Goal: Task Accomplishment & Management: Complete application form

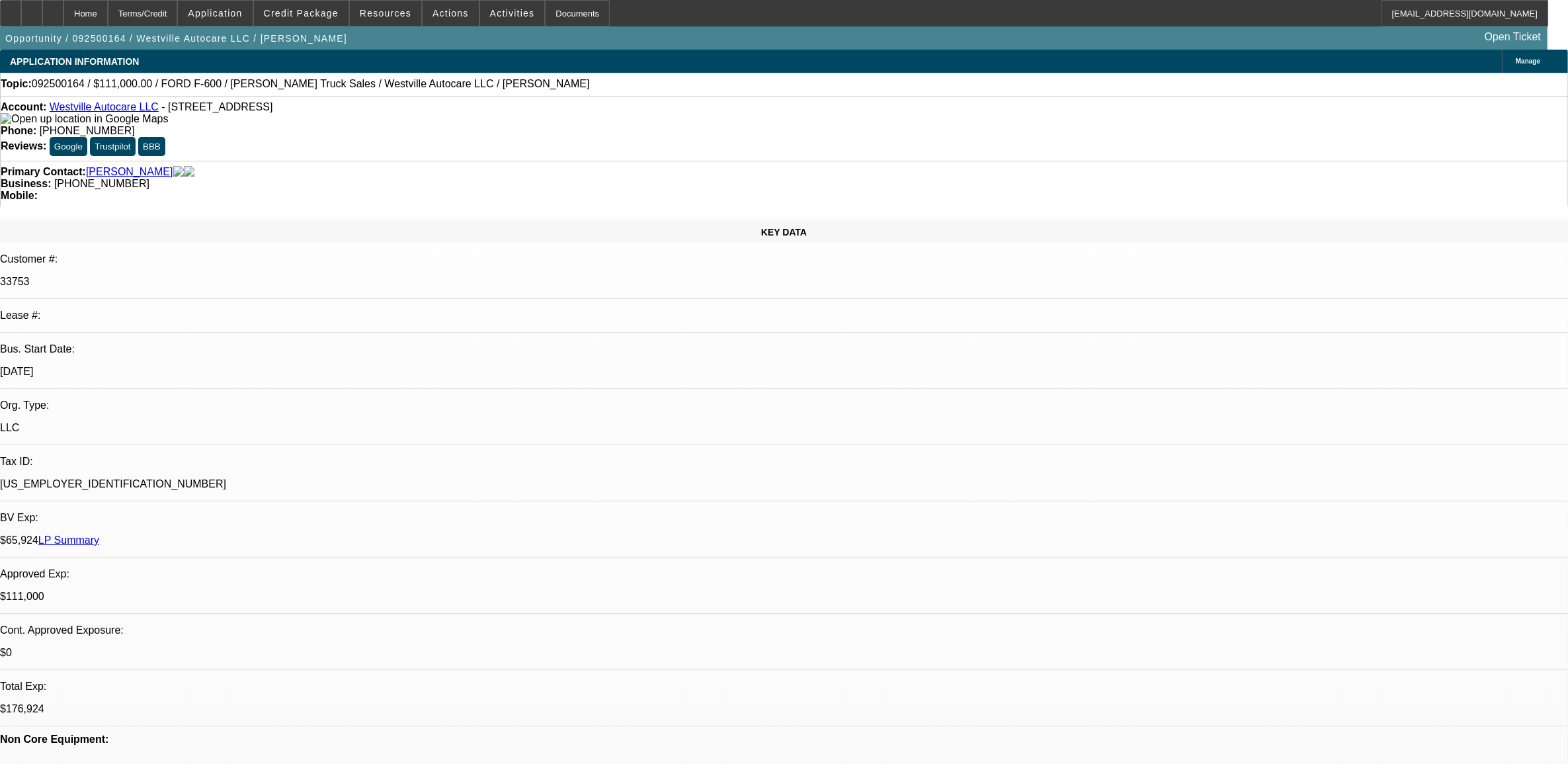
select select "0"
select select "2"
select select "0"
select select "2"
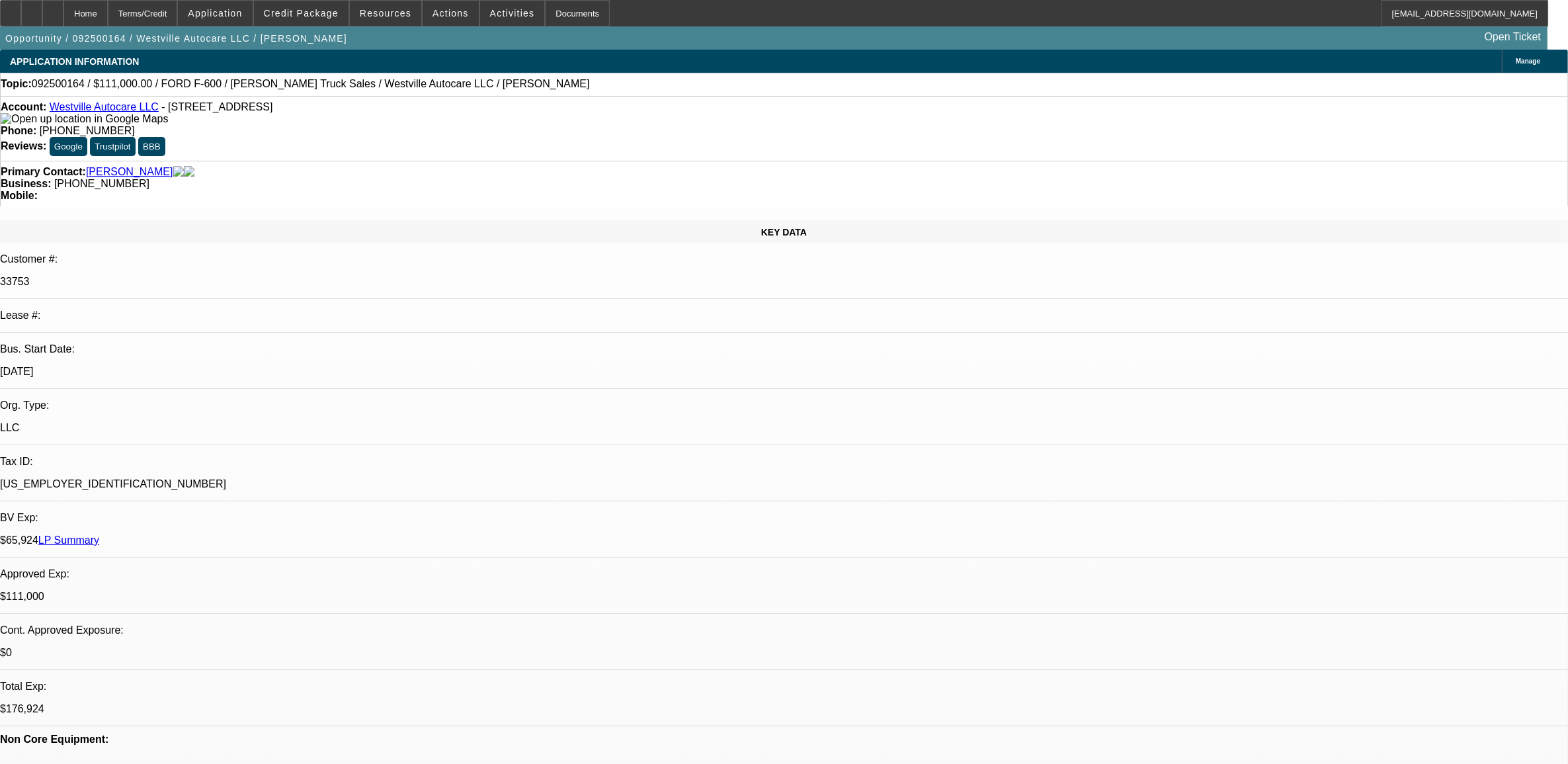
select select "0"
select select "2"
select select "0"
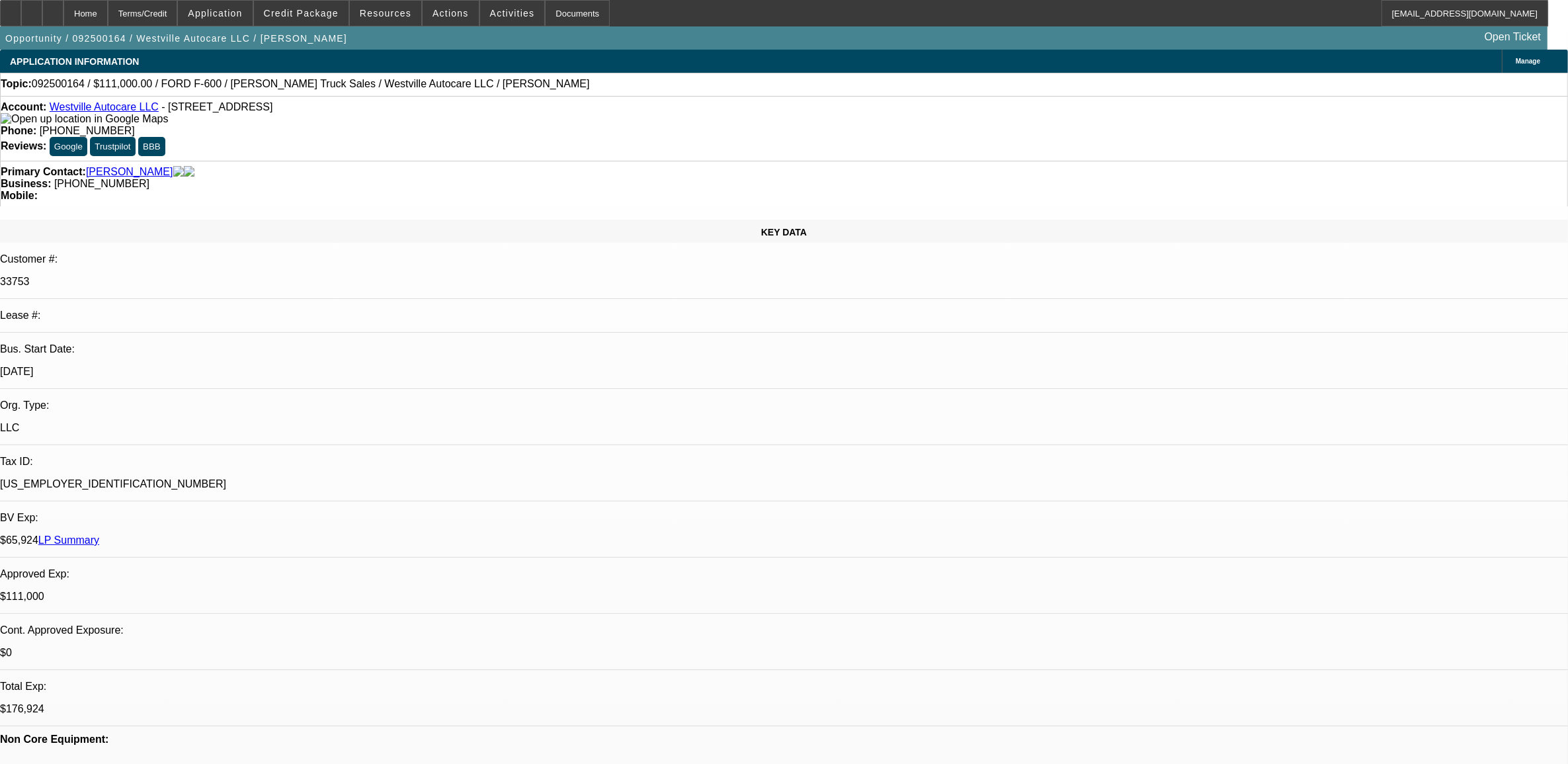
select select "2"
select select "0"
select select "1"
select select "2"
select select "6"
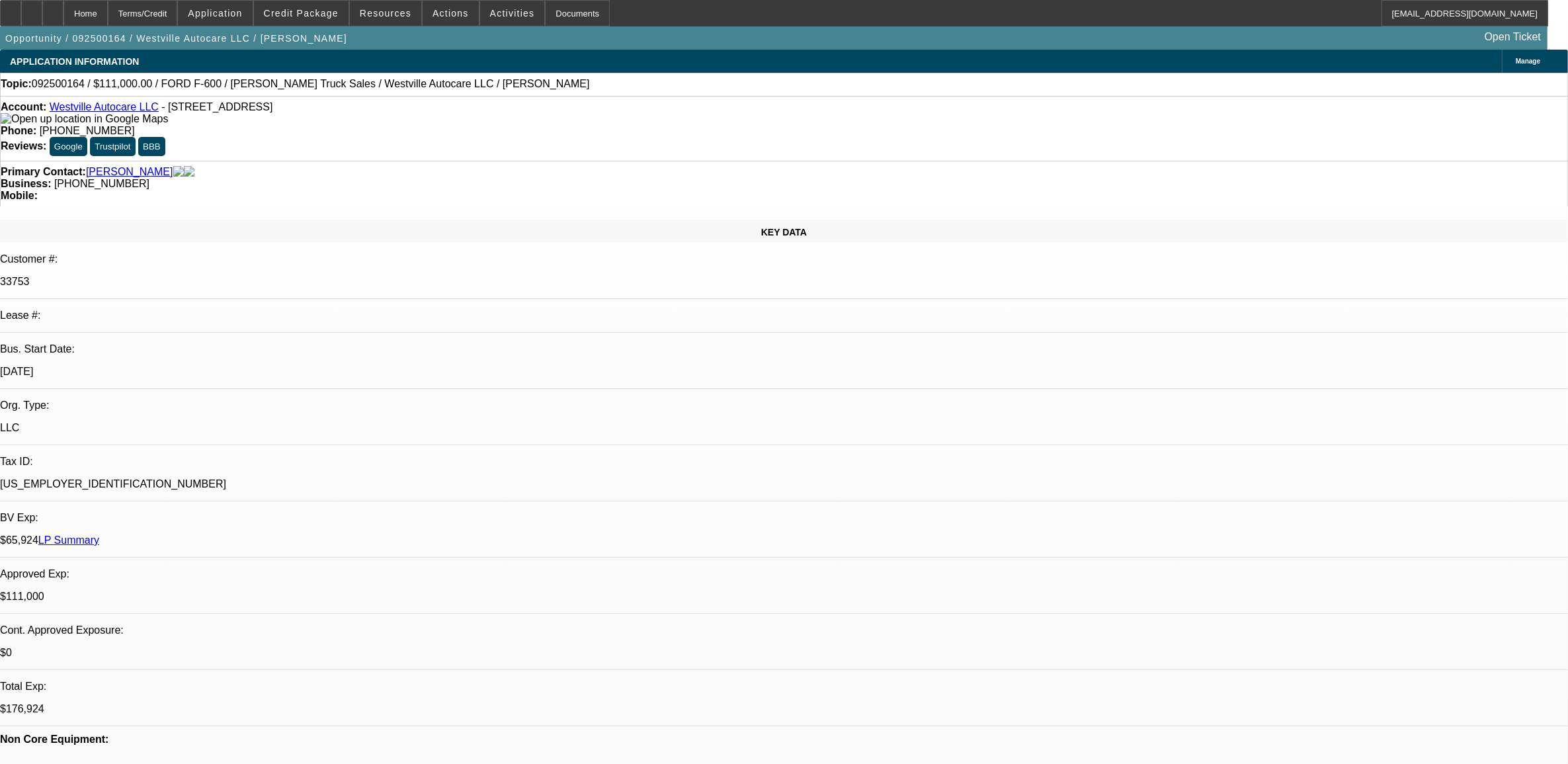
select select "1"
select select "2"
select select "6"
select select "1"
select select "2"
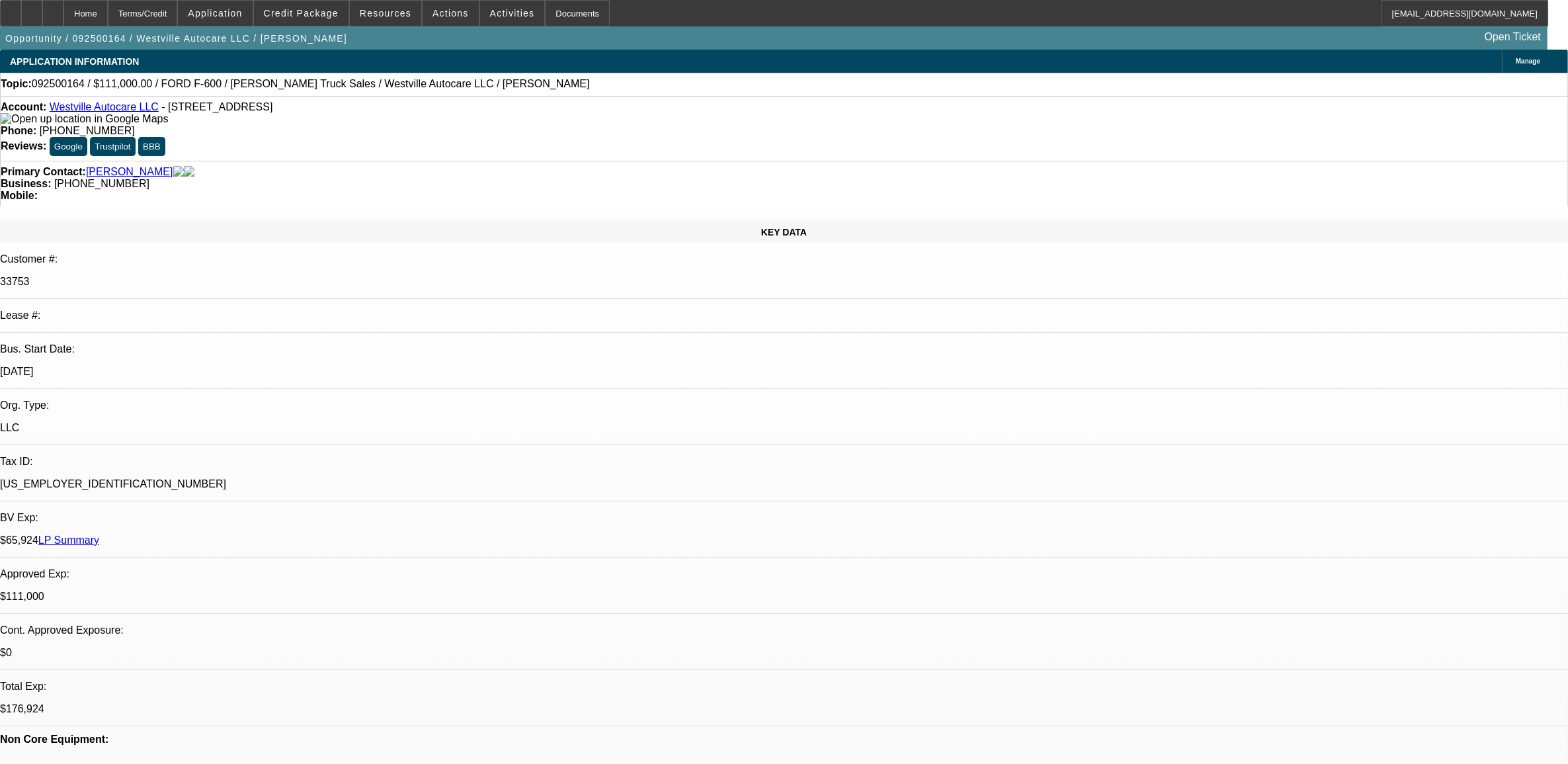
select select "6"
select select "1"
select select "2"
select select "6"
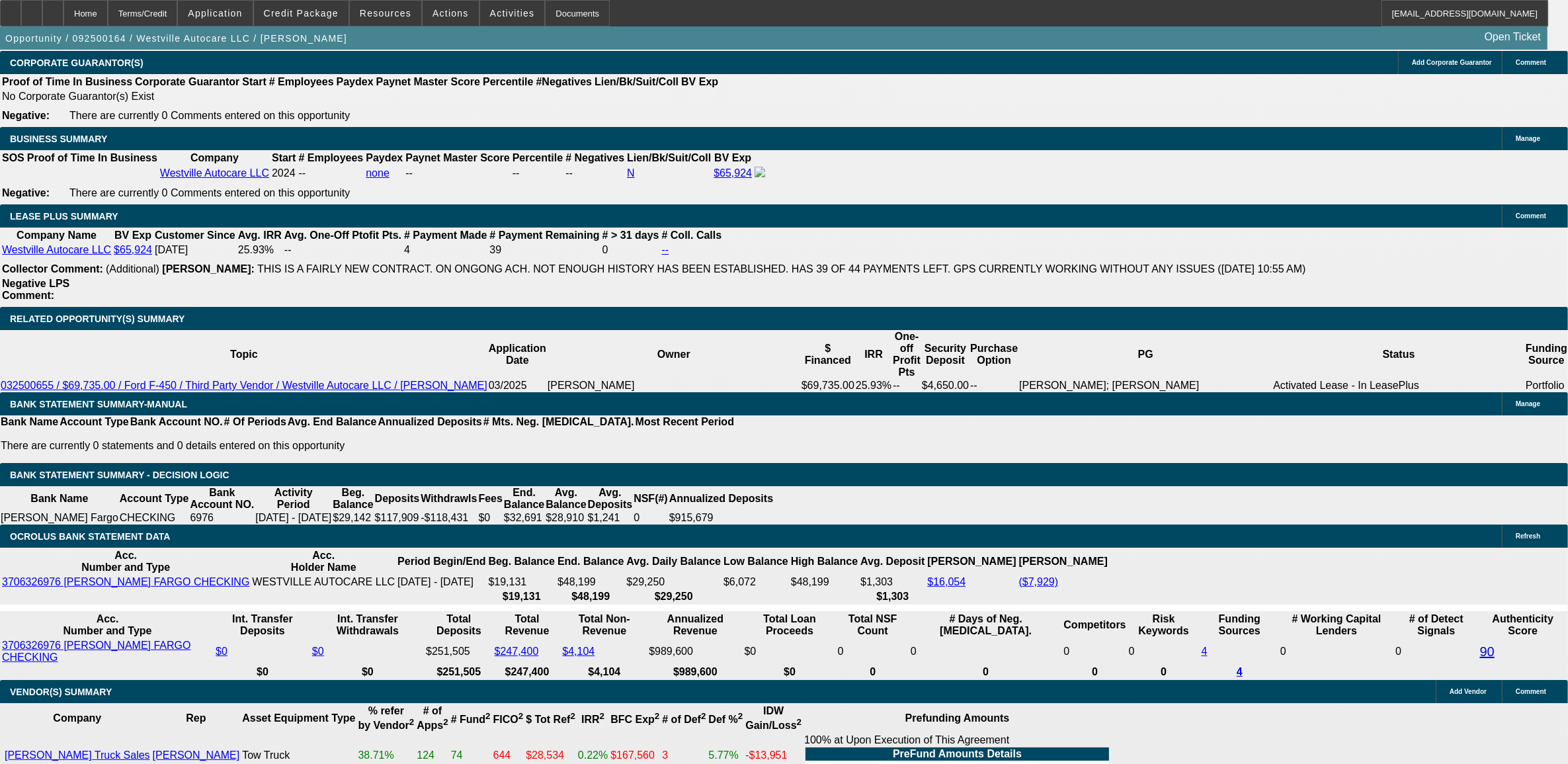
scroll to position [2068, 0]
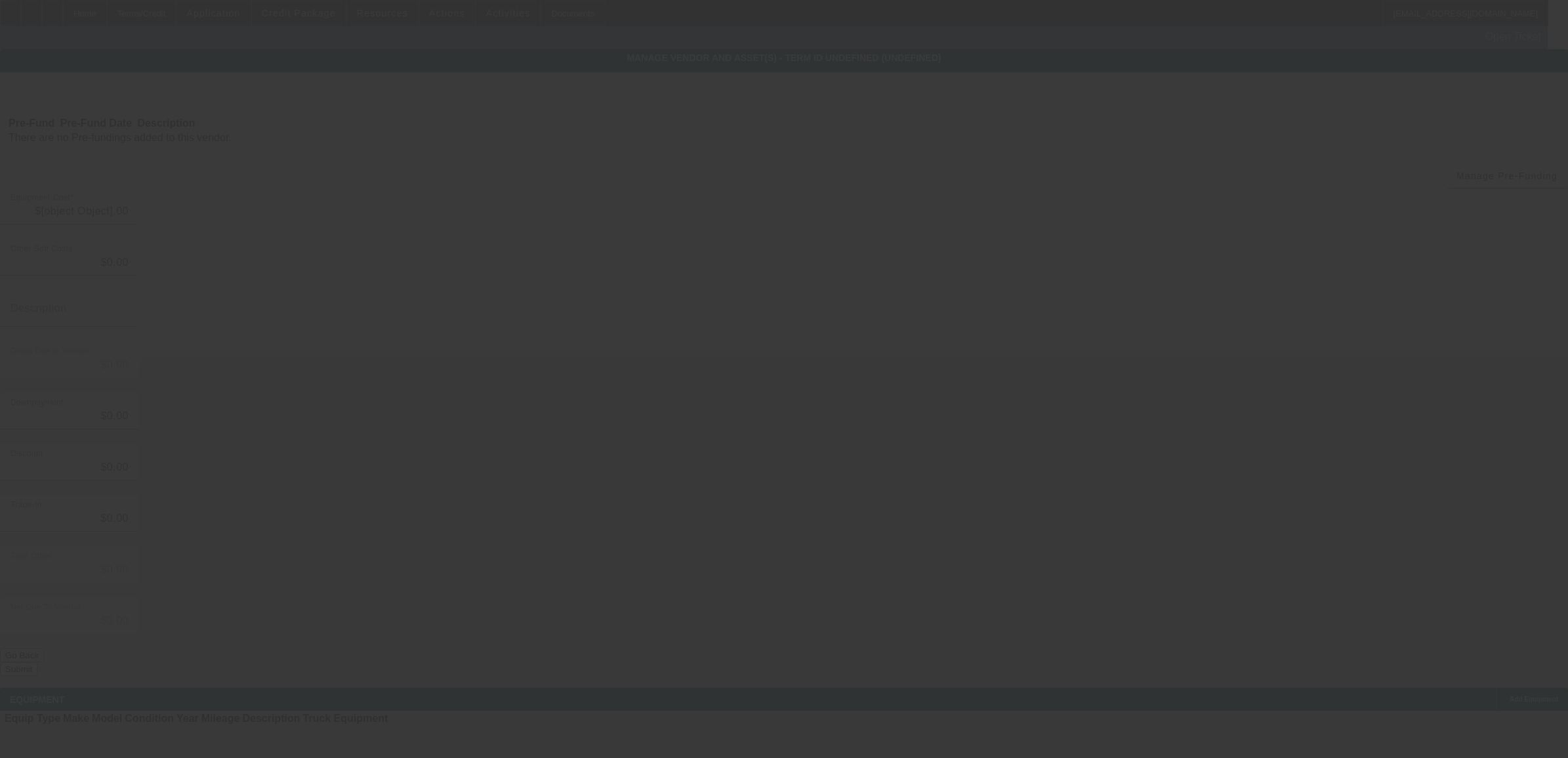
type input "$131,000.00"
type input "$2,500.00"
type input "$128,500.00"
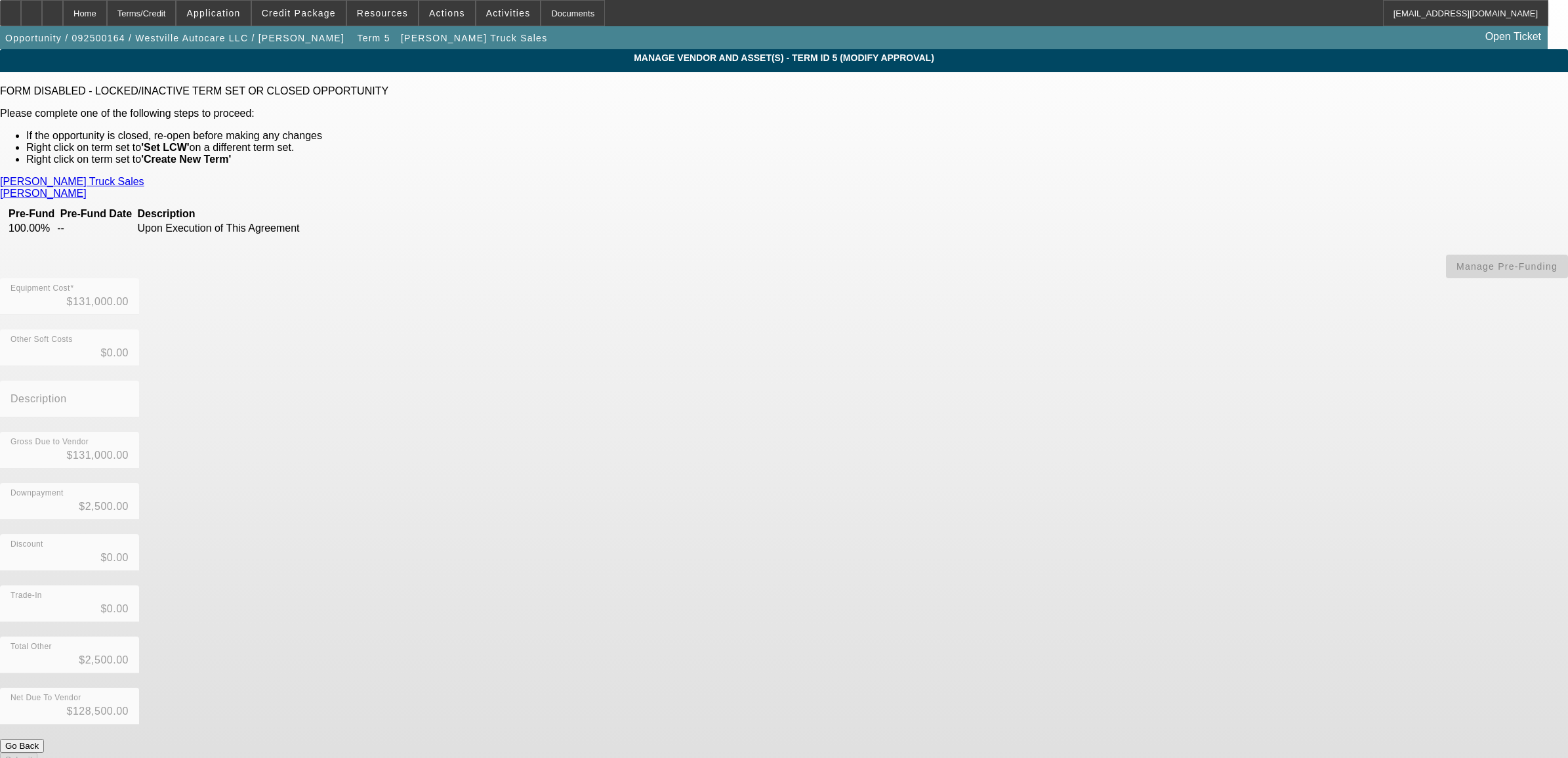
click at [626, 187] on div "Fisher, Tracy" at bounding box center [784, 193] width 1568 height 12
click at [86, 187] on link "Fisher, Tracy" at bounding box center [43, 193] width 86 height 12
click at [107, 14] on div "Home" at bounding box center [84, 13] width 44 height 26
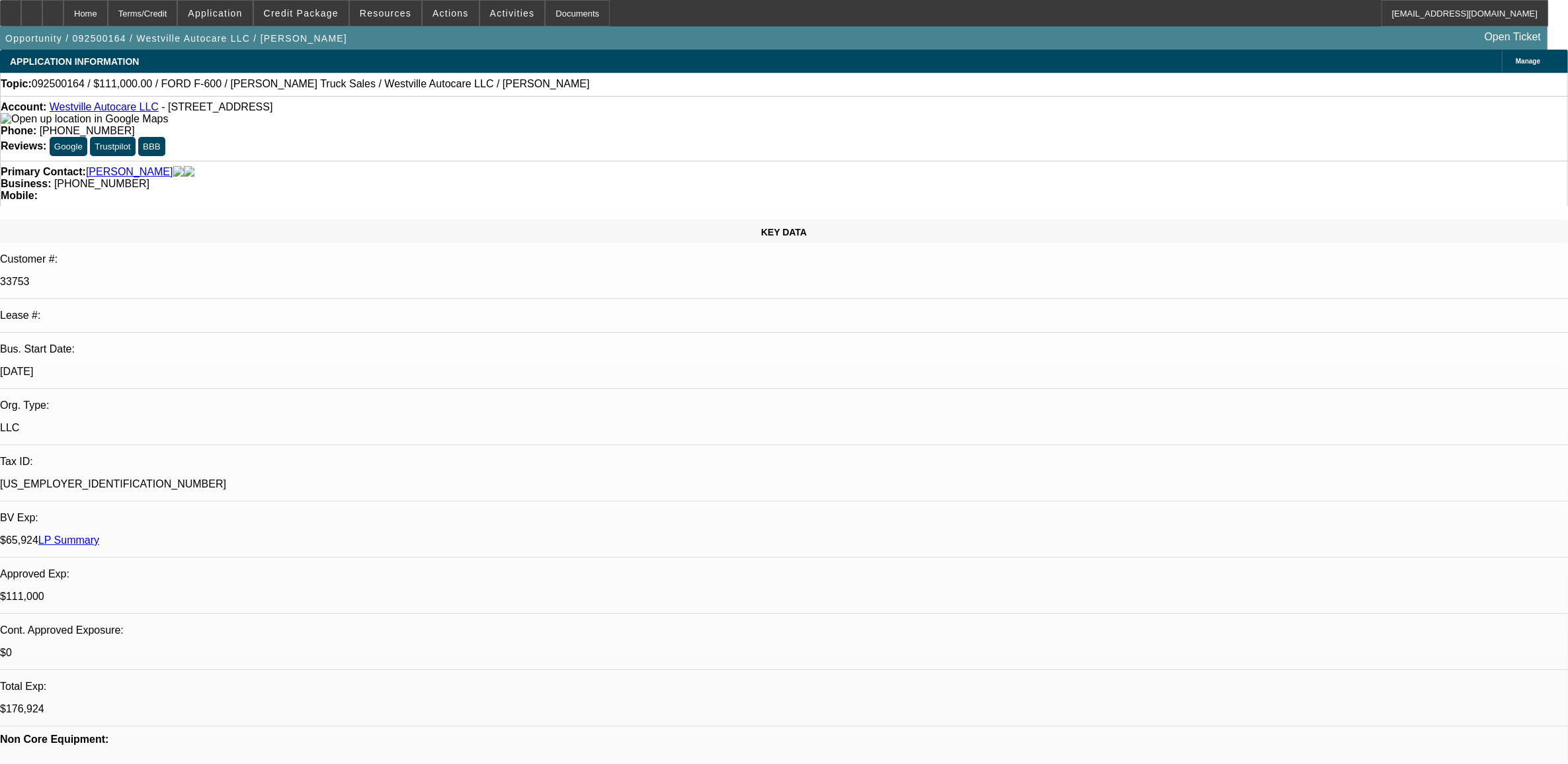
select select "0"
select select "2"
select select "0"
select select "6"
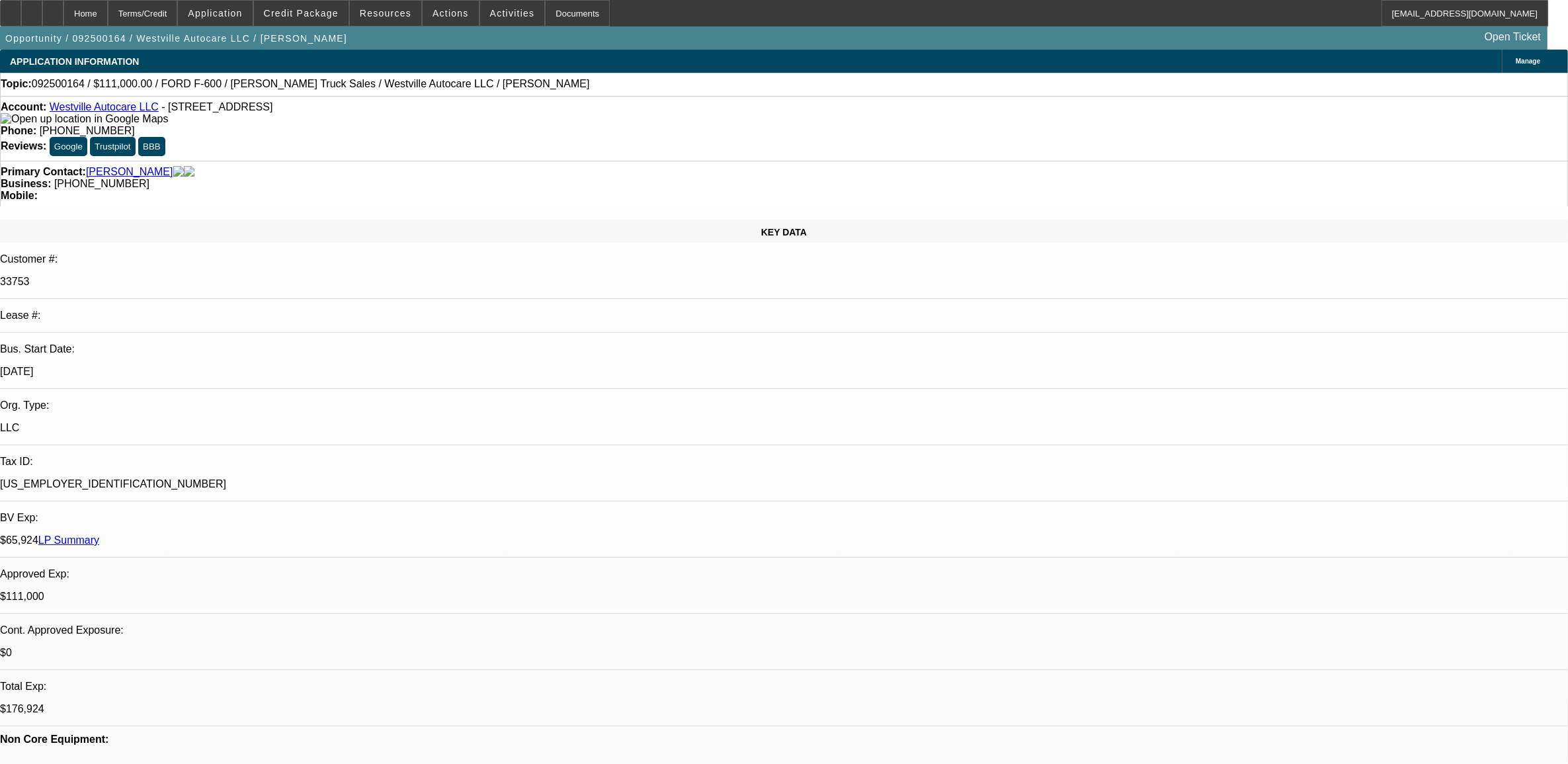
select select "0"
select select "2"
select select "0"
select select "6"
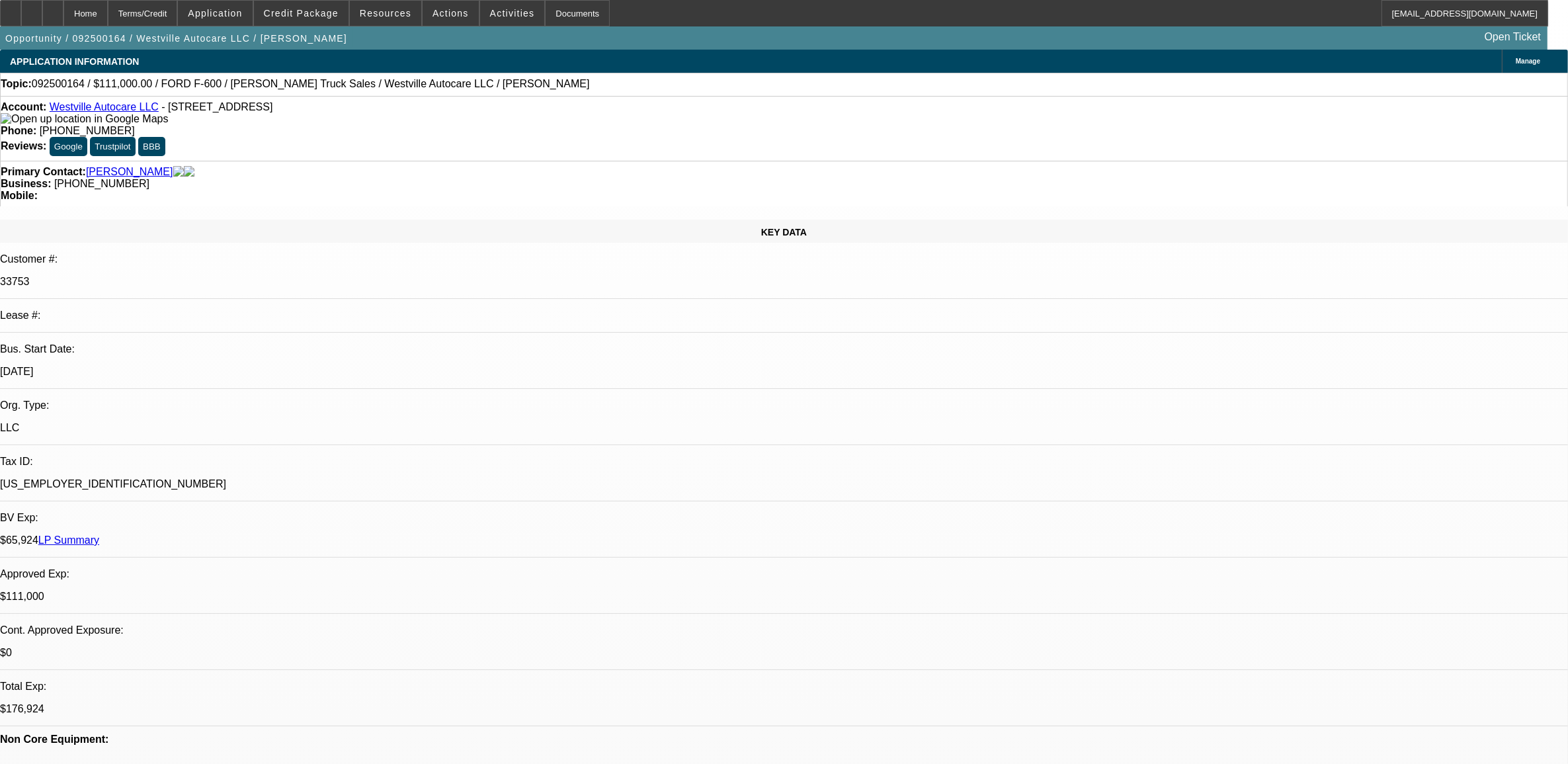
select select "0"
select select "2"
select select "0"
select select "6"
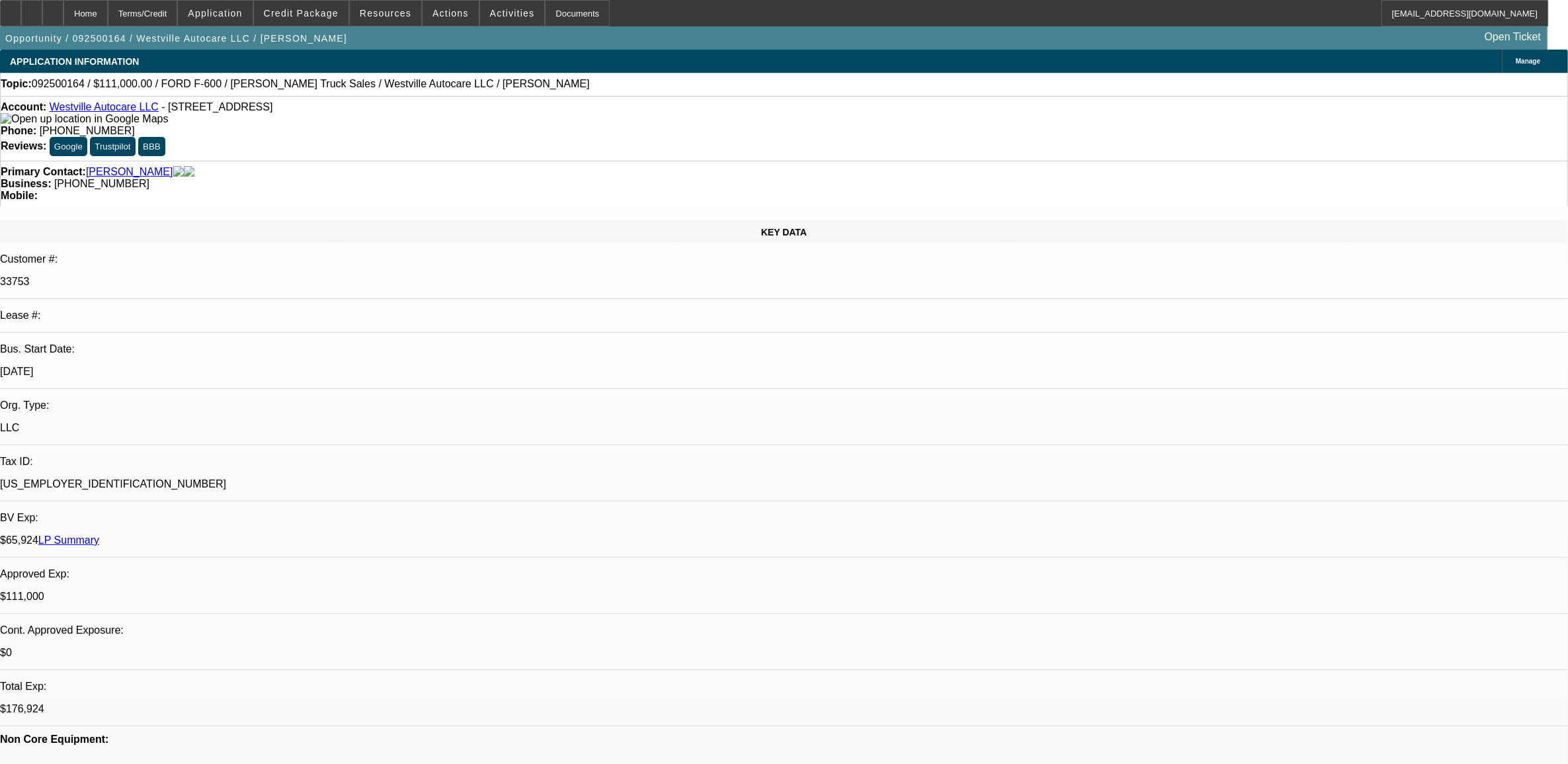
select select "0"
select select "2"
select select "0"
select select "6"
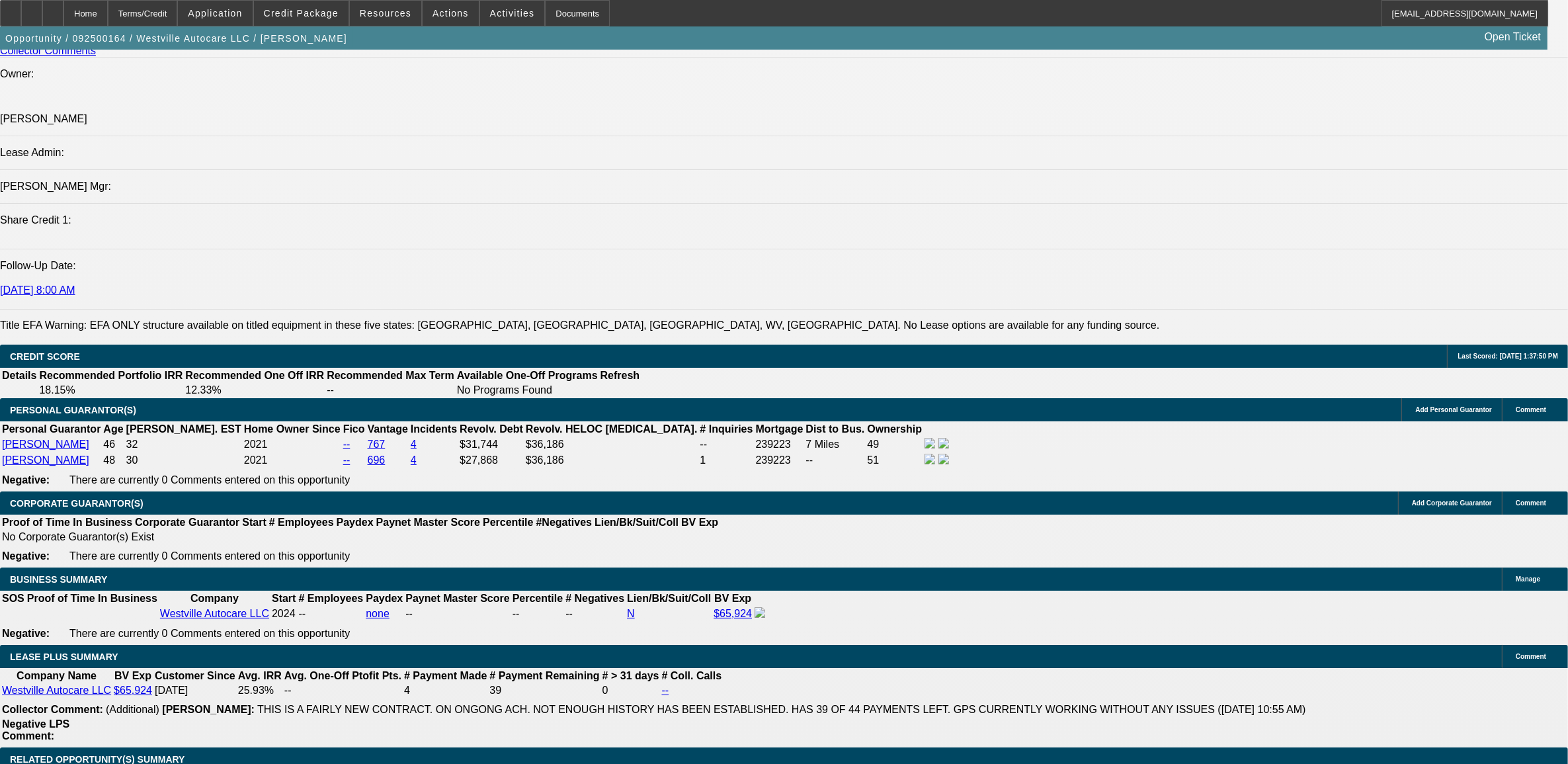
scroll to position [1737, 0]
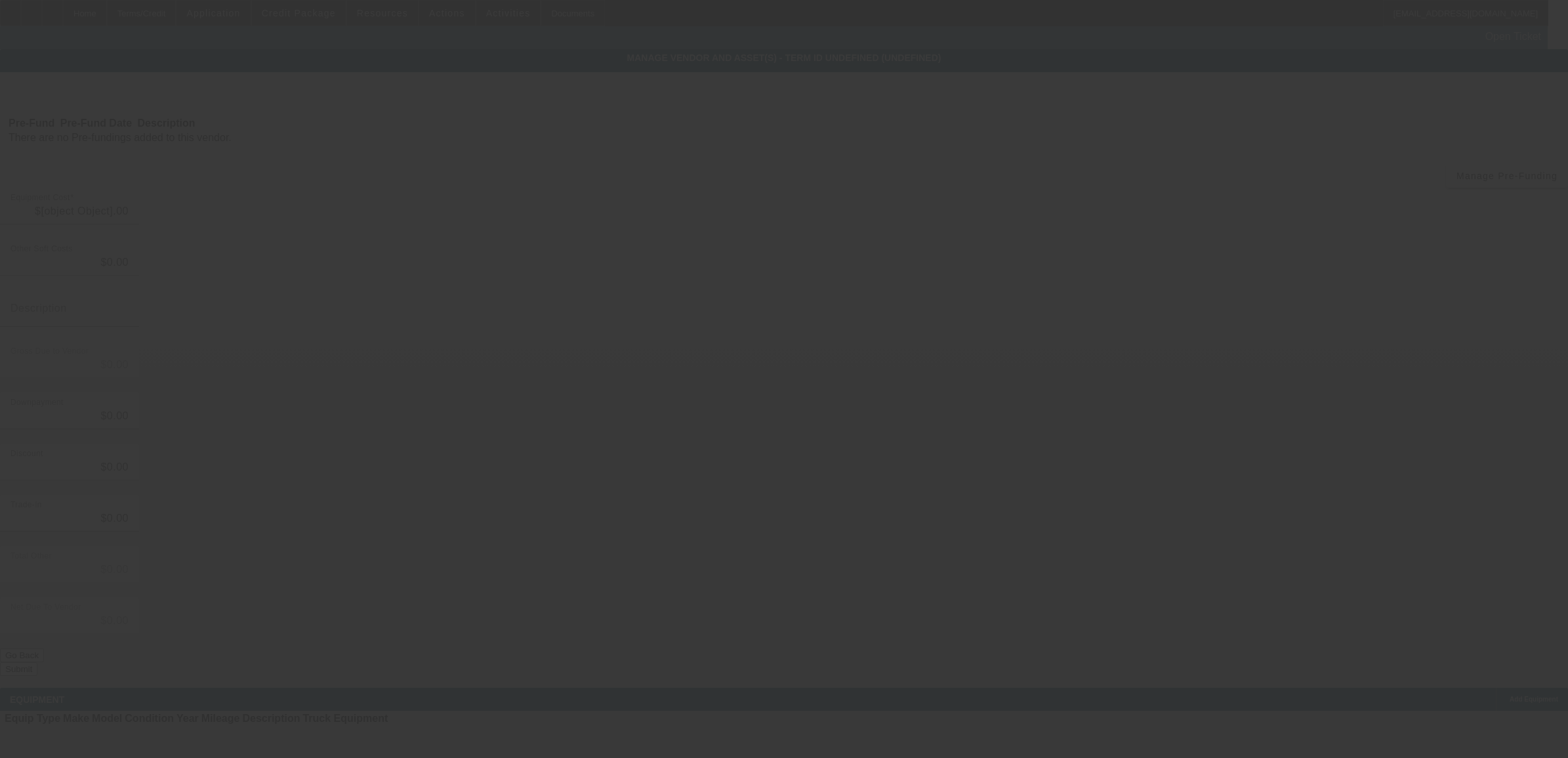
type input "$131,000.00"
type input "$2,500.00"
type input "$128,500.00"
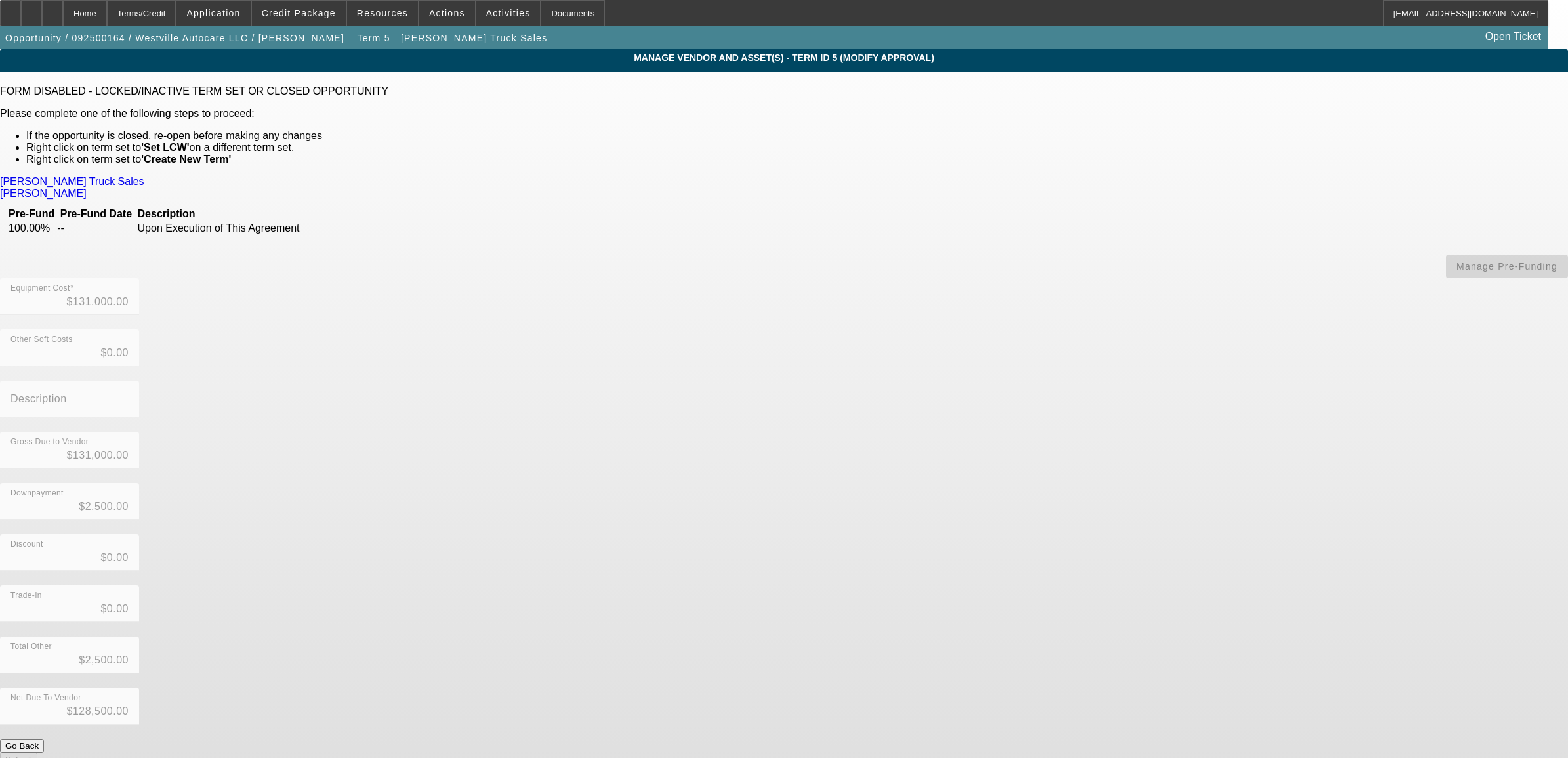
click at [86, 187] on link "Fisher, Tracy" at bounding box center [43, 193] width 86 height 12
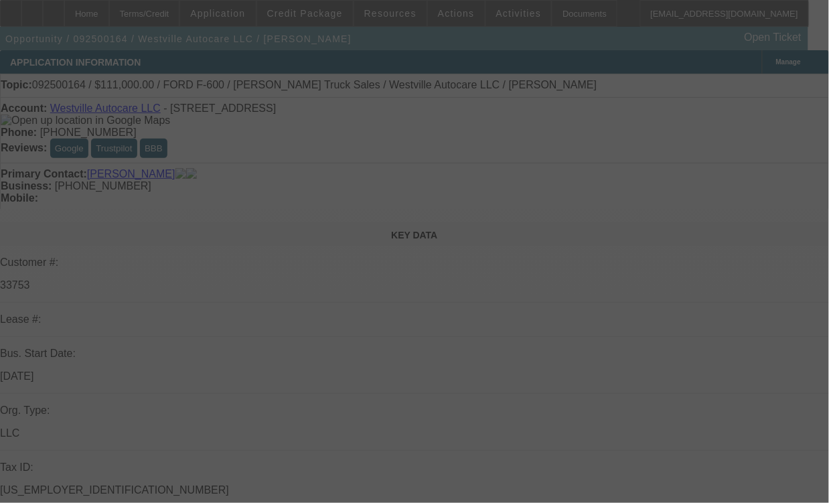
select select "0"
select select "2"
select select "0"
select select "2"
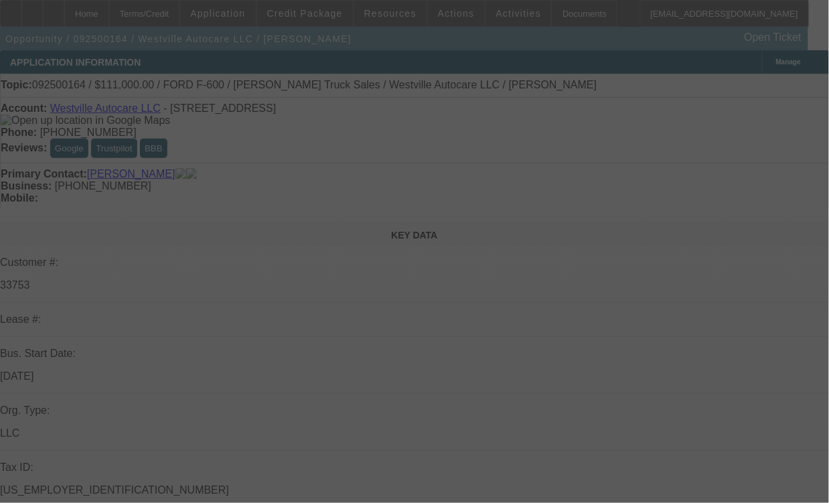
select select "0"
select select "2"
select select "0"
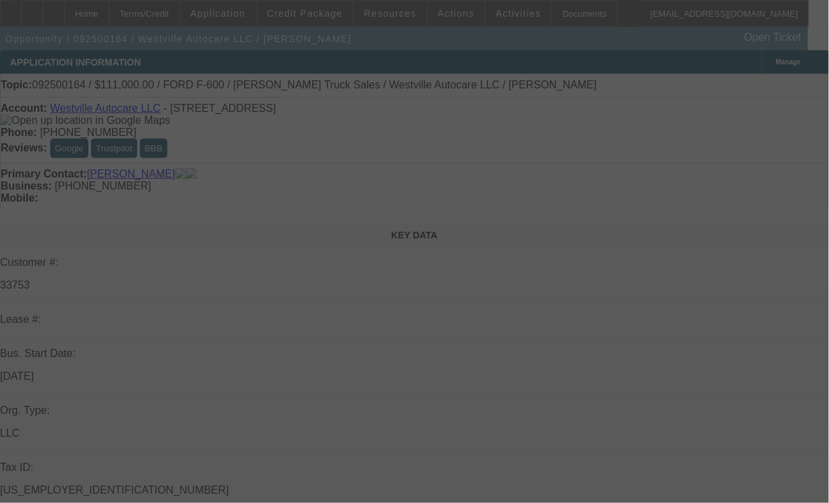
select select "2"
select select "0"
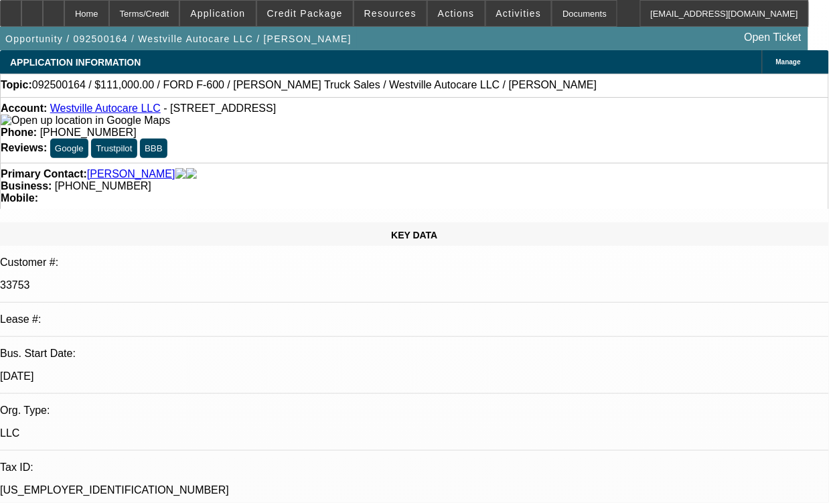
select select "1"
select select "2"
select select "6"
select select "1"
select select "2"
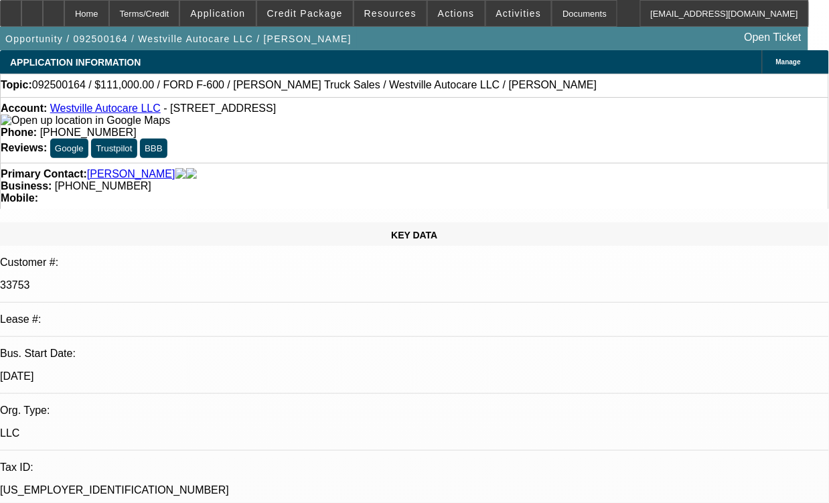
select select "6"
select select "1"
select select "2"
select select "6"
select select "1"
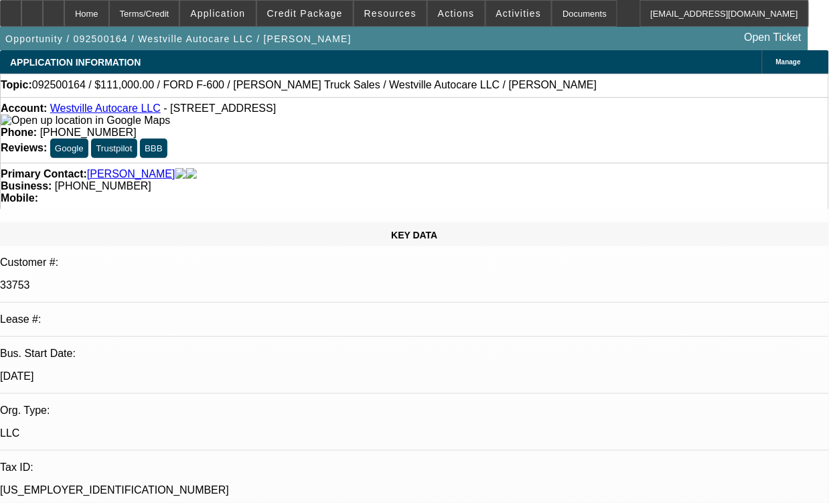
select select "2"
select select "6"
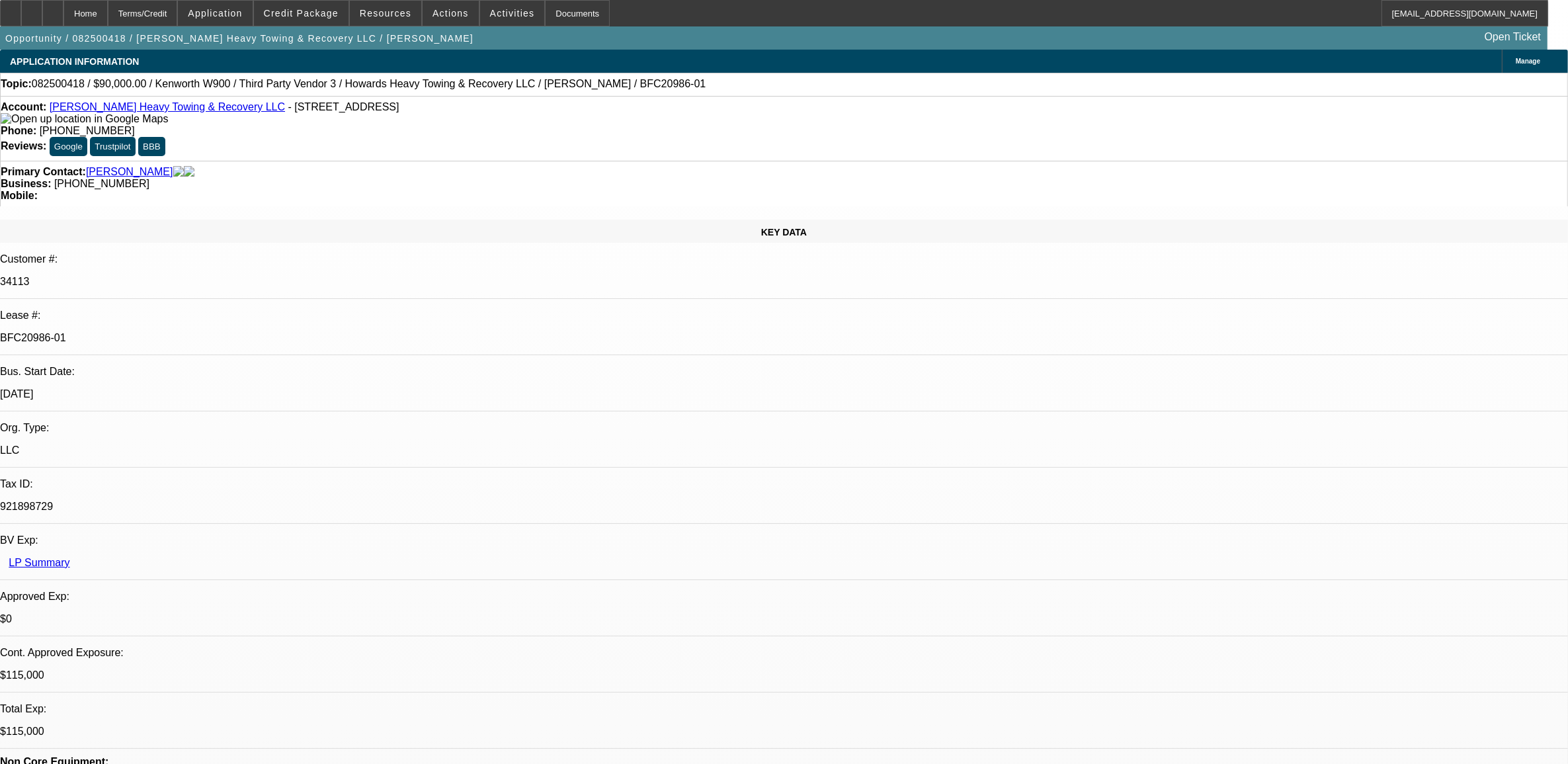
select select "0"
select select "0.1"
select select "0"
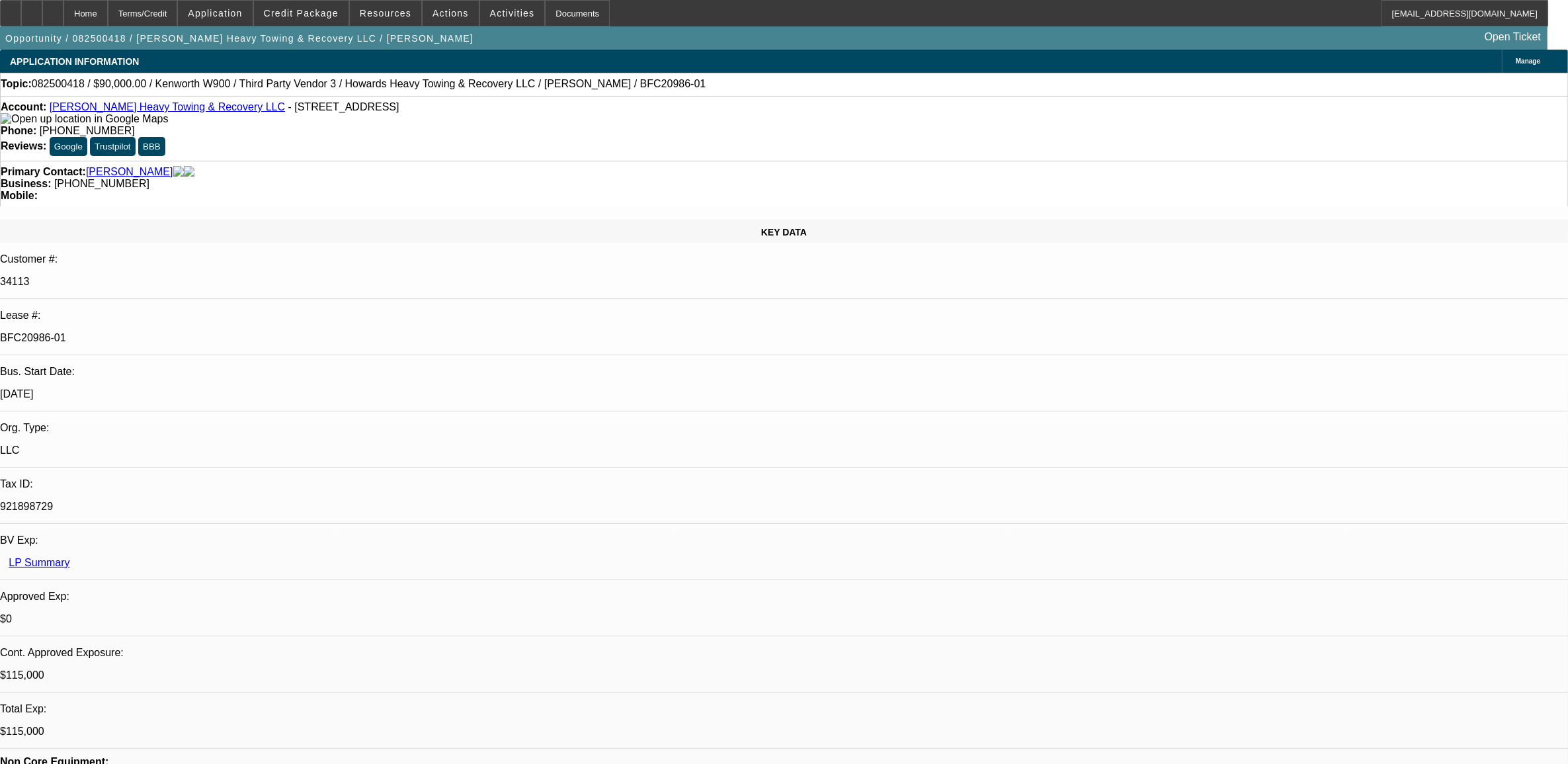
select select "0.1"
select select "0"
select select "0.1"
select select "0"
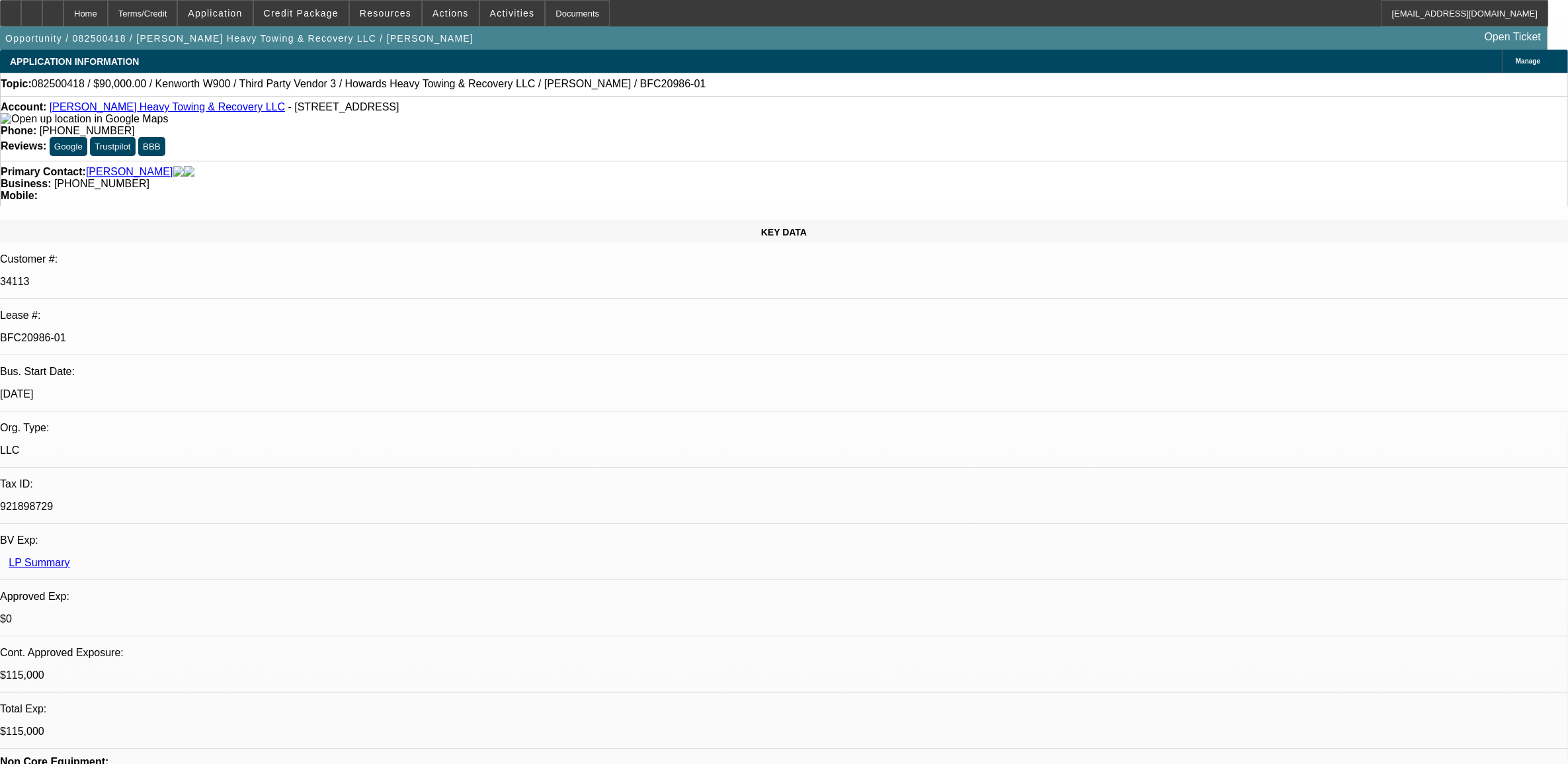
select select "0"
select select "0.1"
select select "1"
select select "2"
select select "4"
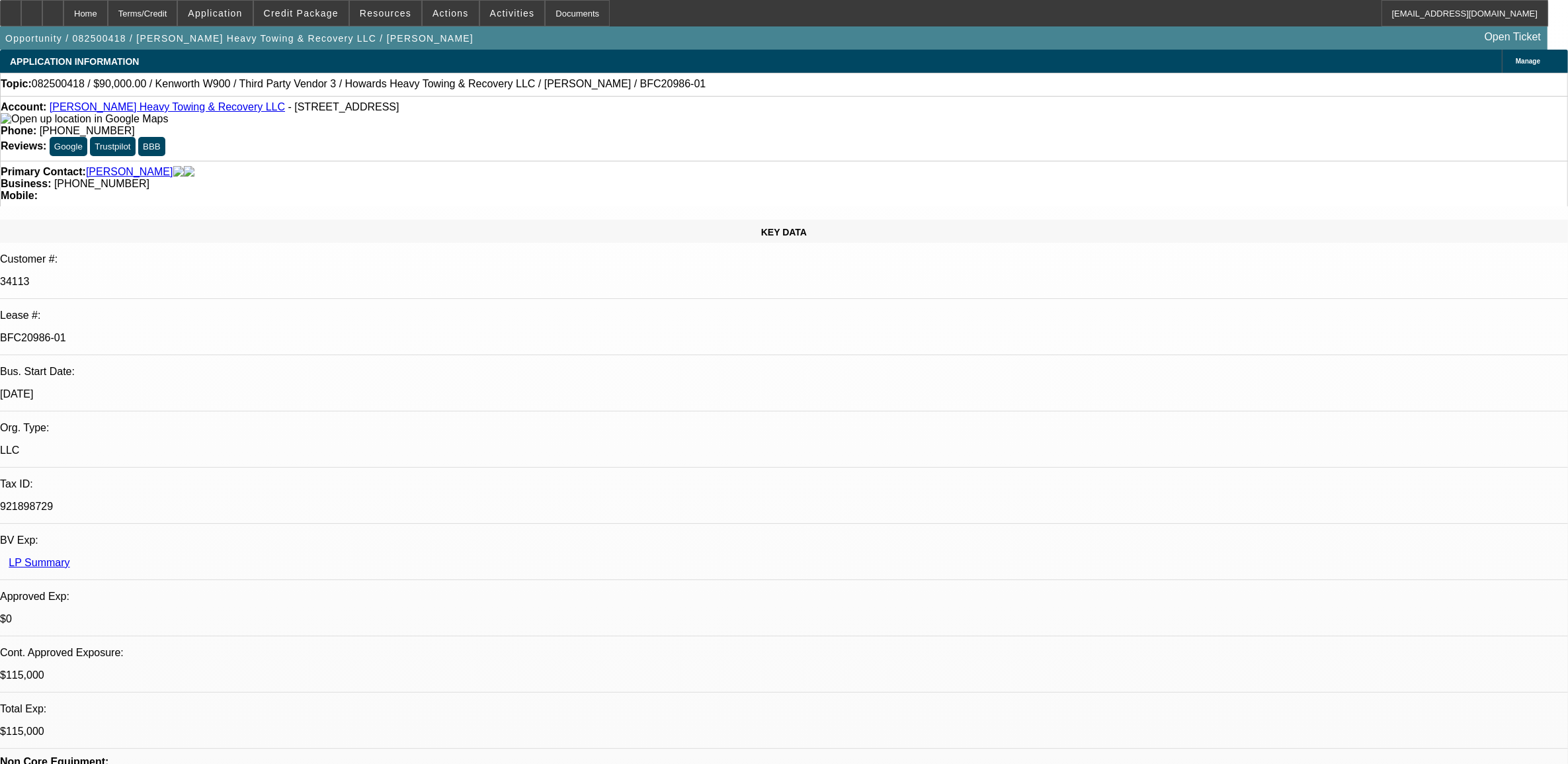
select select "1"
select select "2"
select select "4"
select select "1"
select select "2"
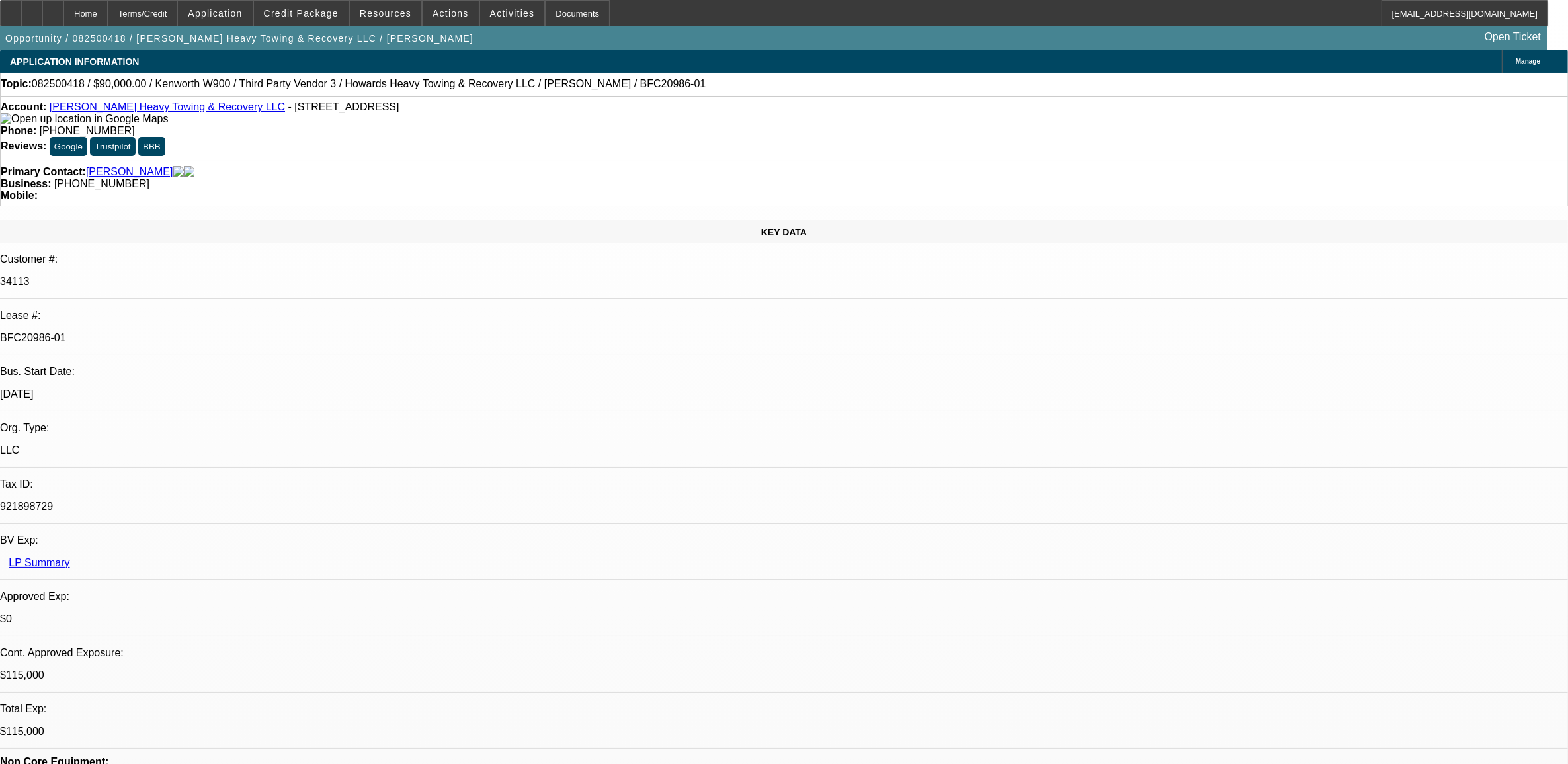
select select "4"
select select "1"
select select "2"
select select "4"
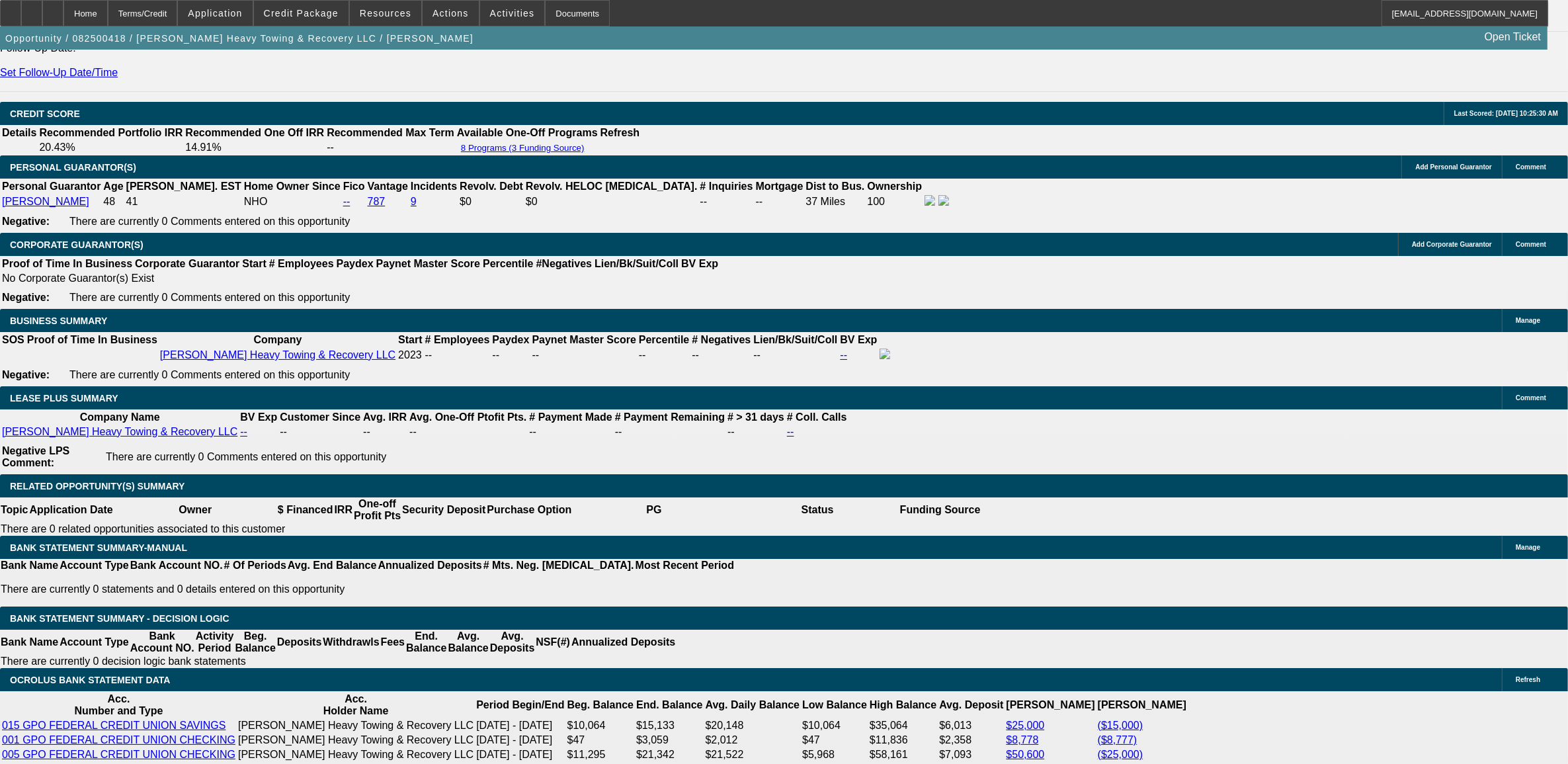
scroll to position [1902, 0]
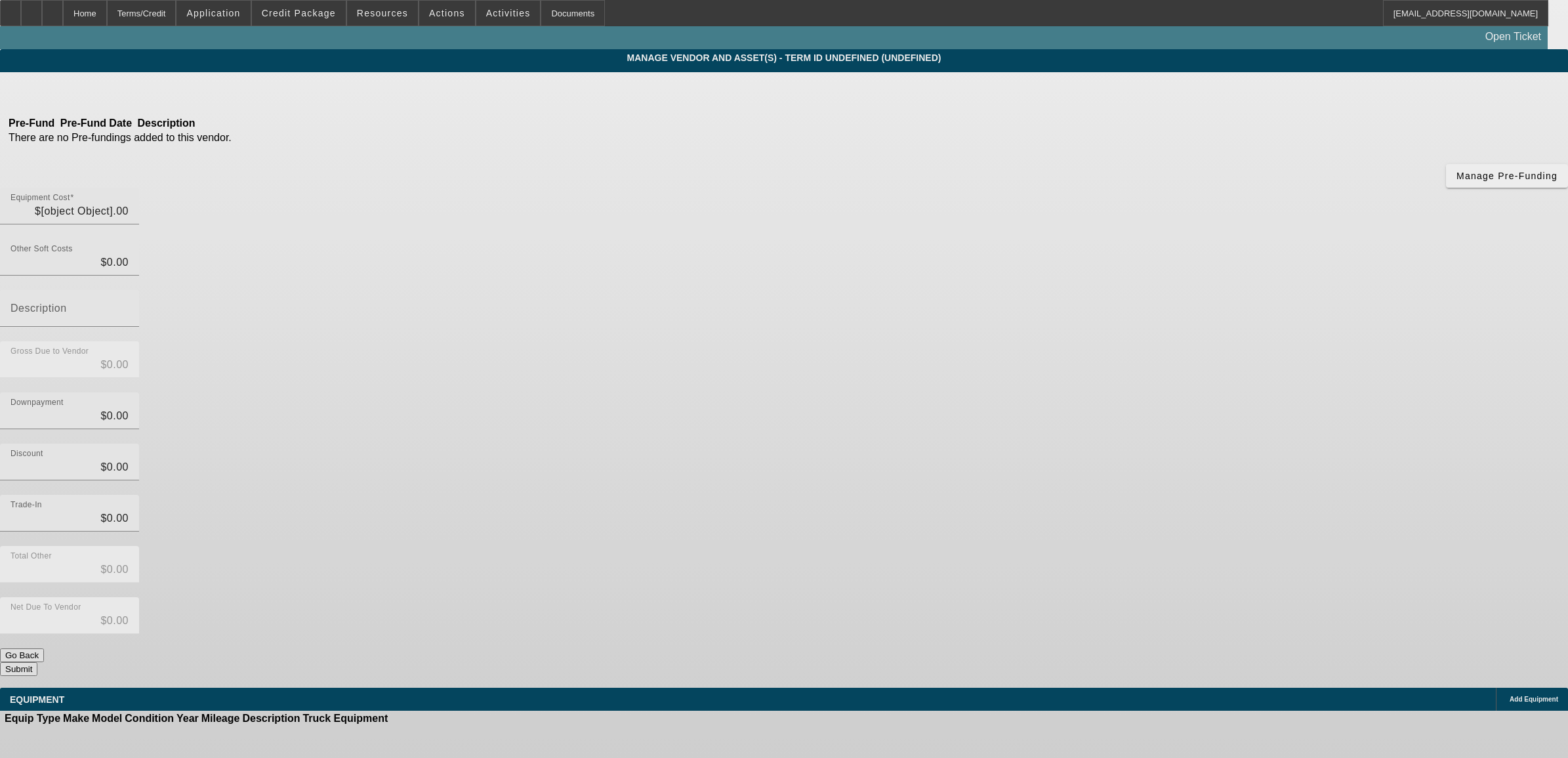
type input "$120,000.00"
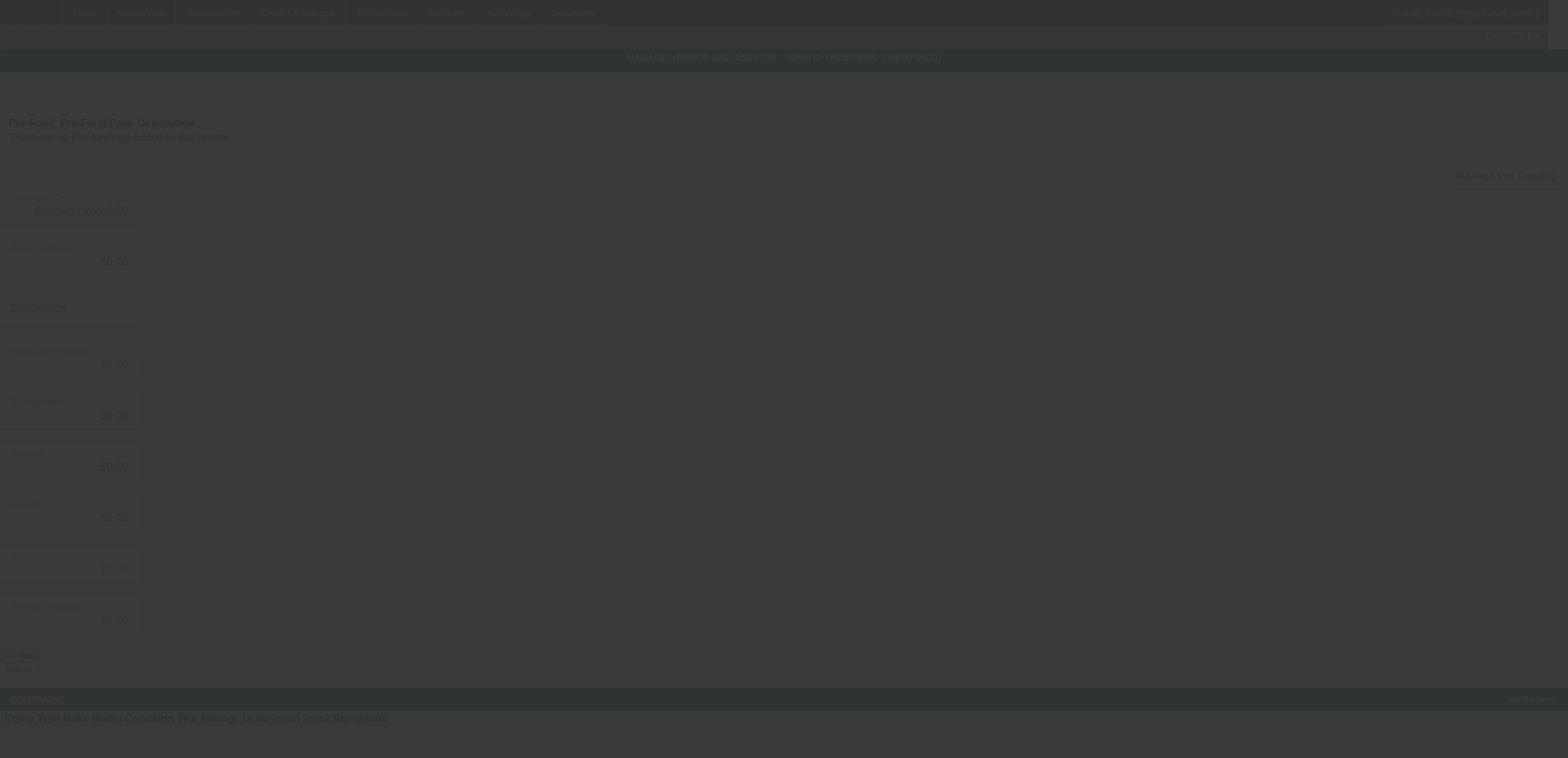
type input "$120,000.00"
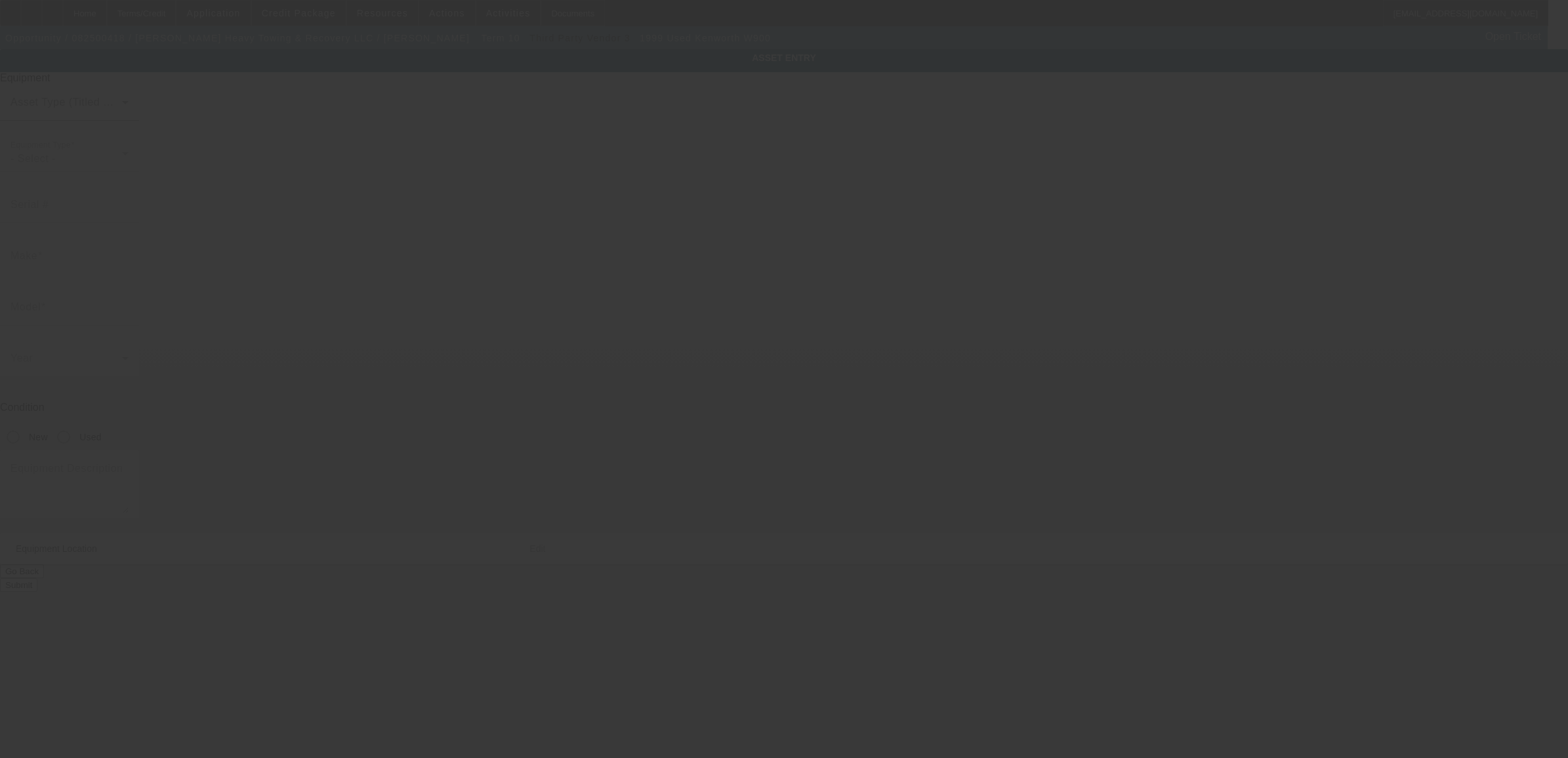
type input "1XKWDU9X8XR829012"
type input "Kenworth"
type input "W900"
radio input "true"
type textarea "Odometer changed out at 459,059 - truck has 510,764 miles on it"
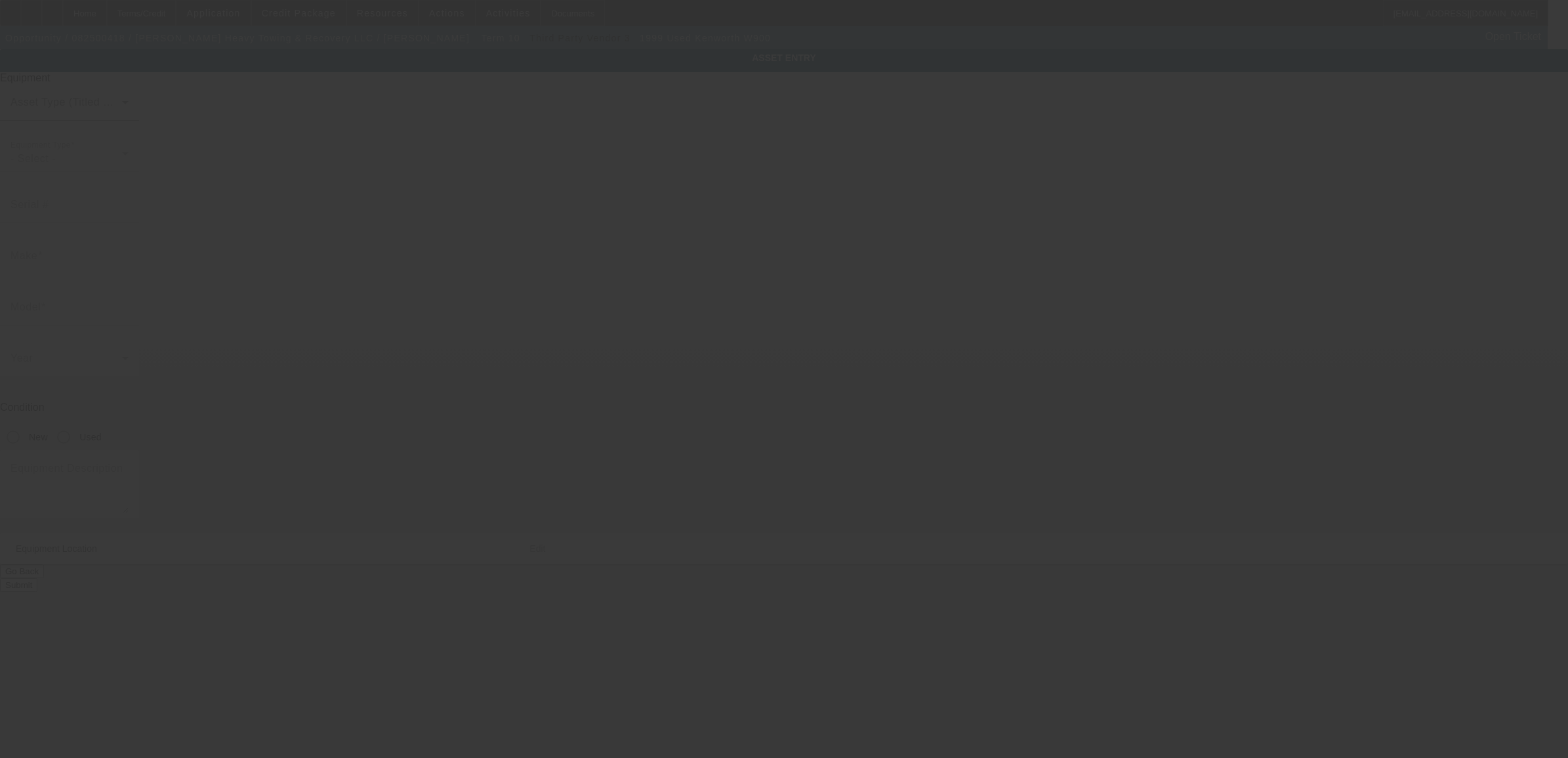
type input "2895 State Route 28"
type input "Old Forge"
type input "13420"
type input "Herkimer"
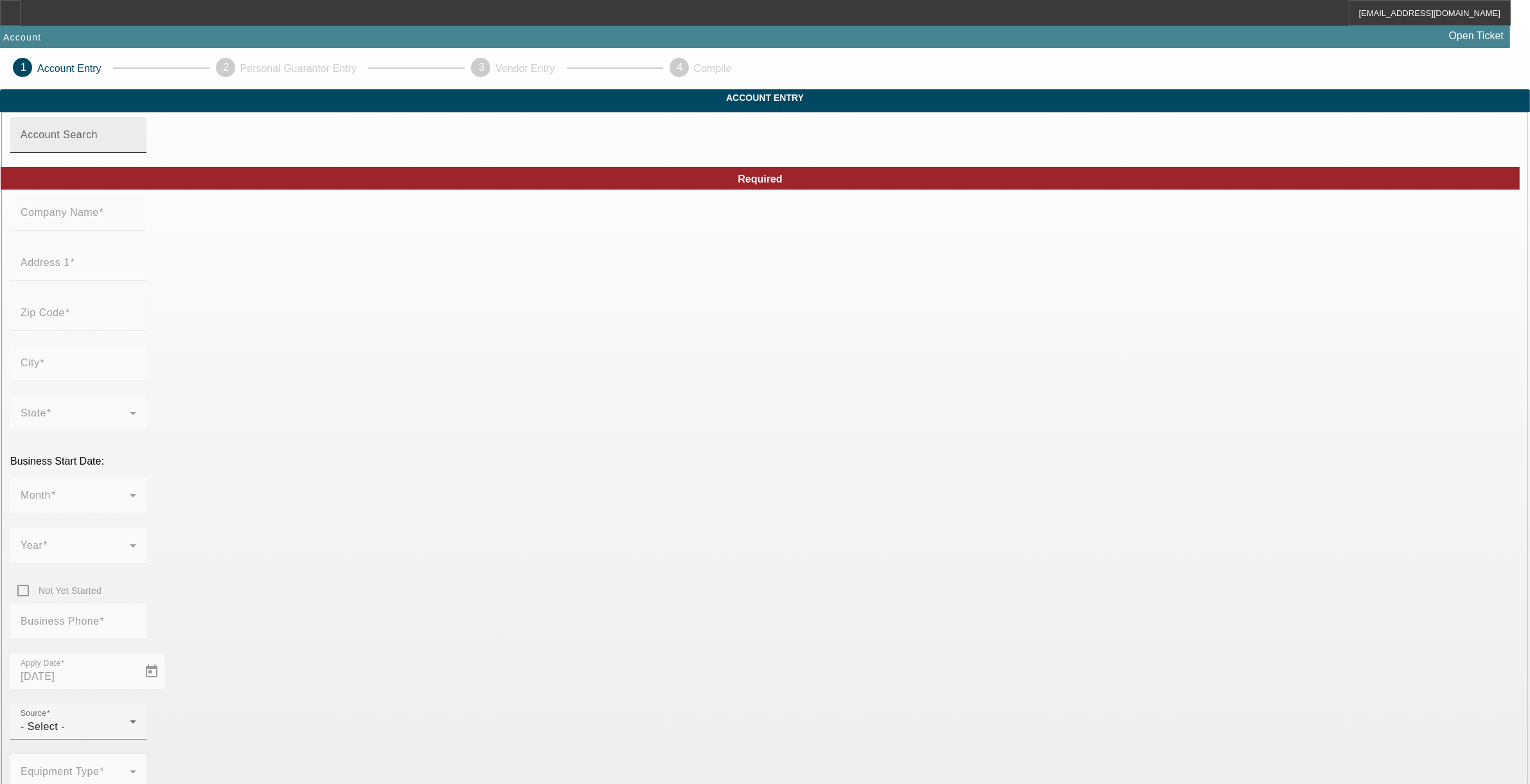
click at [136, 153] on div "Account Search" at bounding box center [78, 134] width 115 height 36
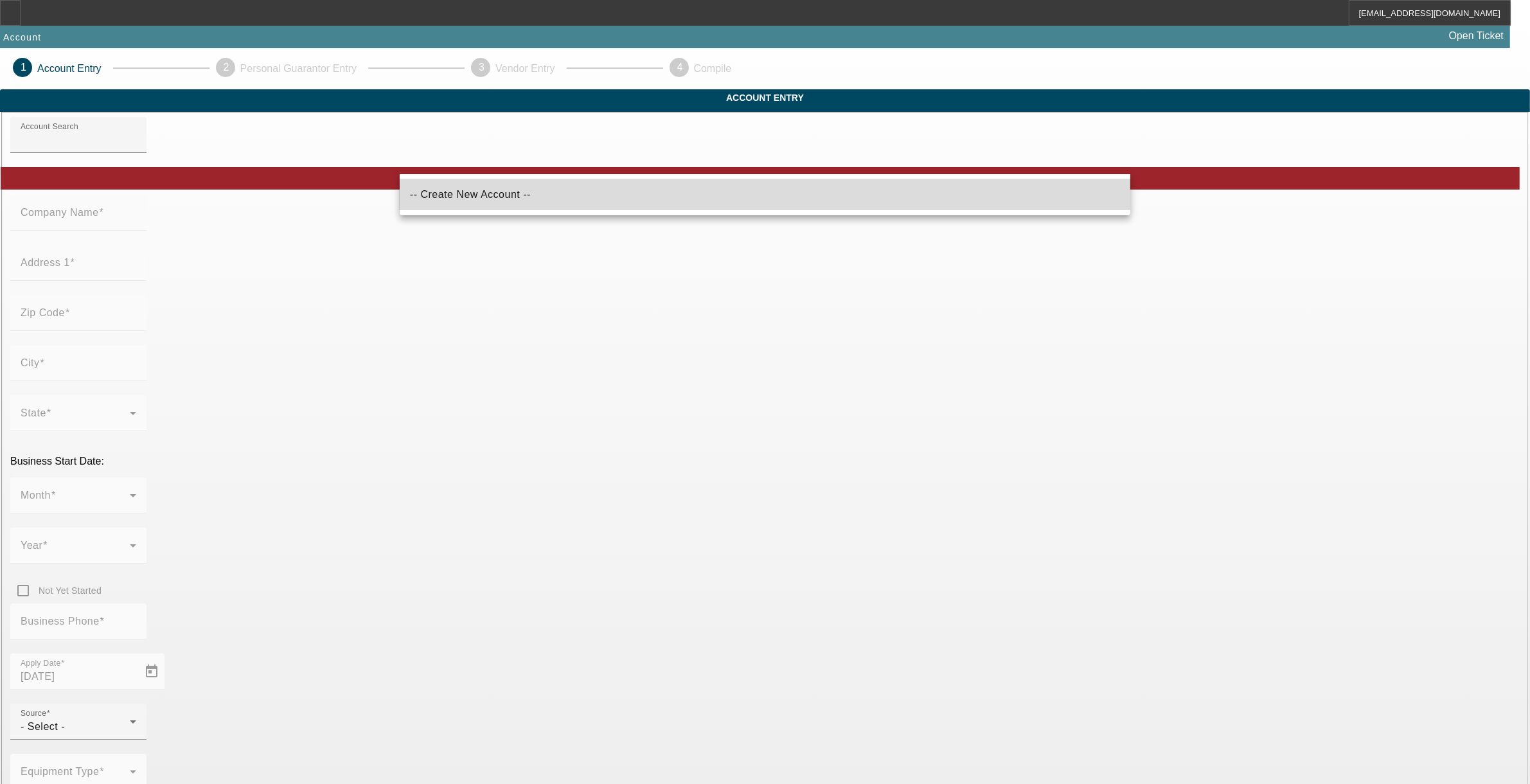
click at [503, 195] on mat-option "-- Create New Account --" at bounding box center [765, 195] width 731 height 31
type input "-- Create New Account --"
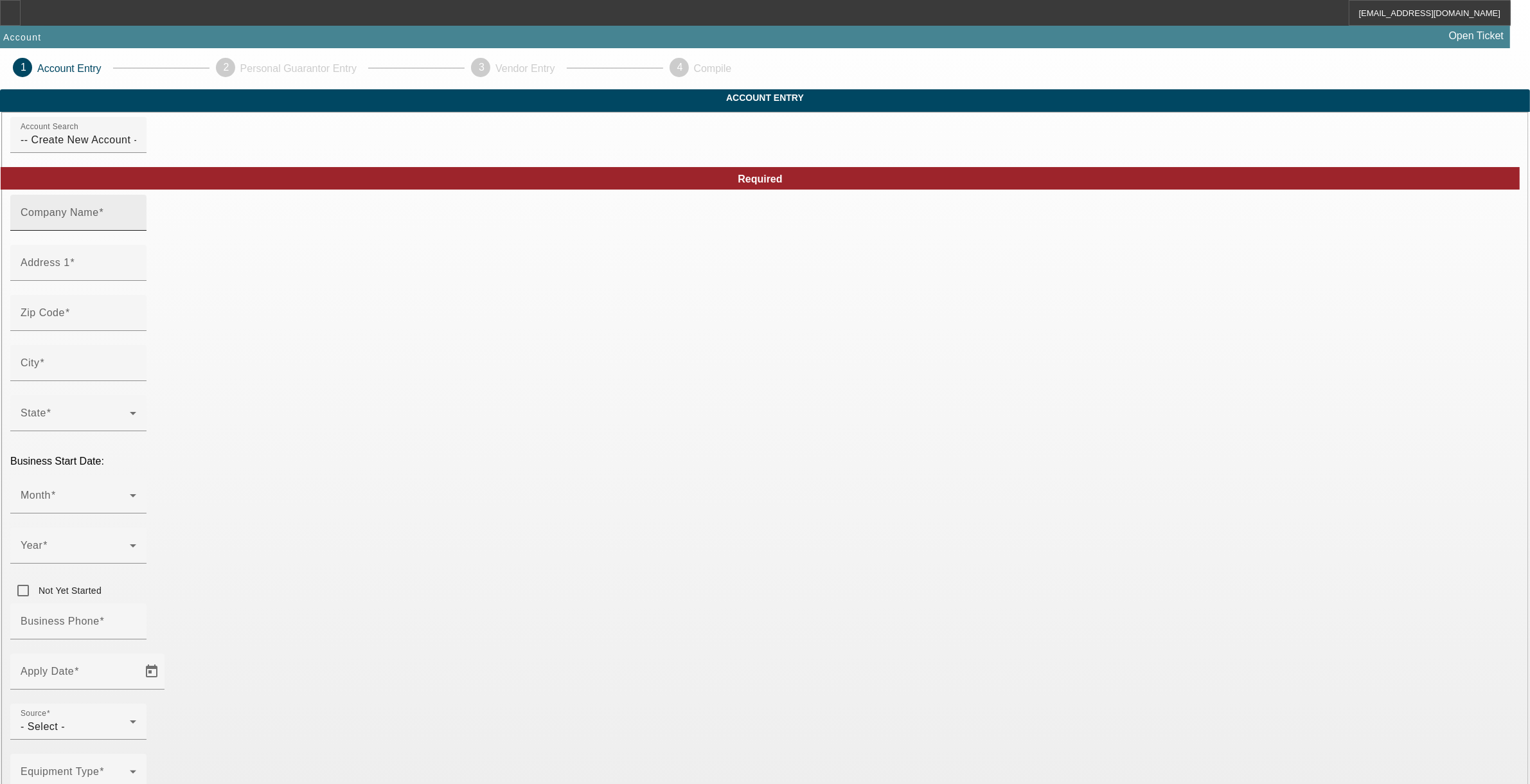
click at [99, 218] on mat-label "Company Name" at bounding box center [60, 212] width 79 height 11
click at [136, 226] on input "Company Name" at bounding box center [78, 218] width 115 height 15
type input "Palm Beach Wrecker Inc"
type input "1520 Belleview Rd."
type input "32922"
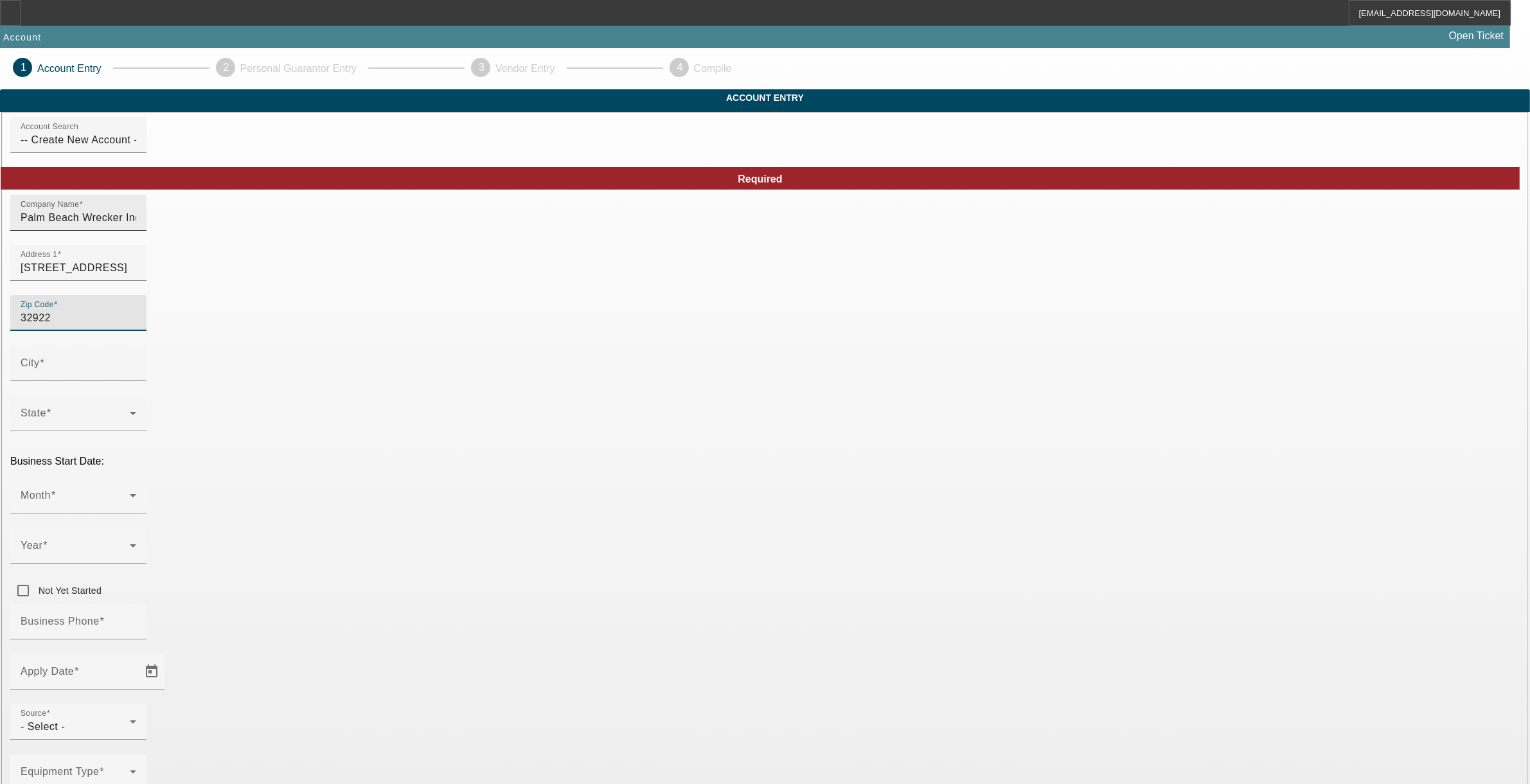
type input "Cocoa"
type input "Brevard"
type input "(561) 772-2904"
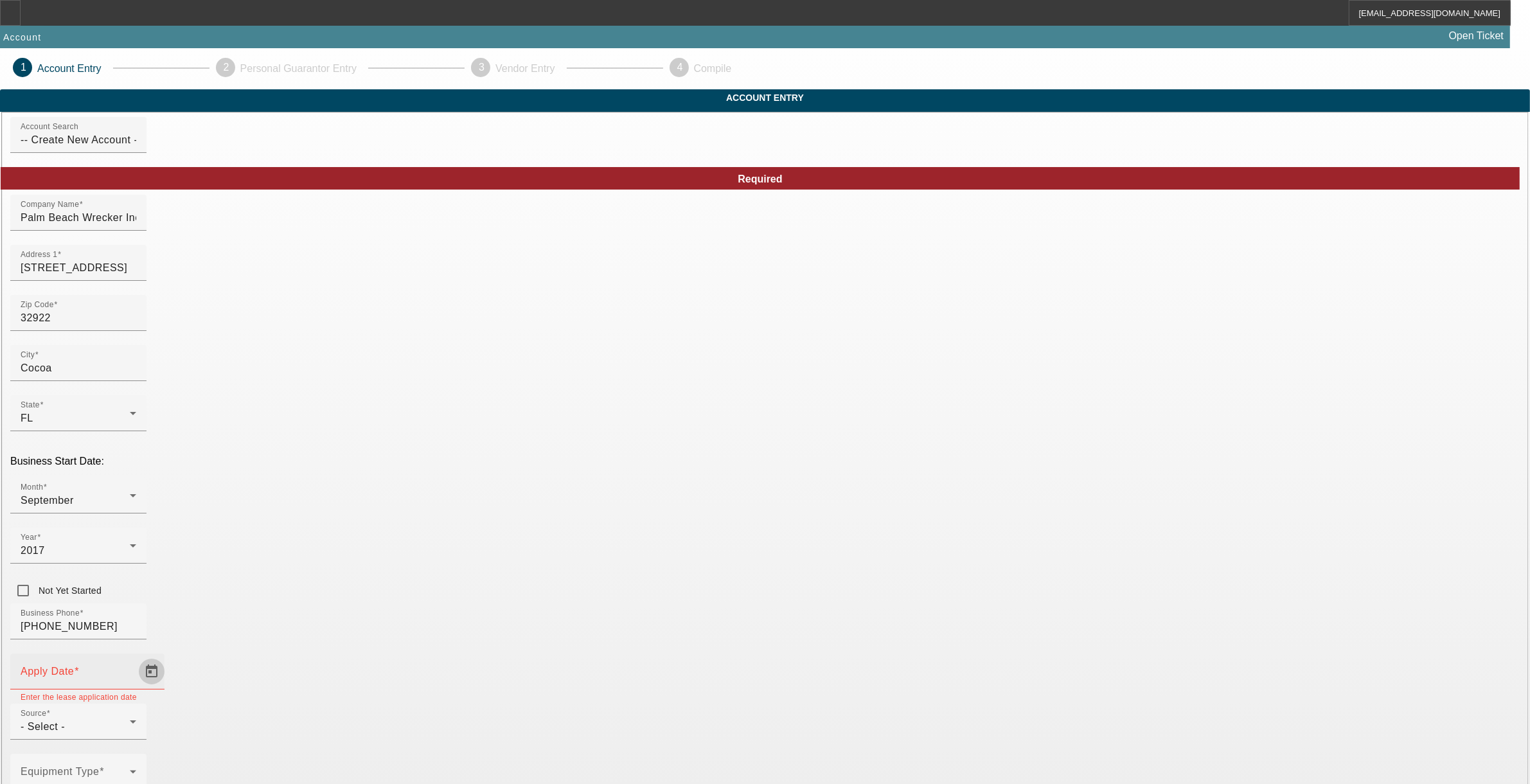
click at [167, 655] on span "Open calendar" at bounding box center [152, 671] width 31 height 31
drag, startPoint x: 470, startPoint y: 469, endPoint x: 485, endPoint y: 479, distance: 18.0
click at [470, 469] on span "16" at bounding box center [469, 467] width 23 height 23
type input "9/16/2025"
click at [130, 719] on div "- Select -" at bounding box center [75, 726] width 109 height 15
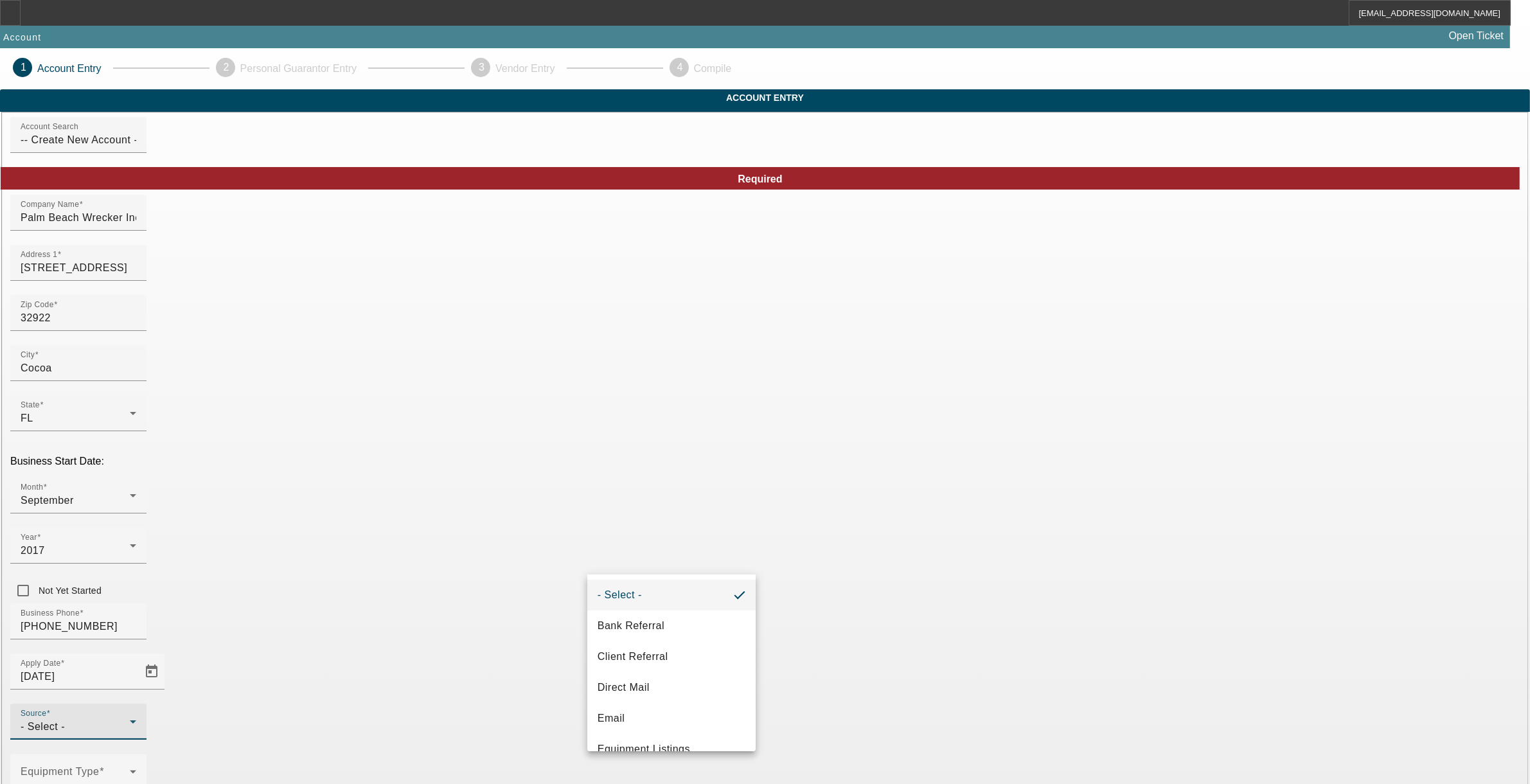
scroll to position [420, 0]
click at [650, 730] on span "Vendor Referral" at bounding box center [636, 729] width 77 height 15
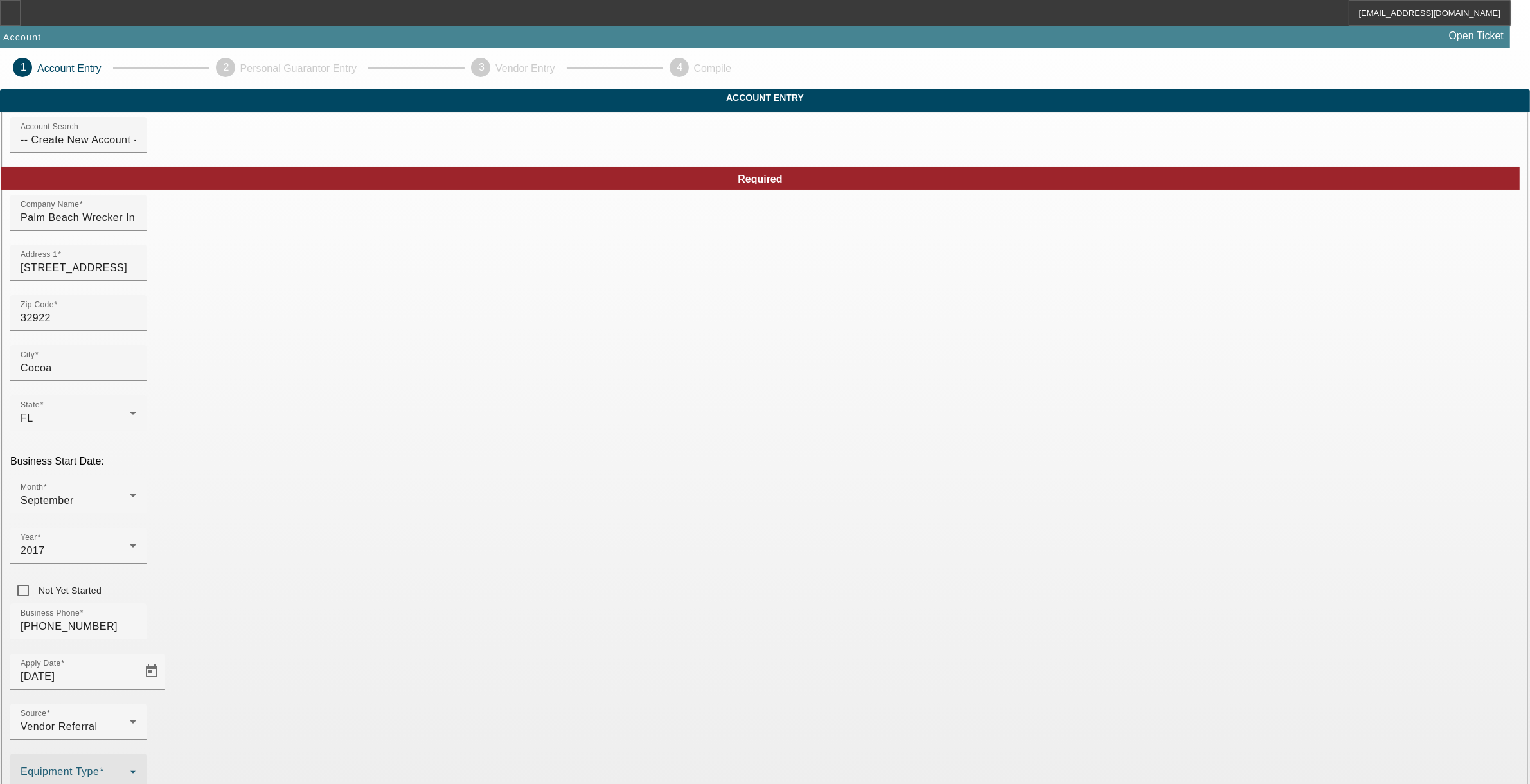
click at [130, 769] on span at bounding box center [75, 776] width 109 height 15
click at [467, 460] on span "Tow Truck" at bounding box center [457, 463] width 50 height 15
click at [630, 632] on div at bounding box center [765, 392] width 1530 height 784
click at [453, 487] on span "Towing" at bounding box center [448, 484] width 34 height 15
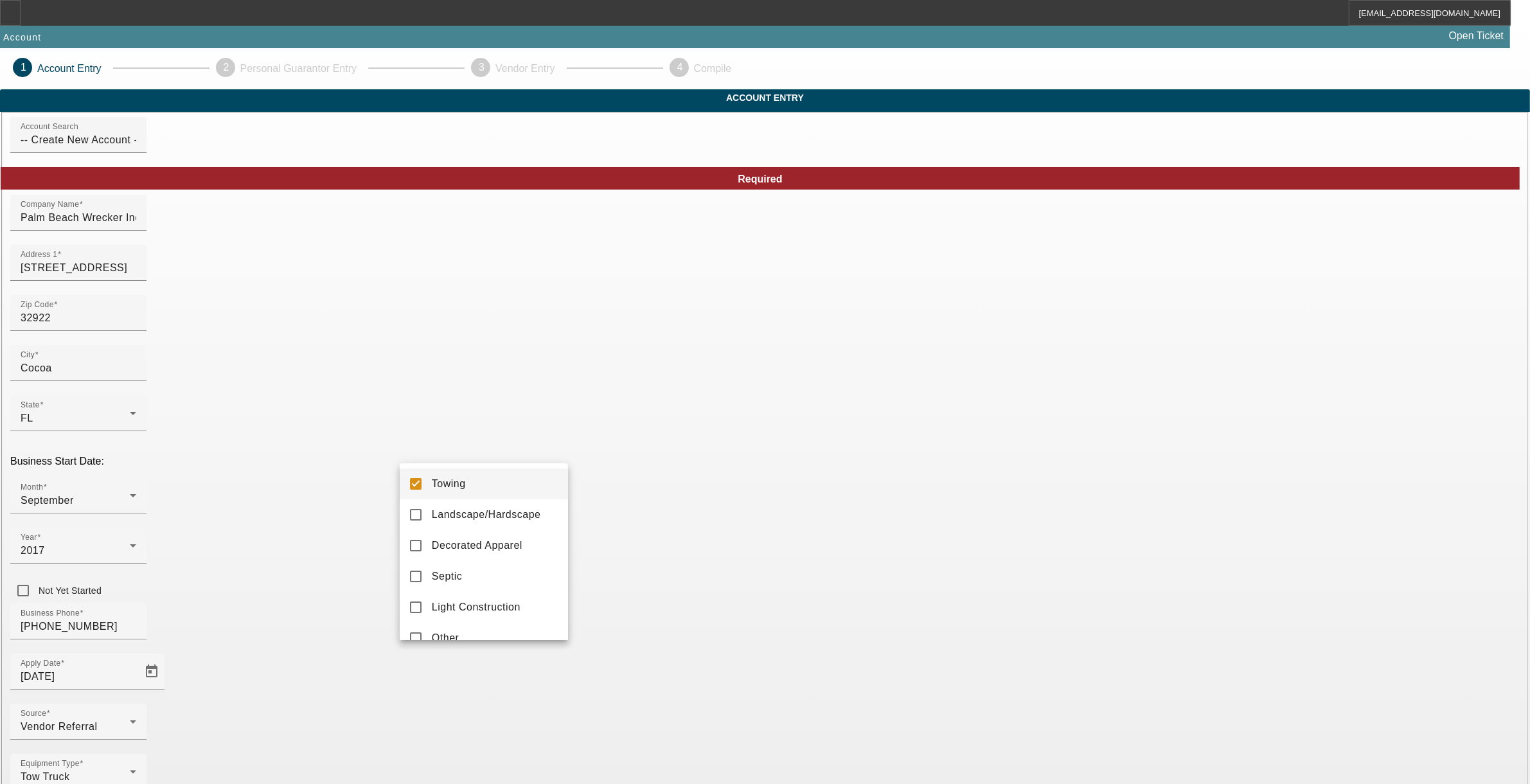
click at [654, 665] on div at bounding box center [765, 392] width 1530 height 784
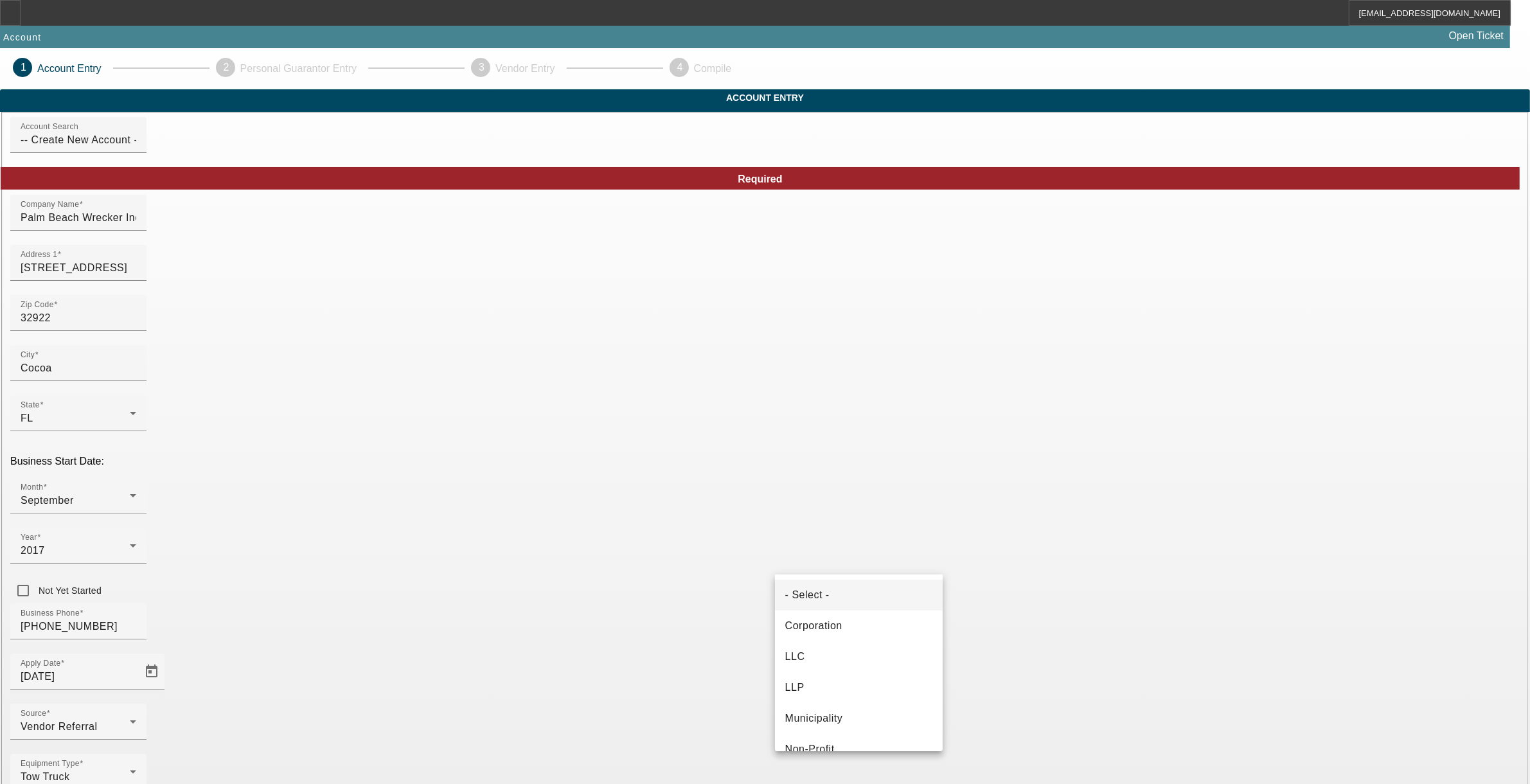
drag, startPoint x: 819, startPoint y: 619, endPoint x: 849, endPoint y: 603, distance: 34.0
click at [818, 619] on span "Corporation" at bounding box center [814, 626] width 58 height 15
type input "822942944"
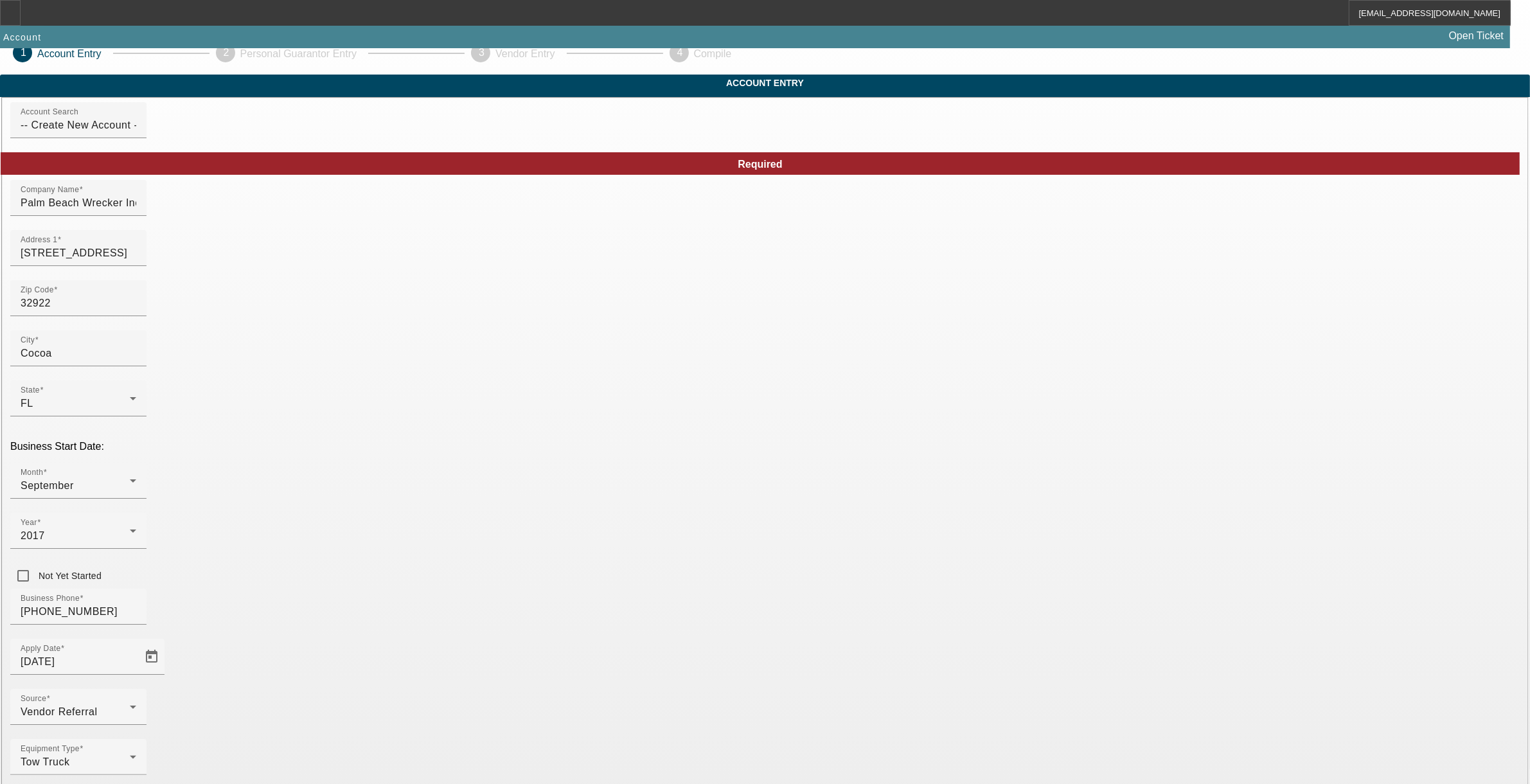
scroll to position [29, 0]
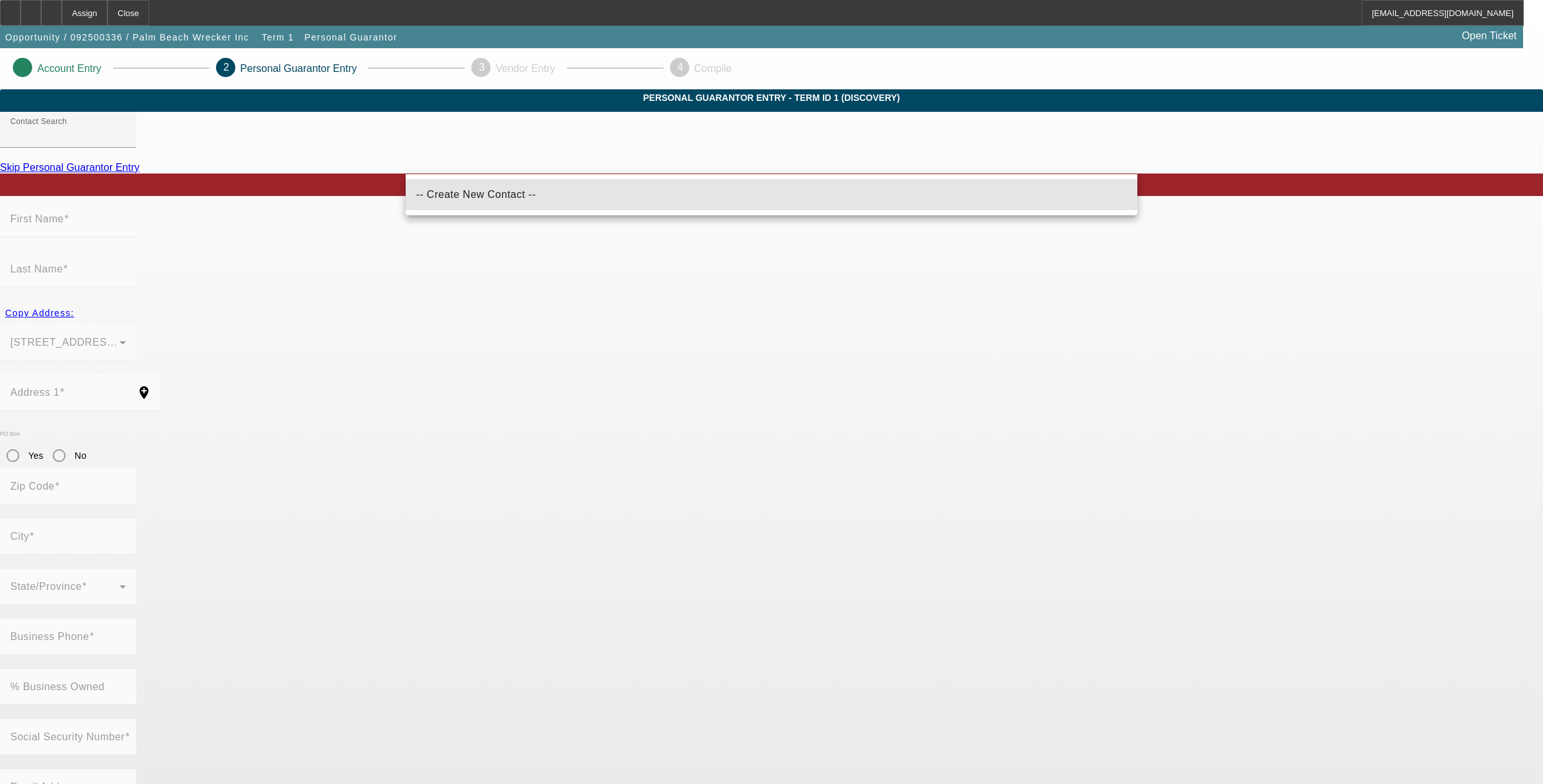
click at [462, 191] on span "-- Create New Contact --" at bounding box center [475, 194] width 120 height 11
type input "-- Create New Contact --"
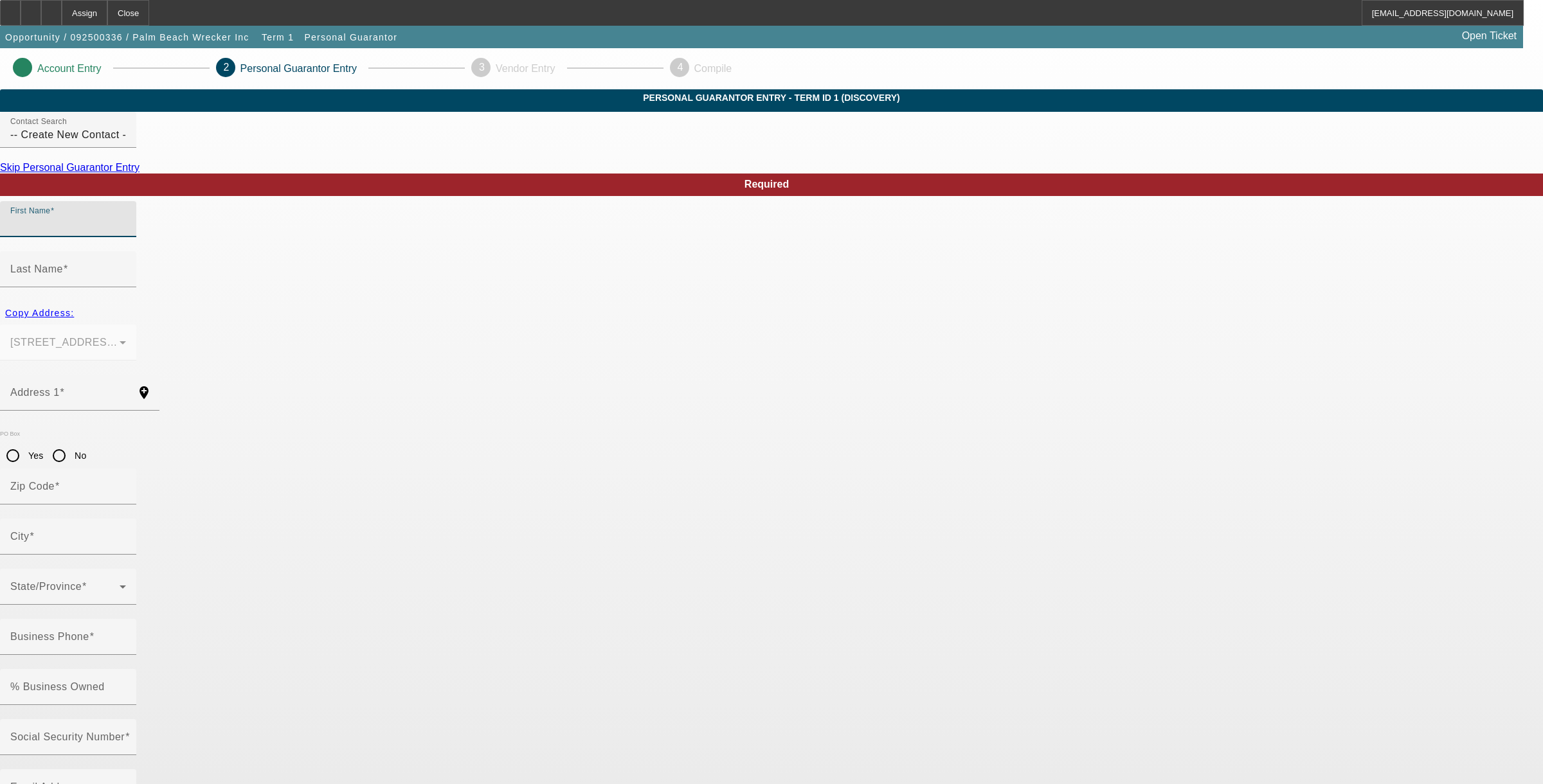
click at [126, 232] on input "First Name" at bounding box center [68, 225] width 115 height 15
type input "Eddie"
type input "Acevedo"
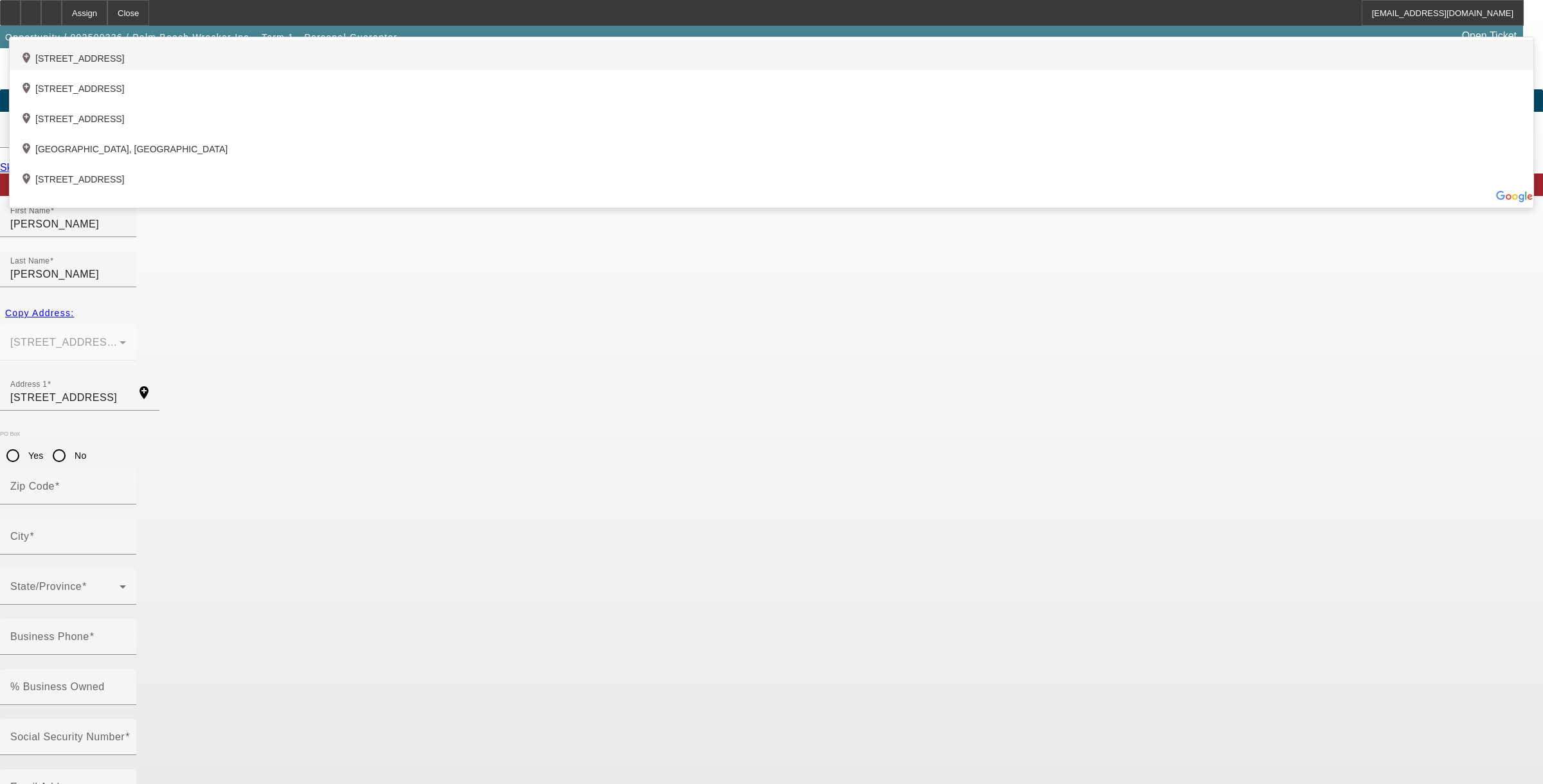
click at [583, 70] on div "add_location 2241 Hampton Greens Boulevard, Melbourne, FL 32935, US" at bounding box center [771, 55] width 1523 height 30
type input "2241 Hampton Greens Boulevard"
type input "32935"
type input "Melbourne"
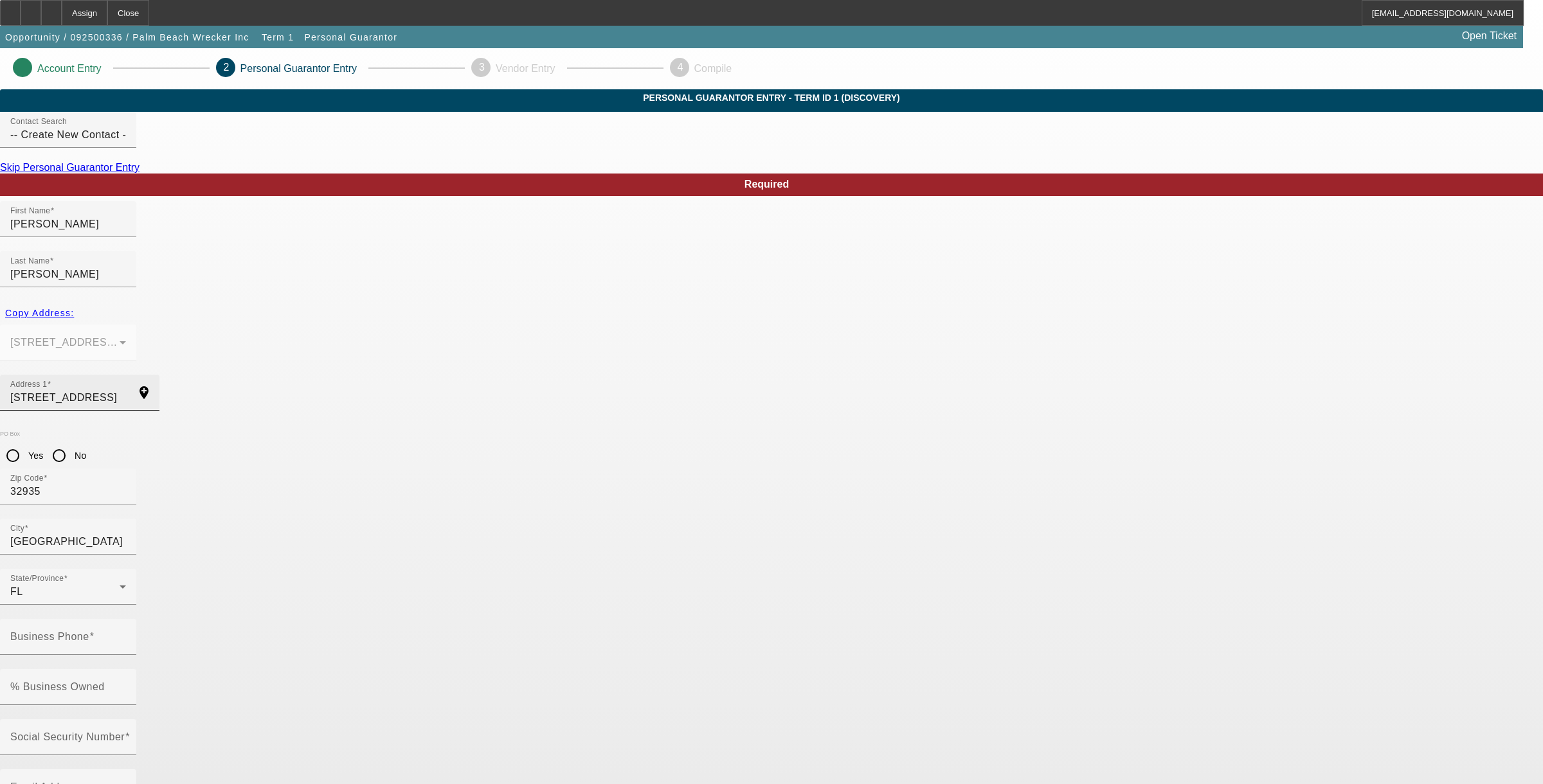
click at [126, 390] on input "2241 Hampton Greens Boulevard" at bounding box center [68, 397] width 115 height 15
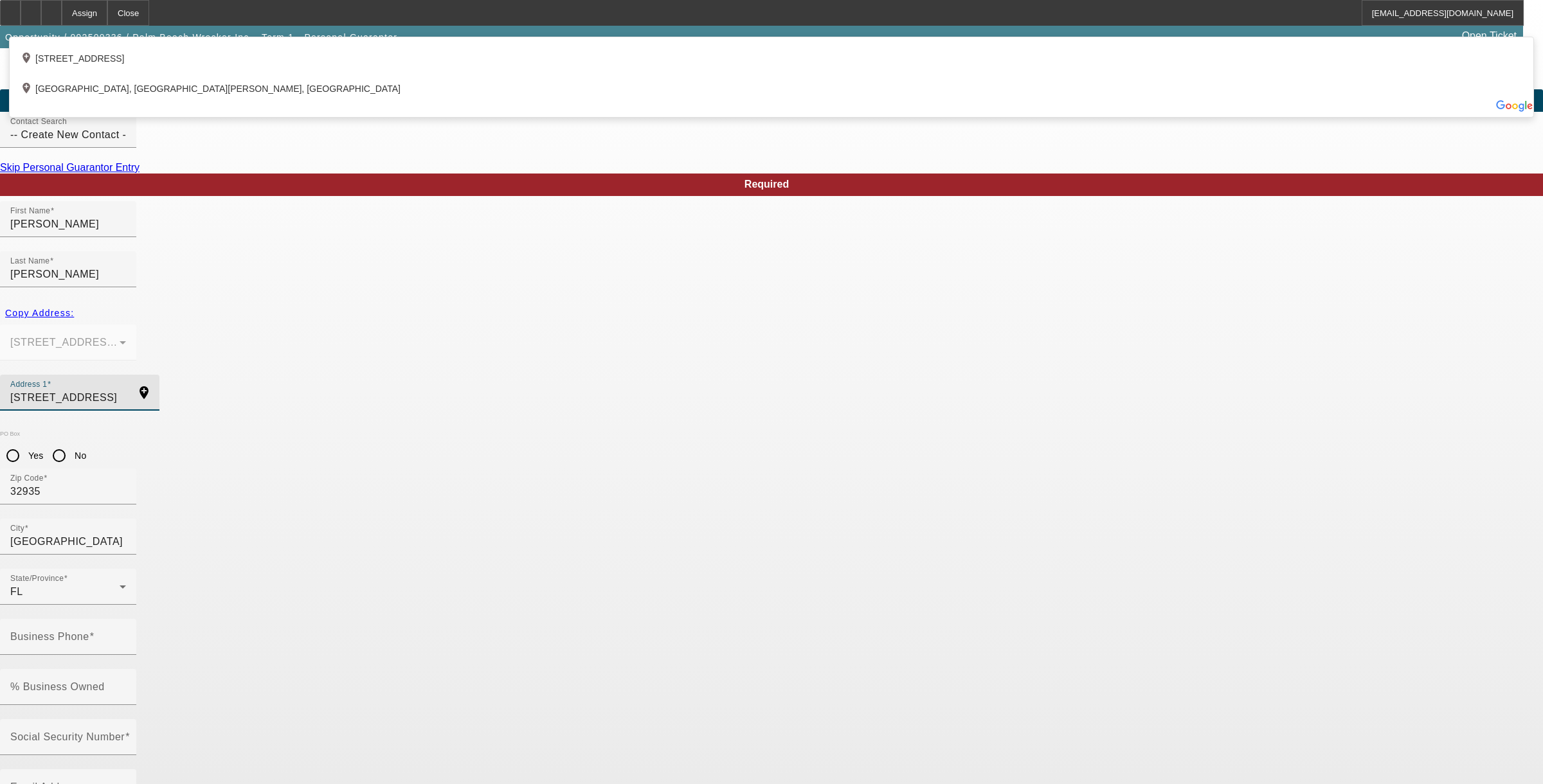
type input "2241 Hampton Greens Boulevard Apt 203"
click at [333, 448] on app-personal-guarantor-manage "Account Entry 2 Personal Guarantor Entry 3 Vendor Entry 4 Compile Personal Guar…" at bounding box center [771, 704] width 1543 height 1313
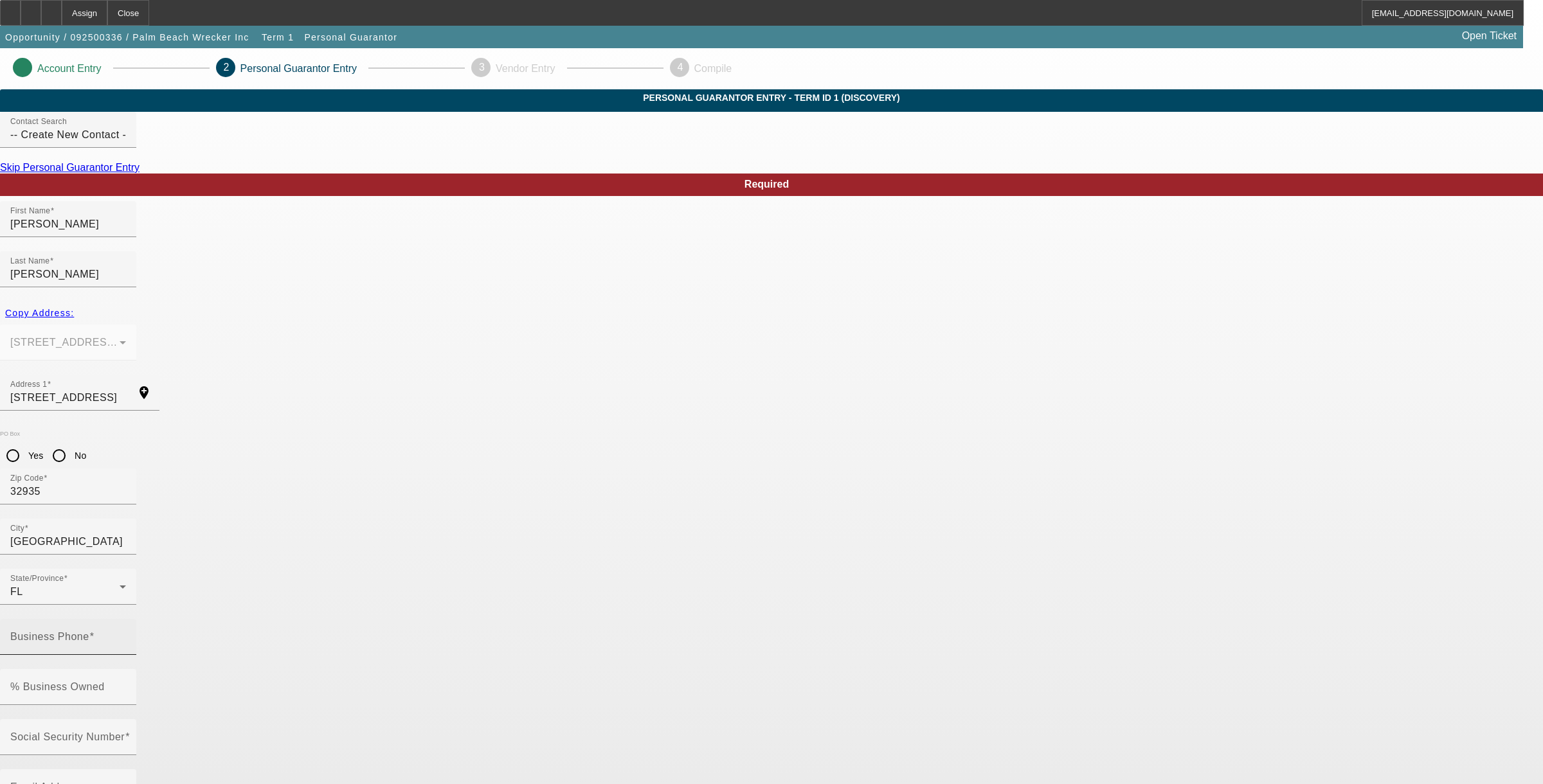
click at [89, 630] on mat-label "Business Phone" at bounding box center [50, 635] width 79 height 11
click at [126, 634] on input "Business Phone" at bounding box center [68, 642] width 115 height 15
type input "(561) 772-2904"
type input "100"
type input "106-84-0270"
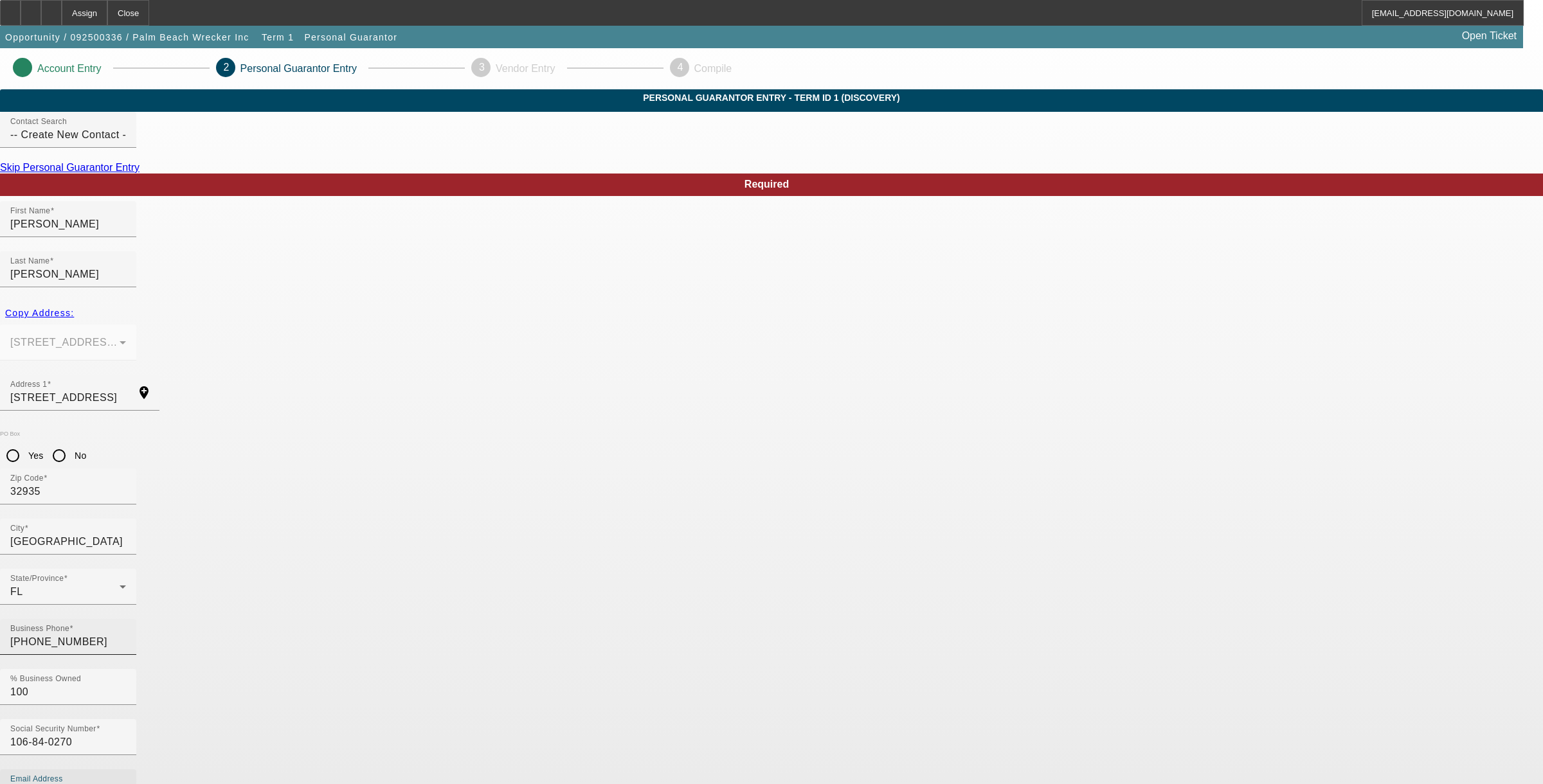
type input "palmbeachwreckerinc@gmail.com"
type input "(561) 772-2904"
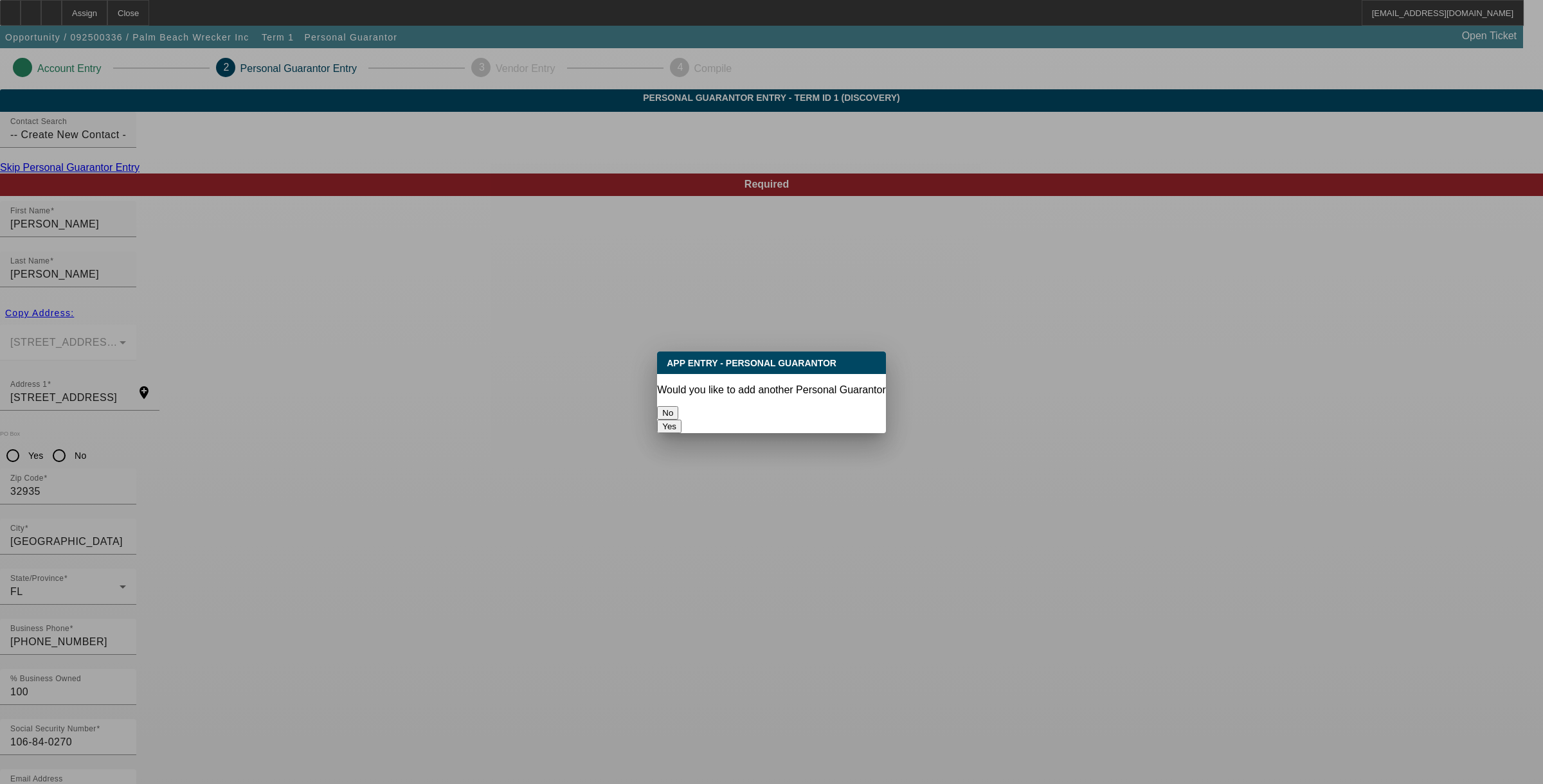
click at [678, 406] on button "No" at bounding box center [667, 413] width 21 height 13
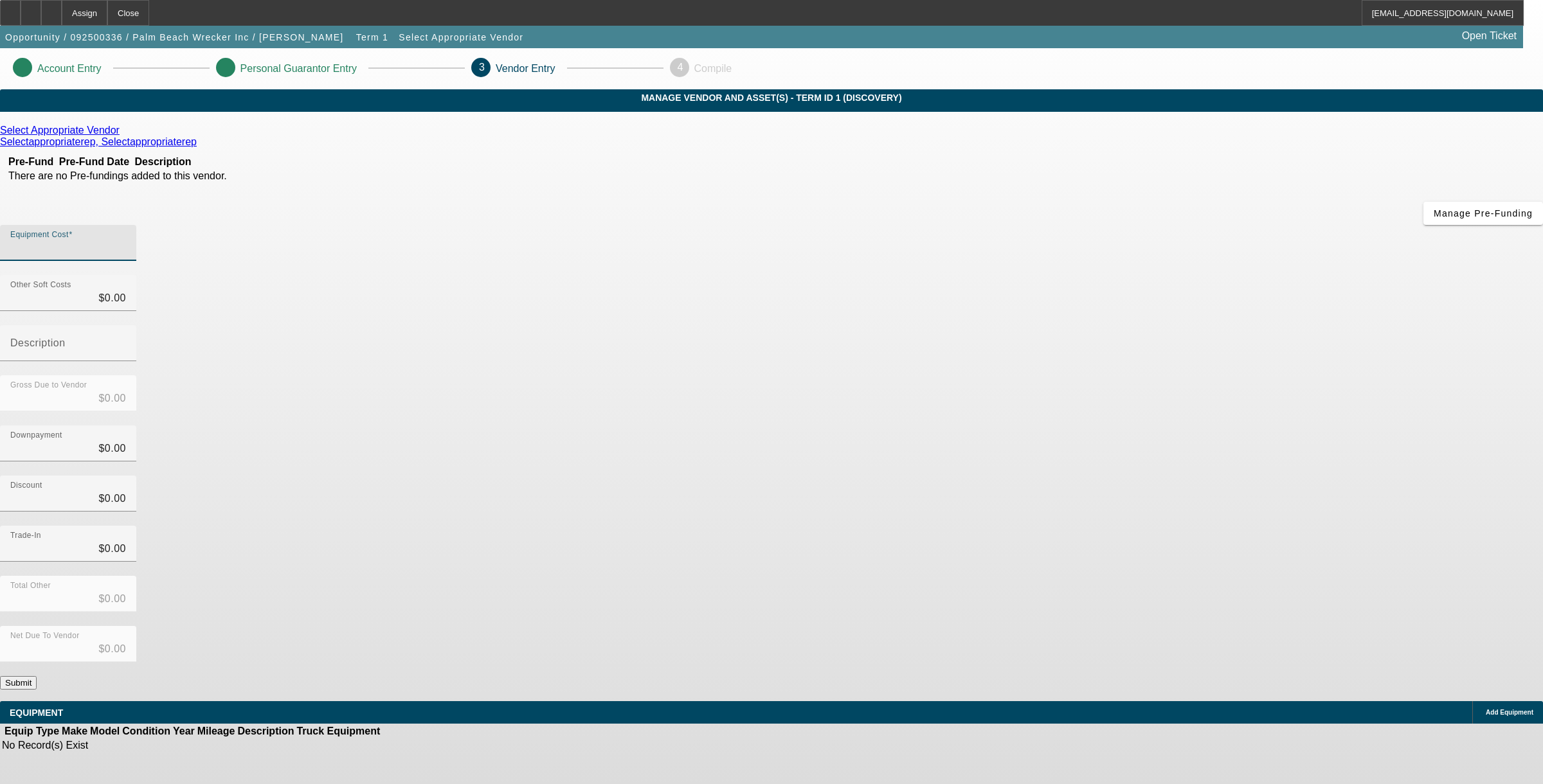
click at [126, 240] on input "Equipment Cost" at bounding box center [68, 248] width 115 height 15
type input "7"
type input "$7.00"
type input "75"
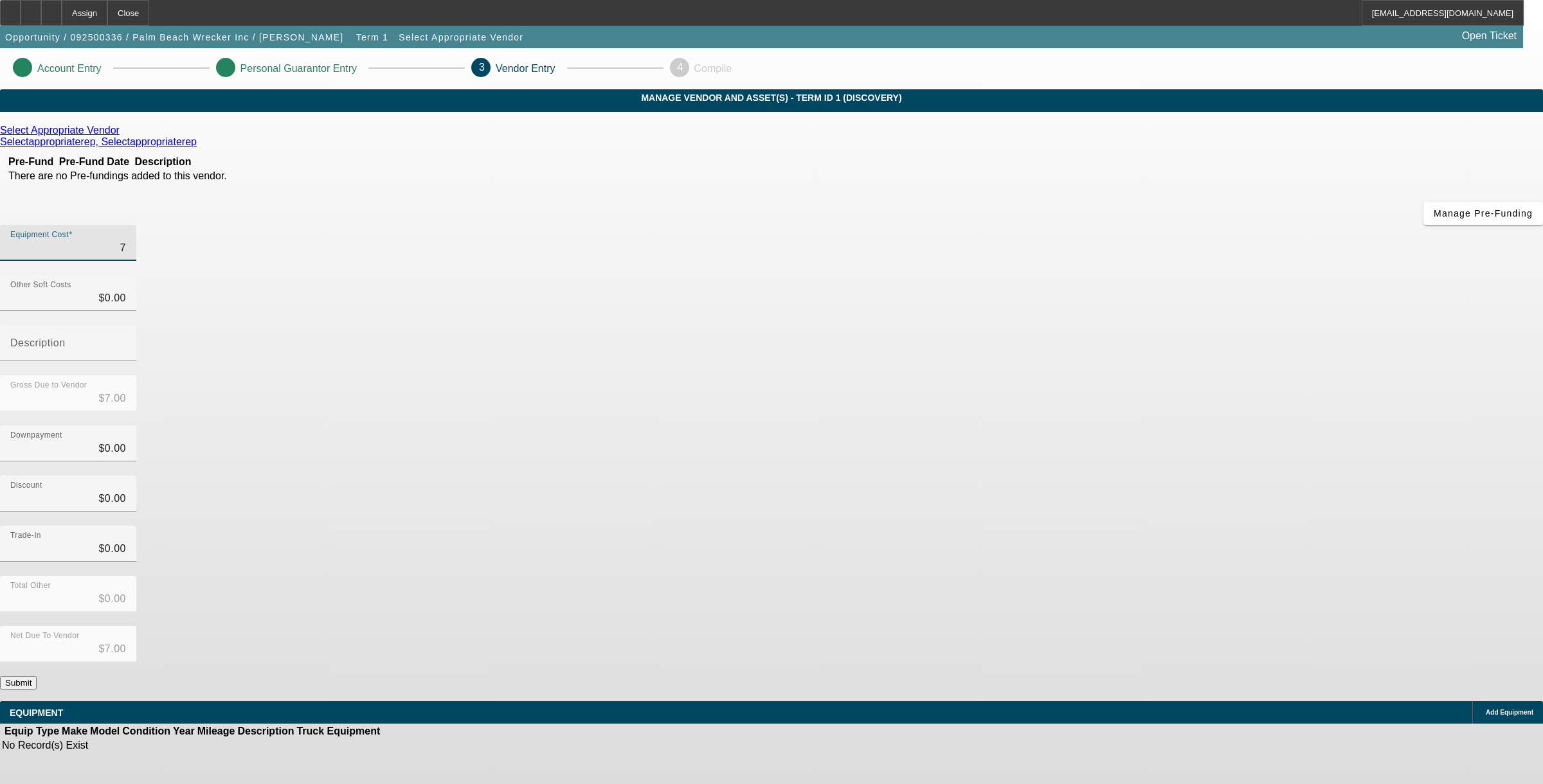
type input "$75.00"
type input "750"
type input "$750.00"
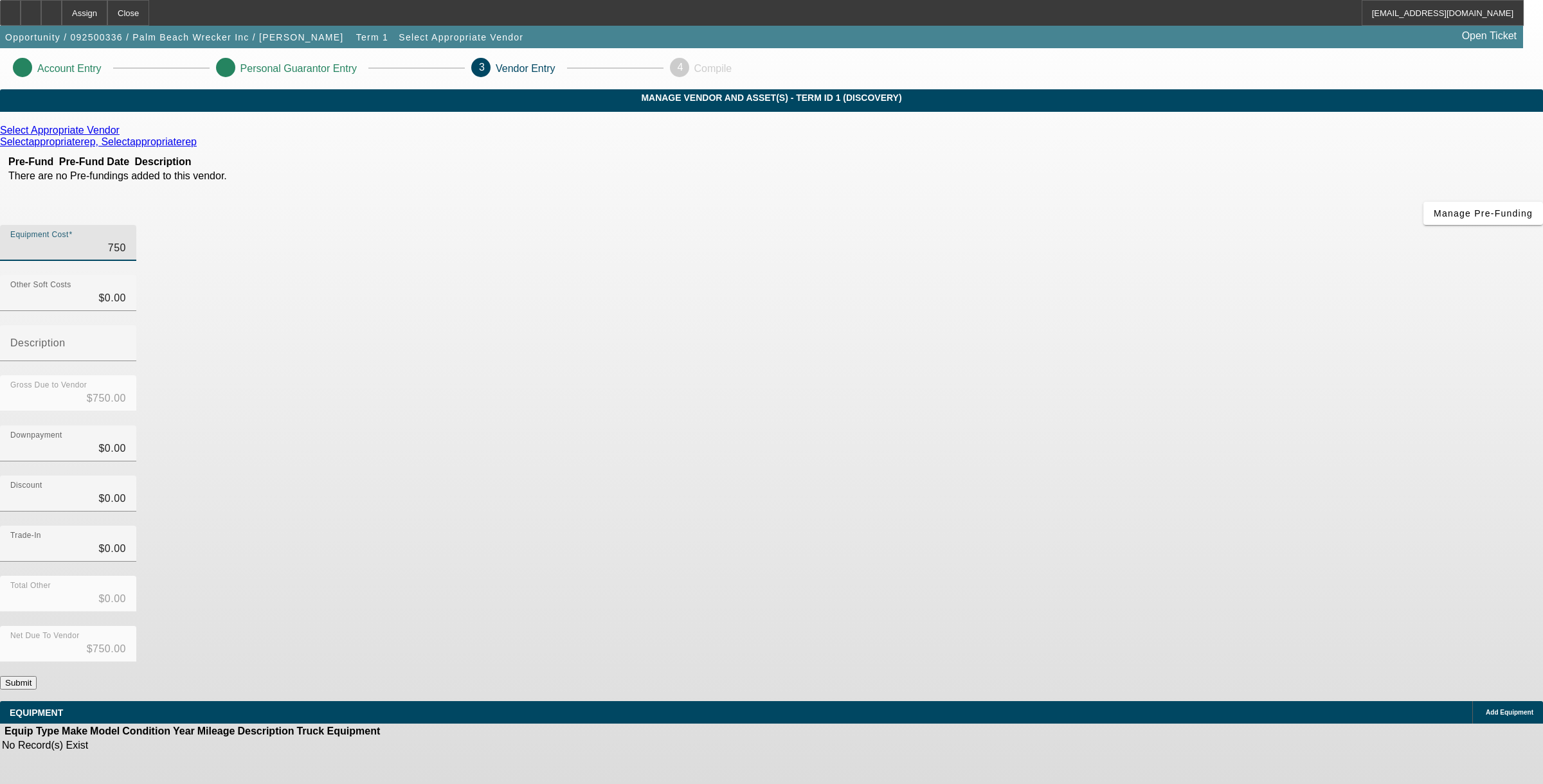
type input "7500"
type input "$7,500.00"
type input "75000"
type input "$75,000.00"
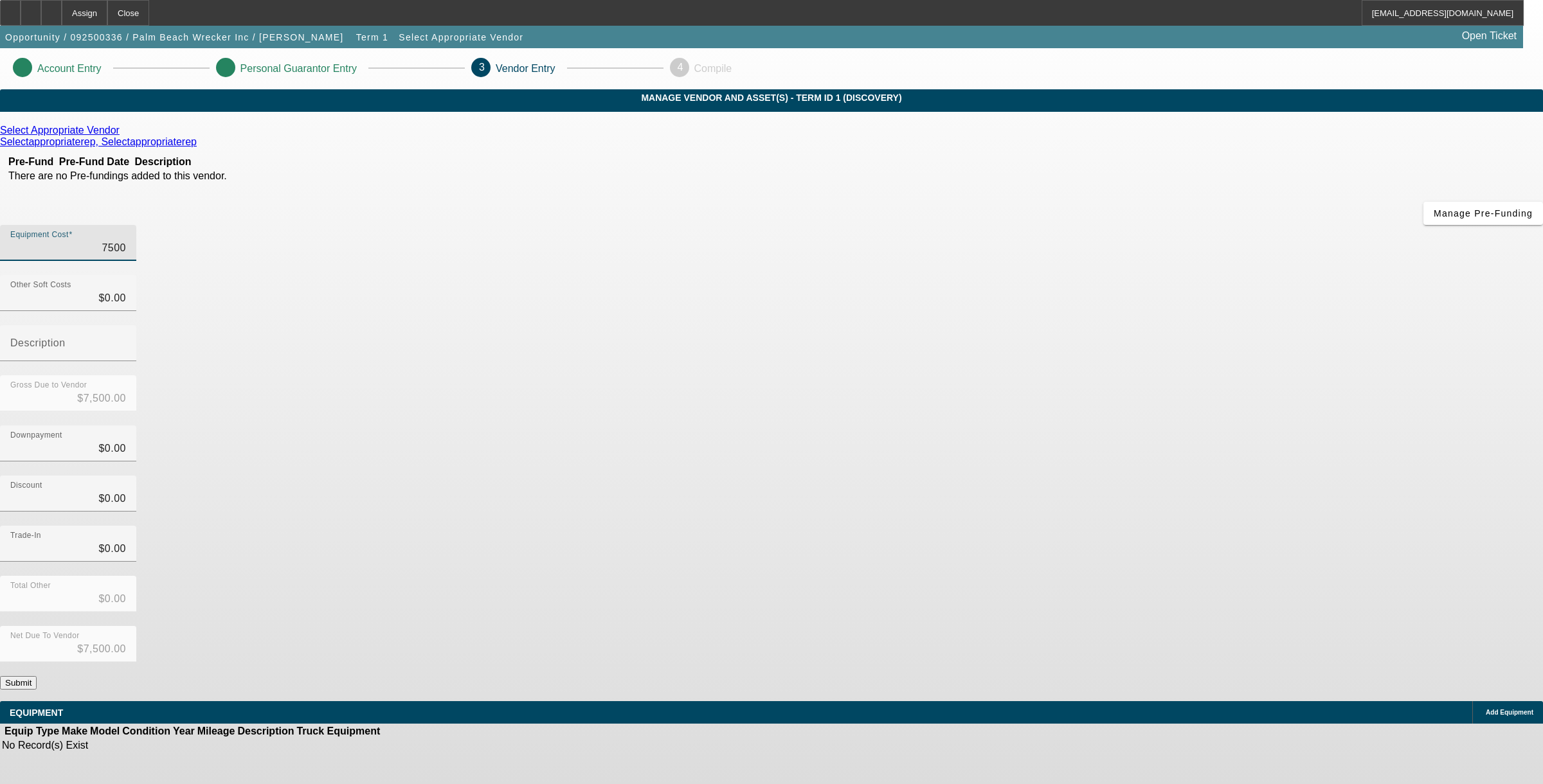
type input "$75,000.00"
type input "$0.00"
click at [1078, 526] on div "Trade-In $0.00" at bounding box center [771, 551] width 1543 height 50
click at [36, 676] on button "Submit" at bounding box center [18, 682] width 36 height 13
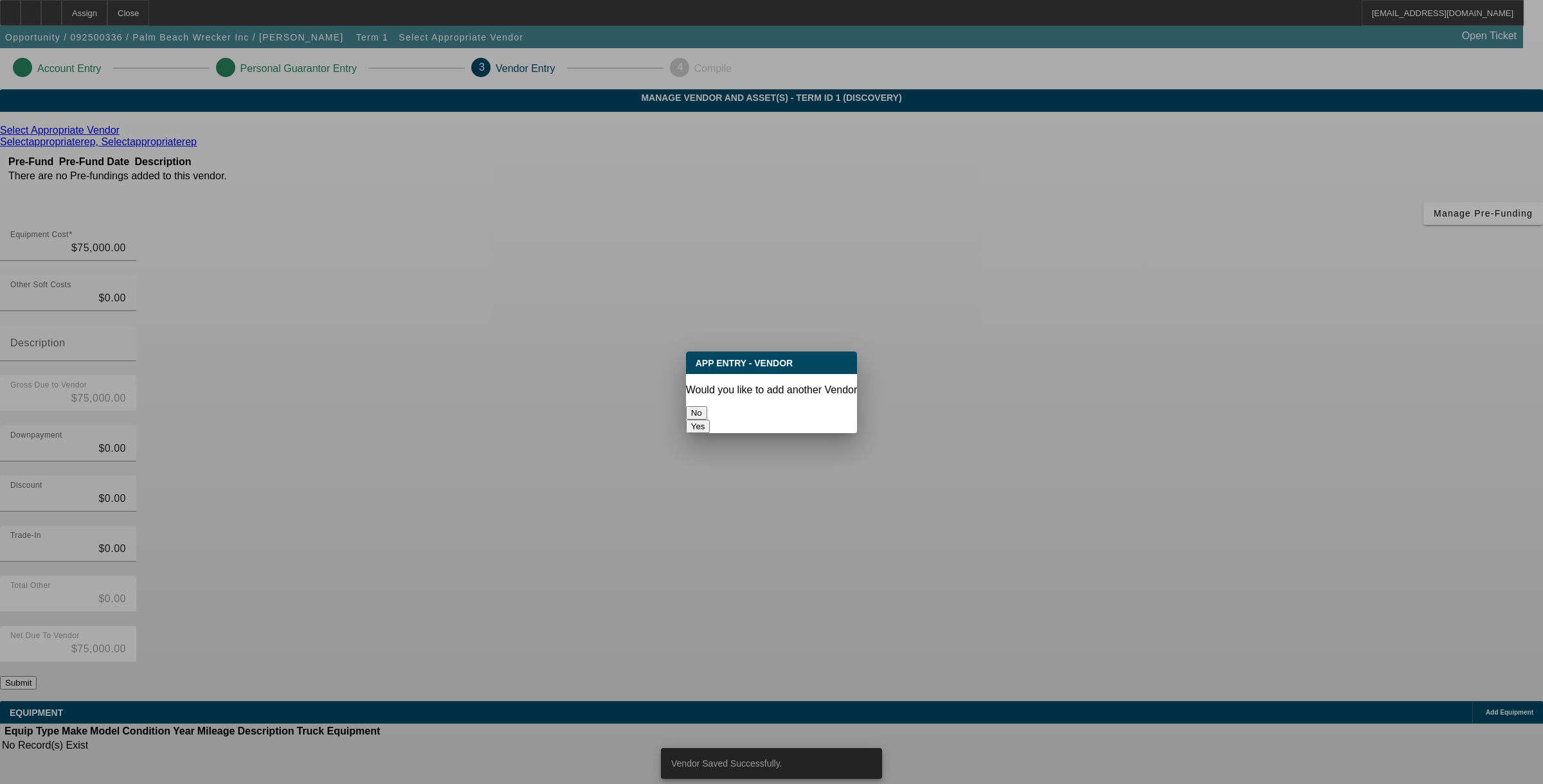
click at [707, 406] on button "No" at bounding box center [696, 413] width 21 height 13
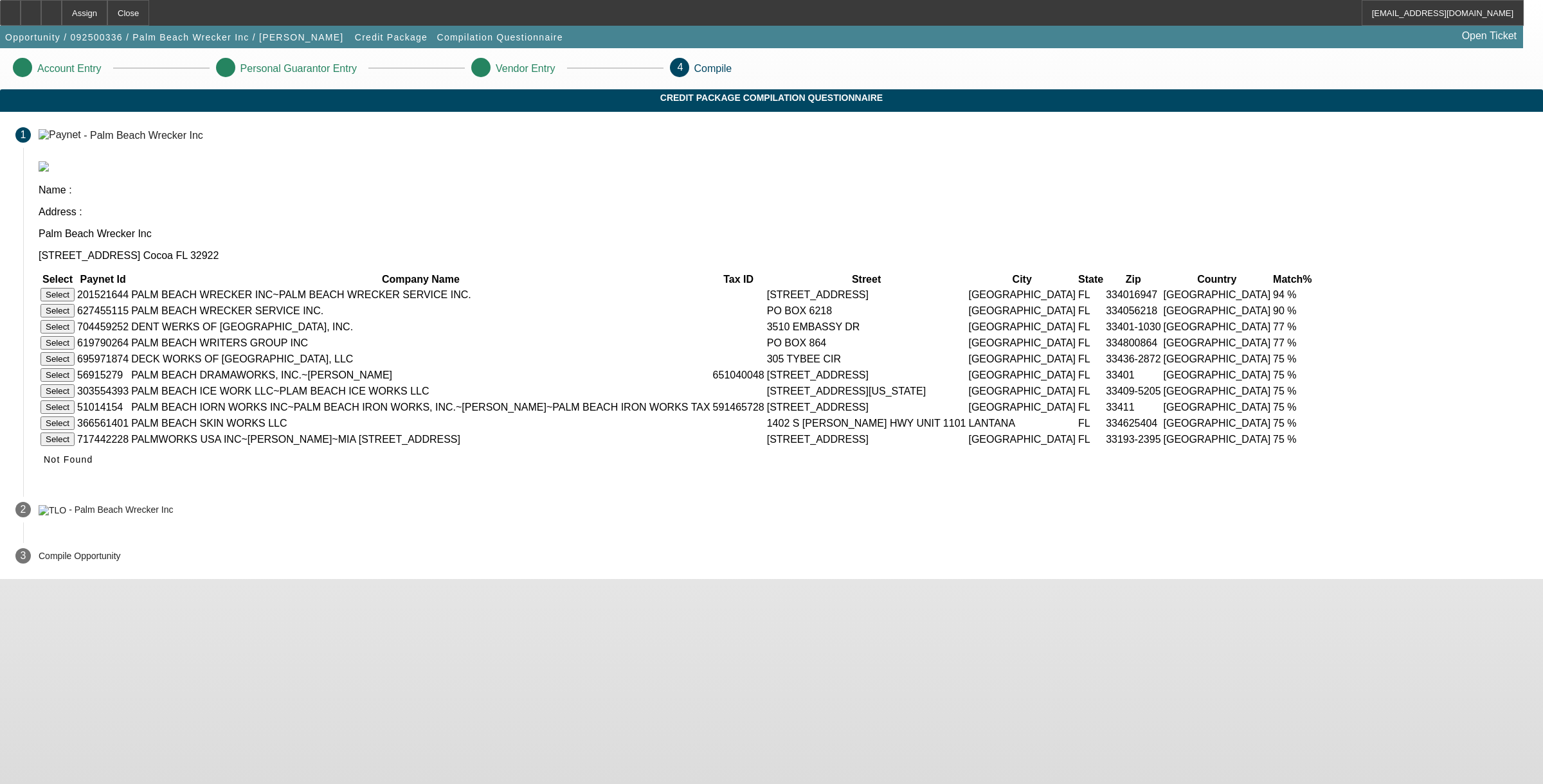
click at [75, 304] on button "Select" at bounding box center [57, 311] width 34 height 13
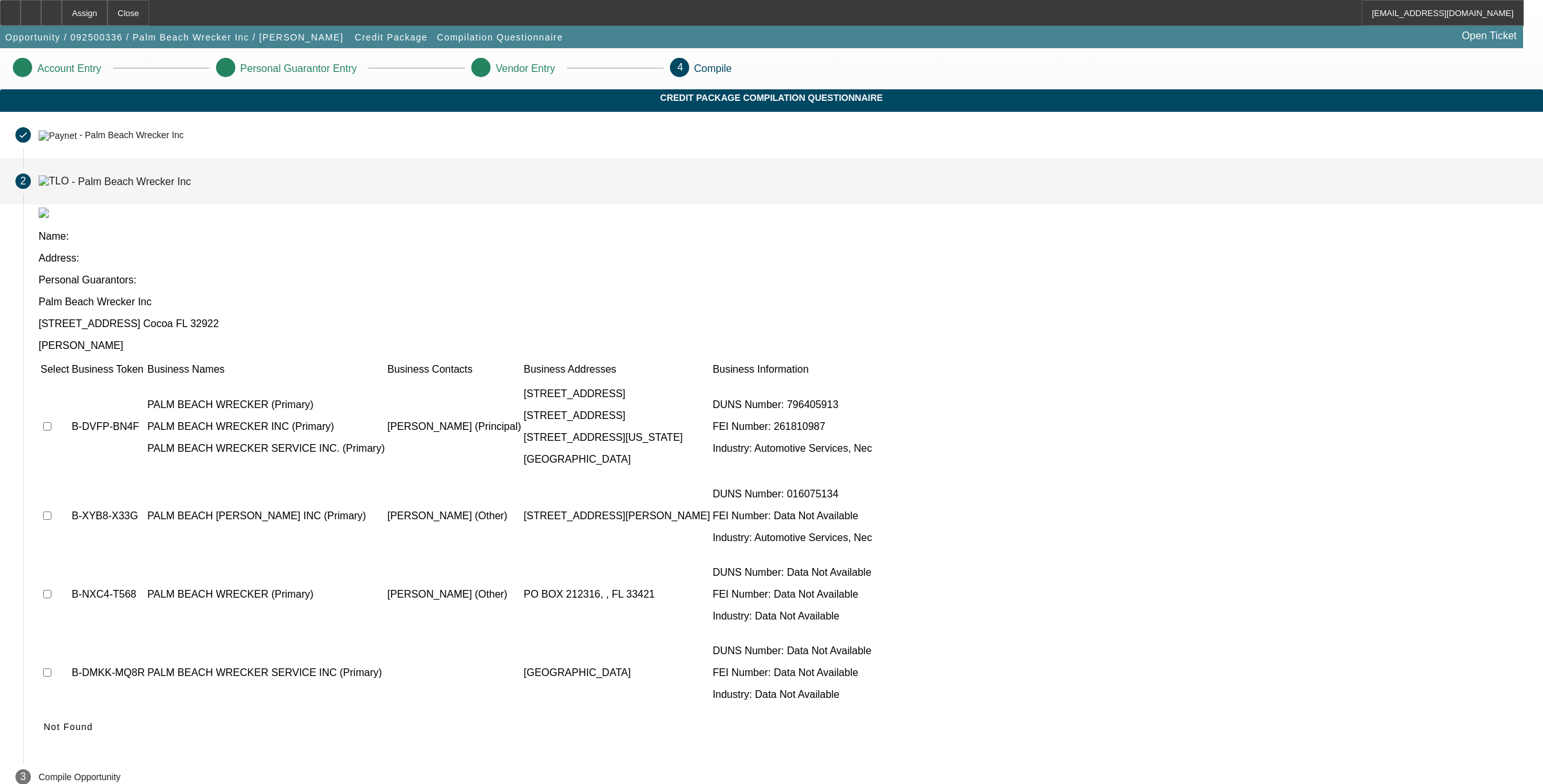
click at [52, 422] on input "checkbox" at bounding box center [47, 426] width 9 height 9
checkbox input "true"
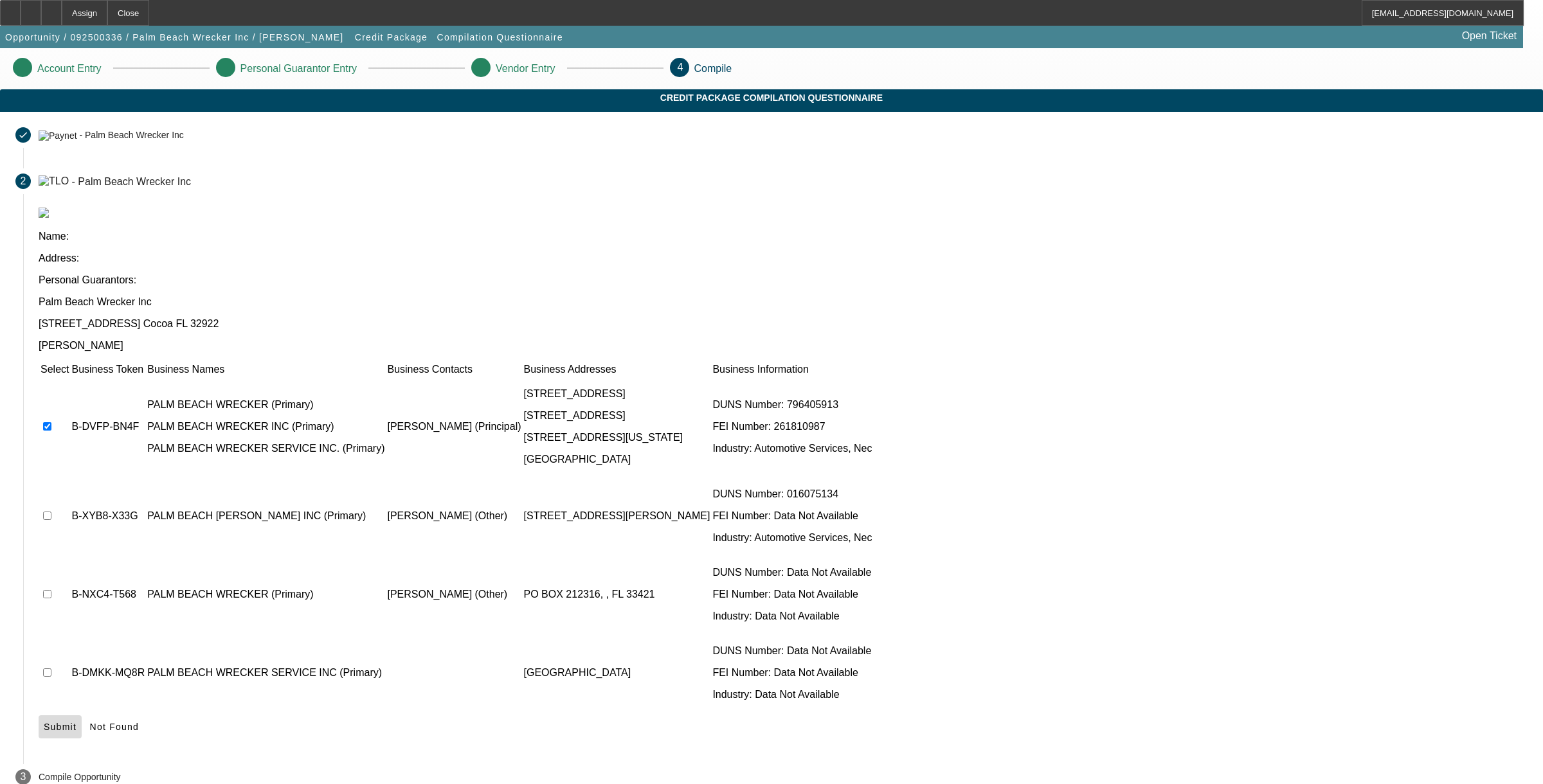
click at [77, 722] on span "Submit" at bounding box center [60, 726] width 33 height 11
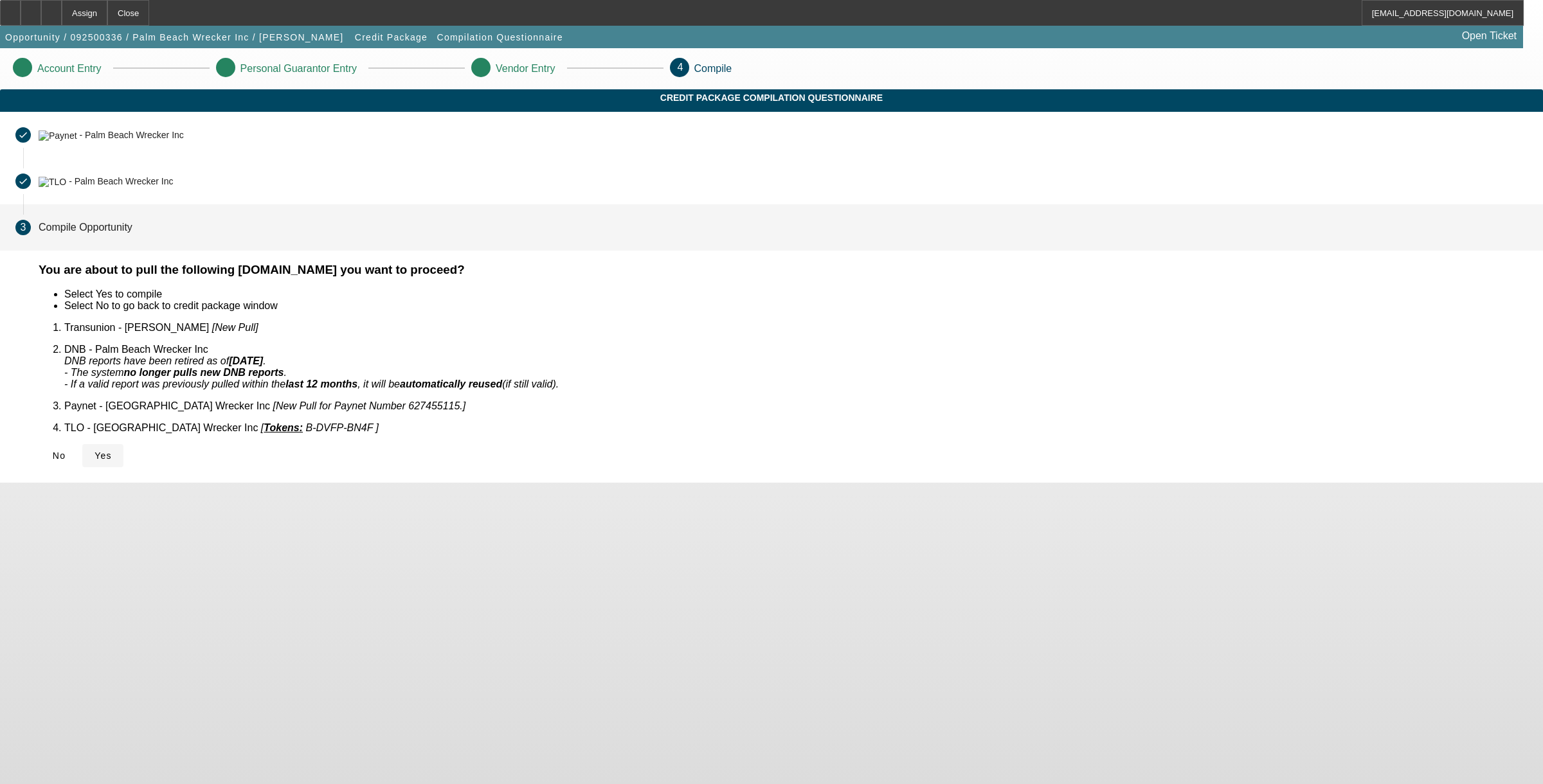
click at [111, 450] on span "Yes" at bounding box center [103, 455] width 17 height 11
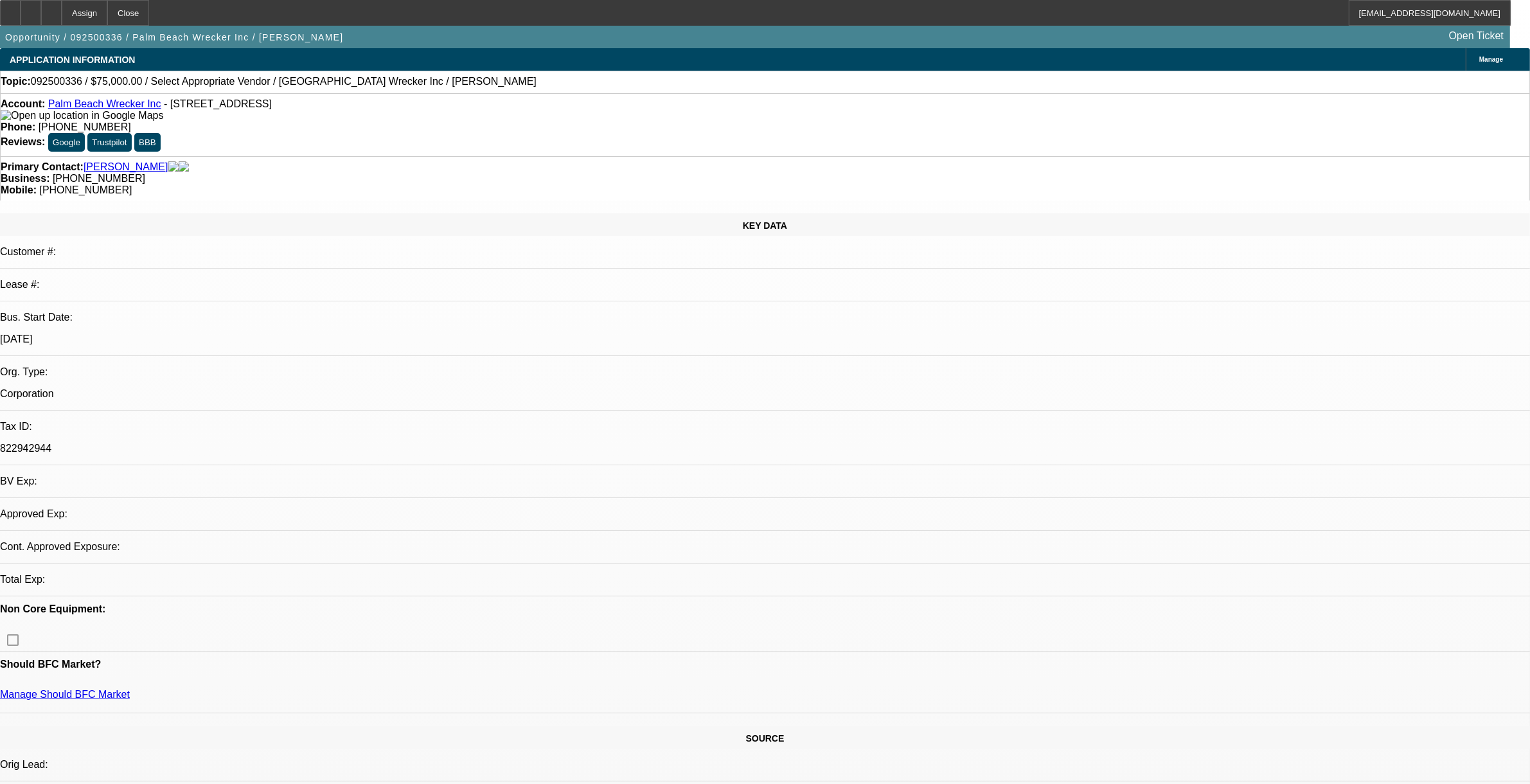
select select "0"
select select "2"
select select "0.1"
select select "1"
select select "2"
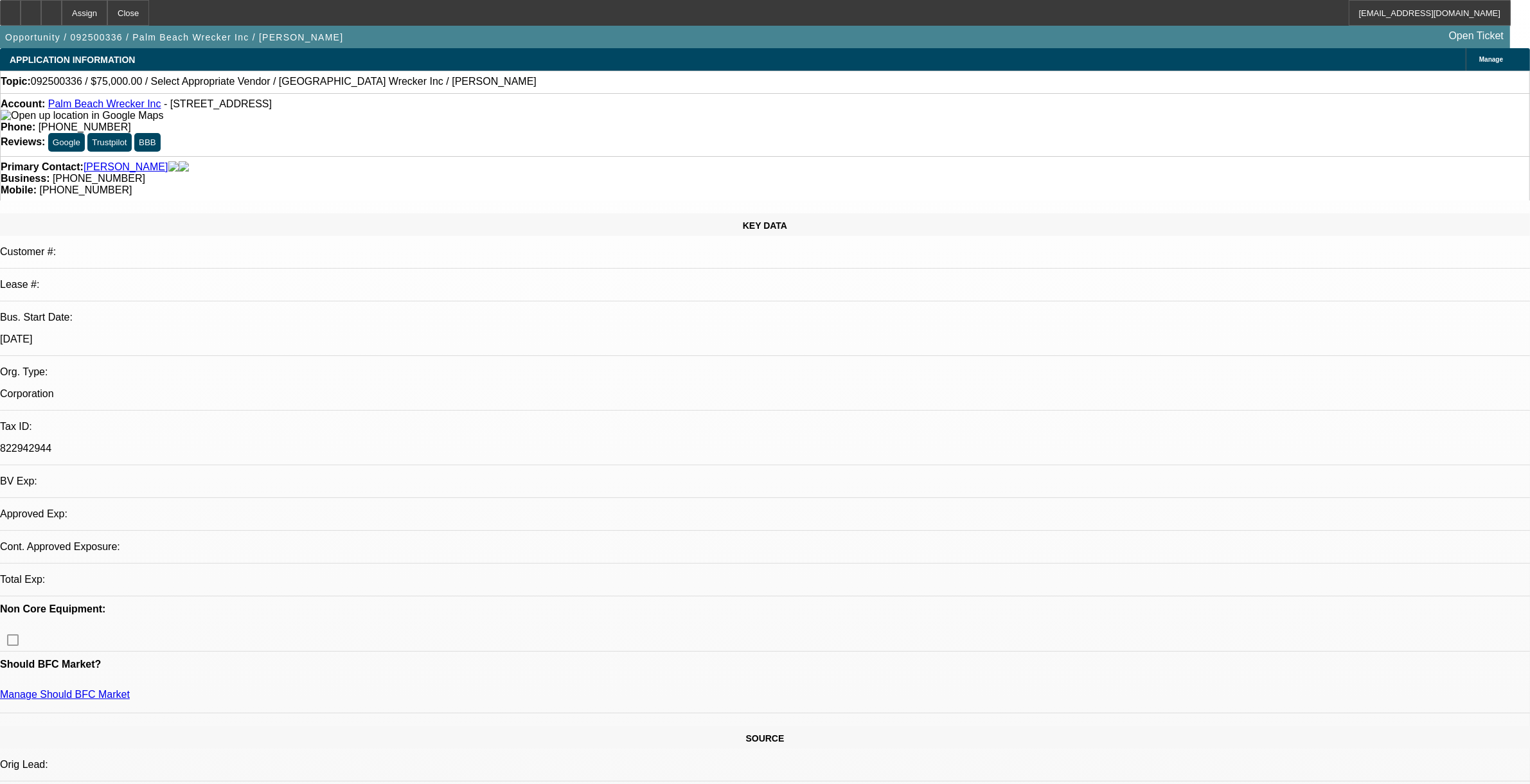
select select "4"
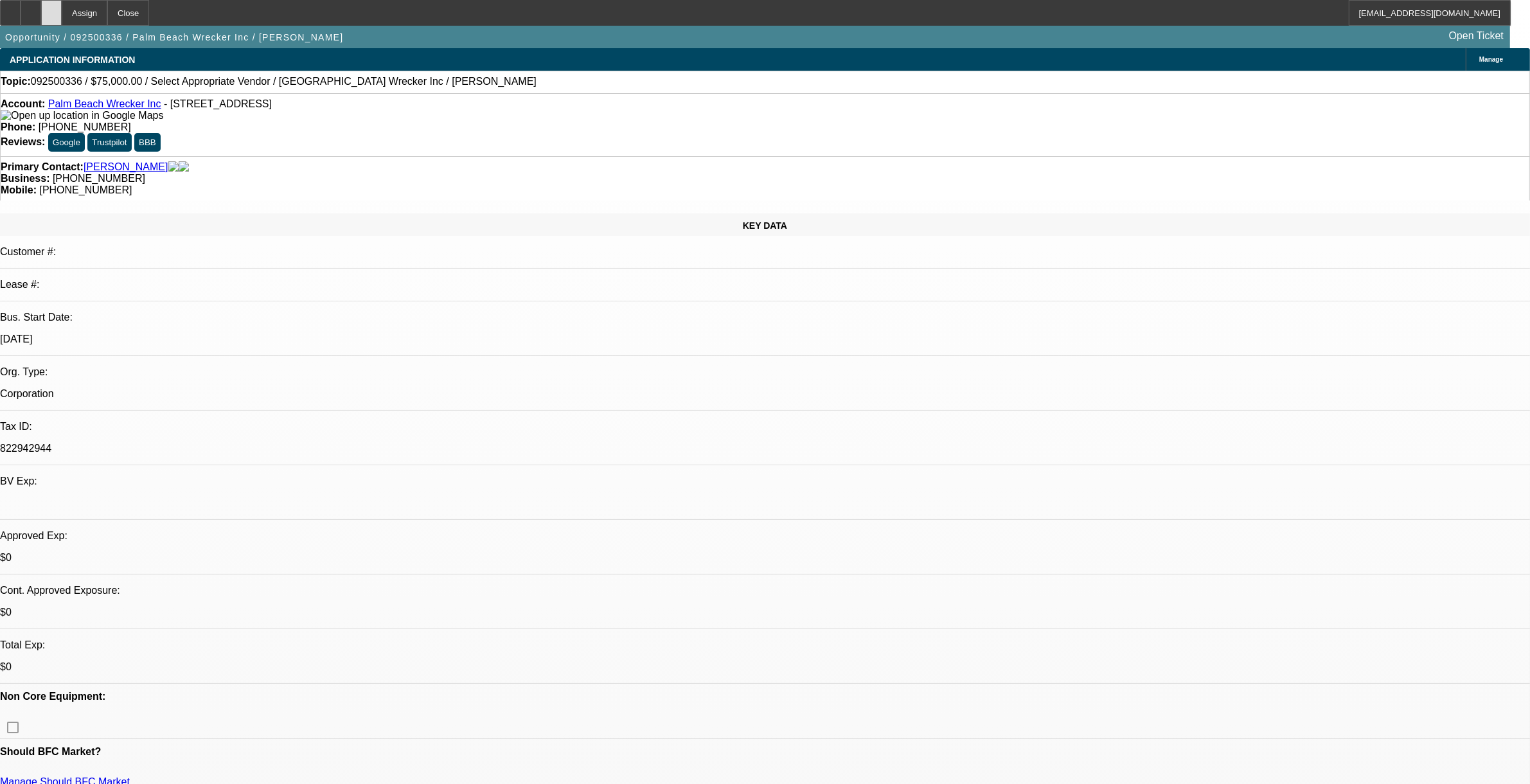
click at [52, 9] on icon at bounding box center [52, 9] width 0 height 0
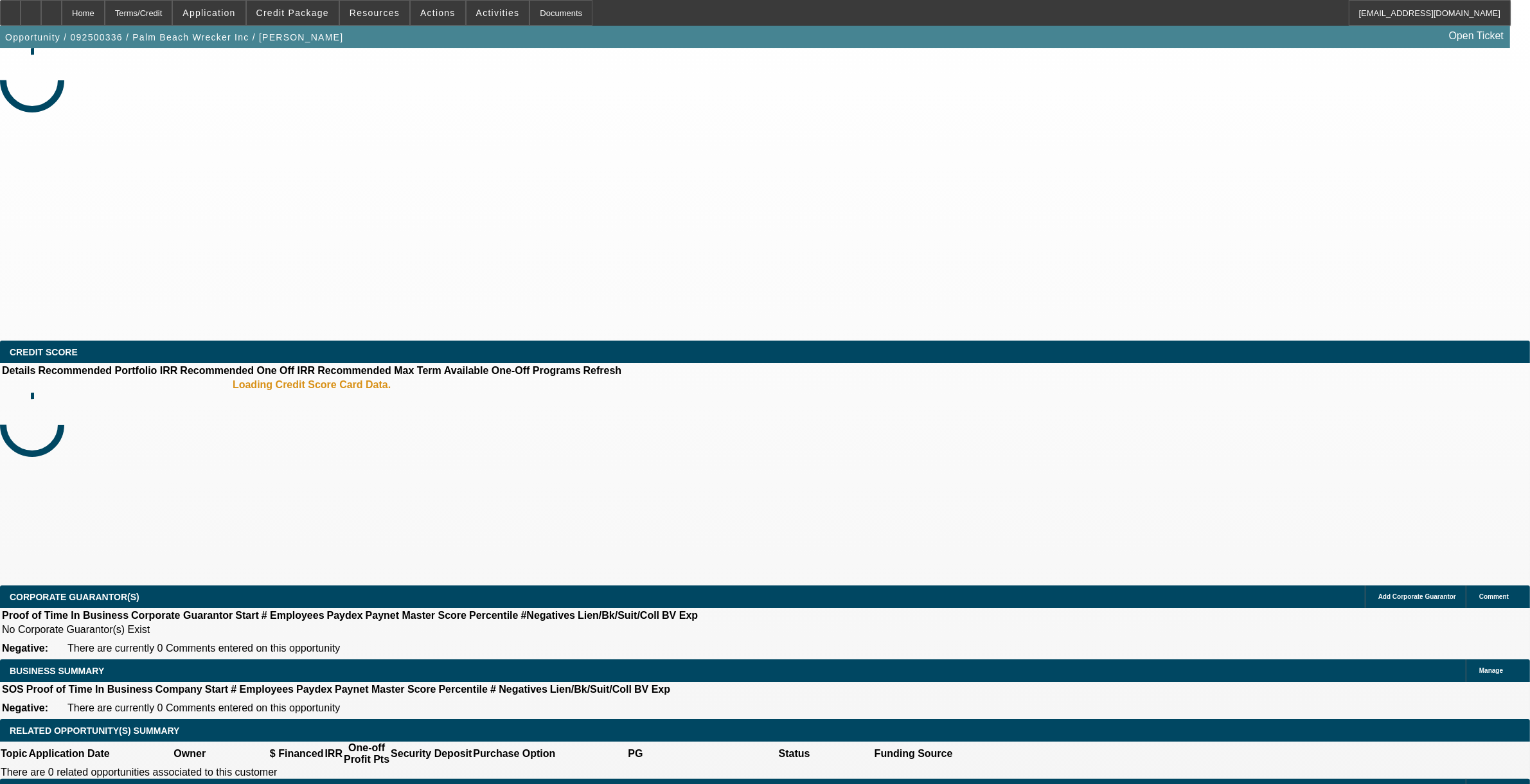
select select "0"
select select "2"
select select "0.1"
select select "4"
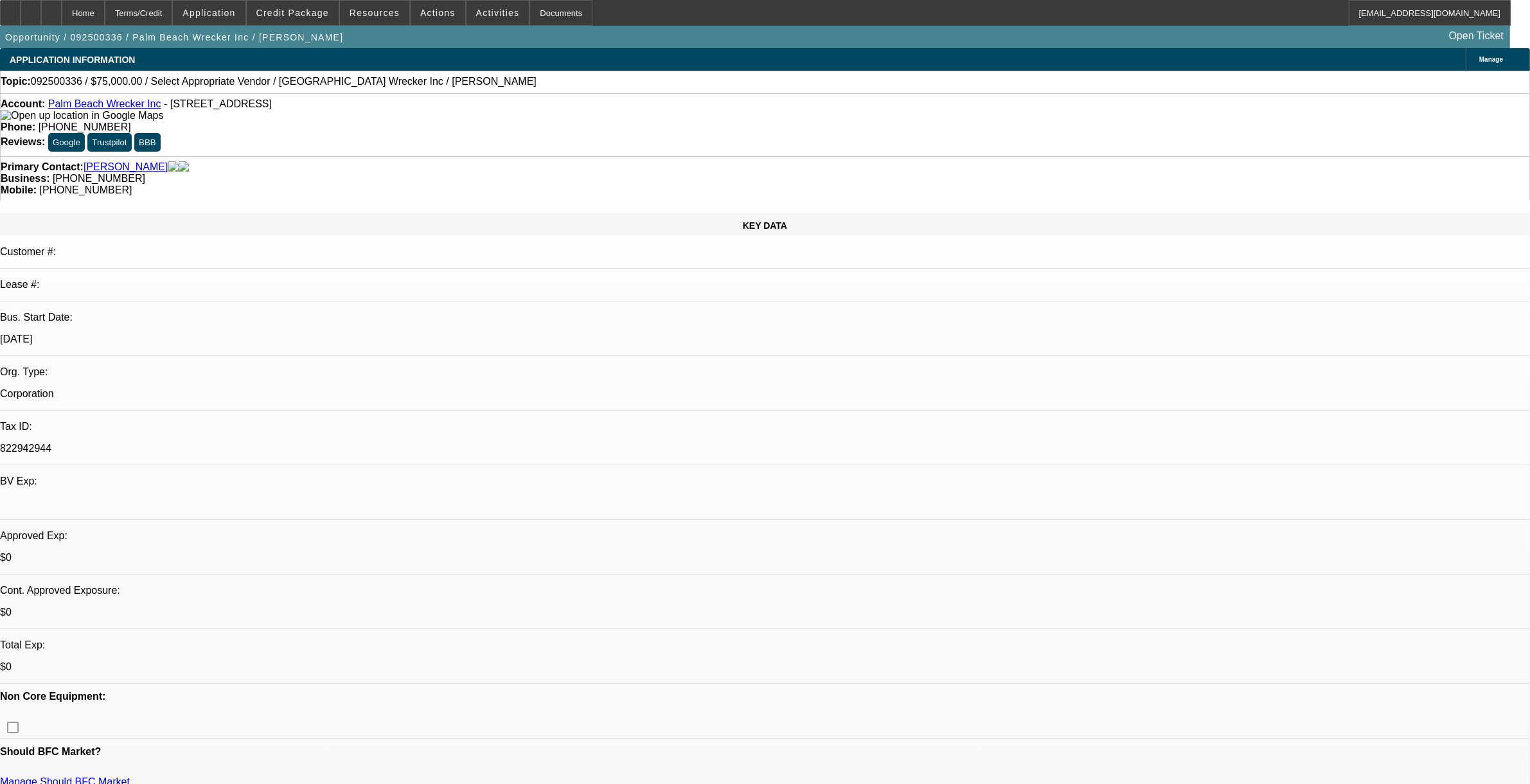
click at [61, 14] on div at bounding box center [51, 12] width 20 height 26
select select "0"
select select "2"
select select "0.1"
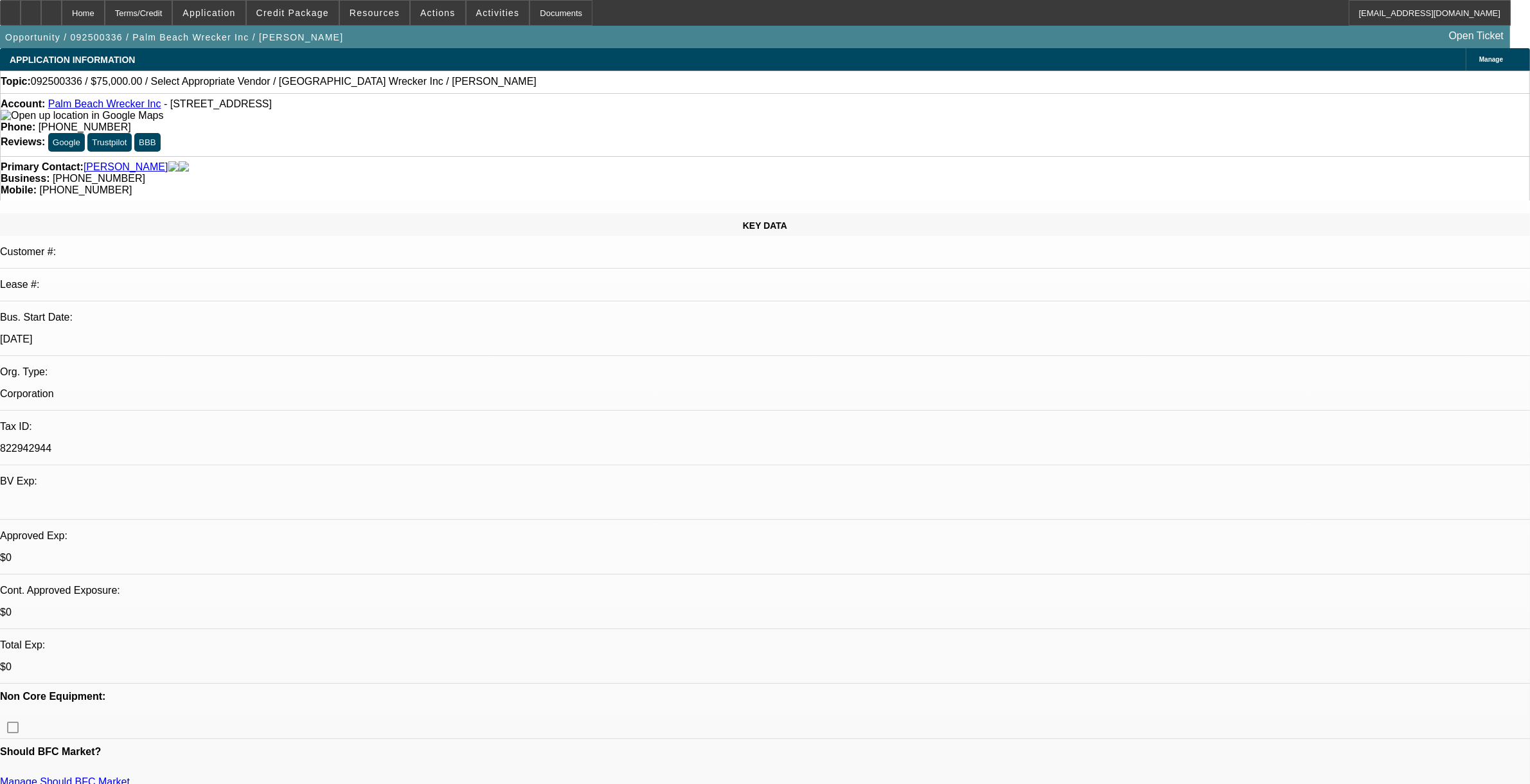
select select "1"
select select "2"
select select "4"
click at [61, 11] on div at bounding box center [51, 12] width 20 height 26
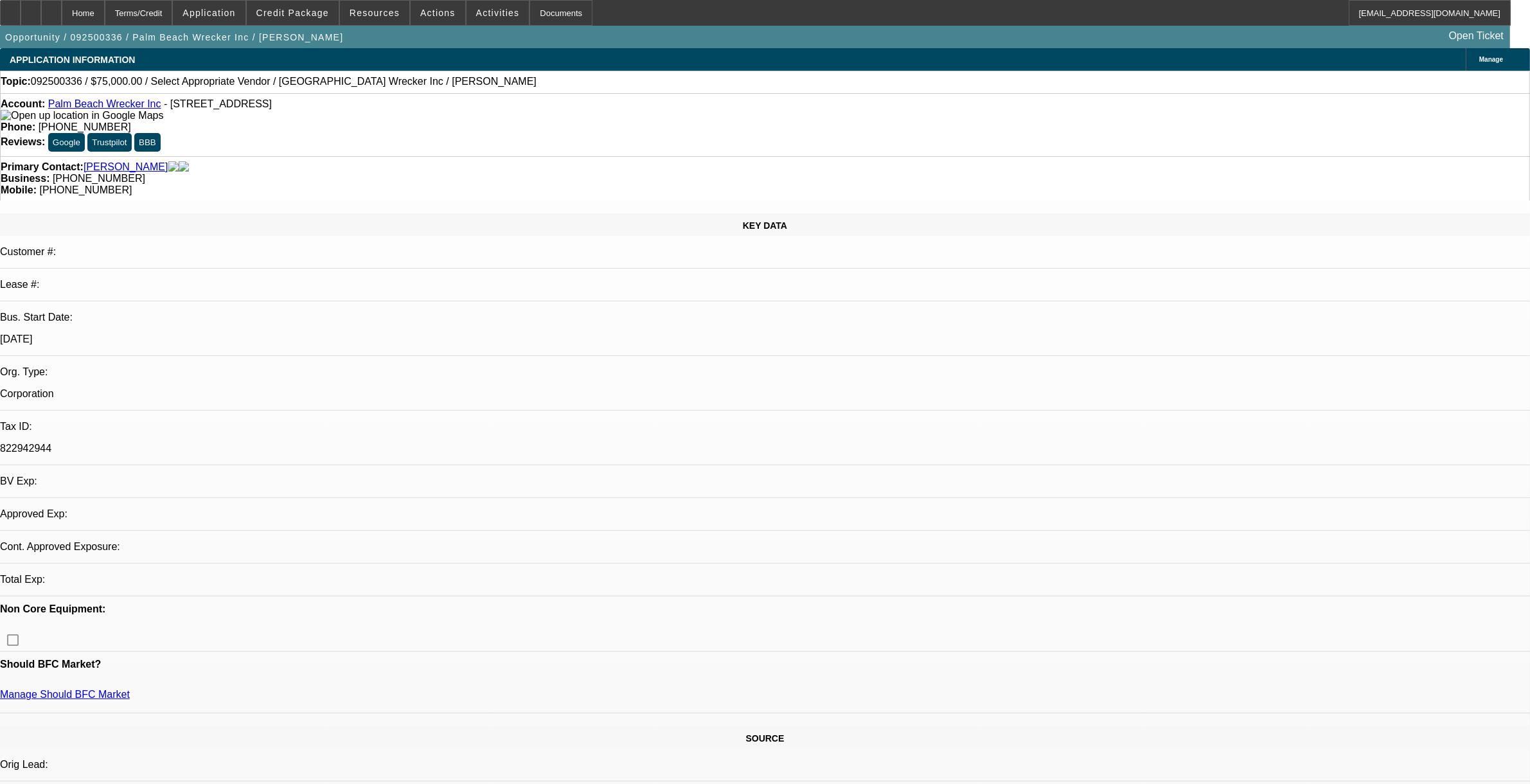
select select "0"
select select "2"
select select "0.1"
select select "4"
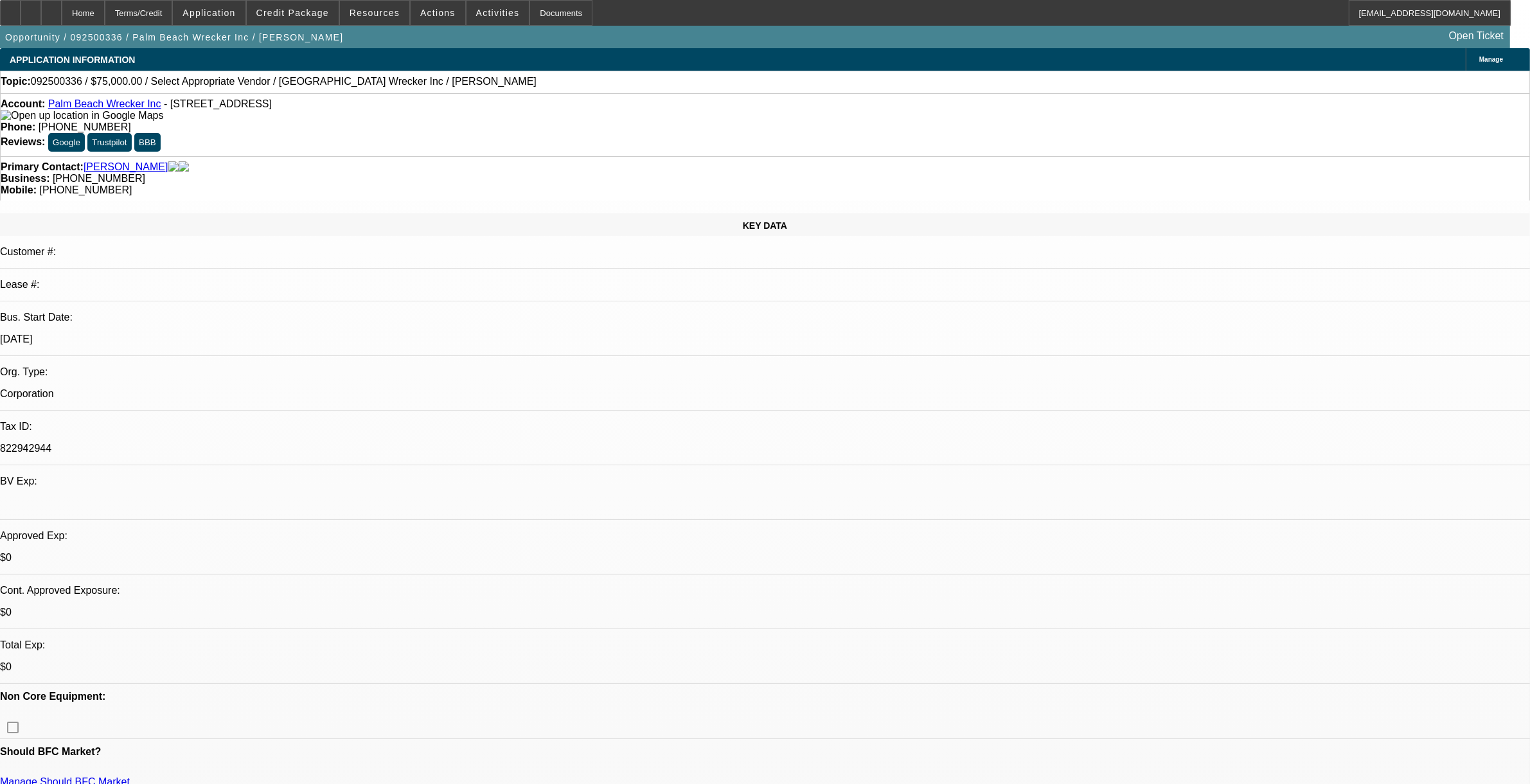
click at [290, 28] on div "Opportunity / 092500336 / Palm Beach Wrecker Inc / [PERSON_NAME] Open Ticket" at bounding box center [754, 36] width 1510 height 22
click at [298, 20] on span at bounding box center [293, 12] width 92 height 31
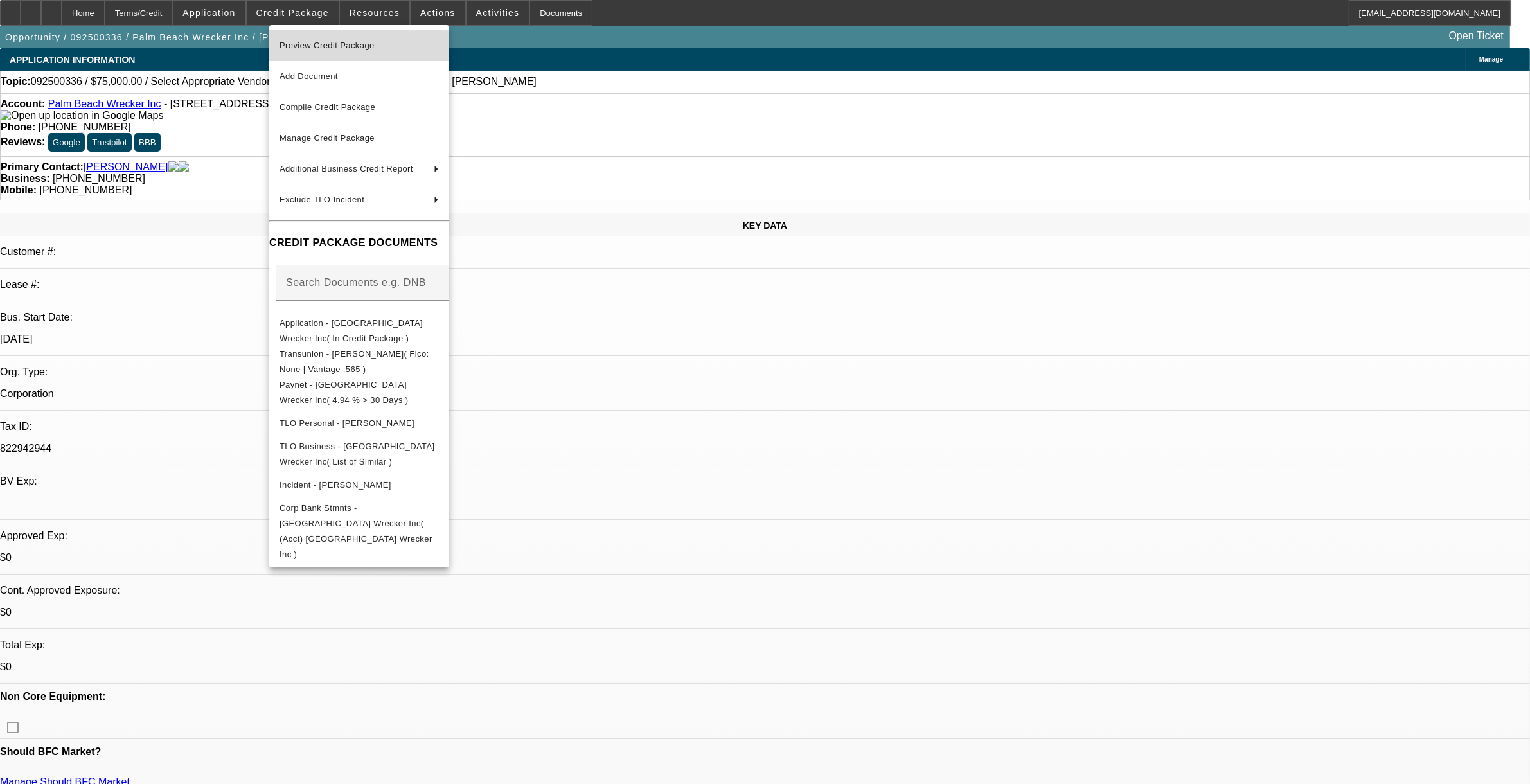
click at [314, 50] on span "Preview Credit Package" at bounding box center [359, 45] width 159 height 15
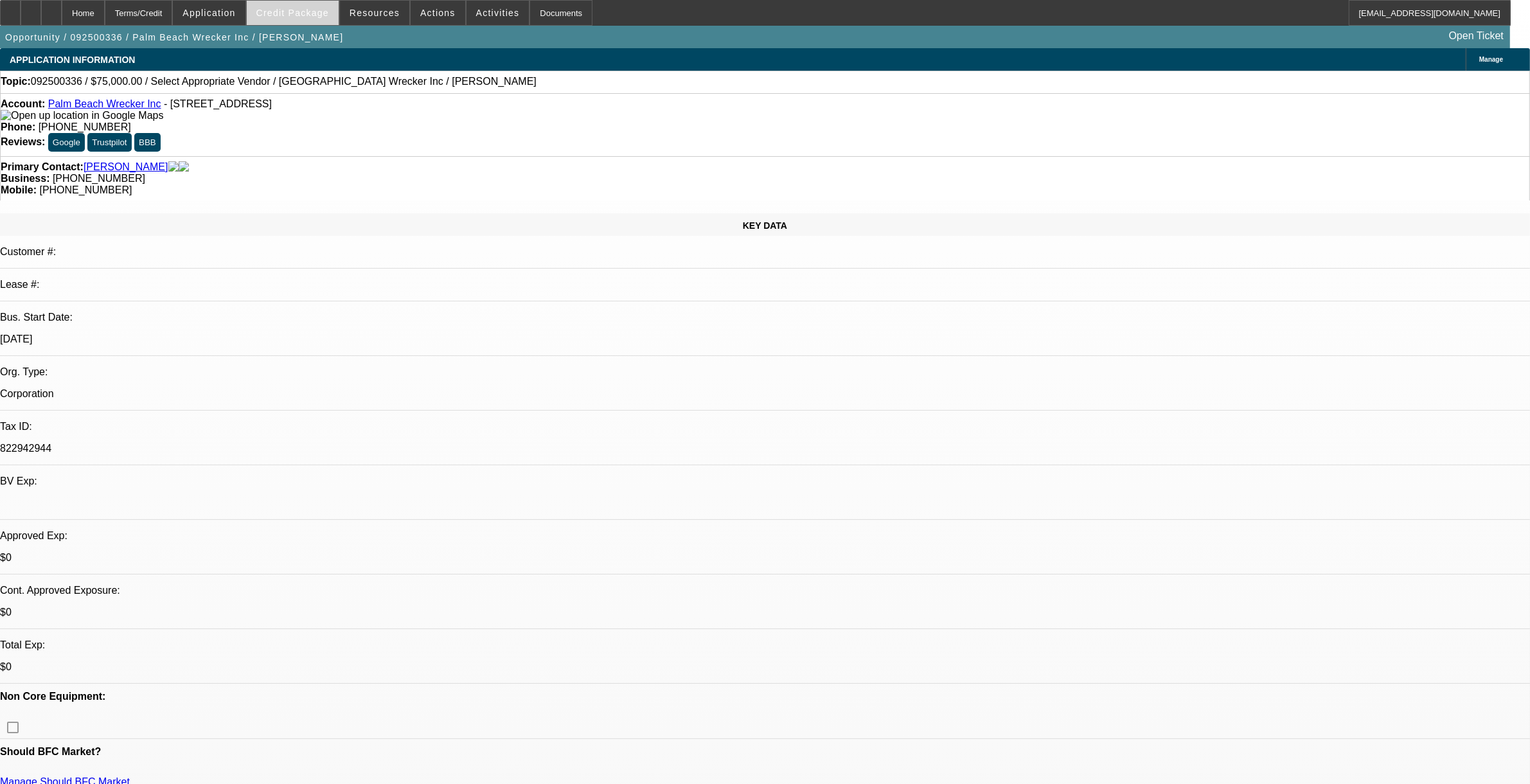
click at [300, 10] on span "Credit Package" at bounding box center [293, 12] width 73 height 11
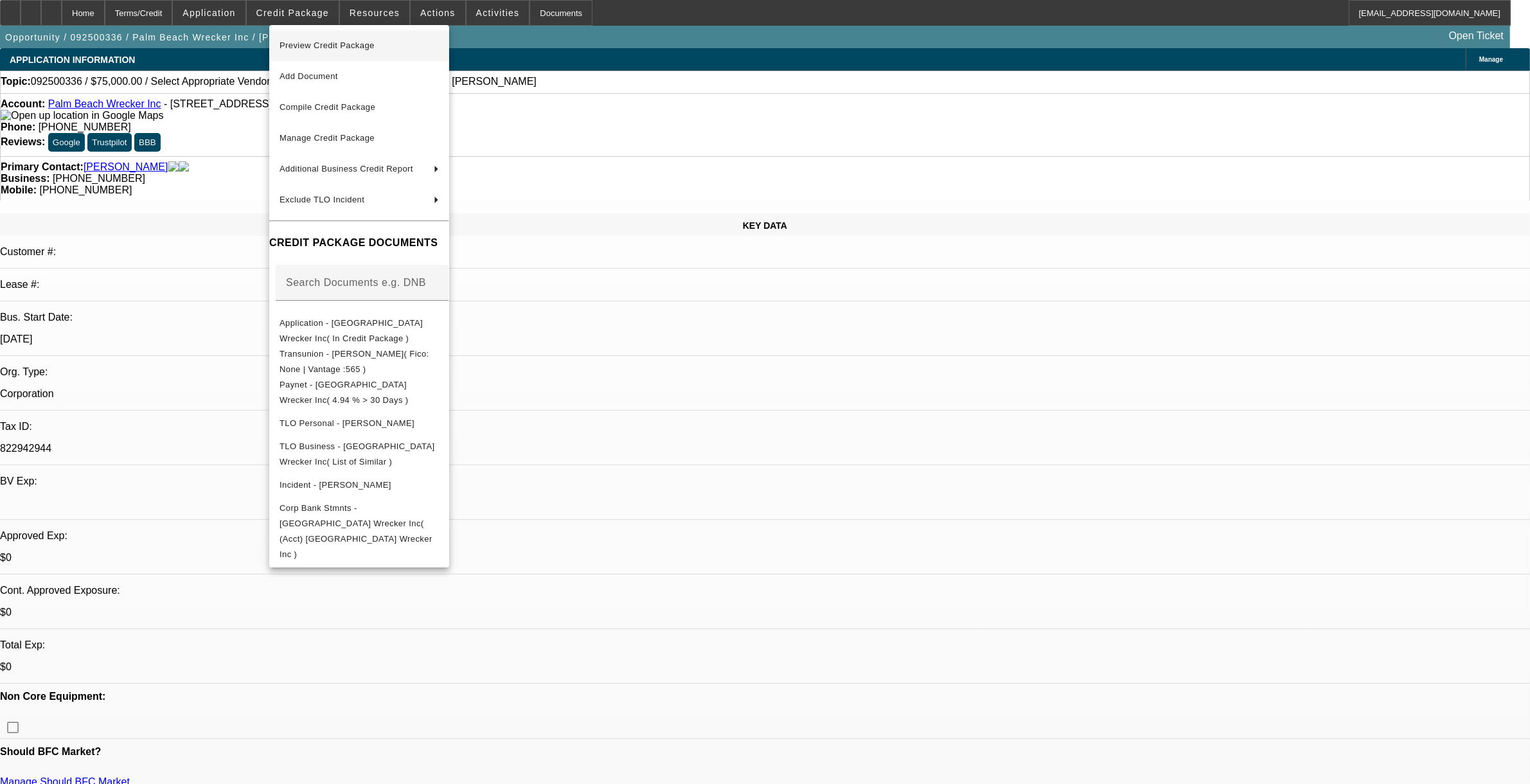
click at [324, 44] on span "Preview Credit Package" at bounding box center [326, 45] width 95 height 10
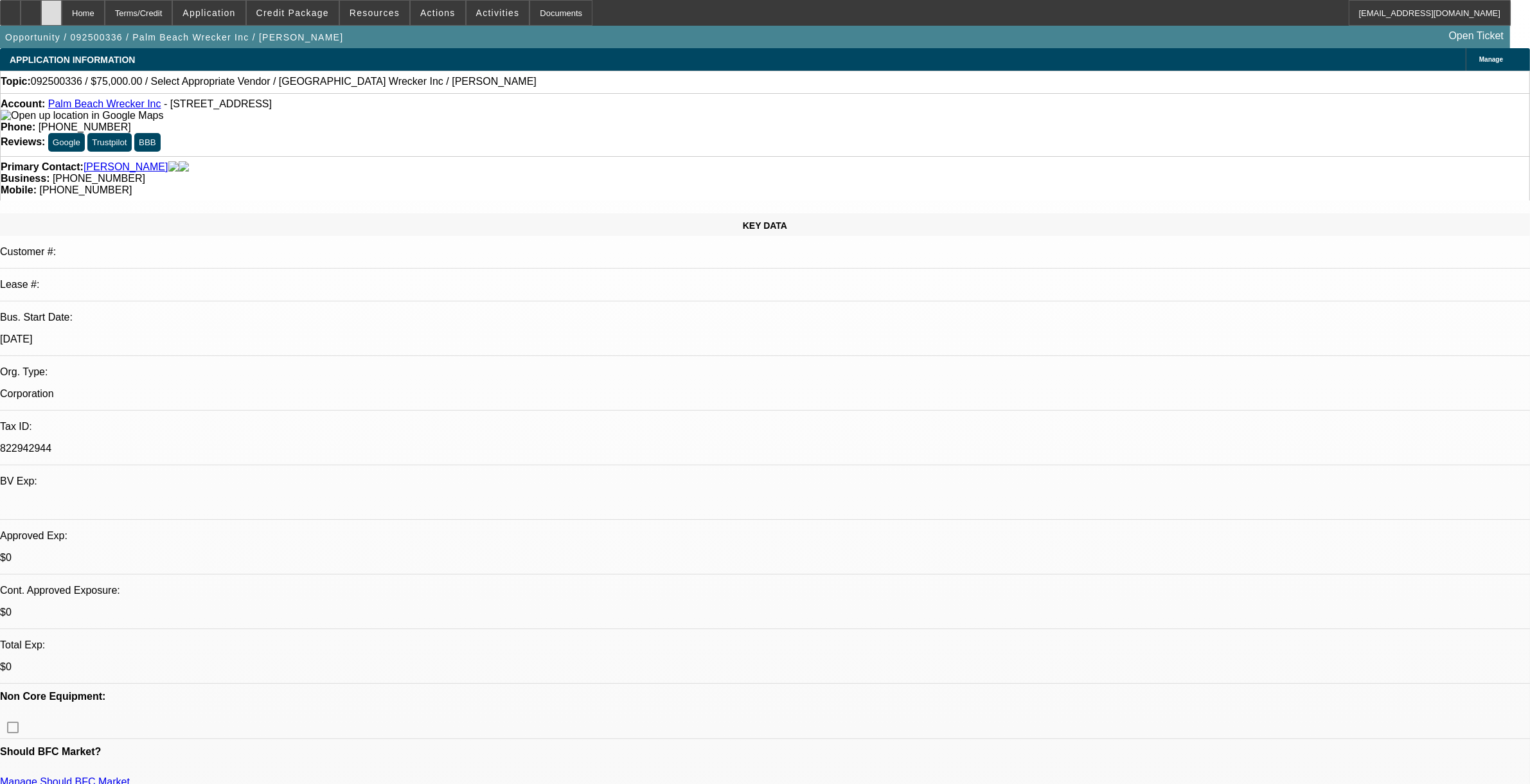
click at [61, 13] on div at bounding box center [51, 12] width 20 height 26
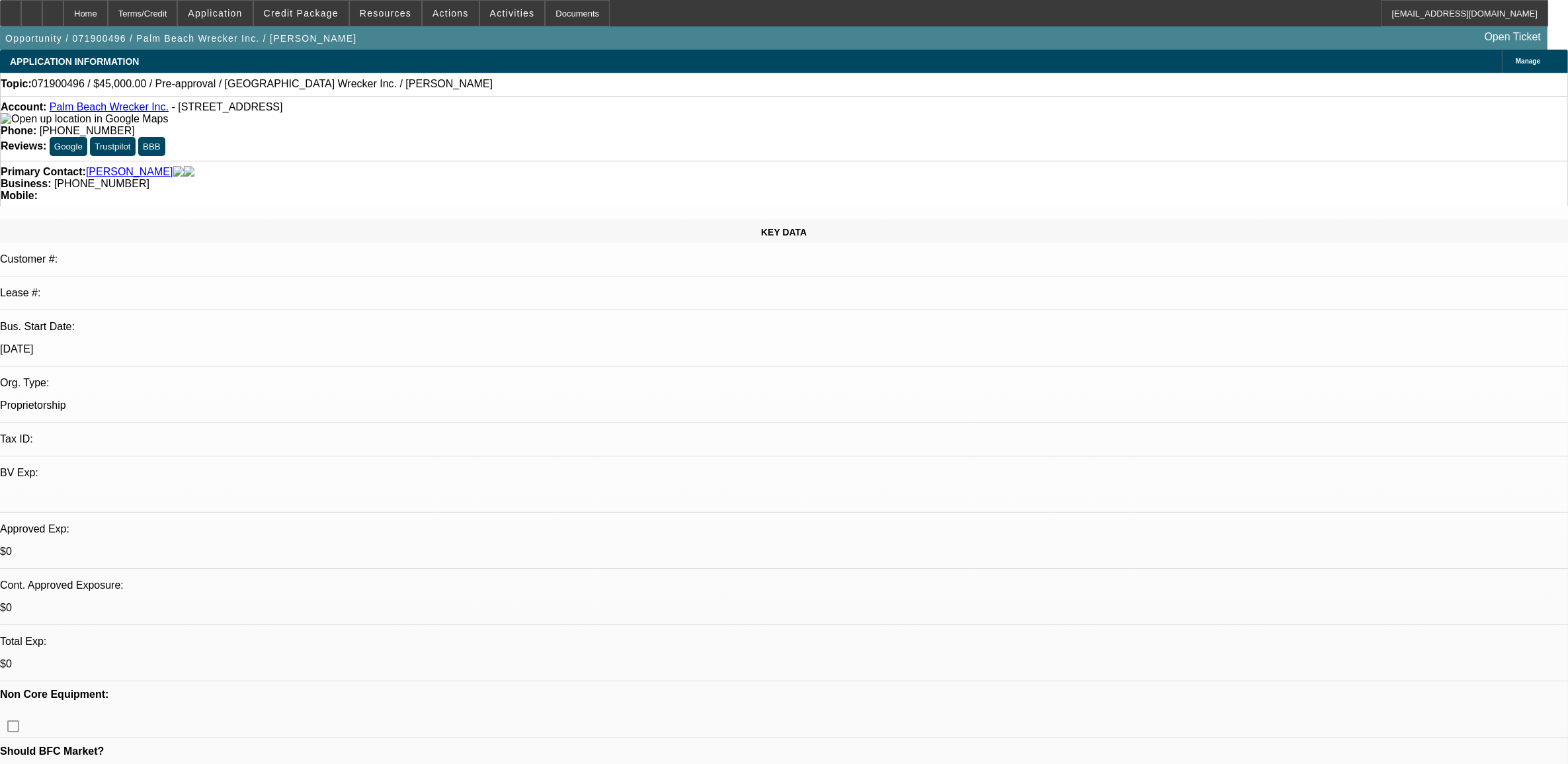
select select "0"
select select "2"
select select "0.1"
select select "1"
select select "2"
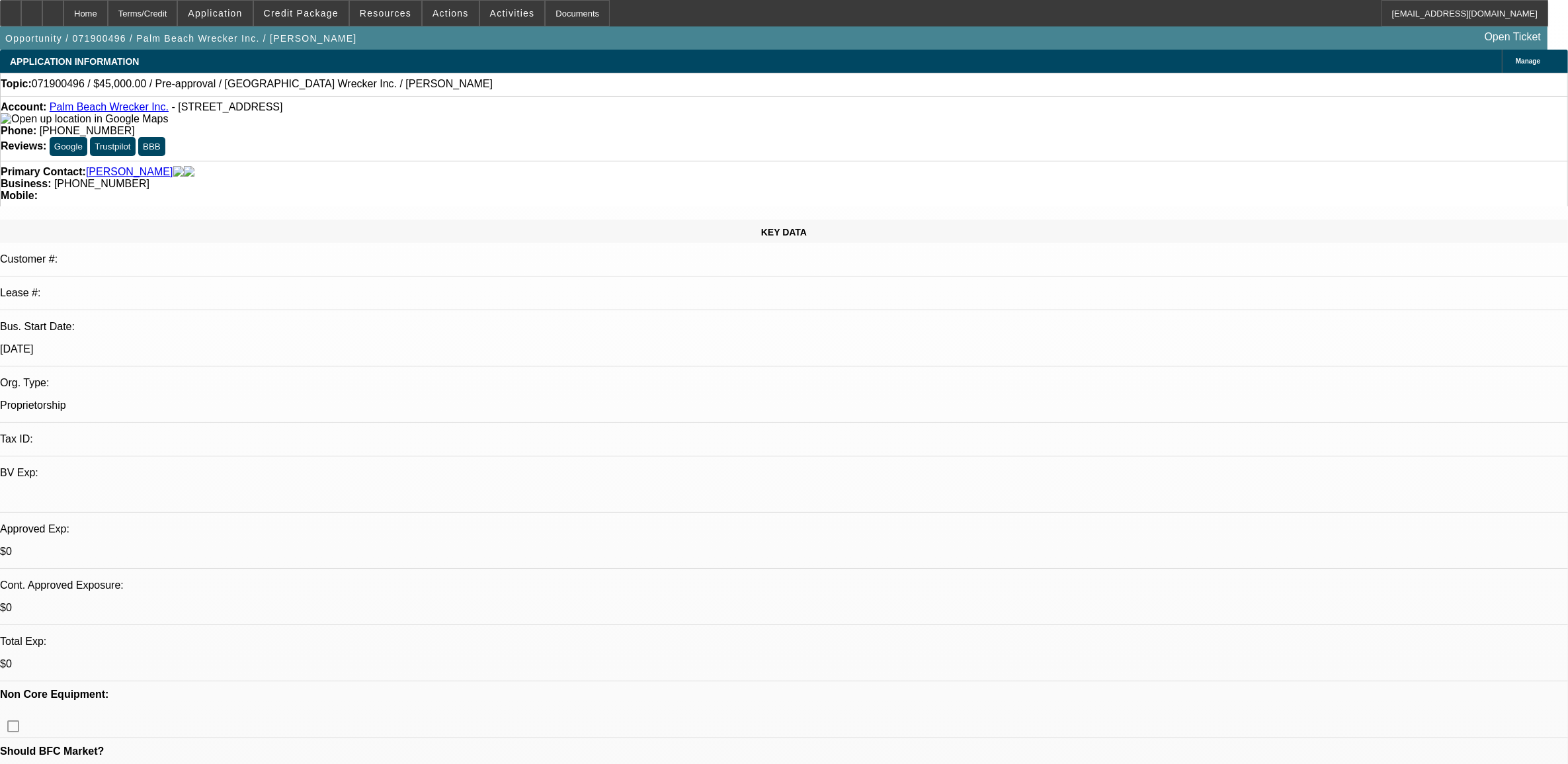
select select
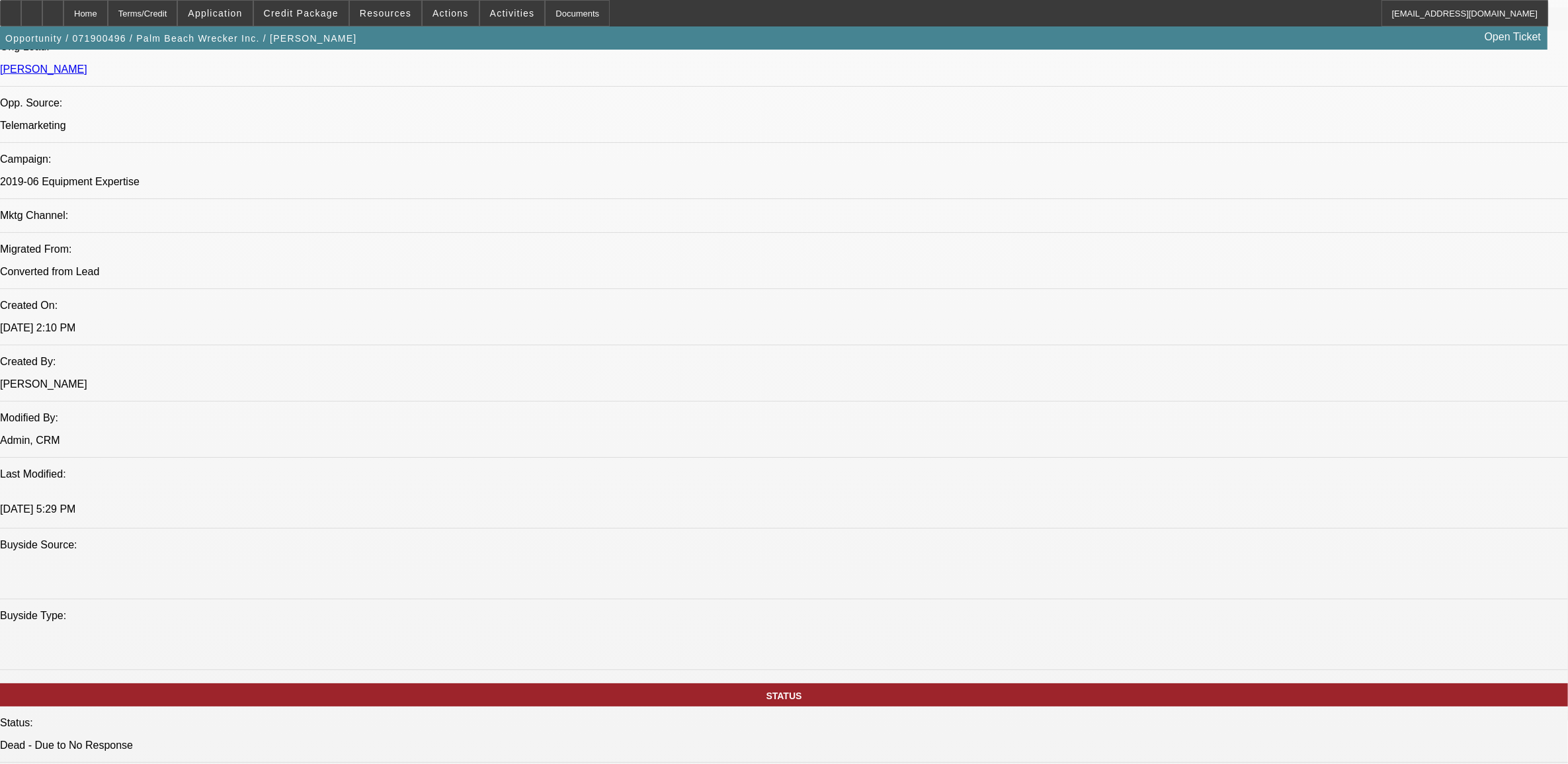
scroll to position [661, 0]
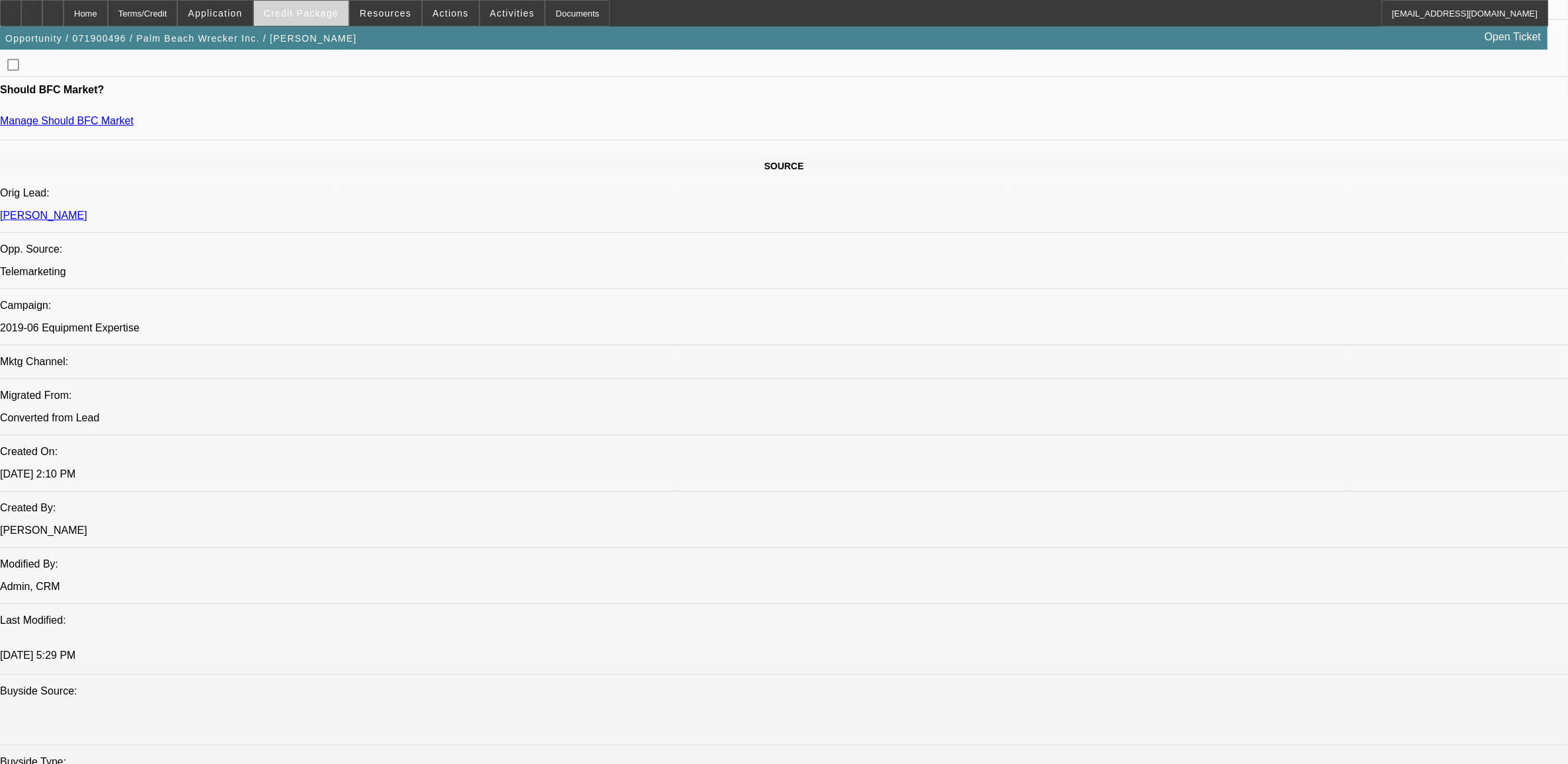
click at [303, 13] on span "Credit Package" at bounding box center [301, 13] width 75 height 11
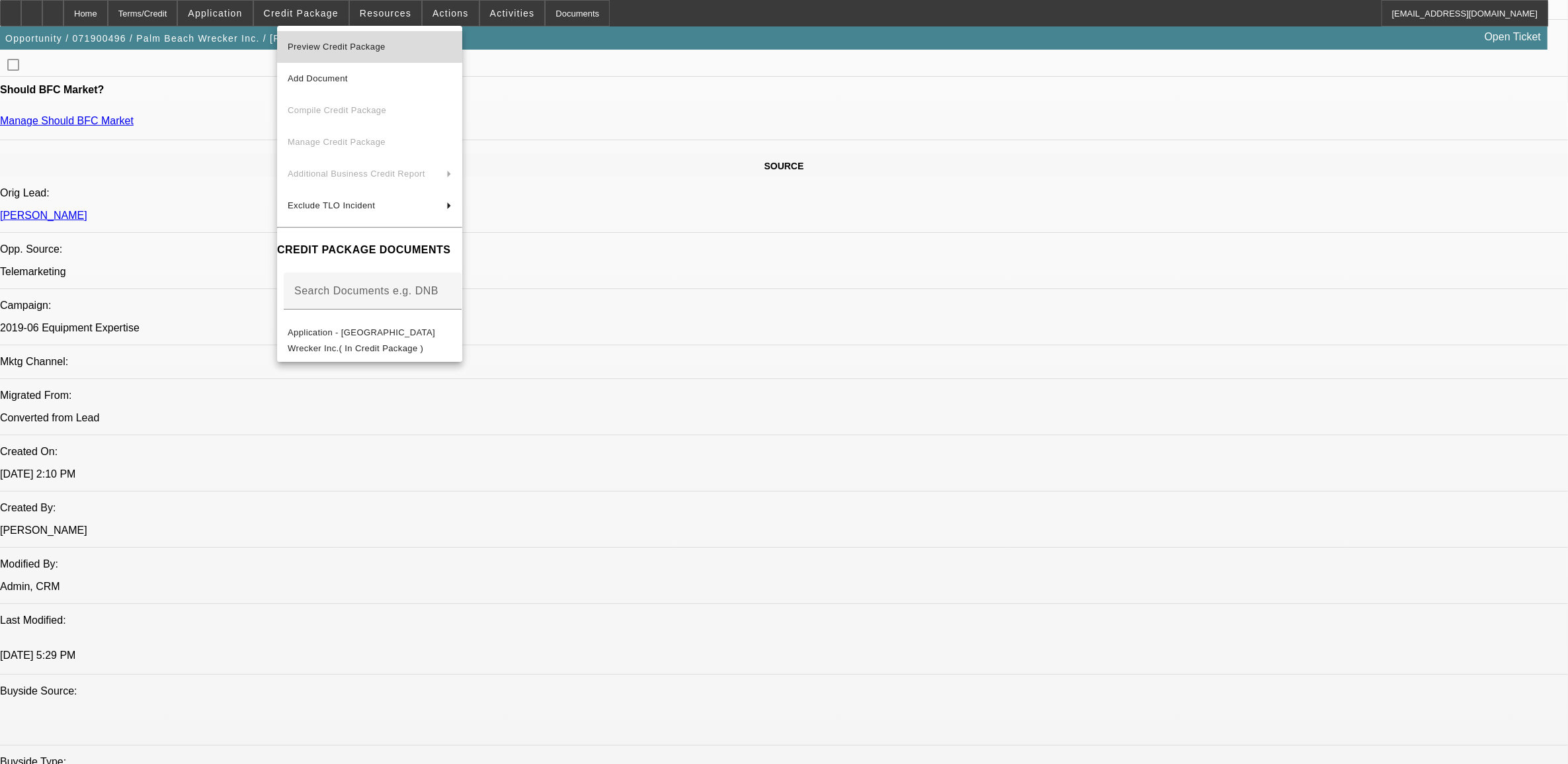
click at [337, 45] on span "Preview Credit Package" at bounding box center [336, 46] width 98 height 10
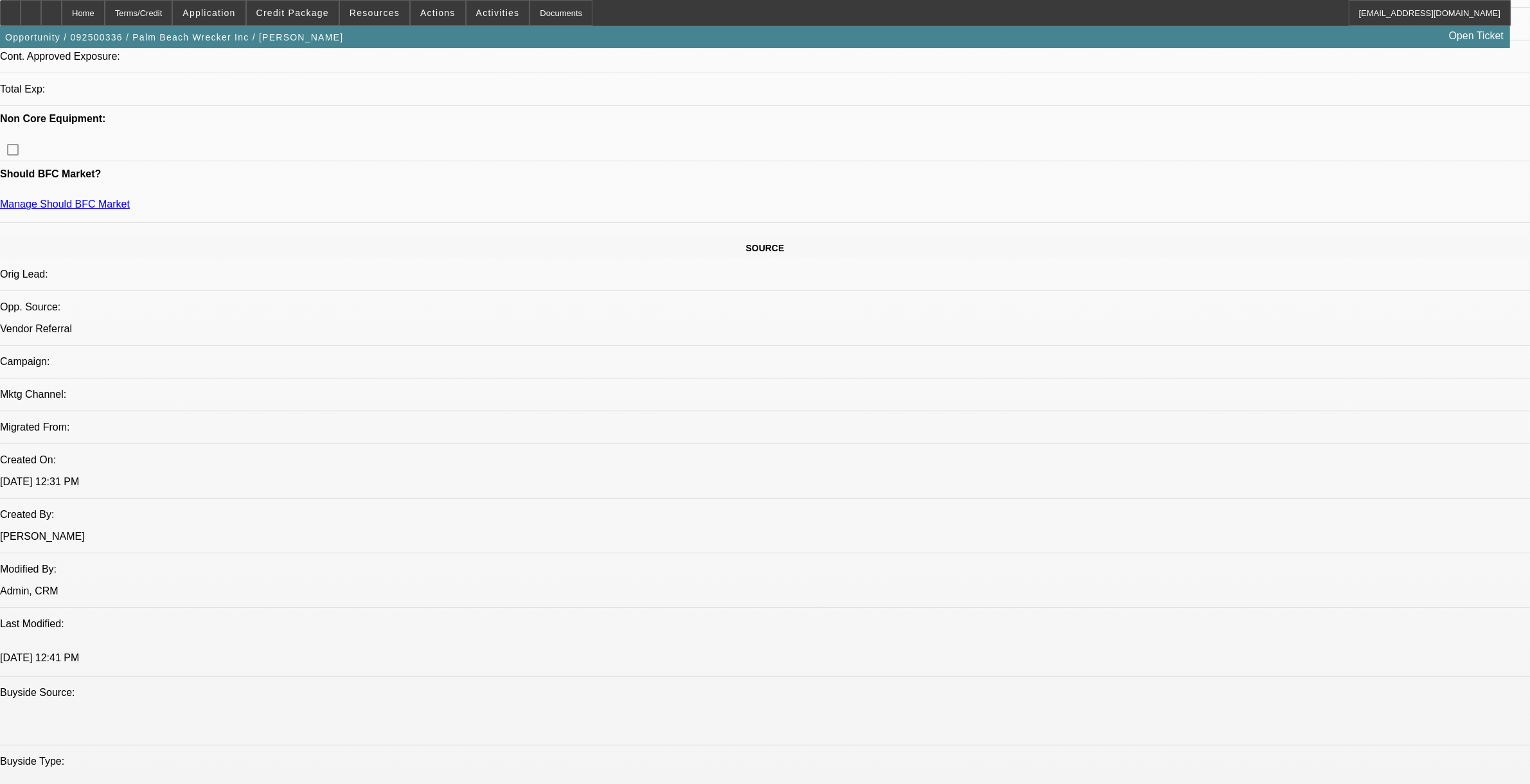
select select "0"
select select "2"
select select "0.1"
select select "4"
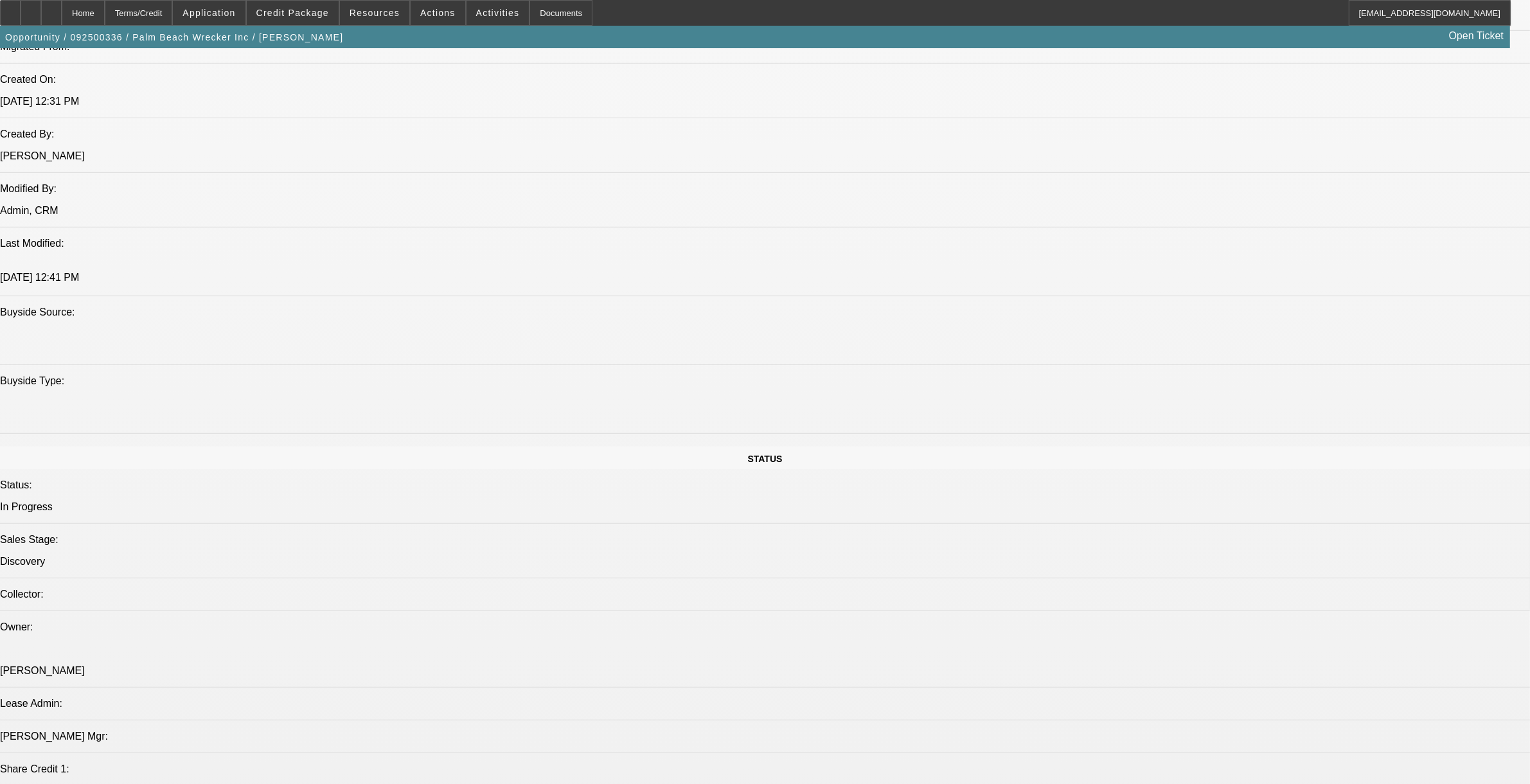
scroll to position [918, 0]
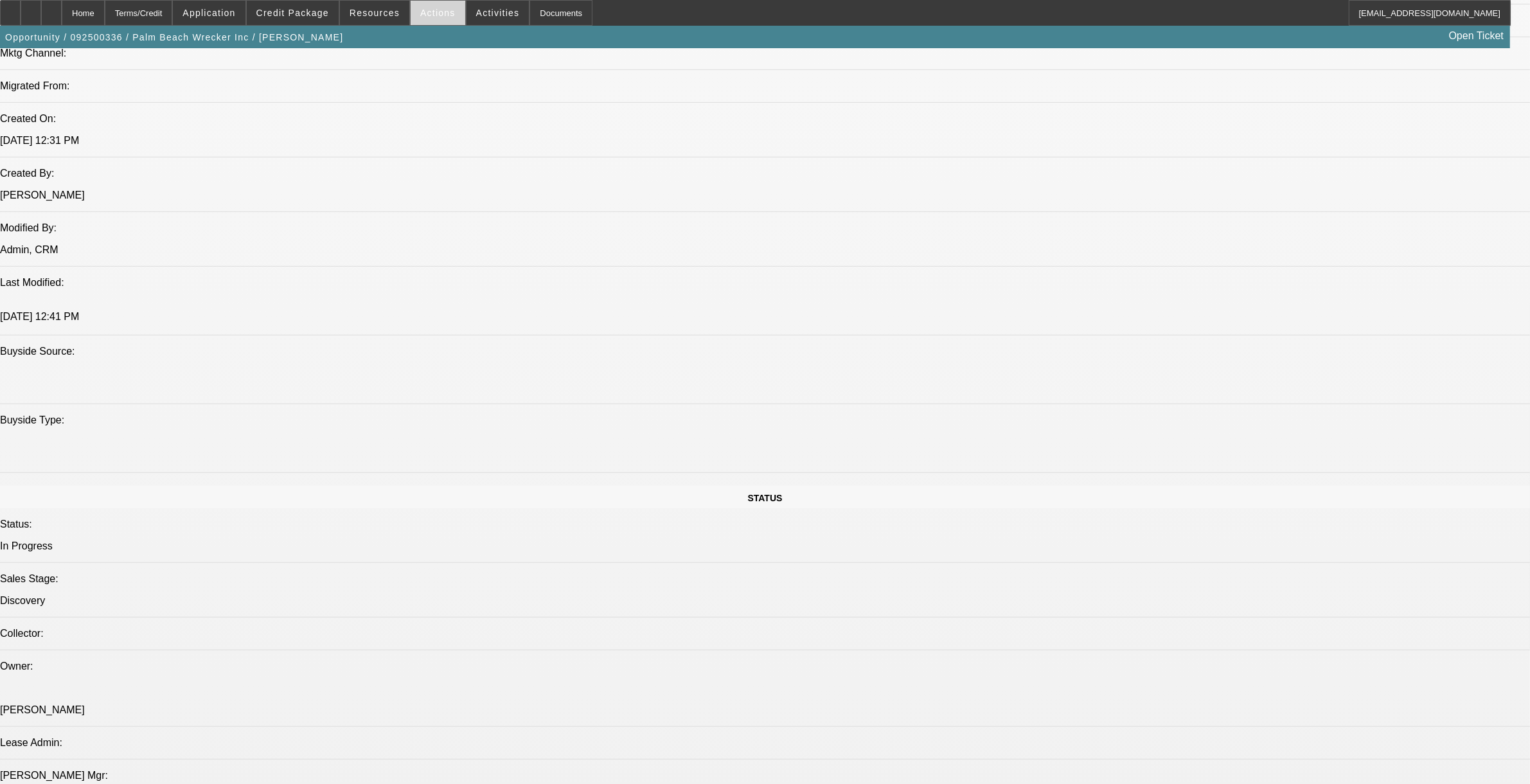
click at [431, 10] on span "Actions" at bounding box center [438, 12] width 36 height 11
click at [452, 73] on span "Close" at bounding box center [469, 77] width 102 height 15
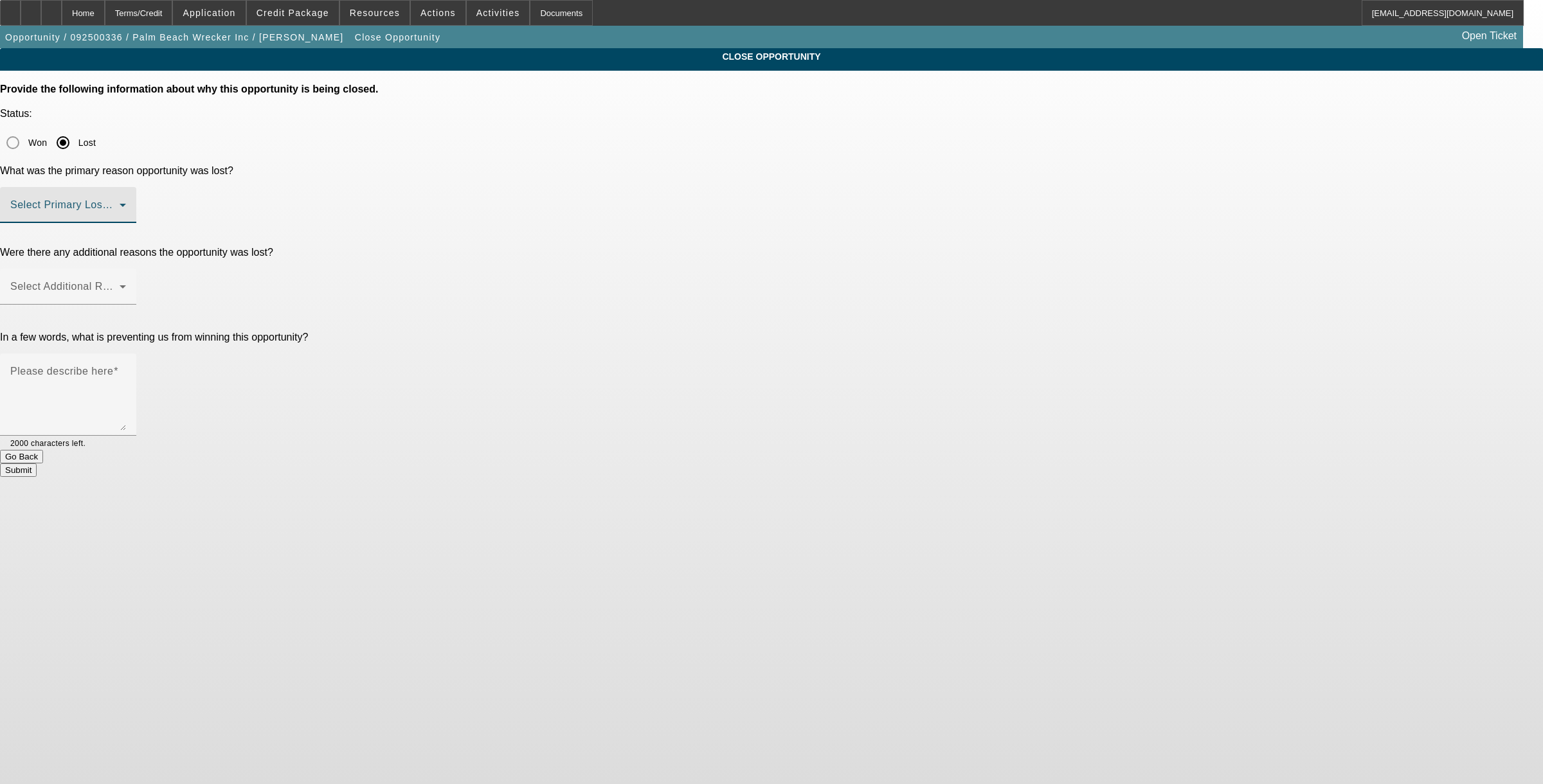
click at [120, 202] on span at bounding box center [65, 210] width 109 height 15
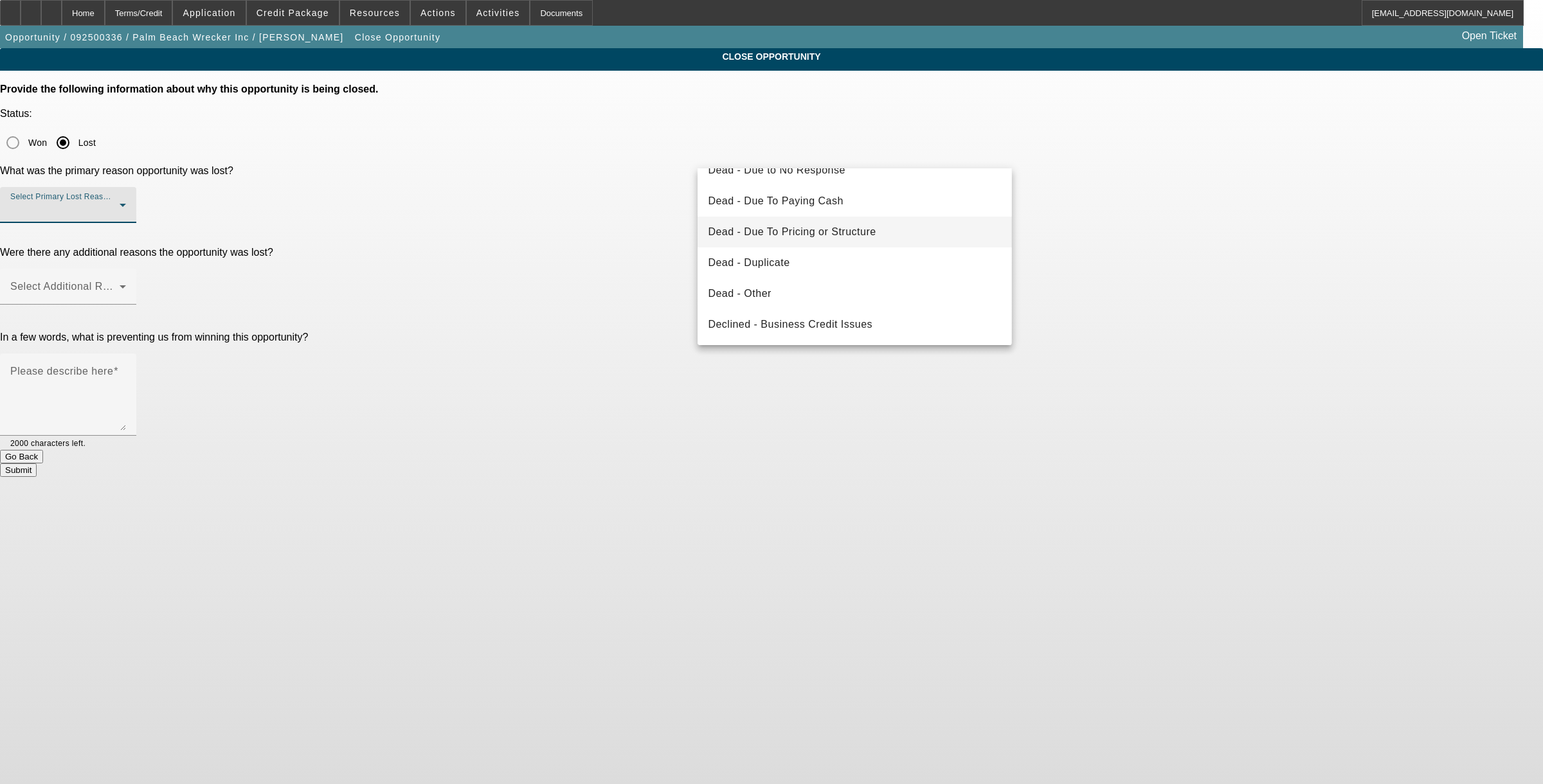
scroll to position [160, 0]
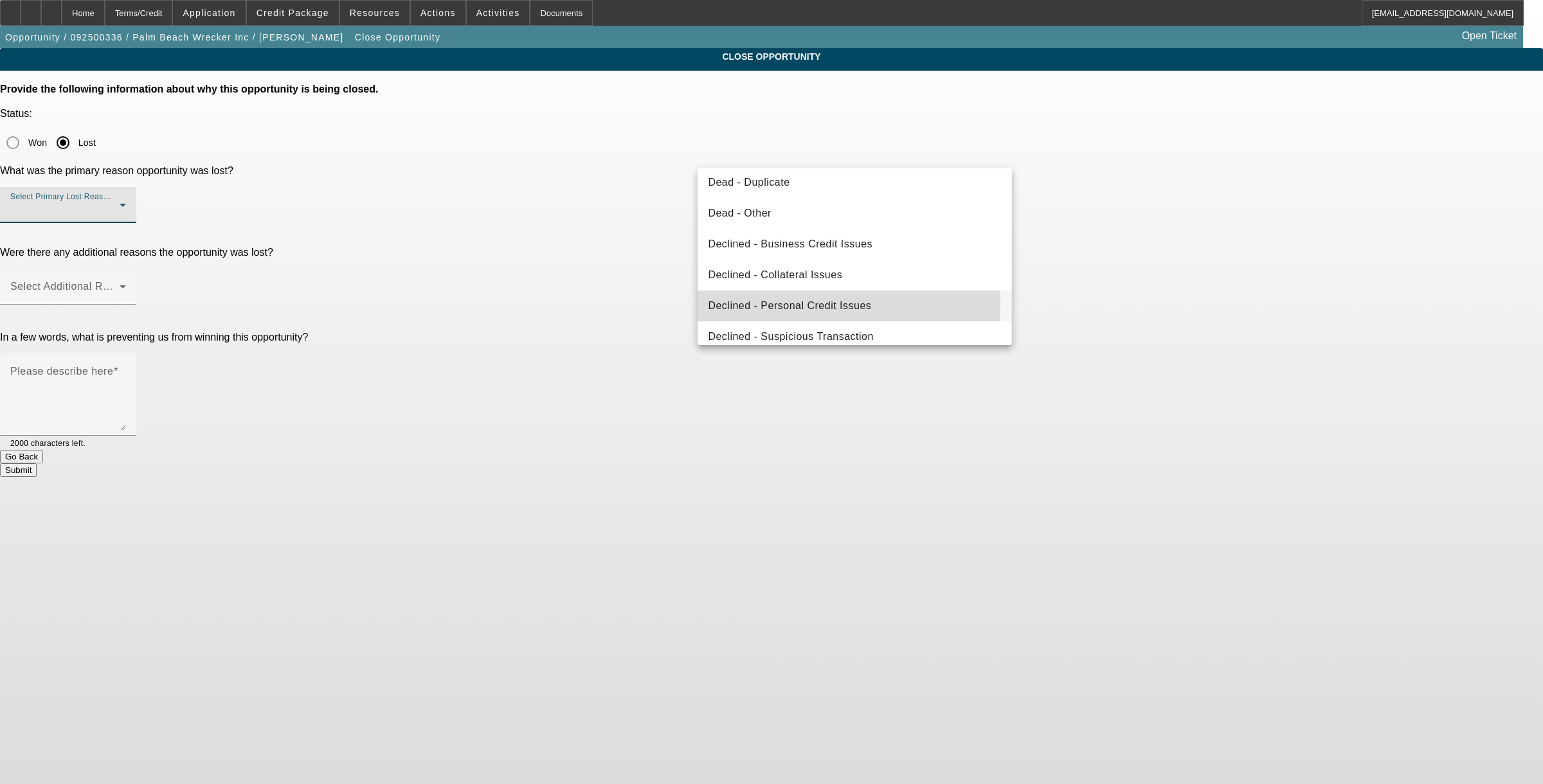
click at [790, 302] on span "Declined - Personal Credit Issues" at bounding box center [789, 306] width 163 height 15
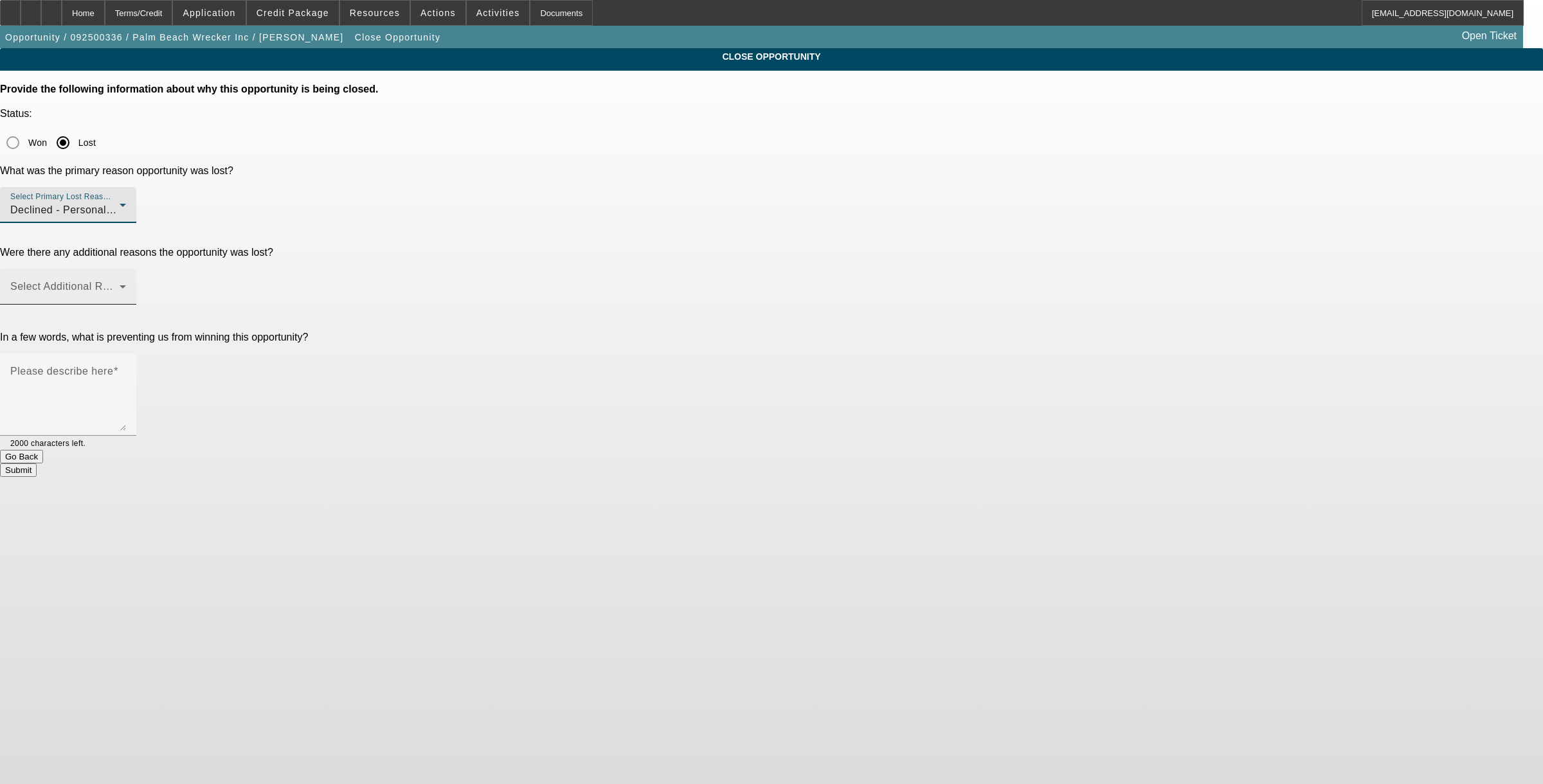
click at [120, 284] on span at bounding box center [65, 292] width 109 height 15
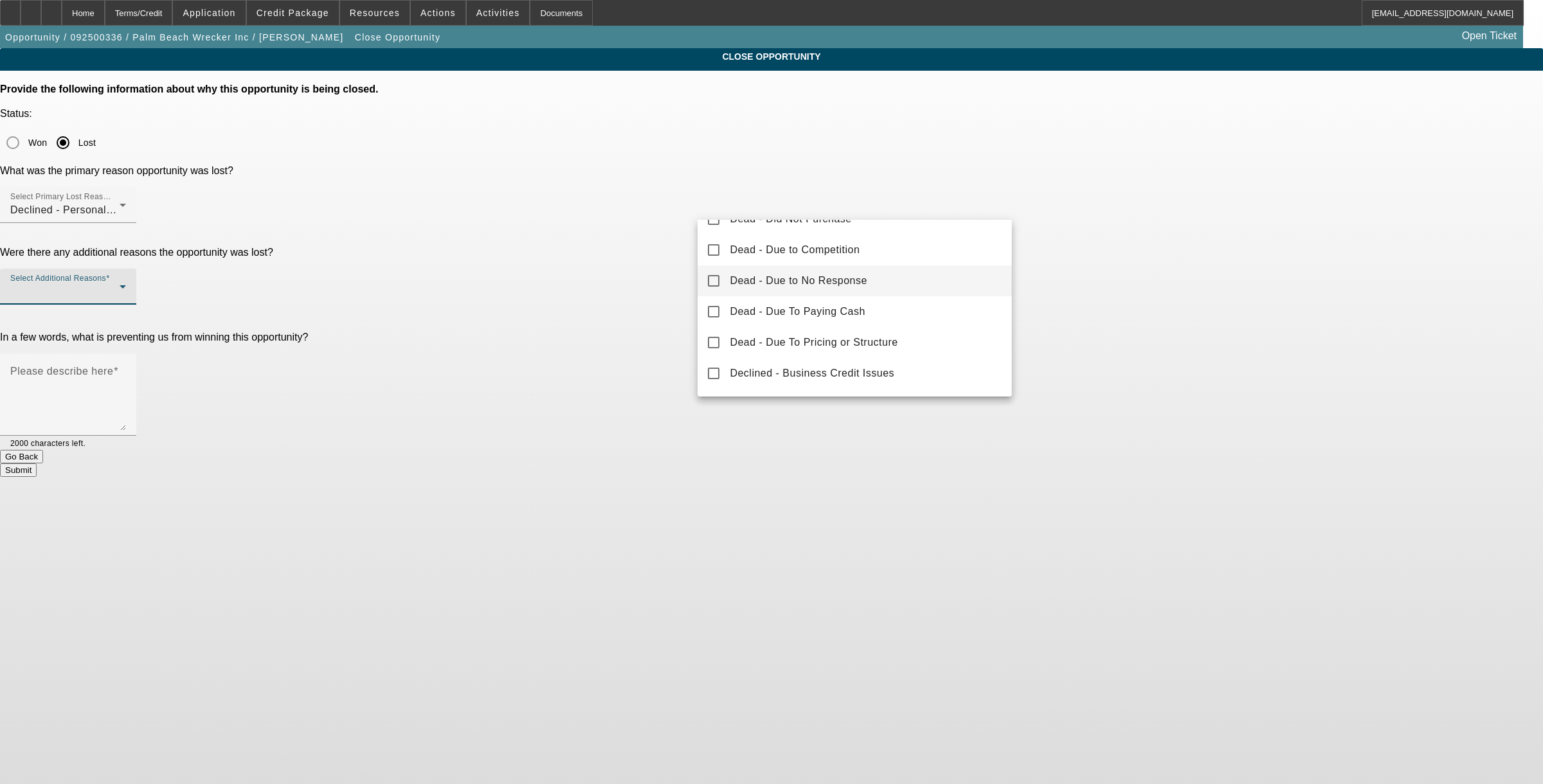
scroll to position [81, 0]
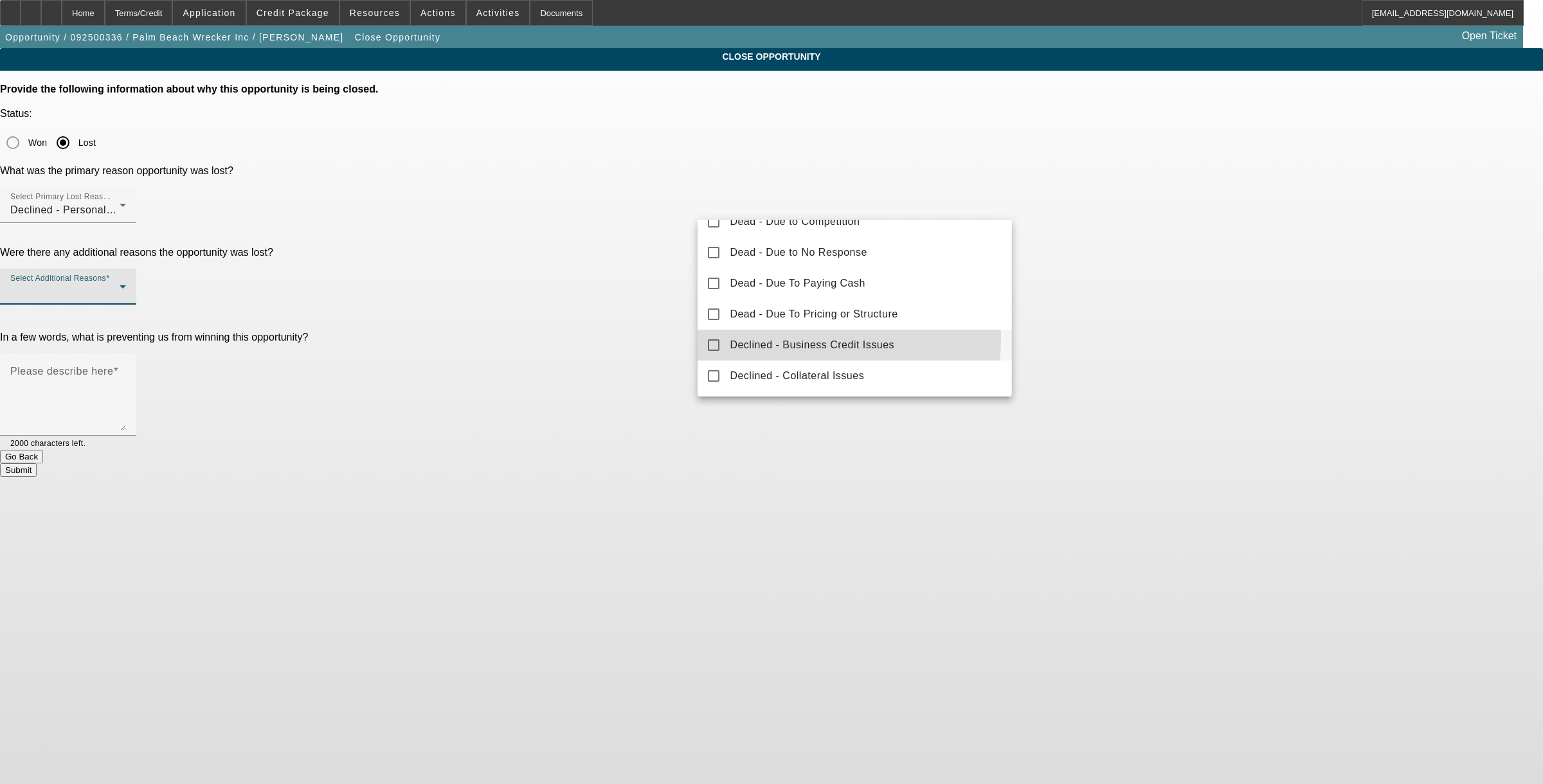
click at [783, 338] on span "Declined - Business Credit Issues" at bounding box center [811, 344] width 164 height 15
drag, startPoint x: 615, startPoint y: 295, endPoint x: 688, endPoint y: 295, distance: 73.0
click at [615, 294] on div at bounding box center [771, 392] width 1543 height 784
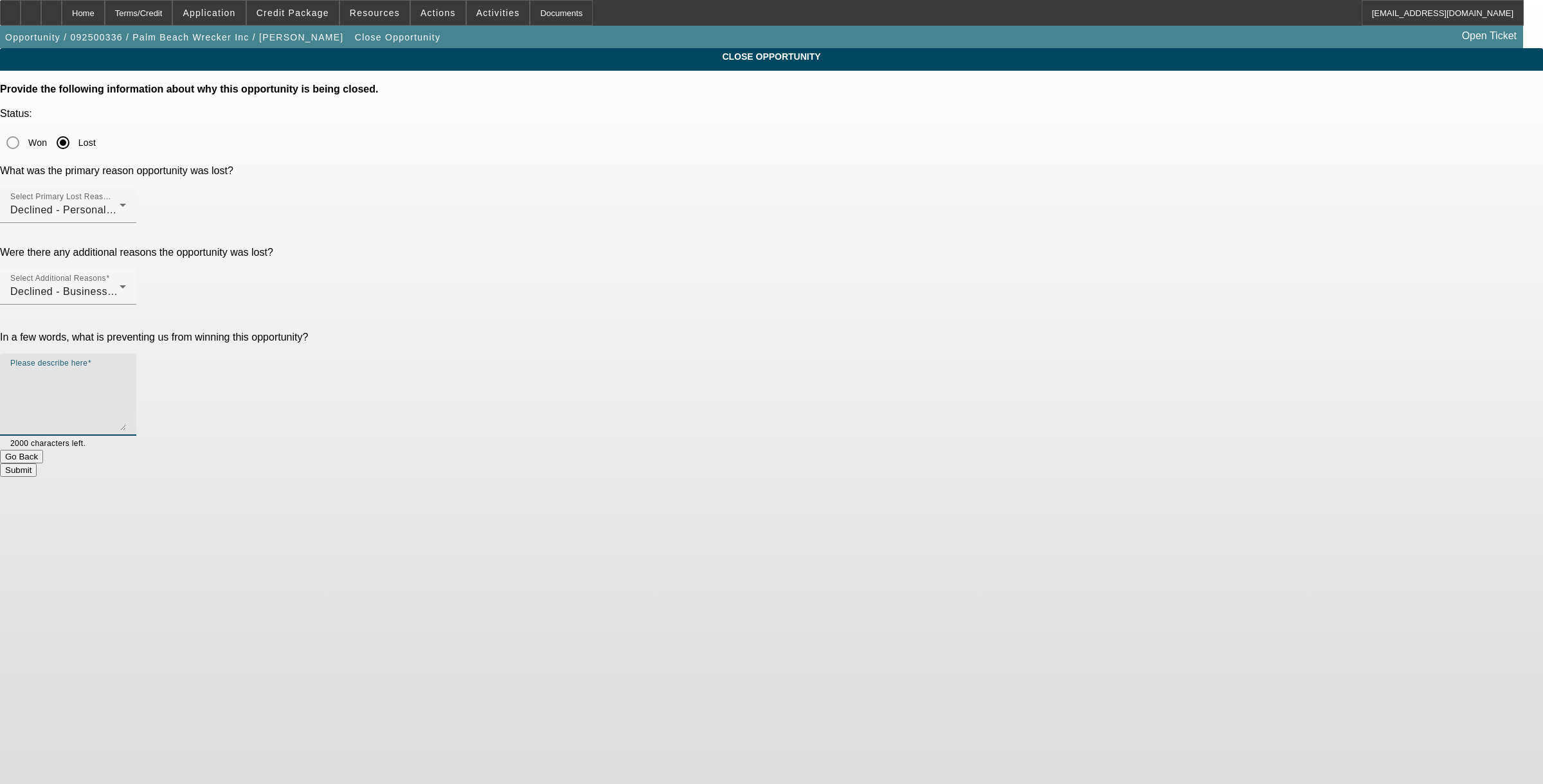
click at [126, 368] on textarea "Please describe here" at bounding box center [68, 399] width 115 height 61
type textarea "past due on personal credit and negative banks."
click at [36, 463] on button "Submit" at bounding box center [18, 470] width 36 height 13
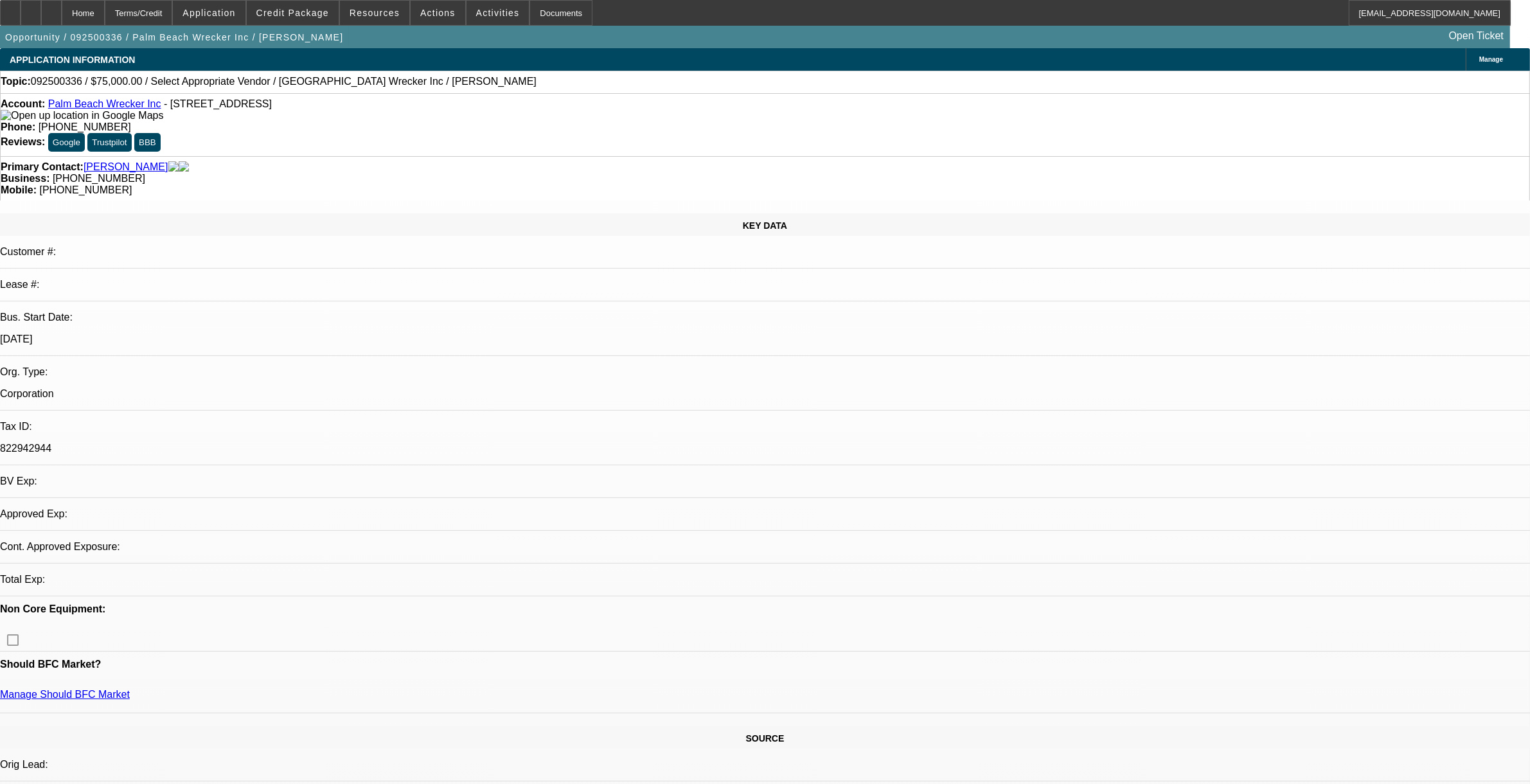
select select "0"
select select "2"
select select "0.1"
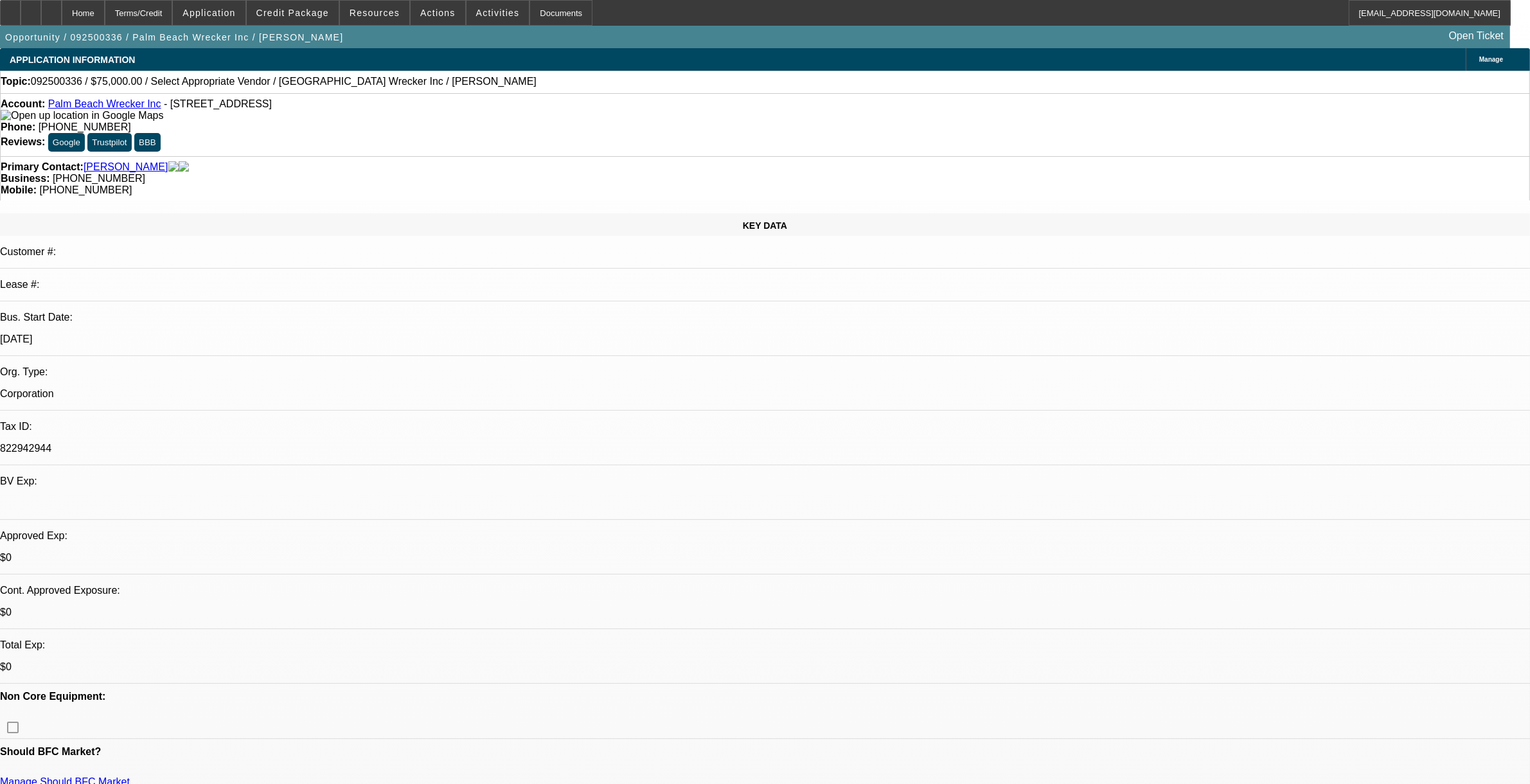
select select "1"
select select "2"
select select "4"
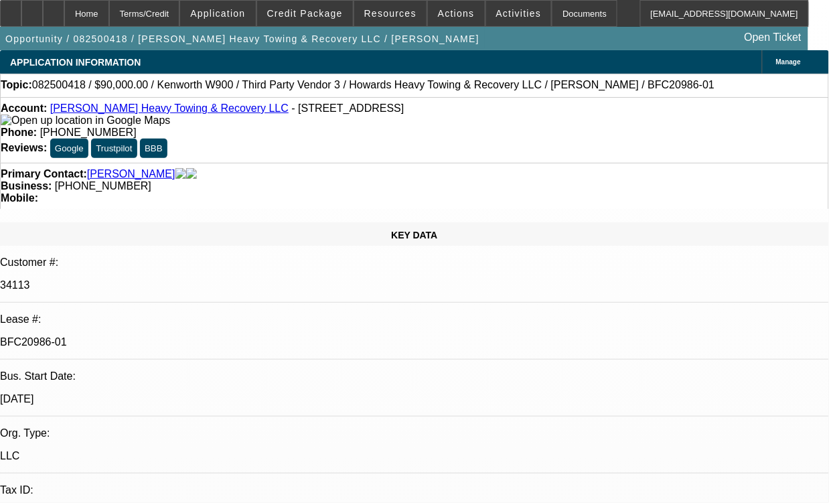
select select "0"
select select "0.1"
select select "0"
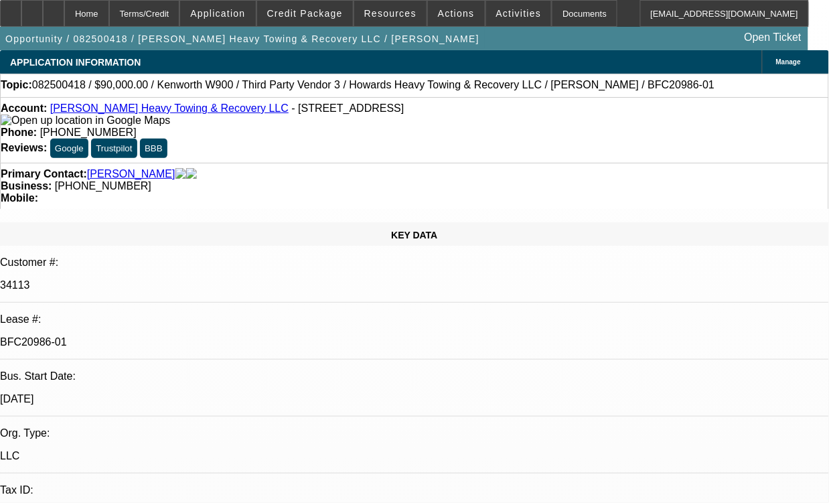
select select "0.1"
select select "0"
select select "0.1"
select select "0"
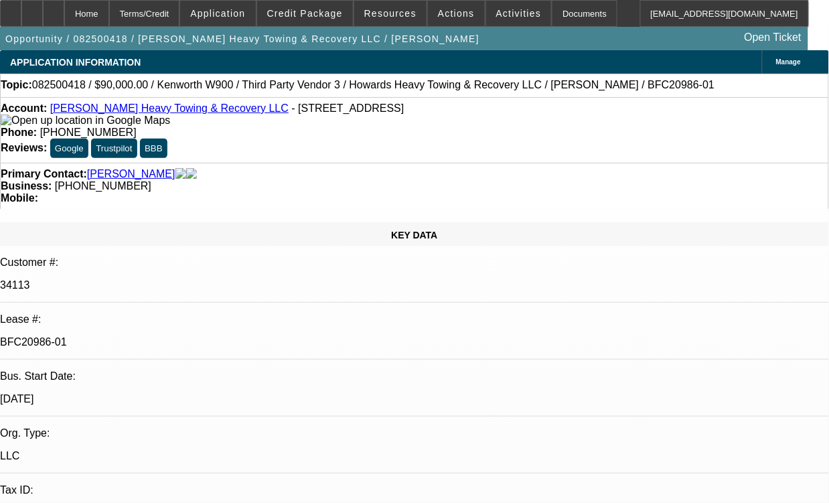
select select "0"
select select "0.1"
select select "1"
select select "2"
select select "4"
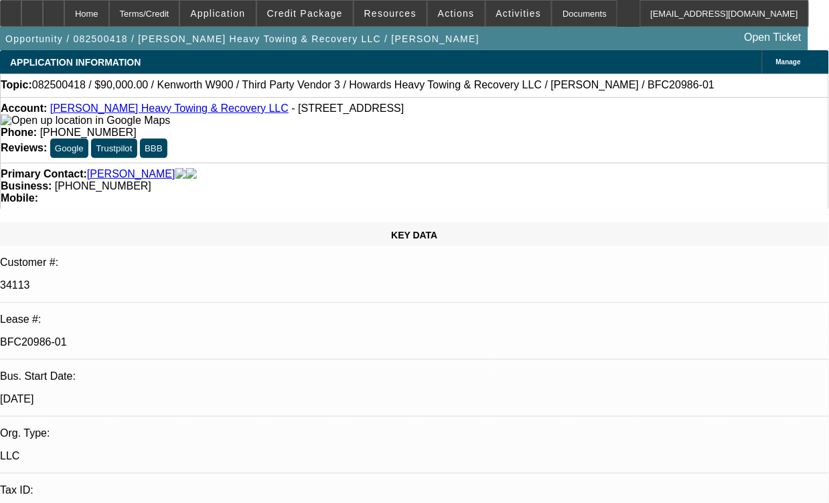
select select "1"
select select "2"
select select "4"
select select "1"
select select "2"
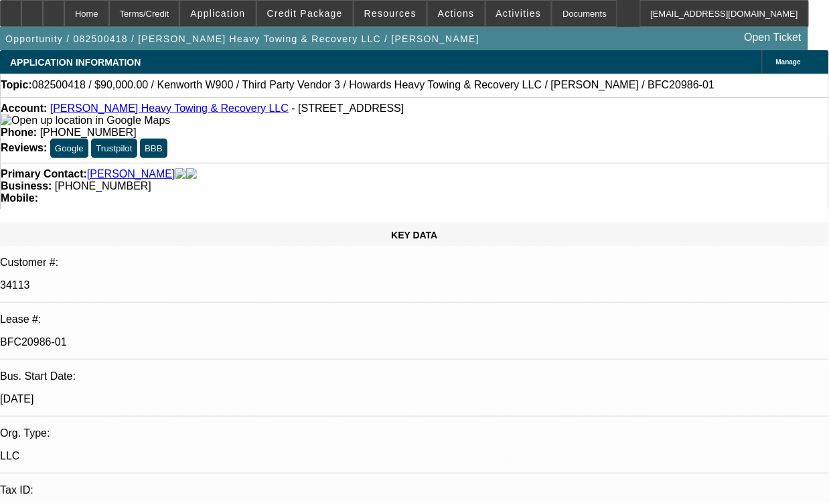
select select "4"
select select "1"
select select "2"
select select "4"
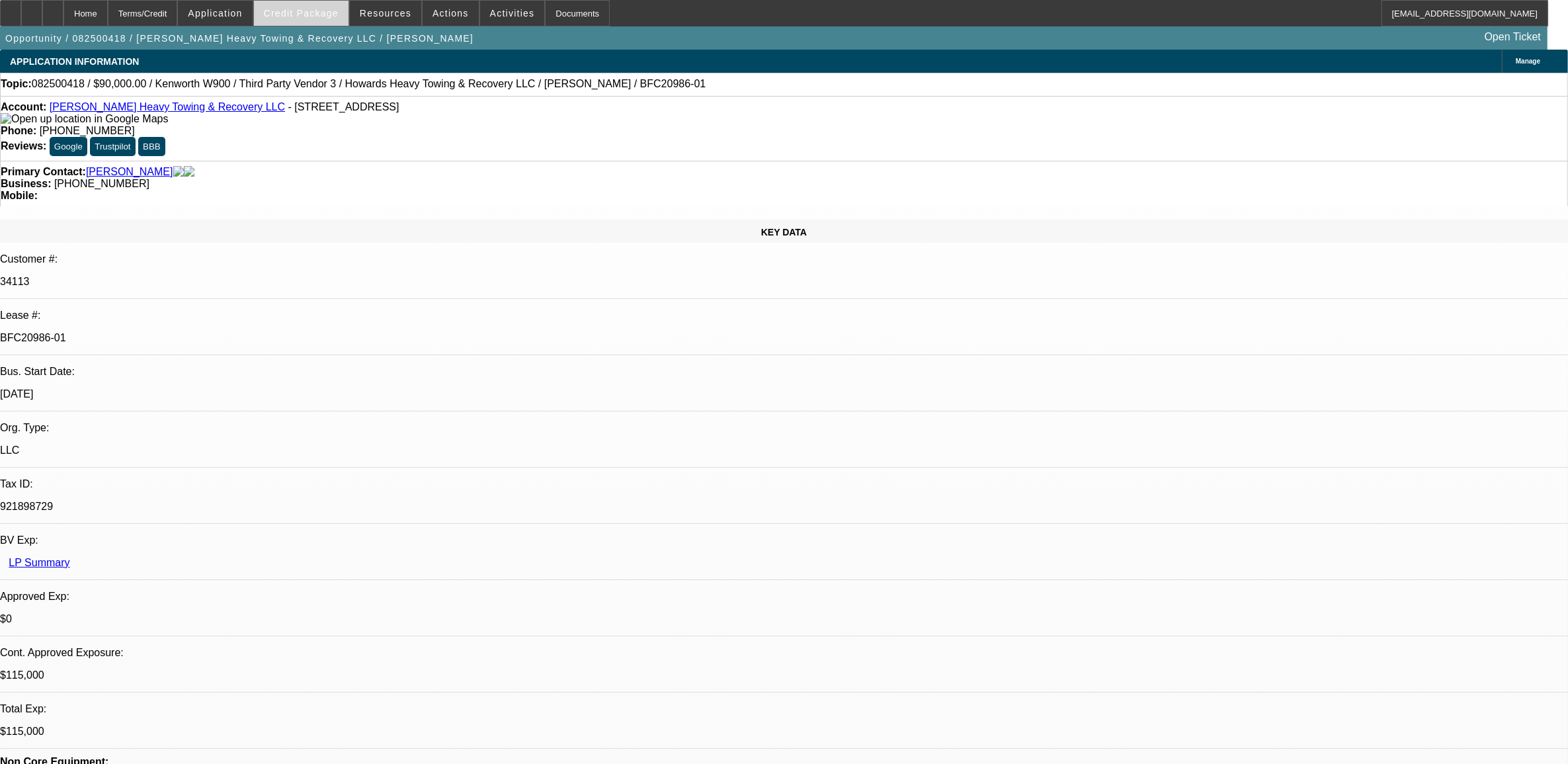
click at [315, 7] on span at bounding box center [301, 13] width 95 height 32
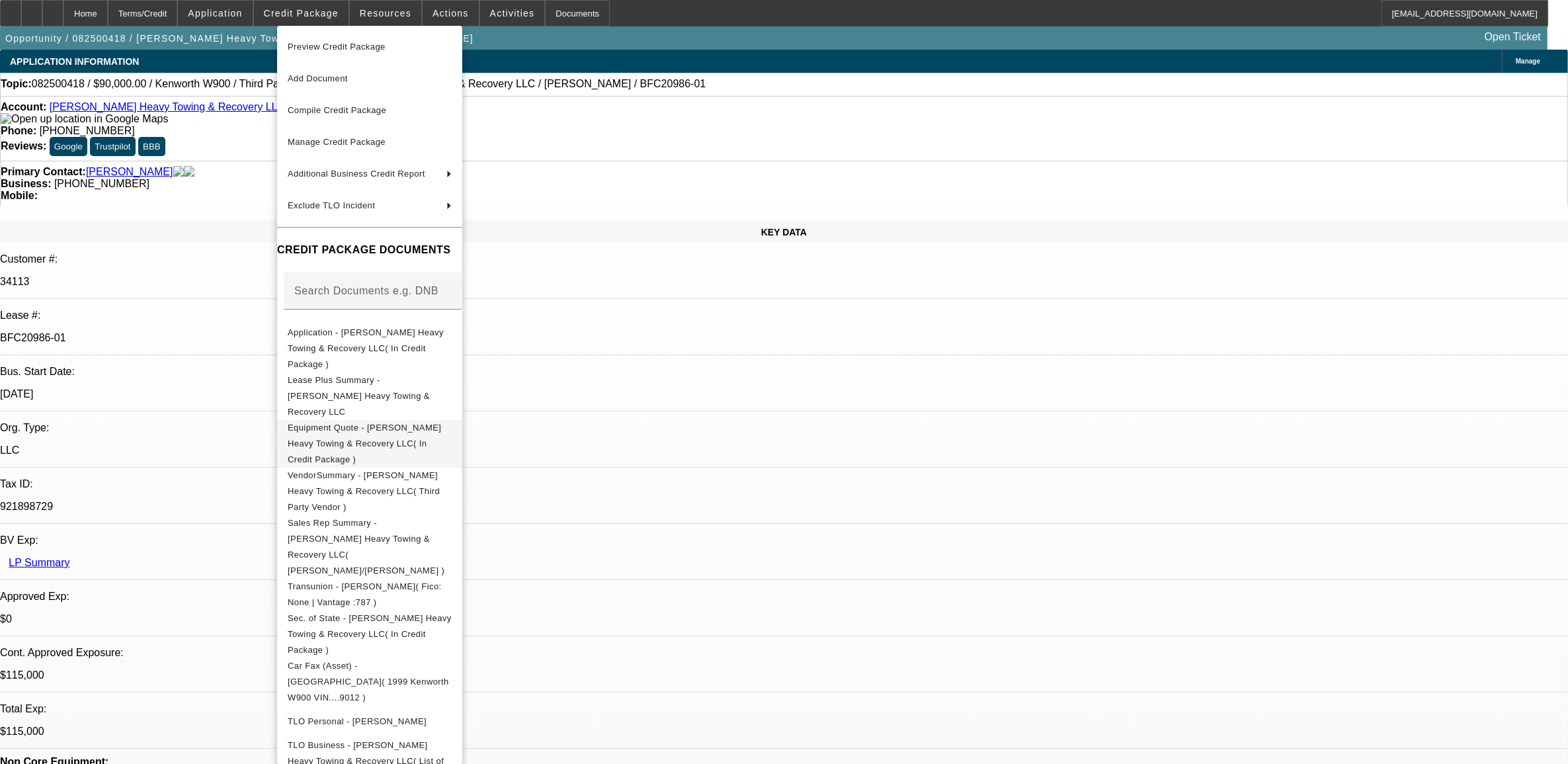
click at [317, 419] on span "Equipment Quote - Howard's Heavy Towing & Recovery LLC( In Credit Package )" at bounding box center [370, 443] width 164 height 47
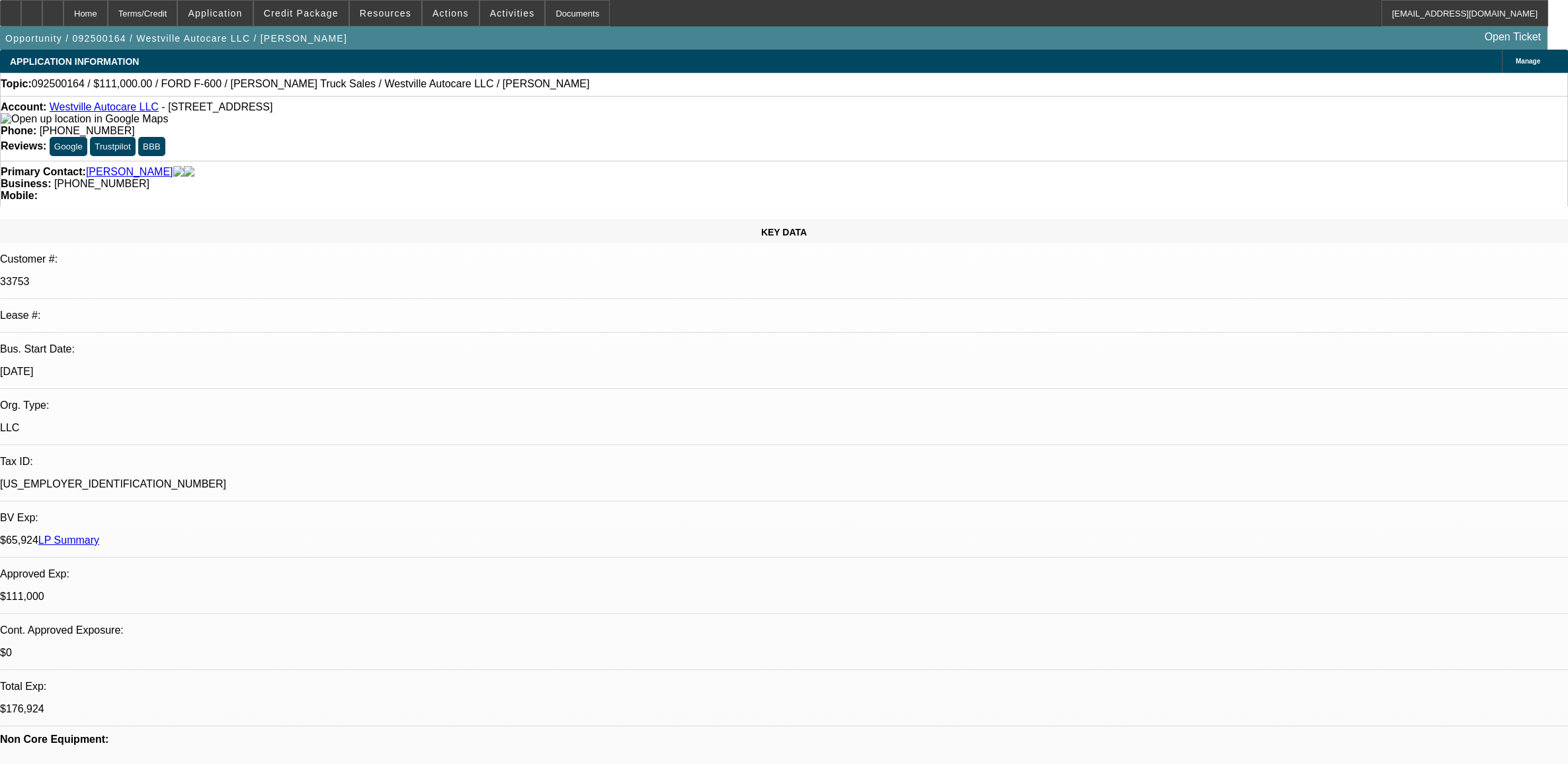
select select "0"
select select "2"
select select "0"
select select "6"
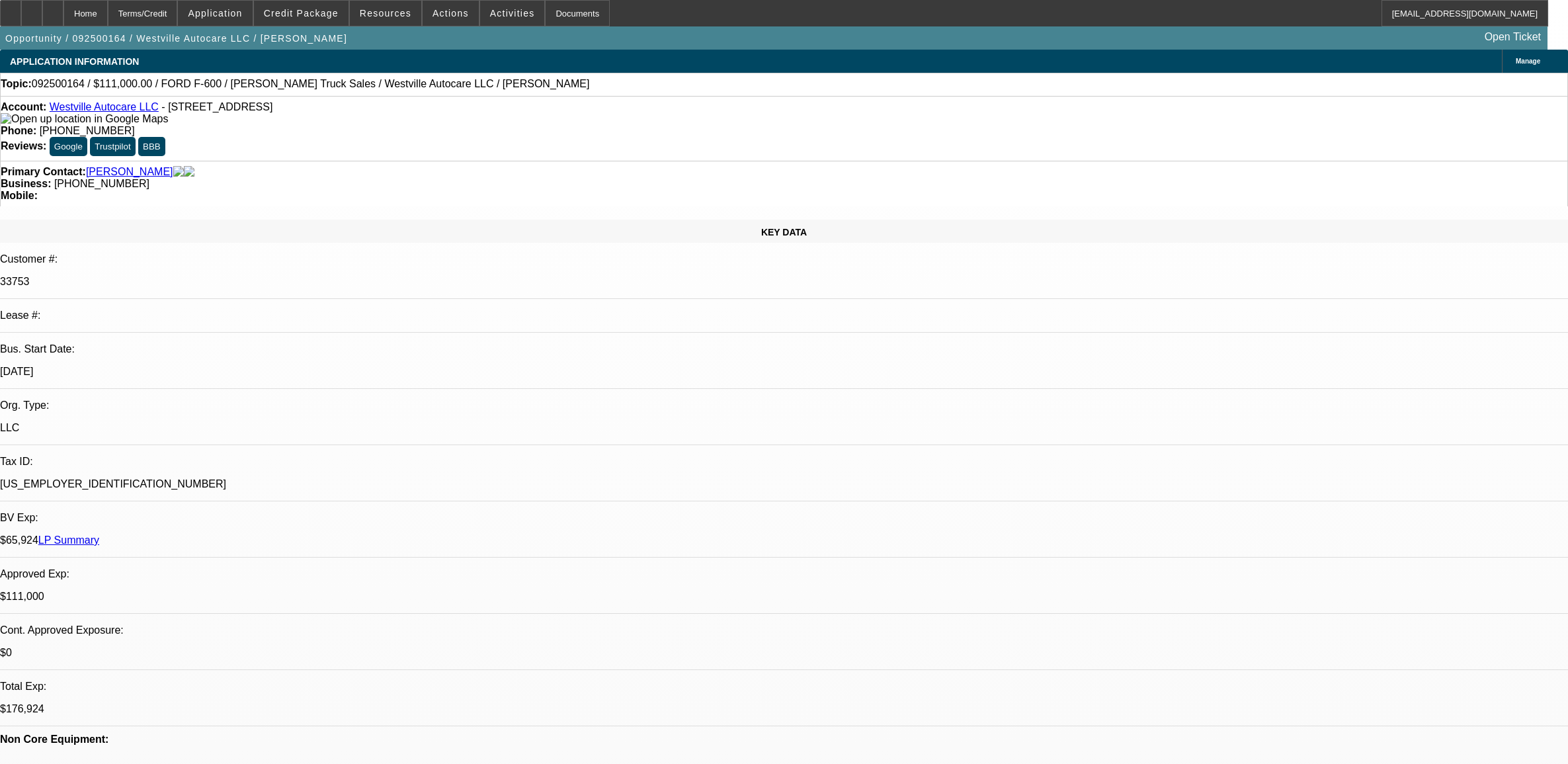
select select "0"
select select "2"
select select "0"
select select "6"
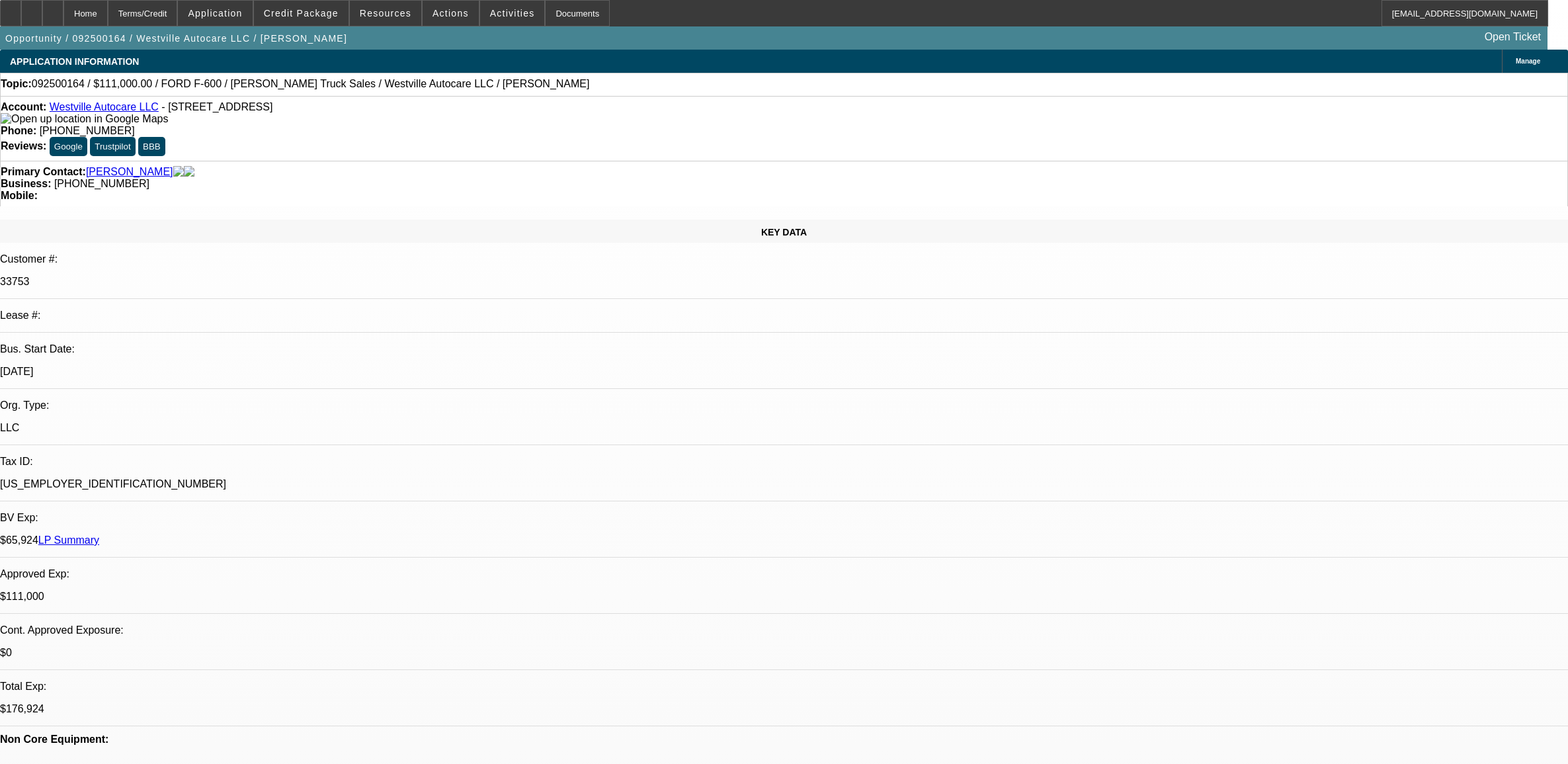
select select "0"
select select "2"
select select "0"
select select "6"
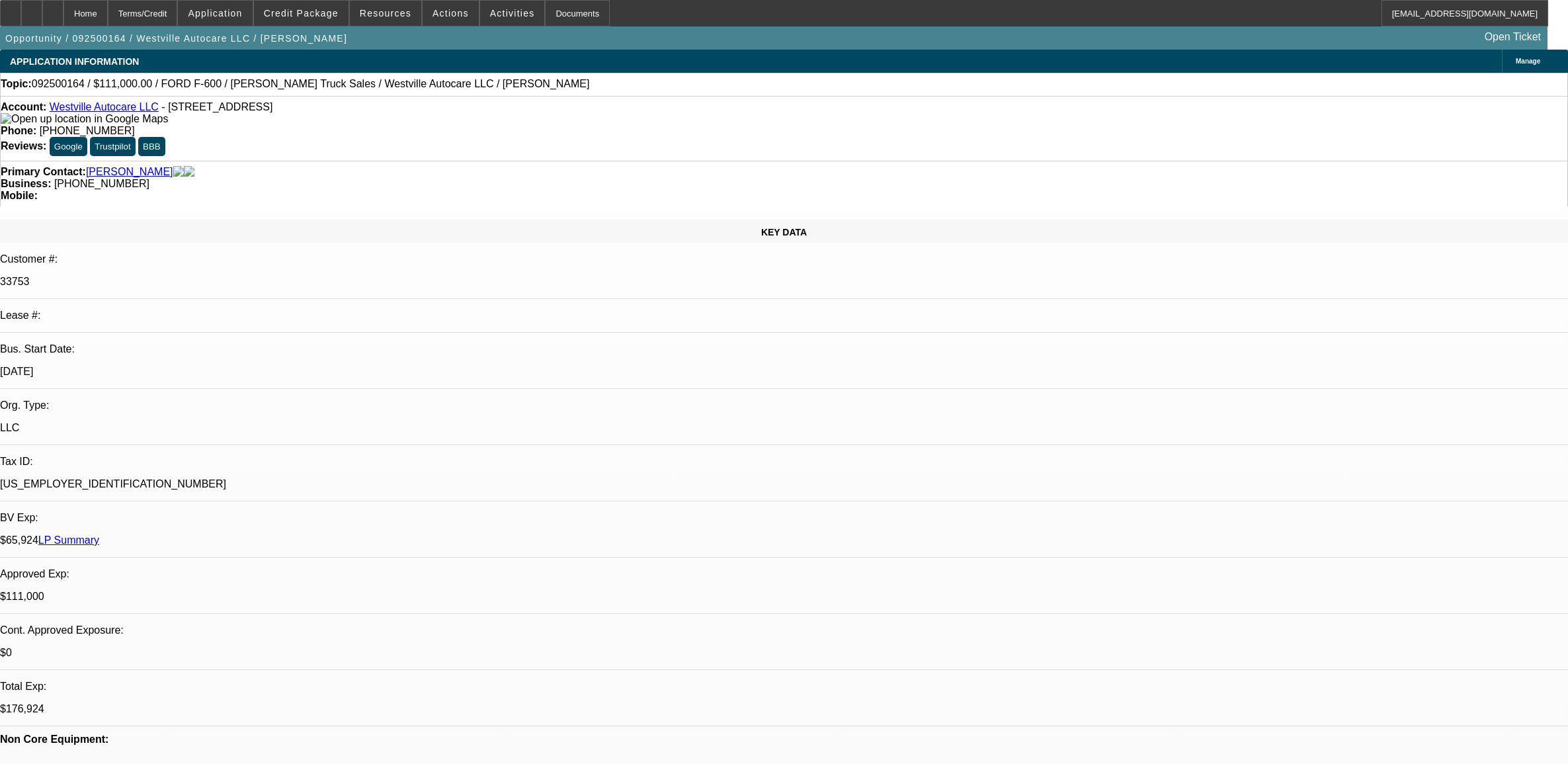
select select "0"
select select "2"
select select "0"
select select "6"
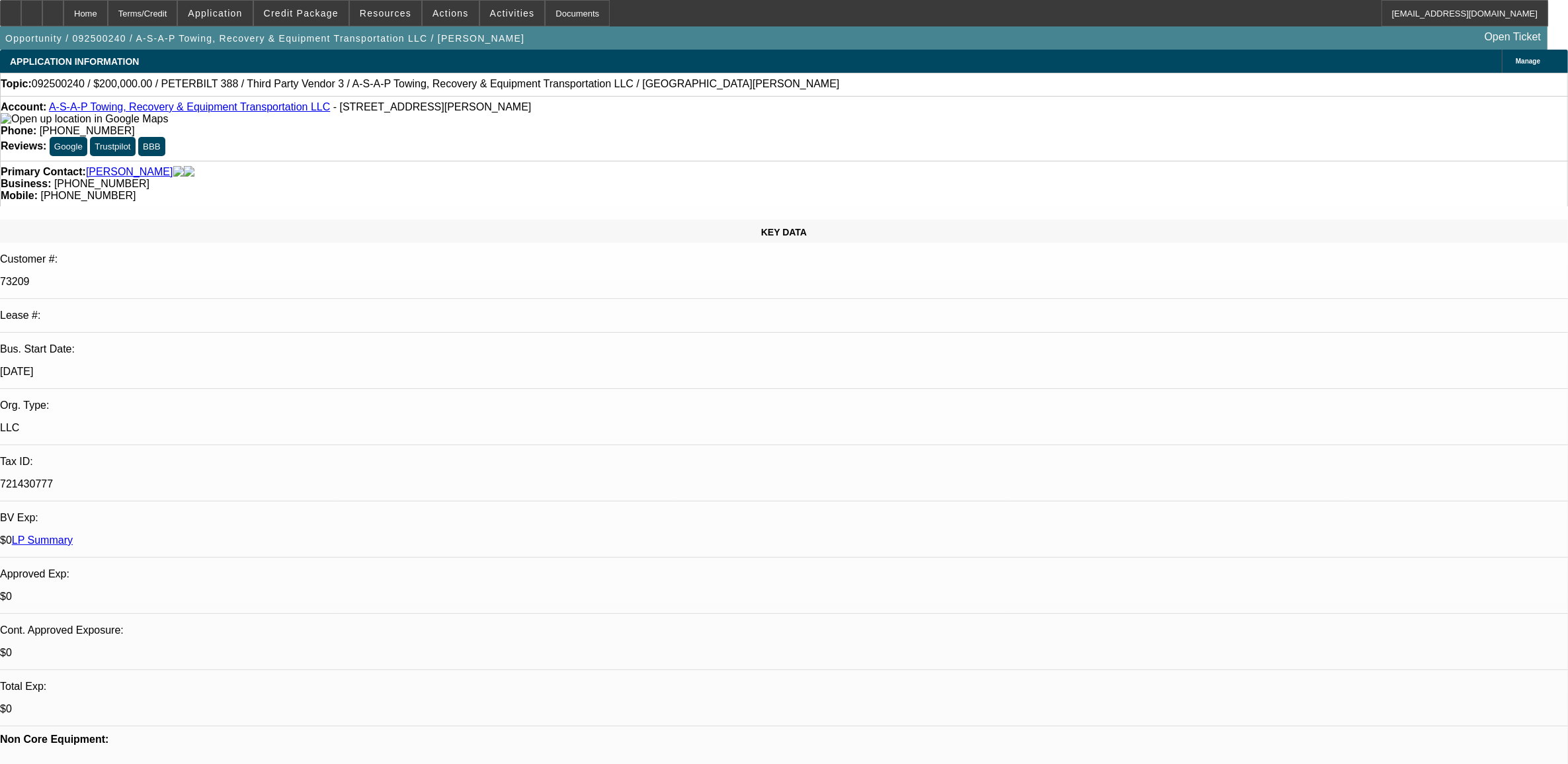
select select "0"
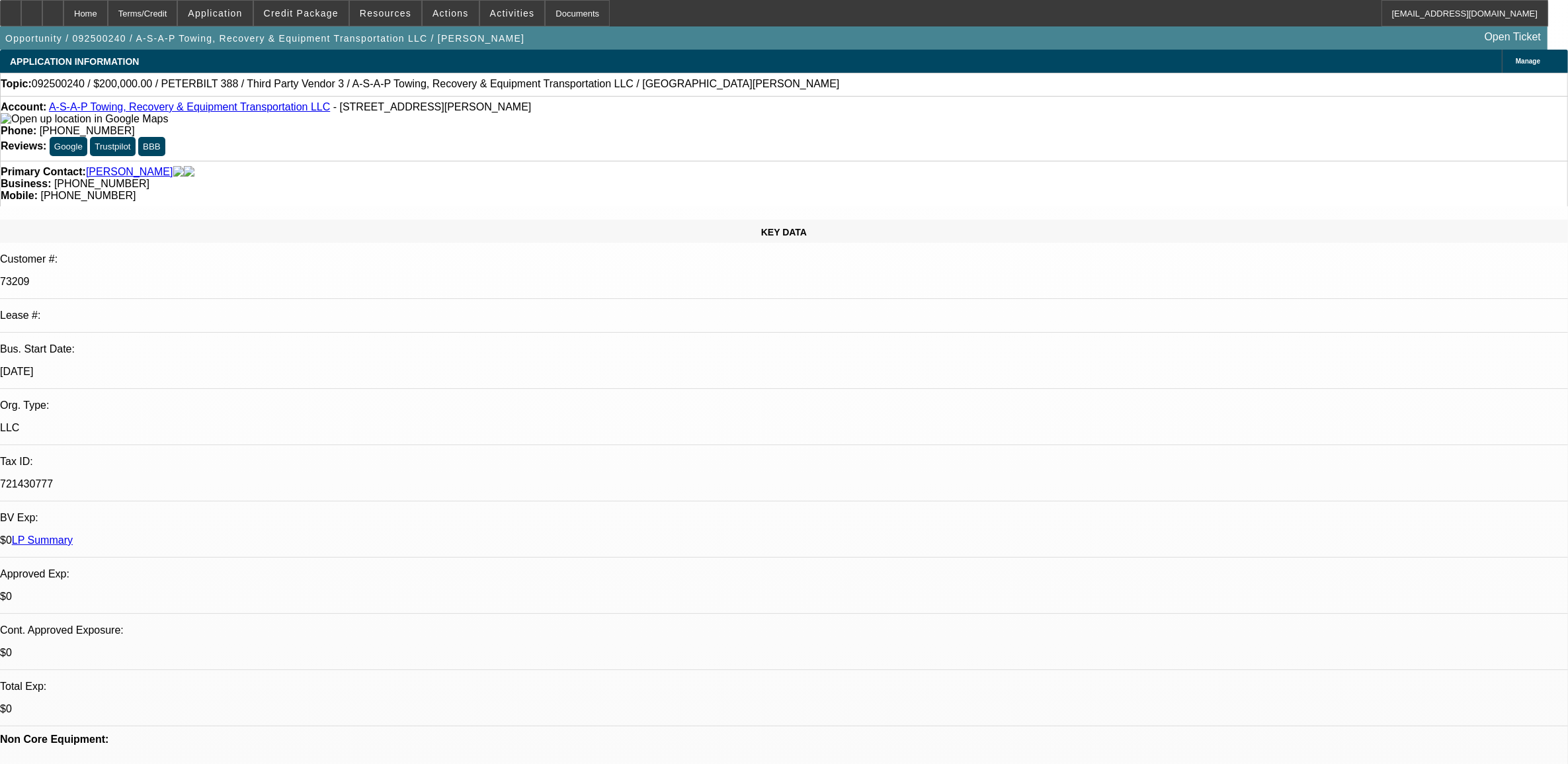
select select "0"
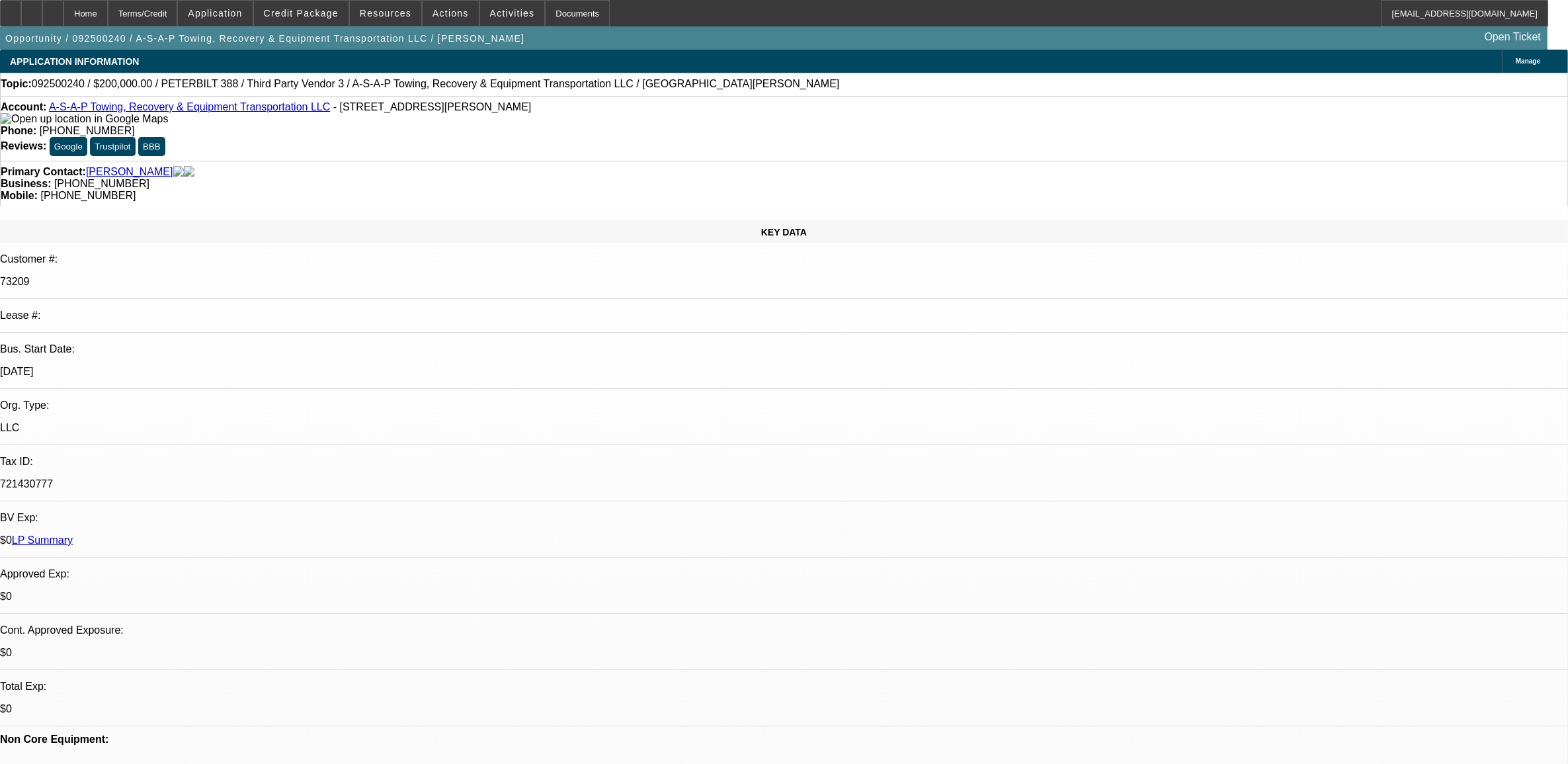
select select "0"
select select "1"
select select "2"
select select "6"
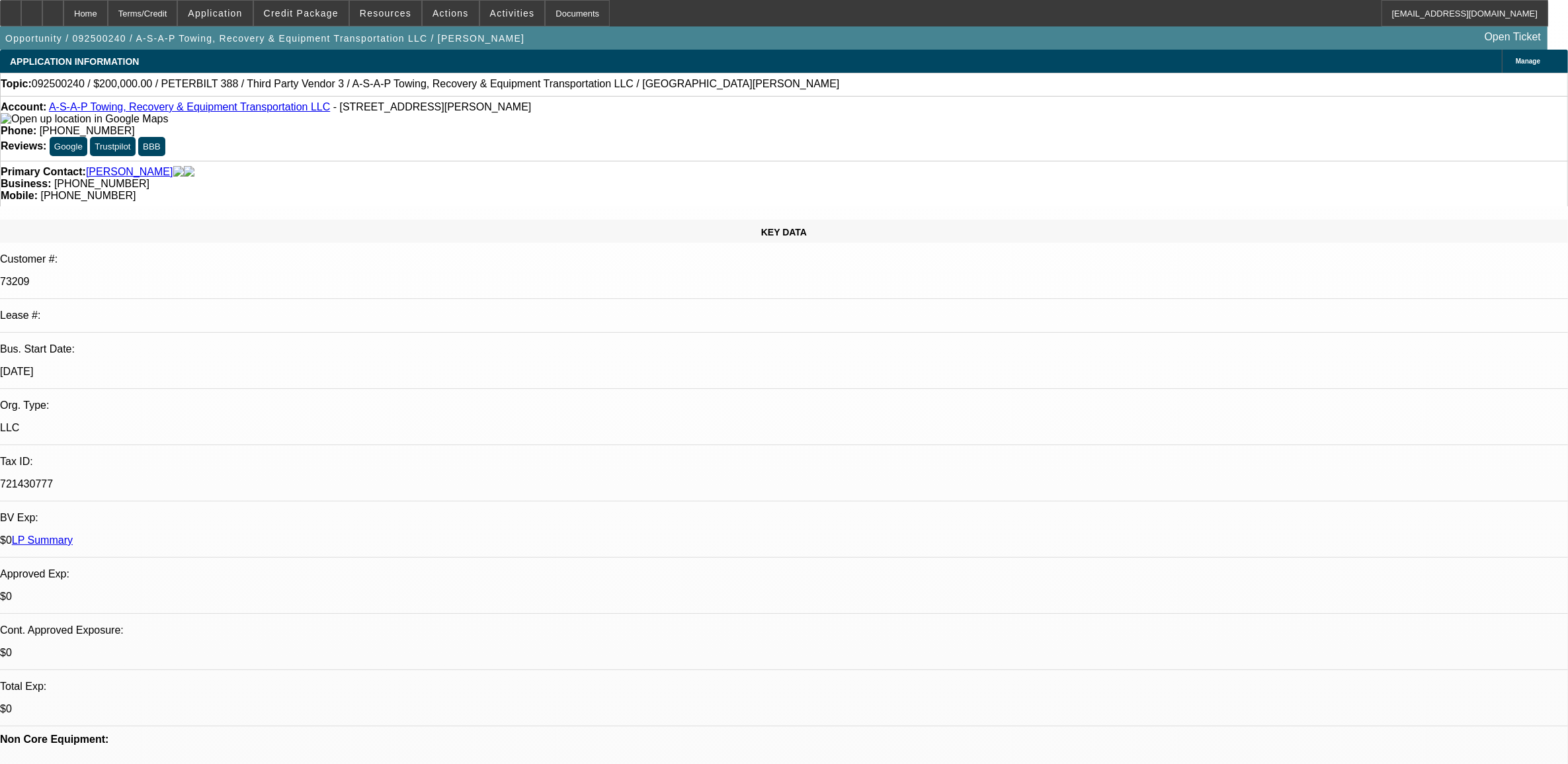
select select "1"
select select "3"
select select "6"
select select "1"
select select "3"
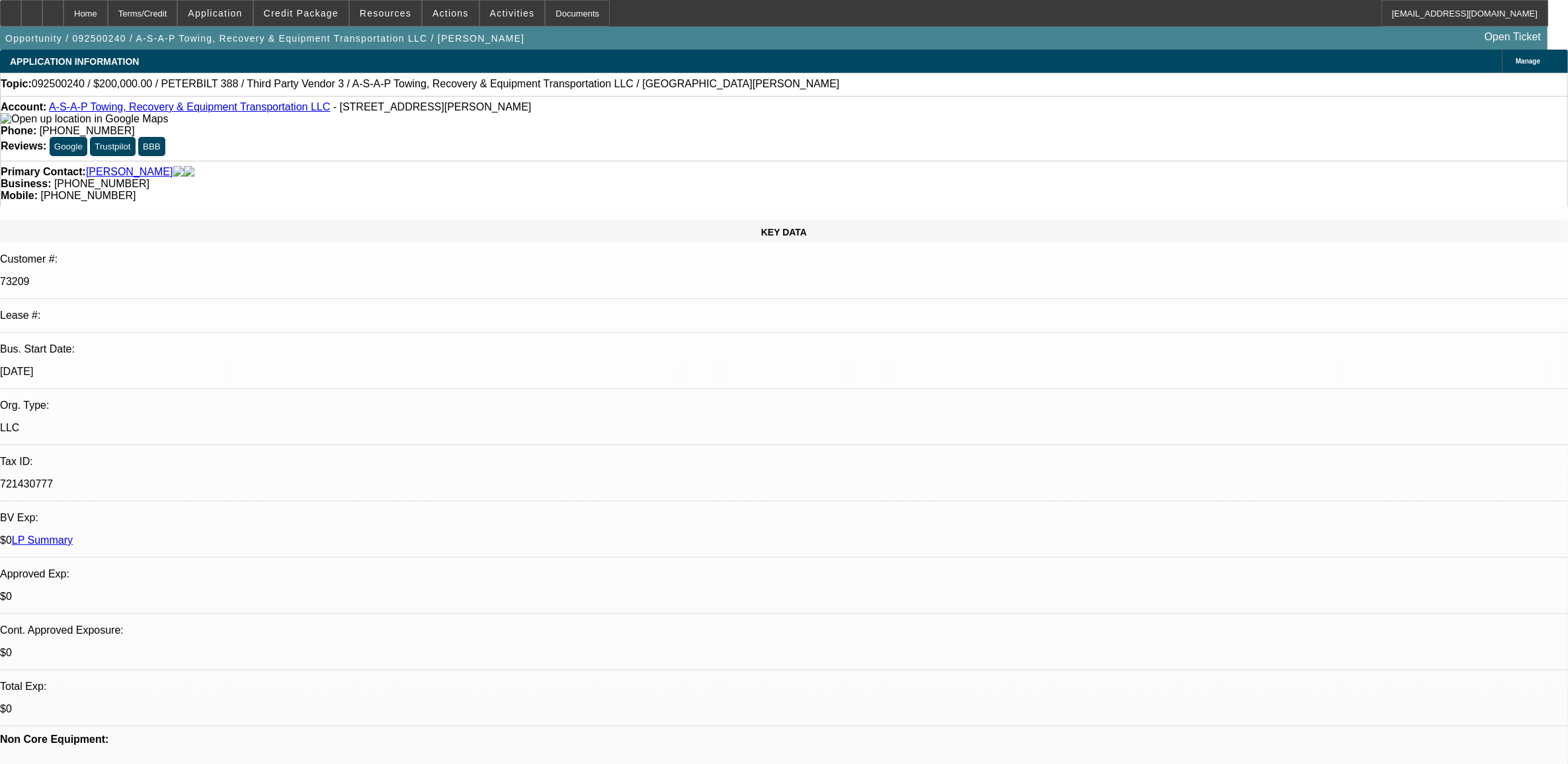
select select "6"
select select "1"
select select "2"
select select "6"
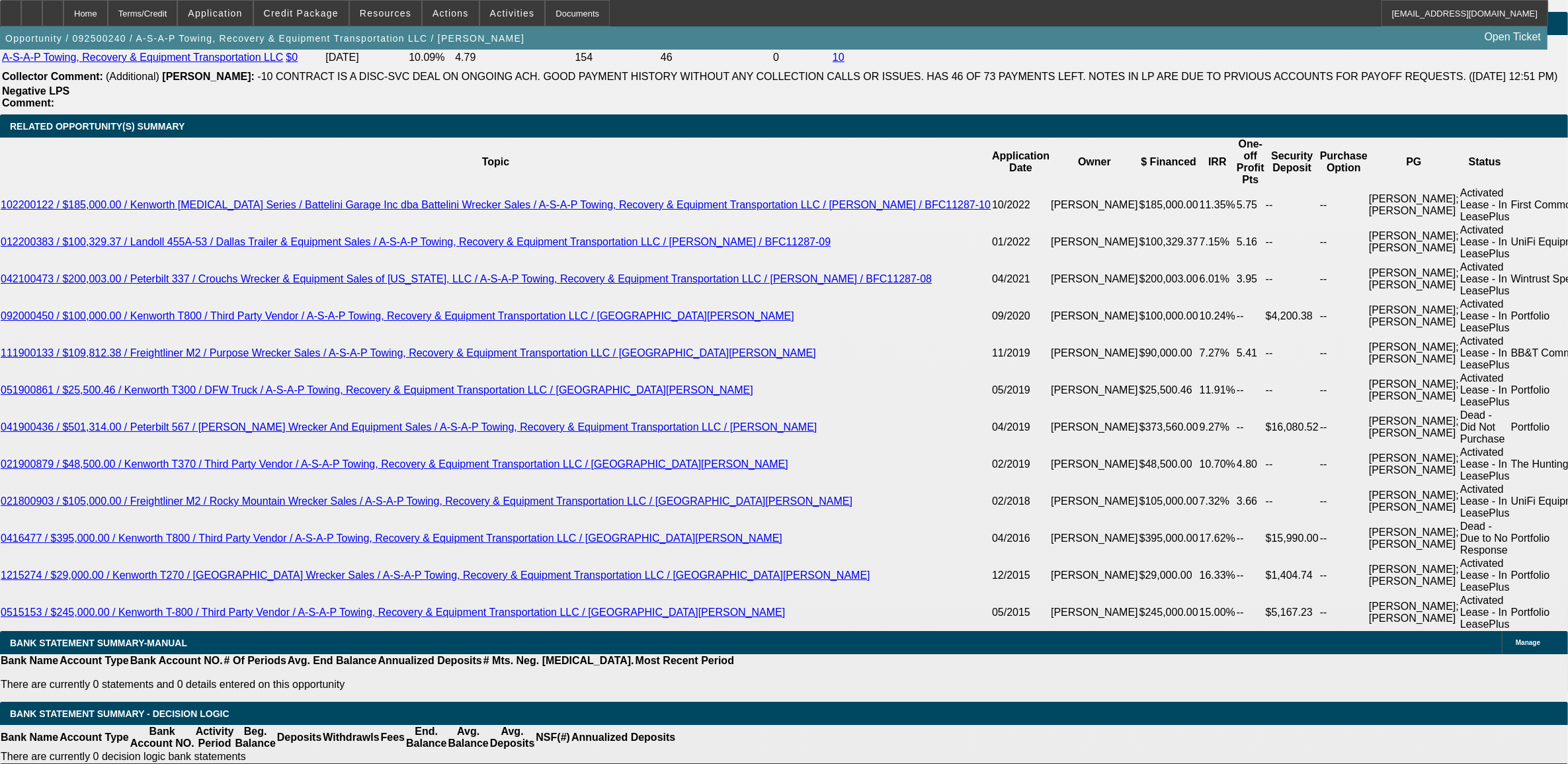
scroll to position [2399, 0]
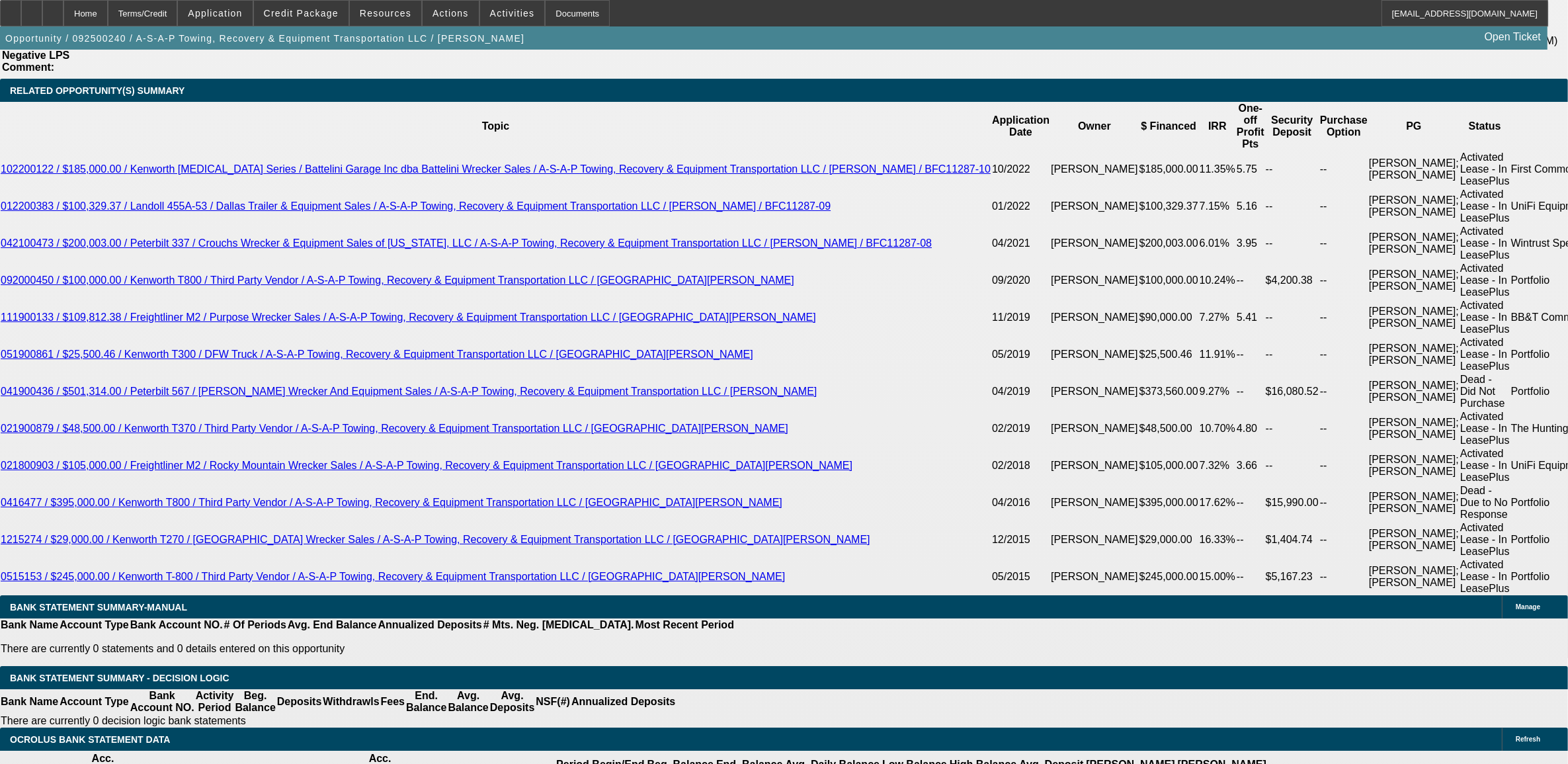
drag, startPoint x: 1328, startPoint y: 527, endPoint x: 1169, endPoint y: 477, distance: 166.7
drag, startPoint x: 1169, startPoint y: 477, endPoint x: 1182, endPoint y: 487, distance: 16.4
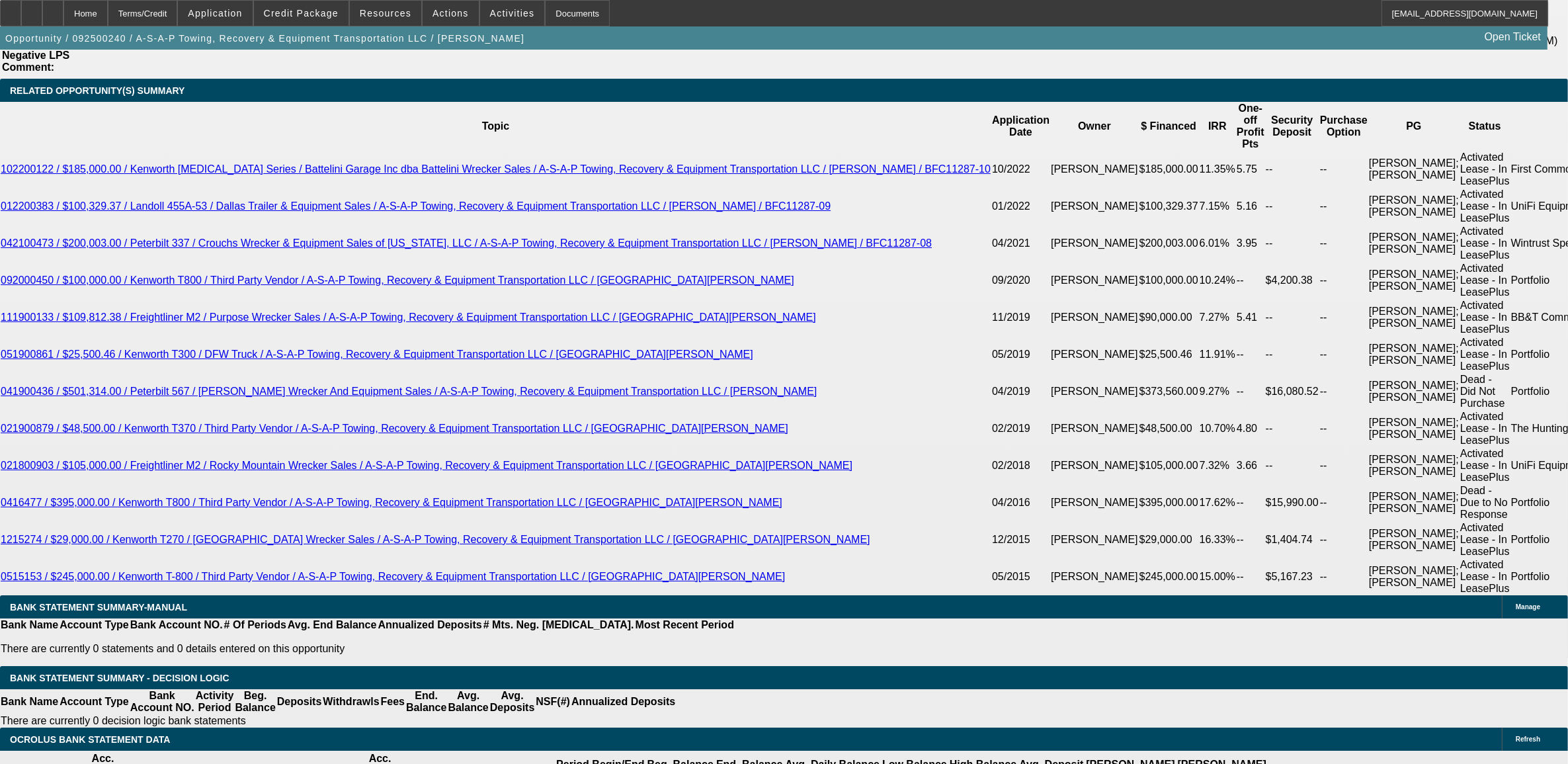
copy td "Michael, please review. deal is contingently approved at FinPac. I'm asking if …"
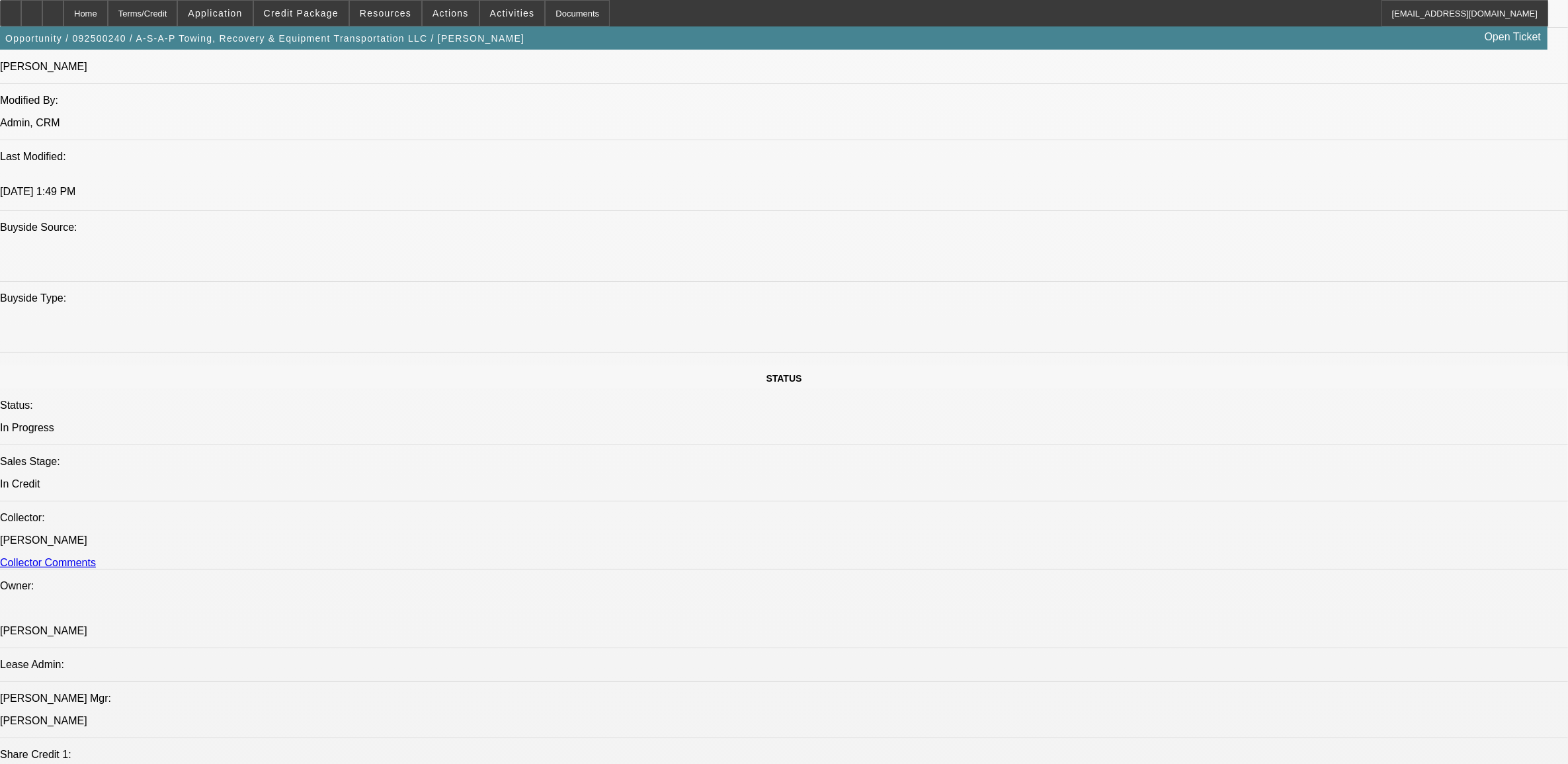
scroll to position [1240, 0]
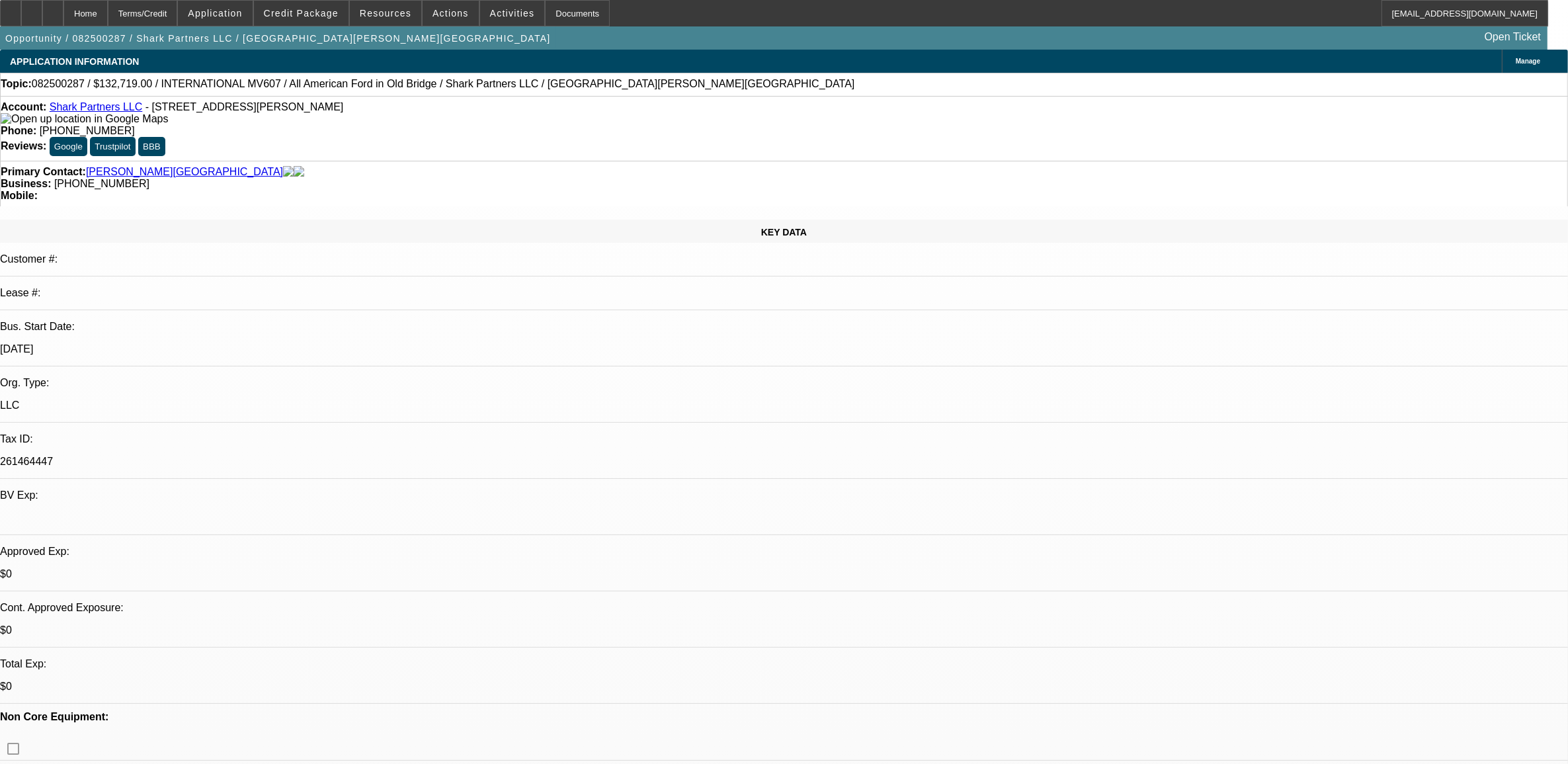
select select "0"
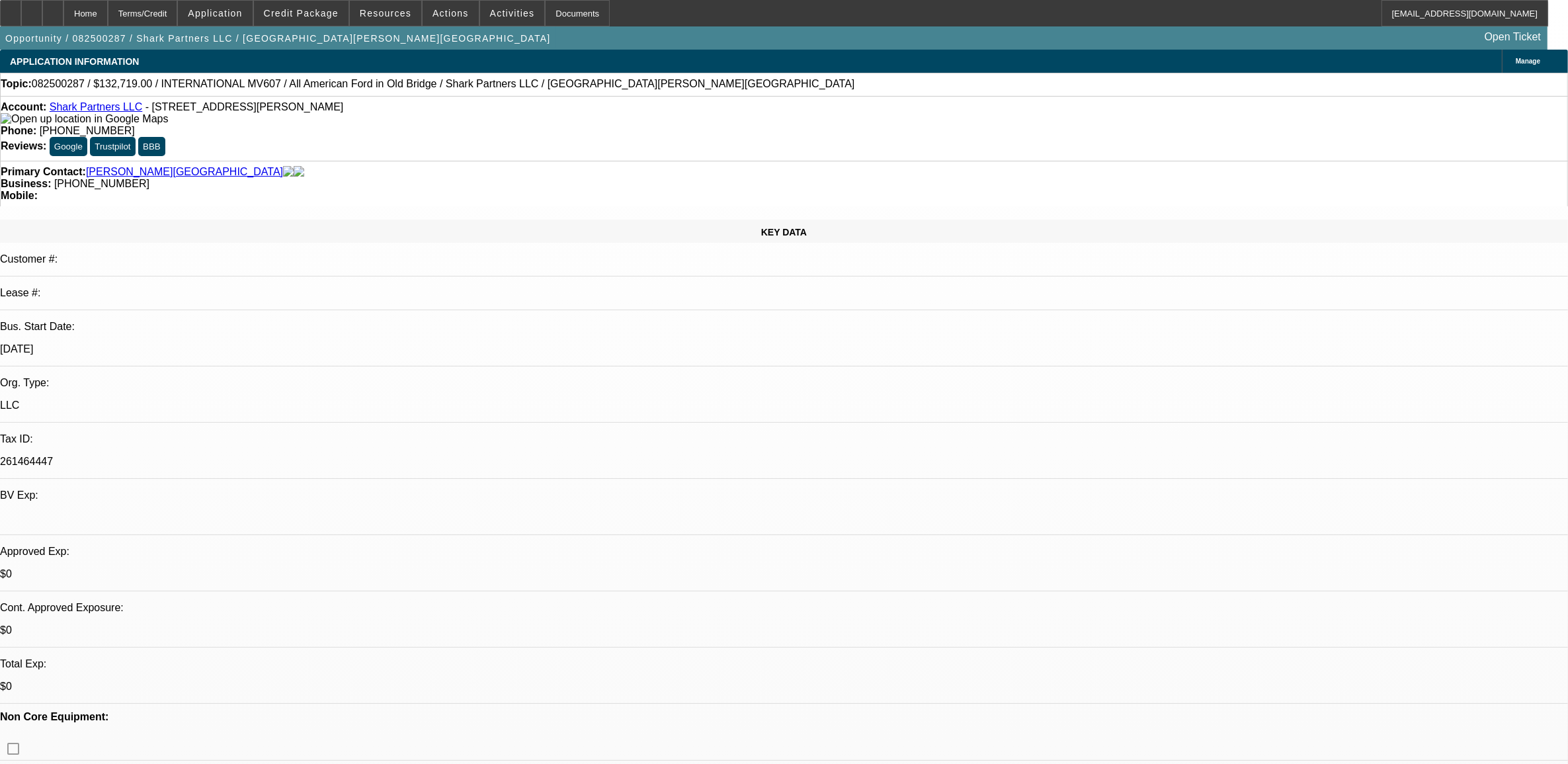
select select "0"
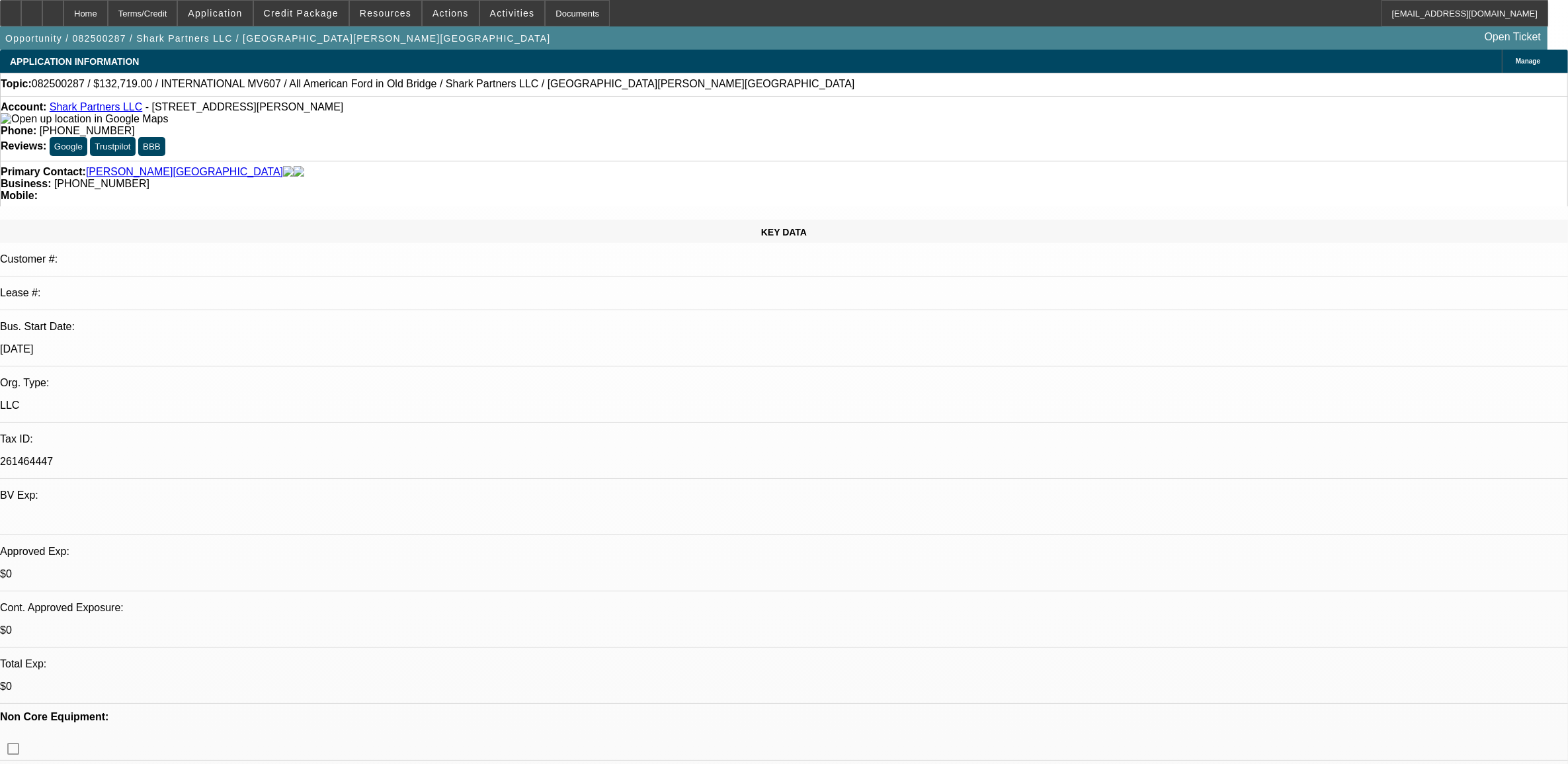
select select "0"
select select "1"
select select "2"
select select "6"
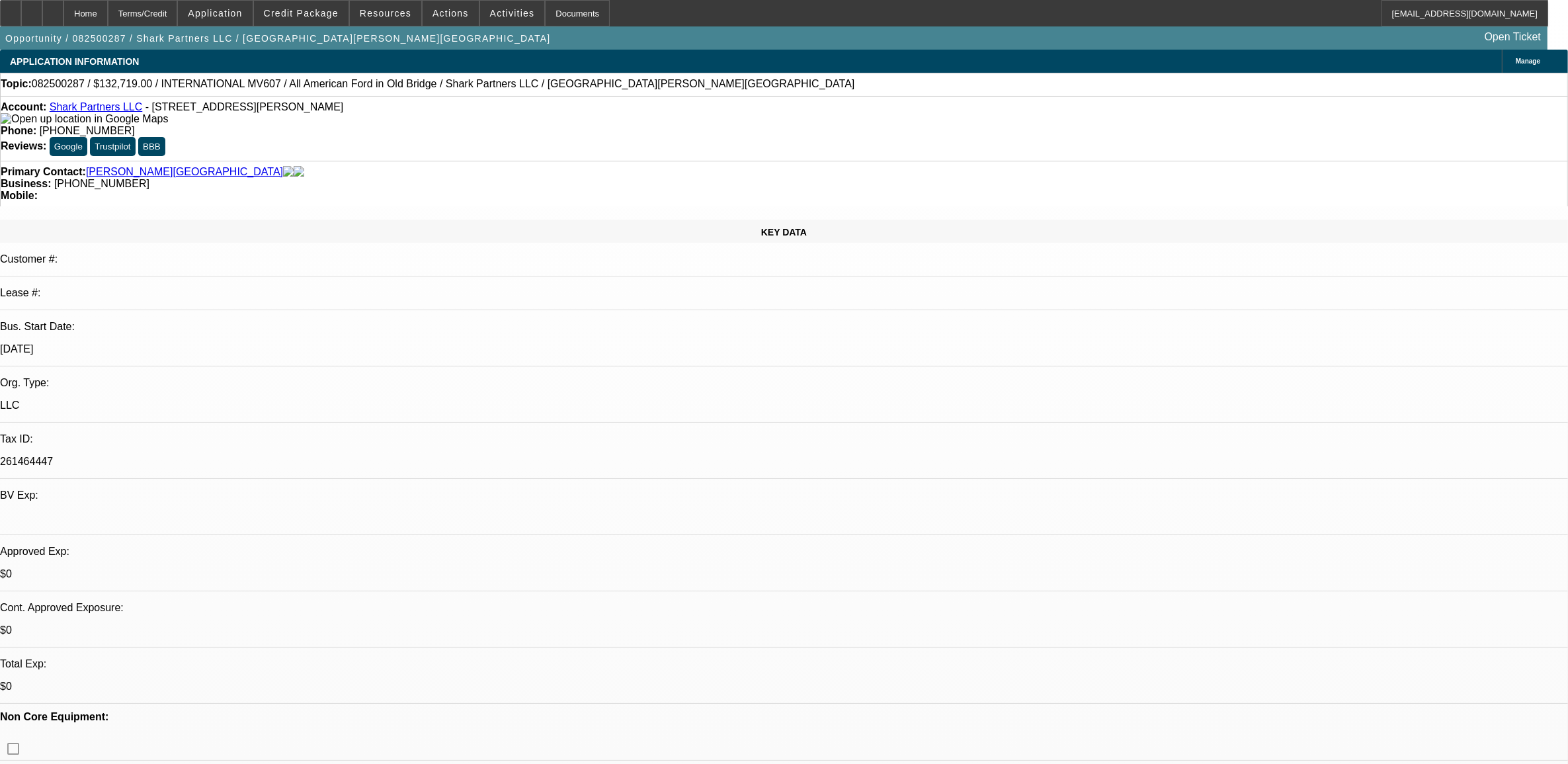
select select "1"
select select "2"
select select "6"
select select "1"
select select "2"
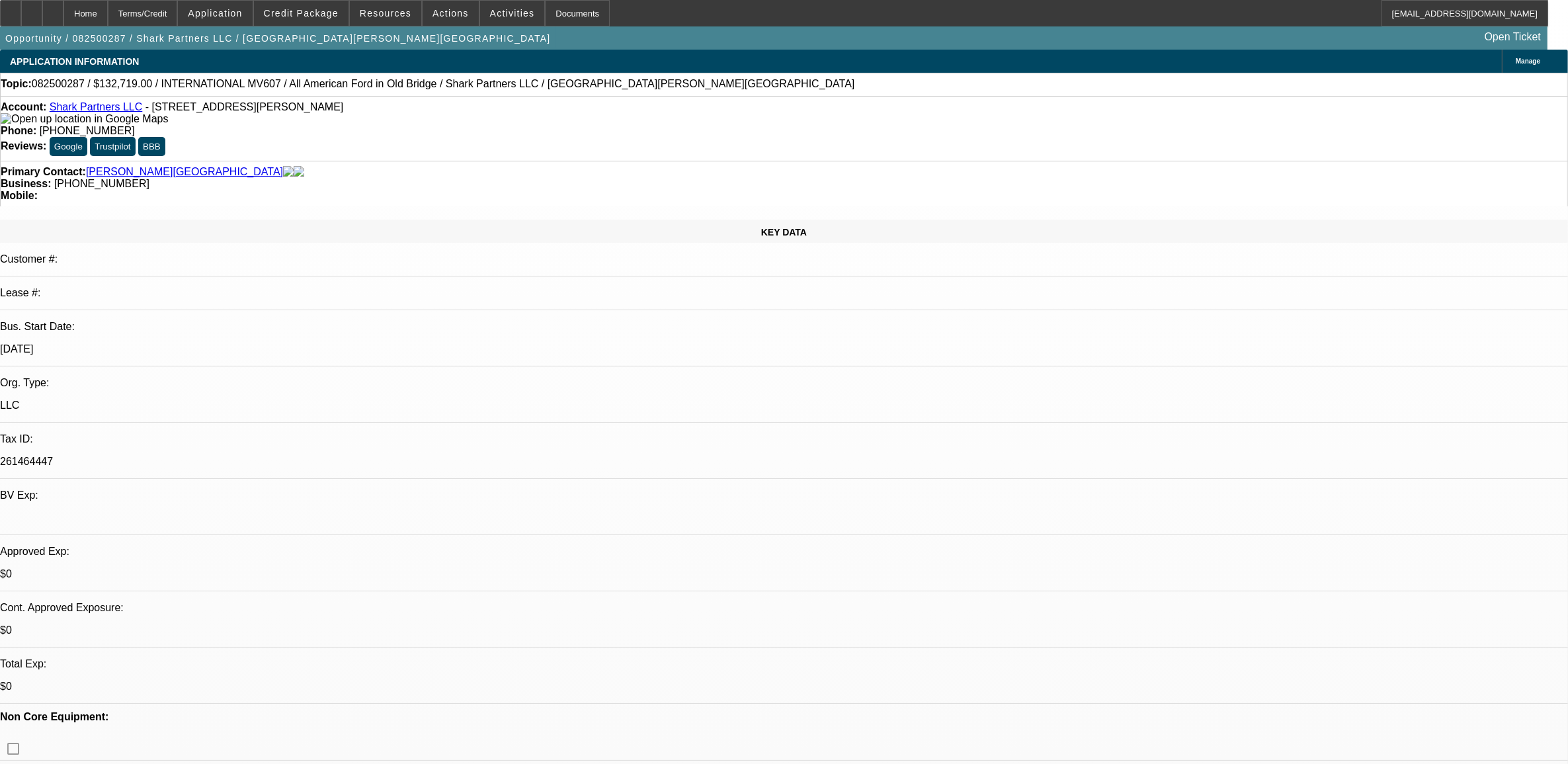
select select "6"
select select "1"
select select "2"
select select "6"
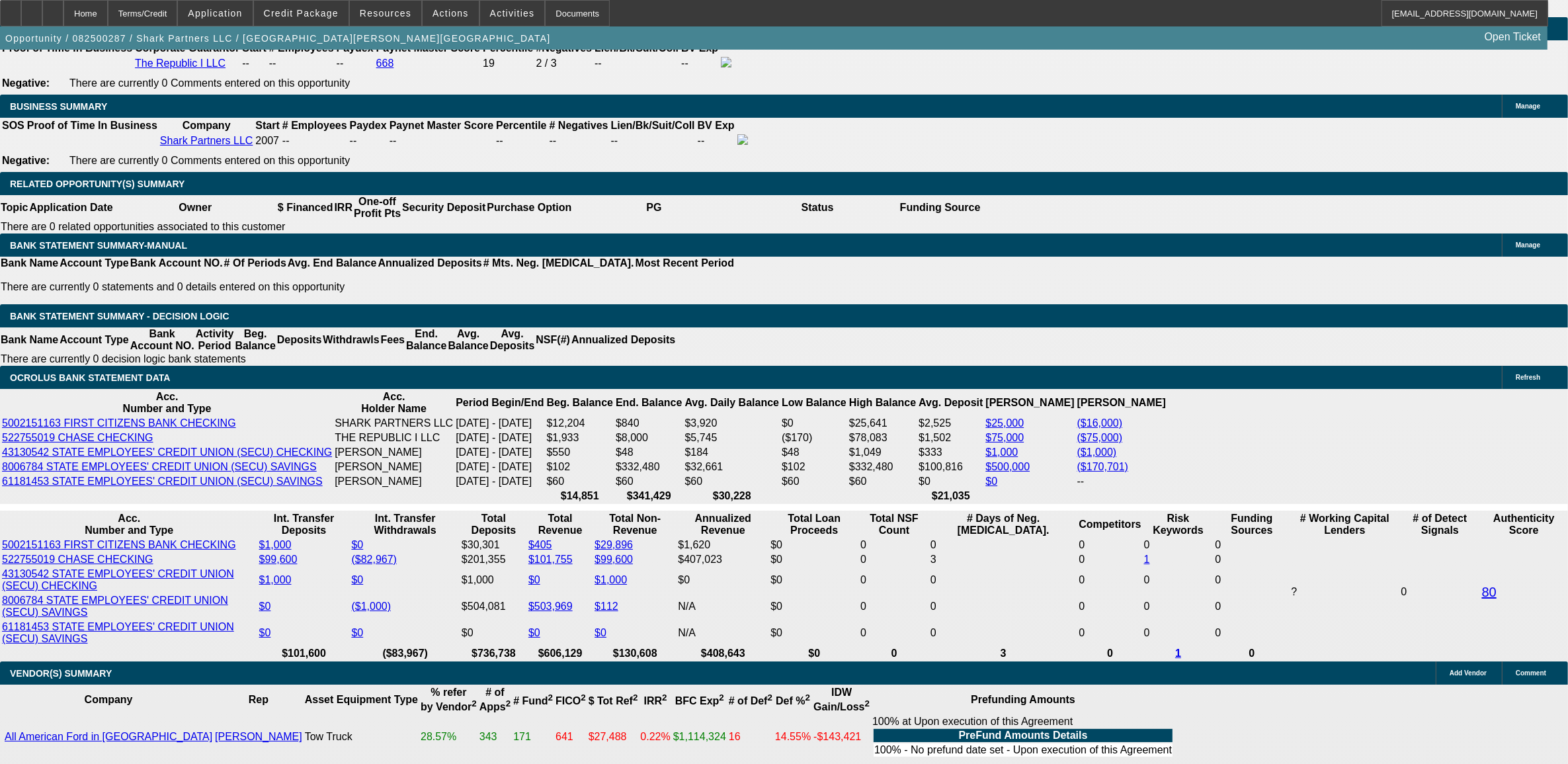
scroll to position [2155, 0]
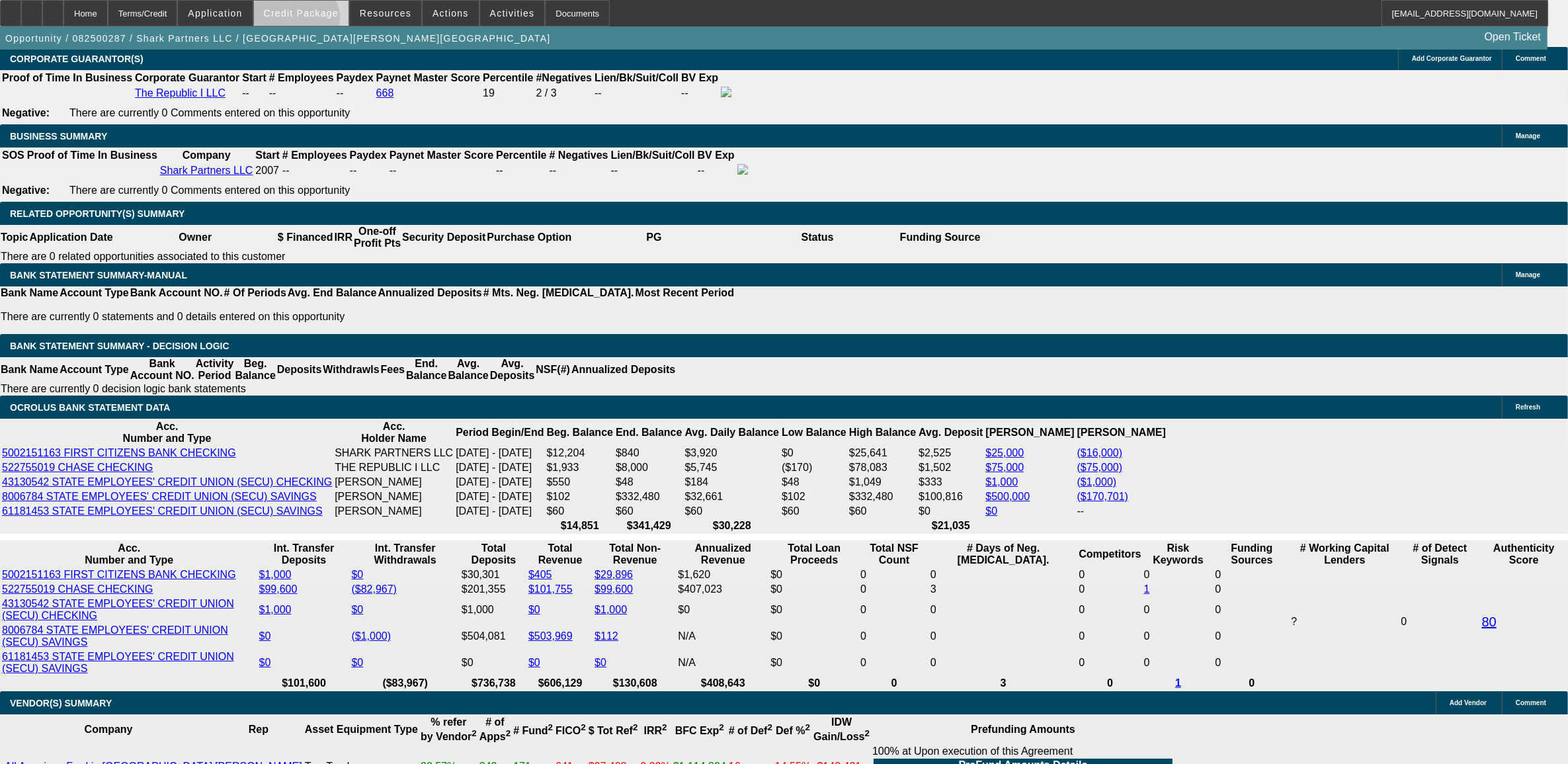
click at [318, 22] on span at bounding box center [301, 13] width 95 height 32
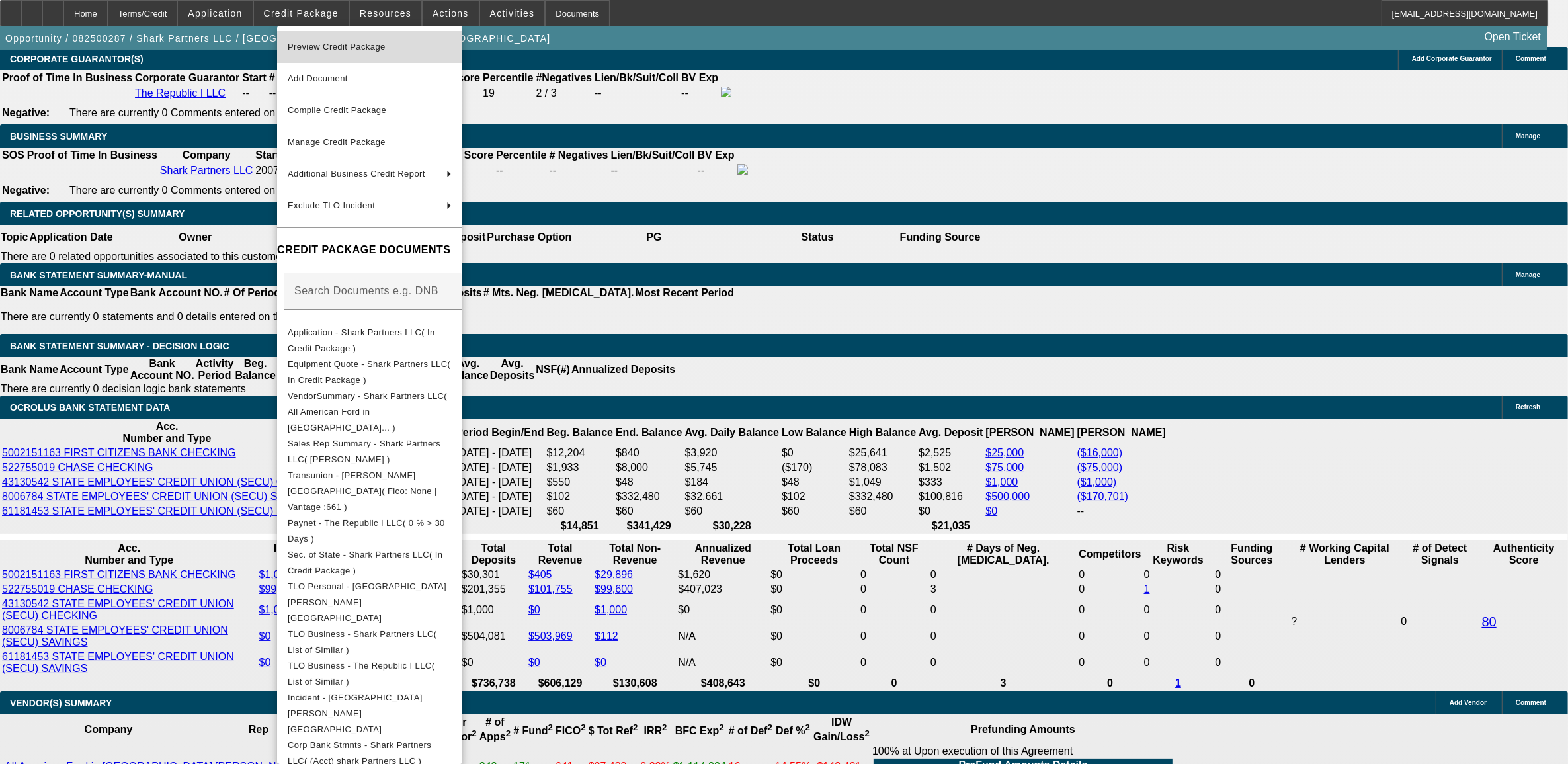
click at [325, 48] on span "Preview Credit Package" at bounding box center [336, 46] width 98 height 10
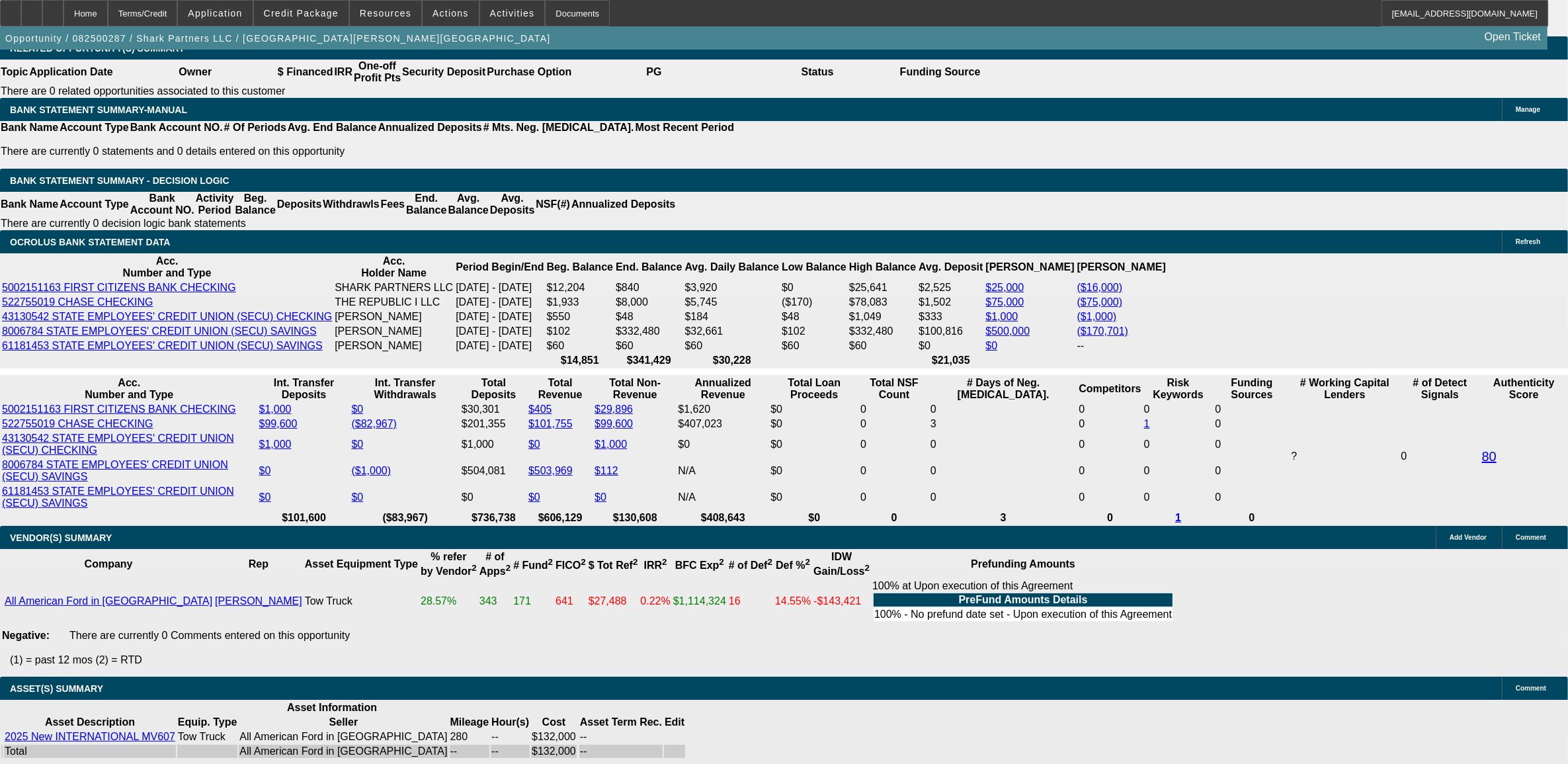
scroll to position [2651, 0]
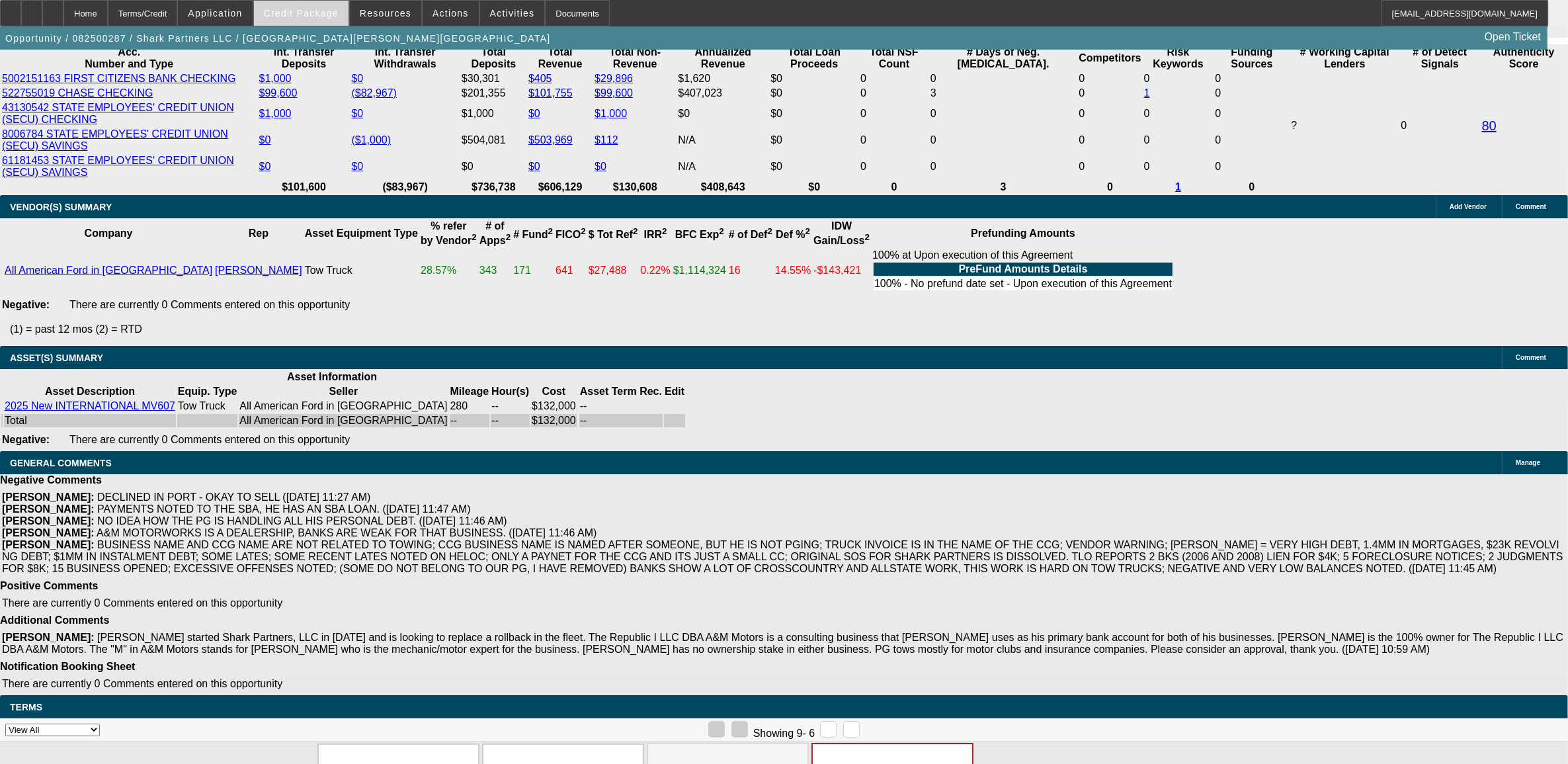
click at [325, 17] on span "Credit Package" at bounding box center [301, 13] width 75 height 11
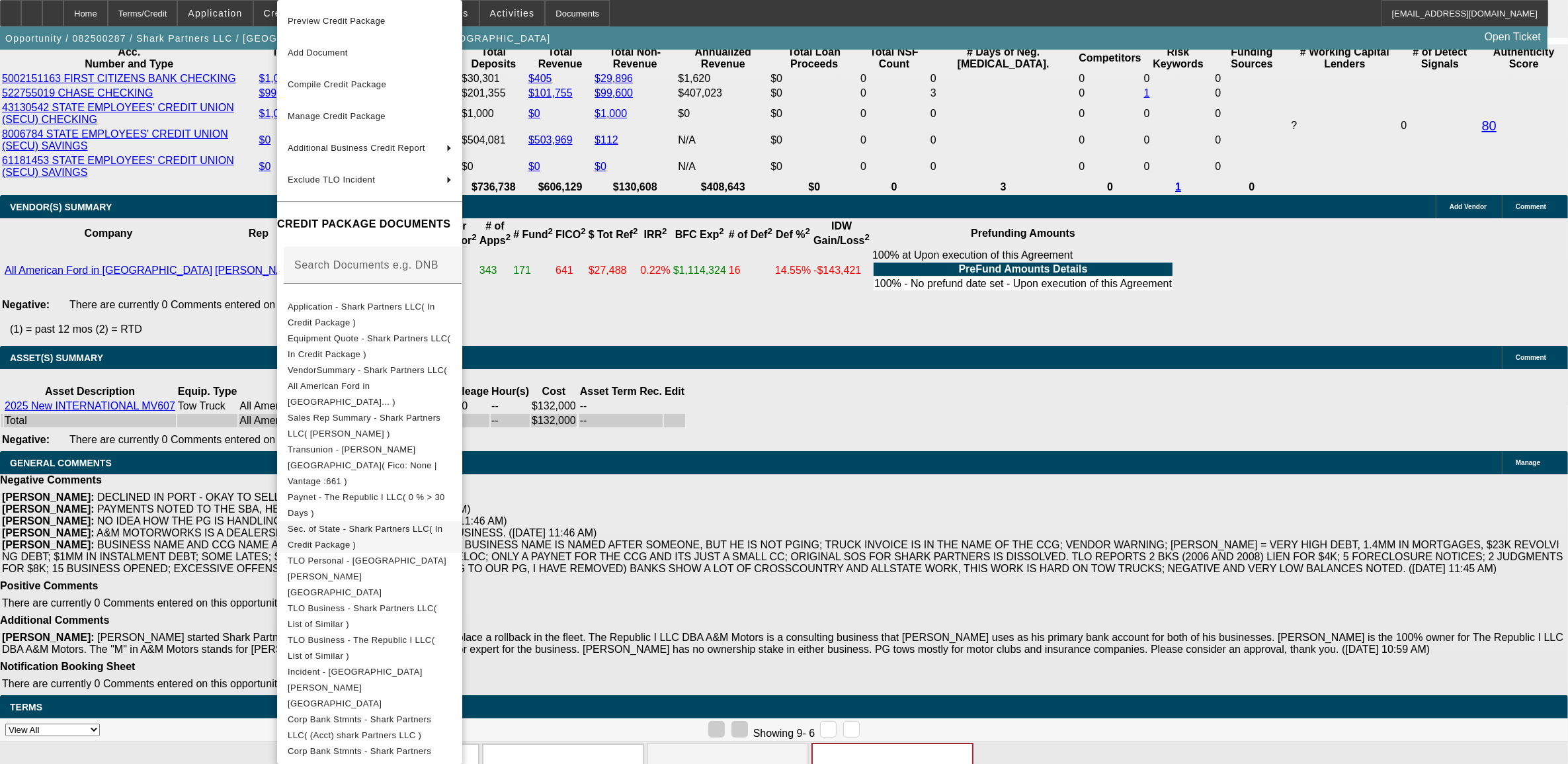
click at [366, 521] on span "Sec. of State - Shark Partners LLC( In Credit Package )" at bounding box center [370, 537] width 164 height 32
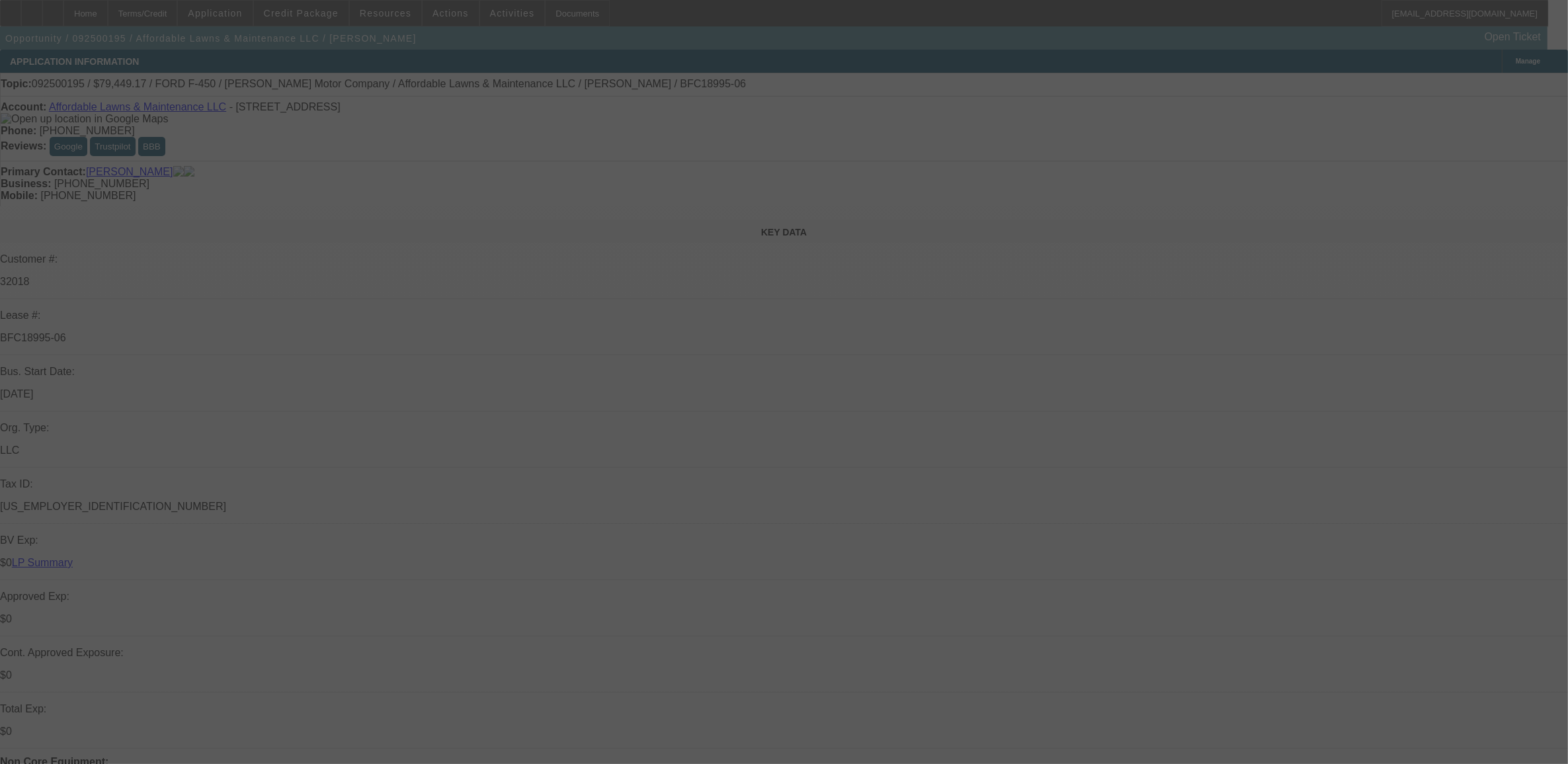
click at [1149, 195] on div at bounding box center [784, 382] width 1568 height 764
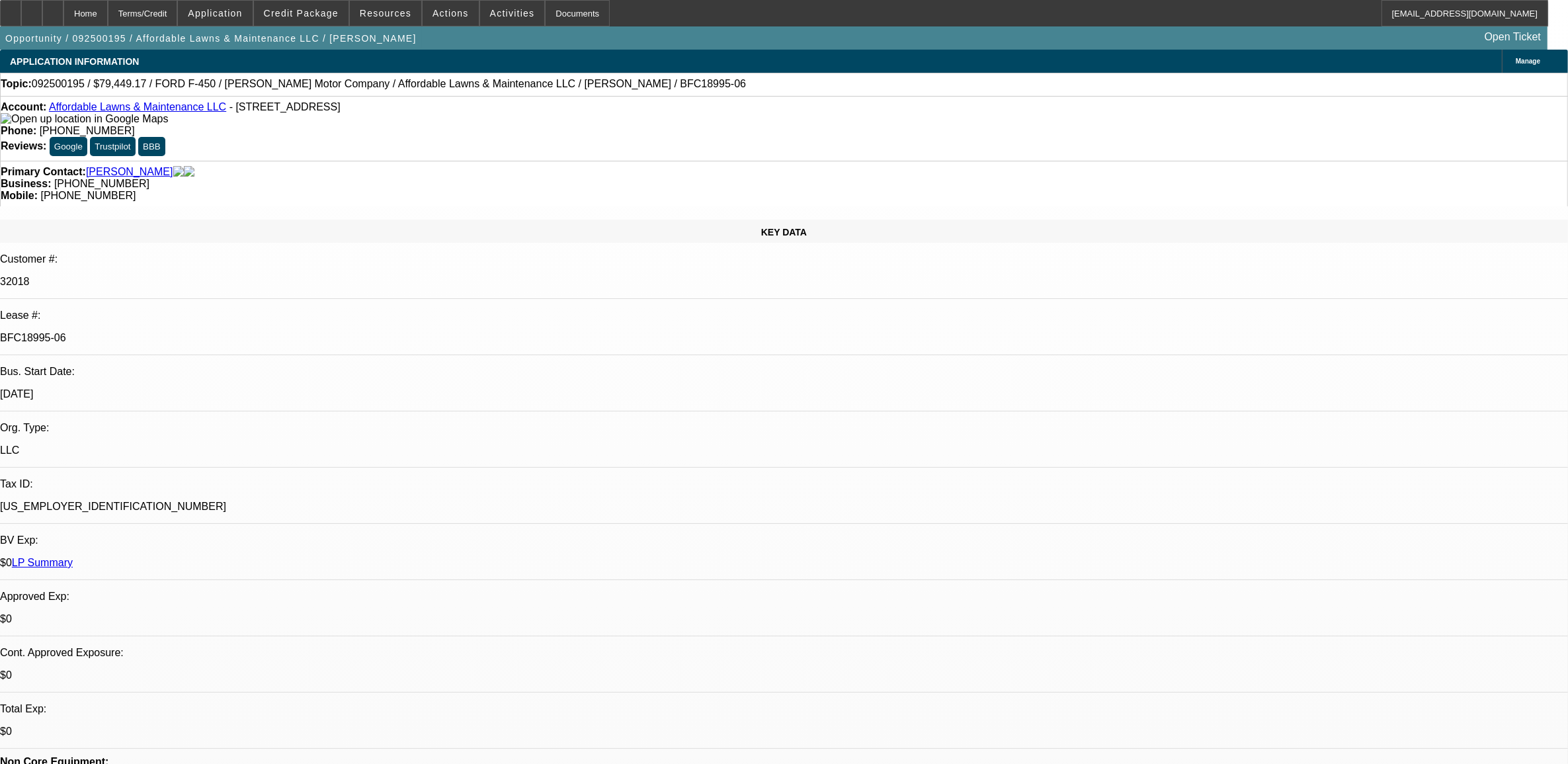
select select "0"
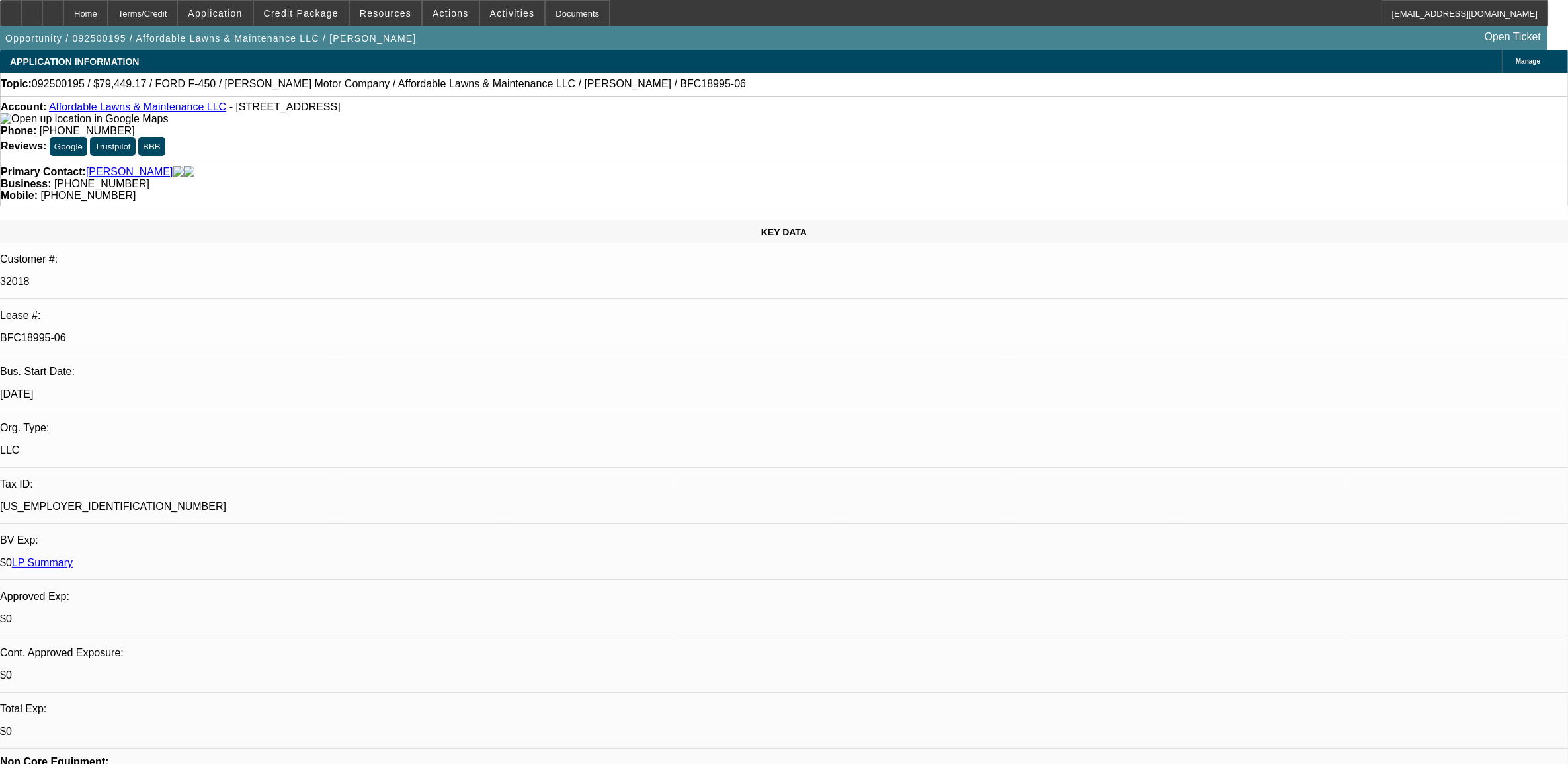
select select "0"
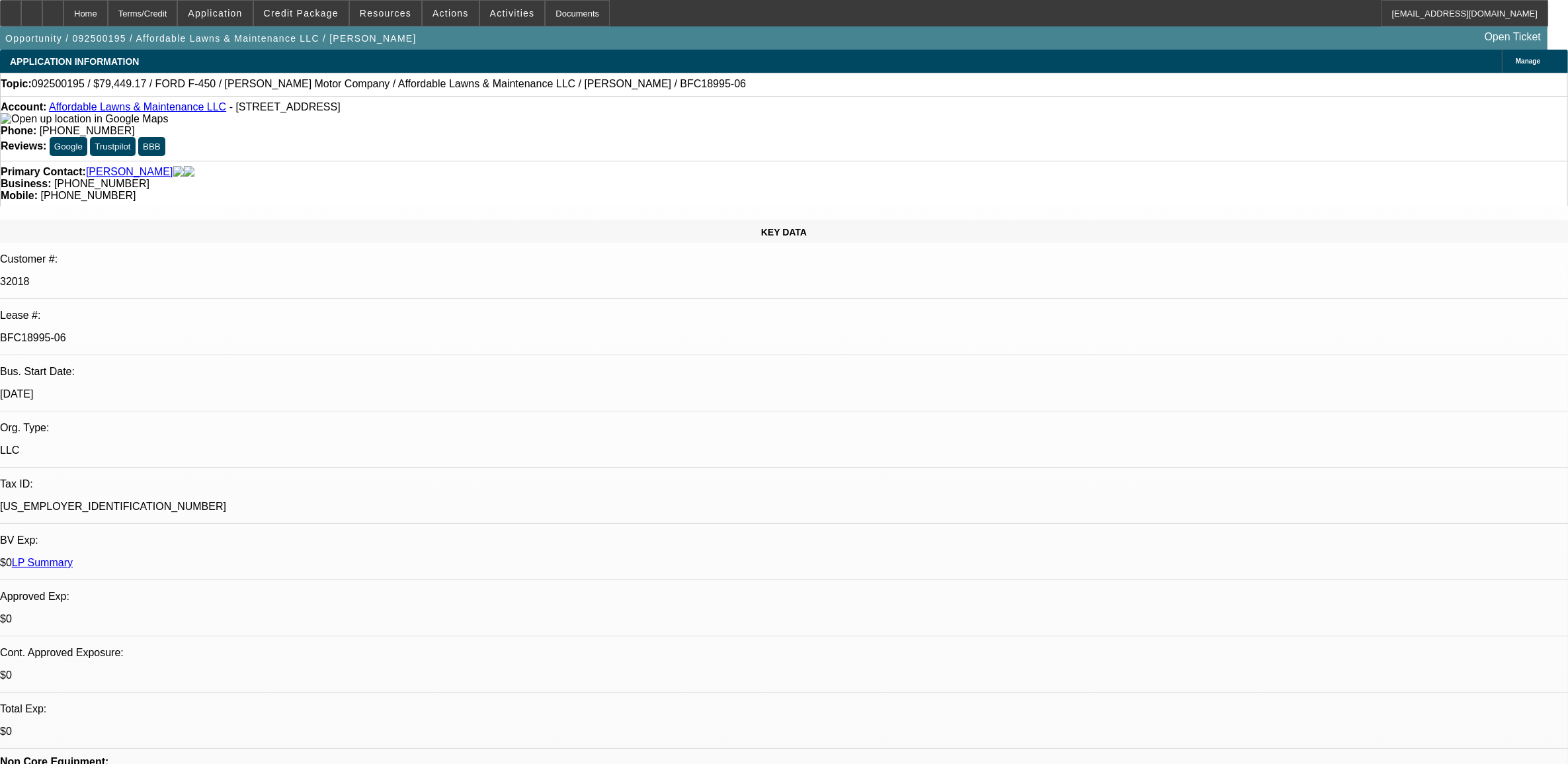
select select "0"
select select "0.1"
select select "1"
select select "6"
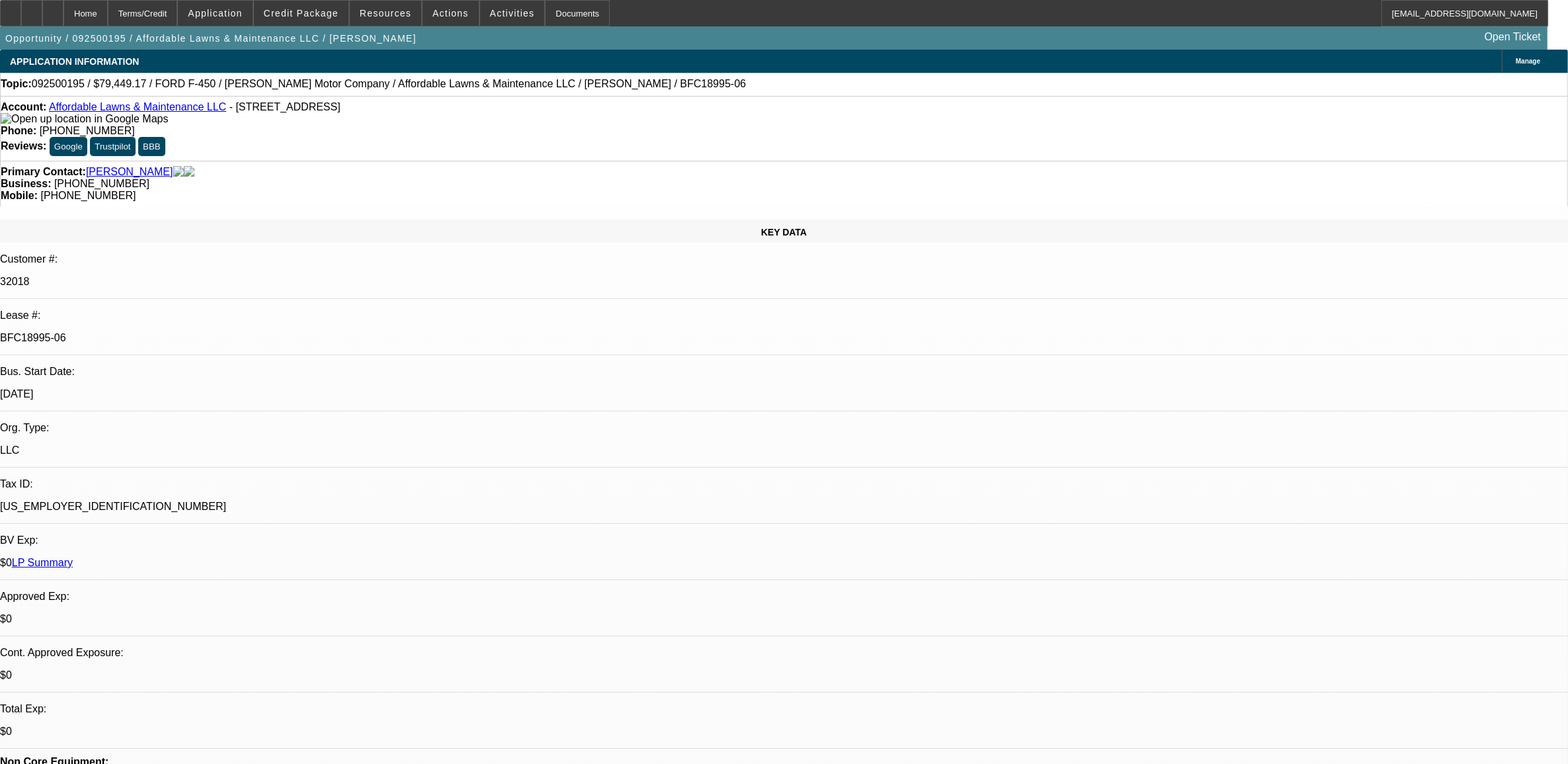
select select "1"
select select "2"
select select "6"
select select "1"
select select "2"
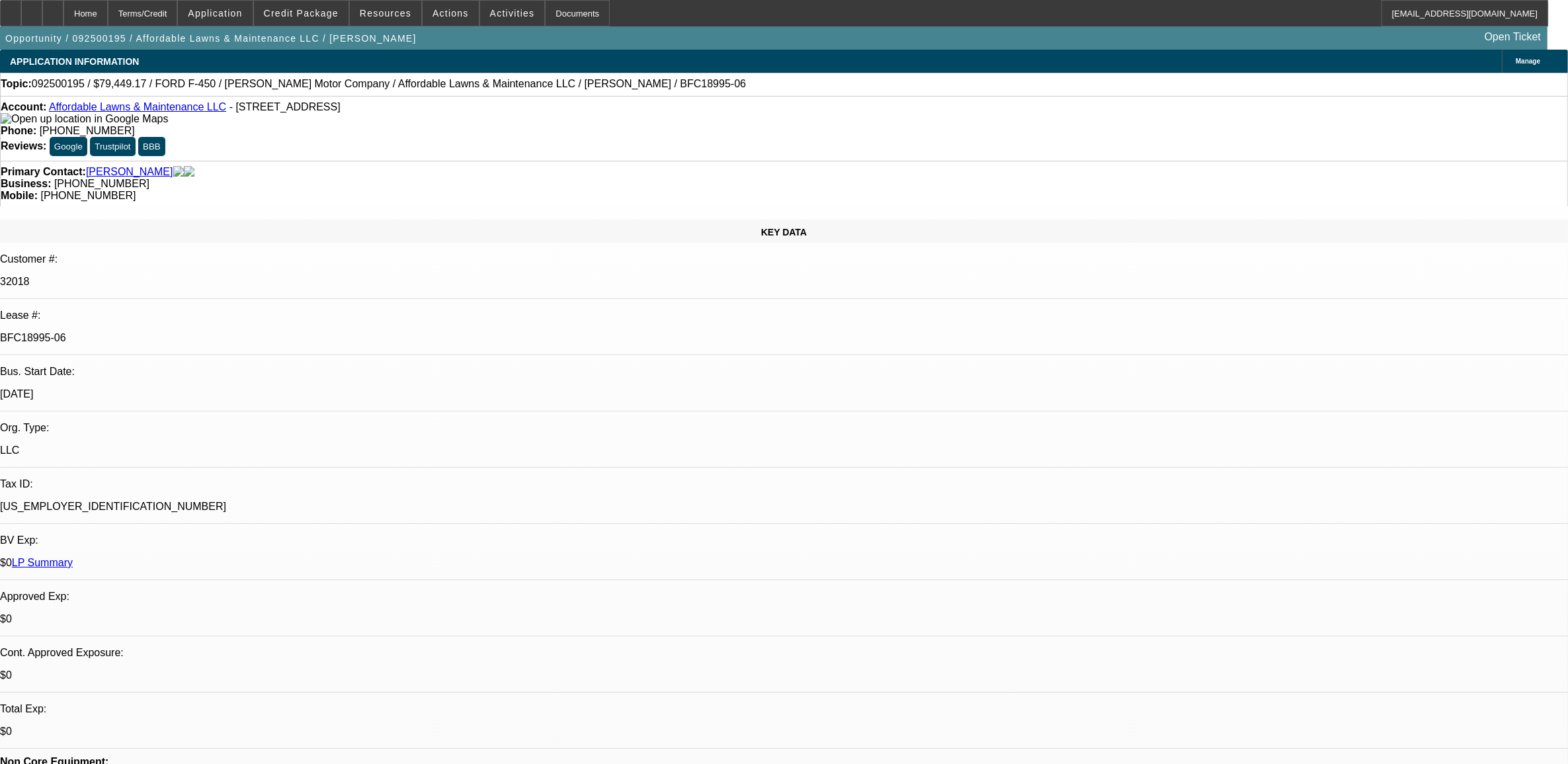
select select "6"
select select "1"
select select "2"
select select "4"
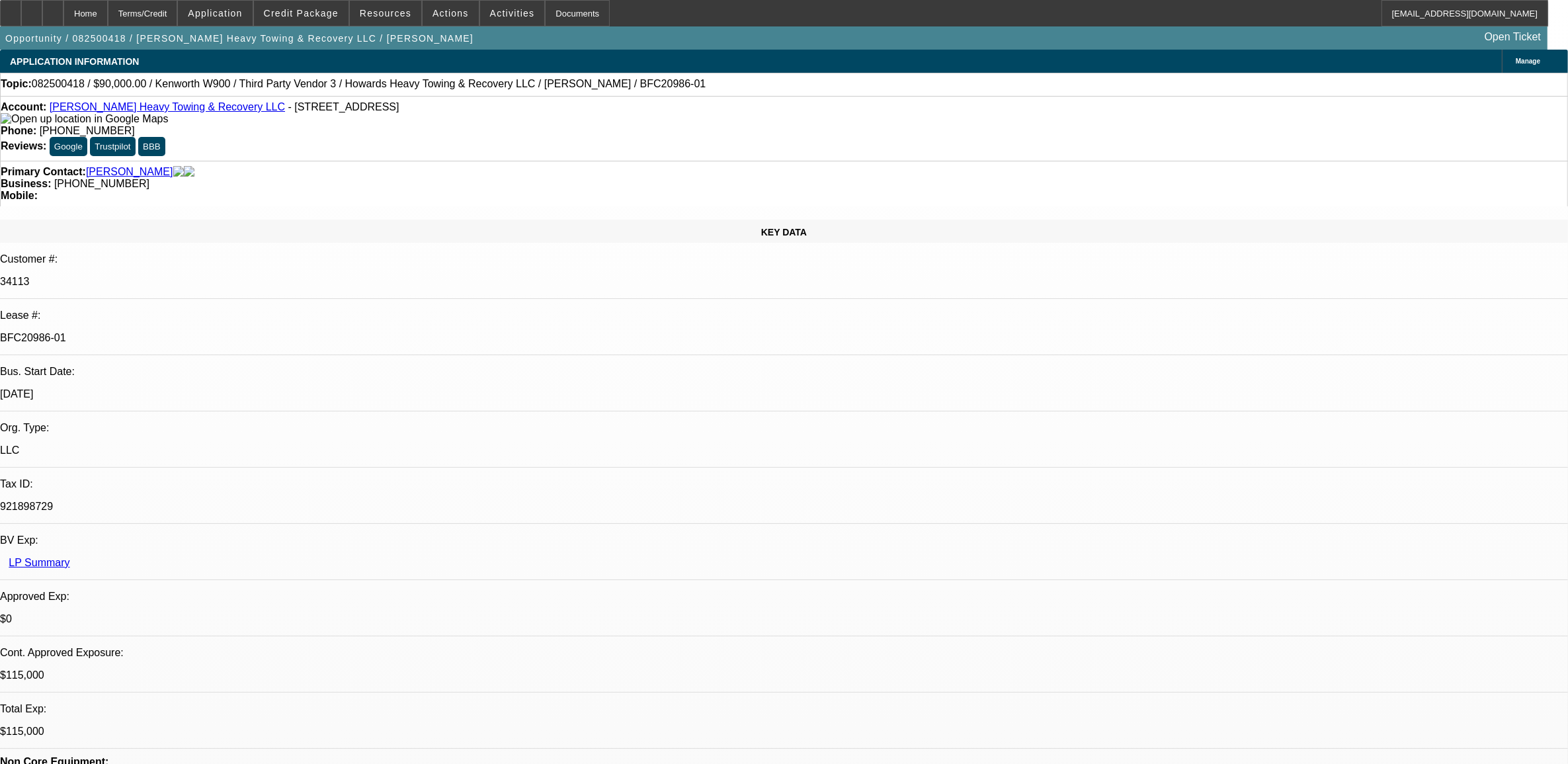
select select "0"
select select "0.1"
select select "0"
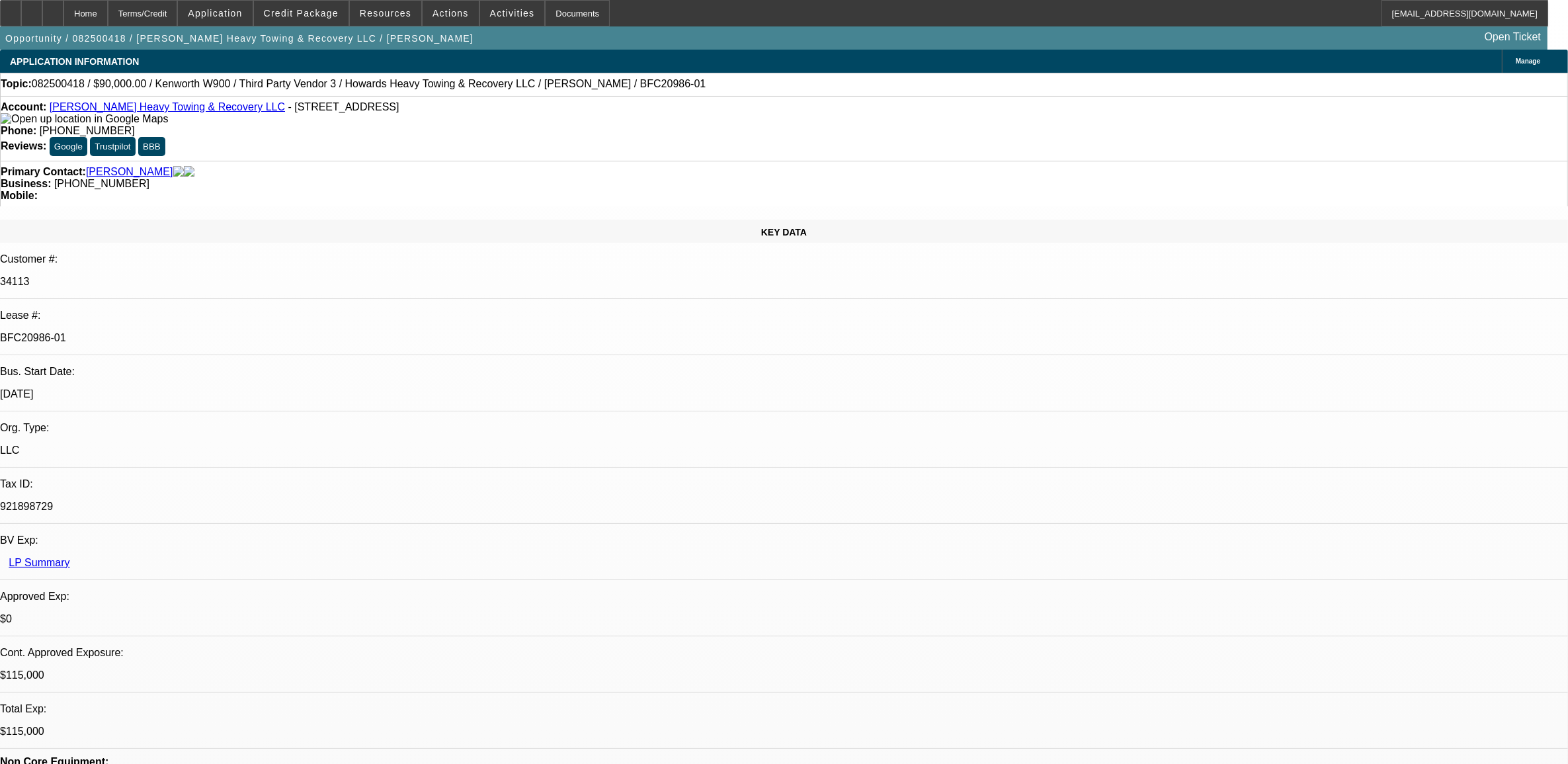
select select "0.1"
select select "0"
select select "0.1"
select select "0"
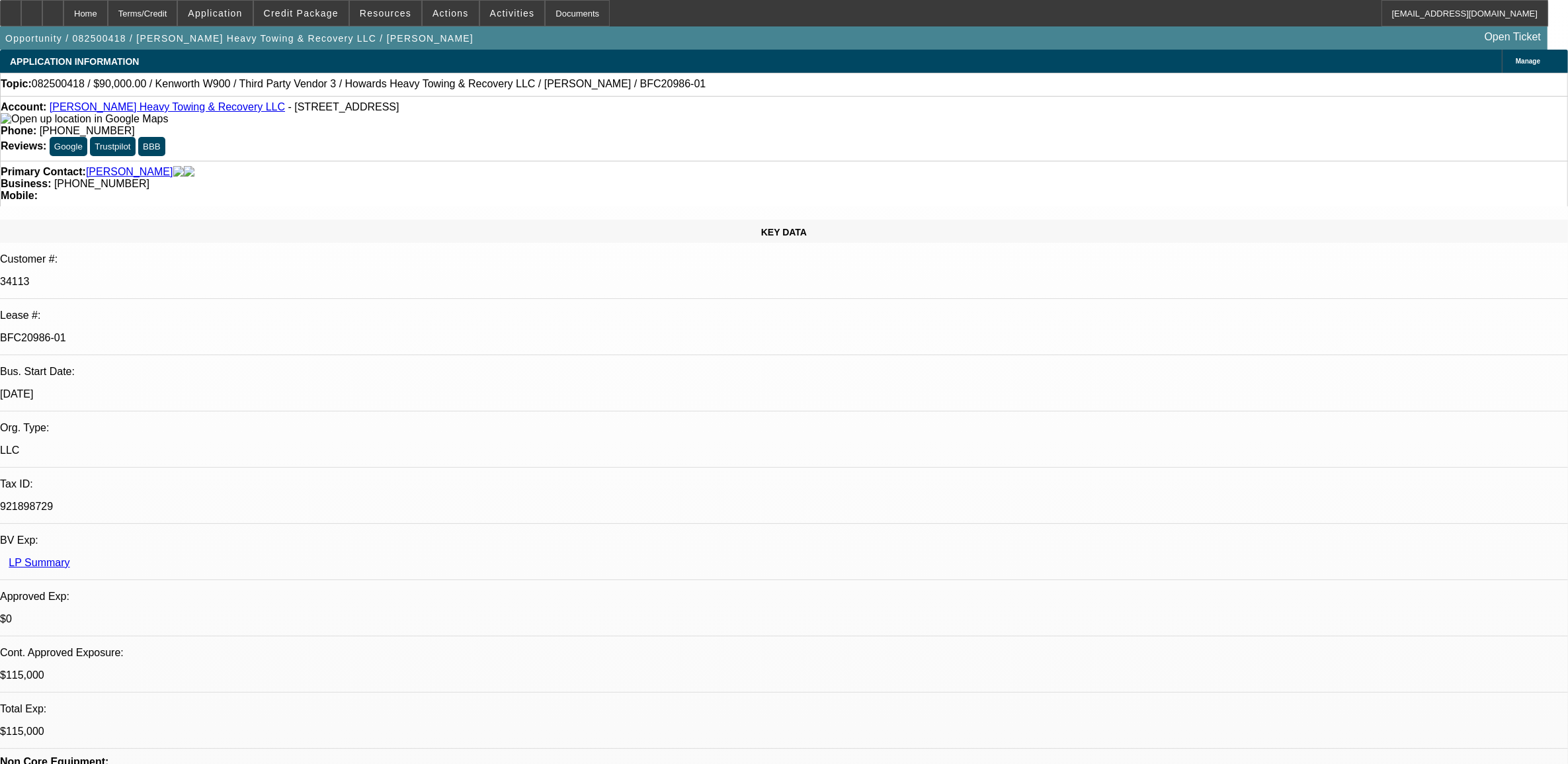
select select "0"
select select "0.1"
select select "1"
select select "2"
select select "4"
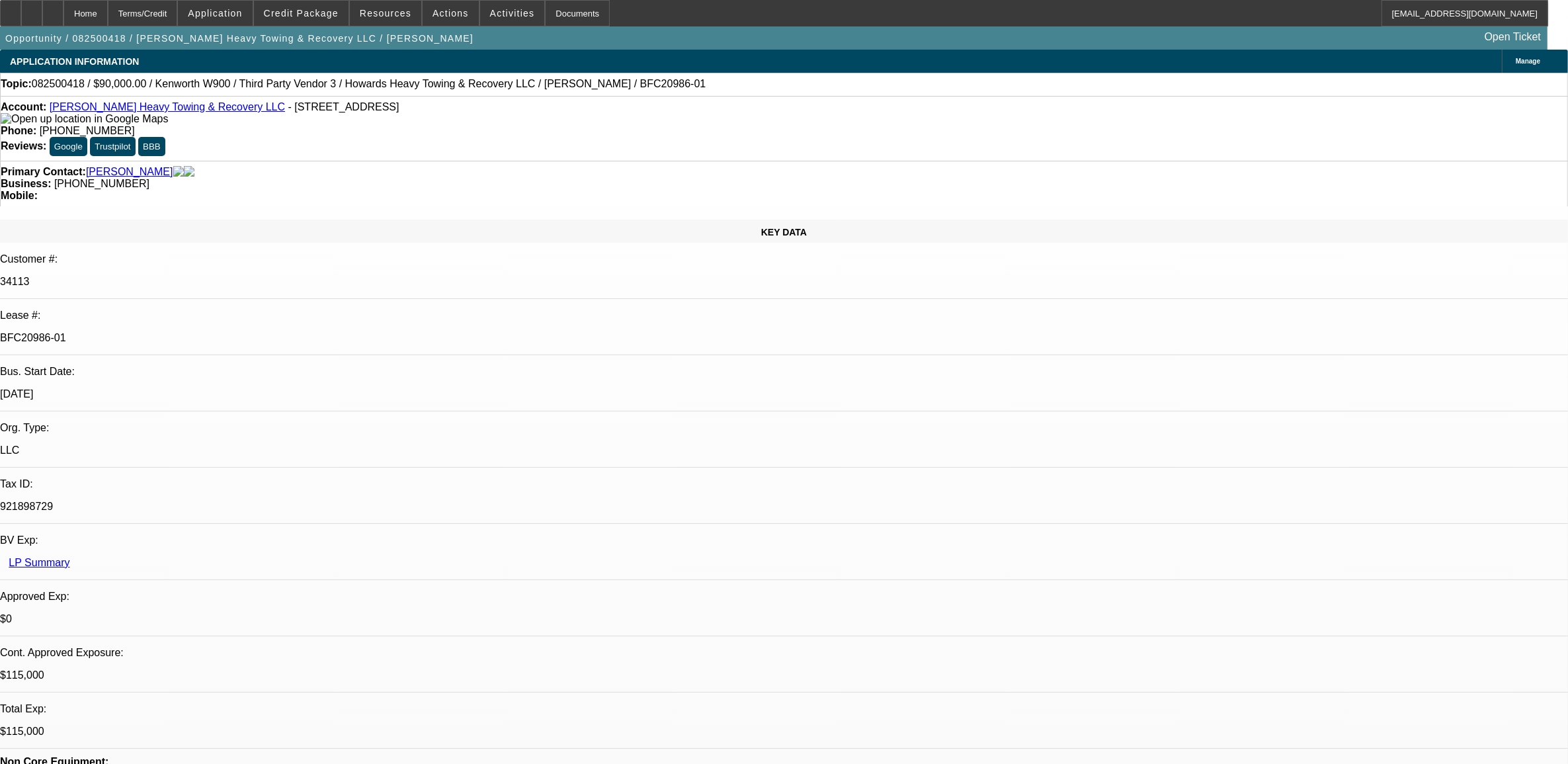
select select "1"
select select "2"
select select "4"
select select "1"
select select "2"
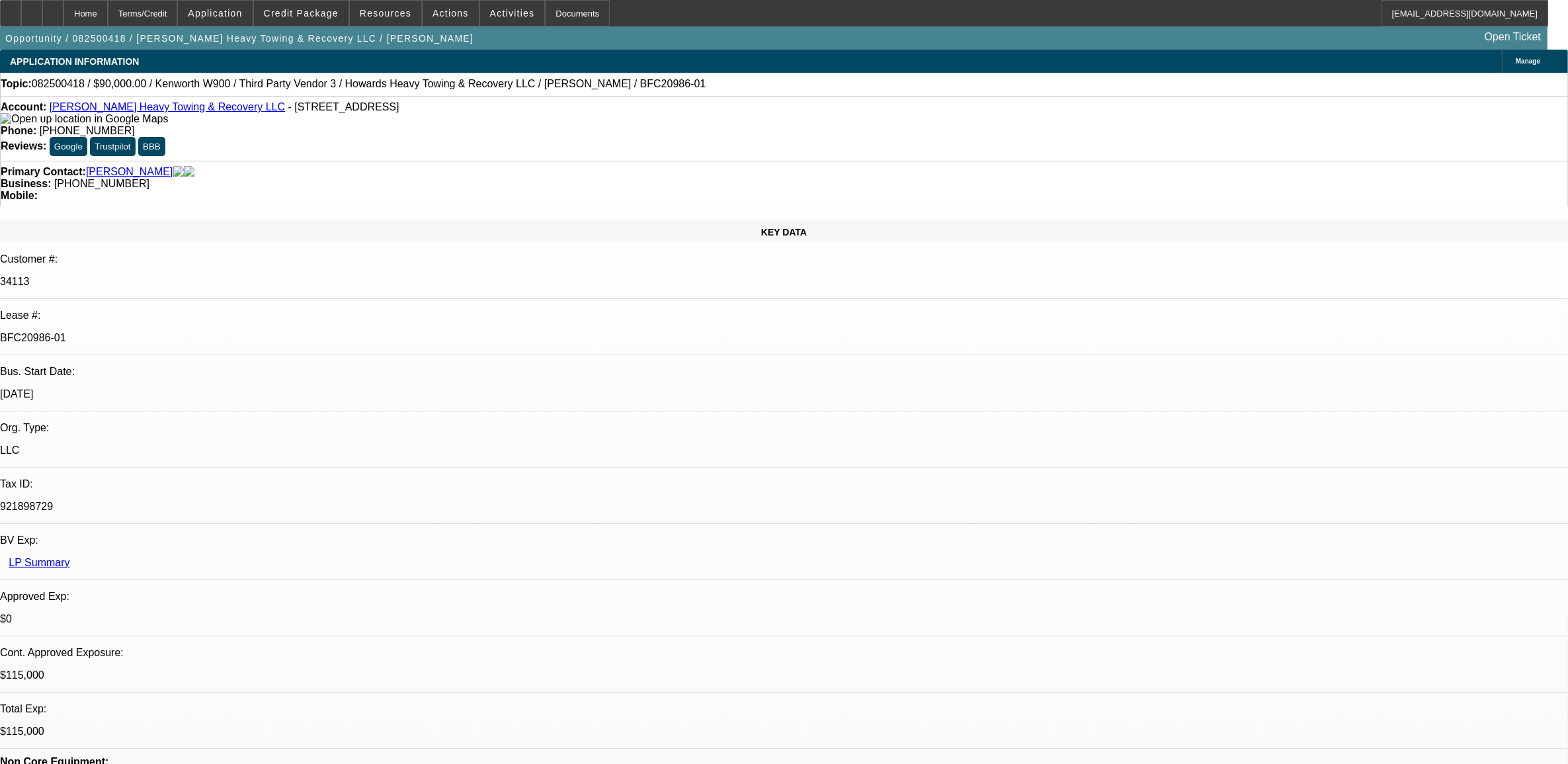
select select "4"
select select "1"
select select "2"
select select "4"
click at [311, 15] on span "Credit Package" at bounding box center [301, 13] width 75 height 11
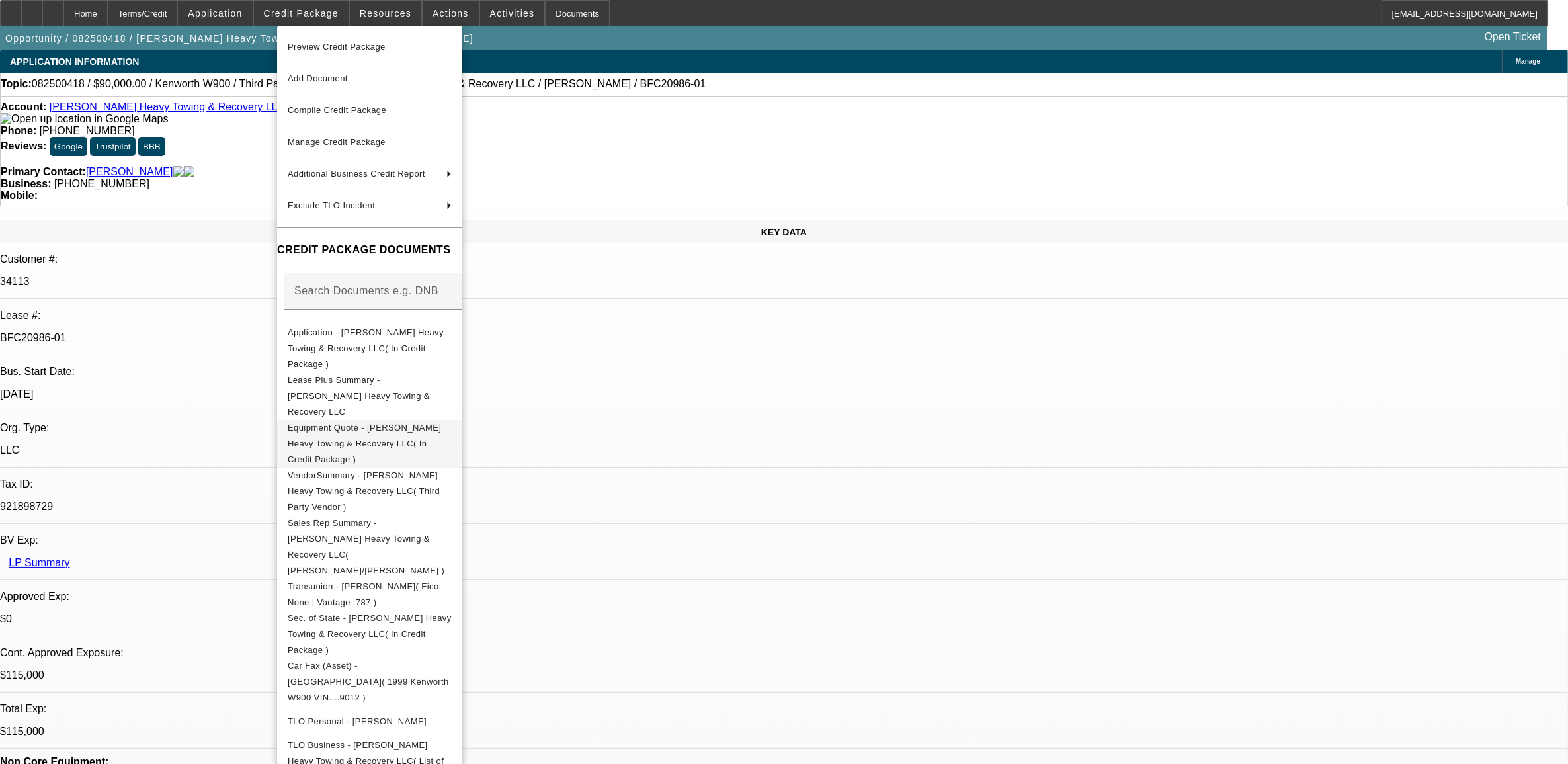
click at [366, 419] on span "Equipment Quote - [PERSON_NAME] Heavy Towing & Recovery LLC( In Credit Package )" at bounding box center [370, 443] width 164 height 47
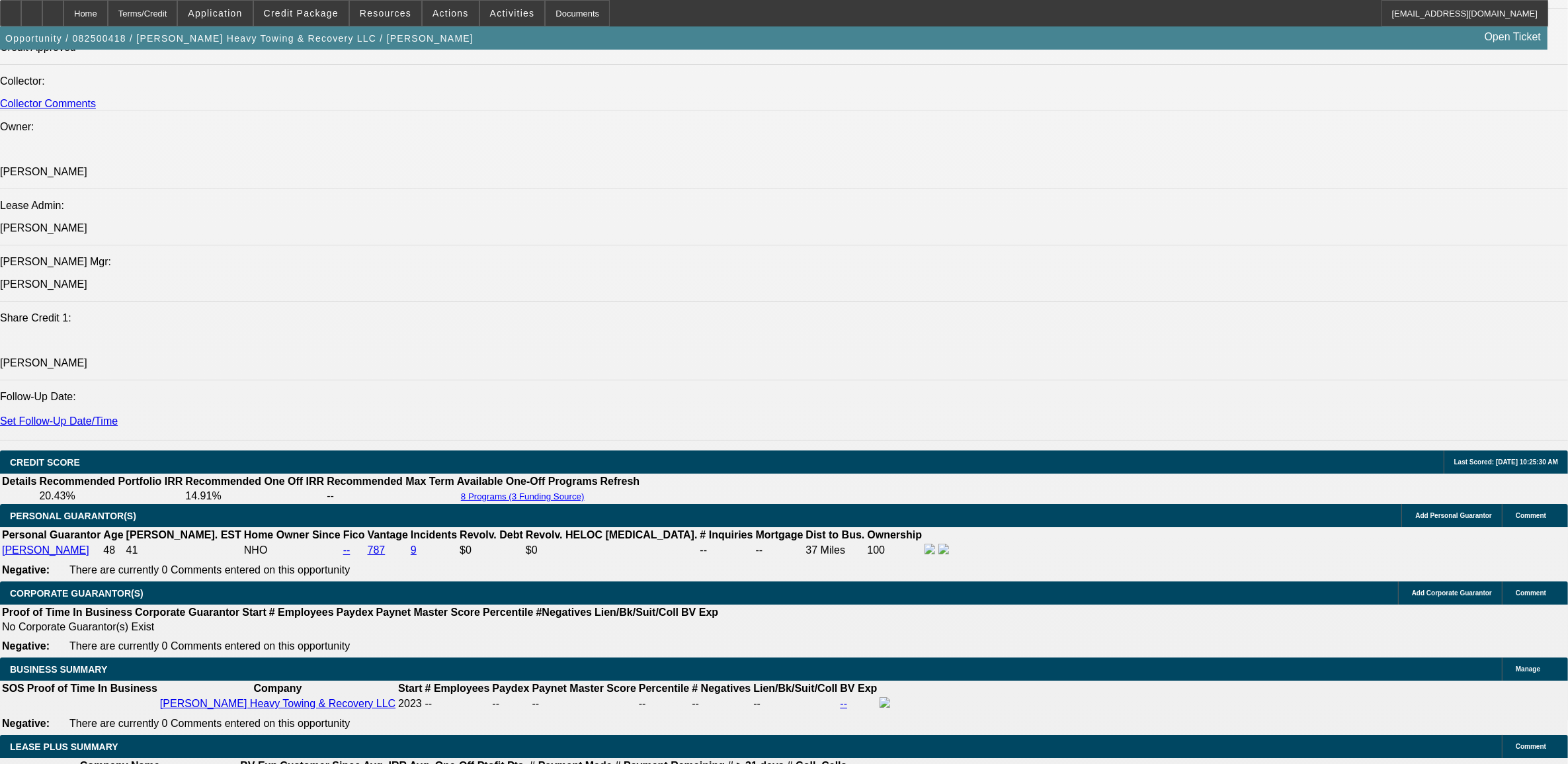
scroll to position [1820, 0]
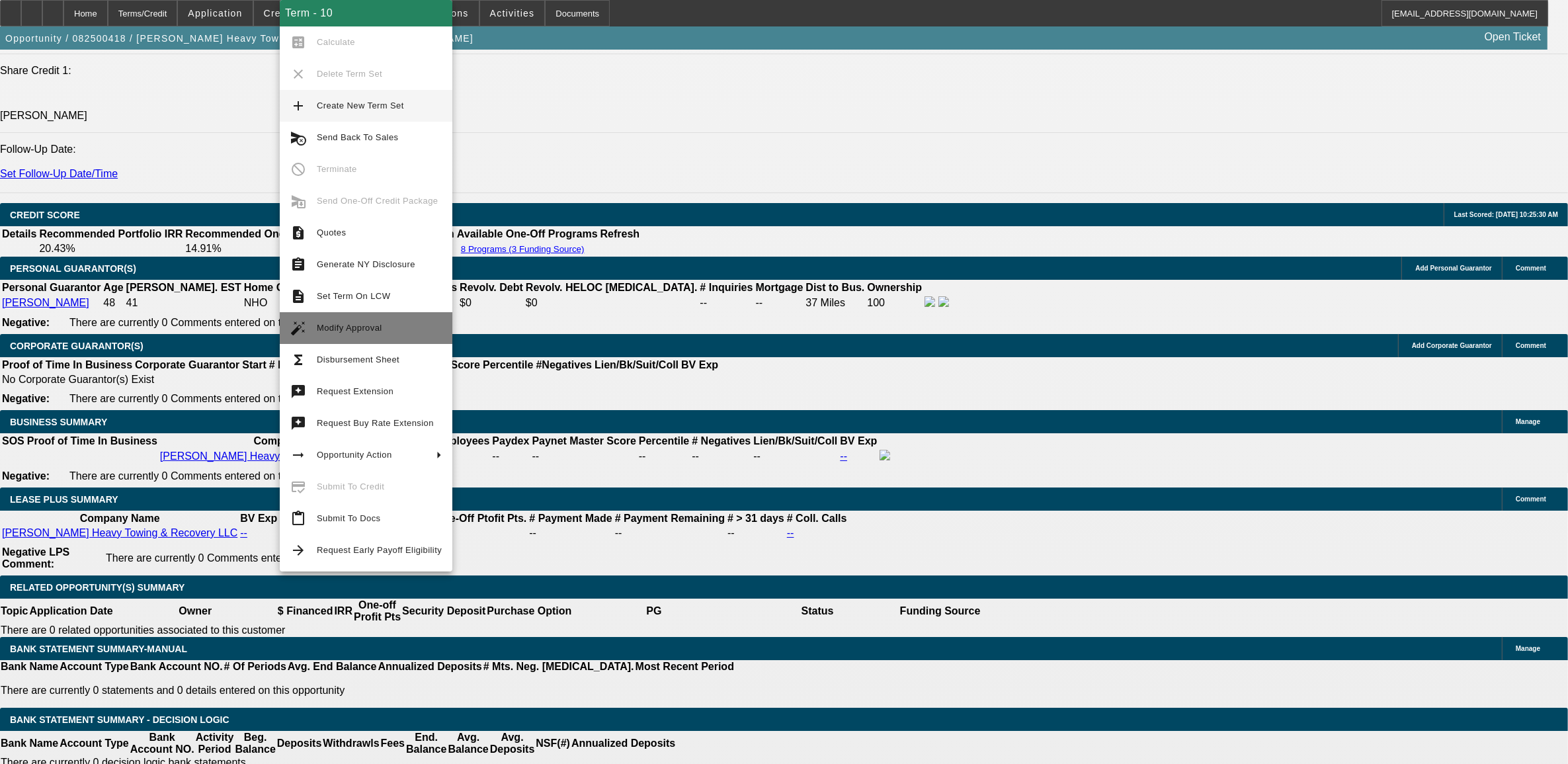
click at [351, 337] on button "auto_fix_high Modify Approval" at bounding box center [366, 328] width 173 height 32
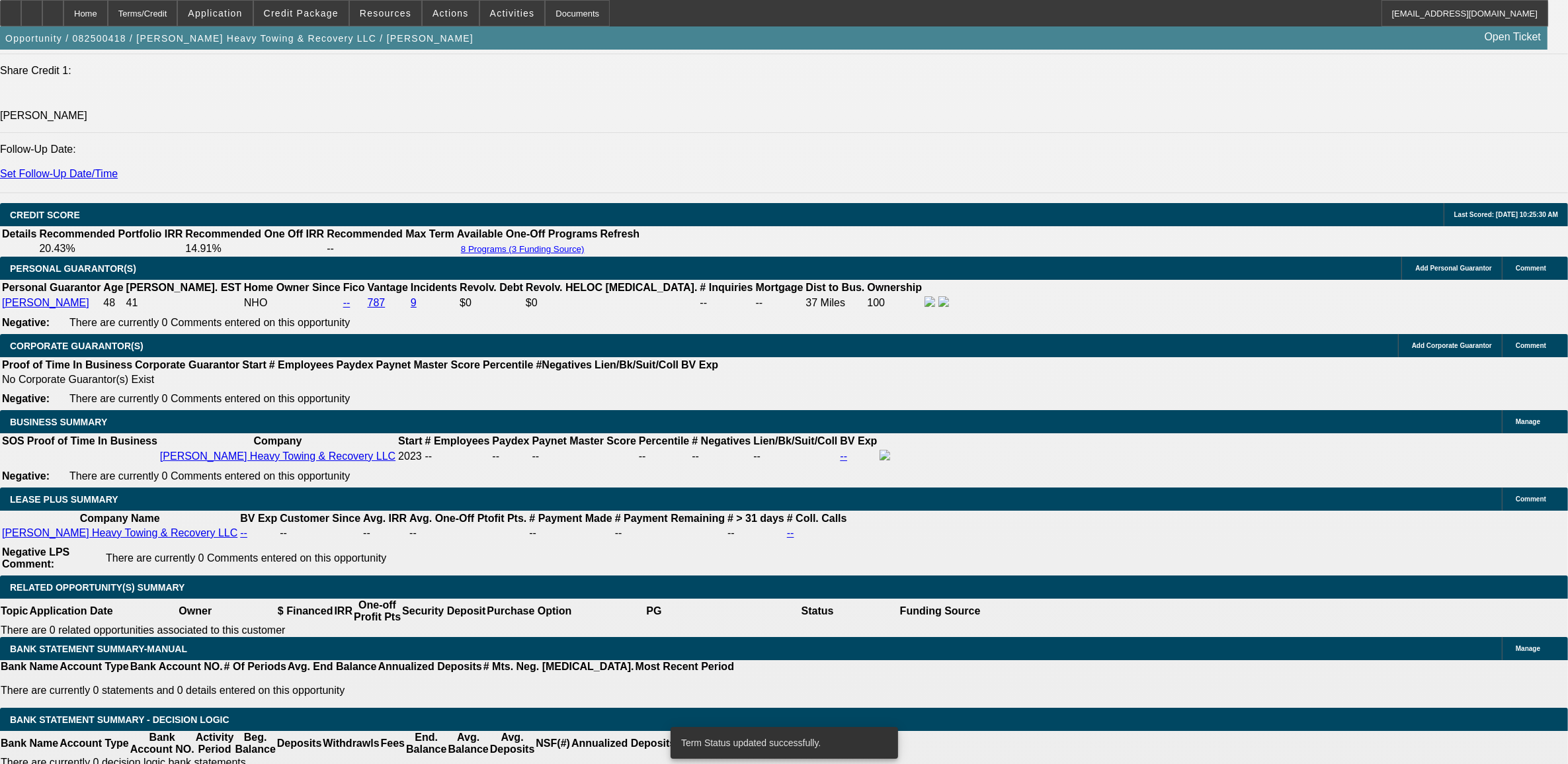
select select "0"
select select "2"
select select "0.1"
select select "4"
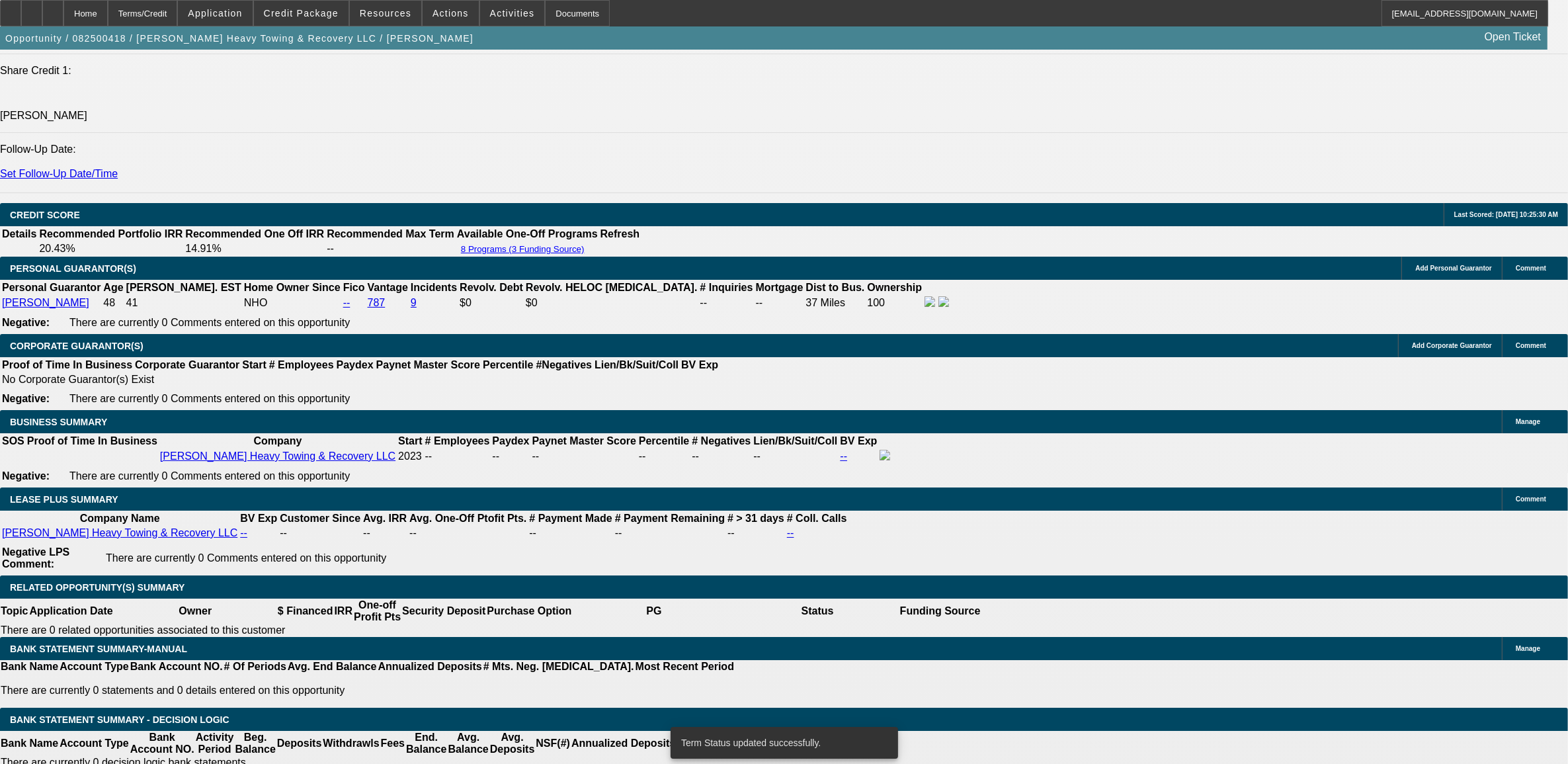
select select "0"
select select "2"
select select "0.1"
select select "4"
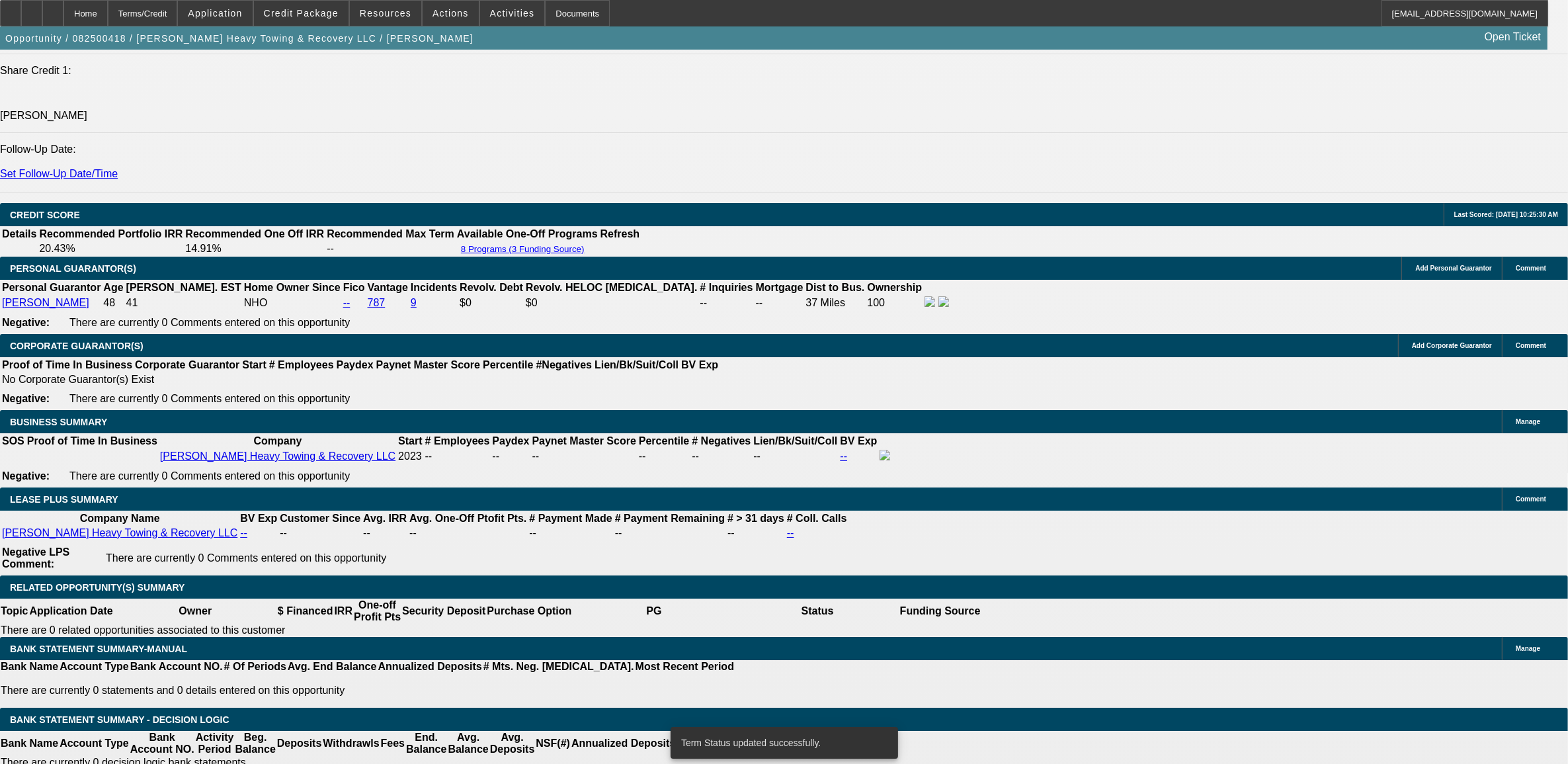
select select "0"
select select "2"
select select "0.1"
select select "4"
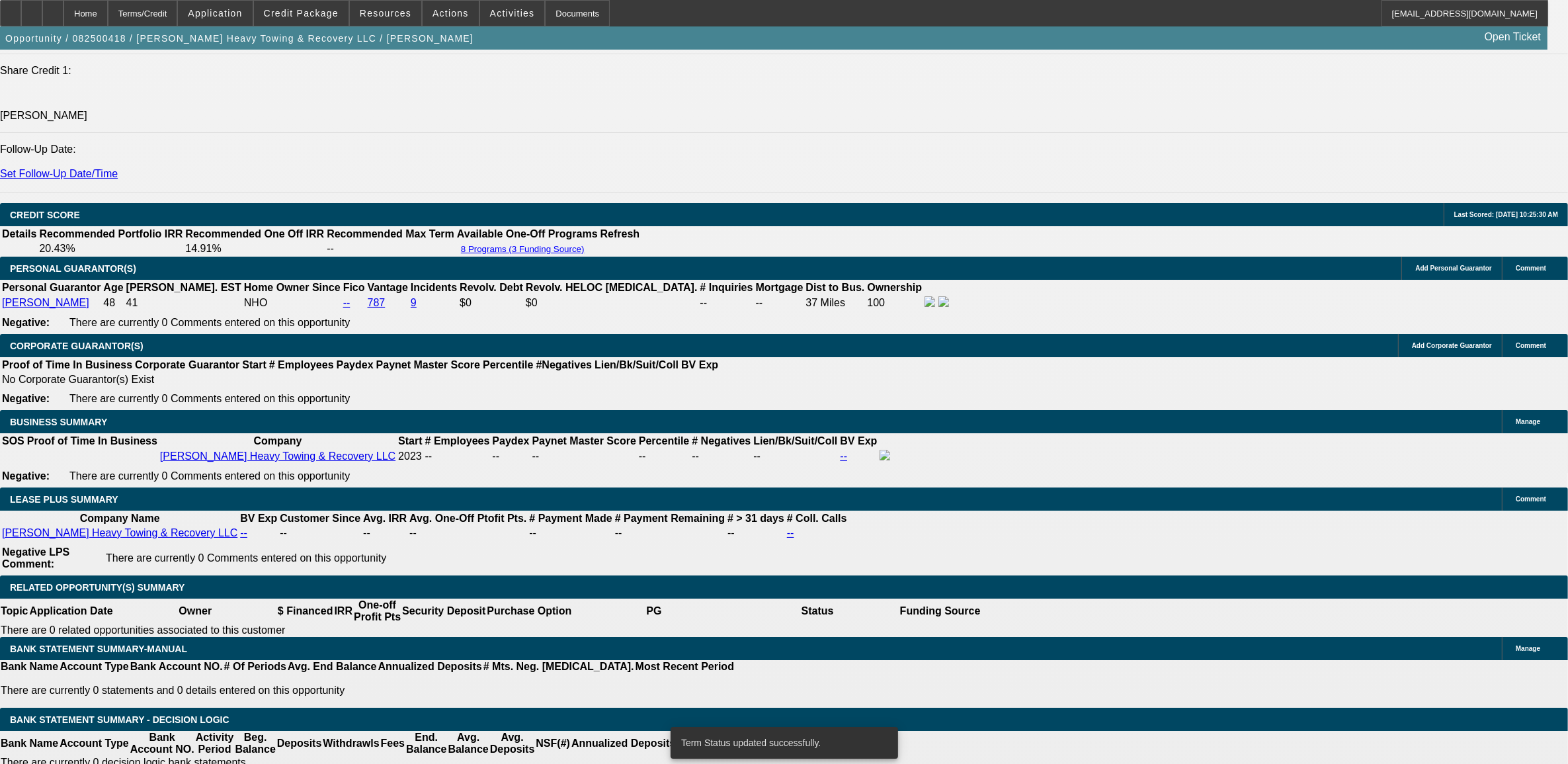
select select "0"
select select "2"
select select "0.1"
select select "4"
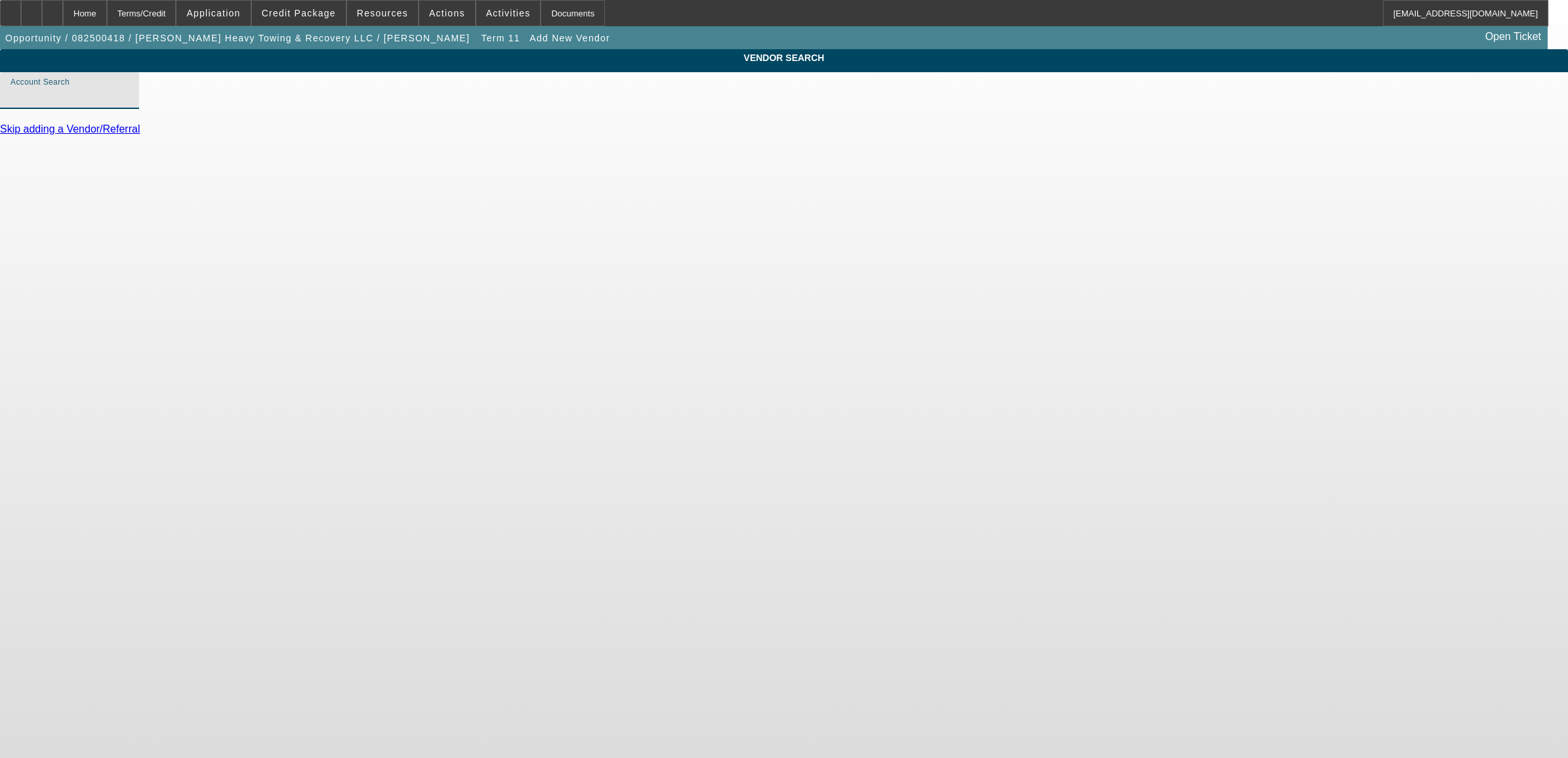
click at [128, 104] on input "Account Search" at bounding box center [70, 96] width 118 height 16
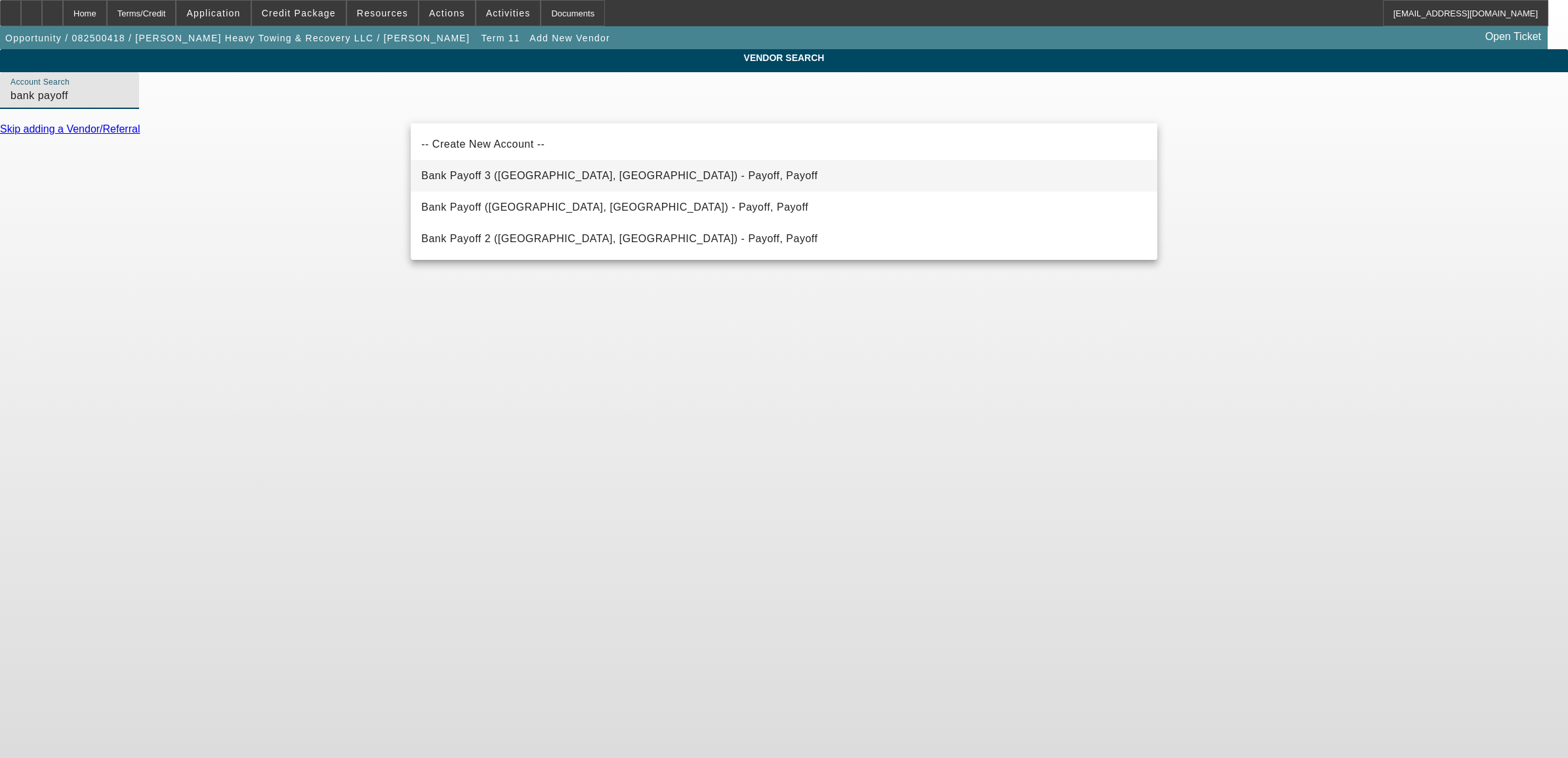
click at [476, 178] on span "Bank Payoff 3 (Northbrook, IL) - Payoff, Payoff" at bounding box center [619, 175] width 396 height 11
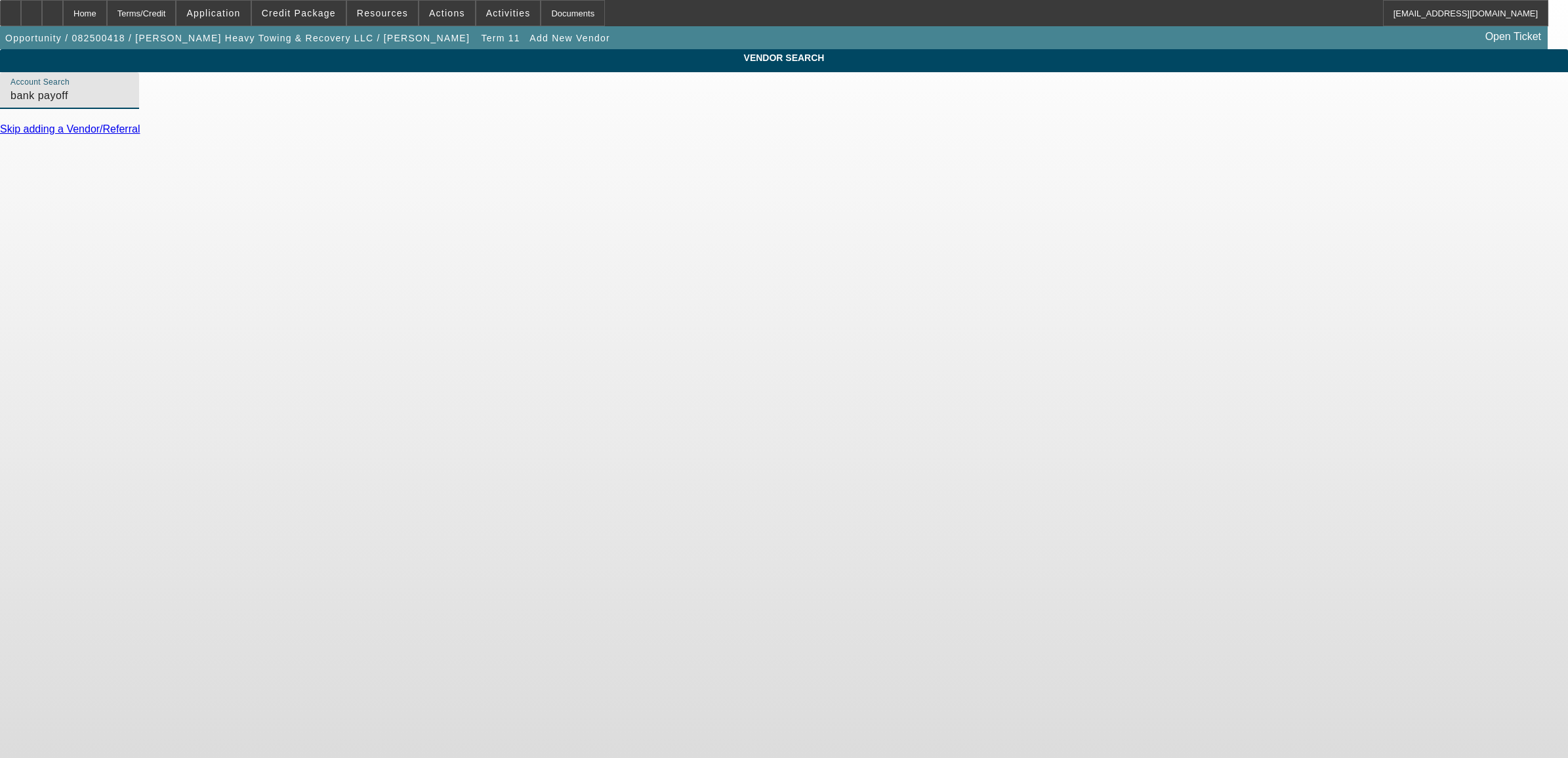
type input "Bank Payoff 3 (Northbrook, IL) - Payoff, Payoff"
click at [55, 169] on link "Add Vendor" at bounding box center [27, 171] width 55 height 11
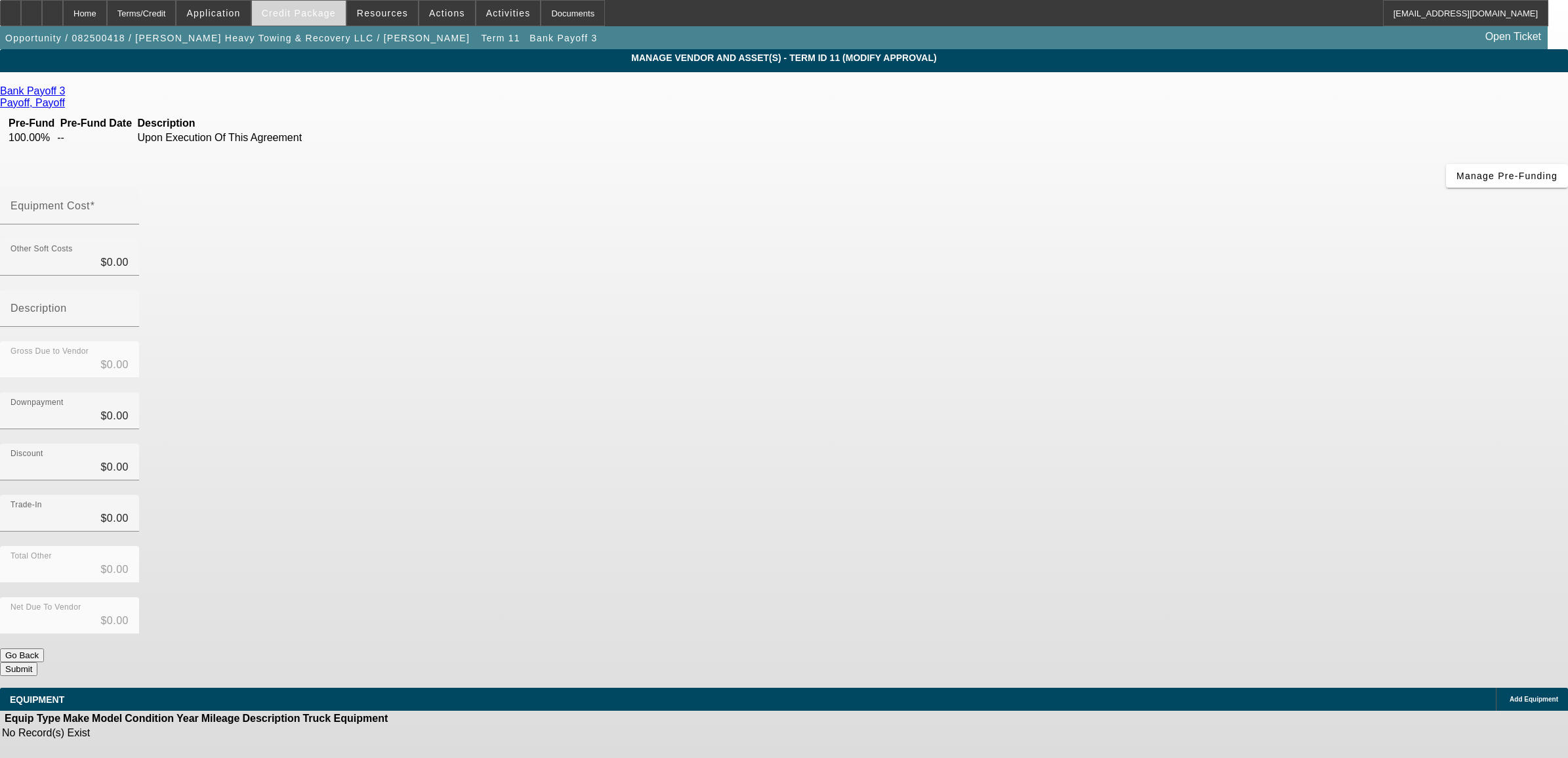
click at [303, 21] on span at bounding box center [299, 13] width 94 height 31
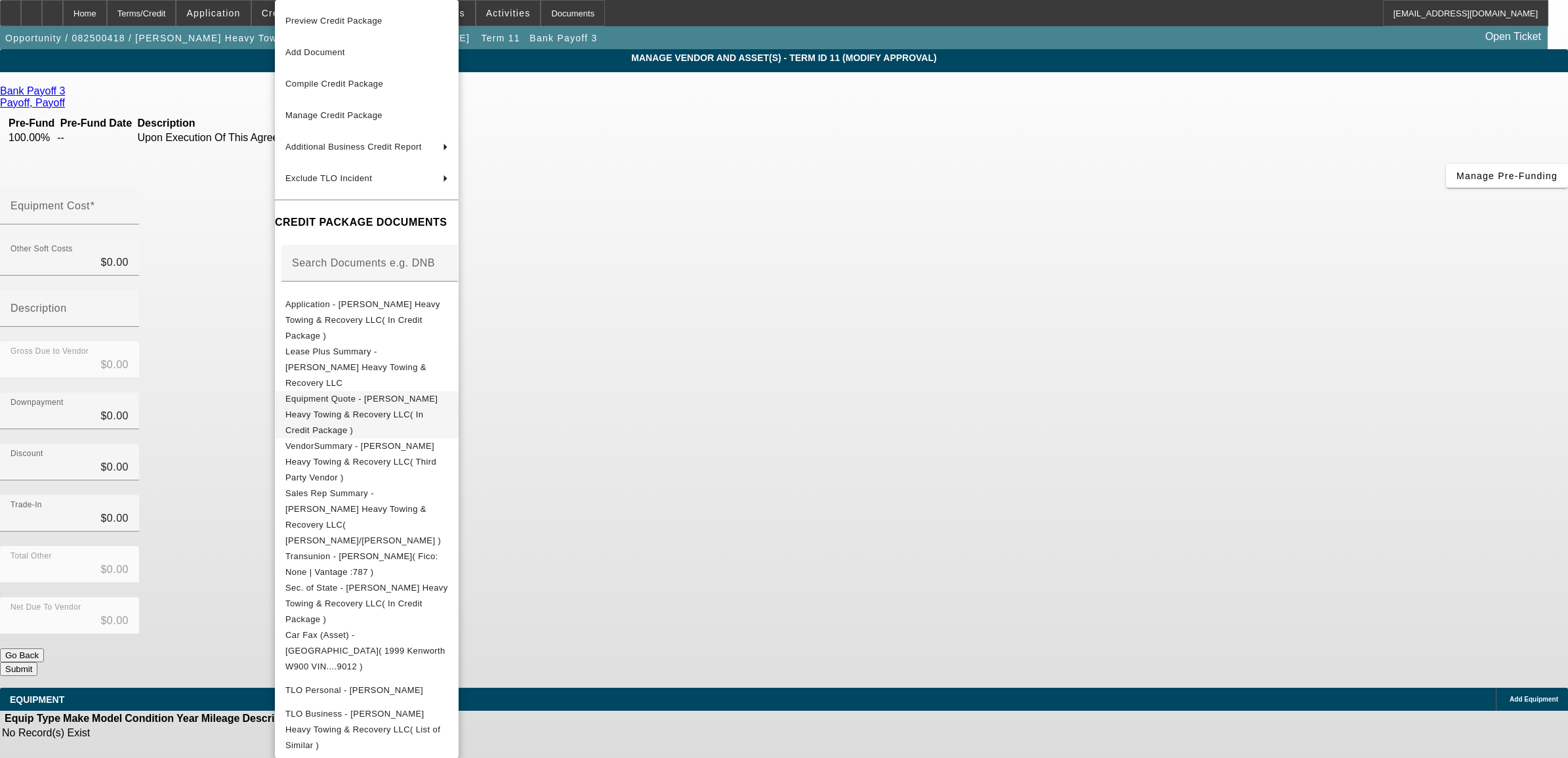
click at [370, 394] on span "Equipment Quote - [PERSON_NAME] Heavy Towing & Recovery LLC( In Credit Package )" at bounding box center [361, 415] width 152 height 41
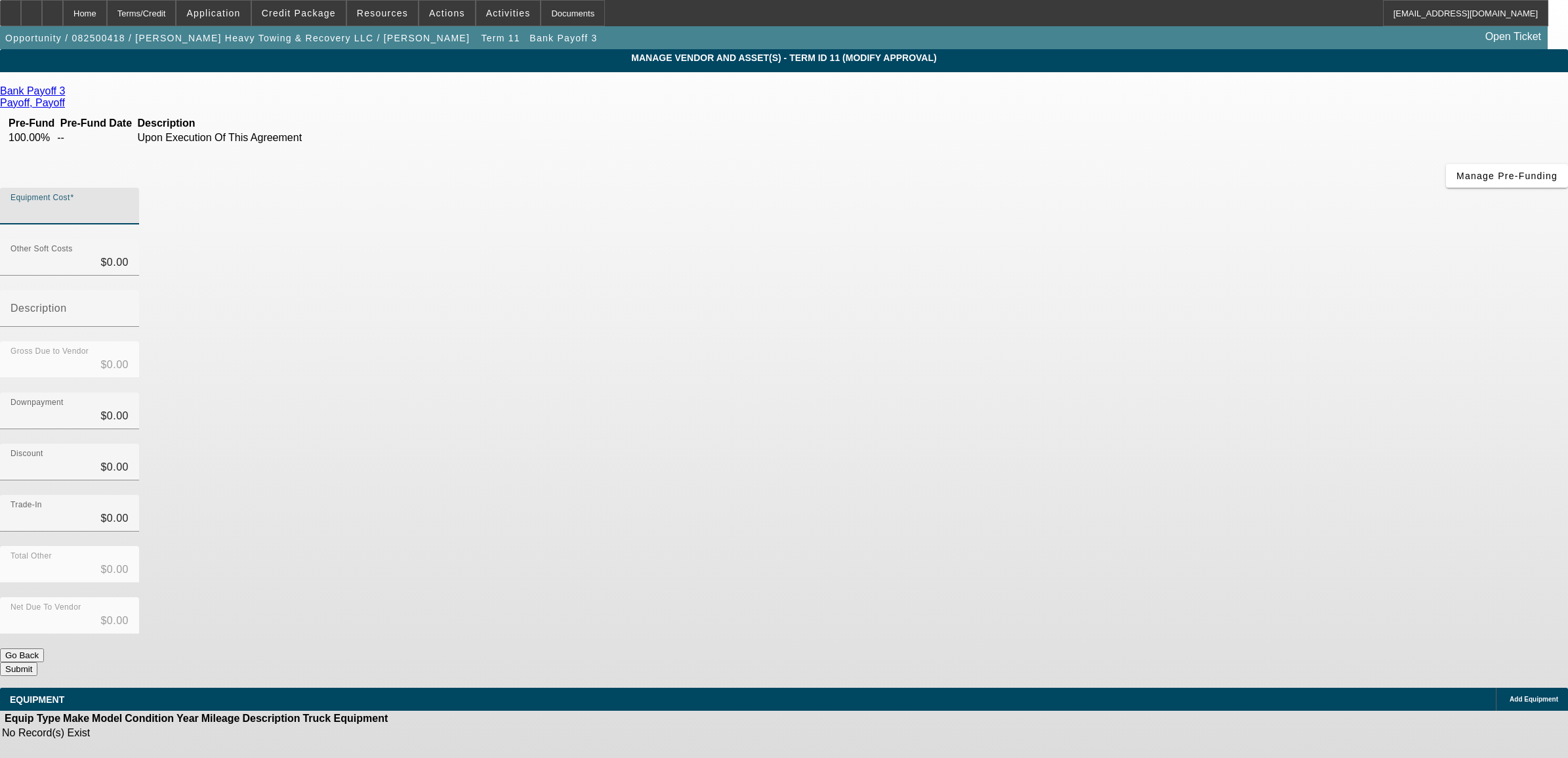
click at [128, 204] on input "Equipment Cost" at bounding box center [70, 212] width 118 height 16
type input "9"
type input "$9.00"
type input "96"
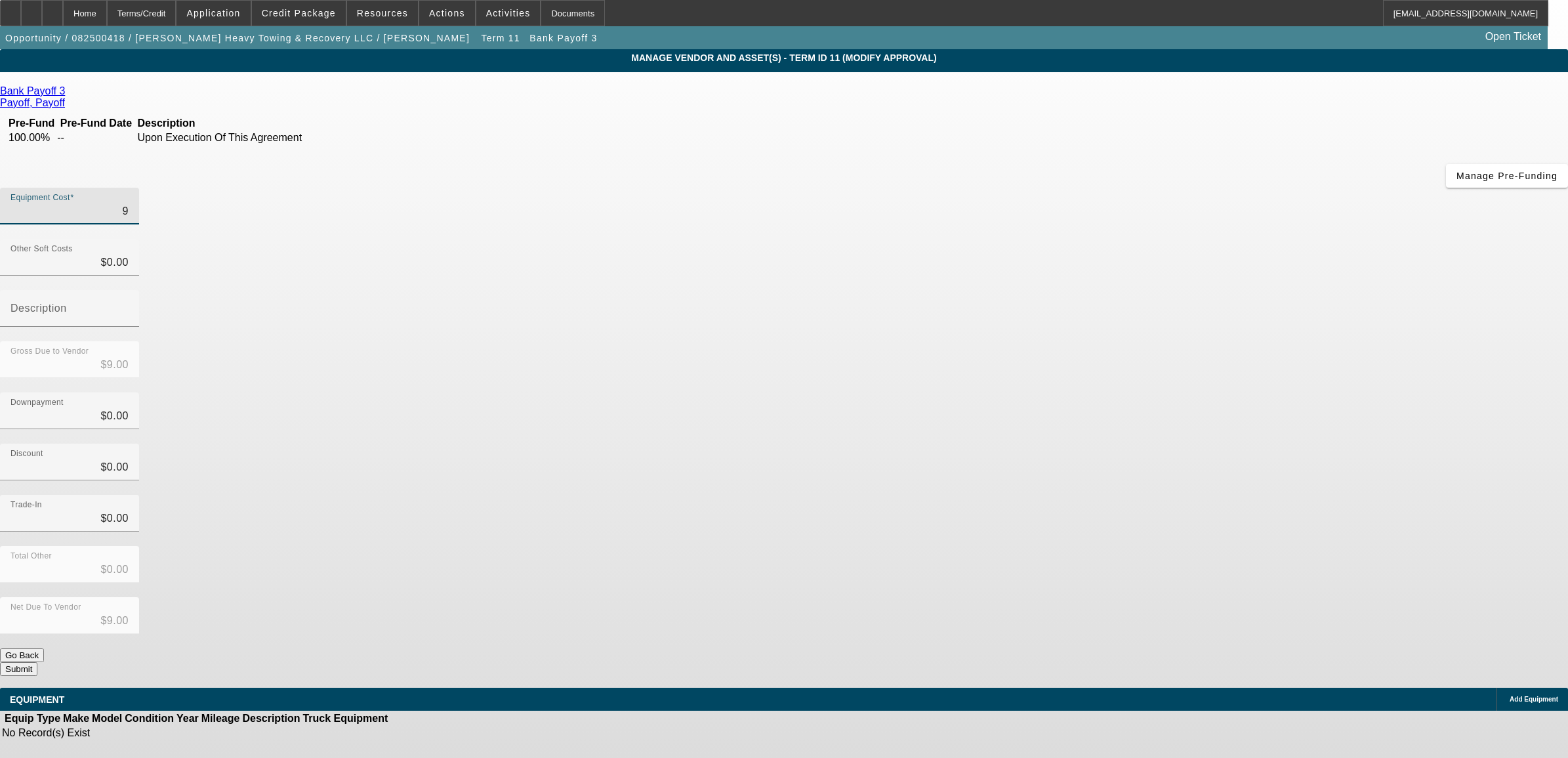
type input "$96.00"
type input "966"
type input "$966.00"
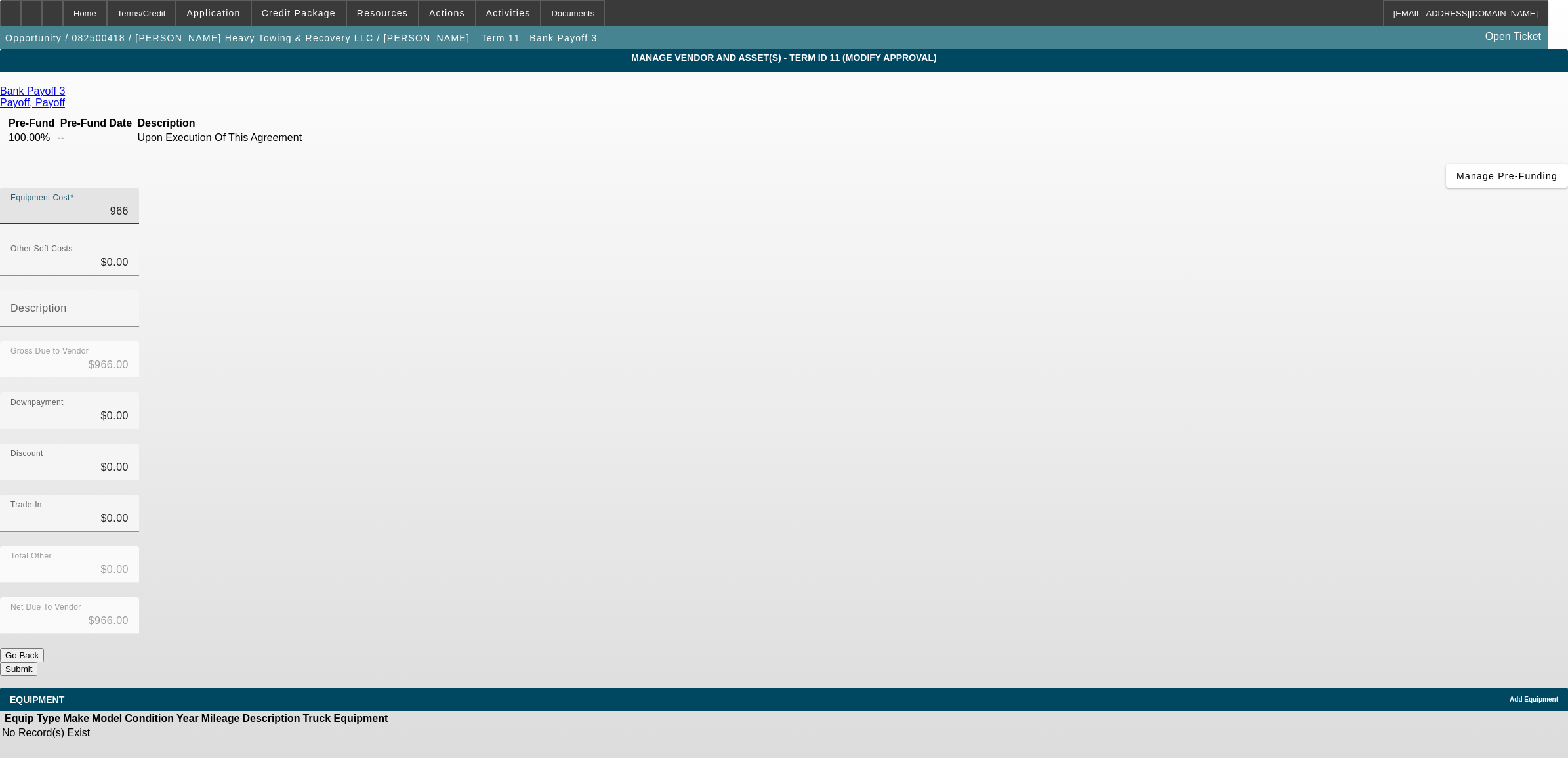
type input "9664"
type input "$9,664.00"
type input "96646"
type input "$96,646.00"
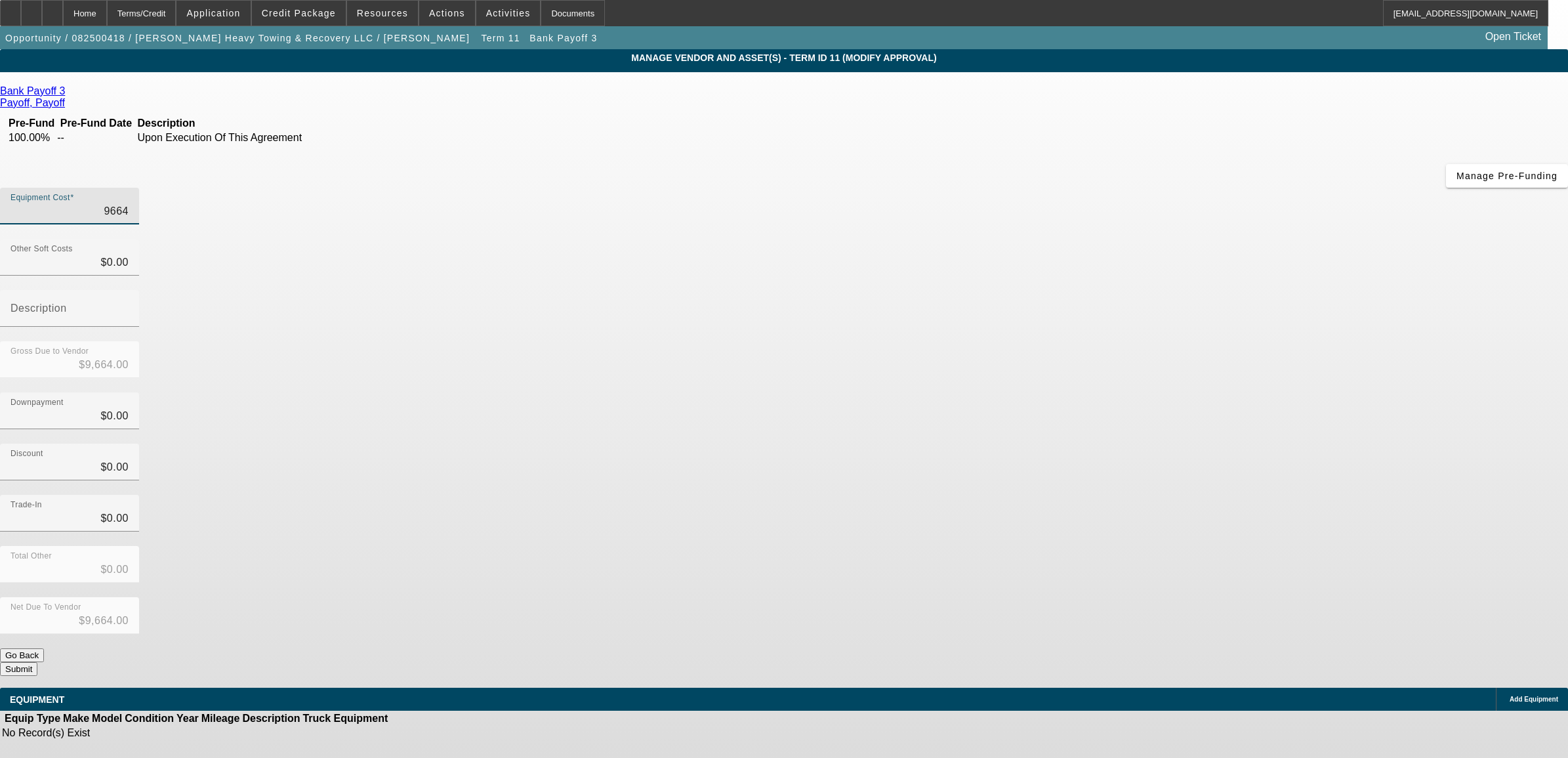
type input "$96,646.00"
type input "96646.9"
type input "$96,646.90"
type input "96646.93"
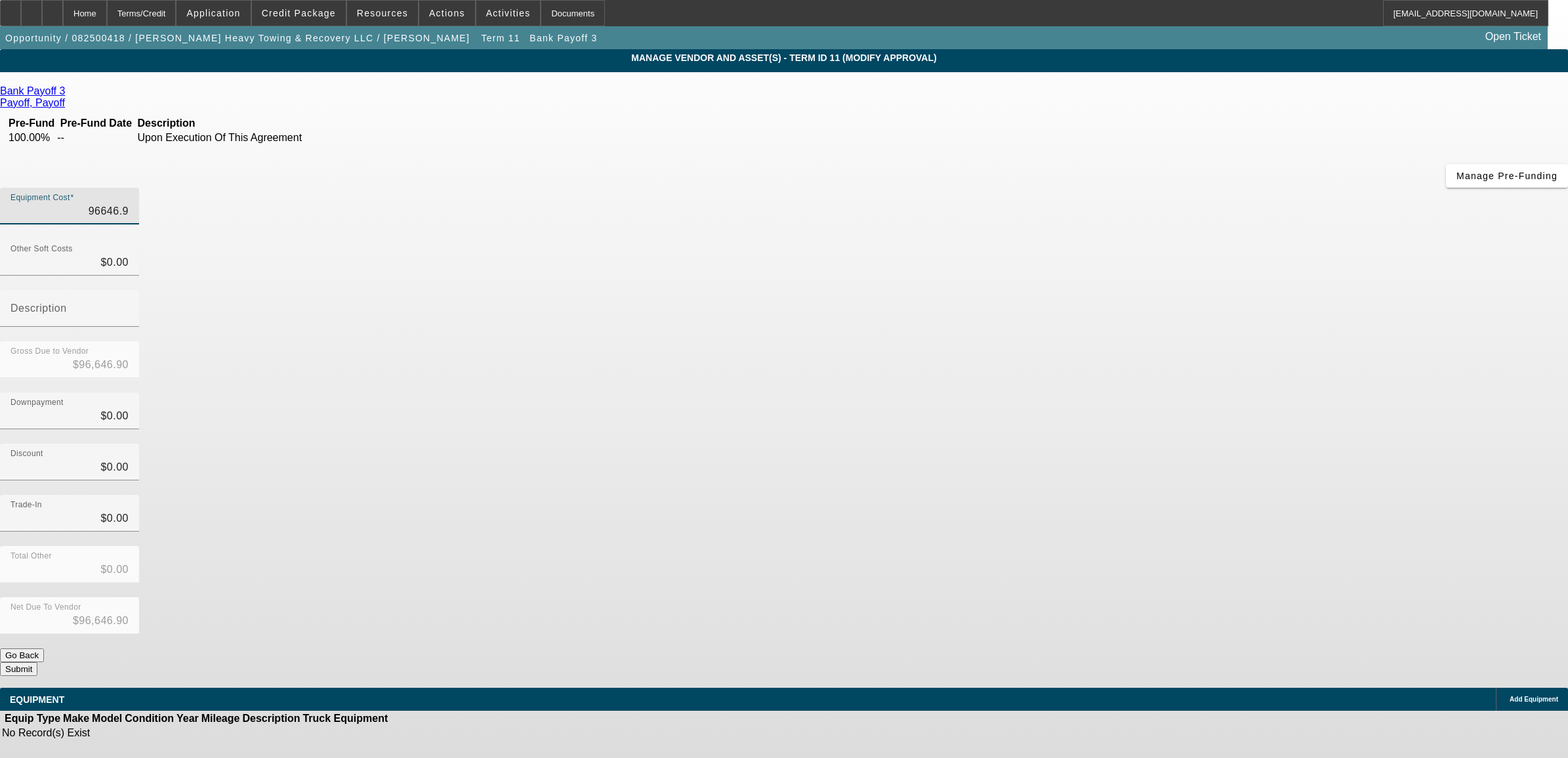
type input "$96,646.93"
click at [1088, 546] on div "Total Other $0.00" at bounding box center [784, 572] width 1568 height 51
click at [1506, 700] on icon at bounding box center [1506, 700] width 0 height 0
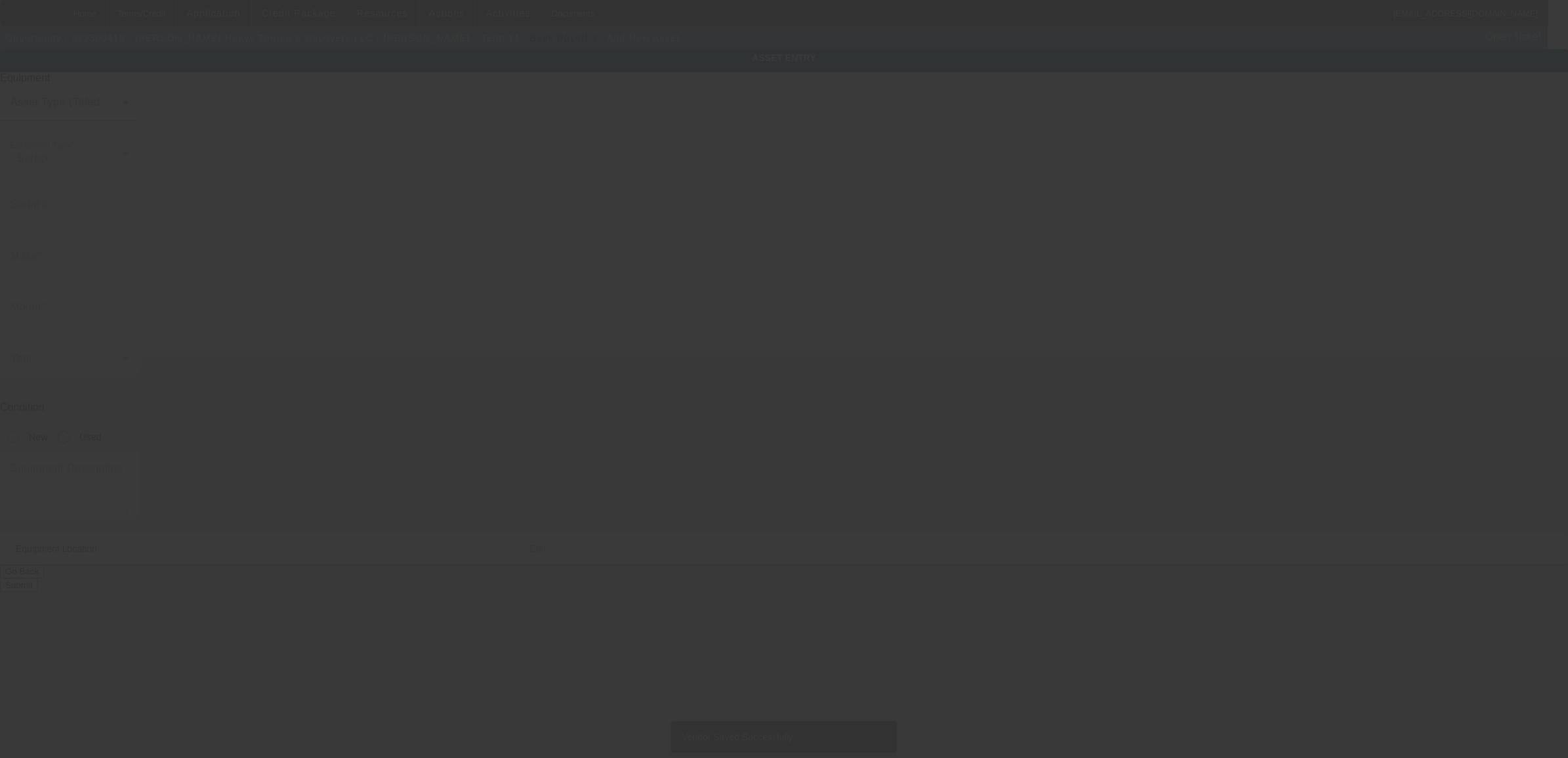
type input "2895 State Route 28"
type input "Old Forge"
type input "13420"
type input "Herkimer"
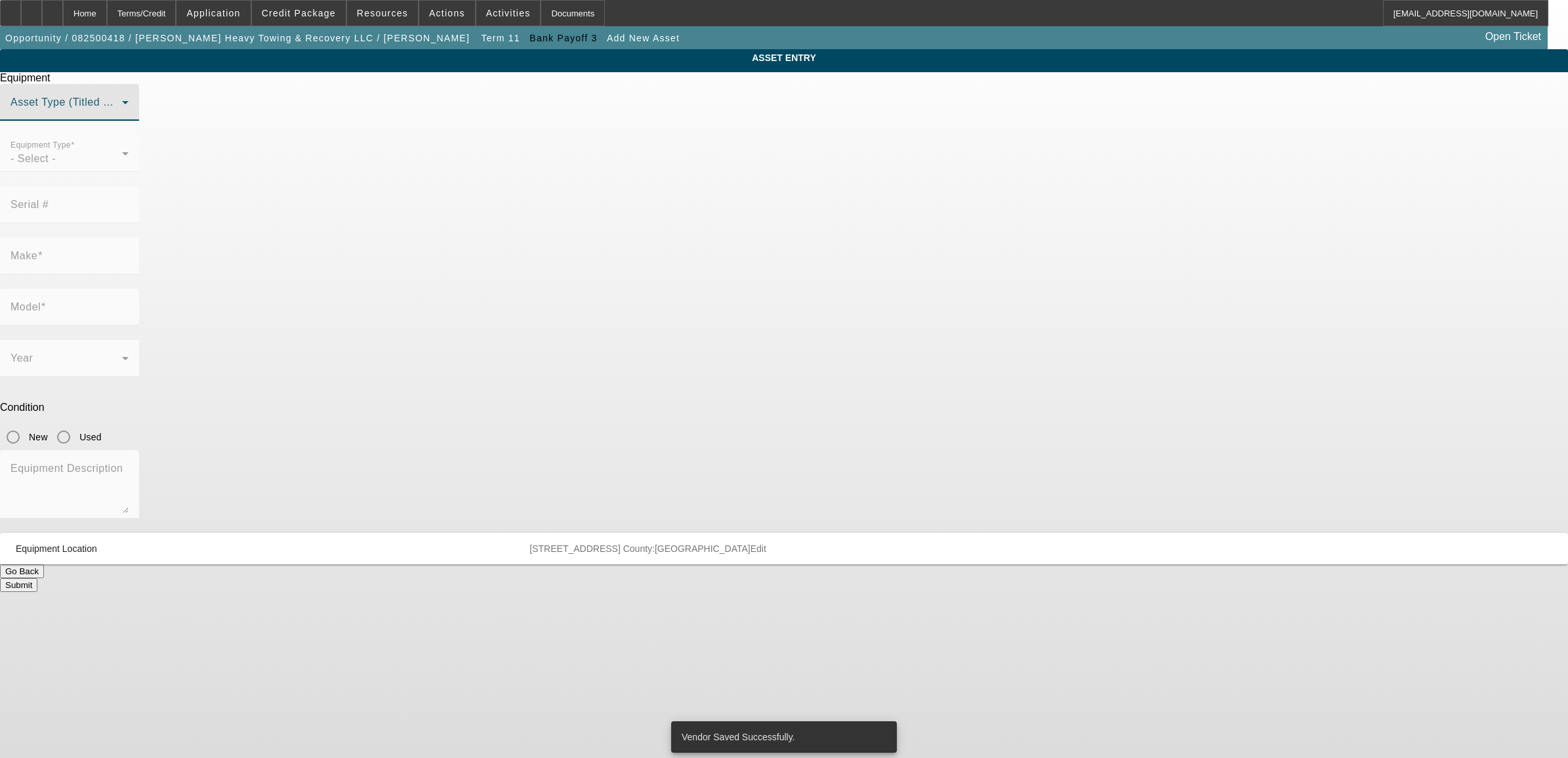
click at [122, 116] on span at bounding box center [67, 108] width 112 height 16
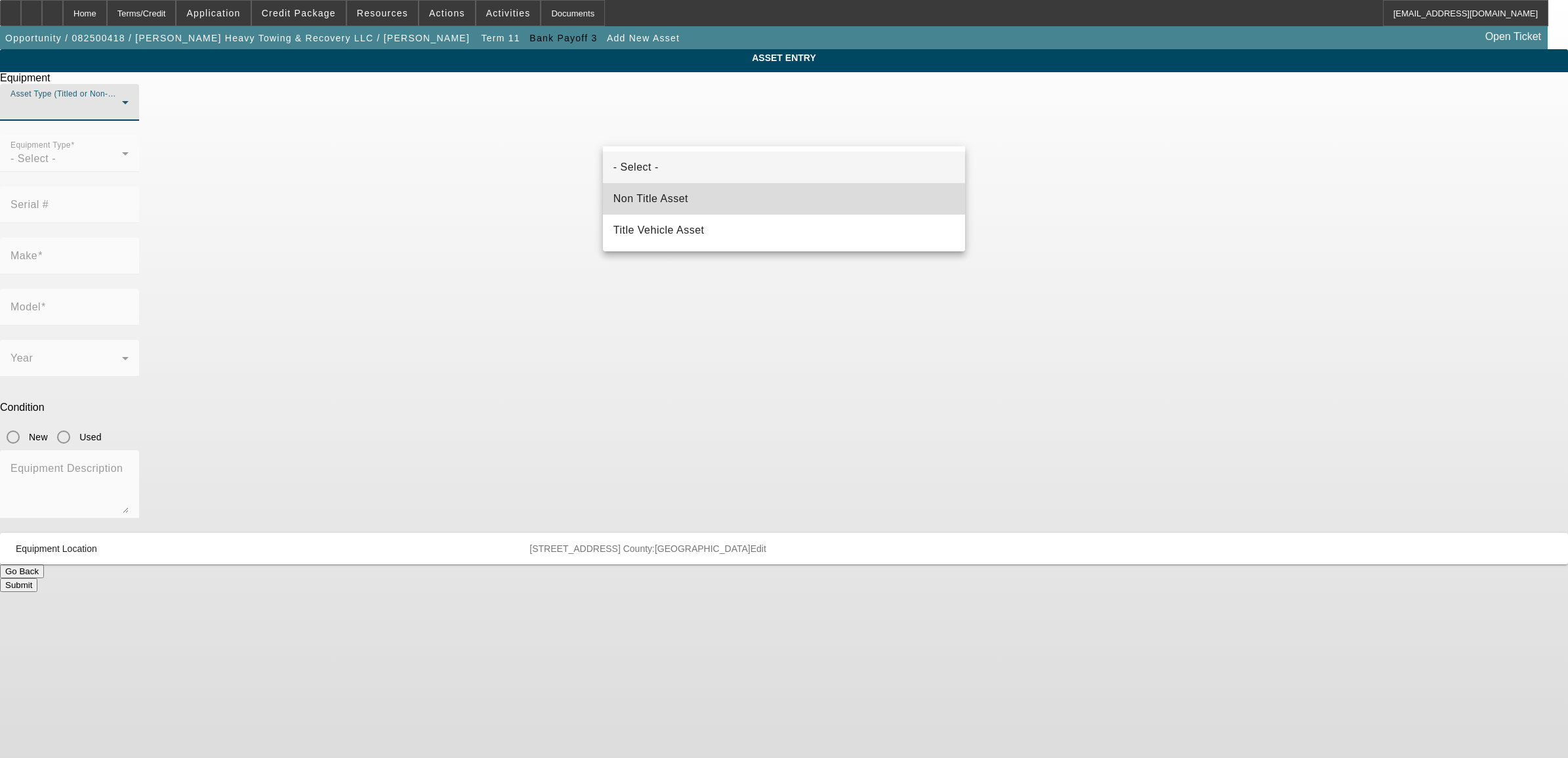
click at [657, 204] on span "Non Title Asset" at bounding box center [651, 199] width 74 height 16
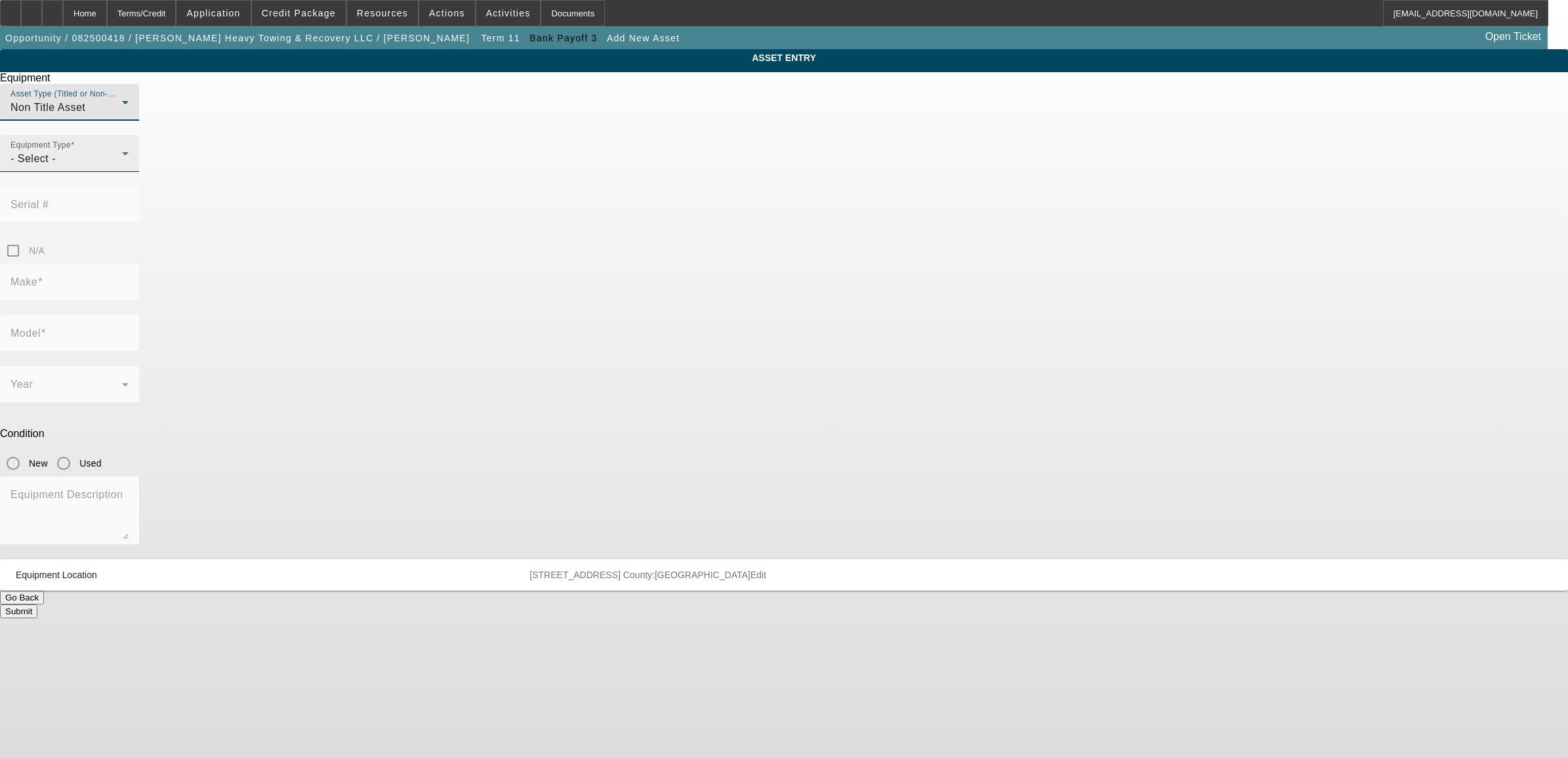
click at [122, 167] on div "- Select -" at bounding box center [67, 159] width 112 height 16
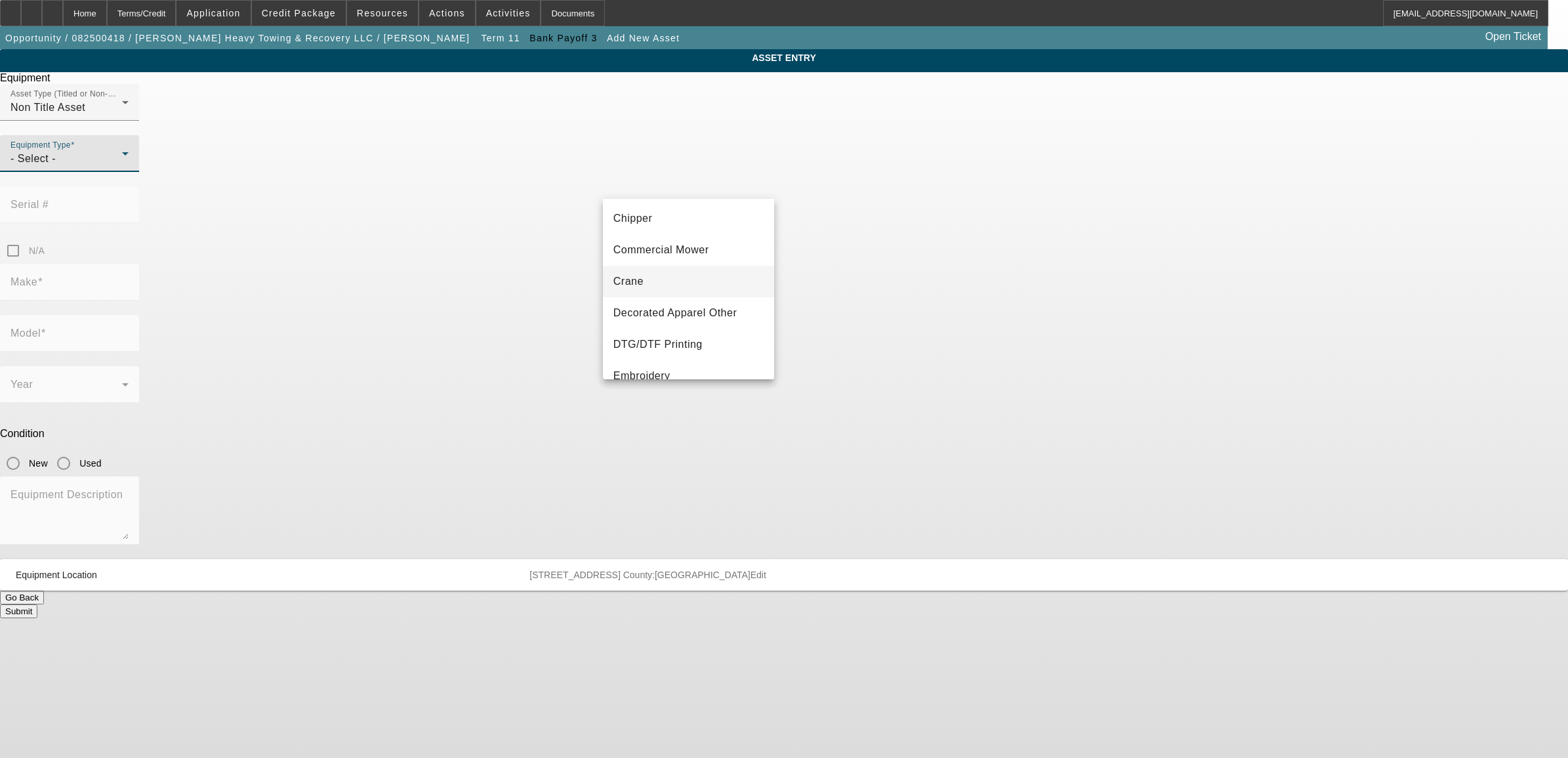
scroll to position [164, 0]
click at [648, 344] on mat-option "Other" at bounding box center [688, 339] width 172 height 31
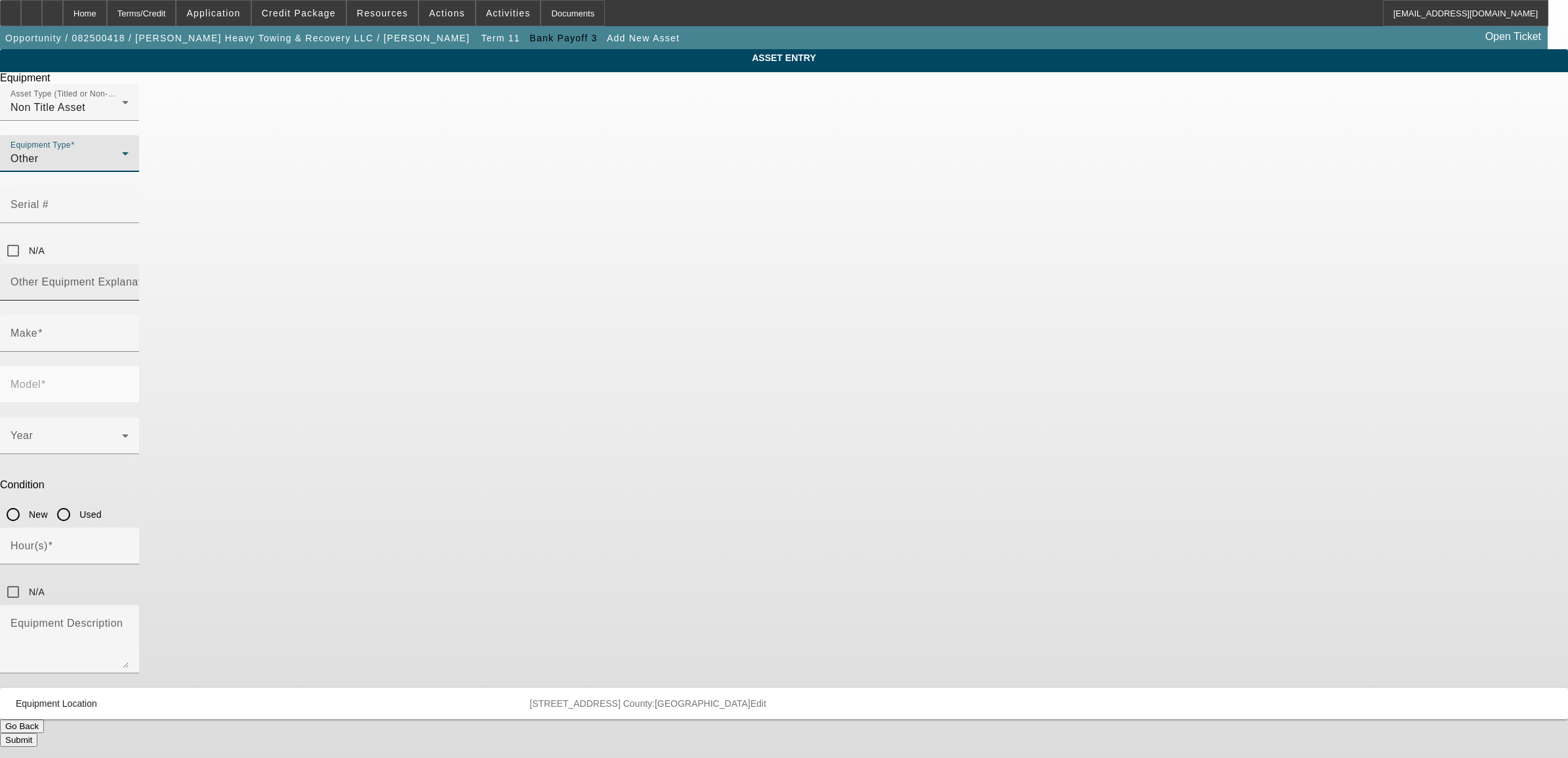
click at [128, 279] on input "Other Equipment Explanation" at bounding box center [70, 287] width 118 height 16
type input "bank payoff"
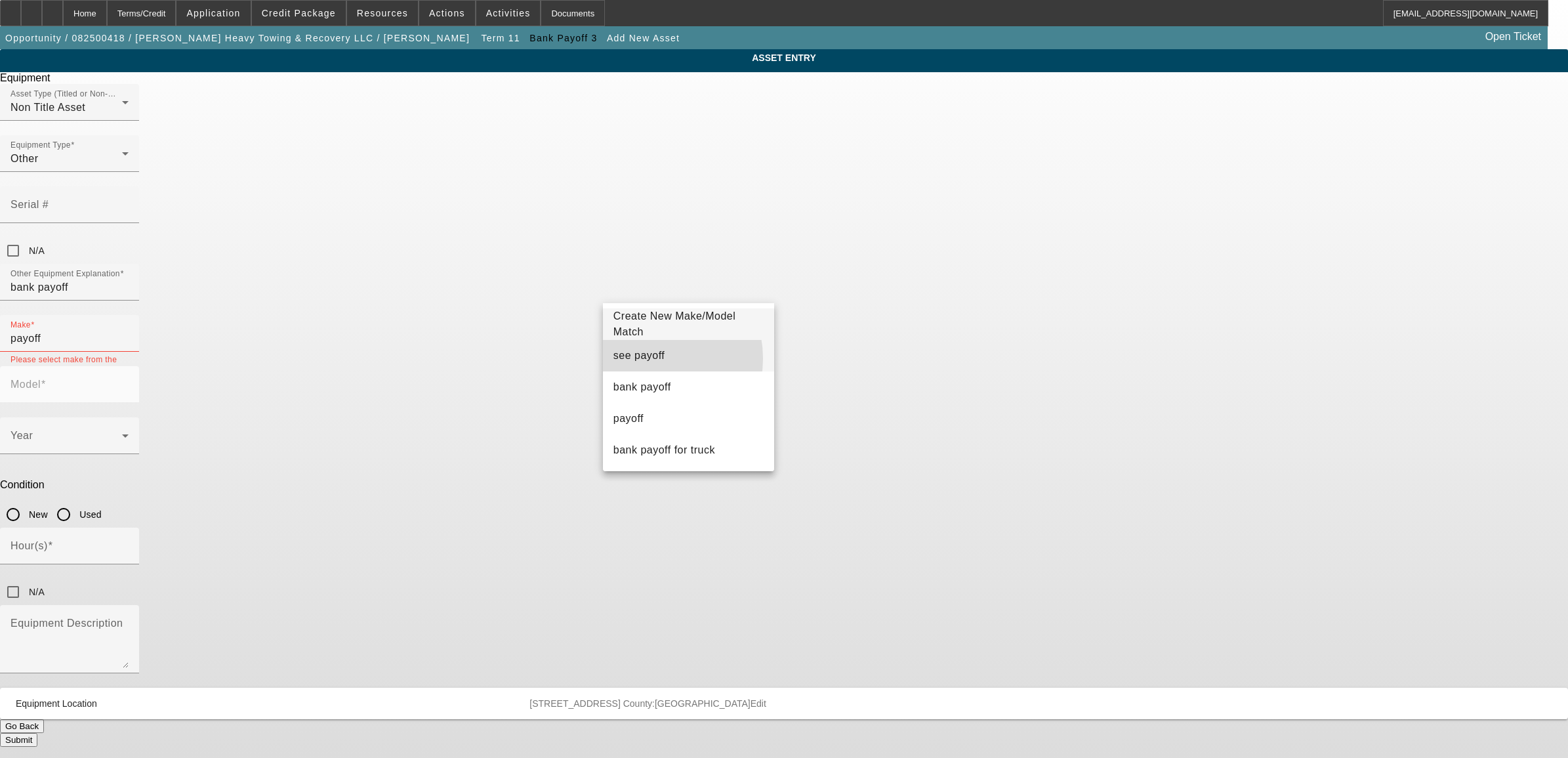
click at [646, 358] on span "see payoff" at bounding box center [639, 355] width 52 height 11
type input "see payoff"
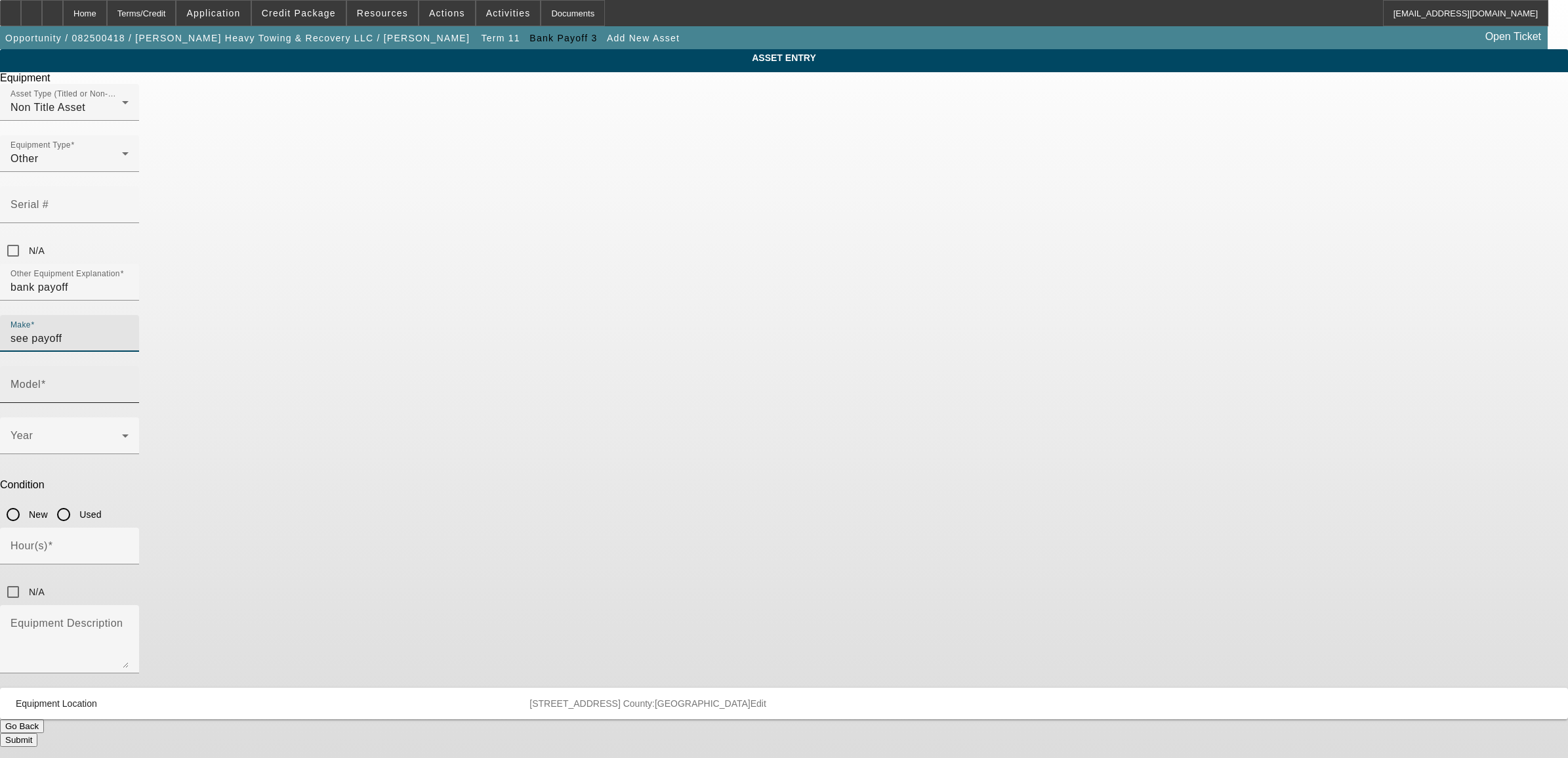
click at [128, 382] on input "Model" at bounding box center [70, 390] width 118 height 16
click at [840, 351] on span "see payoff" at bounding box center [830, 355] width 52 height 11
type input "see payoff"
click at [76, 501] on input "Used" at bounding box center [64, 514] width 26 height 26
radio input "true"
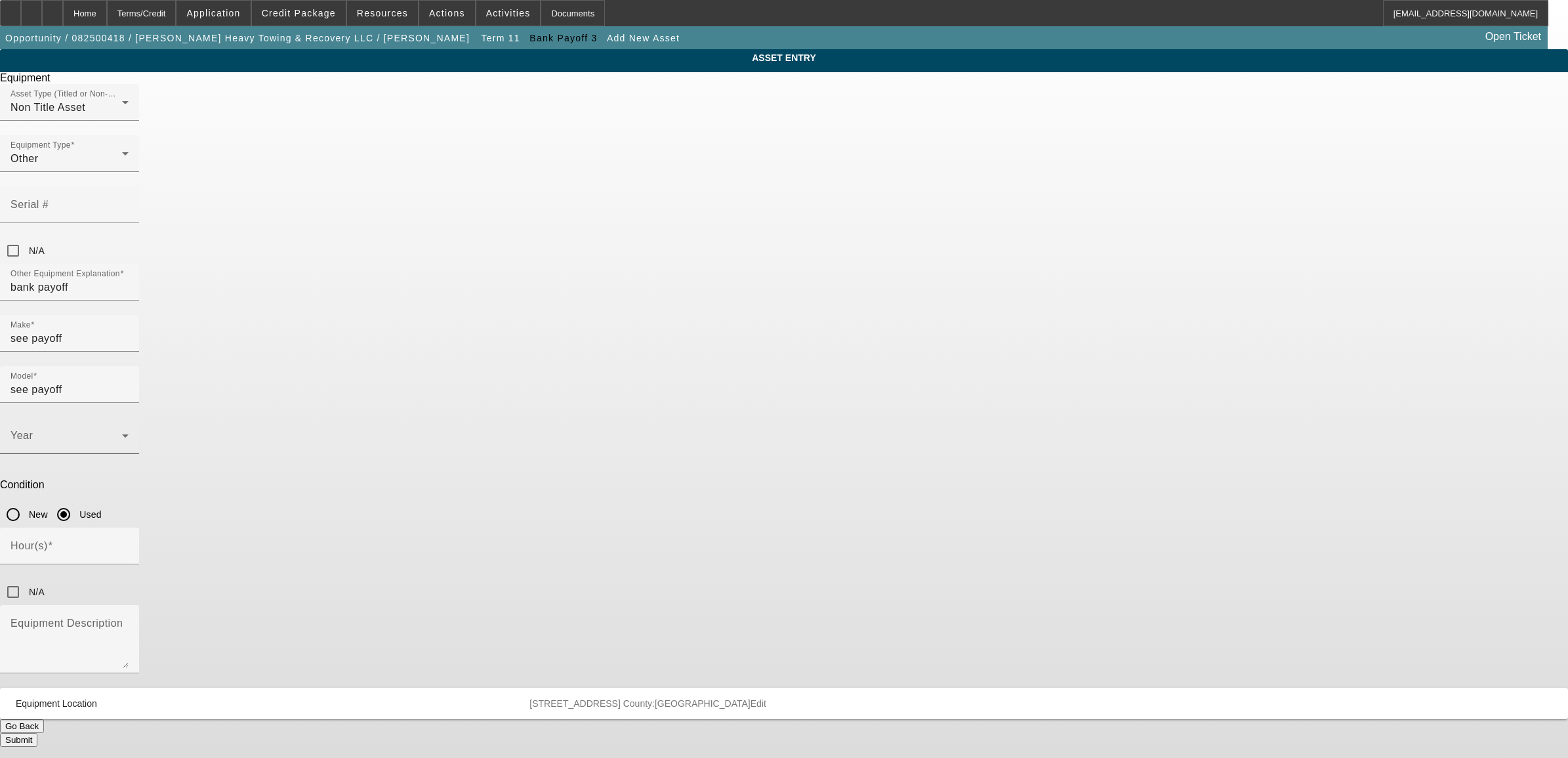
click at [122, 433] on span at bounding box center [67, 441] width 112 height 16
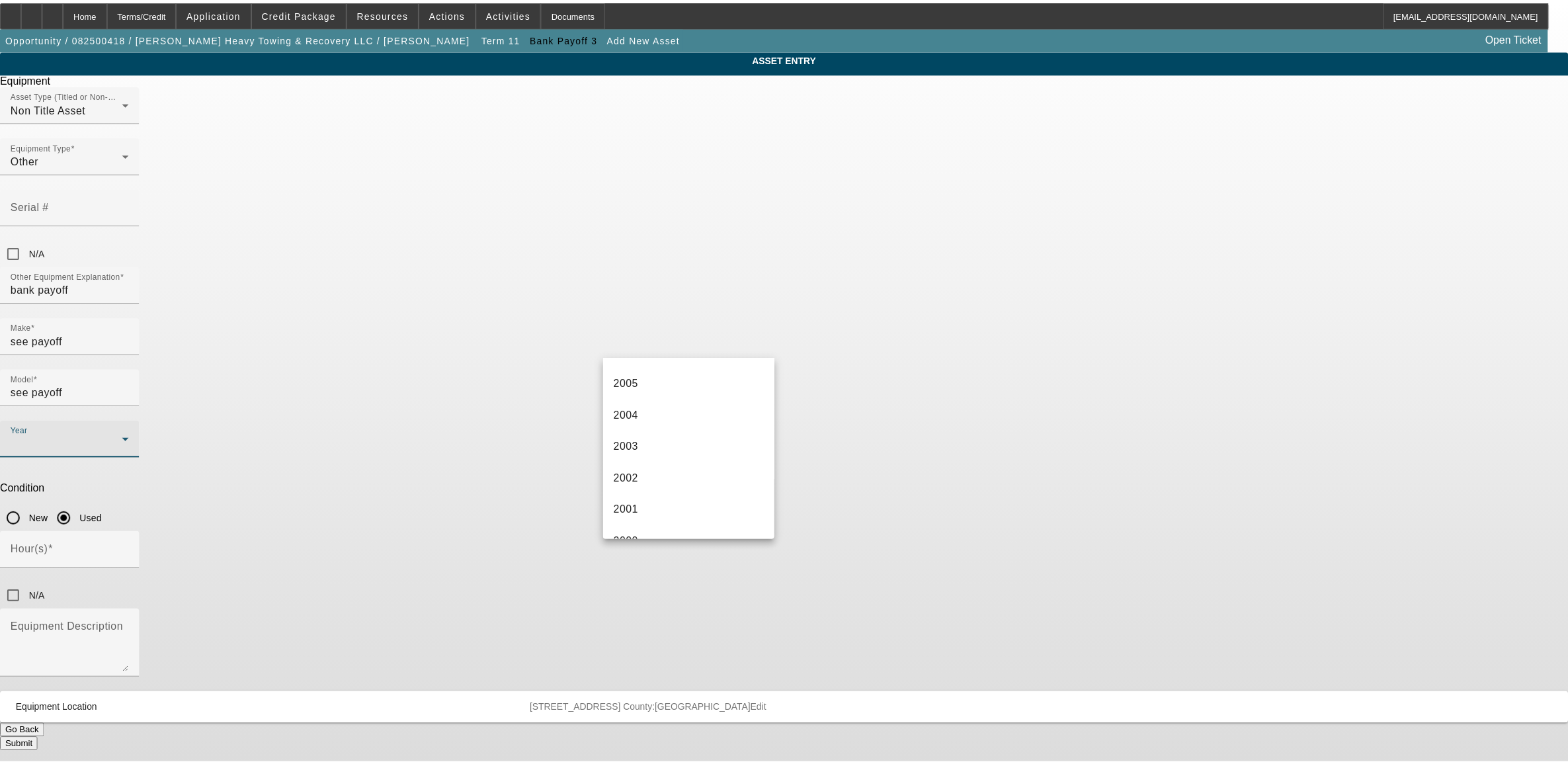
scroll to position [827, 0]
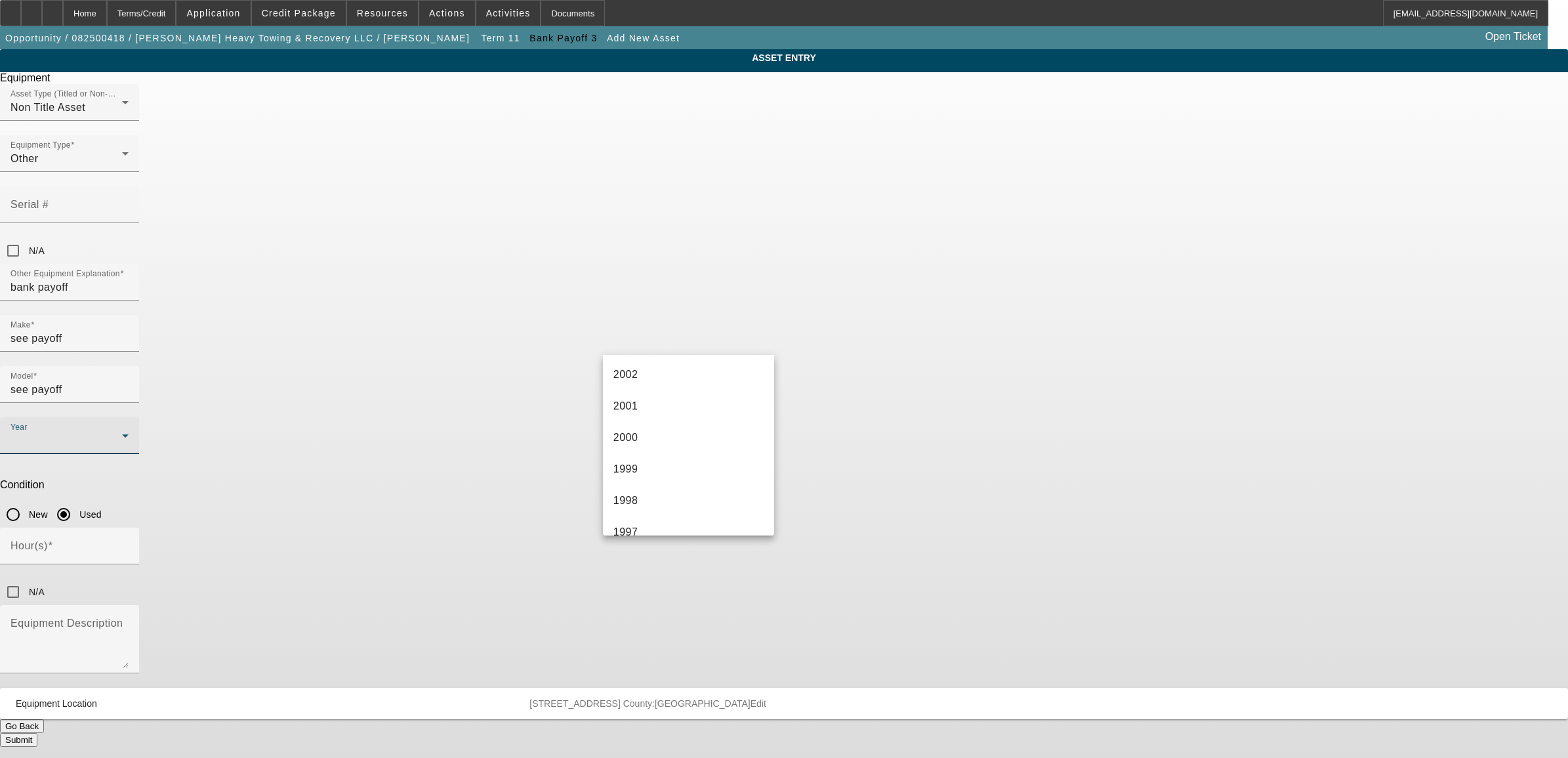
click at [654, 477] on mat-option "1999" at bounding box center [688, 470] width 172 height 31
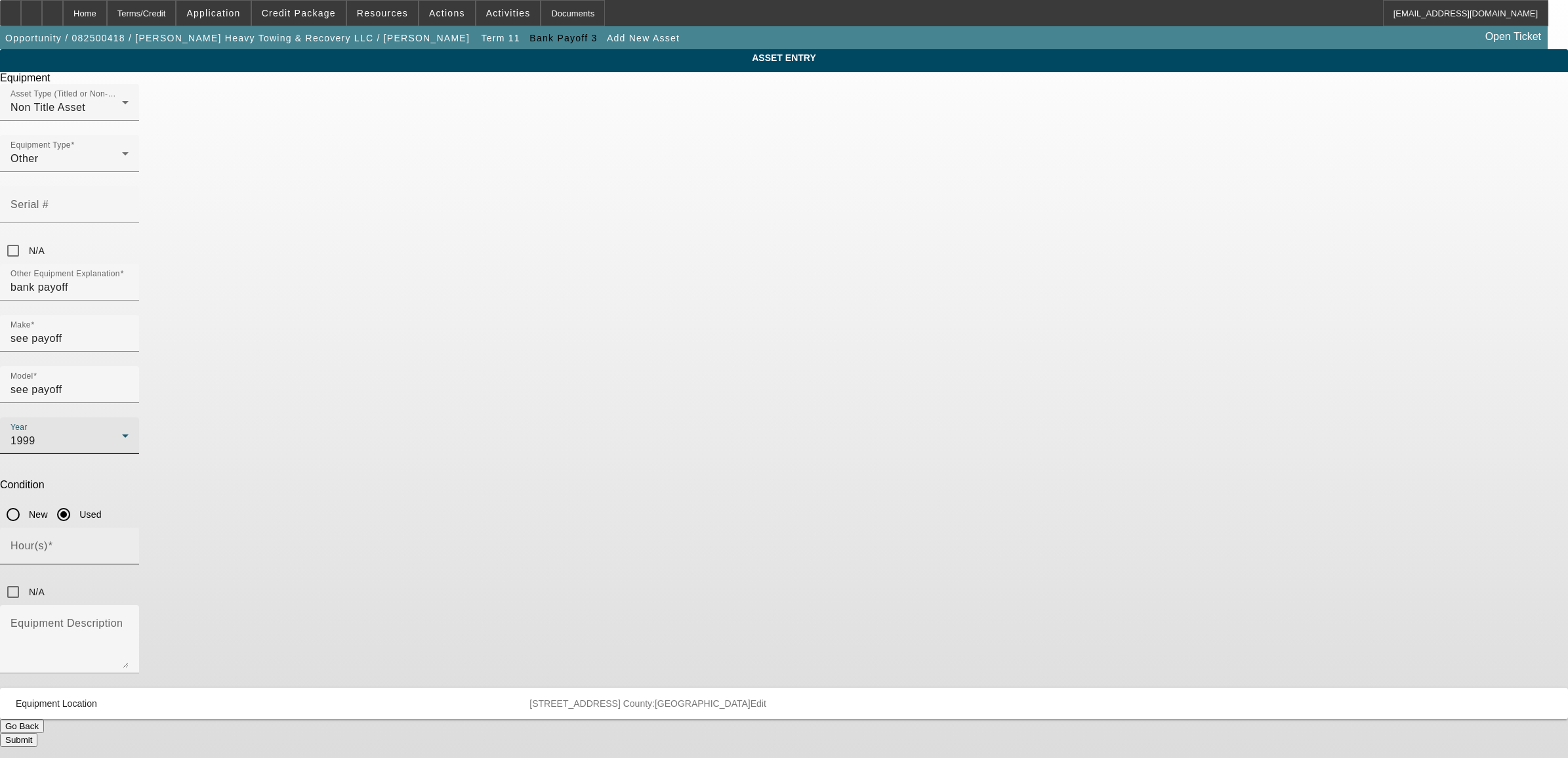
click at [128, 543] on input "Hour(s)" at bounding box center [70, 551] width 118 height 16
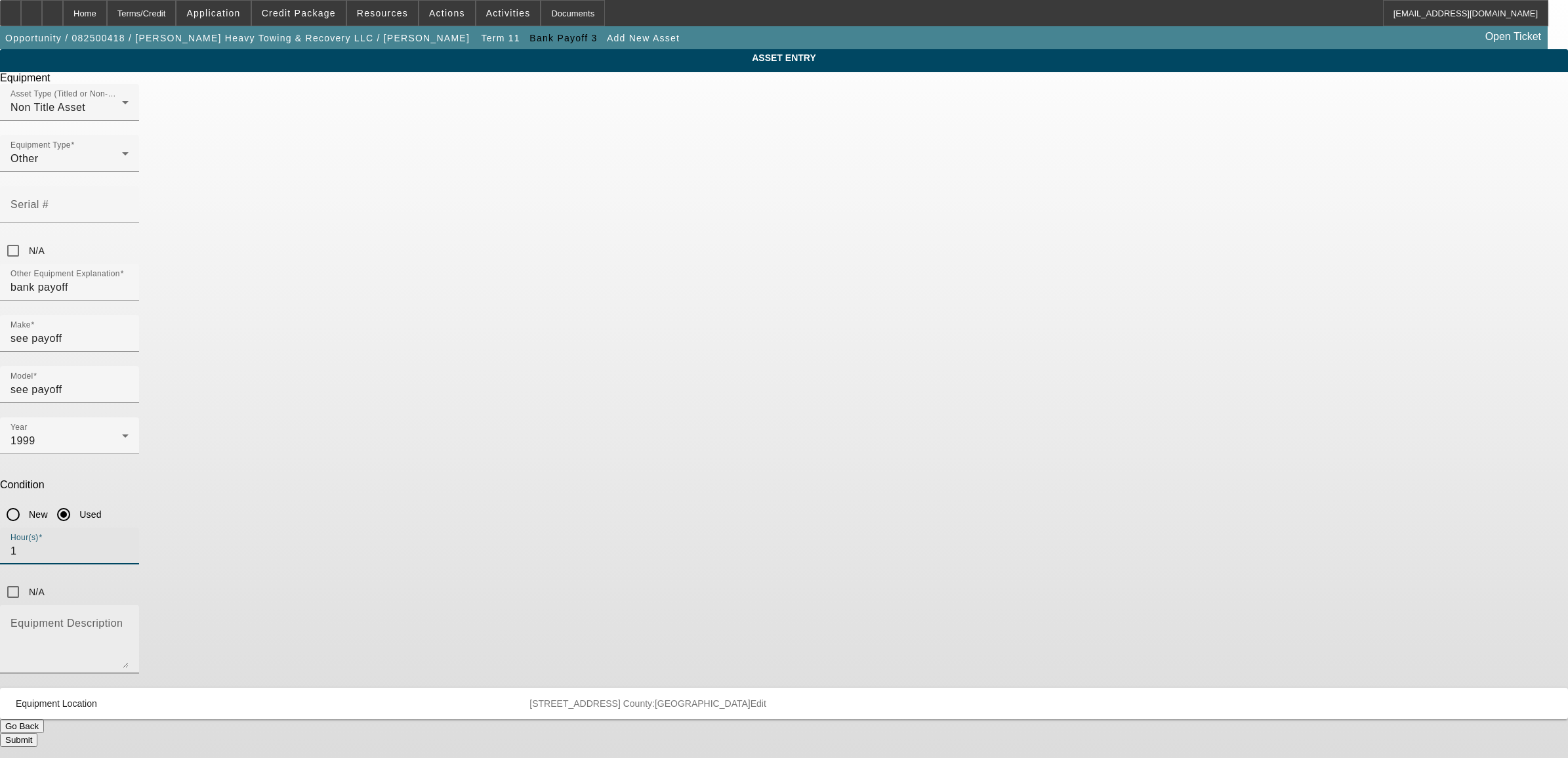
type input "1"
click at [128, 621] on textarea "Equipment Description" at bounding box center [70, 644] width 118 height 47
type textarea "see payoff letter"
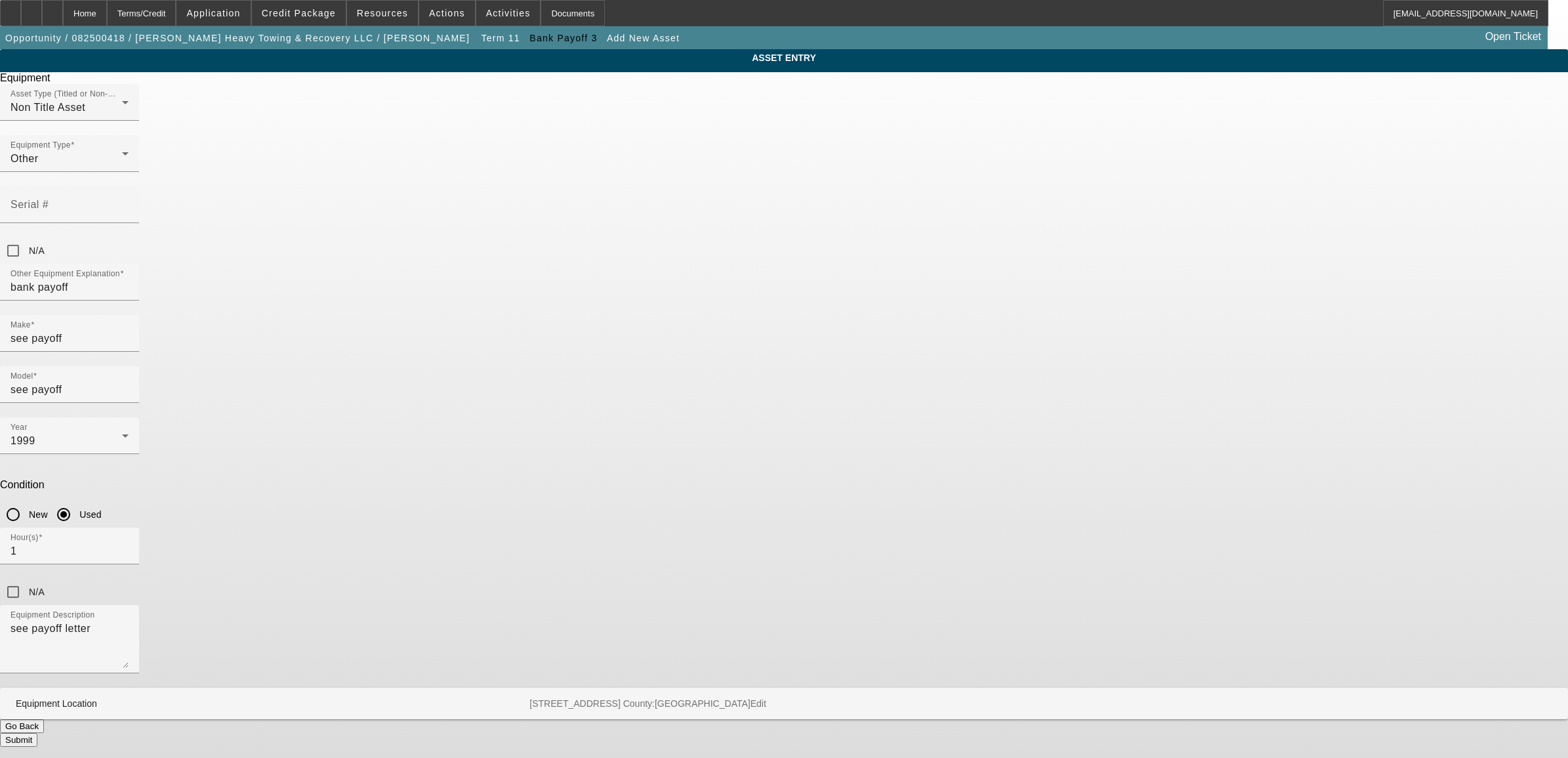
click at [37, 733] on button "Submit" at bounding box center [19, 740] width 37 height 14
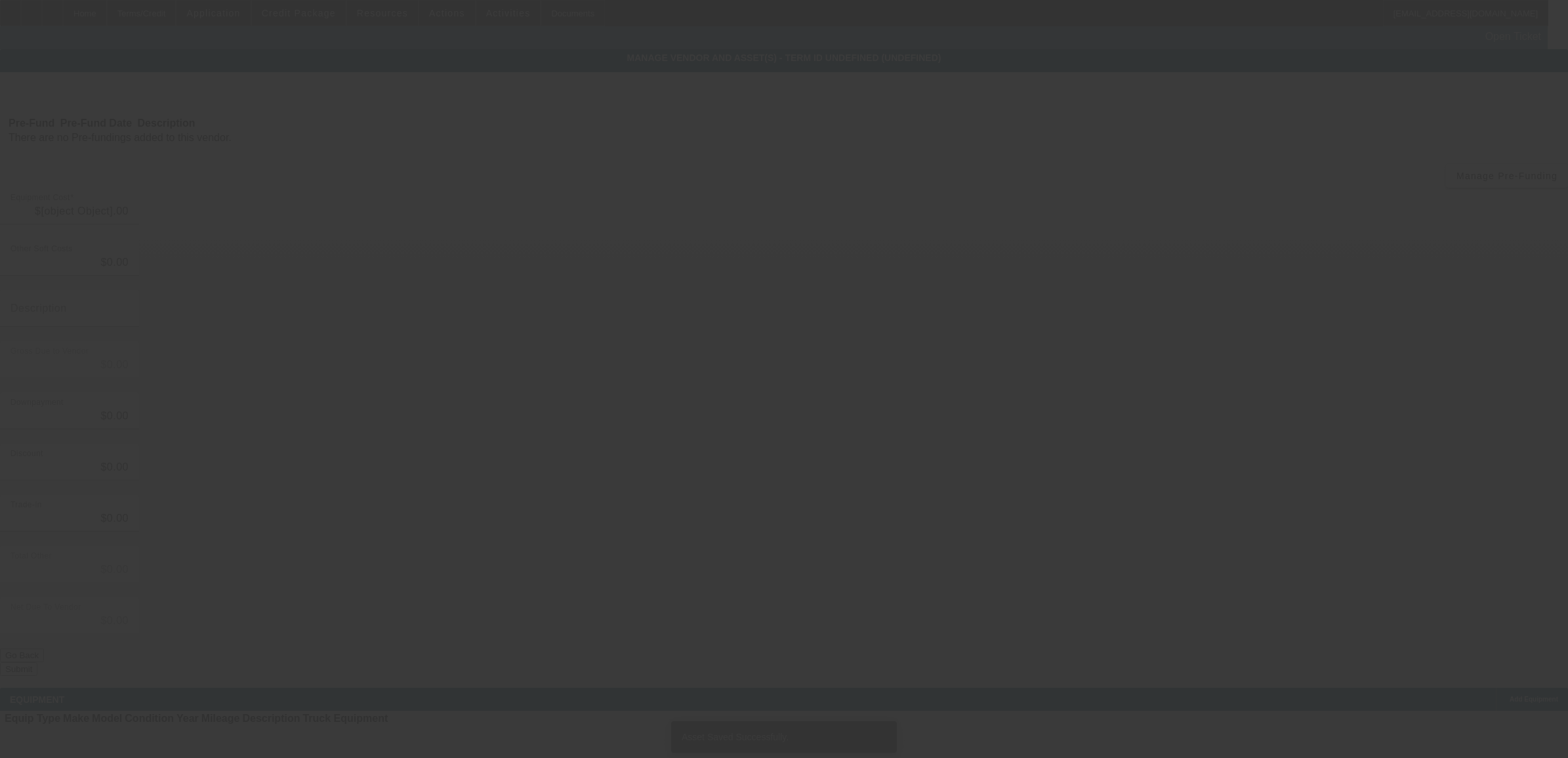
type input "$96,646.93"
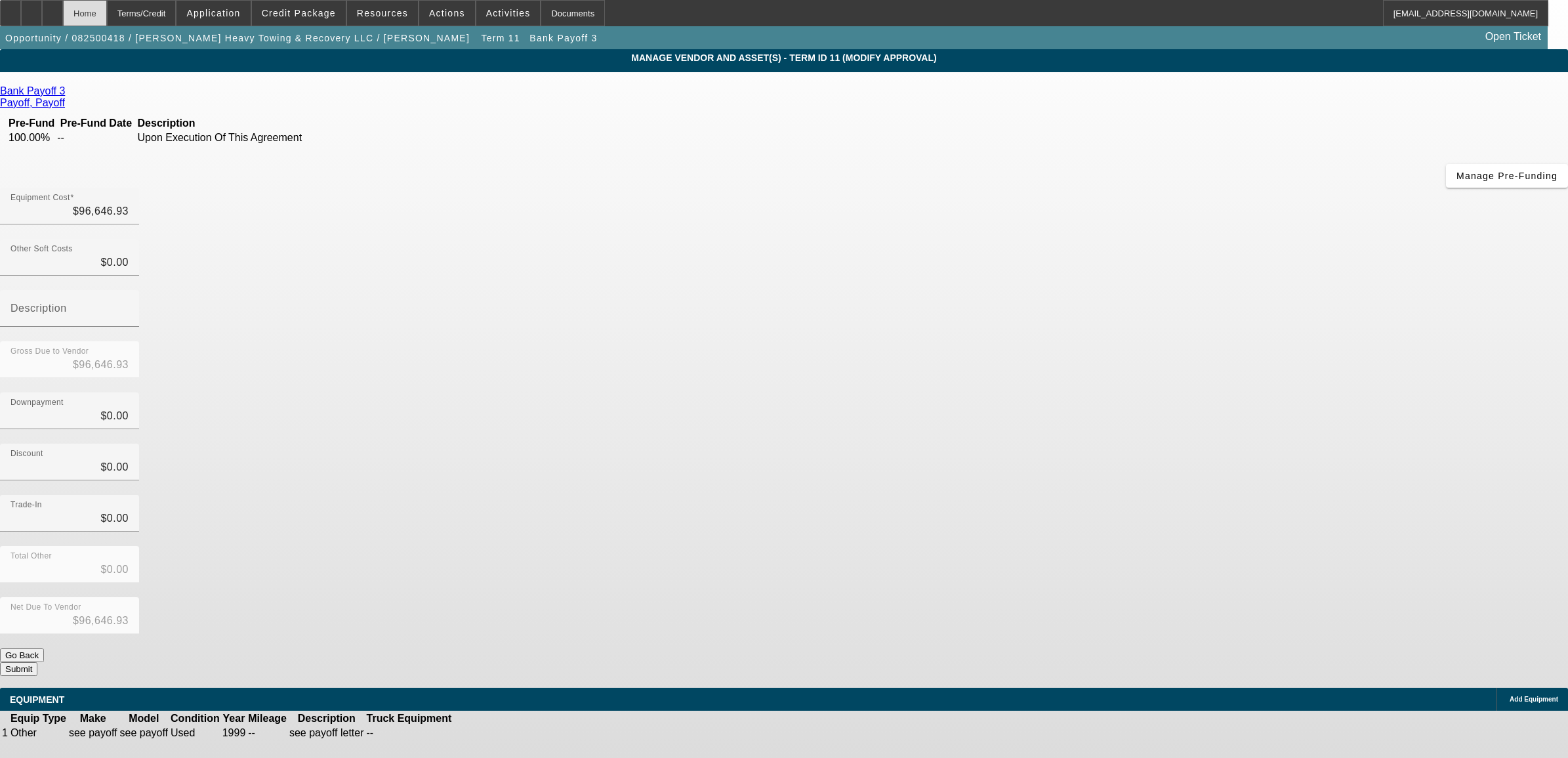
click at [107, 13] on div "Home" at bounding box center [84, 13] width 44 height 26
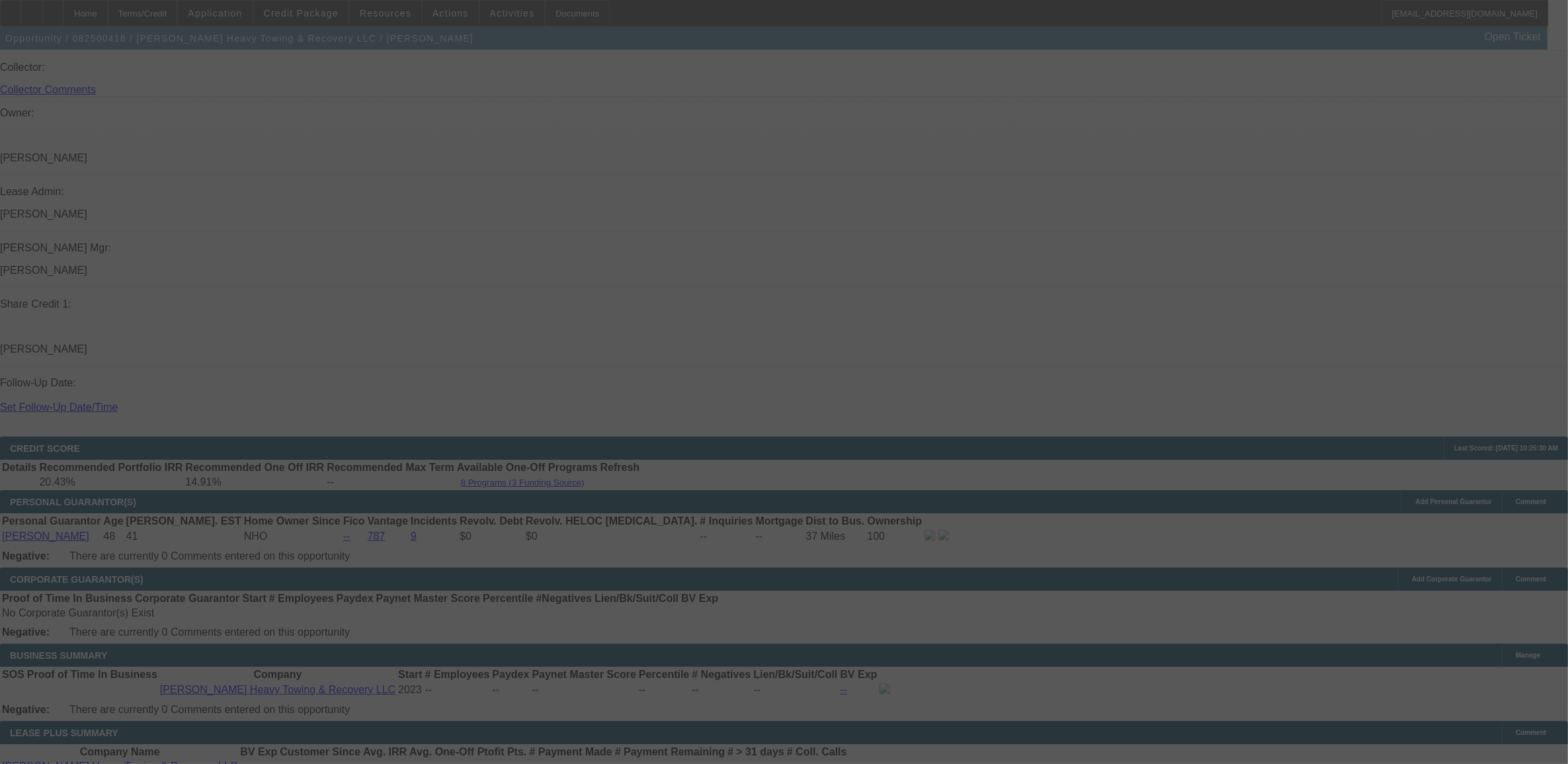
select select "0"
select select "2"
select select "0.1"
select select "4"
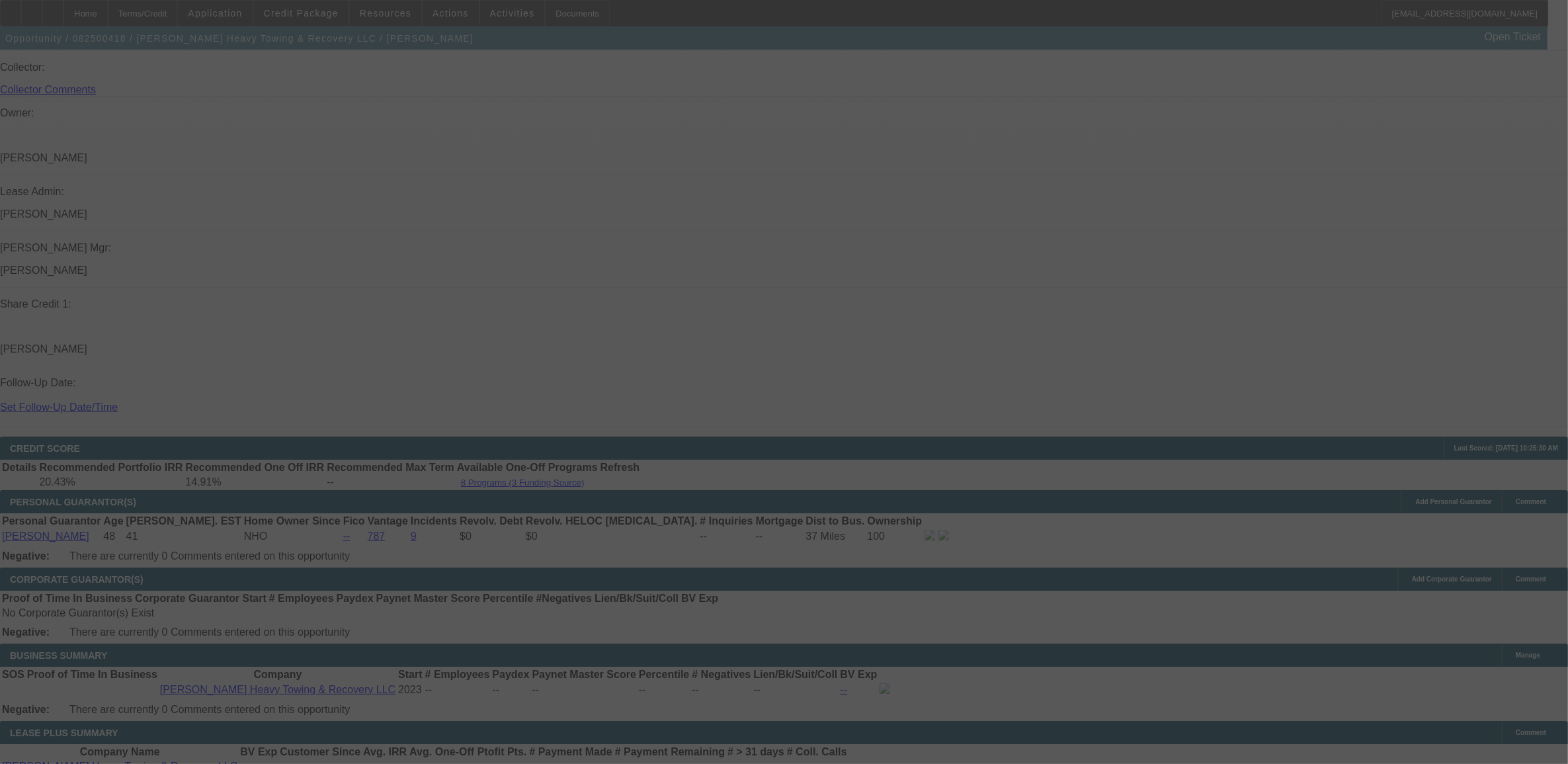
select select "0"
select select "2"
select select "0.1"
select select "4"
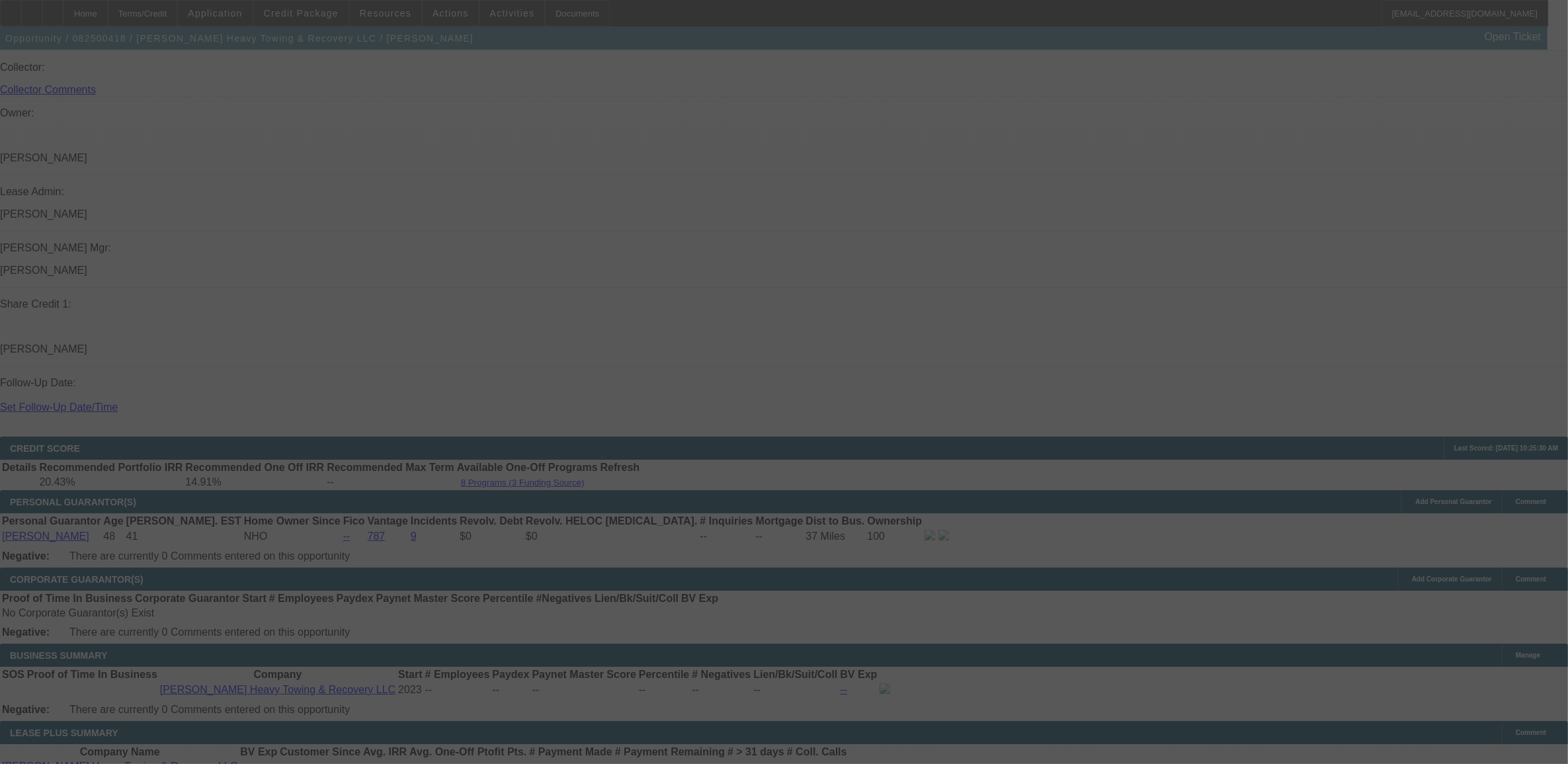
select select "0"
select select "2"
select select "0.1"
select select "4"
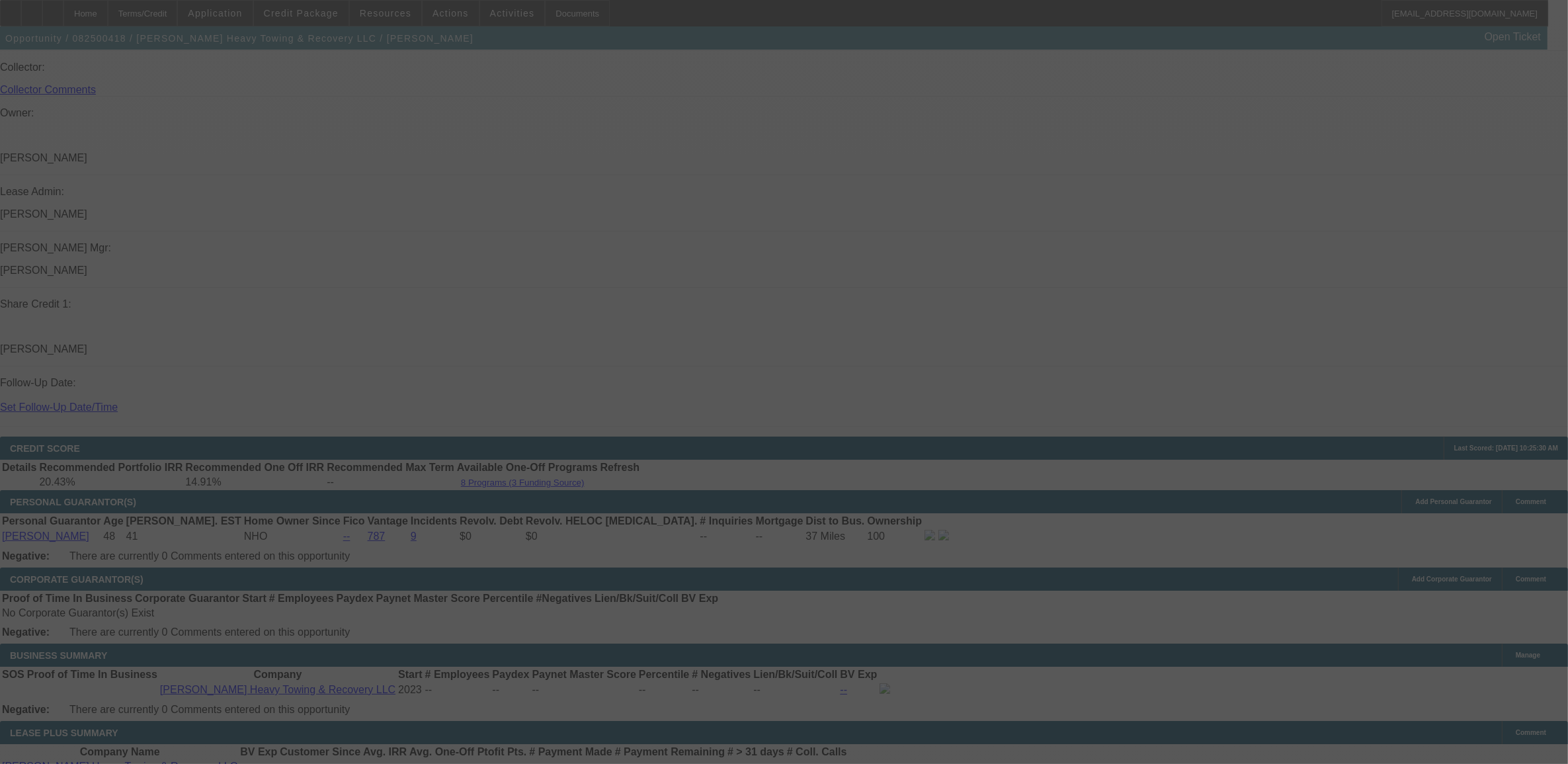
select select "0"
select select "2"
select select "0.1"
select select "4"
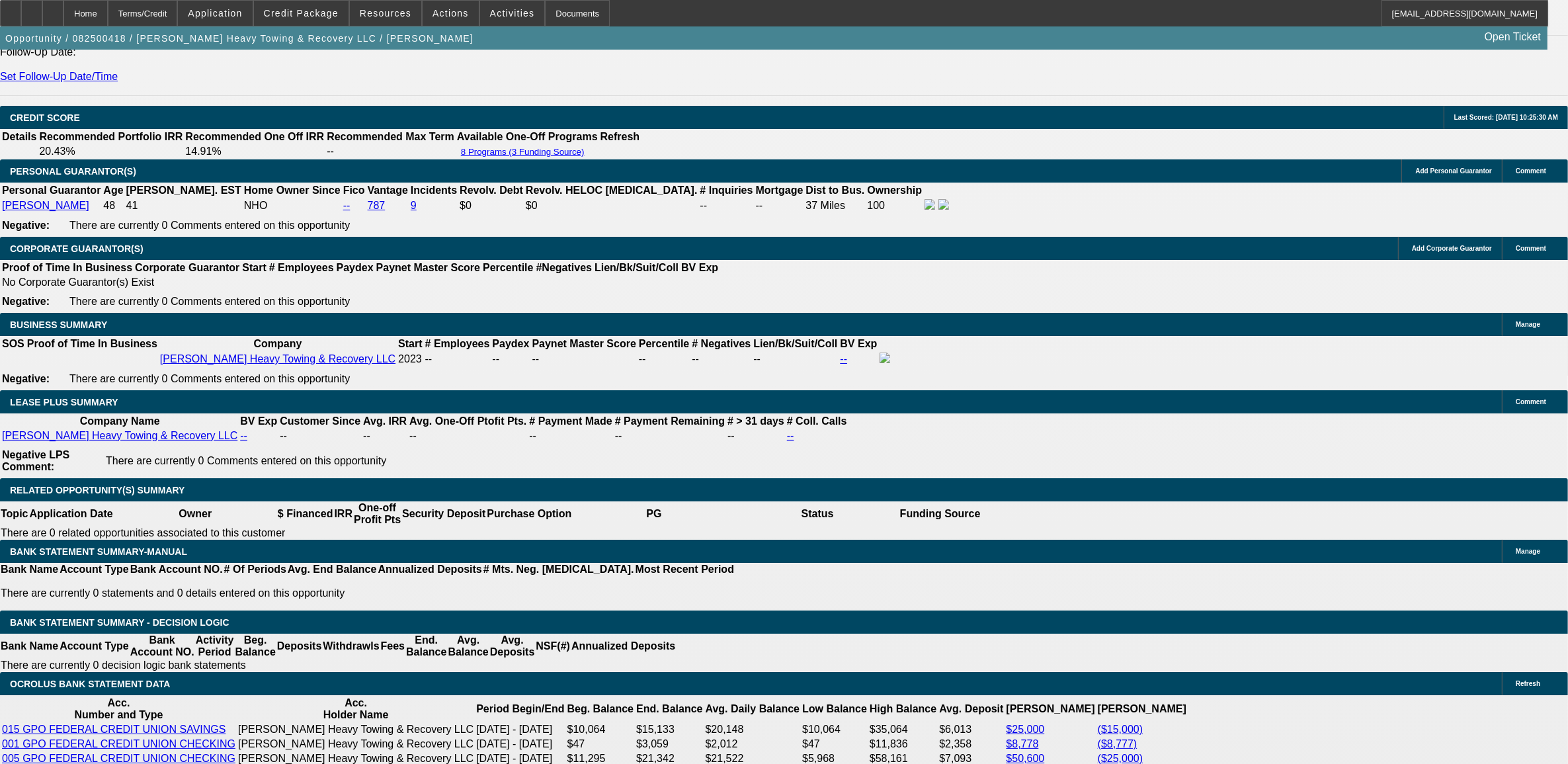
scroll to position [1956, 0]
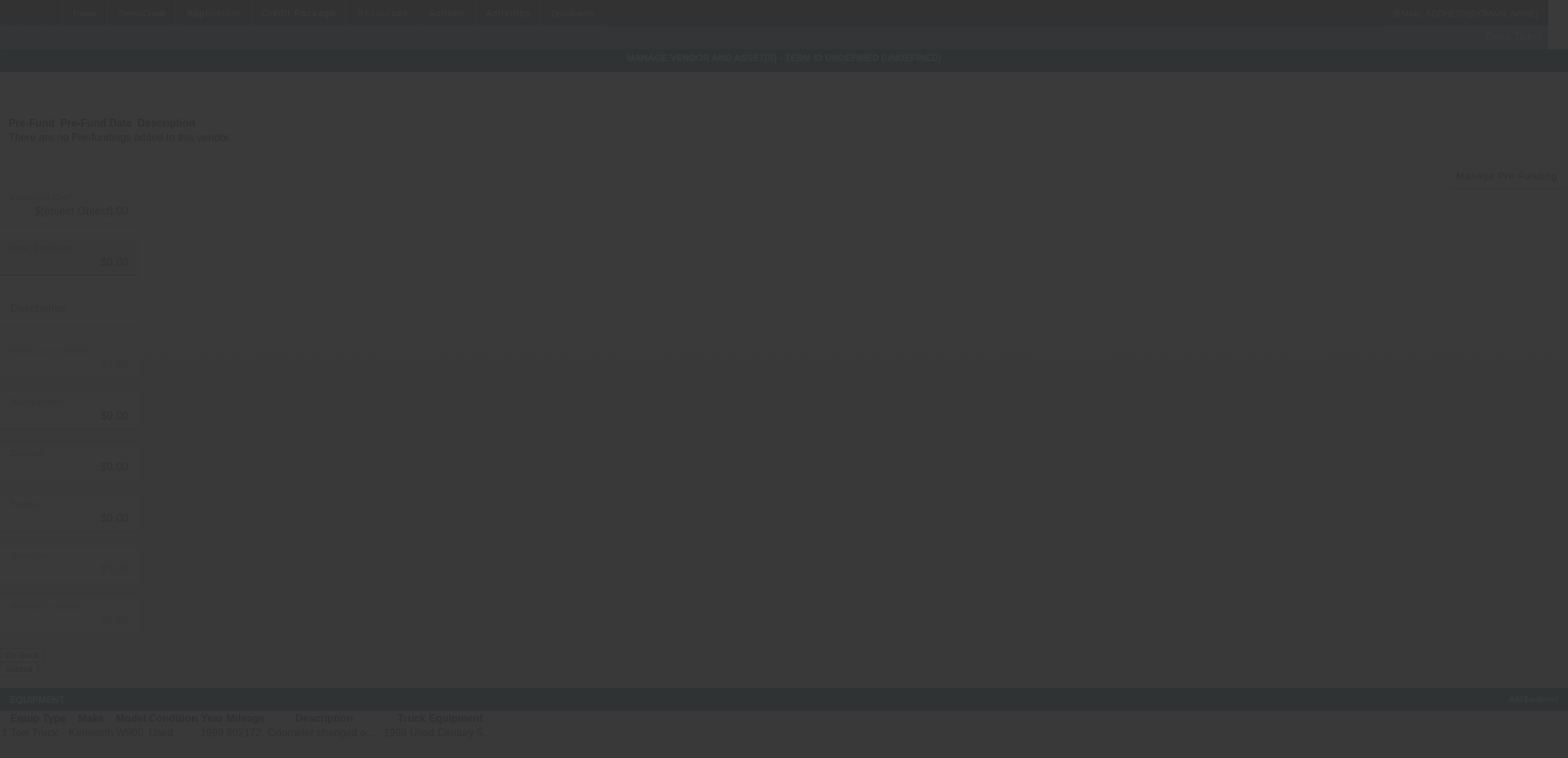
type input "$120,000.00"
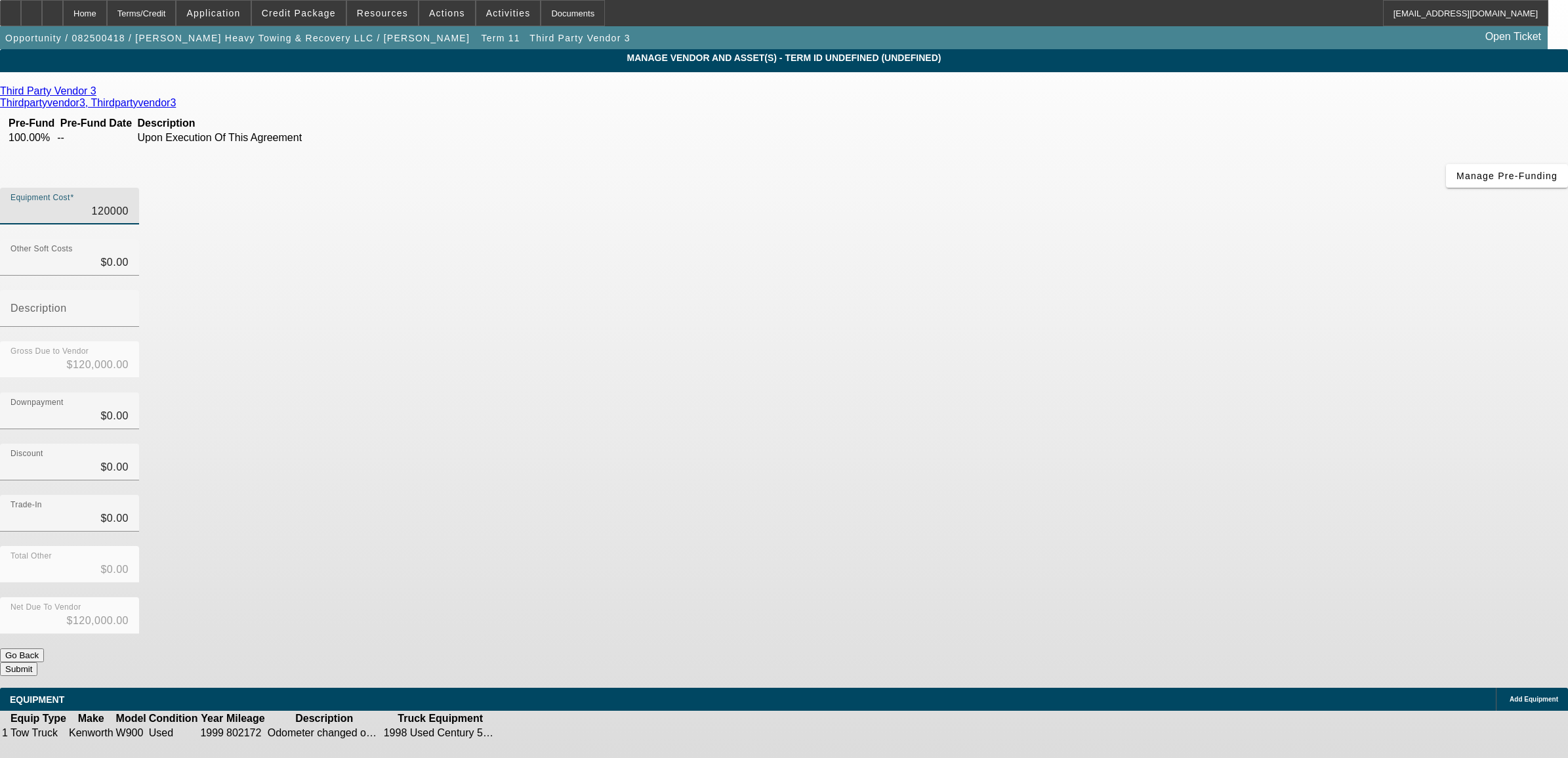
click at [128, 204] on input "120000" at bounding box center [70, 212] width 118 height 16
type input "9"
type input "$9.00"
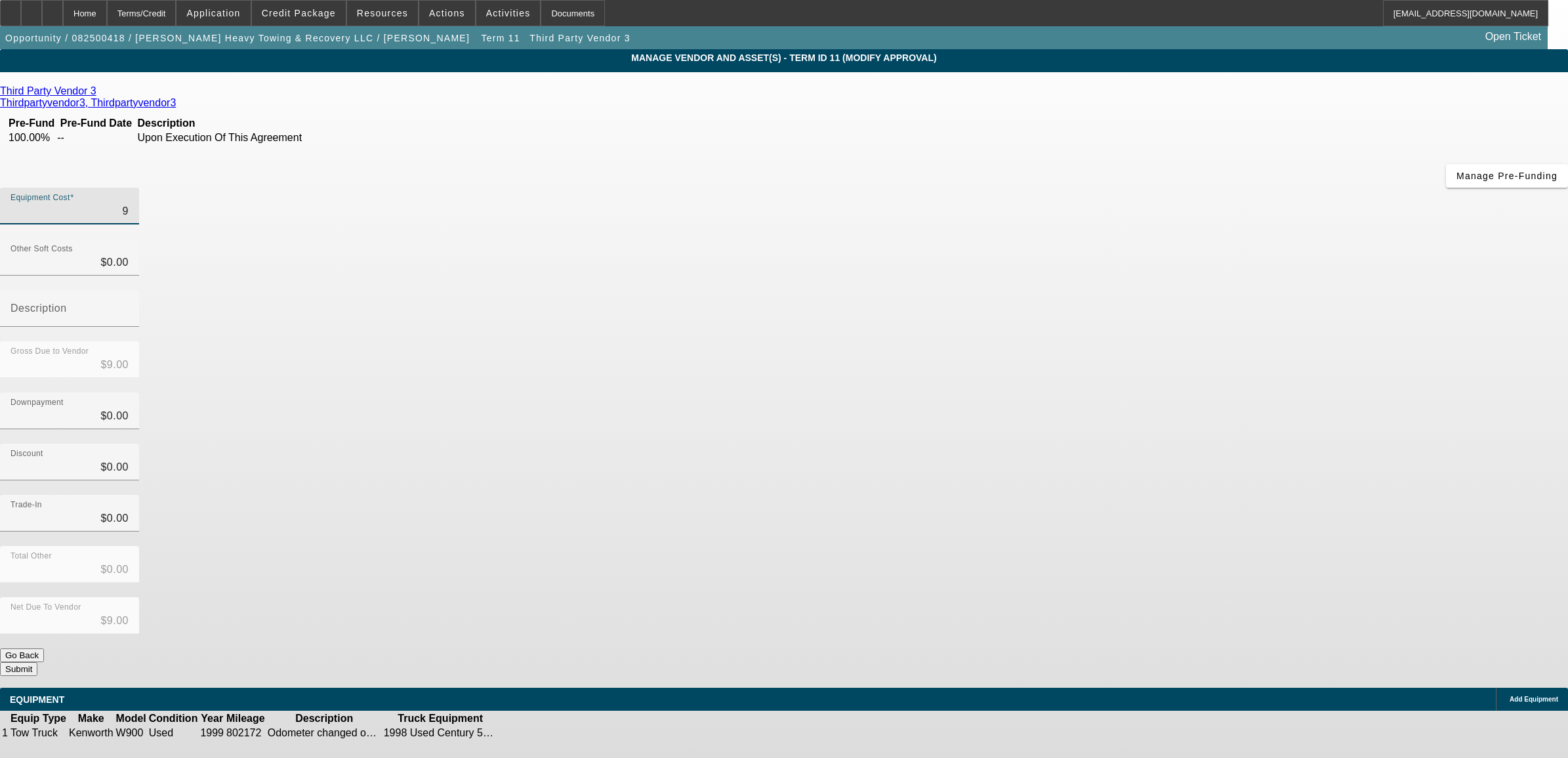
type input "96"
type input "$96.00"
type input "9"
type input "$9.00"
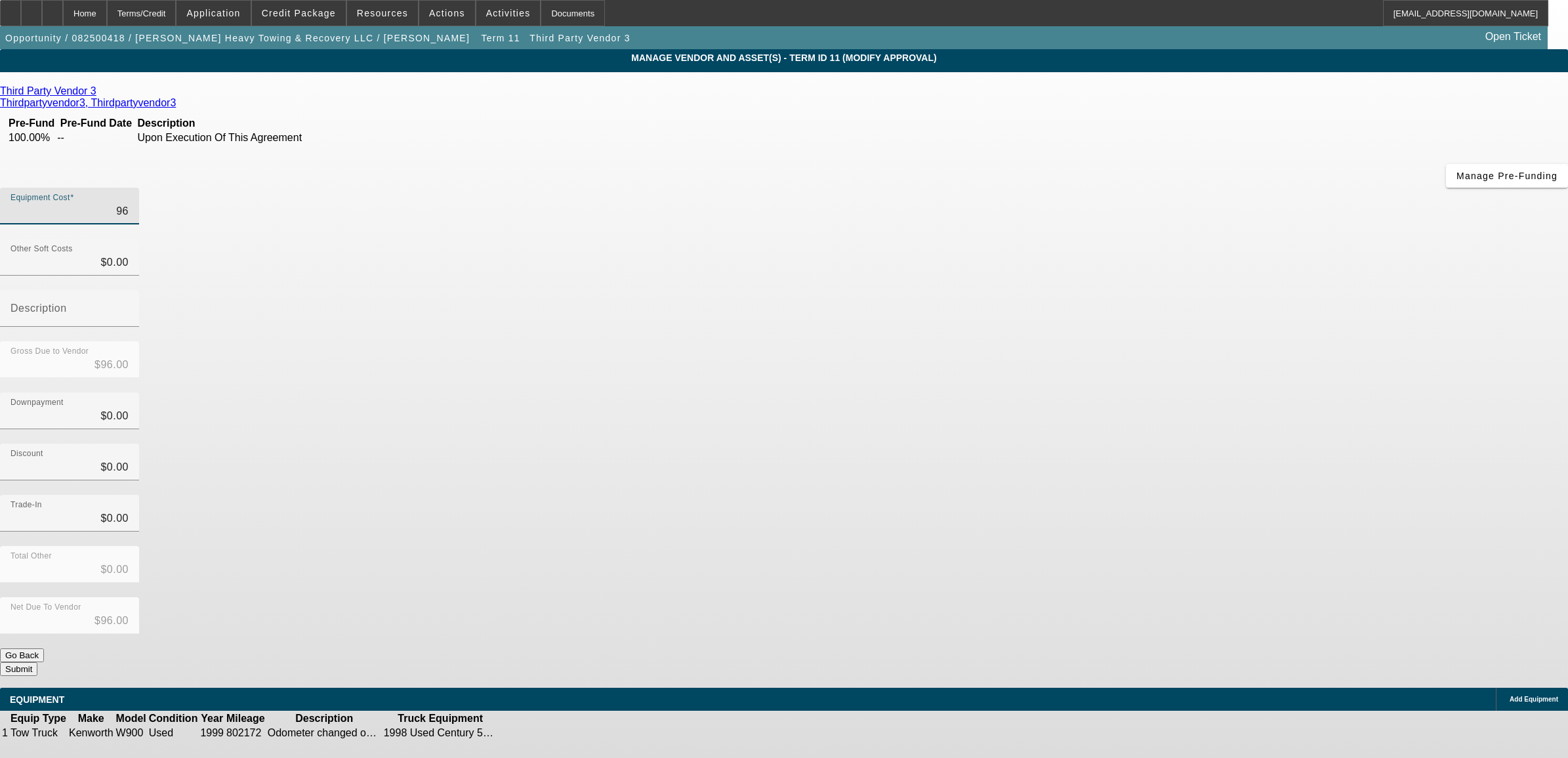
type input "$9.00"
type input "$0.00"
type input "2"
type input "$2.00"
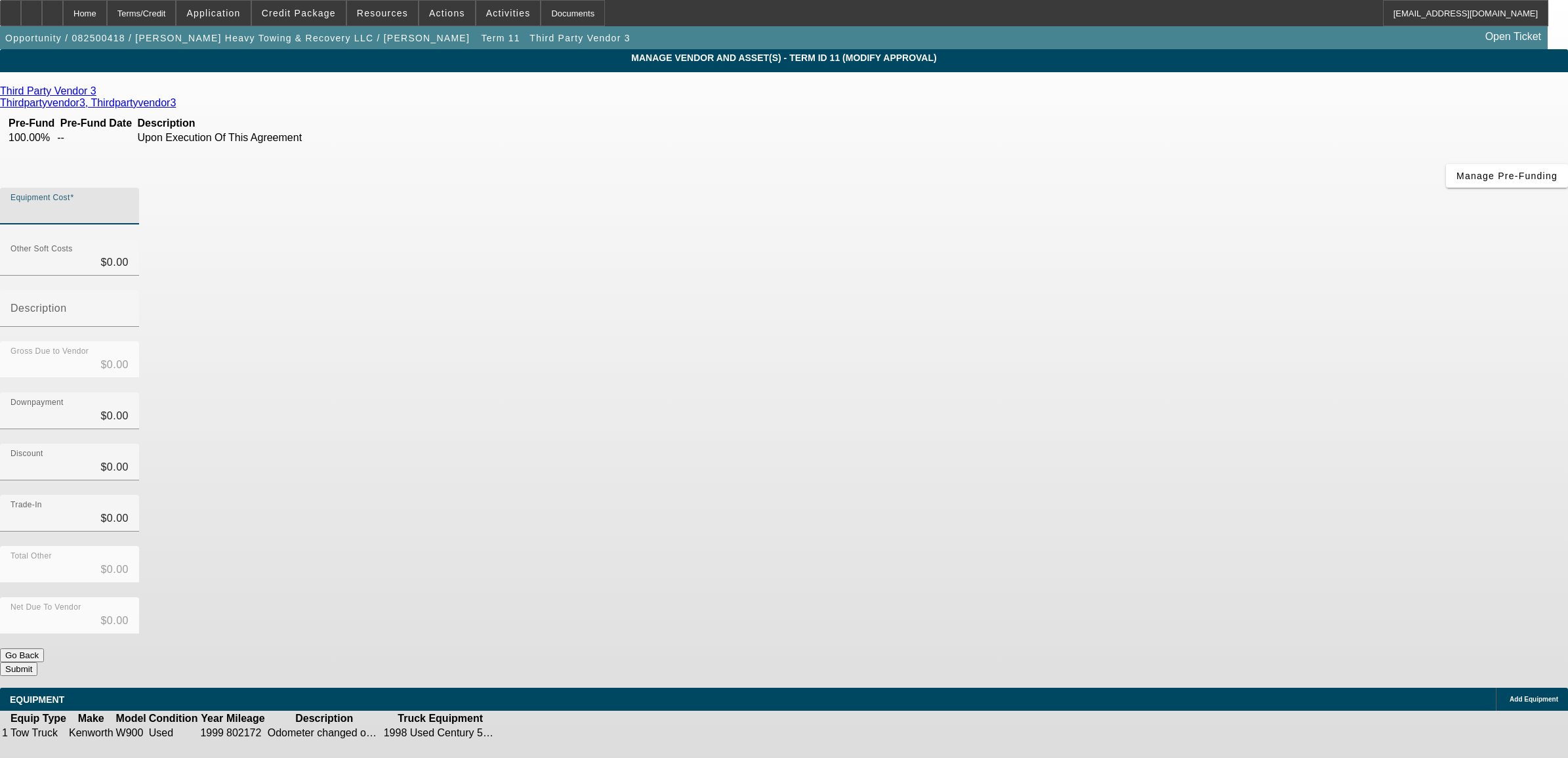
type input "$2.00"
type input "23"
type input "$23.00"
type input "233"
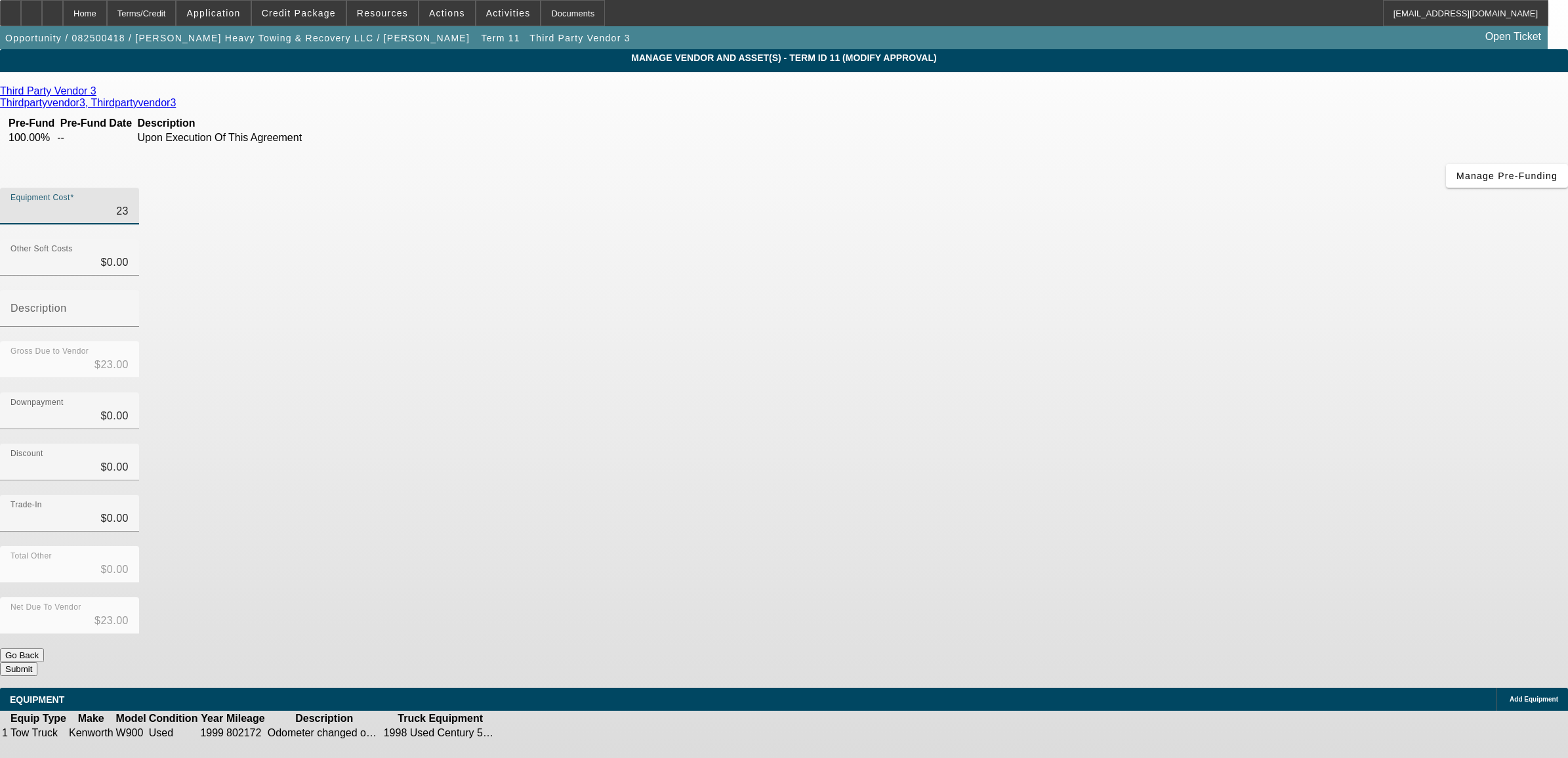
type input "$233.00"
type input "2335"
type input "$2,335.00"
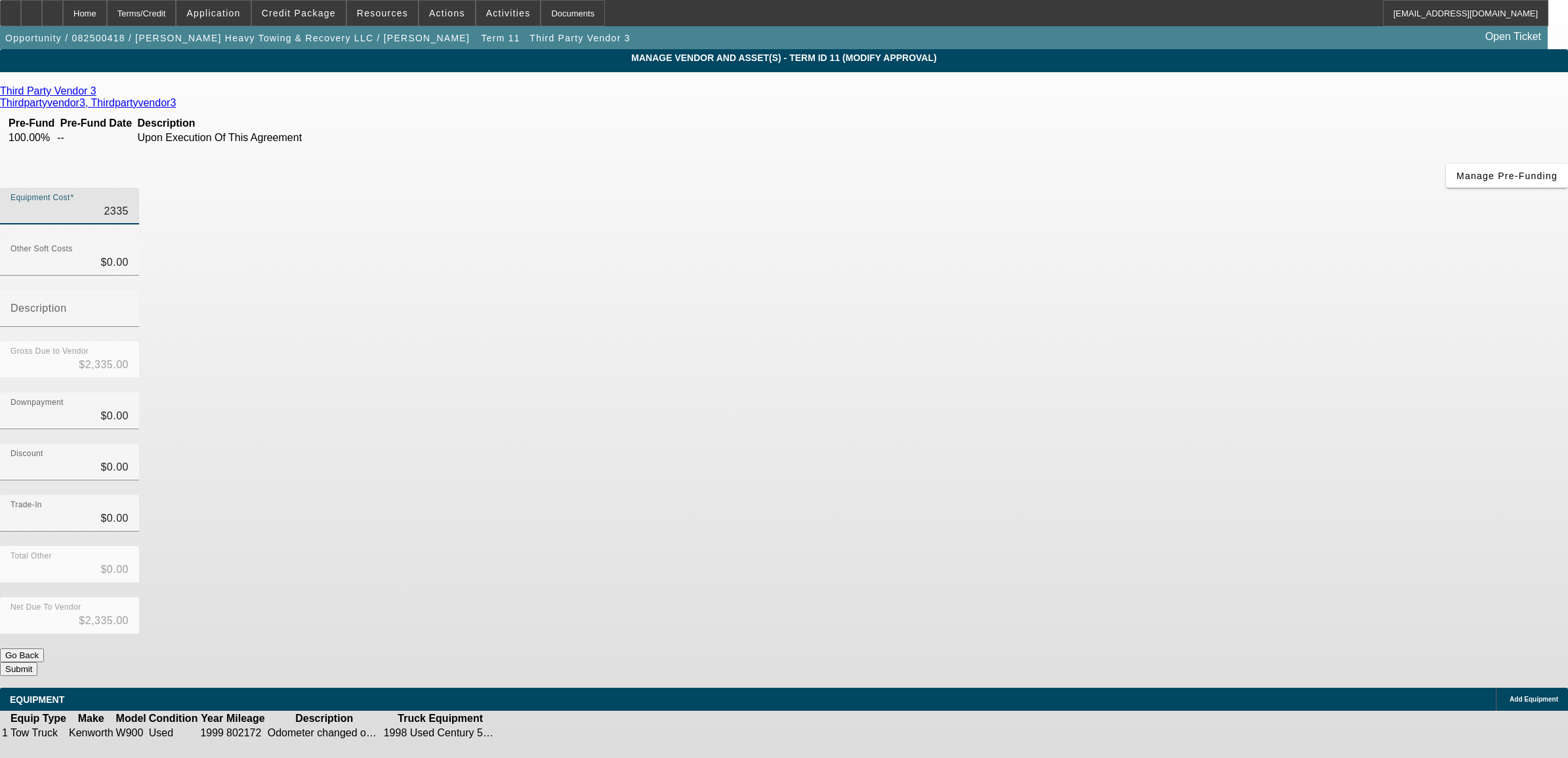
type input "23353"
type input "$23,353.00"
type input "23353.3"
type input "$23,353.30"
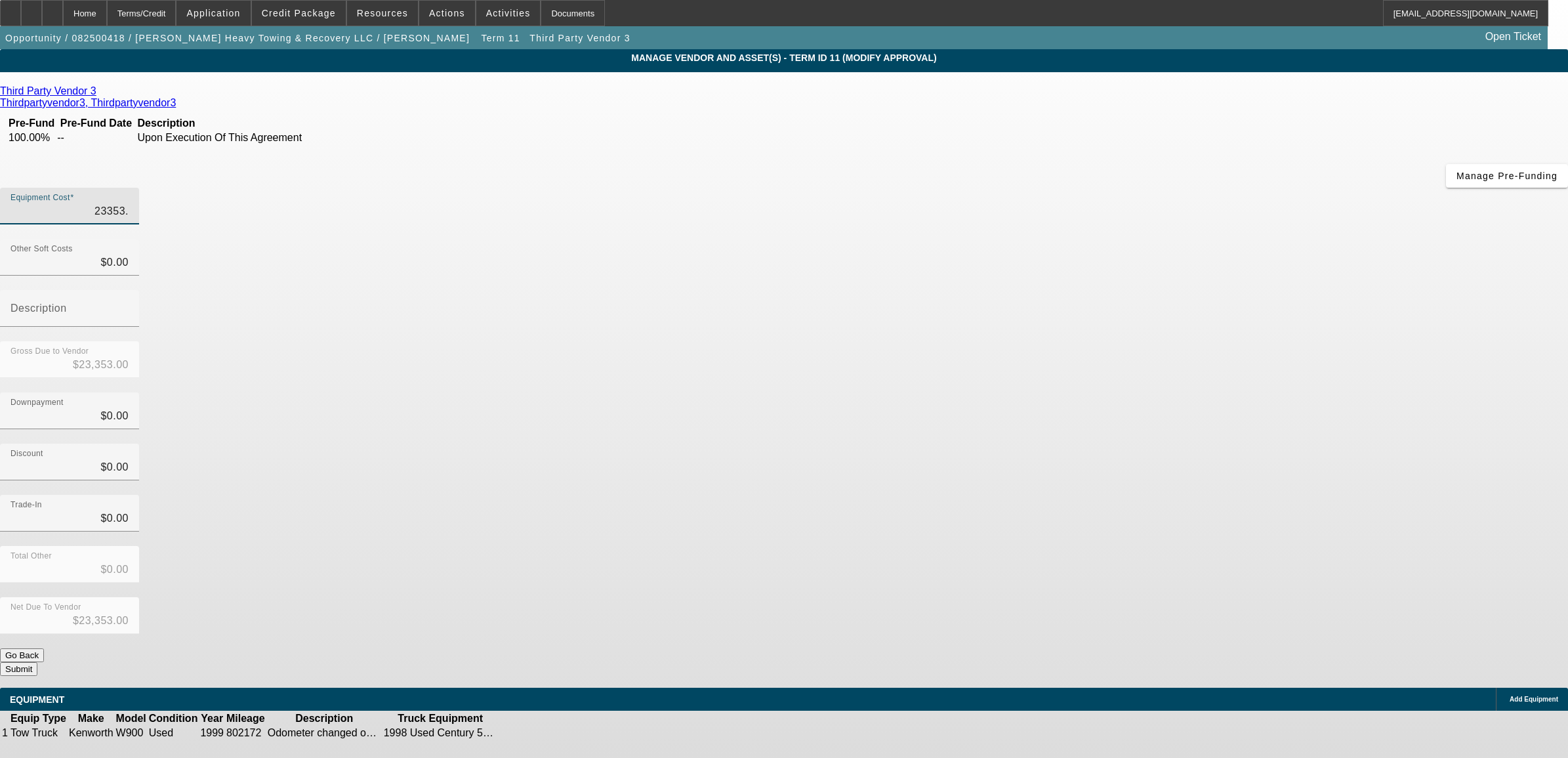
type input "$23,353.30"
type input "23353.37"
type input "$23,353.37"
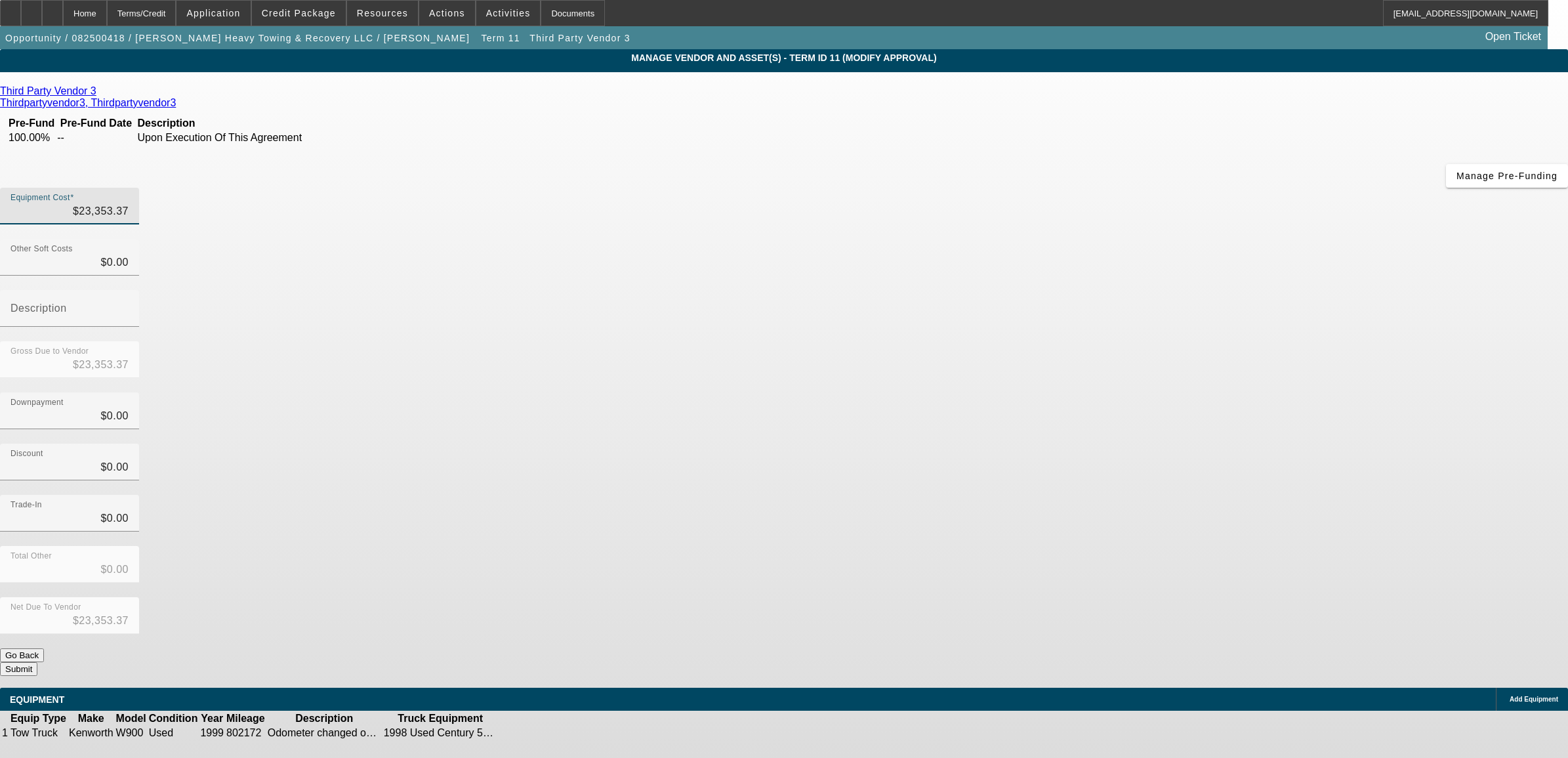
click at [686, 323] on div "Third Party Vendor 3 Thirdpartyvendor3, Thirdpartyvendor3 Pre-Fund Pre-Fund Dat…" at bounding box center [784, 380] width 1568 height 590
click at [37, 662] on button "Submit" at bounding box center [19, 669] width 37 height 14
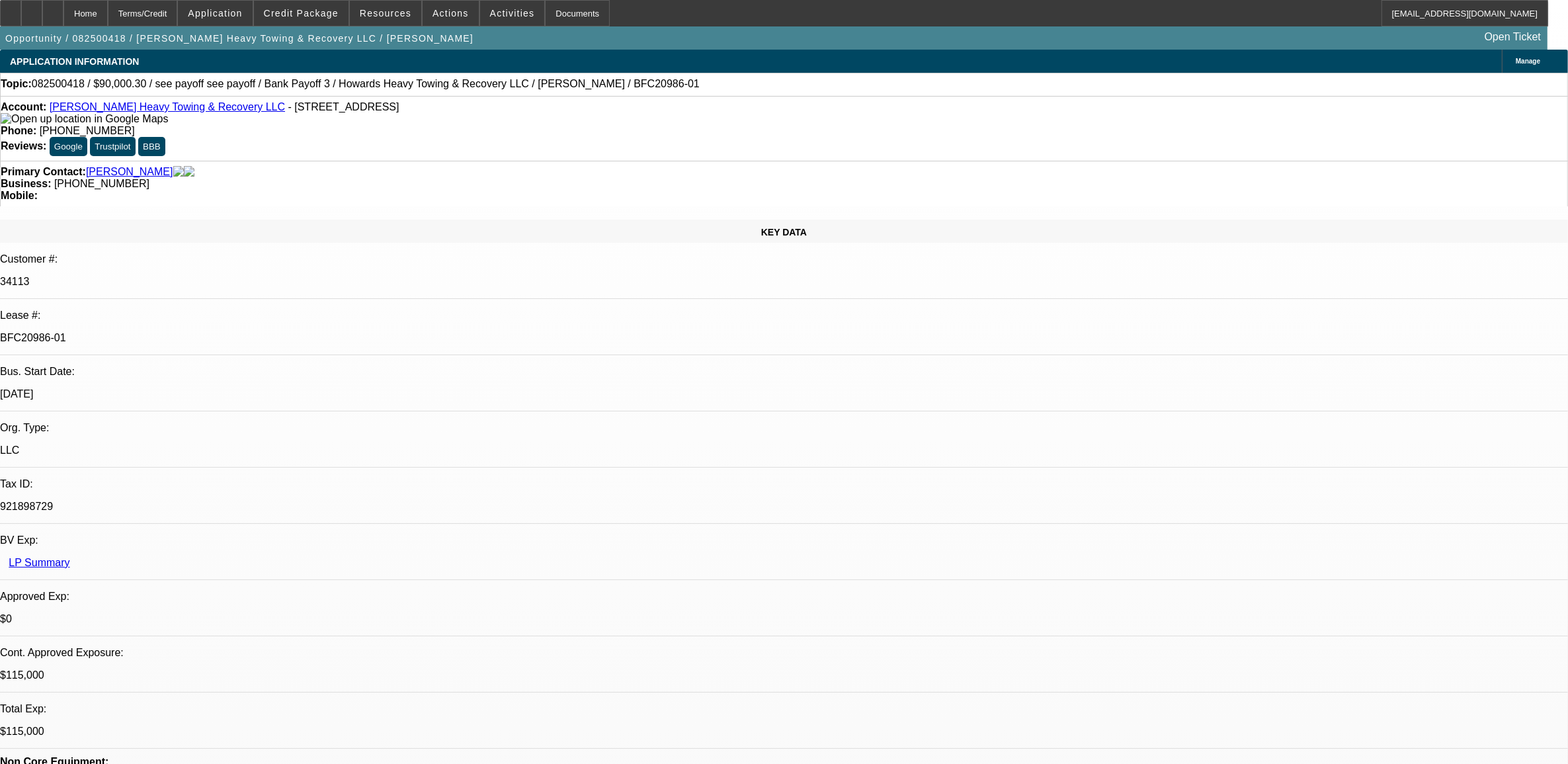
select select "0"
select select "2"
select select "0.1"
select select "4"
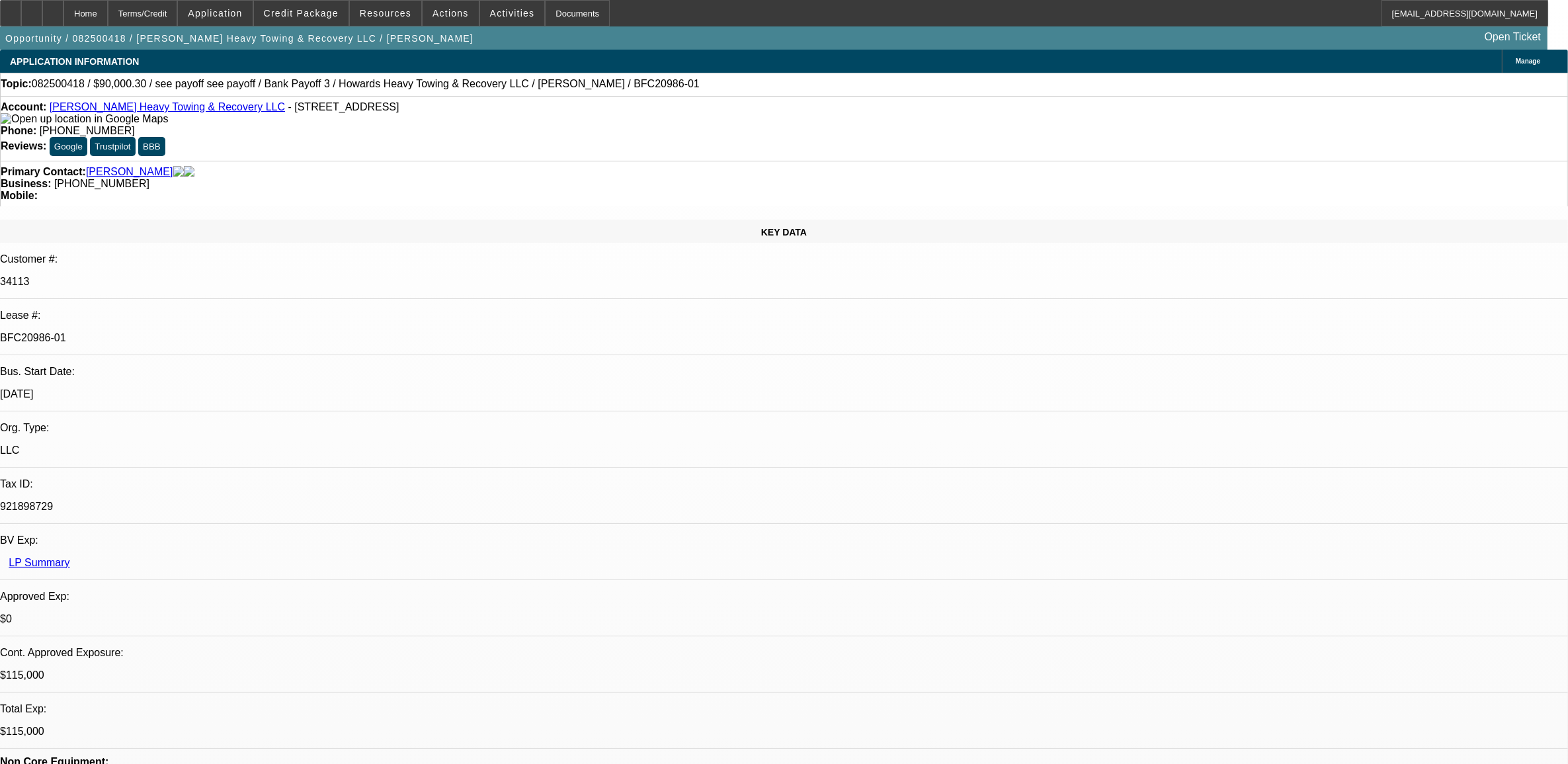
select select "0"
select select "2"
select select "0.1"
select select "4"
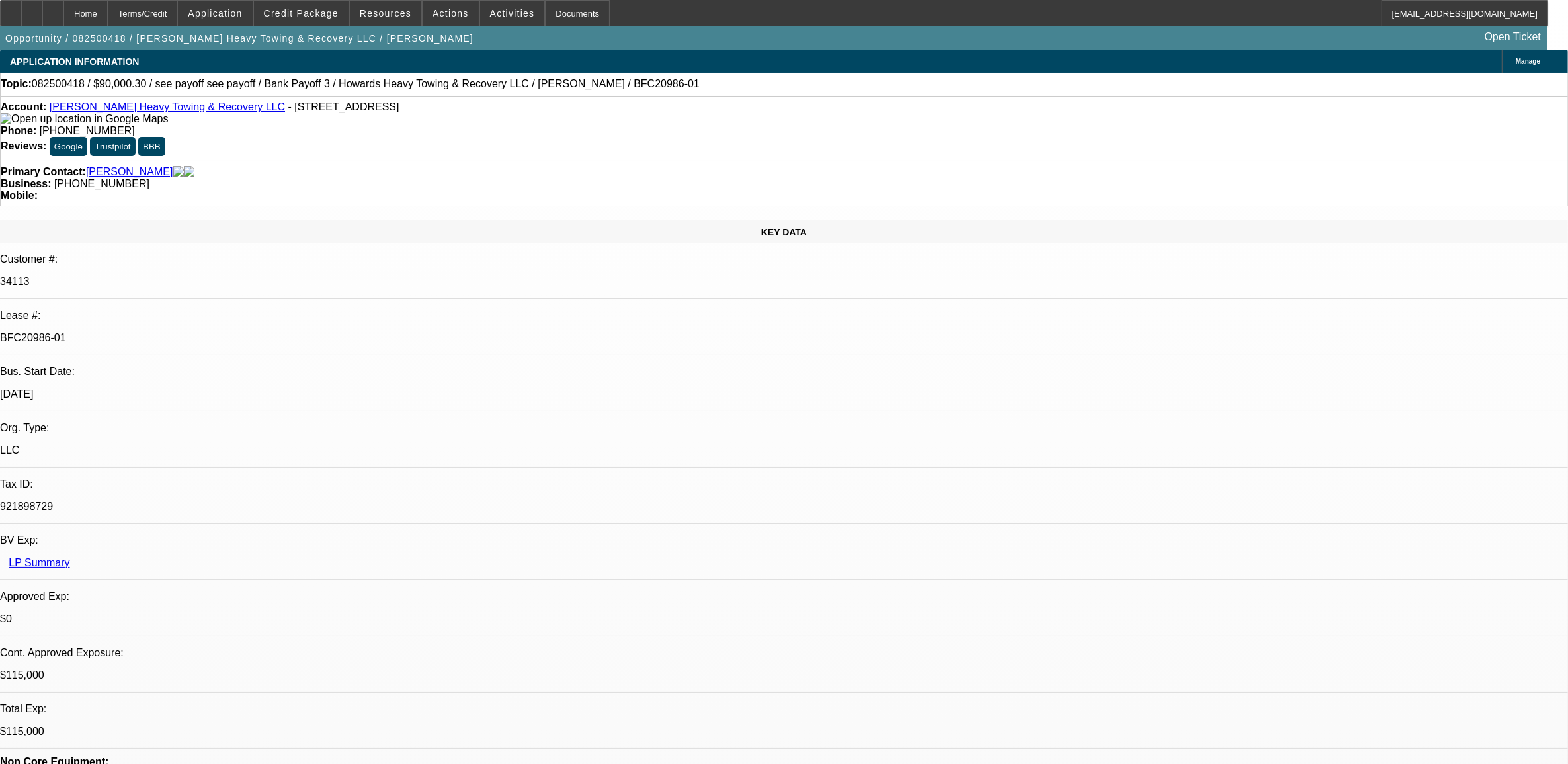
select select "0"
select select "2"
select select "0.1"
select select "4"
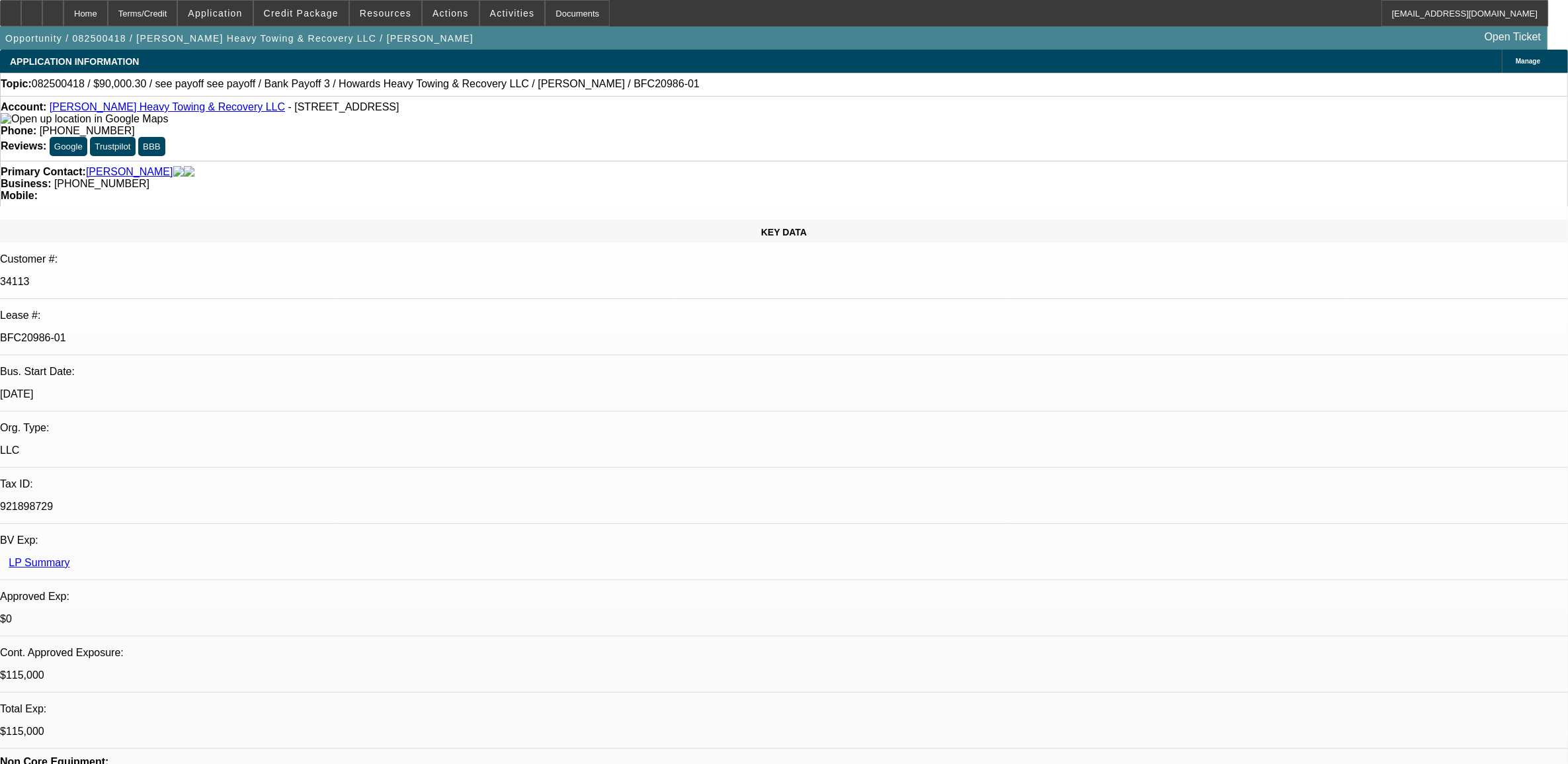
select select "0"
select select "2"
select select "0.1"
select select "4"
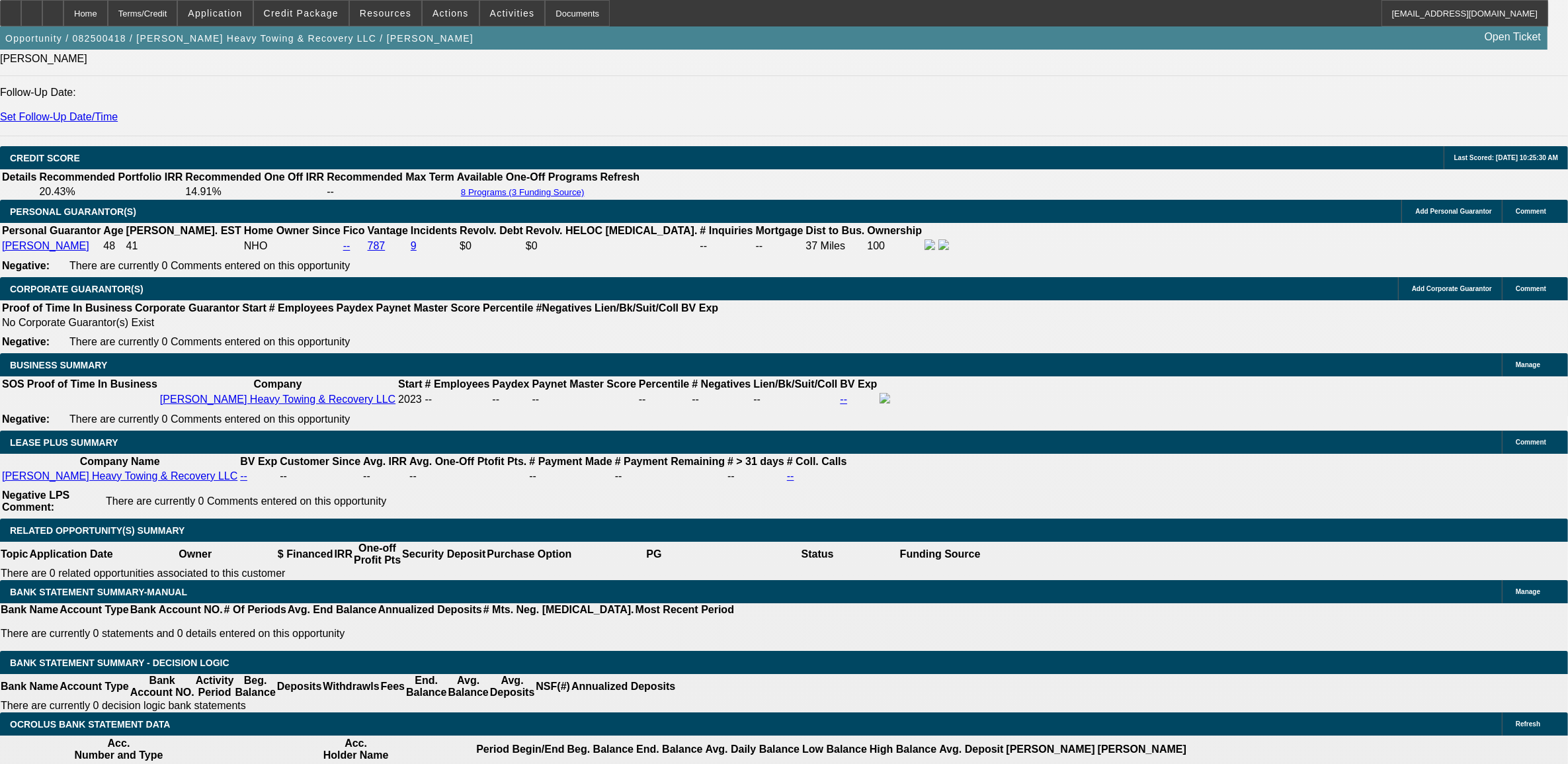
scroll to position [1985, 0]
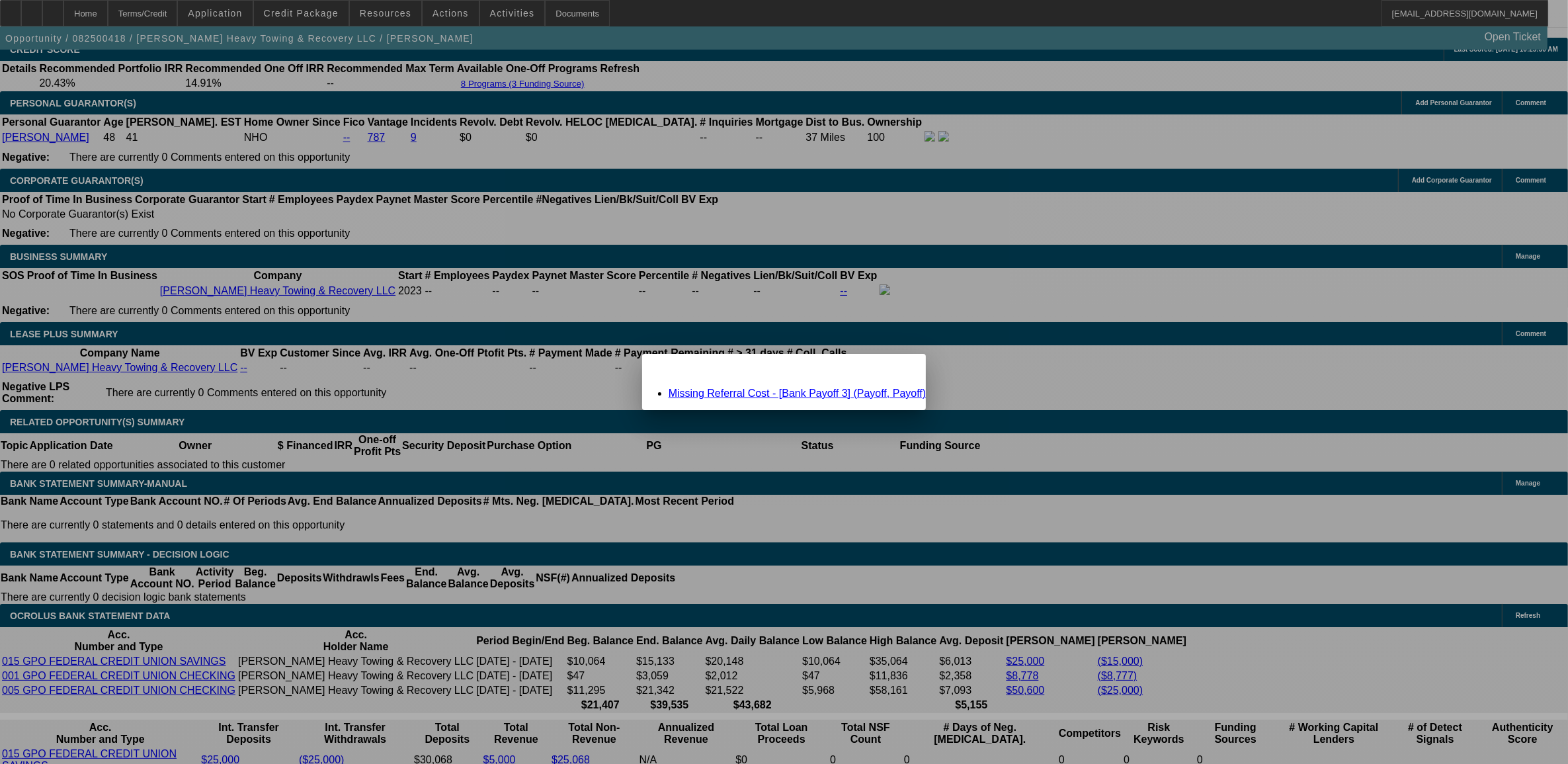
click at [767, 397] on li "Missing Referral Cost - [Bank Payoff 3] (Payoff, Payoff)" at bounding box center [797, 393] width 258 height 12
click at [771, 391] on link "Missing Referral Cost - [Bank Payoff 3] (Payoff, Payoff)" at bounding box center [797, 392] width 258 height 11
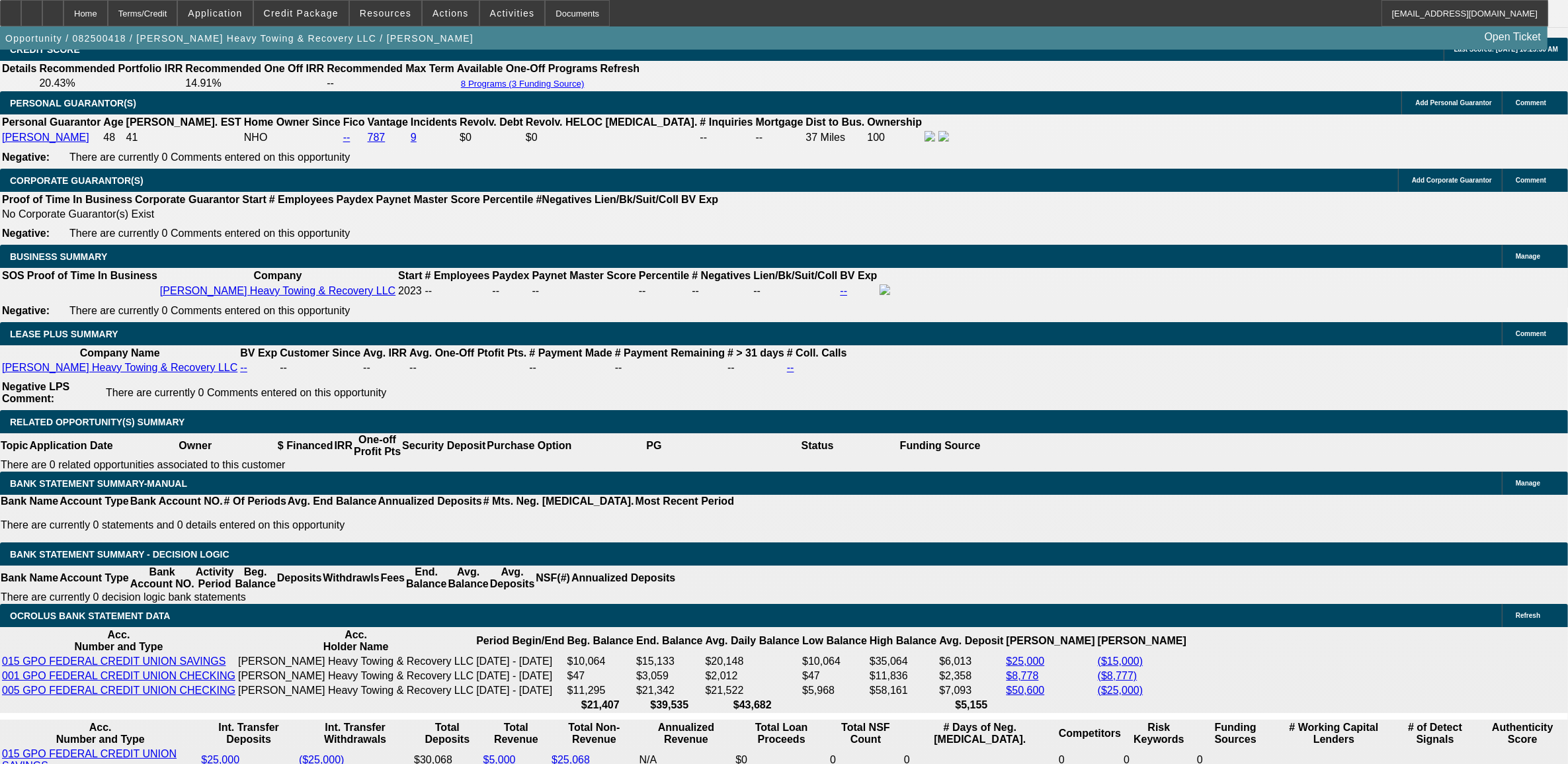
scroll to position [1985, 0]
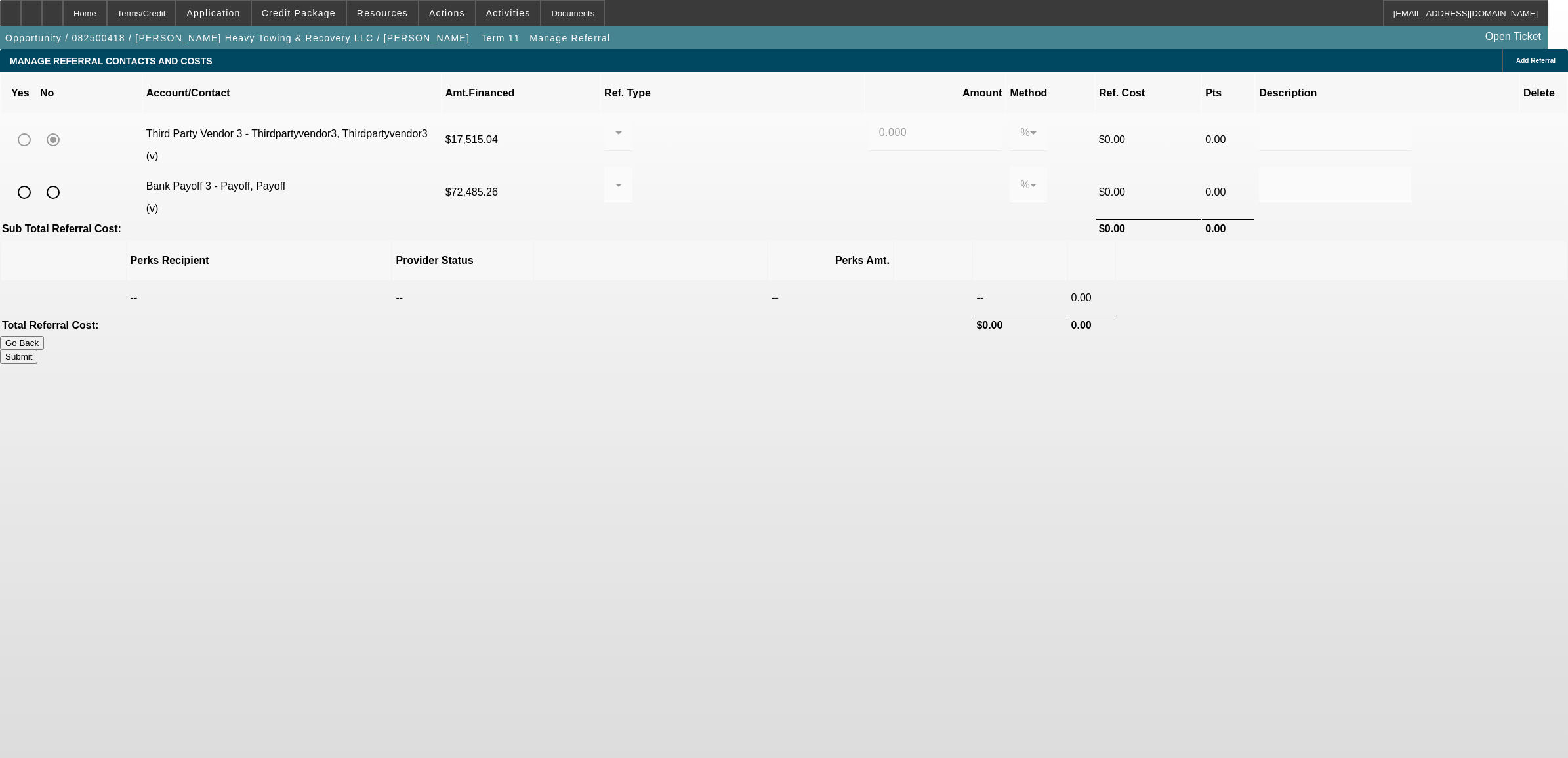
click at [67, 179] on input "radio" at bounding box center [53, 192] width 26 height 26
radio input "true"
click at [37, 350] on button "Submit" at bounding box center [19, 357] width 37 height 14
type input "0.000"
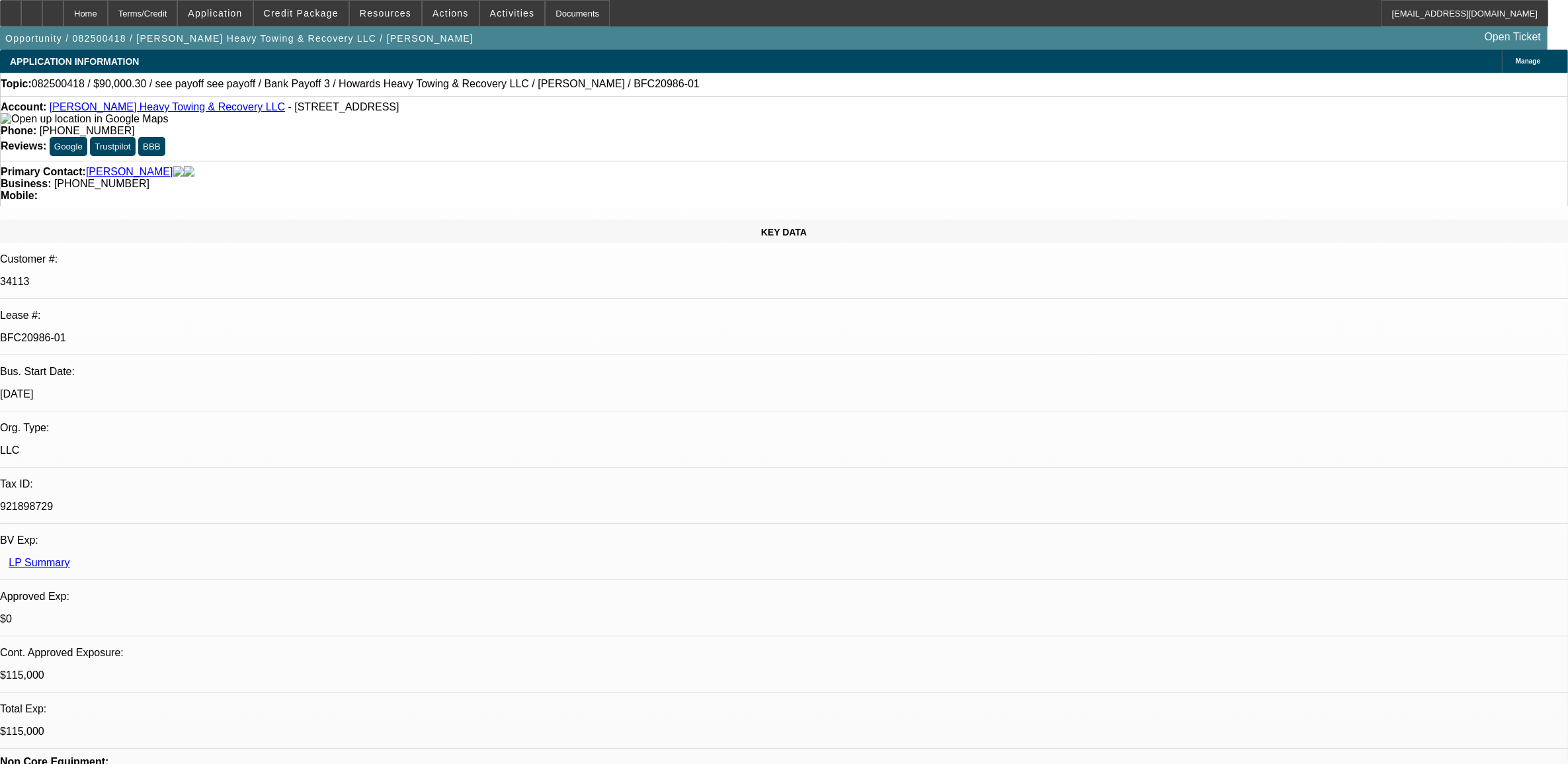
select select "0"
select select "2"
select select "0.1"
select select "4"
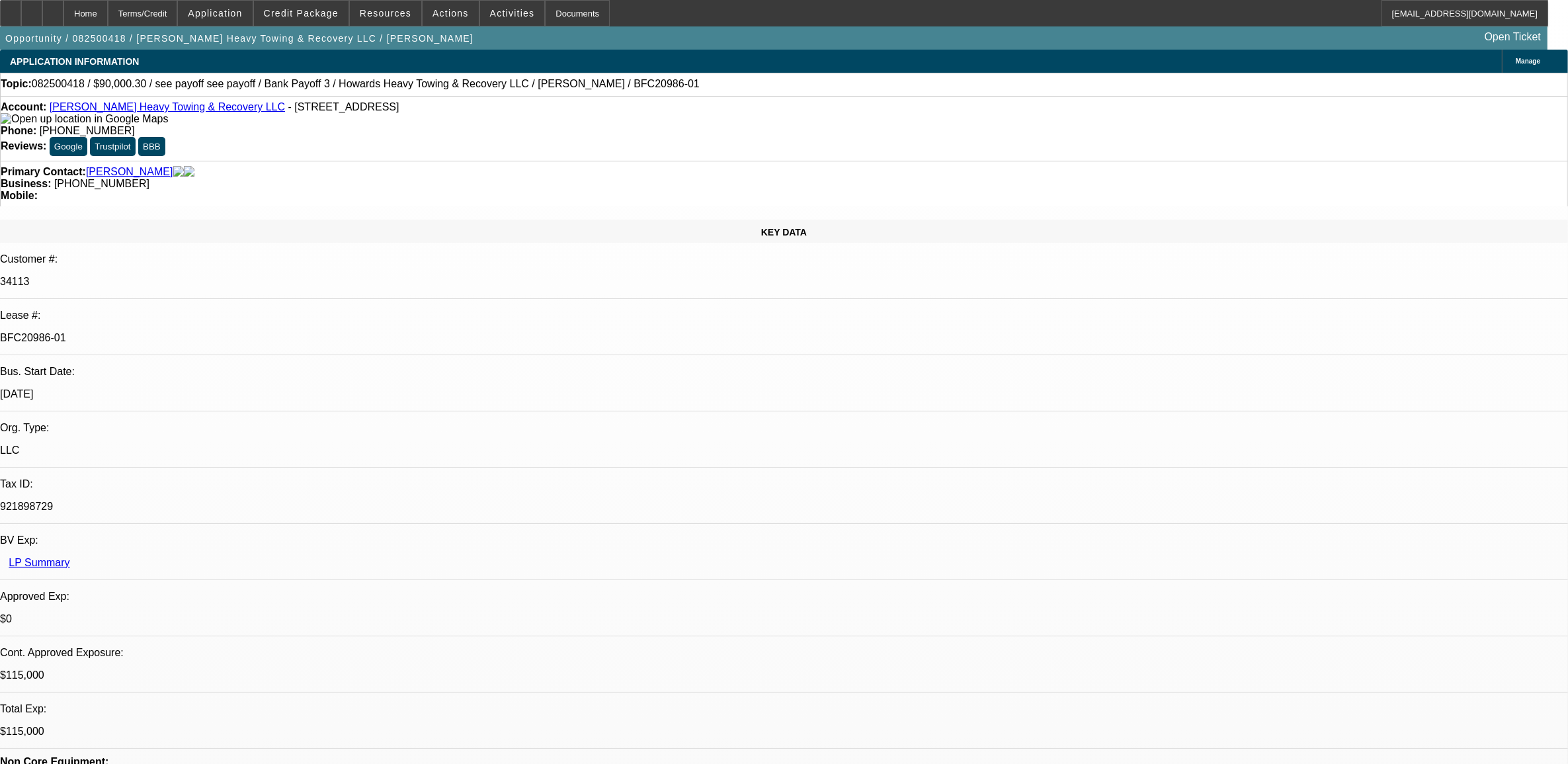
select select "0"
select select "2"
select select "0.1"
select select "4"
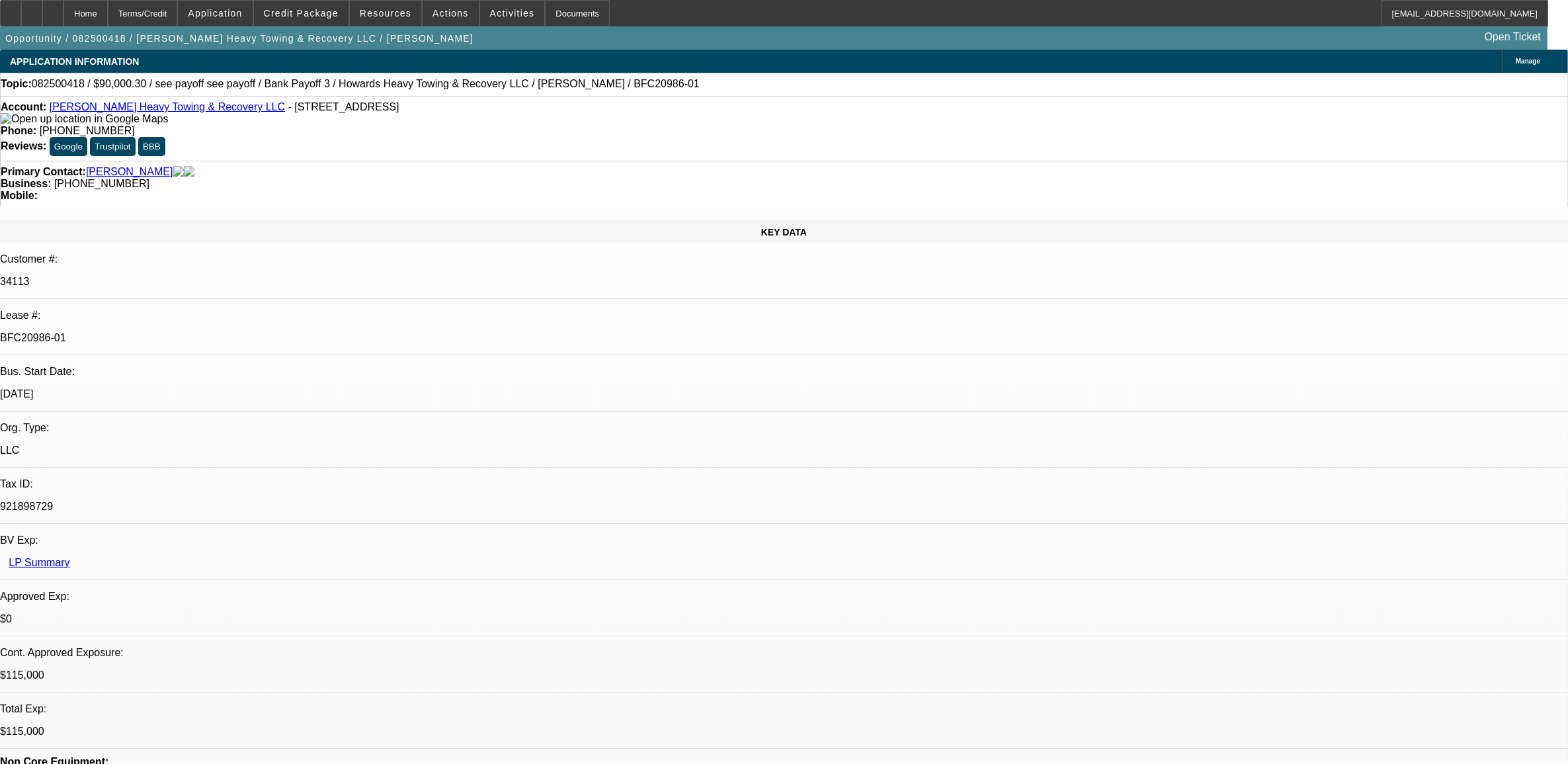
select select "0"
select select "2"
select select "0.1"
select select "4"
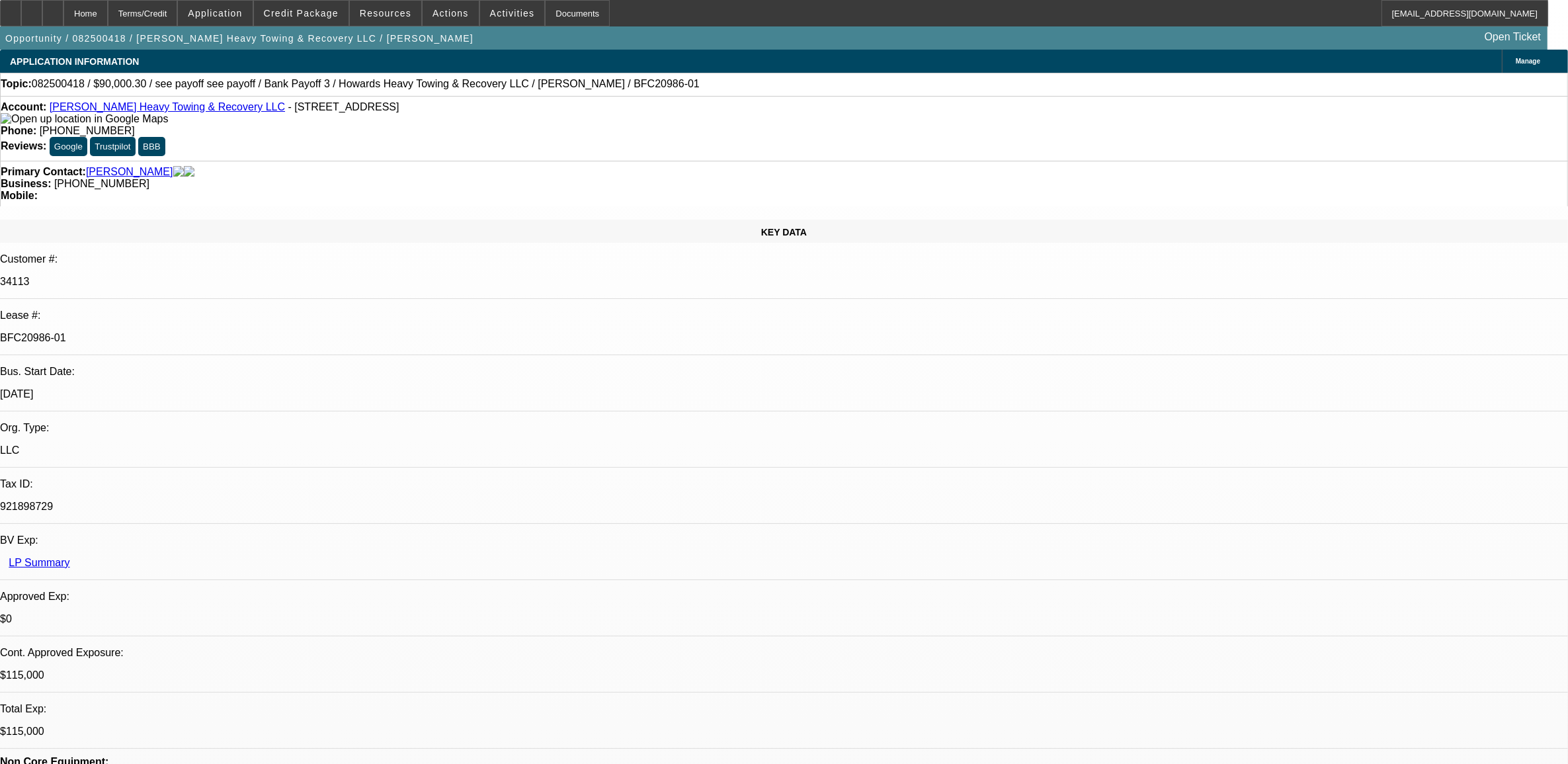
select select "0"
select select "2"
select select "0.1"
select select "4"
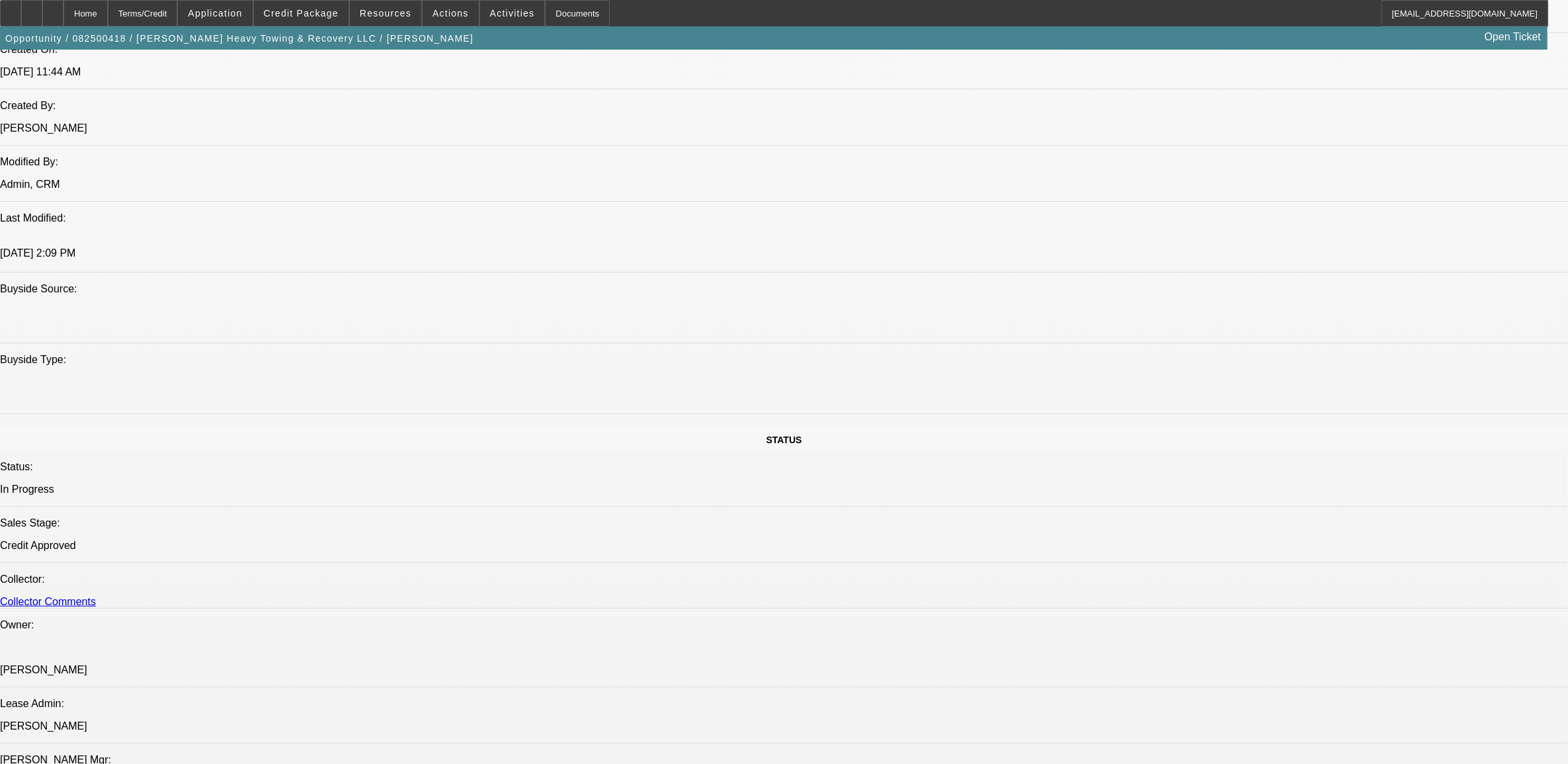
scroll to position [1075, 0]
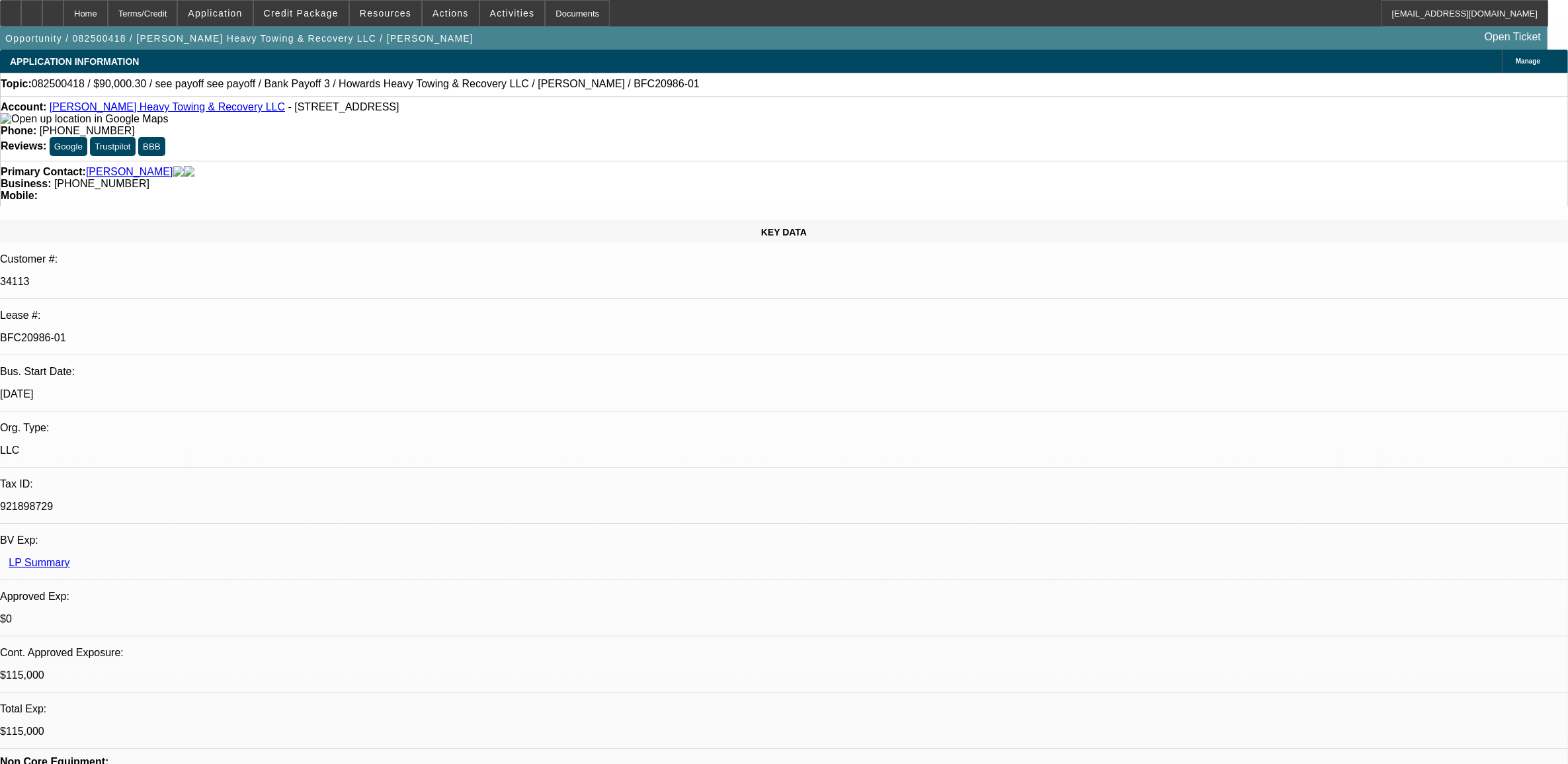
select select "0"
select select "0.1"
select select "0"
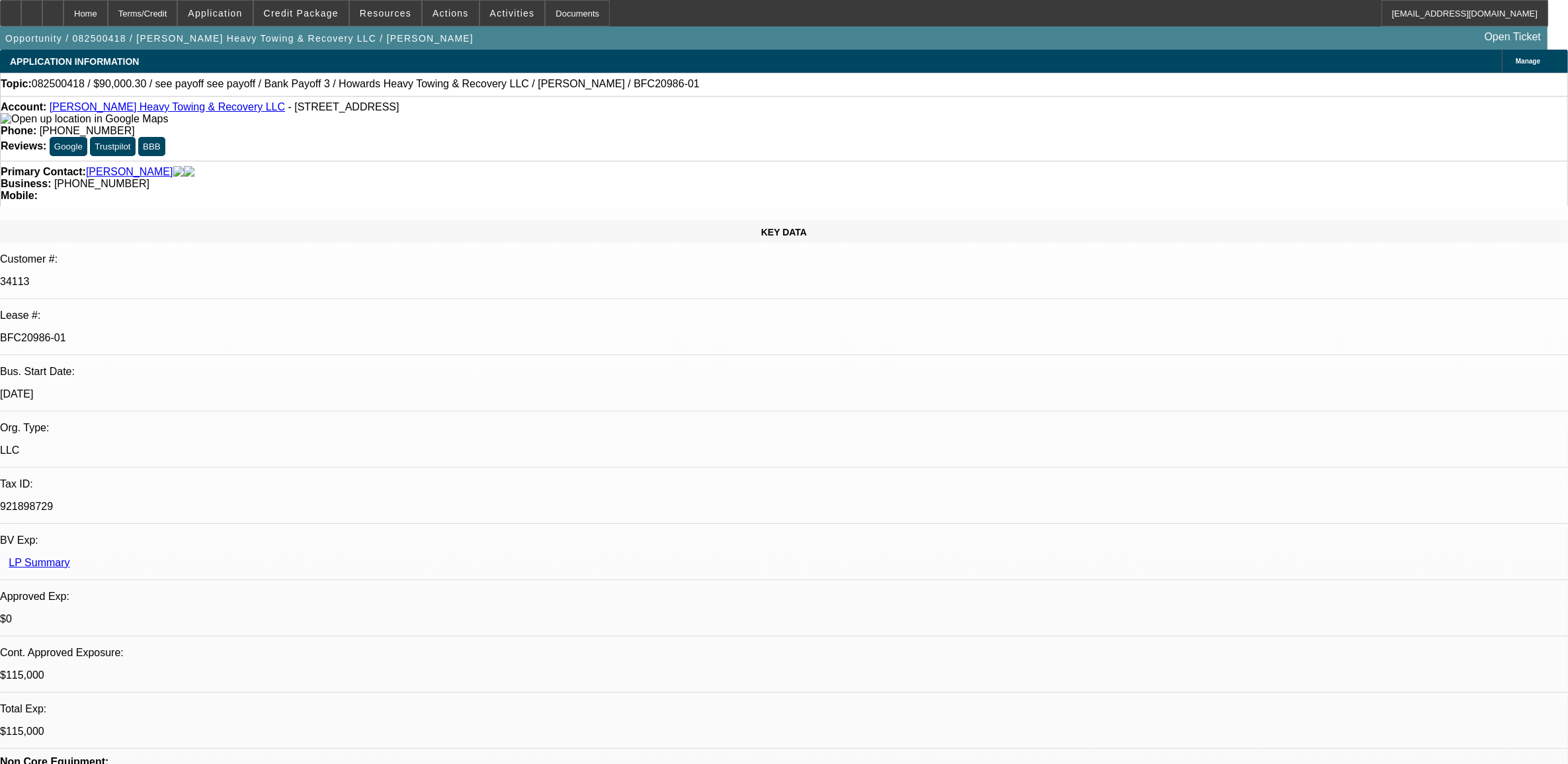
select select "0.1"
select select "0"
select select "0.1"
select select "0"
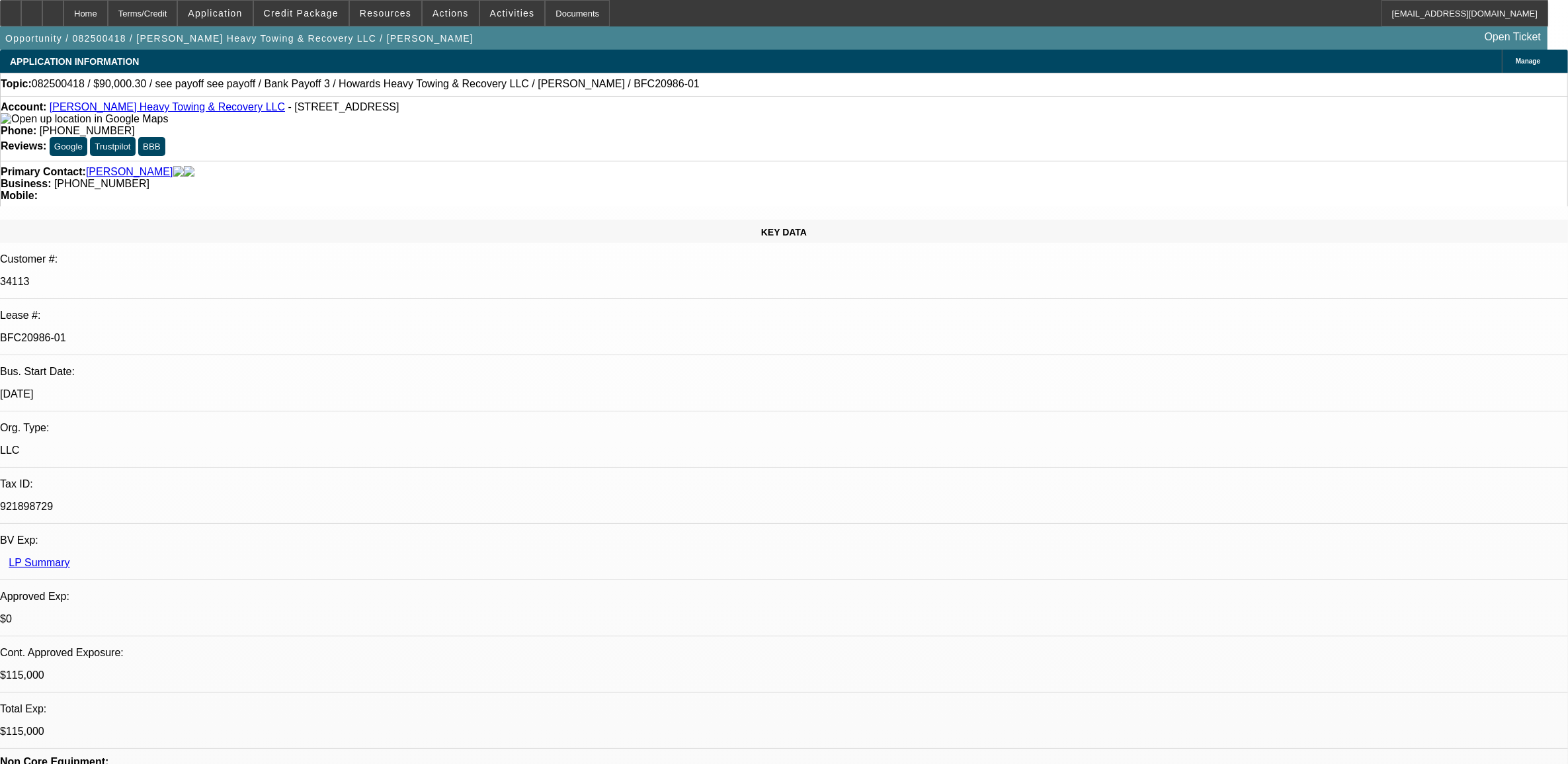
select select "0"
select select "0.1"
select select "1"
select select "2"
select select "4"
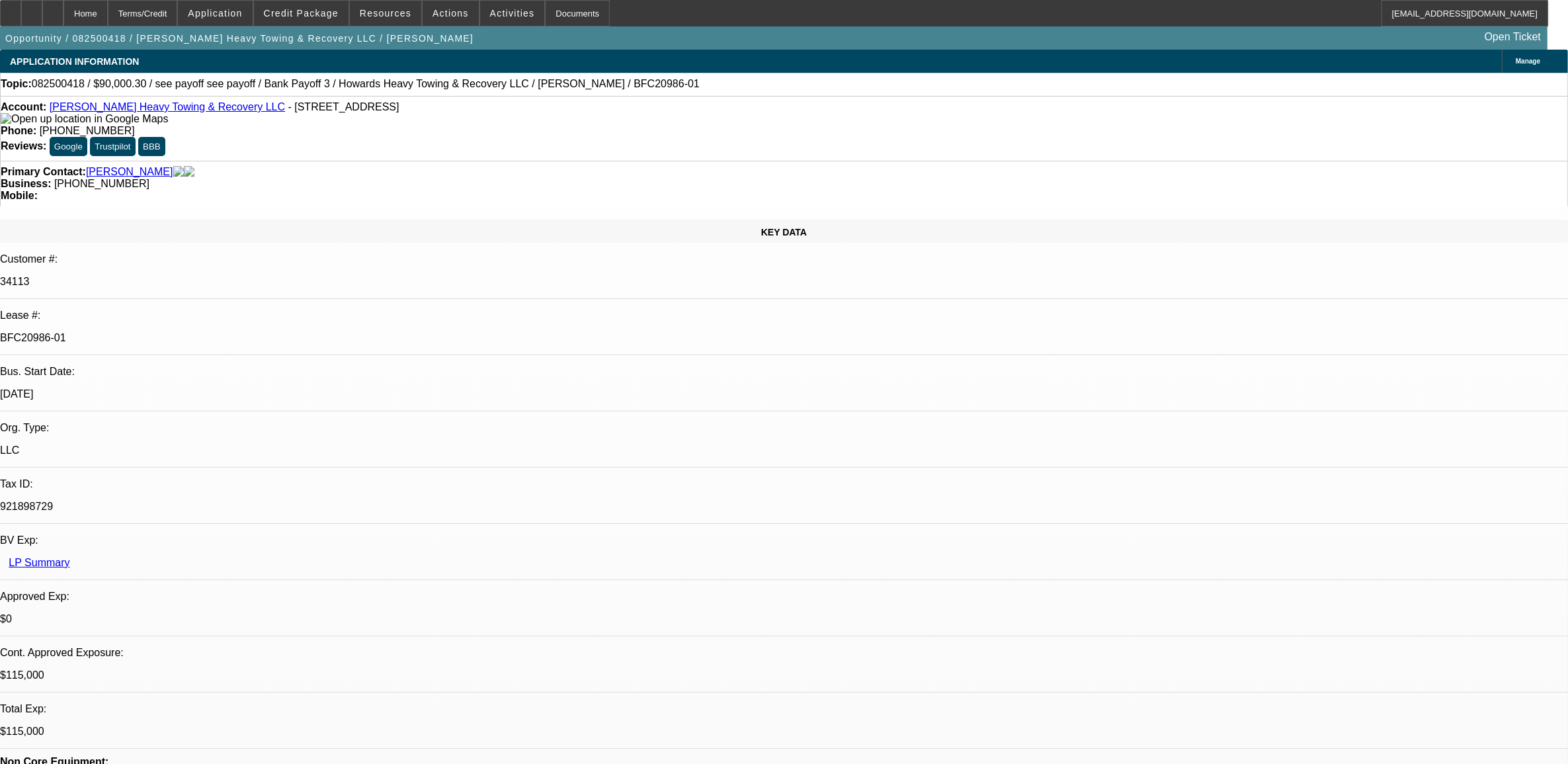
select select "1"
select select "2"
select select "4"
select select "1"
select select "2"
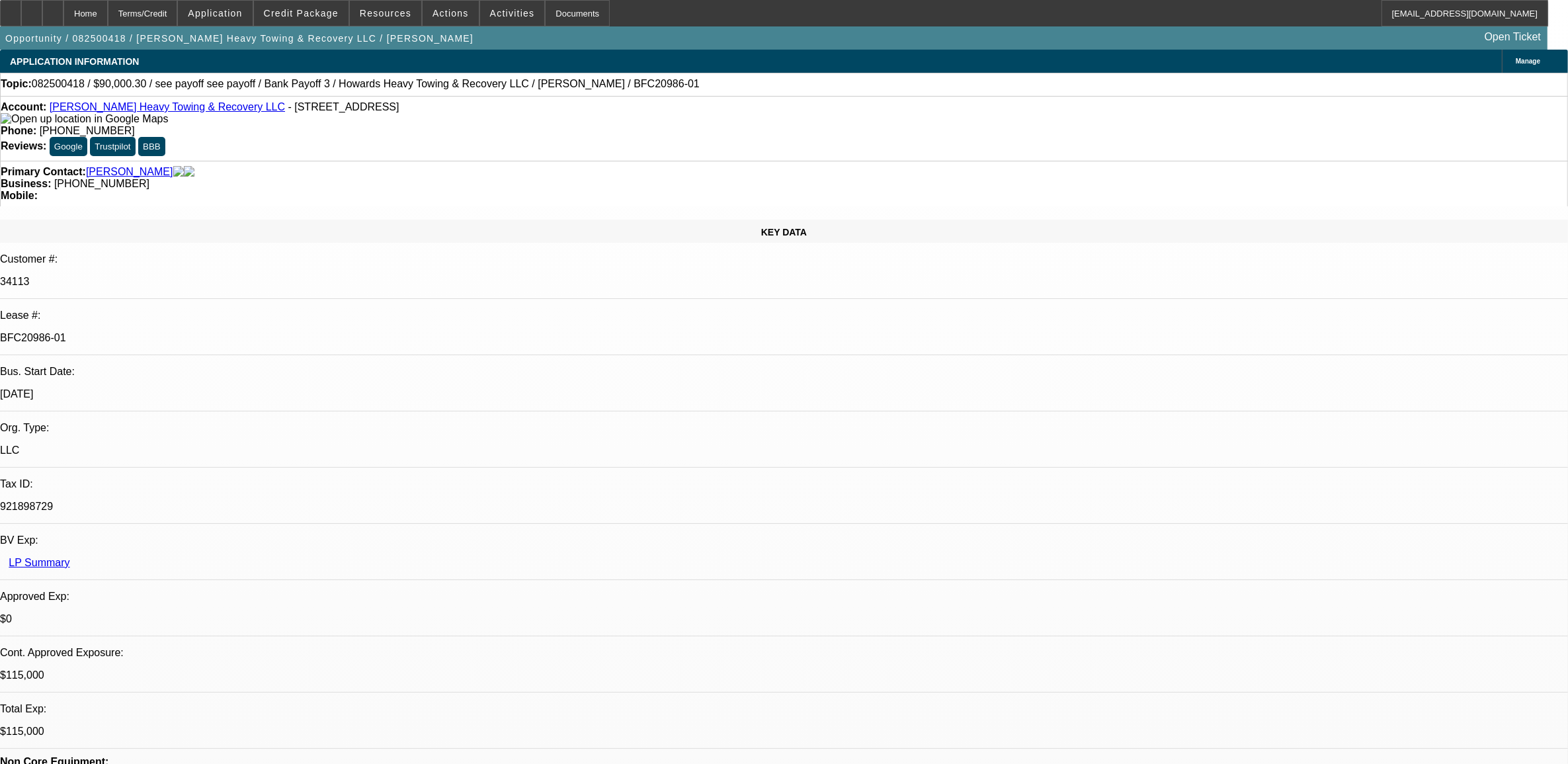
select select "4"
select select "1"
select select "2"
select select "4"
click at [329, 15] on span "Credit Package" at bounding box center [301, 13] width 75 height 11
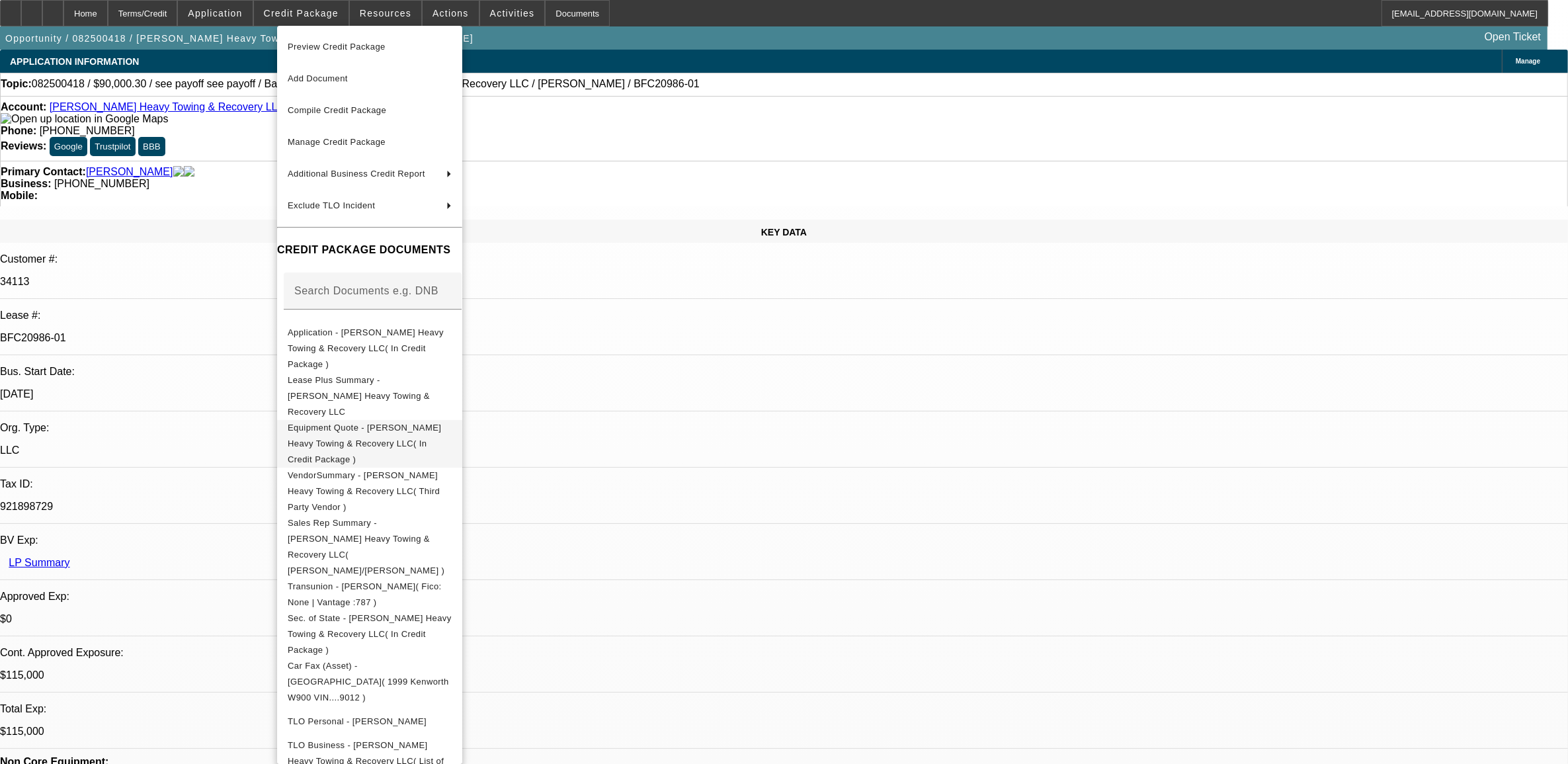
click at [370, 422] on span "Equipment Quote - [PERSON_NAME] Heavy Towing & Recovery LLC( In Credit Package )" at bounding box center [364, 443] width 153 height 42
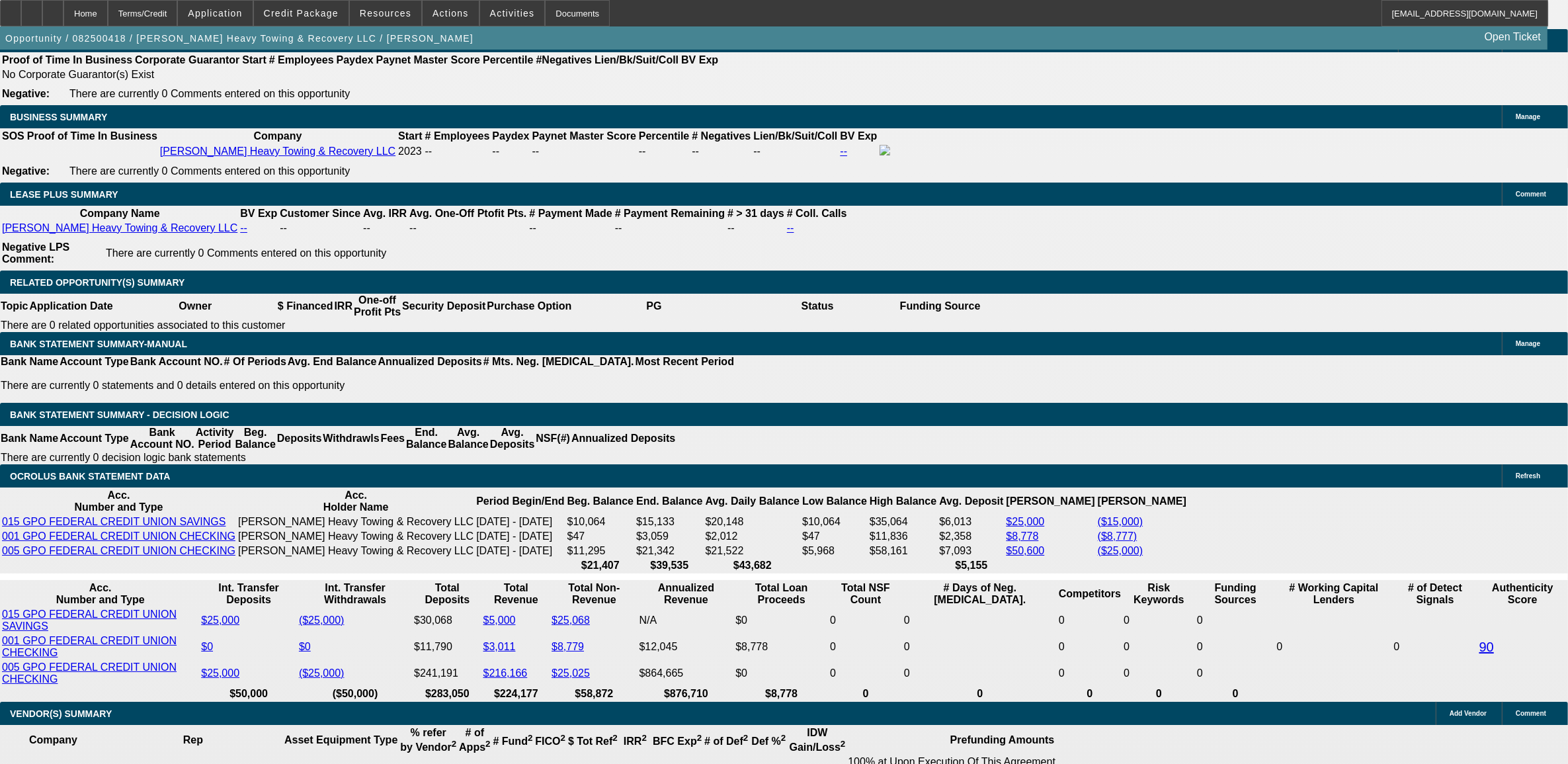
scroll to position [2151, 0]
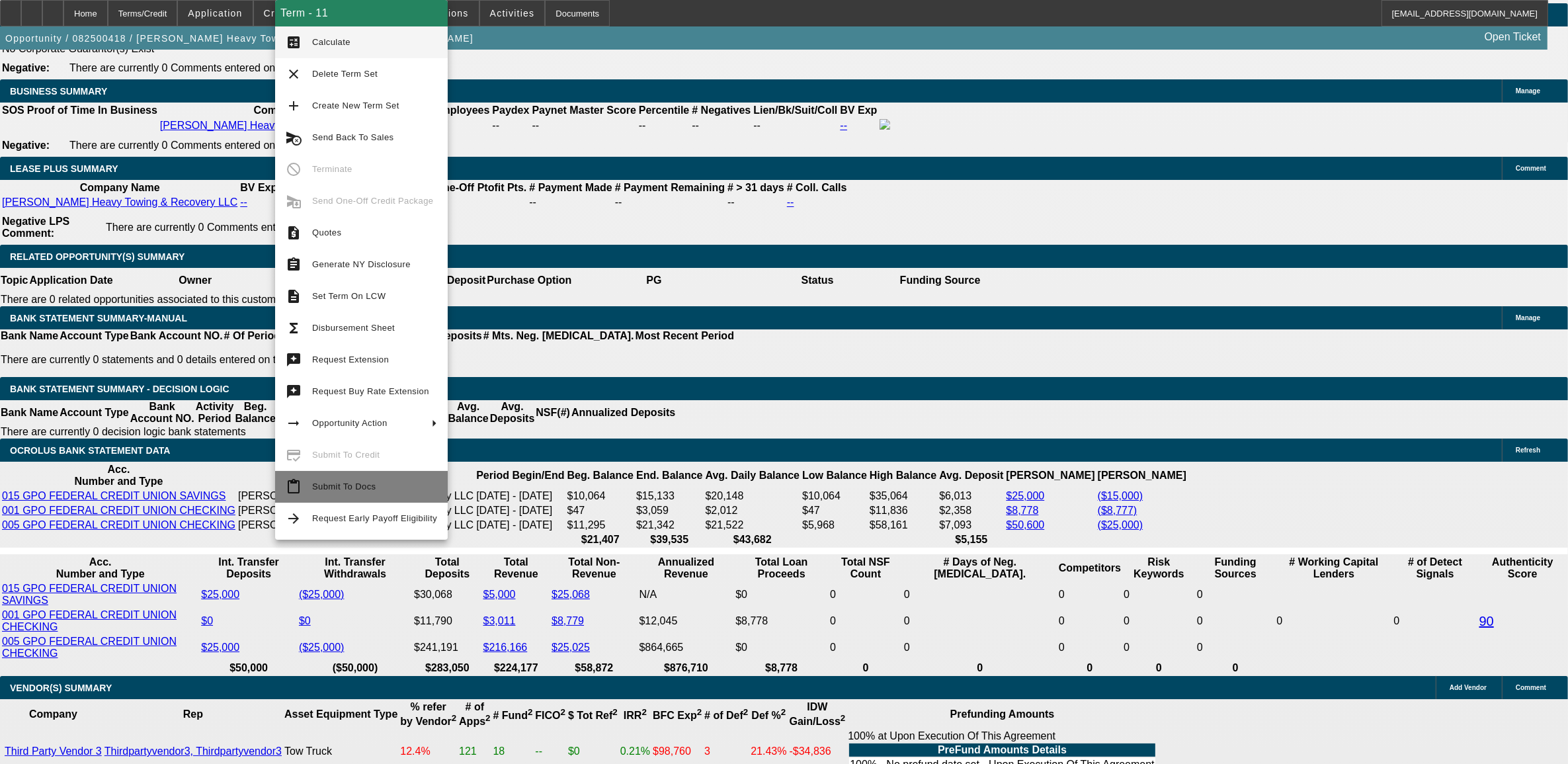
click at [332, 491] on span "Submit To Docs" at bounding box center [374, 487] width 125 height 16
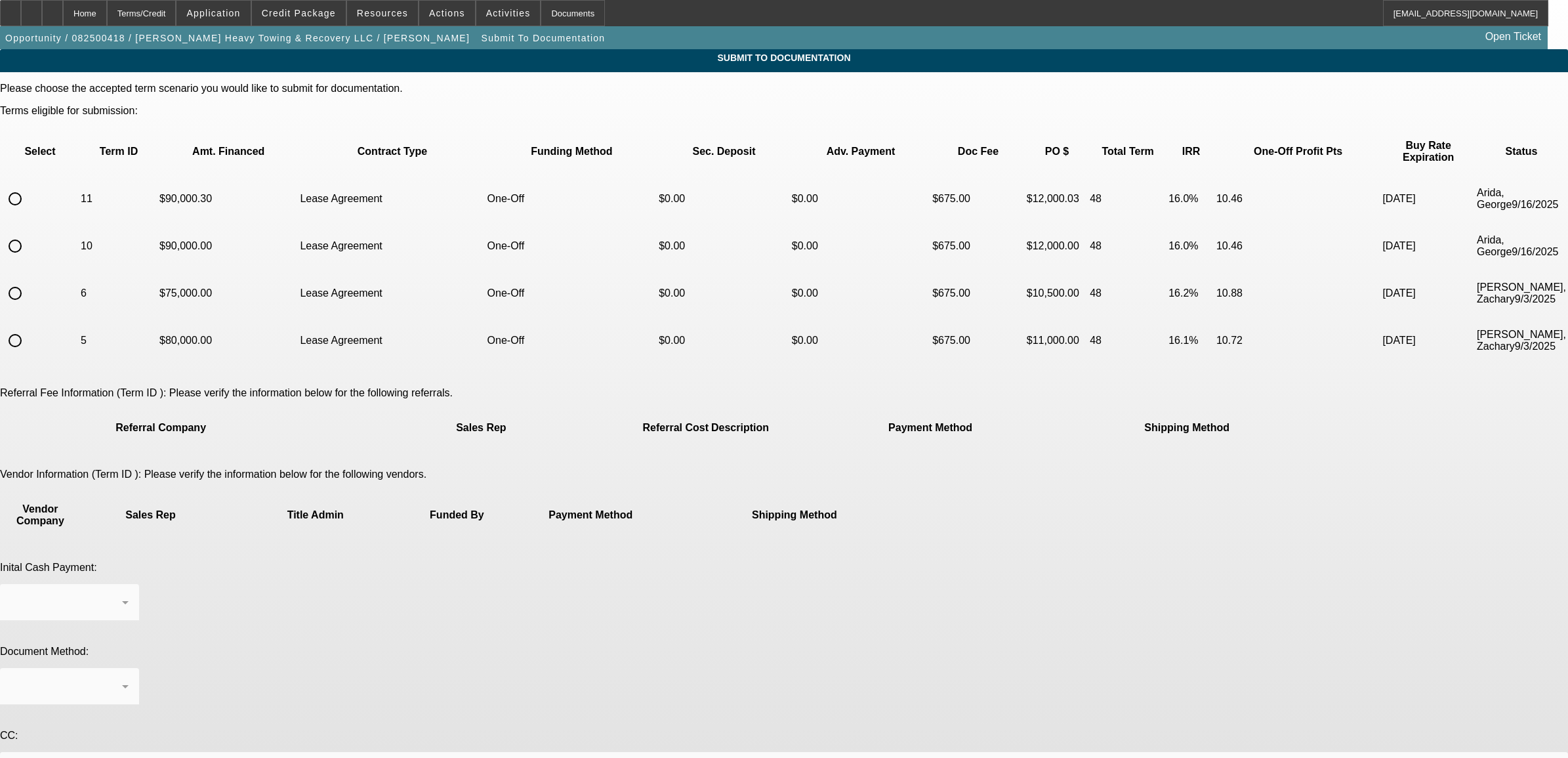
click at [28, 185] on input "radio" at bounding box center [15, 198] width 26 height 26
radio input "true"
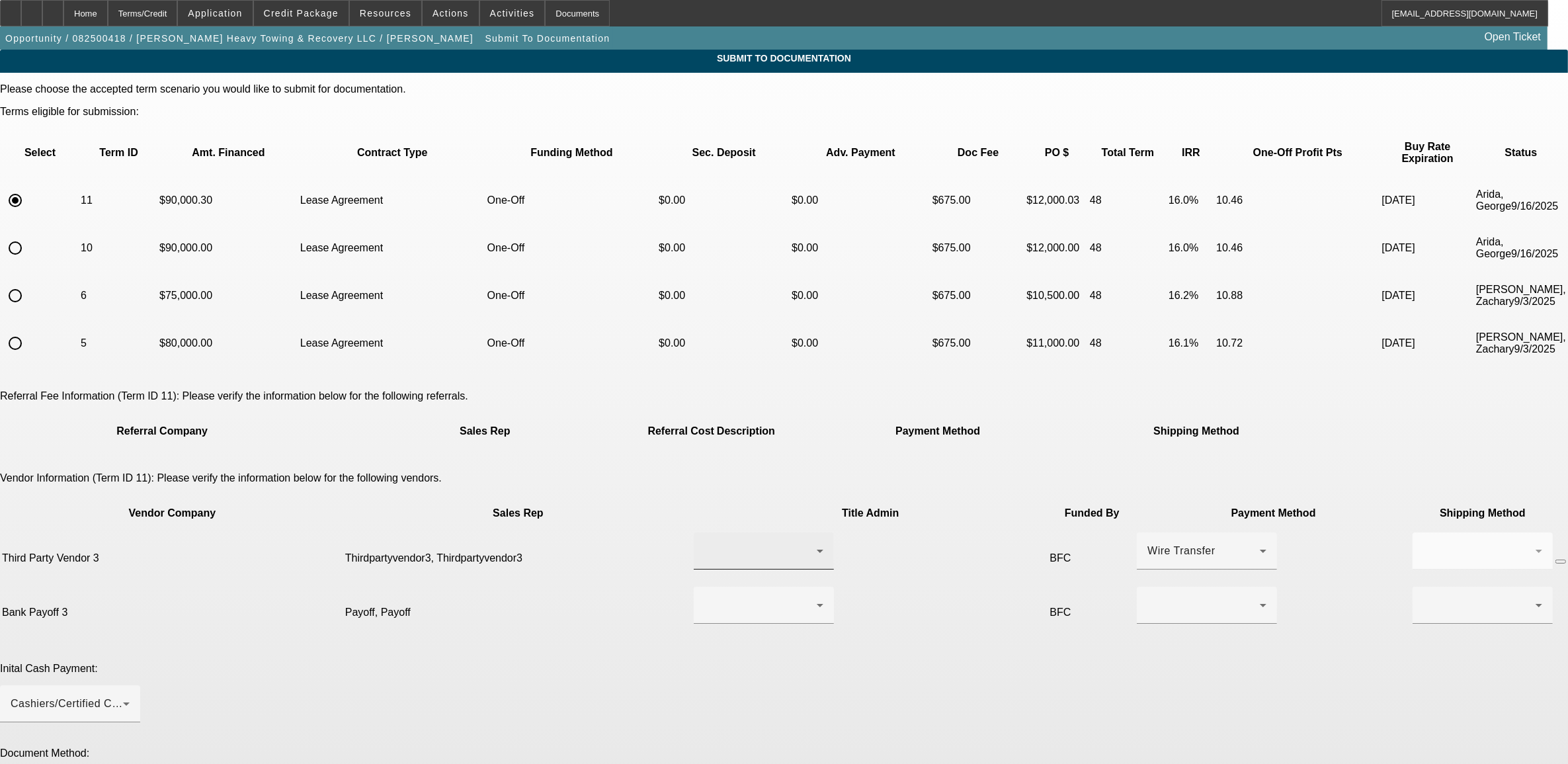
click at [734, 544] on div at bounding box center [761, 552] width 113 height 16
click at [709, 524] on span "Thirdpartyvendor3, Thirdpartyvendor3" at bounding box center [709, 518] width 131 height 32
click at [1413, 533] on mat-form-field at bounding box center [1483, 558] width 140 height 51
click at [713, 597] on div at bounding box center [761, 605] width 113 height 16
click at [690, 583] on span "Payoff, Payoff" at bounding box center [679, 577] width 70 height 16
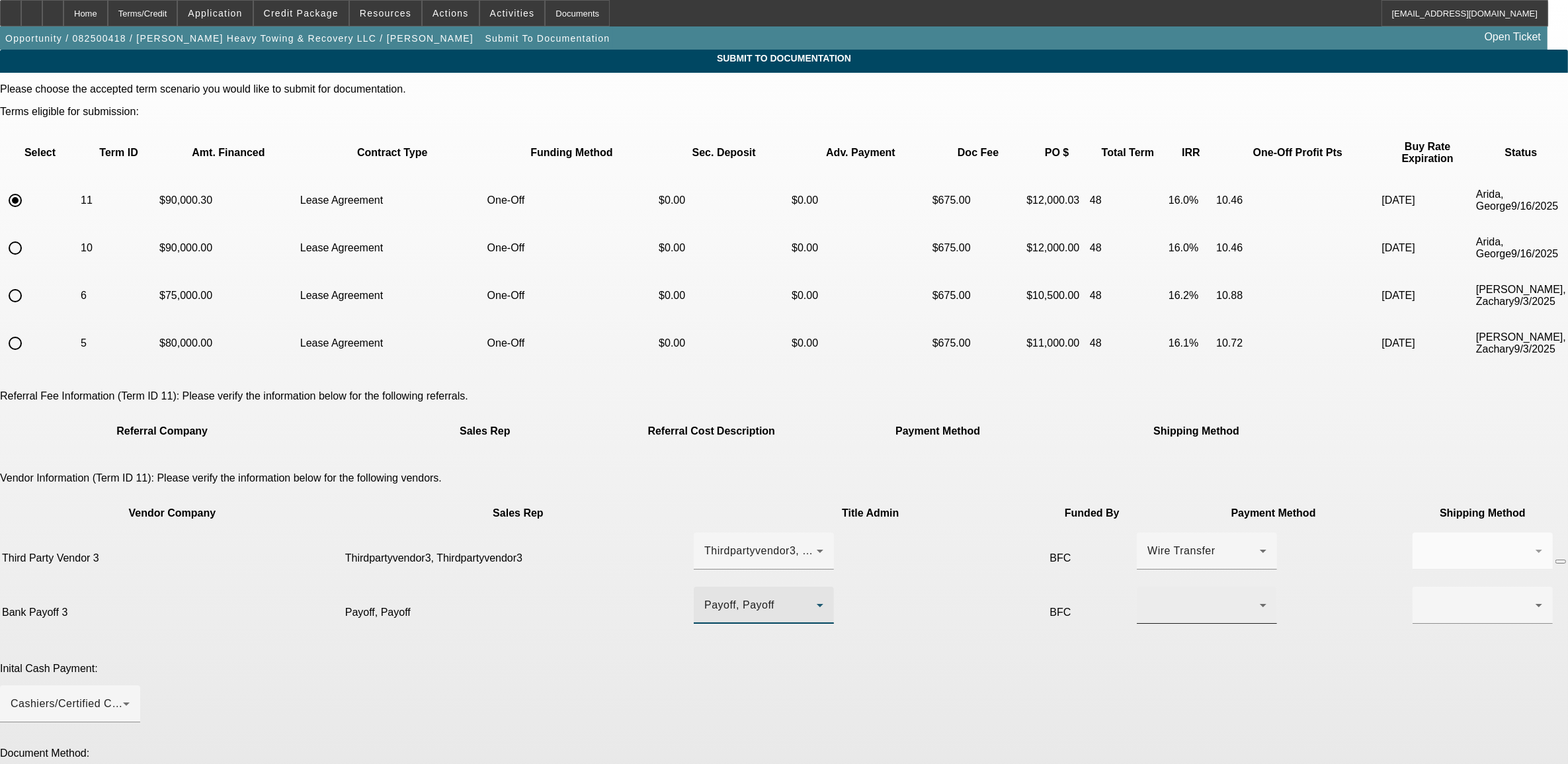
click at [1147, 597] on div at bounding box center [1203, 605] width 113 height 16
click at [874, 581] on span "Check" at bounding box center [861, 577] width 32 height 16
click at [1424, 597] on div at bounding box center [1480, 605] width 113 height 16
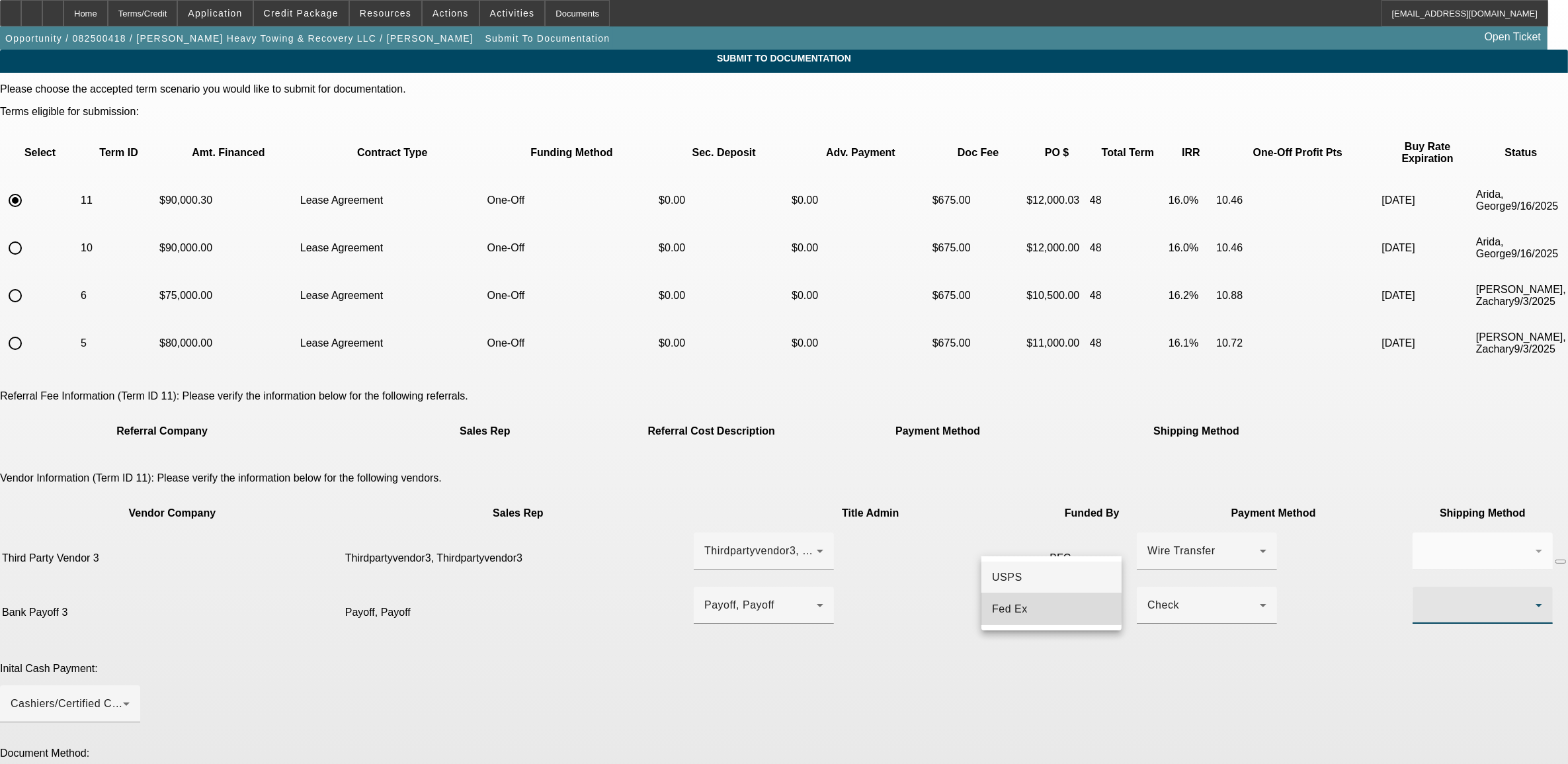
click at [1009, 607] on span "Fed Ex" at bounding box center [1010, 609] width 36 height 16
click at [1147, 544] on div "Wire Transfer" at bounding box center [1203, 552] width 113 height 16
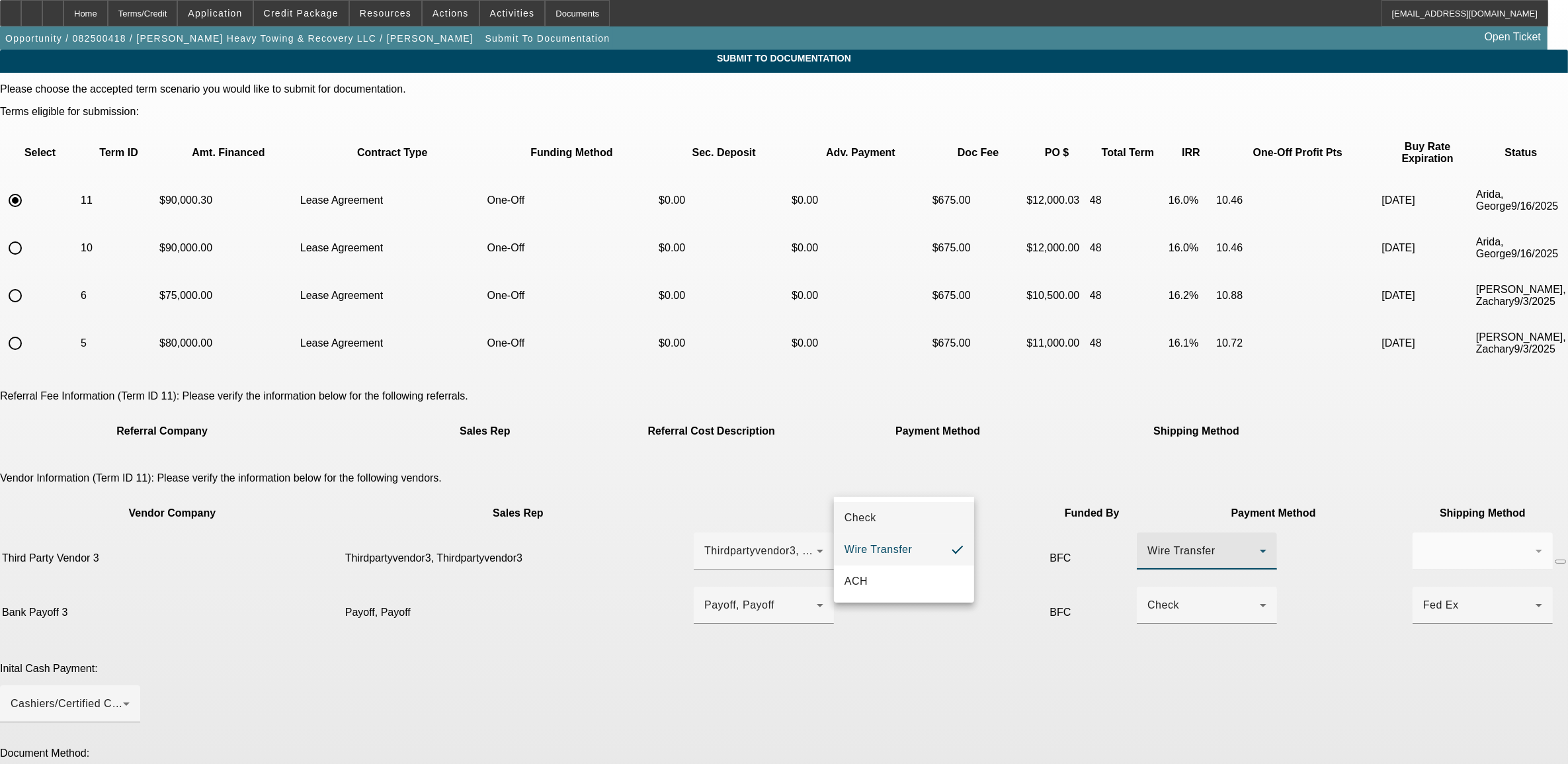
drag, startPoint x: 884, startPoint y: 513, endPoint x: 893, endPoint y: 507, distance: 10.8
click at [889, 508] on mat-option "Check" at bounding box center [904, 518] width 140 height 32
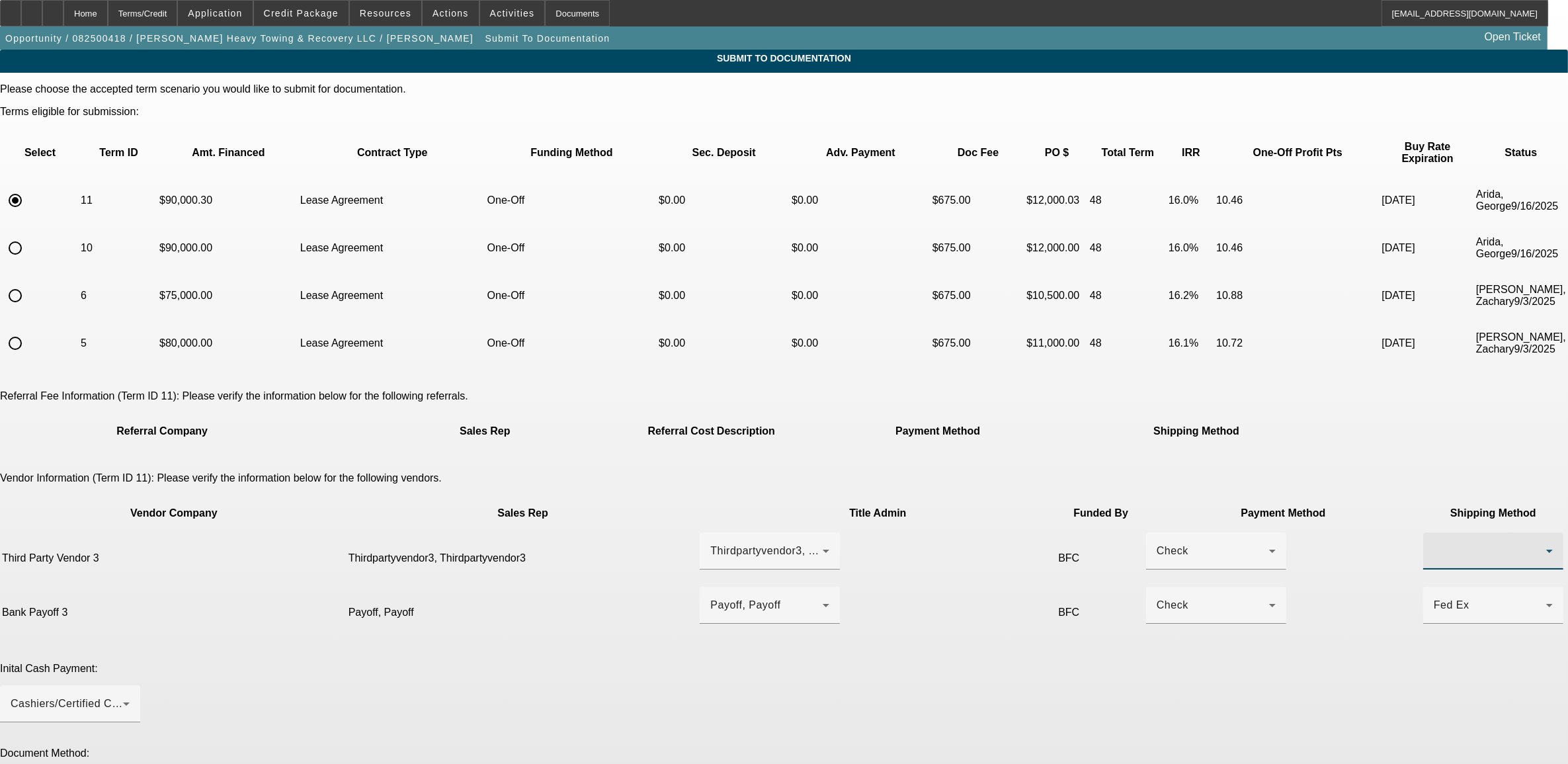
click at [1434, 544] on div at bounding box center [1490, 552] width 113 height 16
click at [1026, 546] on span "Fed Ex" at bounding box center [1027, 550] width 36 height 16
click at [969, 663] on div "Inital Cash Payment: Cashiers/Certified Check" at bounding box center [784, 700] width 1568 height 74
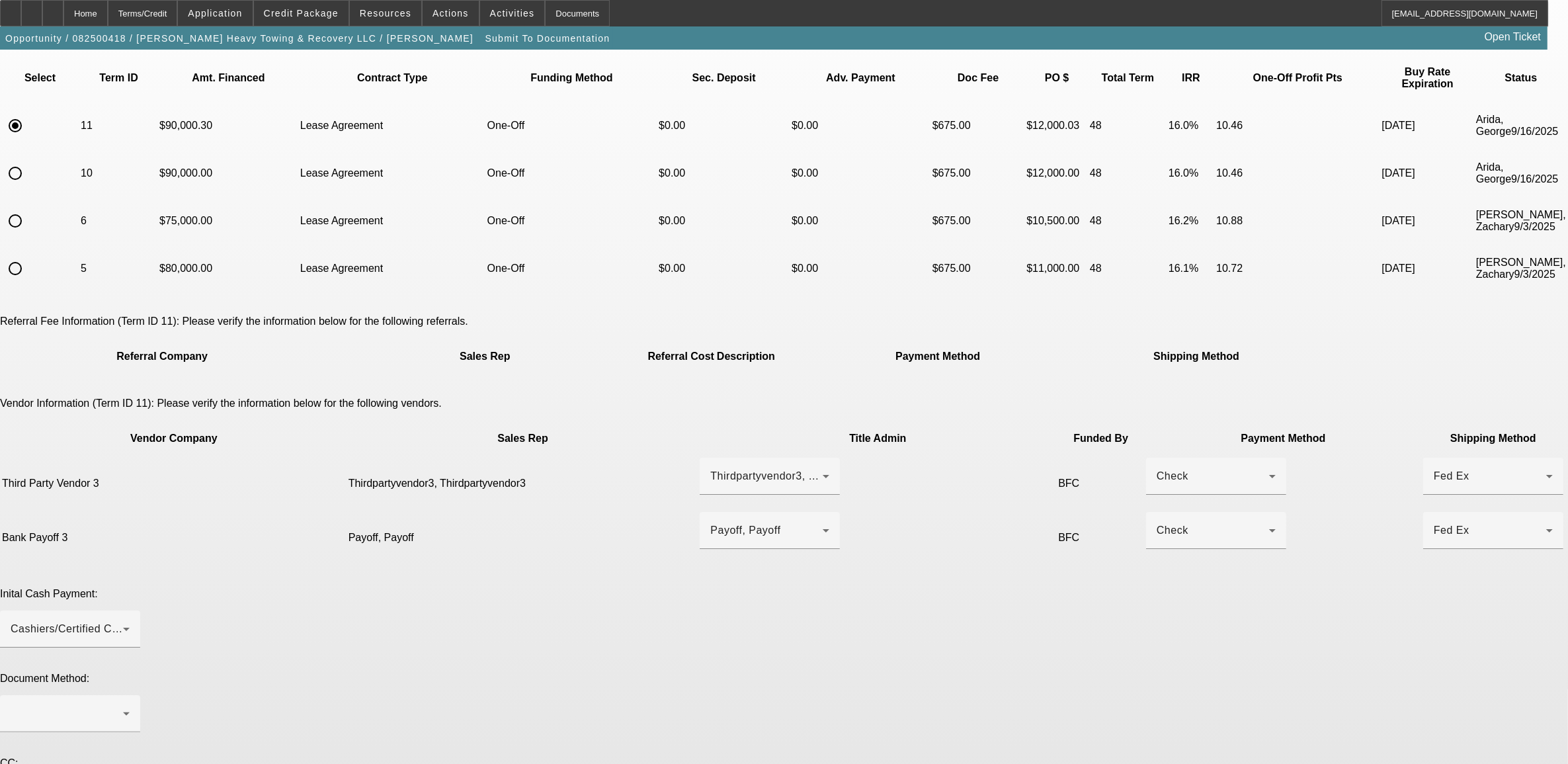
scroll to position [165, 0]
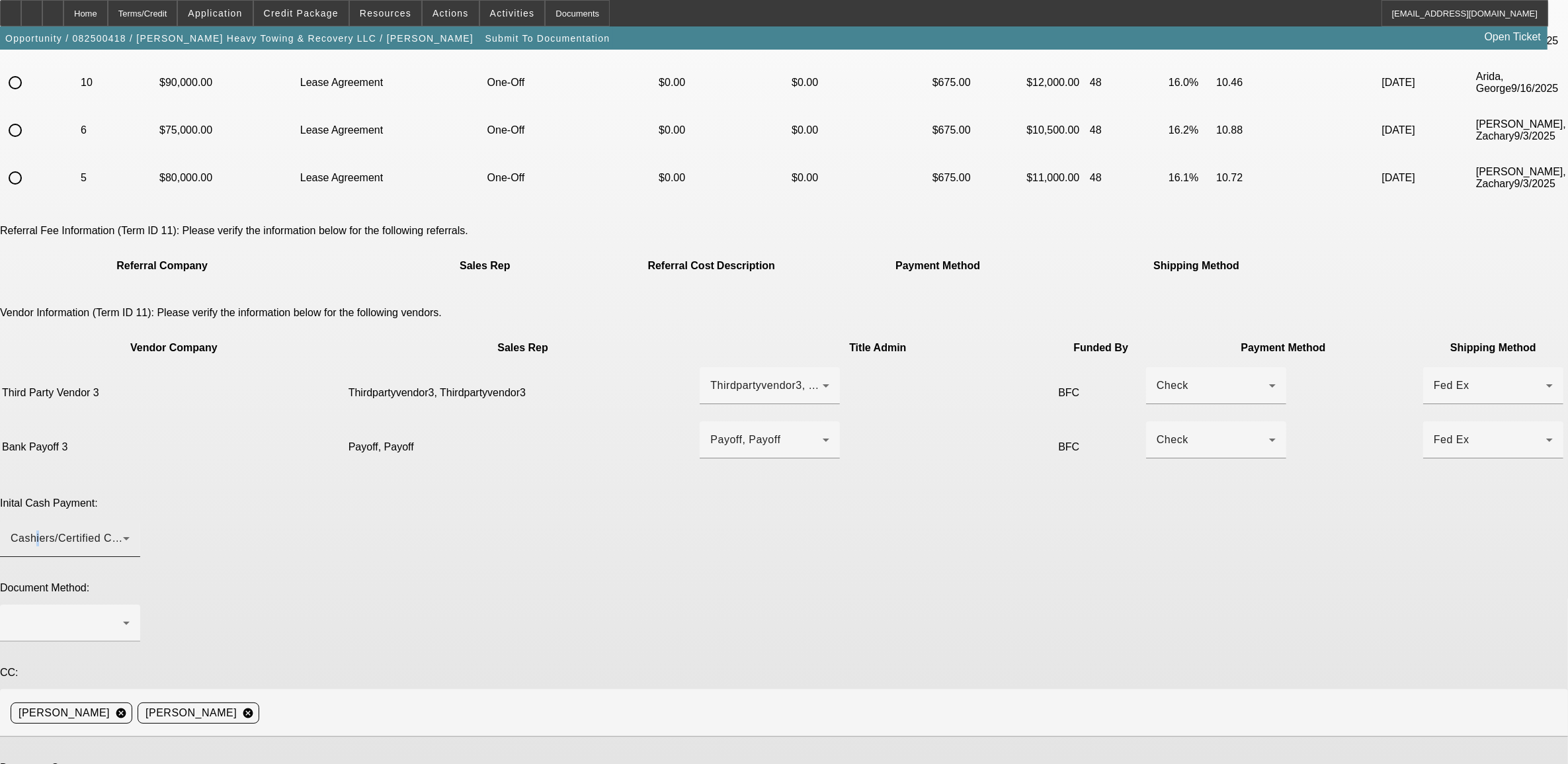
click at [124, 531] on div "Cashiers/Certified Check" at bounding box center [67, 539] width 113 height 16
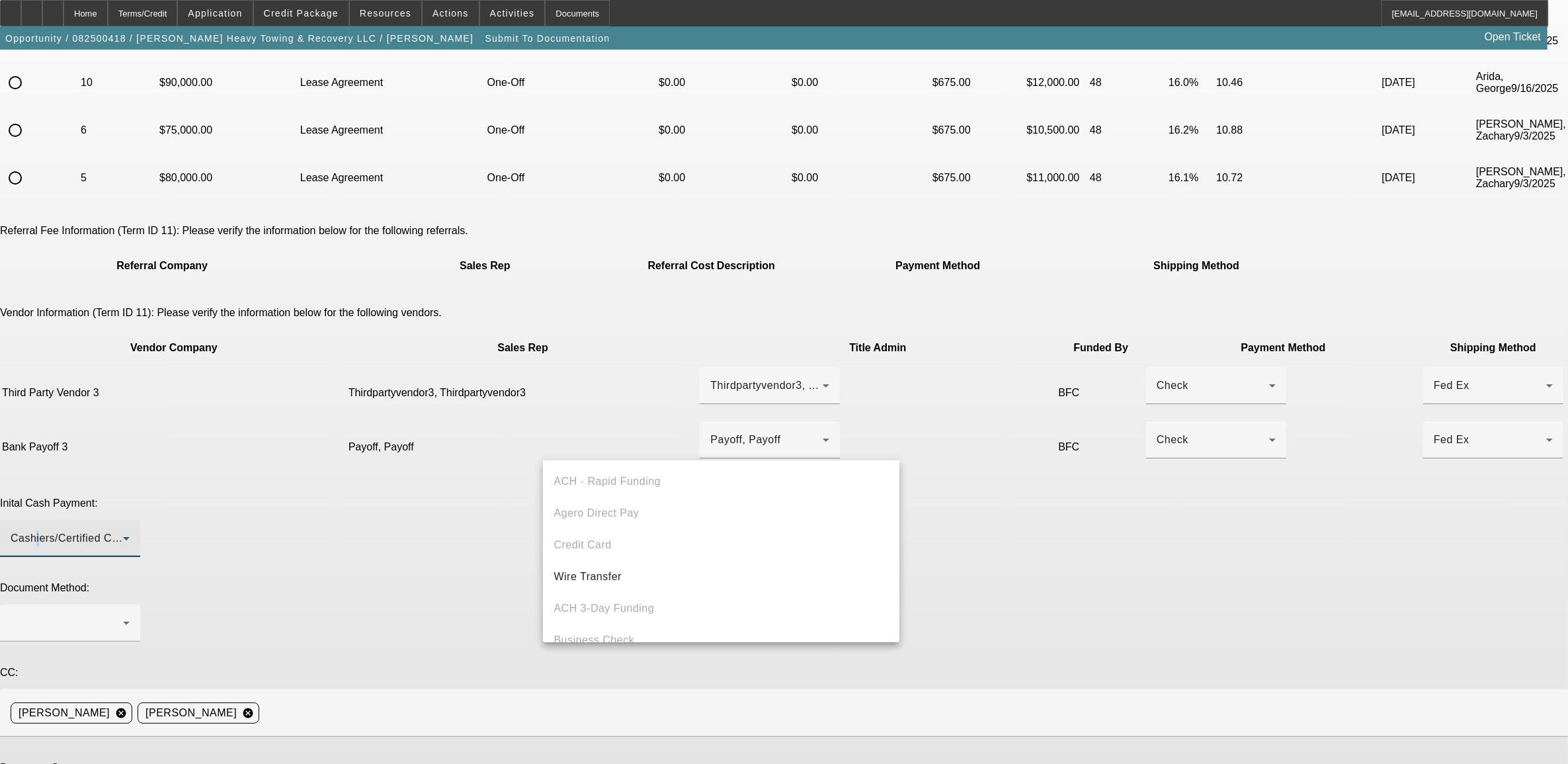
scroll to position [45, 0]
drag, startPoint x: 576, startPoint y: 435, endPoint x: 603, endPoint y: 530, distance: 98.8
click at [603, 530] on span "Wire Transfer" at bounding box center [587, 532] width 68 height 16
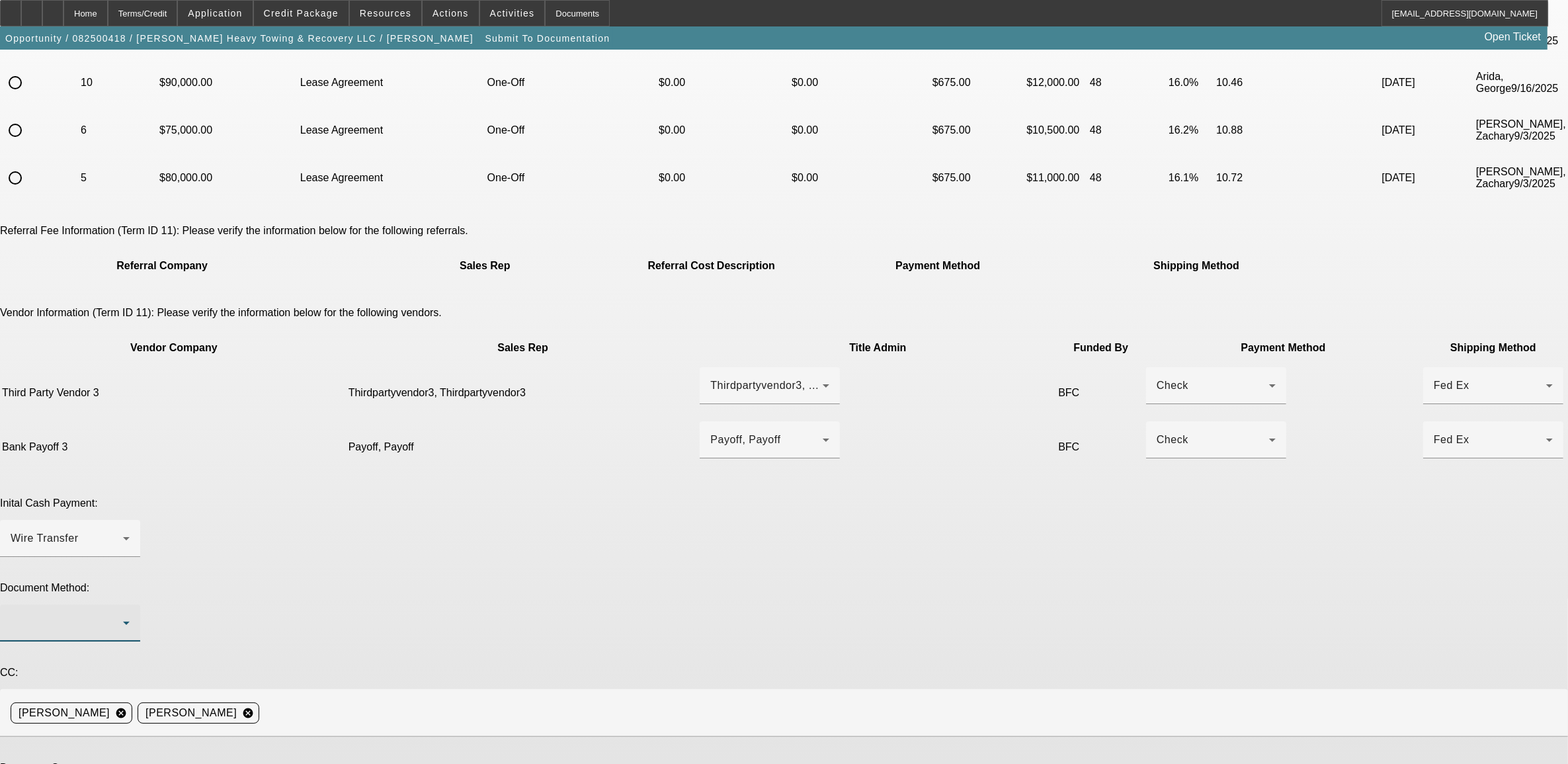
click at [124, 616] on div at bounding box center [67, 624] width 113 height 16
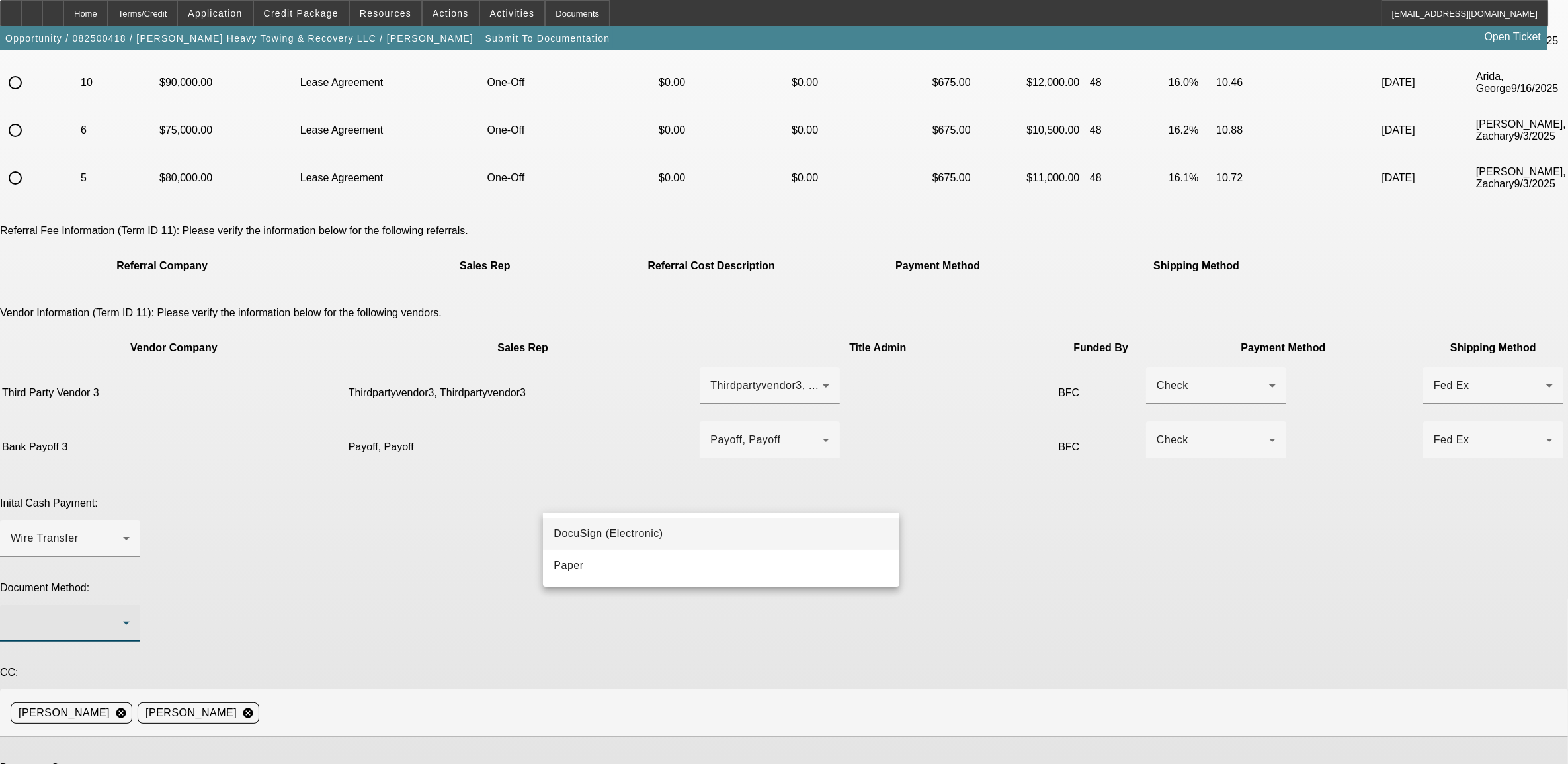
click at [597, 528] on span "DocuSign (Electronic)" at bounding box center [608, 534] width 109 height 16
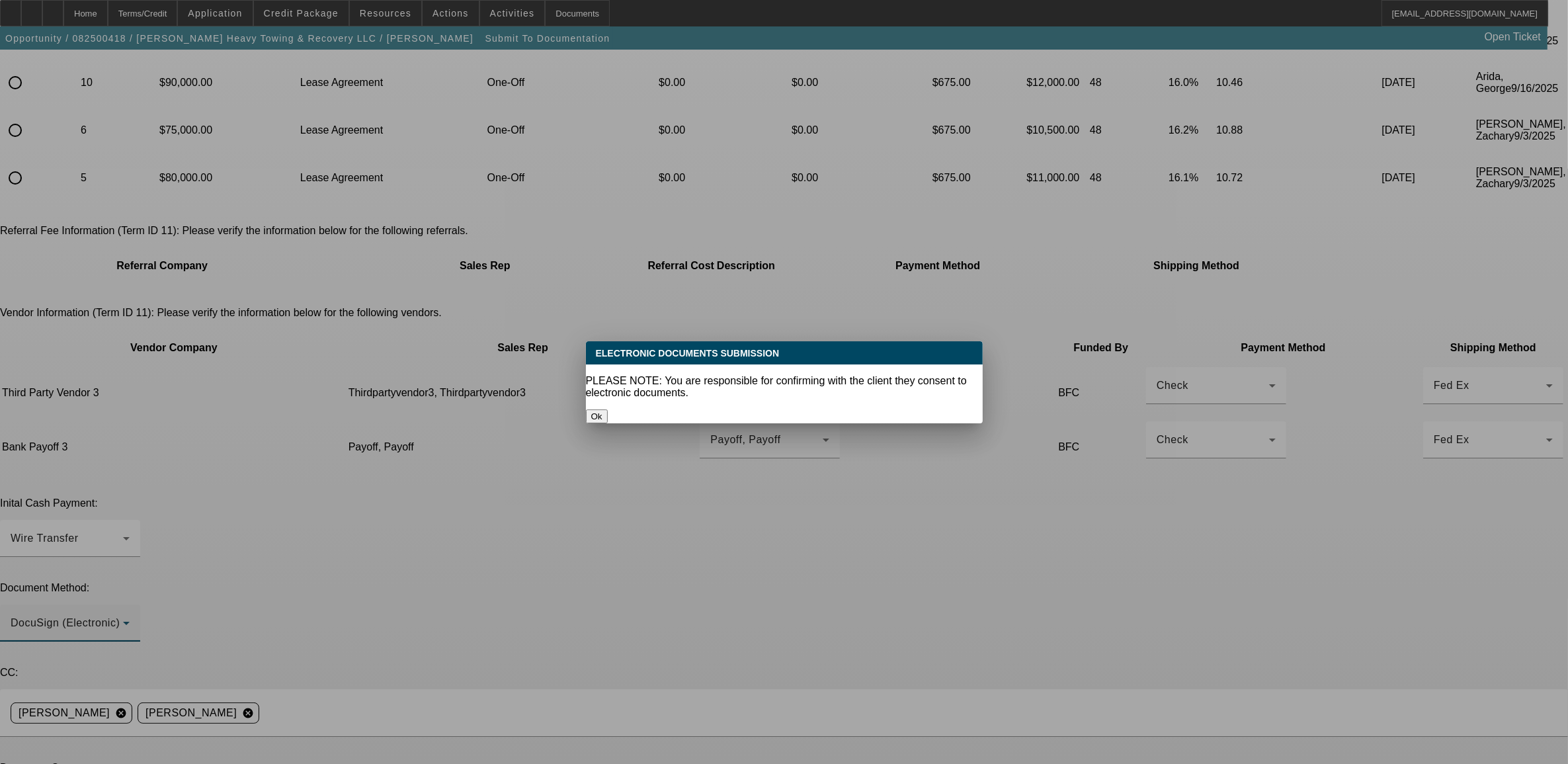
scroll to position [0, 0]
click at [608, 409] on button "Ok" at bounding box center [597, 416] width 22 height 14
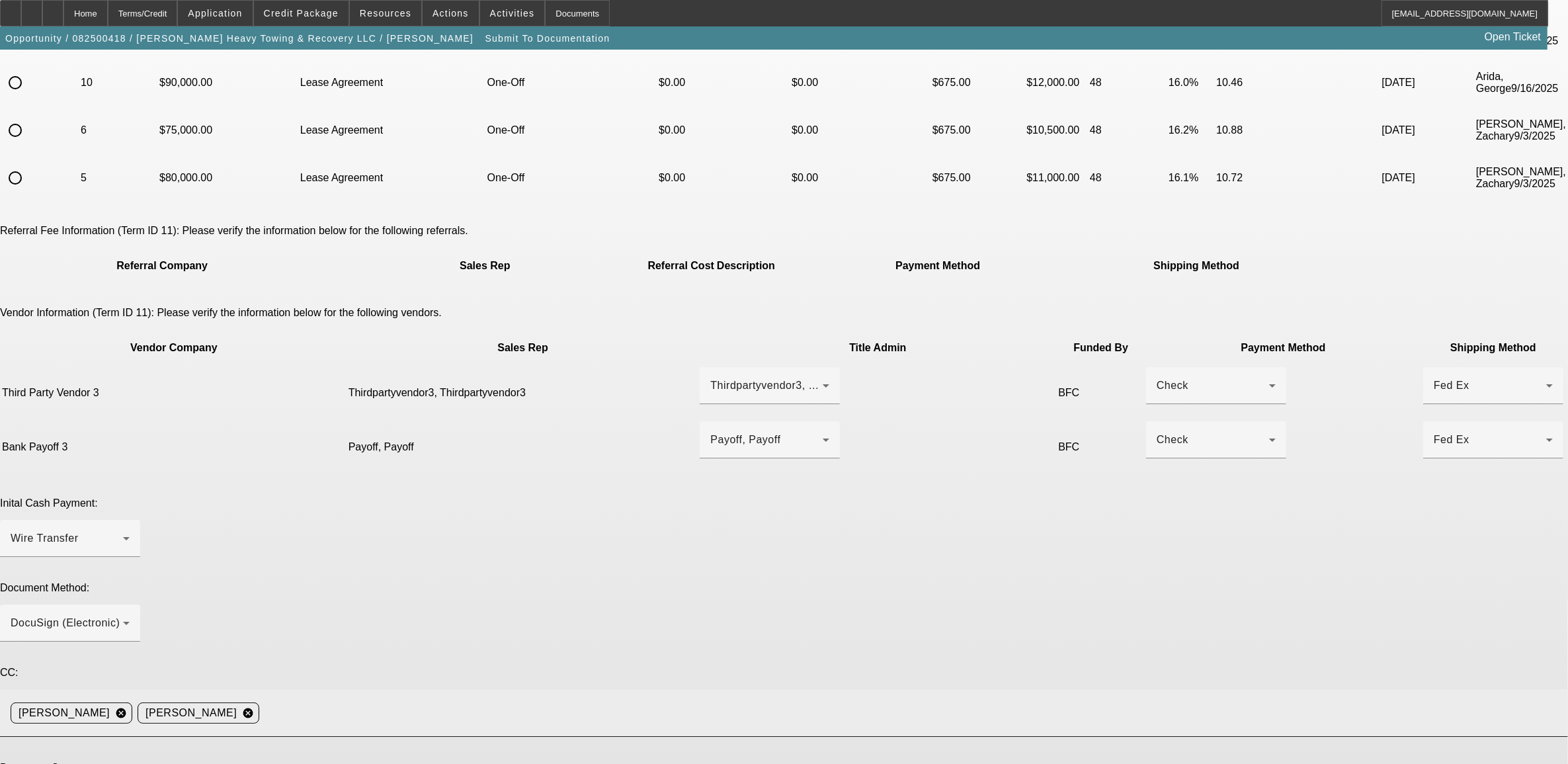
scroll to position [165, 0]
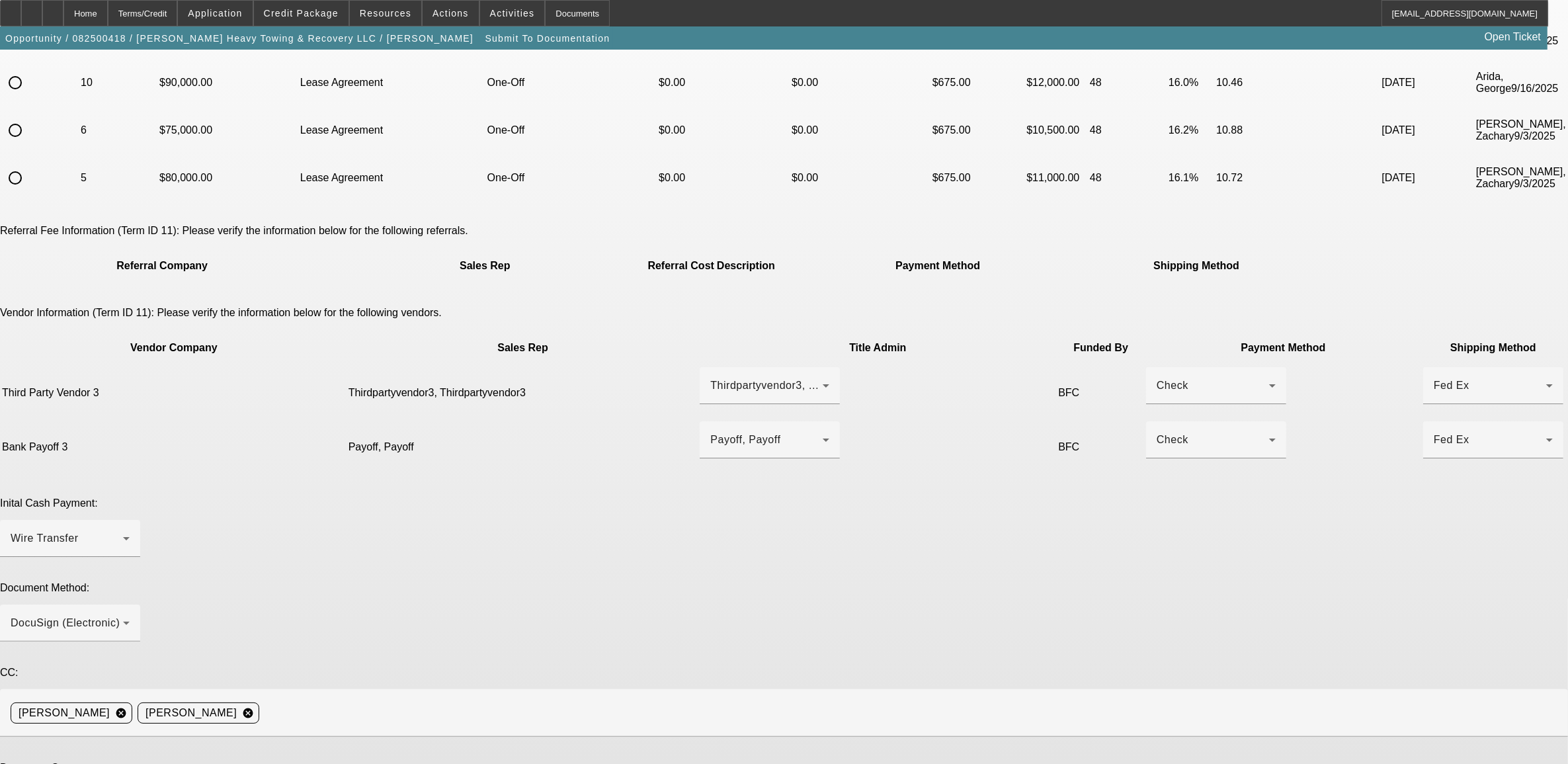
type textarea "***re doc - Jen is admin *** I personally spoke to banker, and he is sending an…"
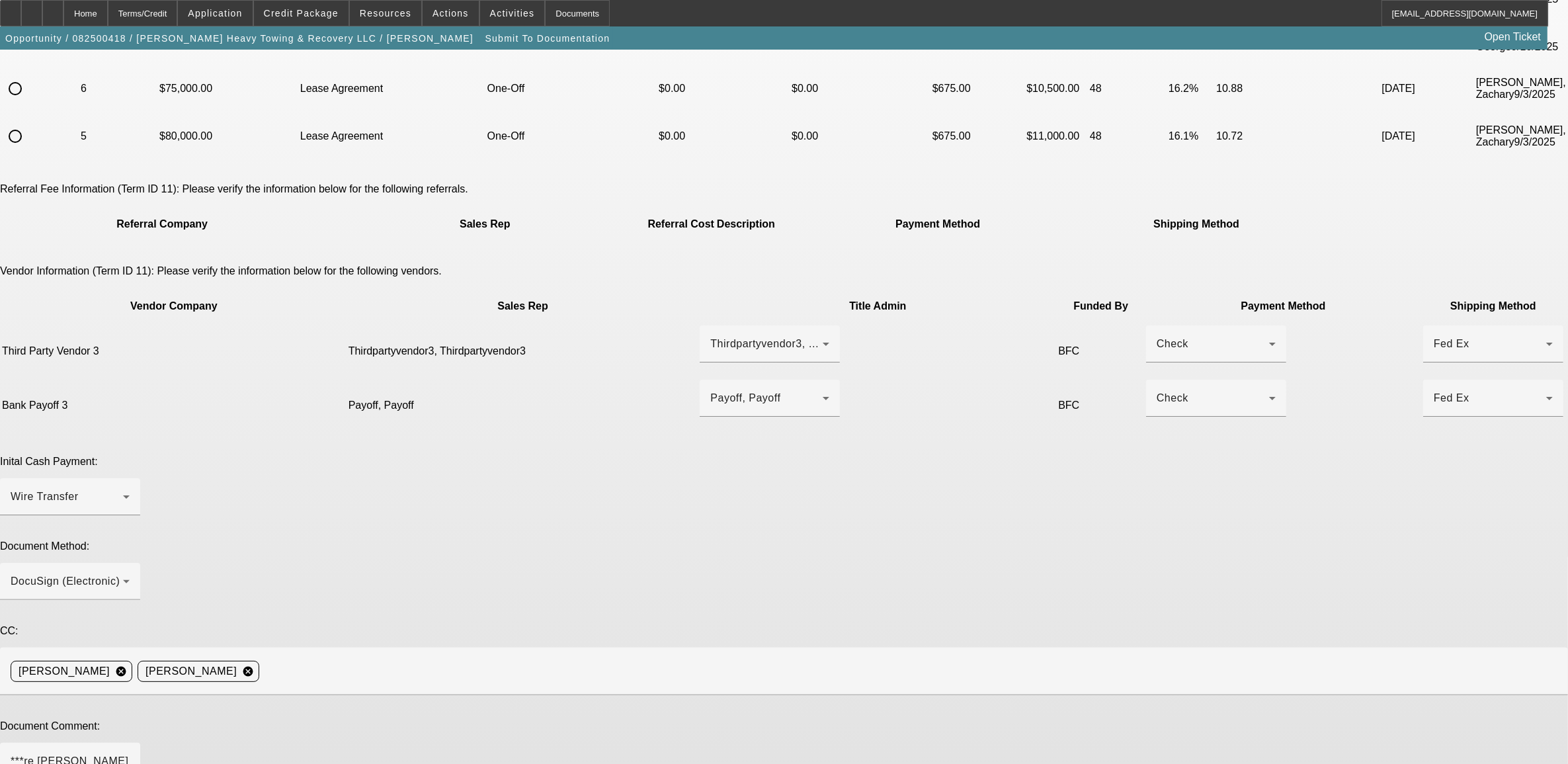
type textarea "bank payoff."
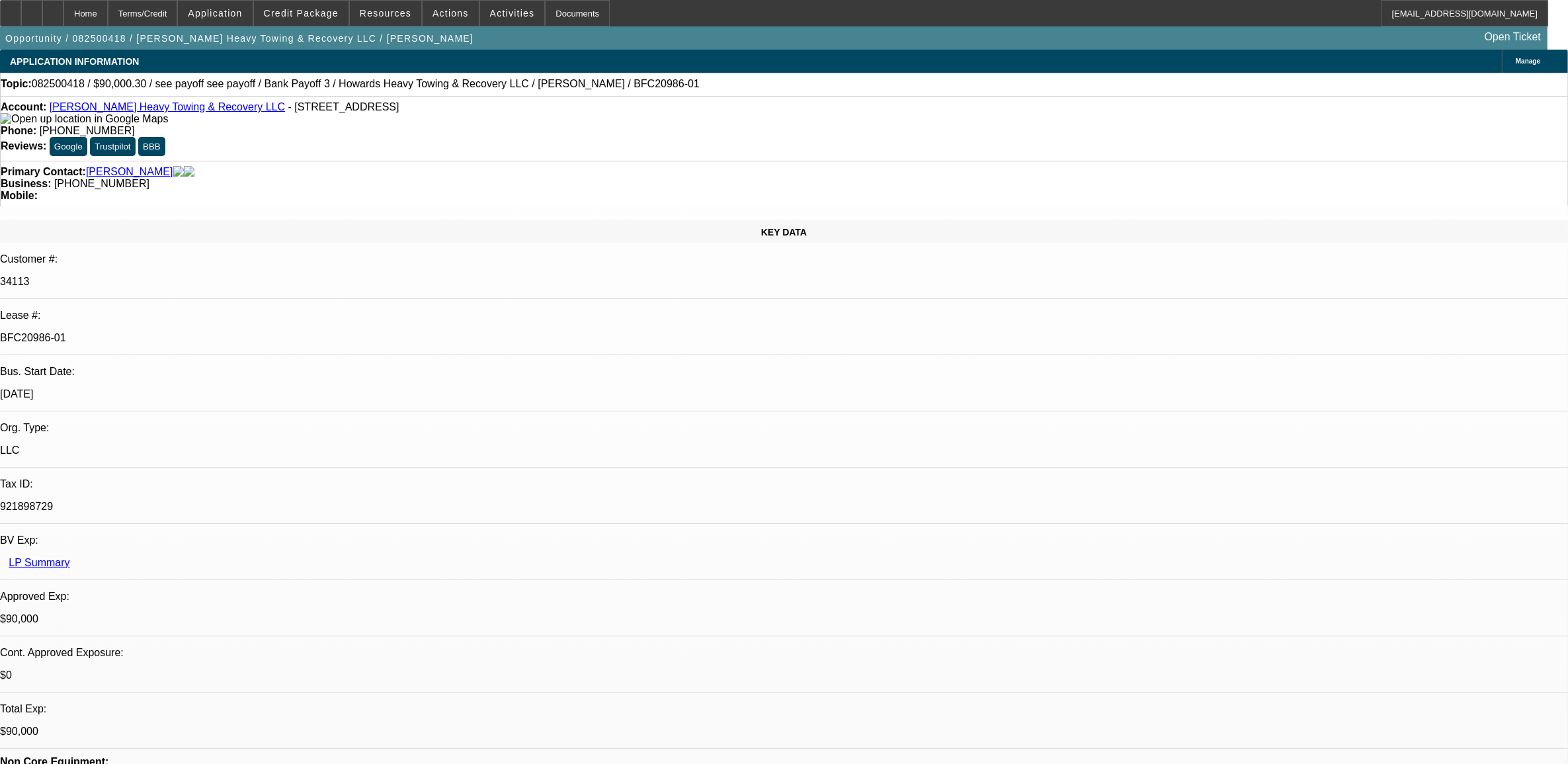
select select "0"
select select "2"
select select "0.1"
select select "4"
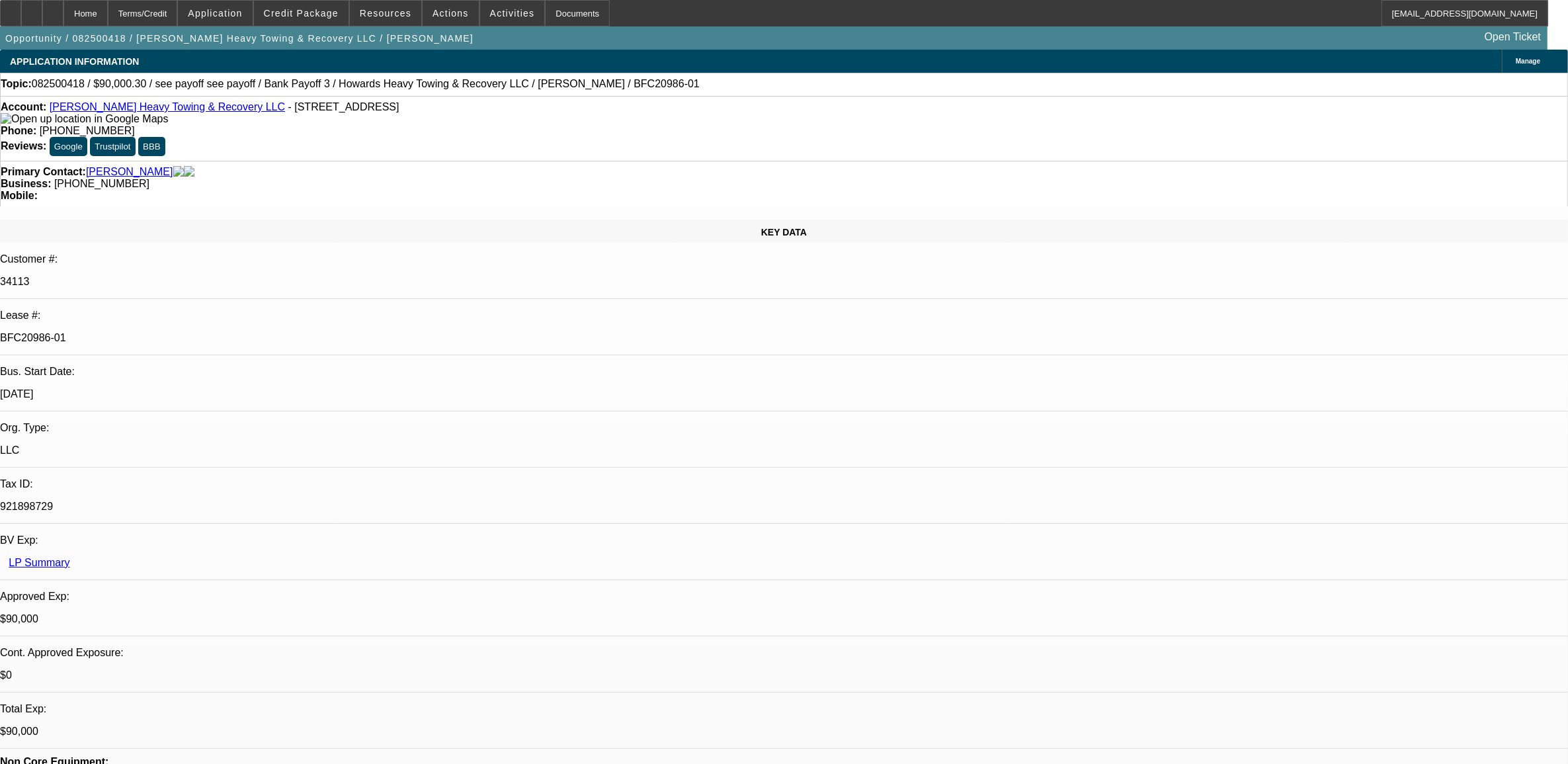
select select "0"
select select "2"
select select "0.1"
select select "4"
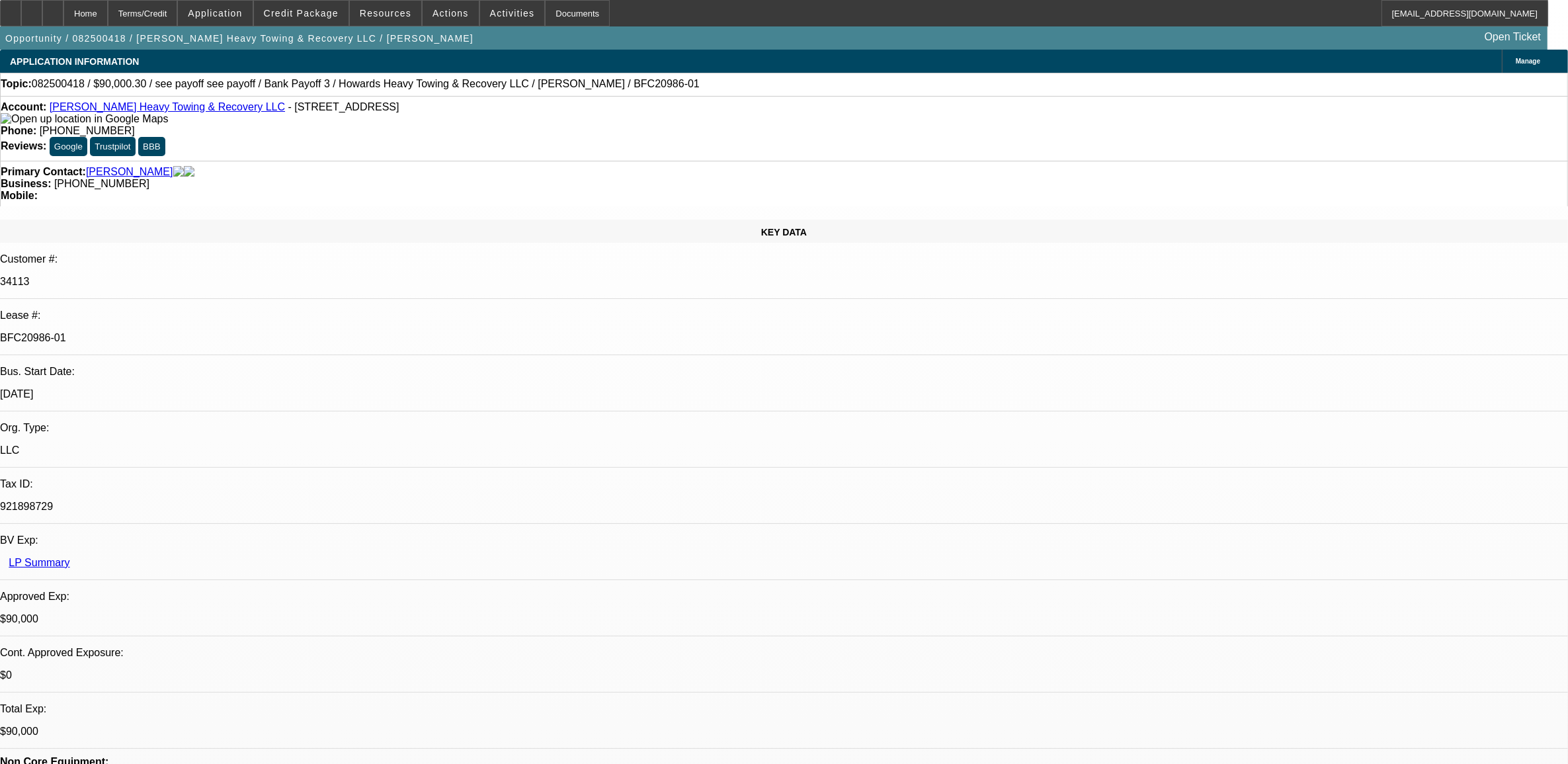
select select "0"
select select "2"
select select "0.1"
select select "4"
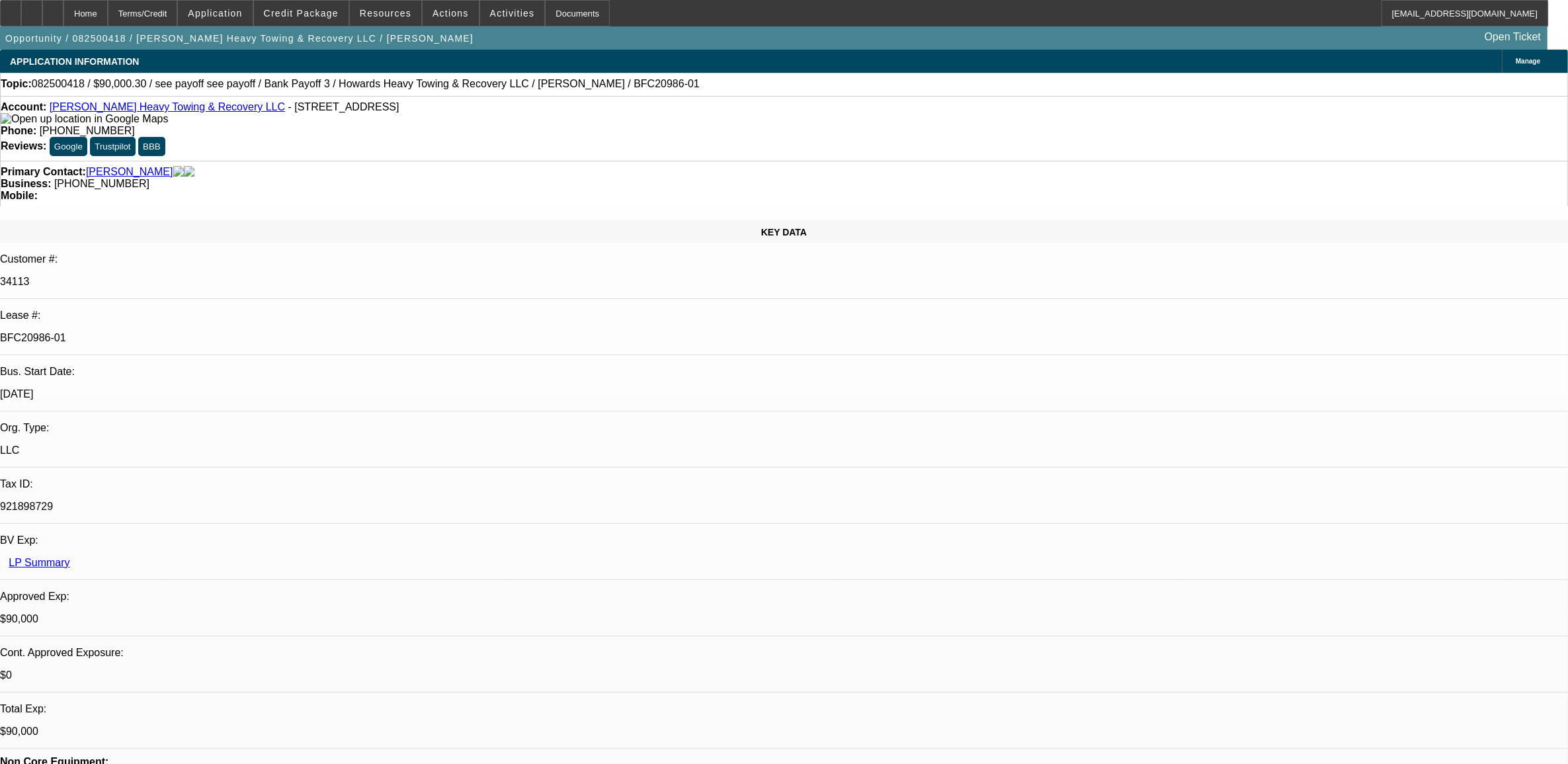
select select "0"
select select "2"
select select "0.1"
select select "4"
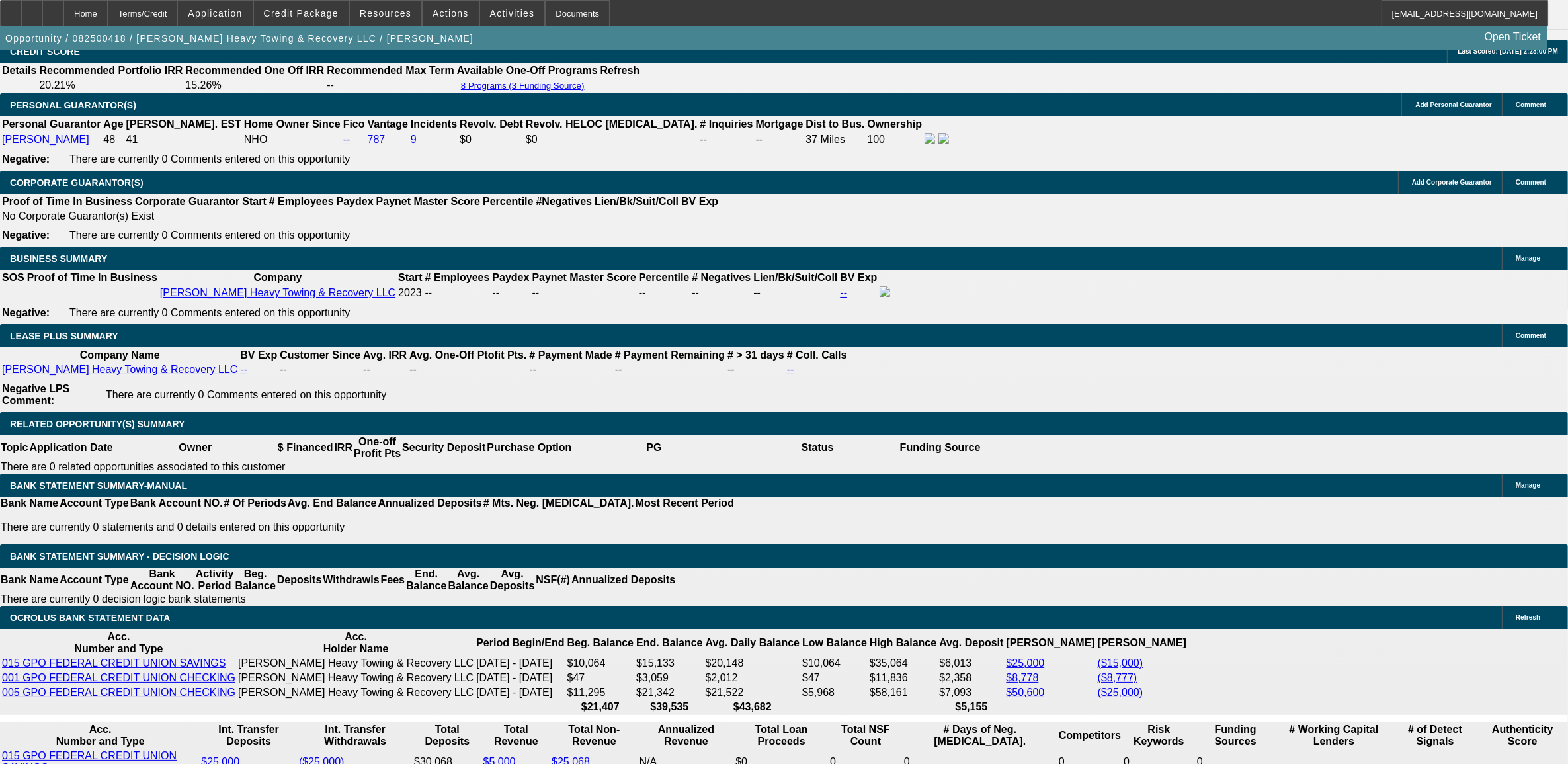
scroll to position [1985, 0]
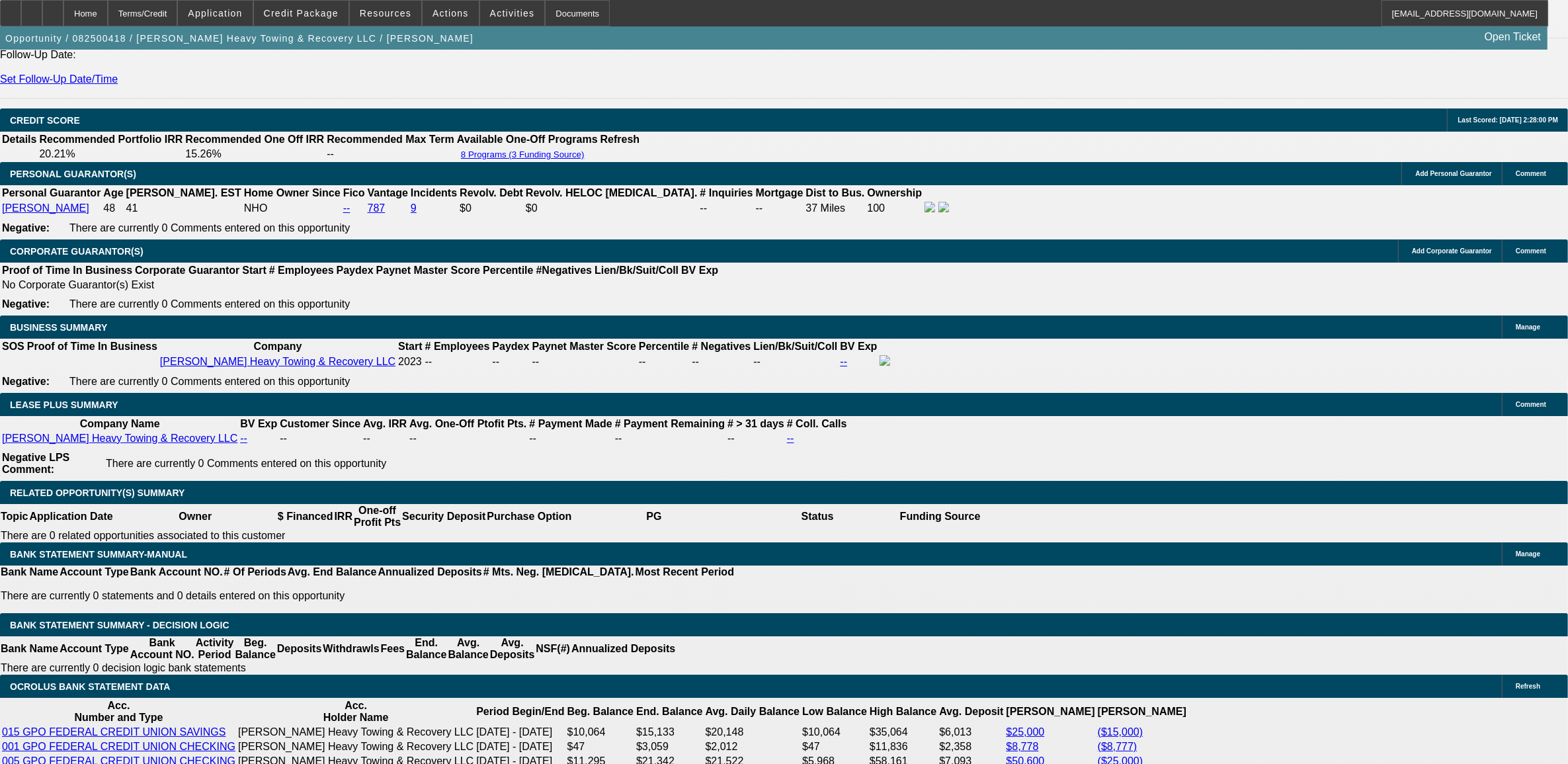
scroll to position [1820, 0]
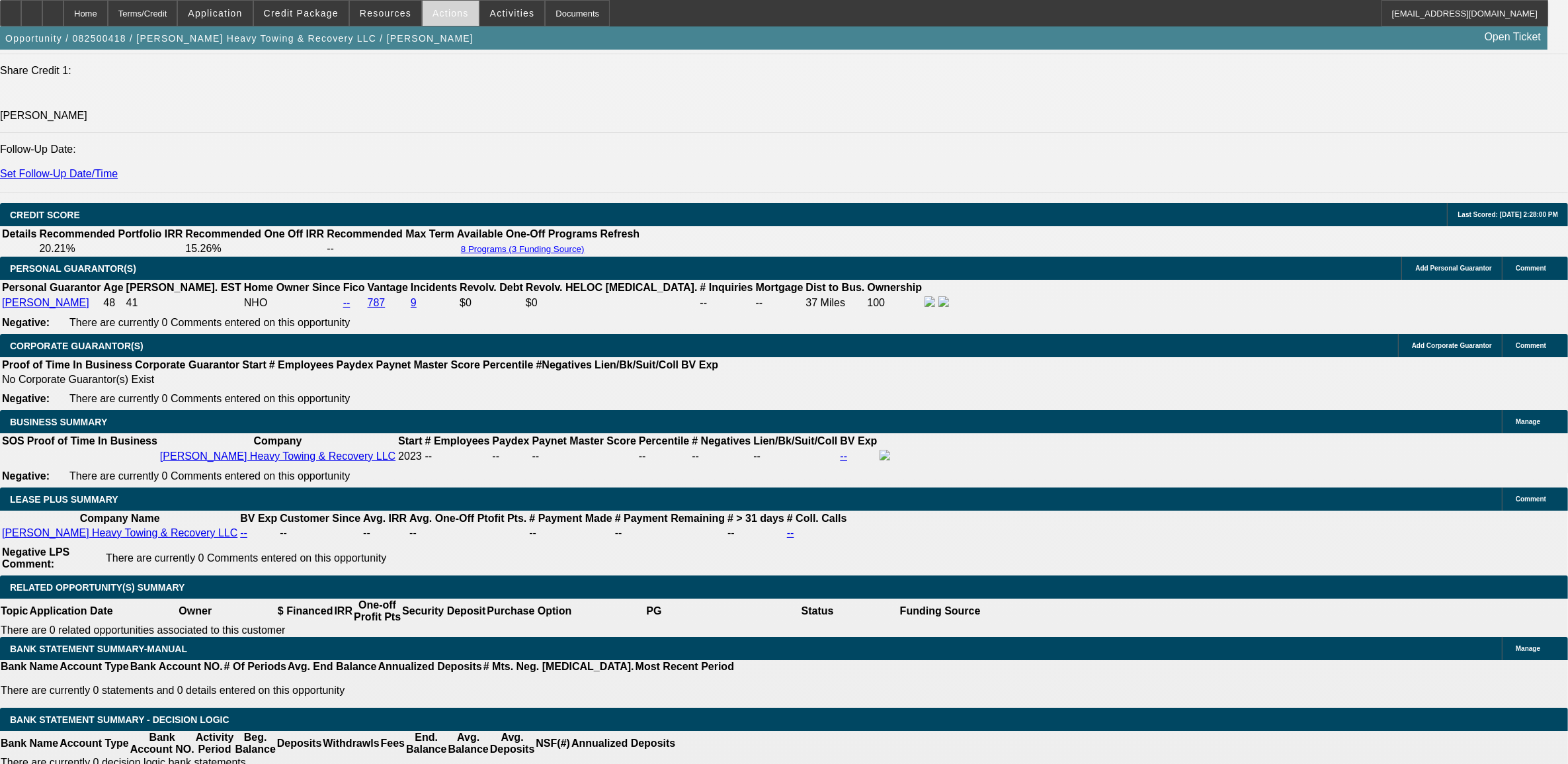
click at [440, 15] on span "Actions" at bounding box center [451, 13] width 37 height 11
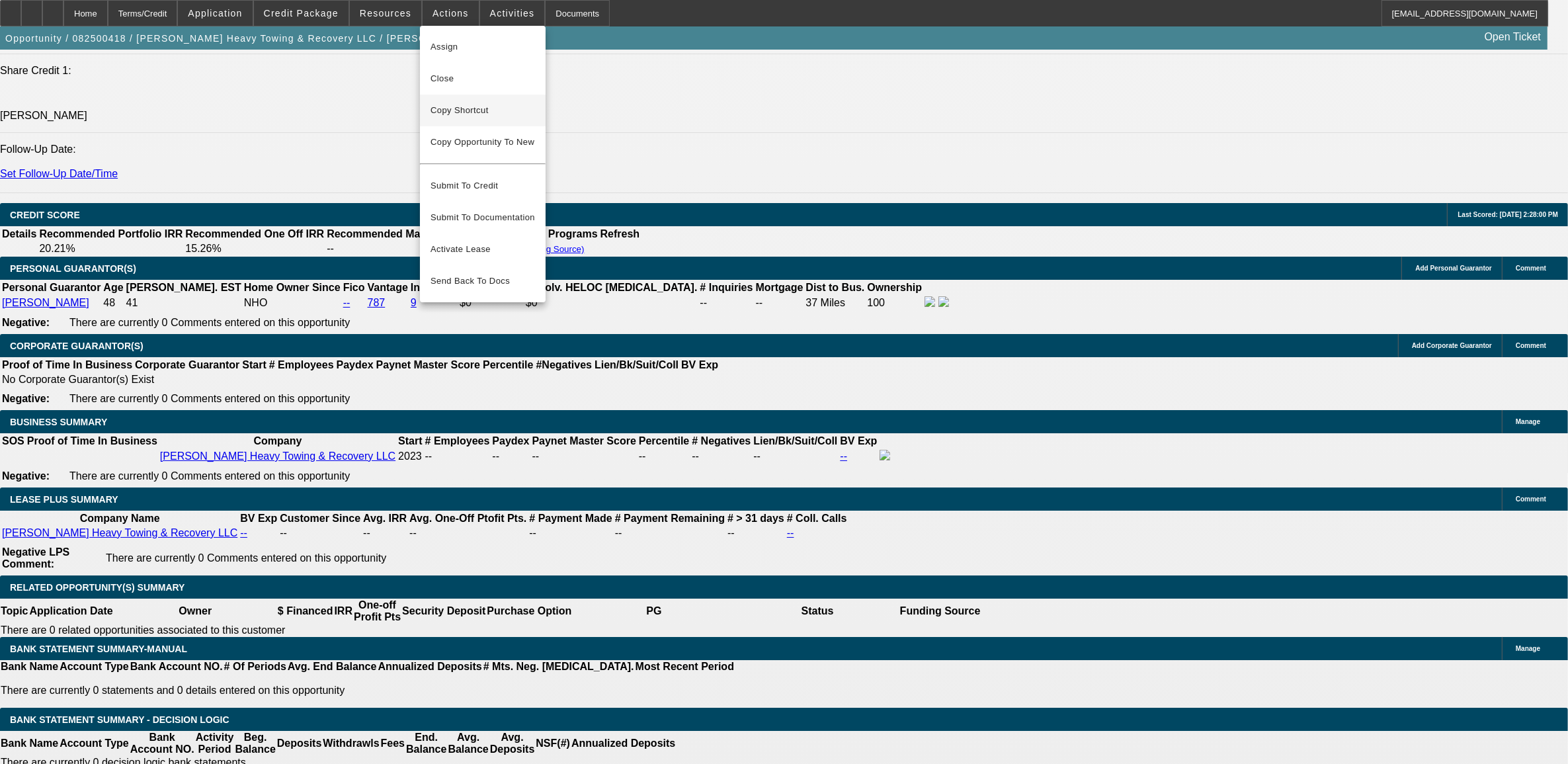
click at [471, 116] on span "Copy Shortcut" at bounding box center [483, 111] width 105 height 16
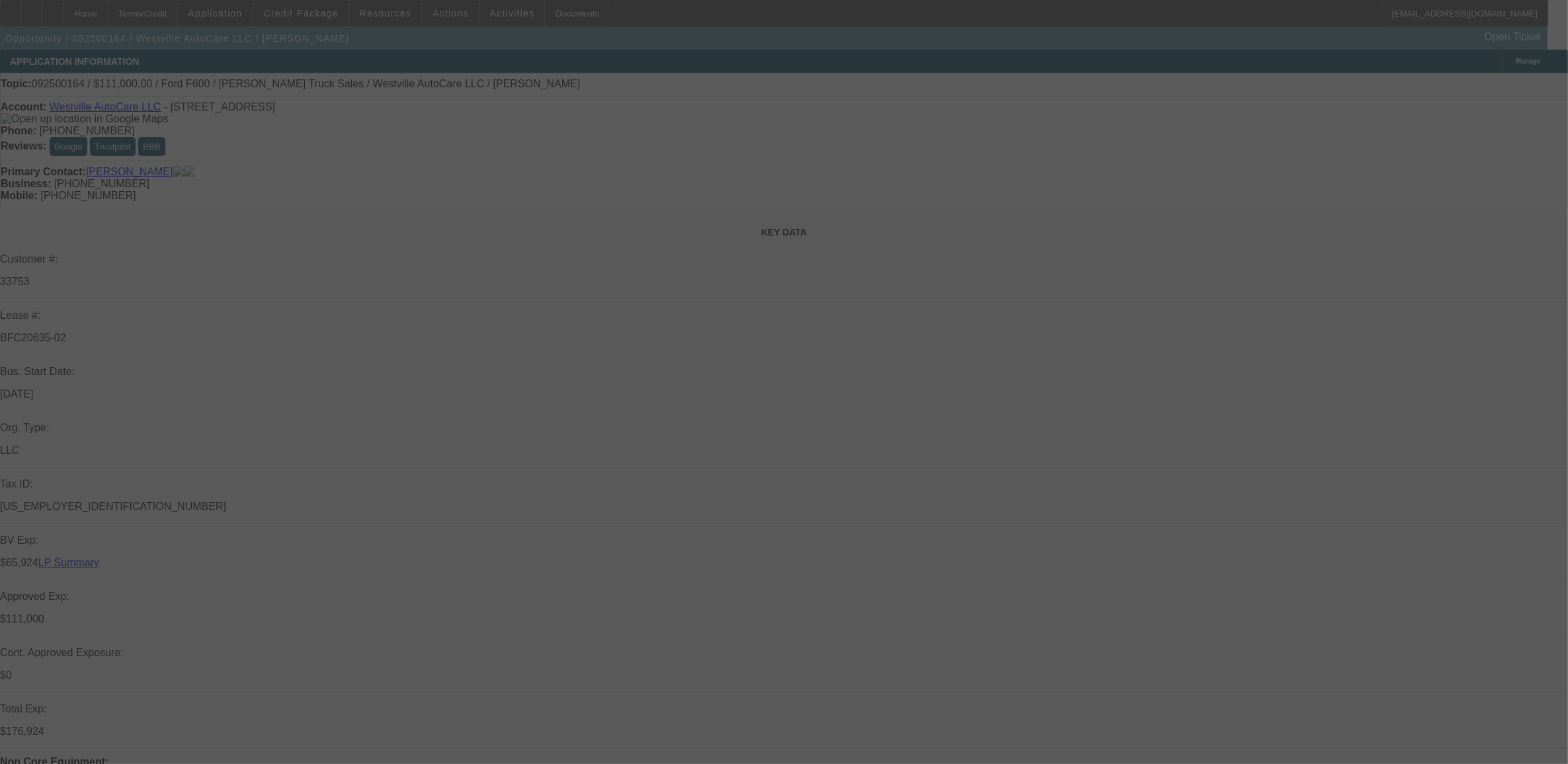
select select "0"
select select "2"
select select "0"
select select "2"
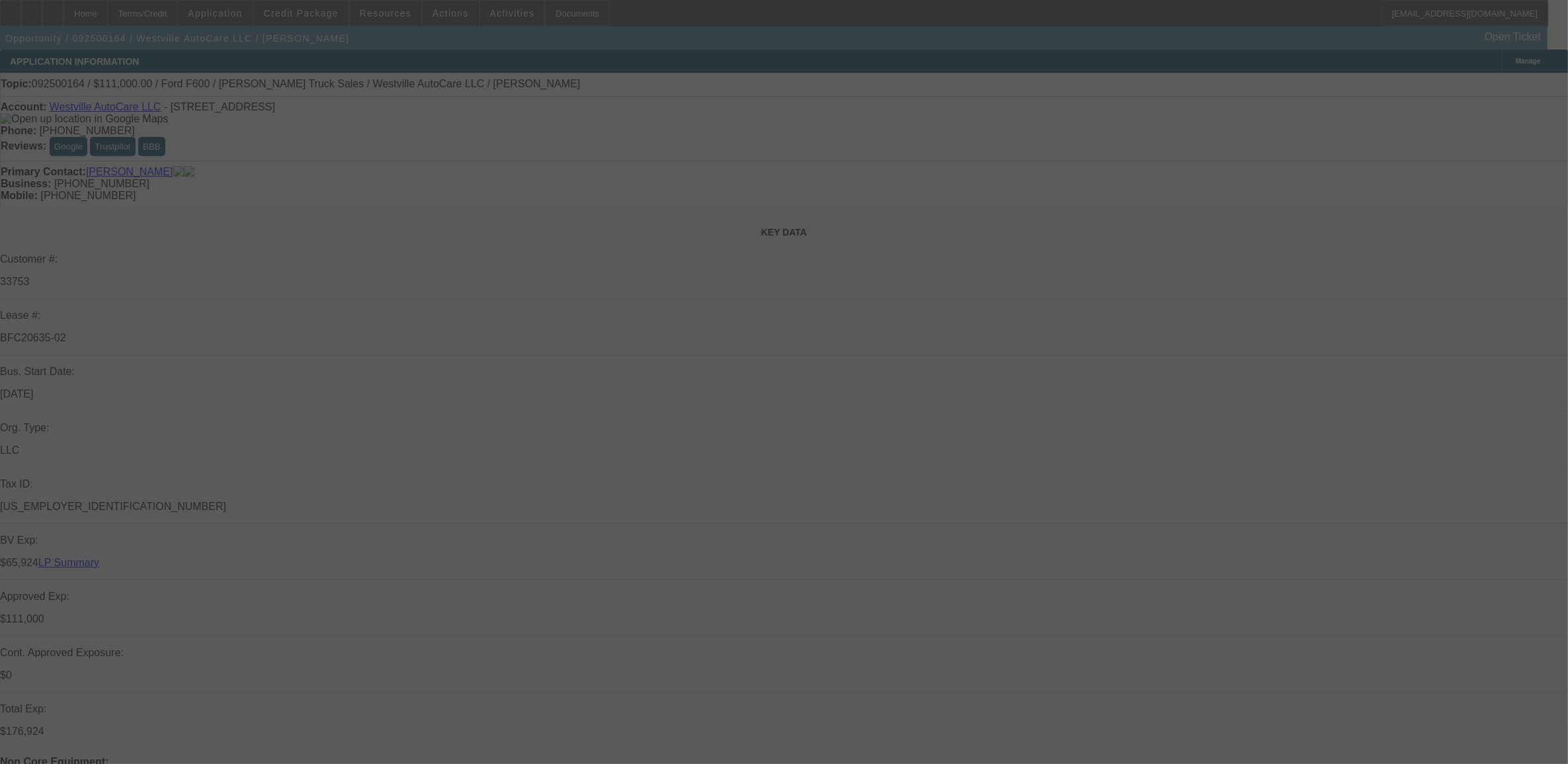
select select "0"
select select "2"
select select "0"
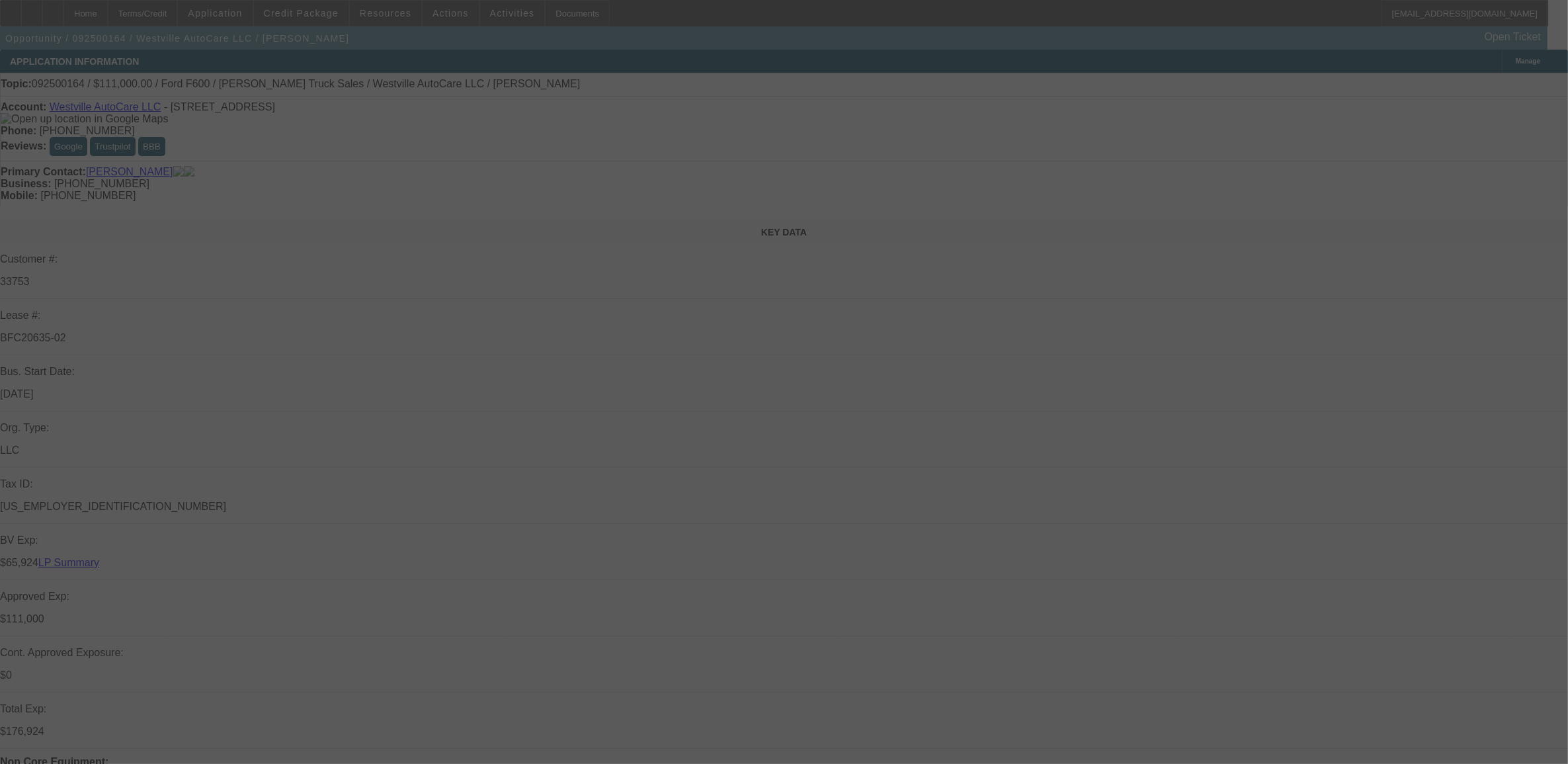
select select "2"
select select "0"
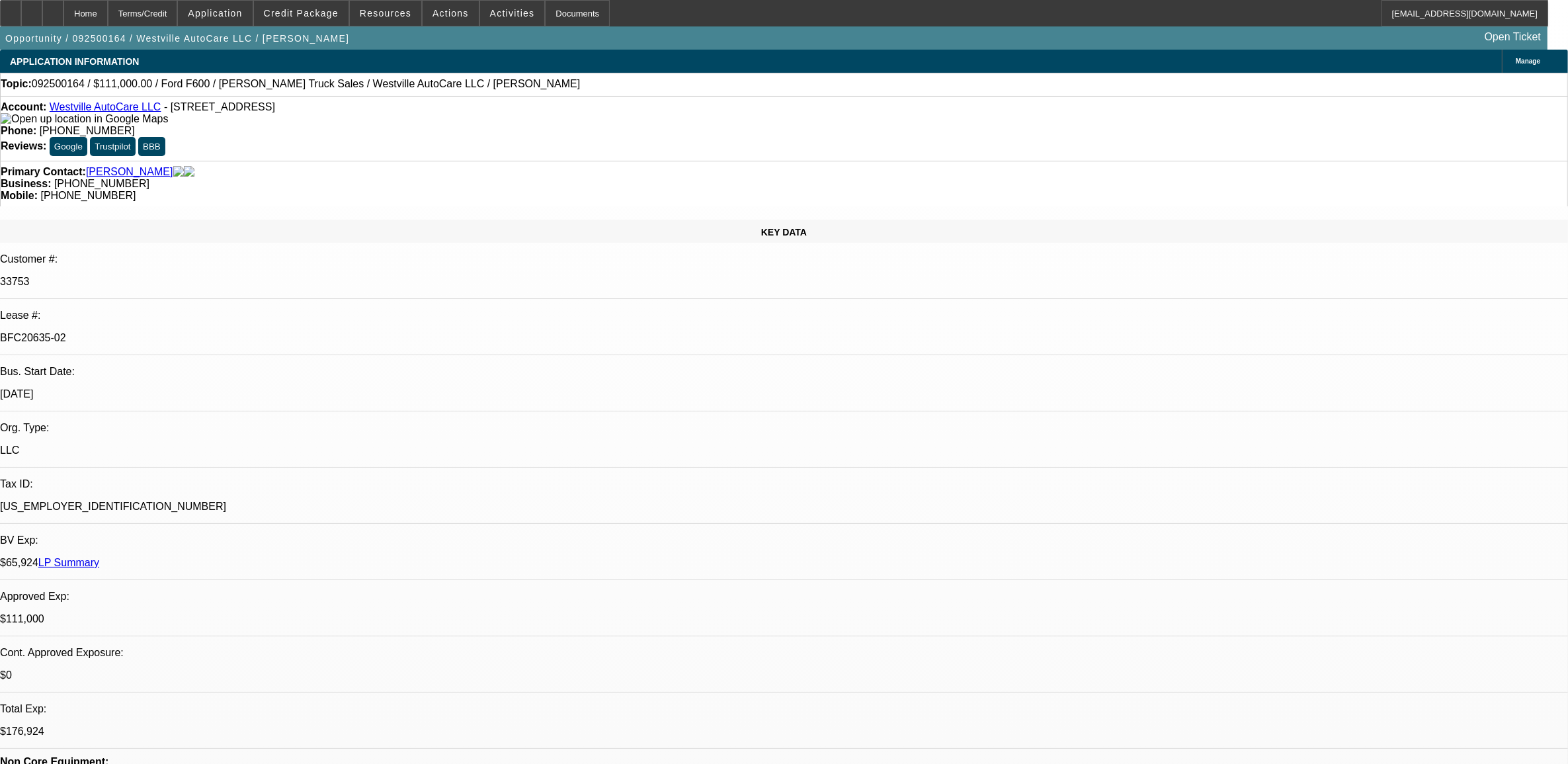
select select "1"
select select "2"
select select "6"
select select "1"
select select "2"
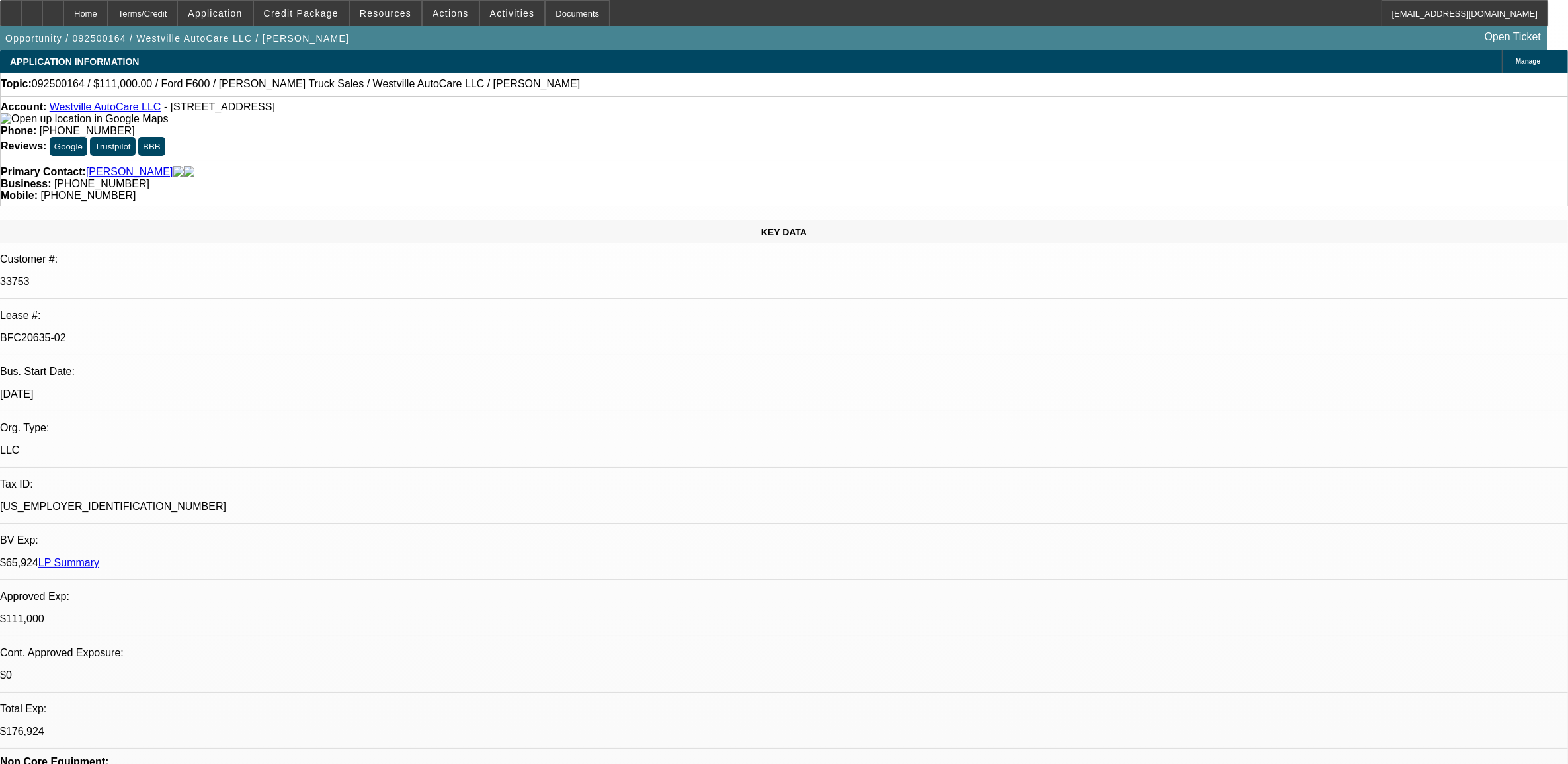
select select "6"
select select "1"
select select "2"
select select "6"
select select "1"
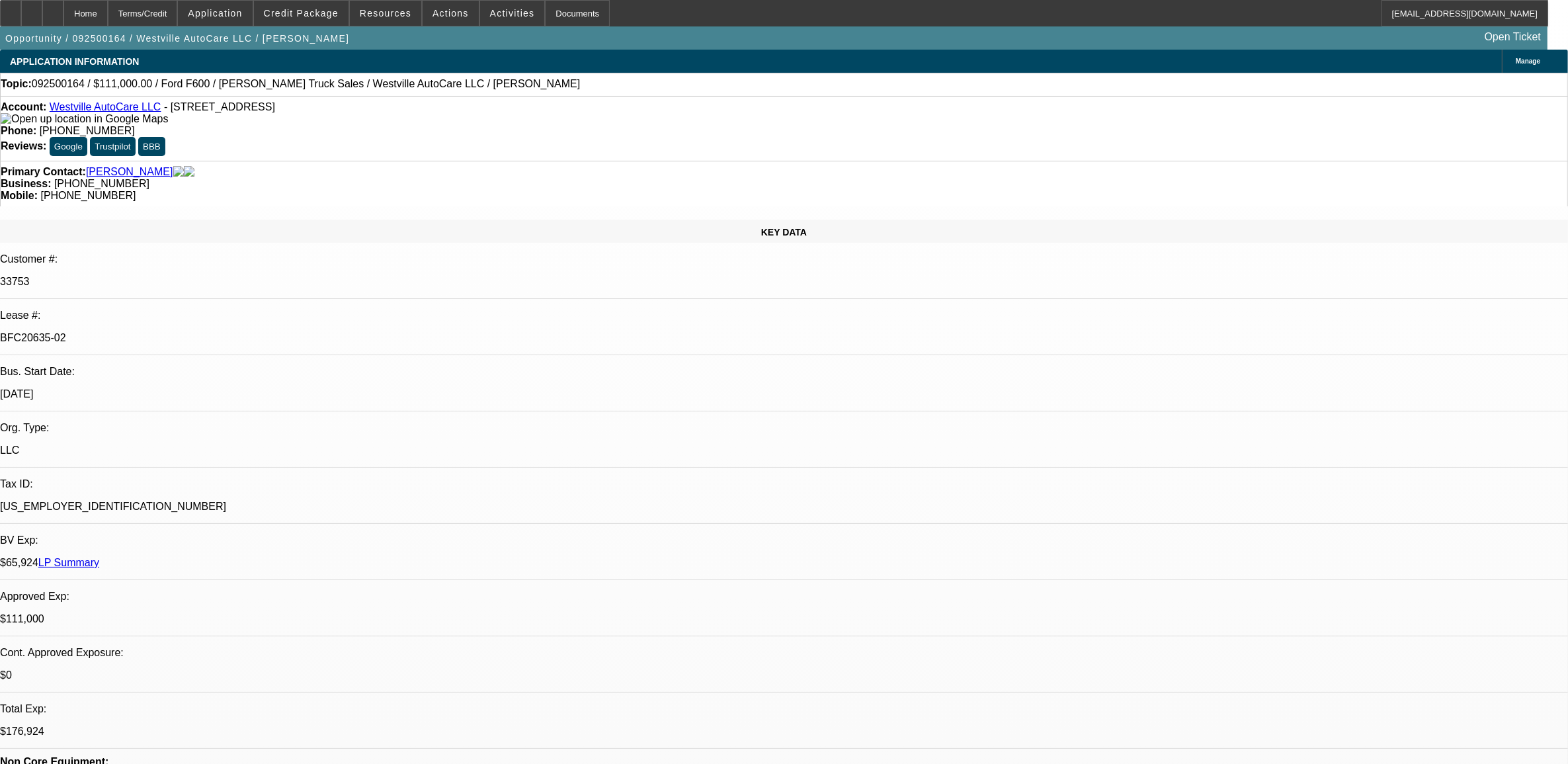
select select "2"
select select "6"
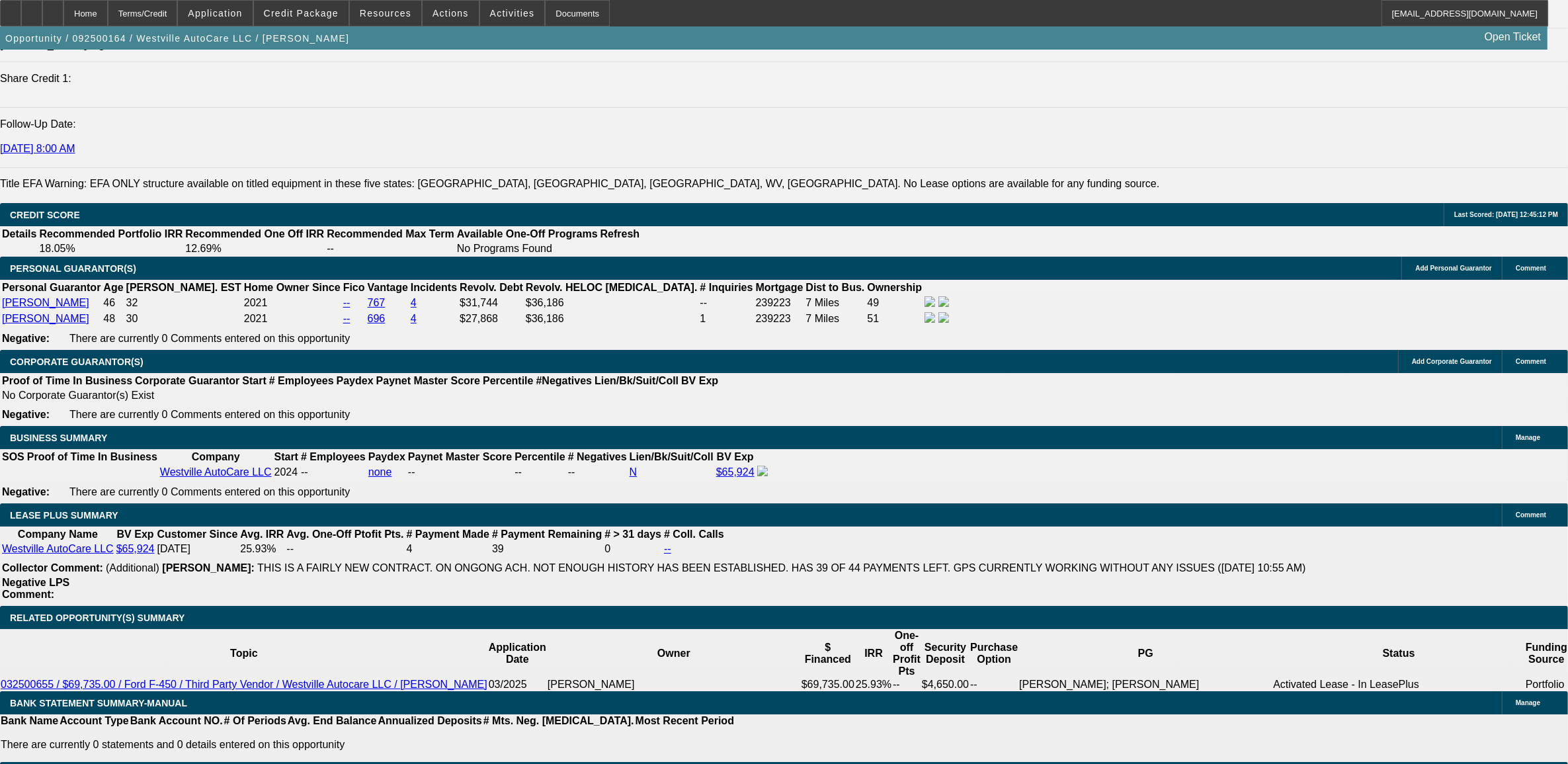
scroll to position [1820, 0]
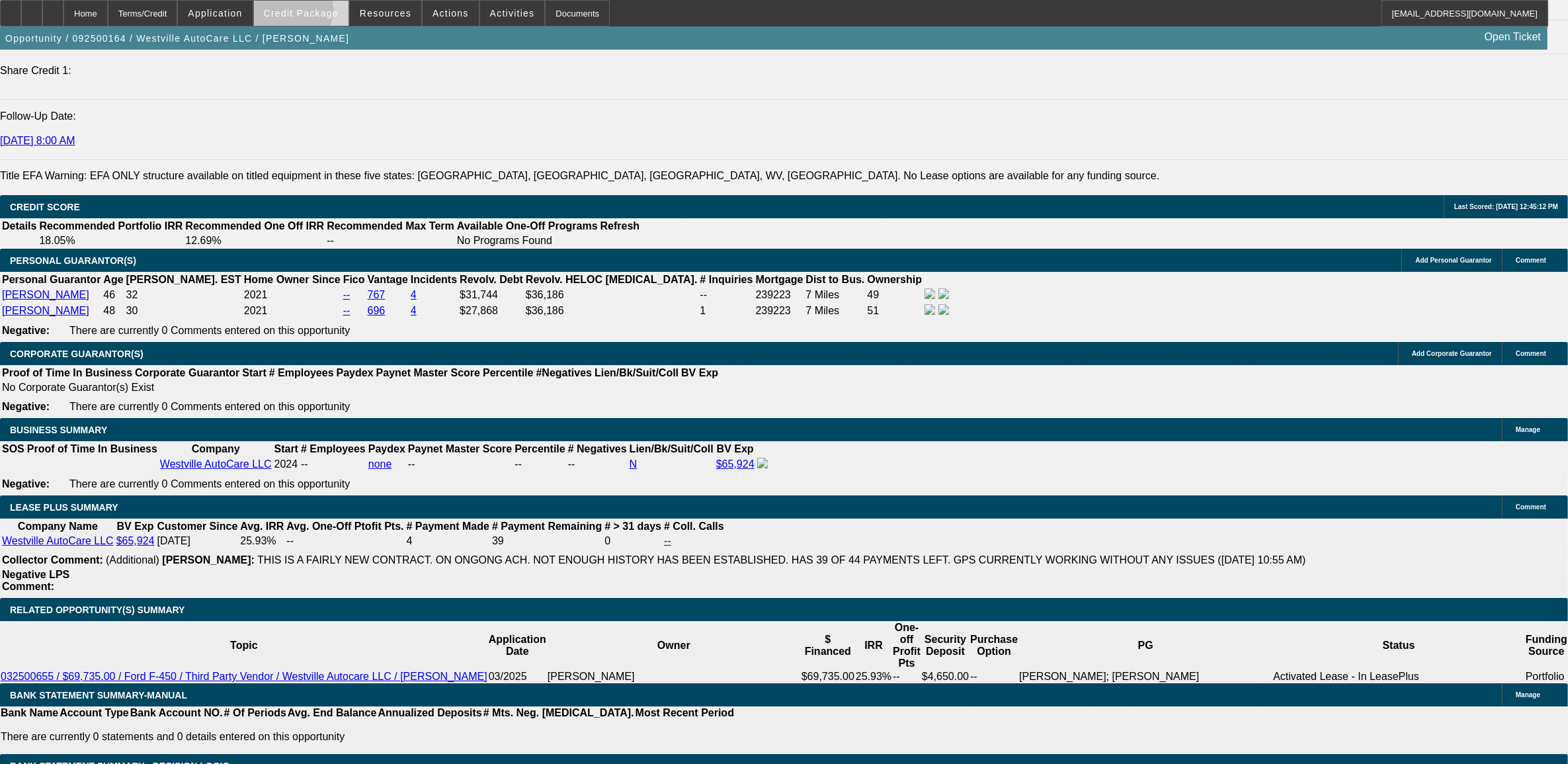
click at [307, 12] on span "Credit Package" at bounding box center [301, 13] width 75 height 11
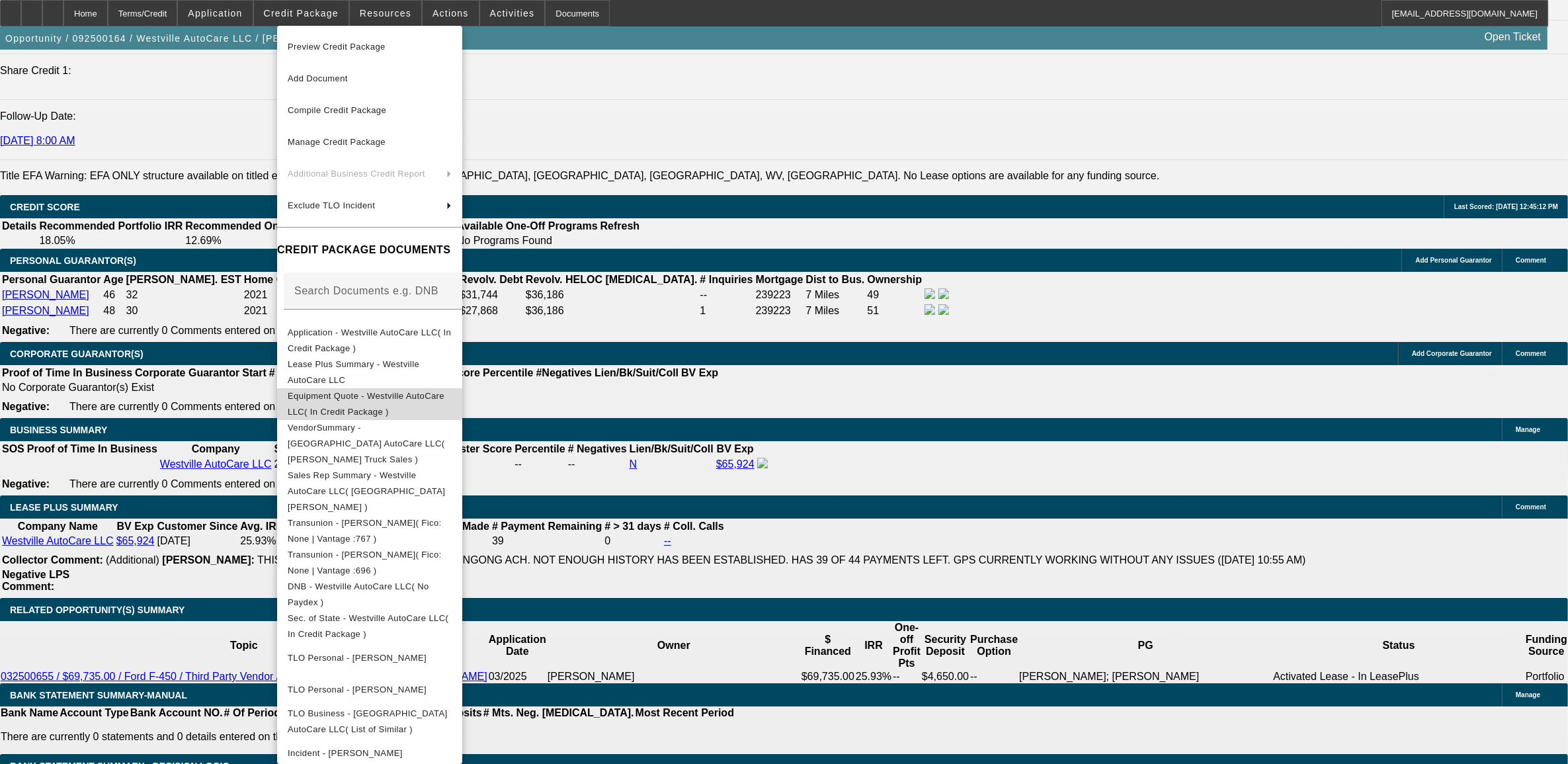
click at [332, 407] on span "Equipment Quote - Westville AutoCare LLC( In Credit Package )" at bounding box center [370, 403] width 164 height 32
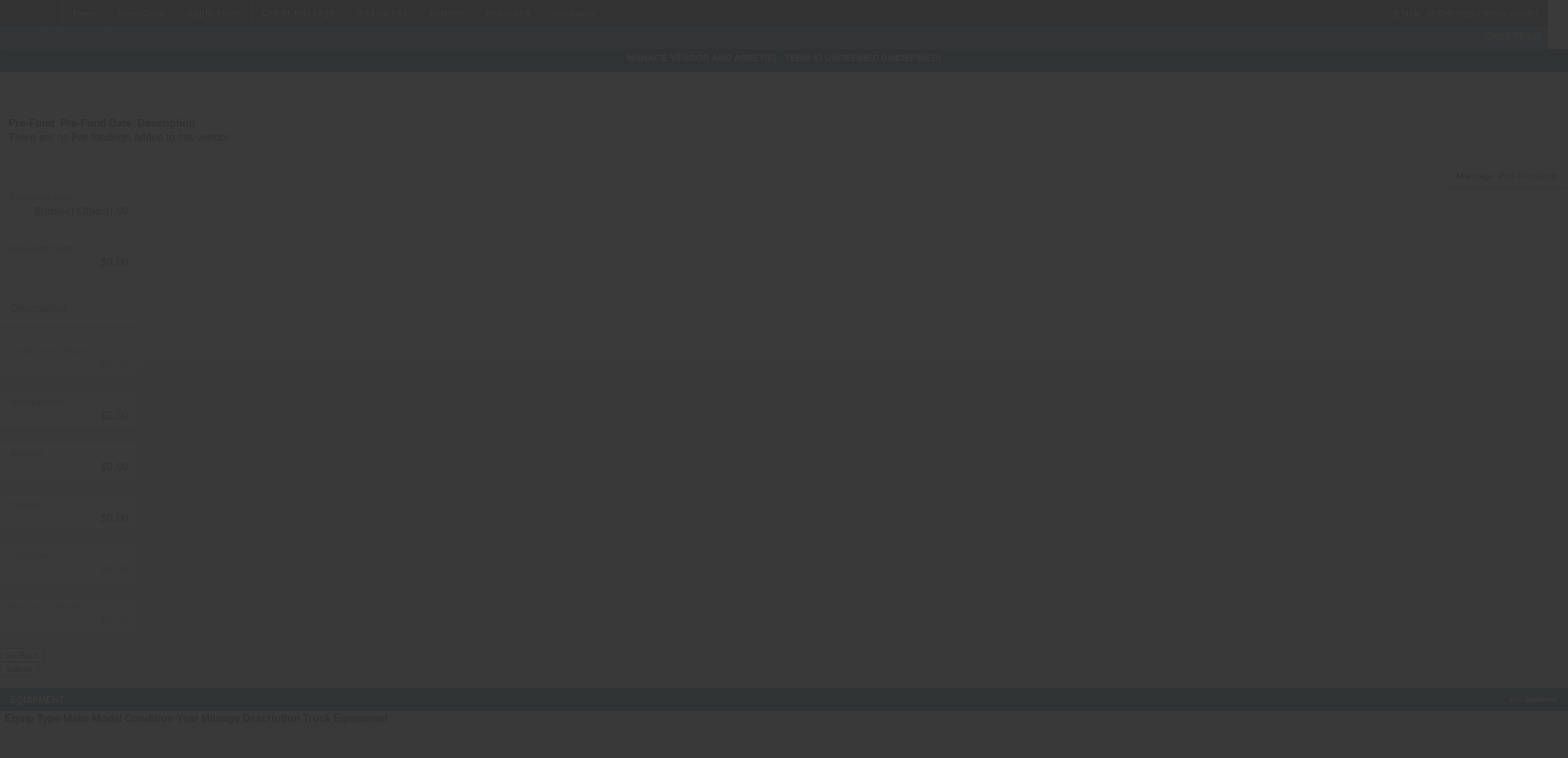
type input "$131,000.00"
type input "$2,500.00"
type input "$128,500.00"
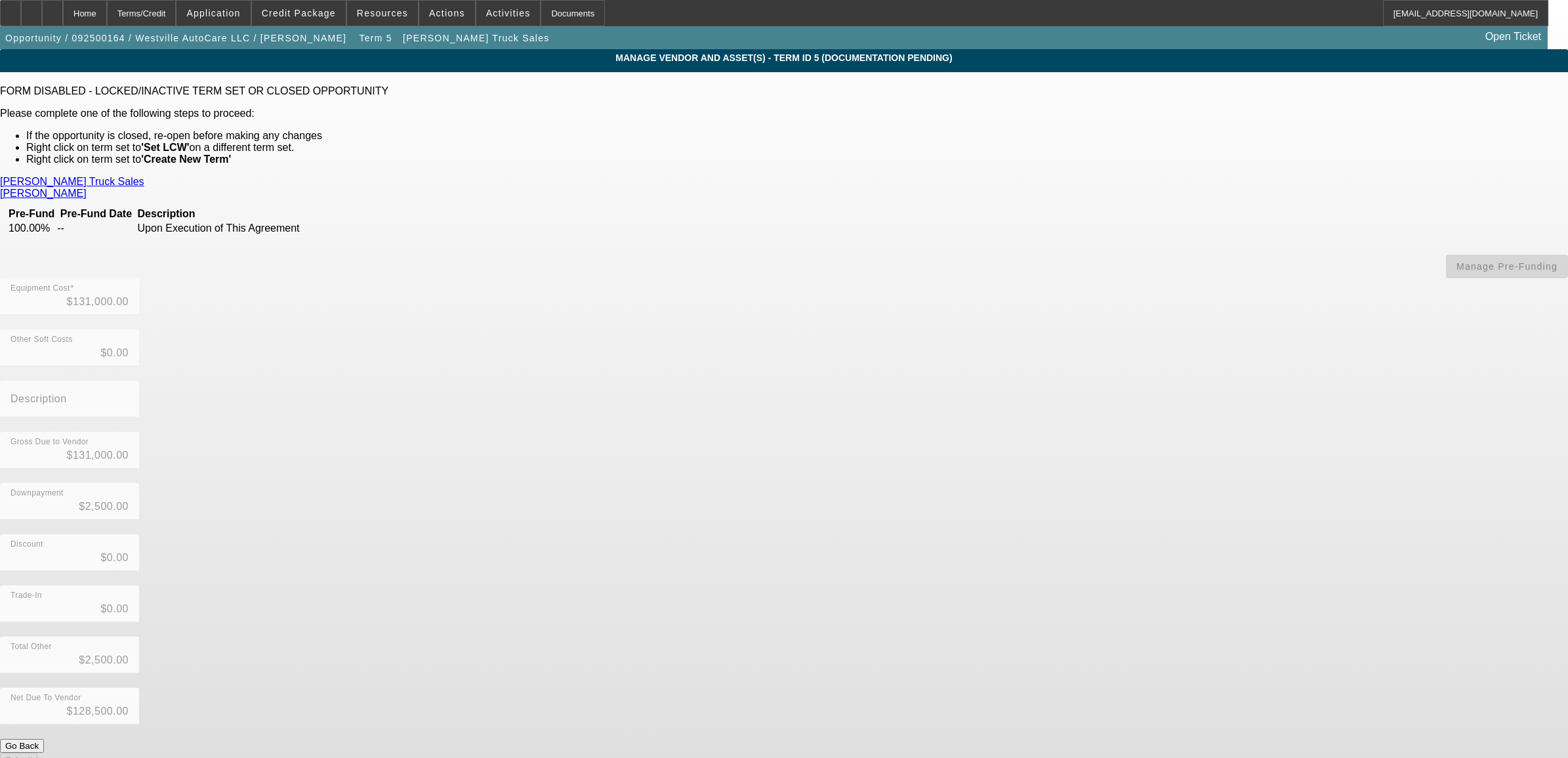
click at [144, 179] on link "[PERSON_NAME] Truck Sales" at bounding box center [72, 181] width 144 height 12
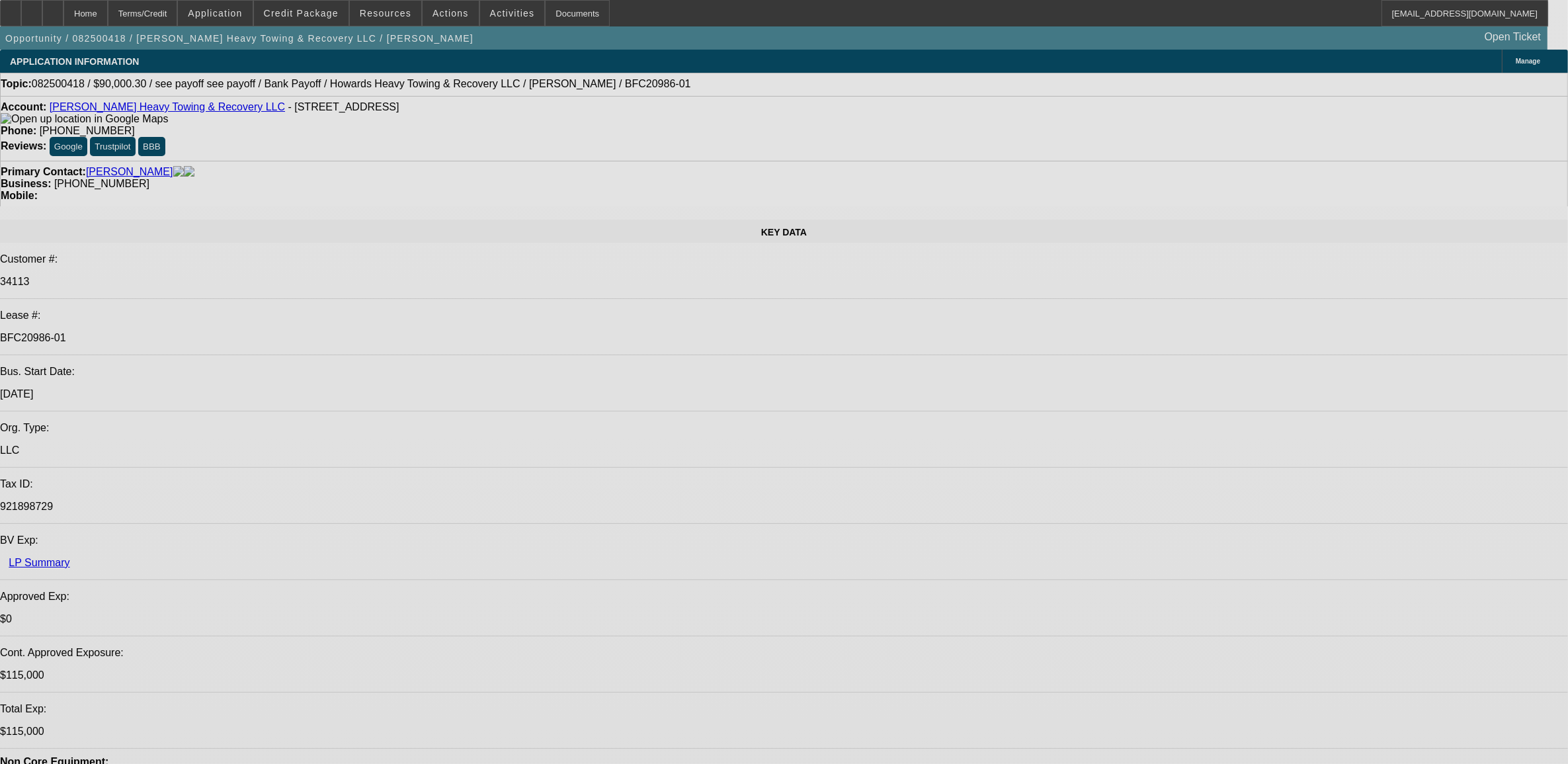
select select "0"
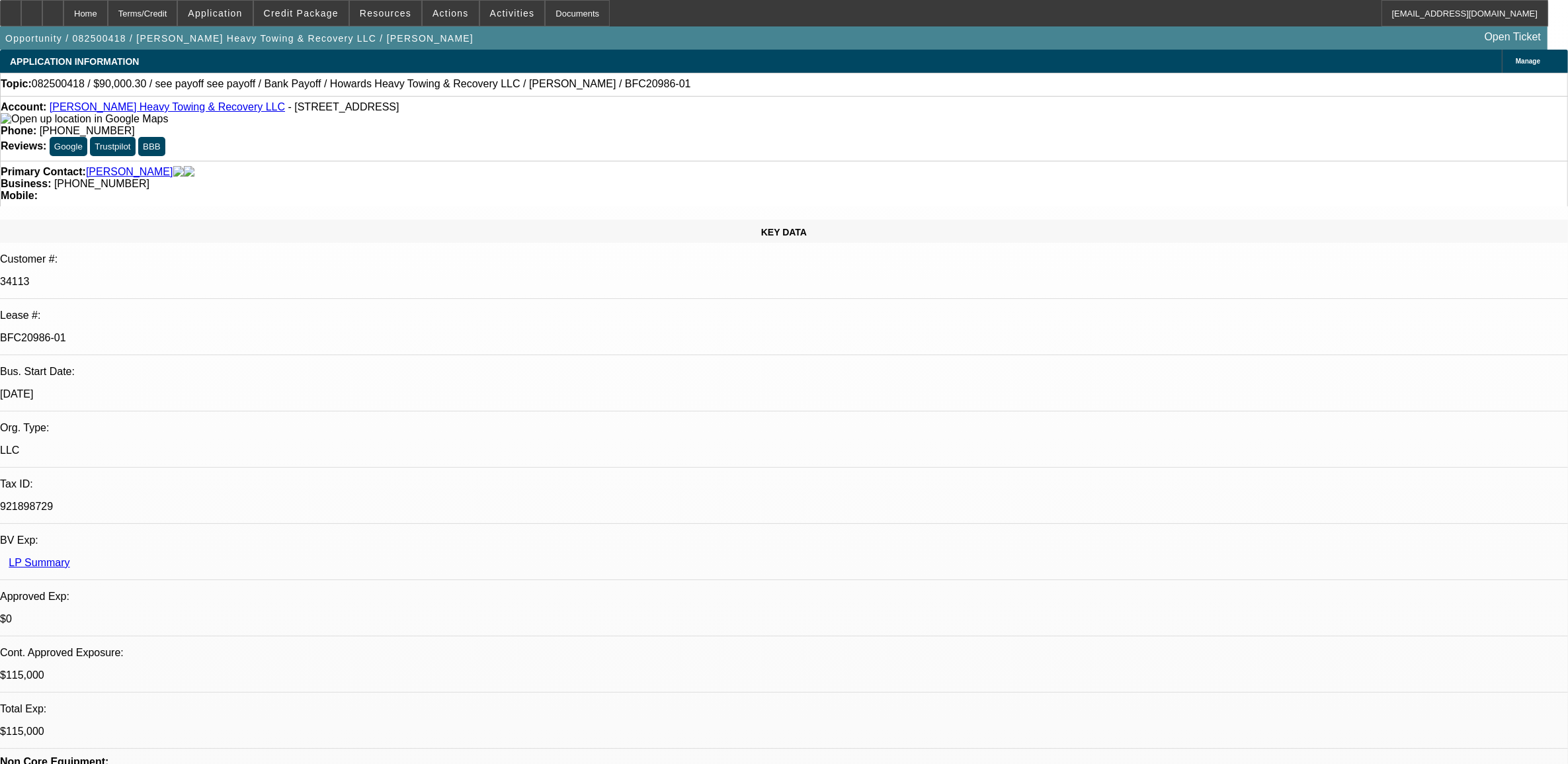
select select "0.1"
select select "0"
select select "0.1"
select select "0"
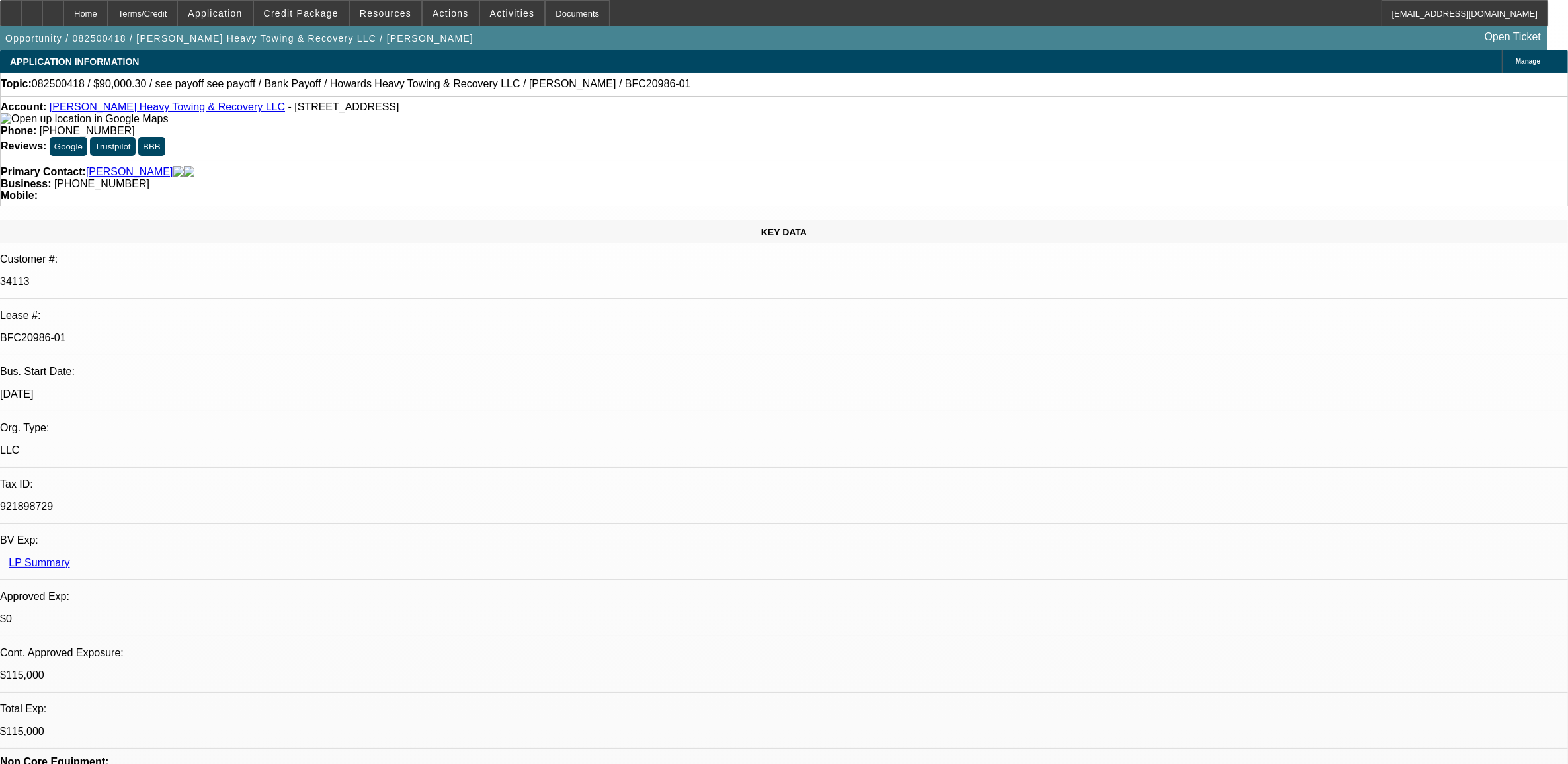
select select "0"
select select "0.1"
select select "0"
select select "0.1"
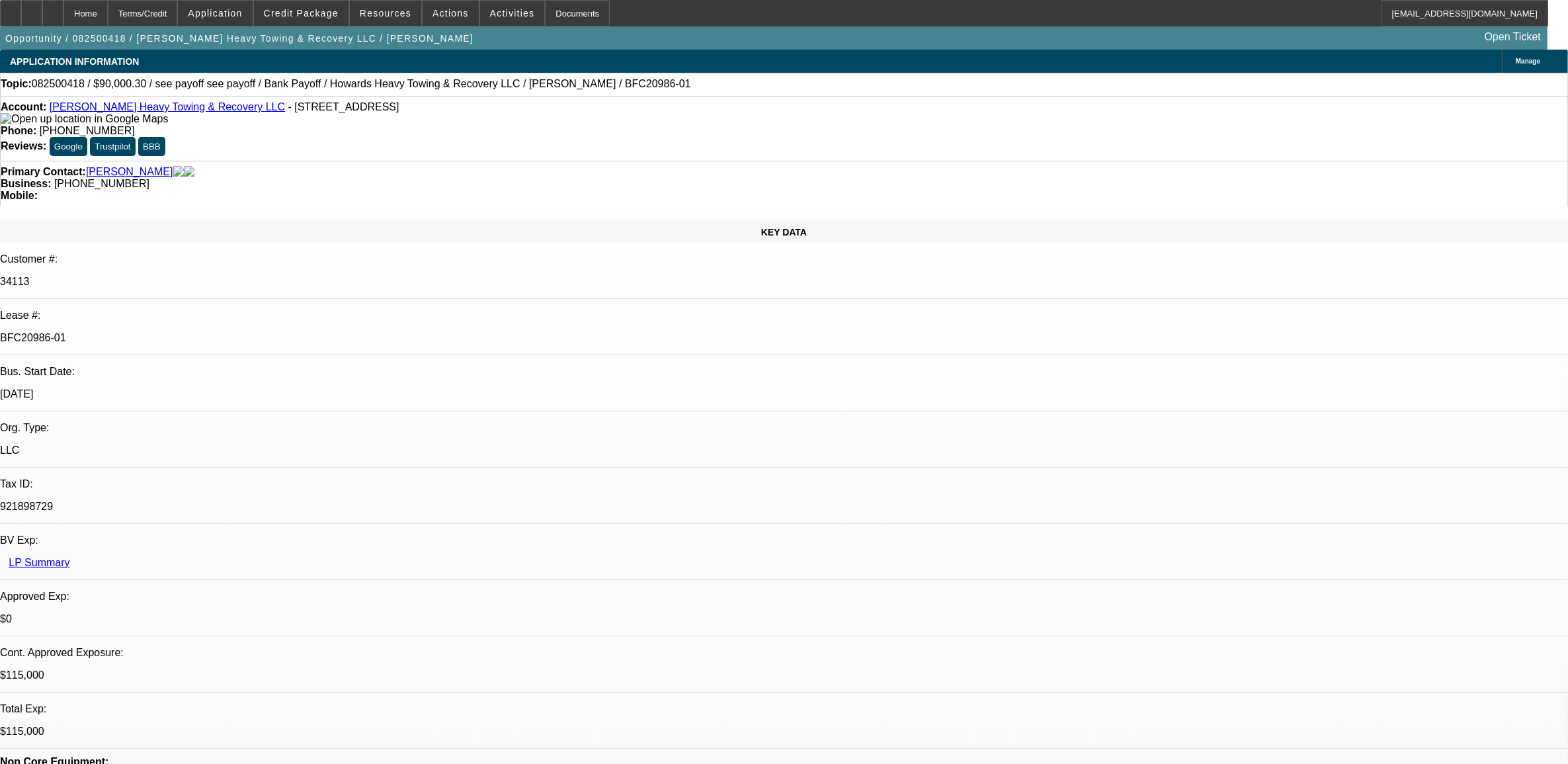
select select "1"
select select "2"
select select "4"
select select "1"
select select "2"
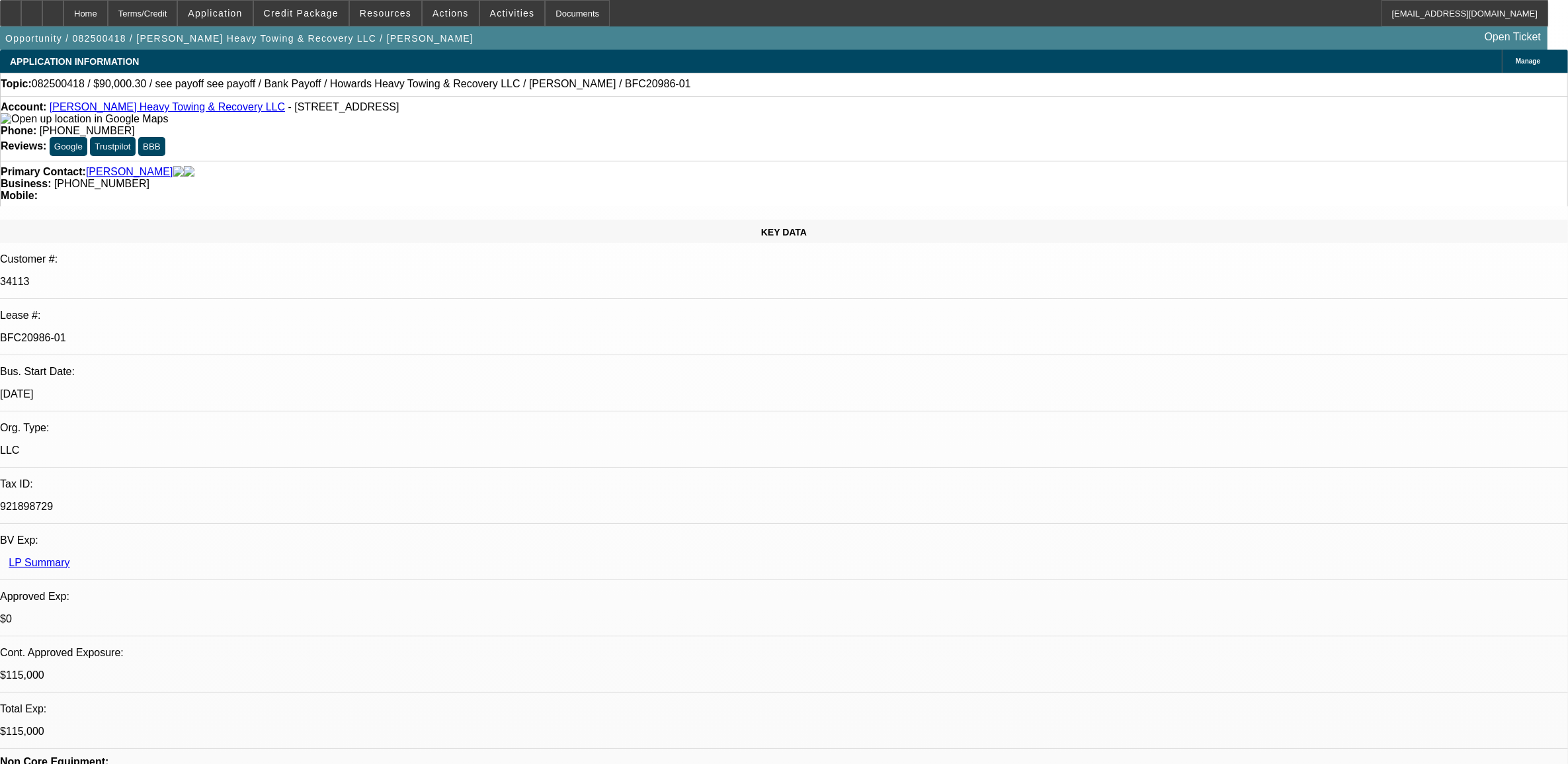
select select "4"
select select "1"
select select "2"
select select "4"
select select "1"
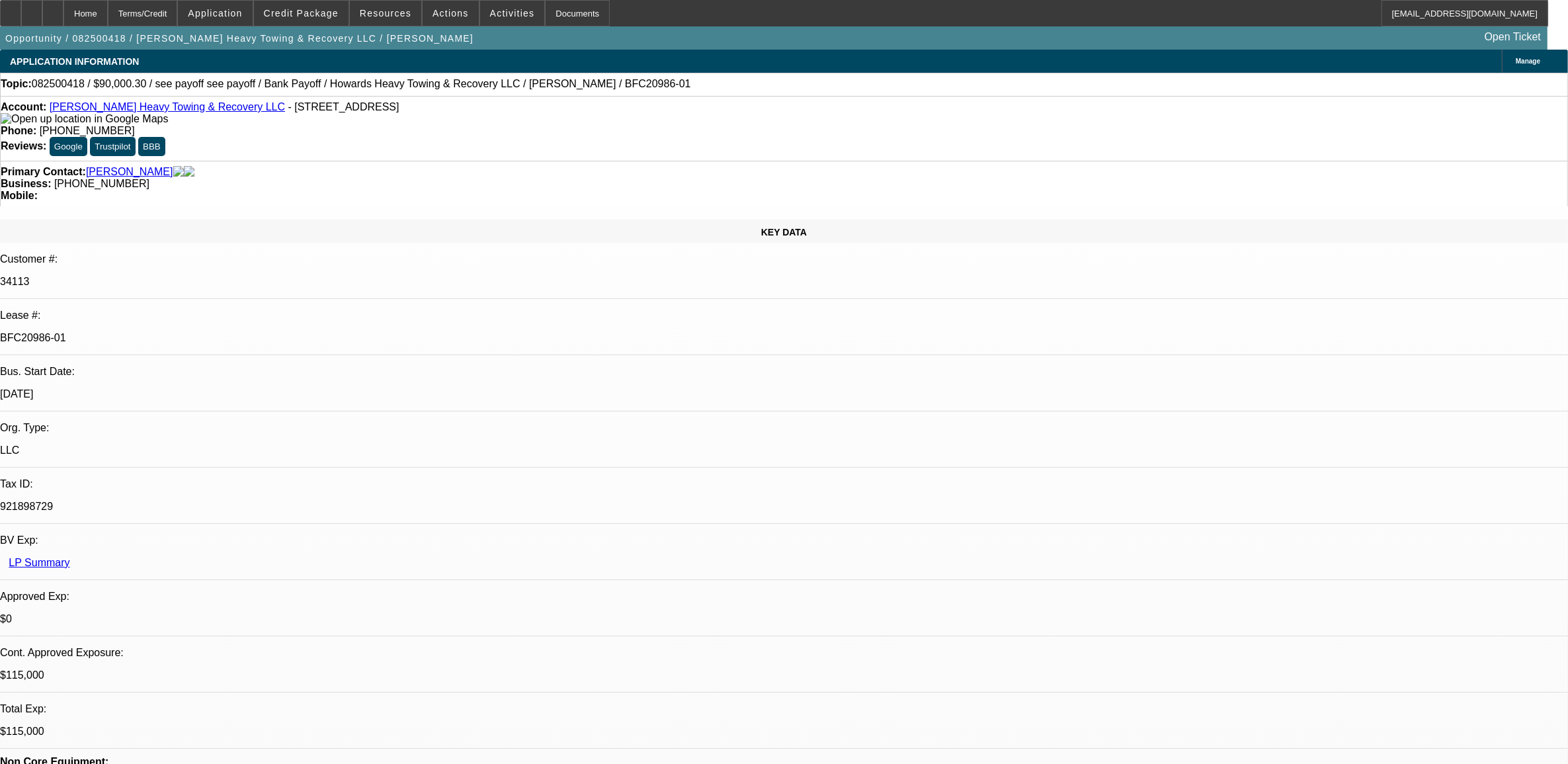
select select "2"
select select "4"
click at [319, 7] on button "Credit Package" at bounding box center [301, 13] width 95 height 25
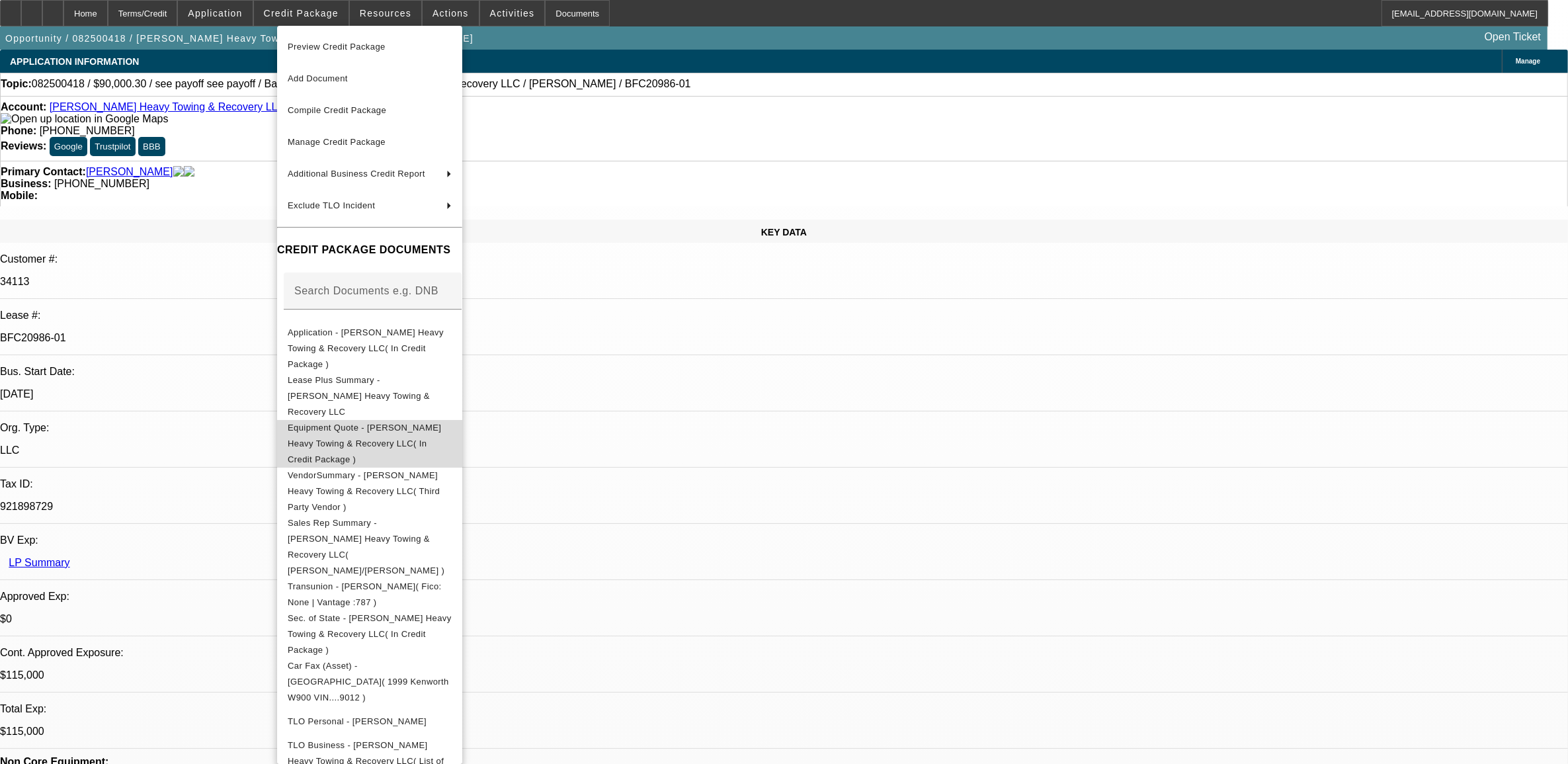
click at [388, 419] on button "Equipment Quote - [PERSON_NAME] Heavy Towing & Recovery LLC( In Credit Package )" at bounding box center [369, 443] width 185 height 47
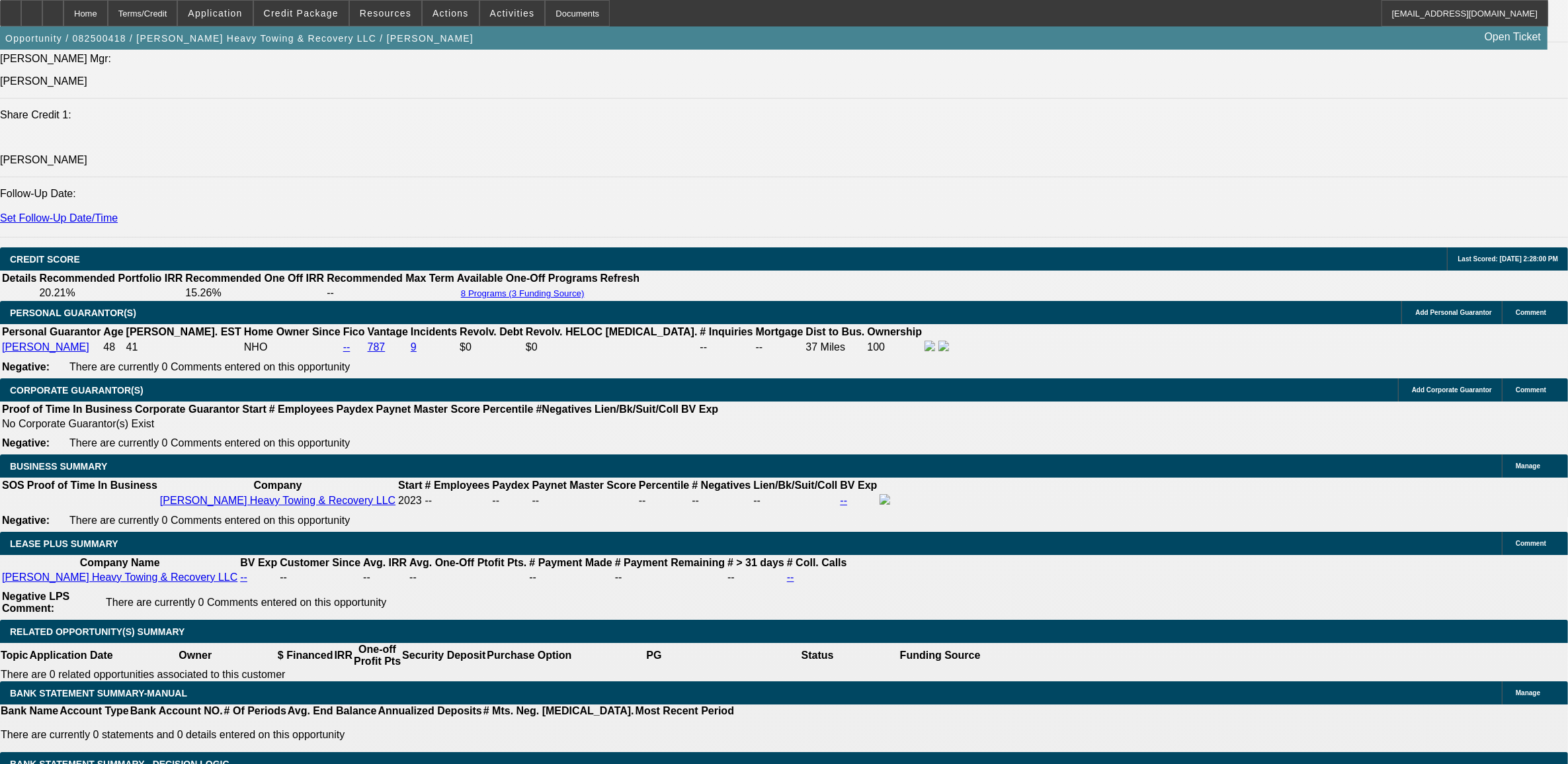
scroll to position [1985, 0]
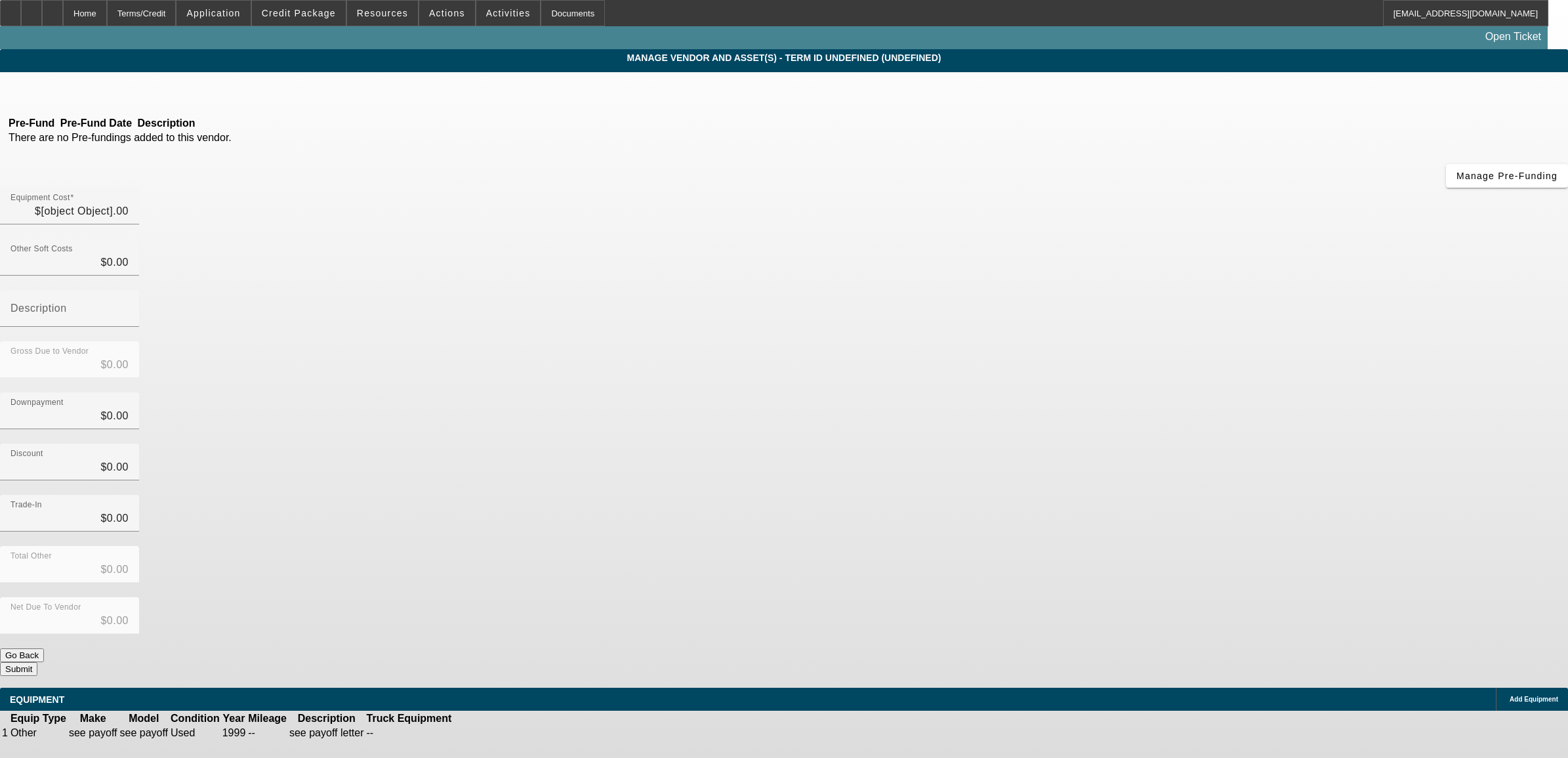
type input "$96,646.93"
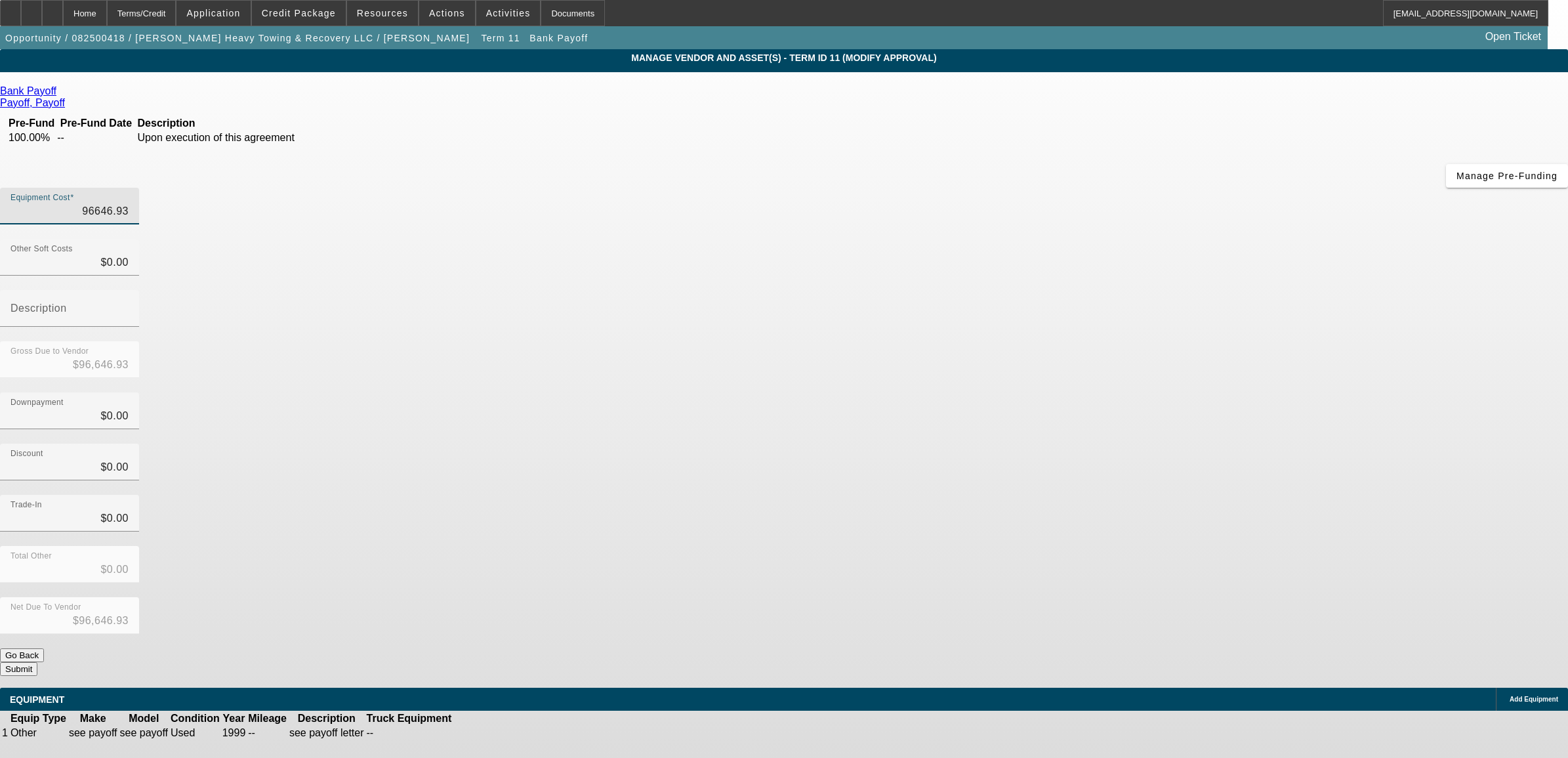
click at [128, 204] on input "96646.93" at bounding box center [70, 212] width 118 height 16
type input "9"
type input "$9.00"
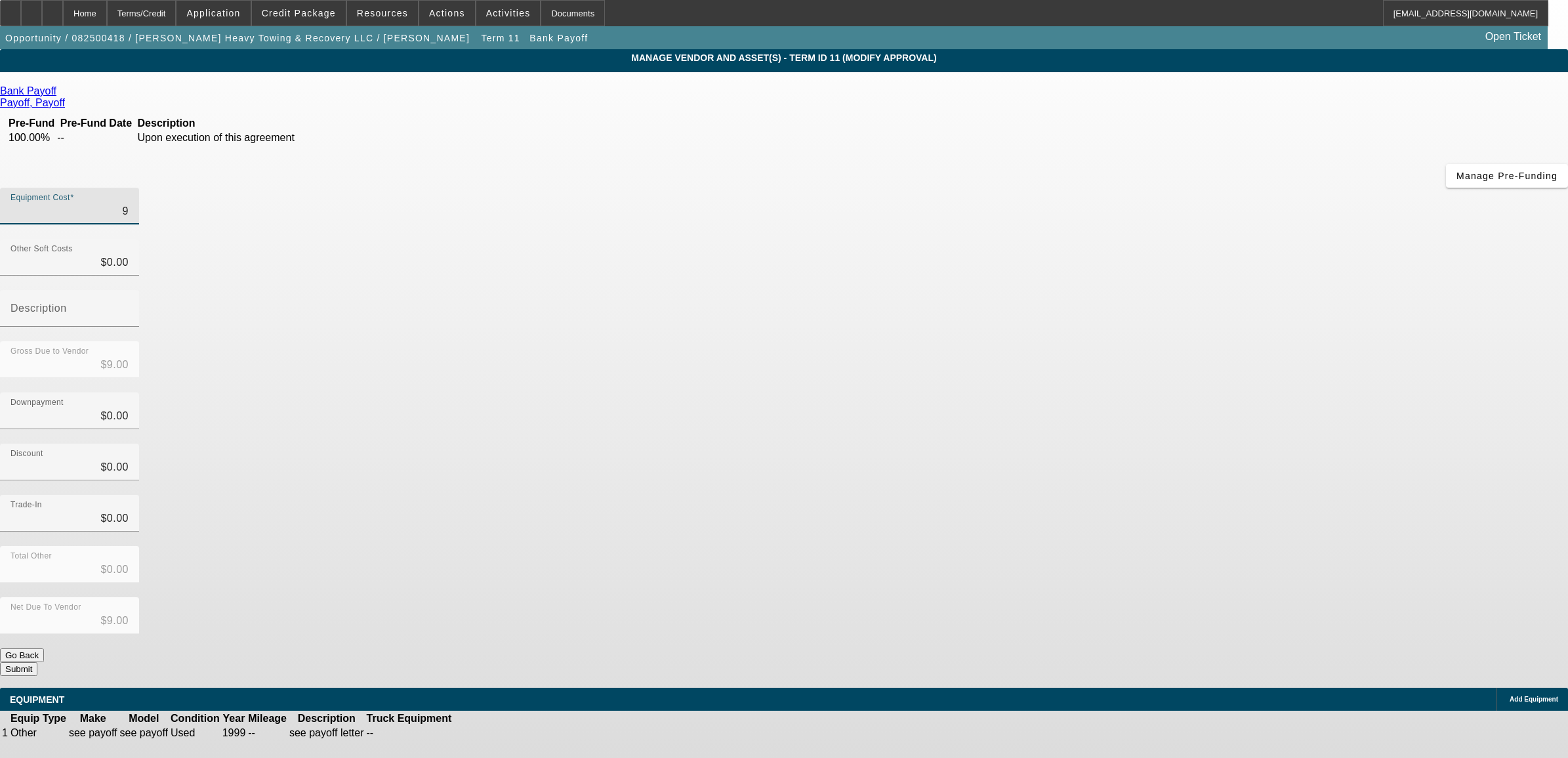
type input "96"
type input "$96.00"
type input "969"
type input "$969.00"
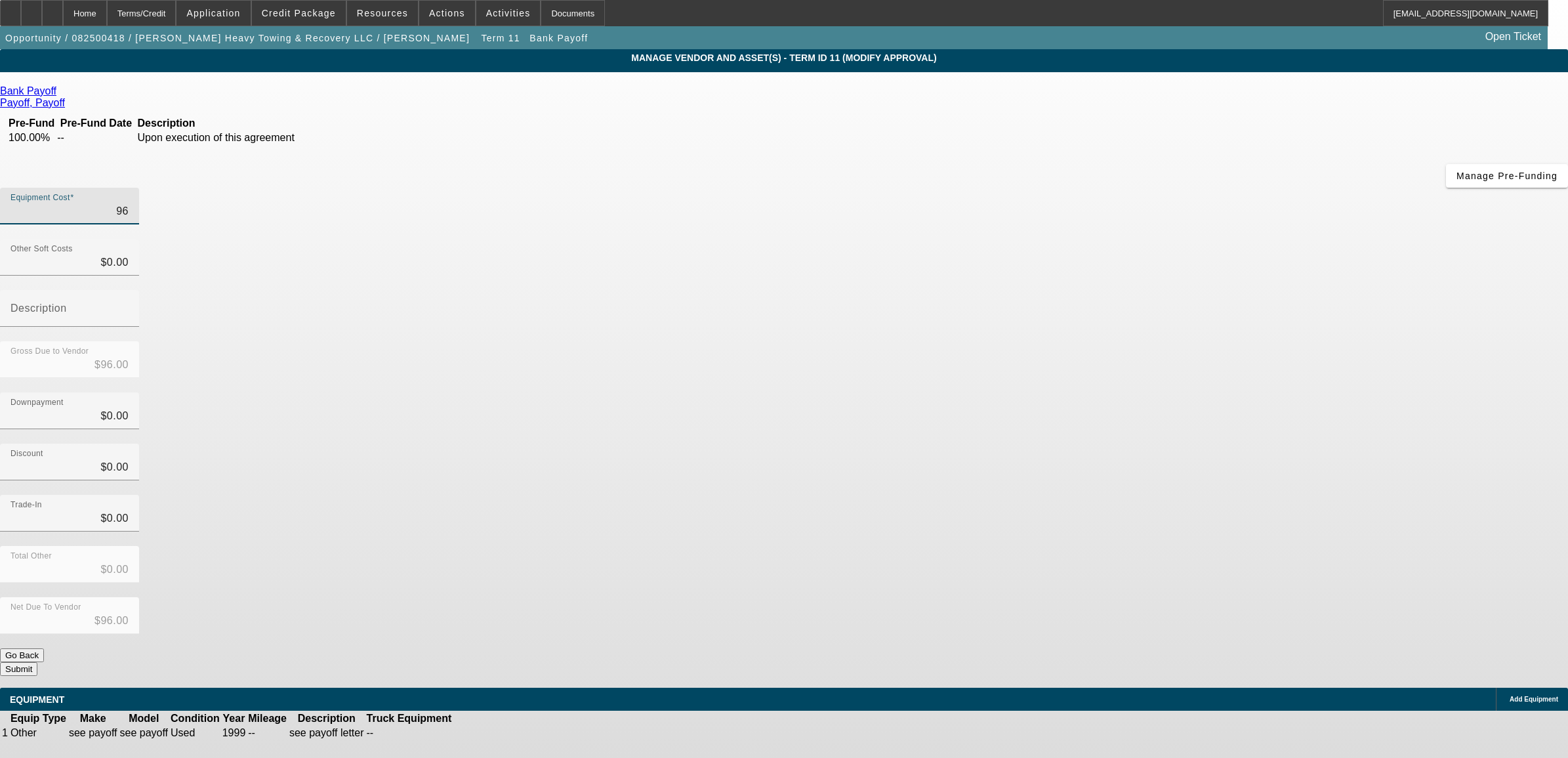
type input "$969.00"
type input "9692"
type input "$9,692.00"
type input "96929"
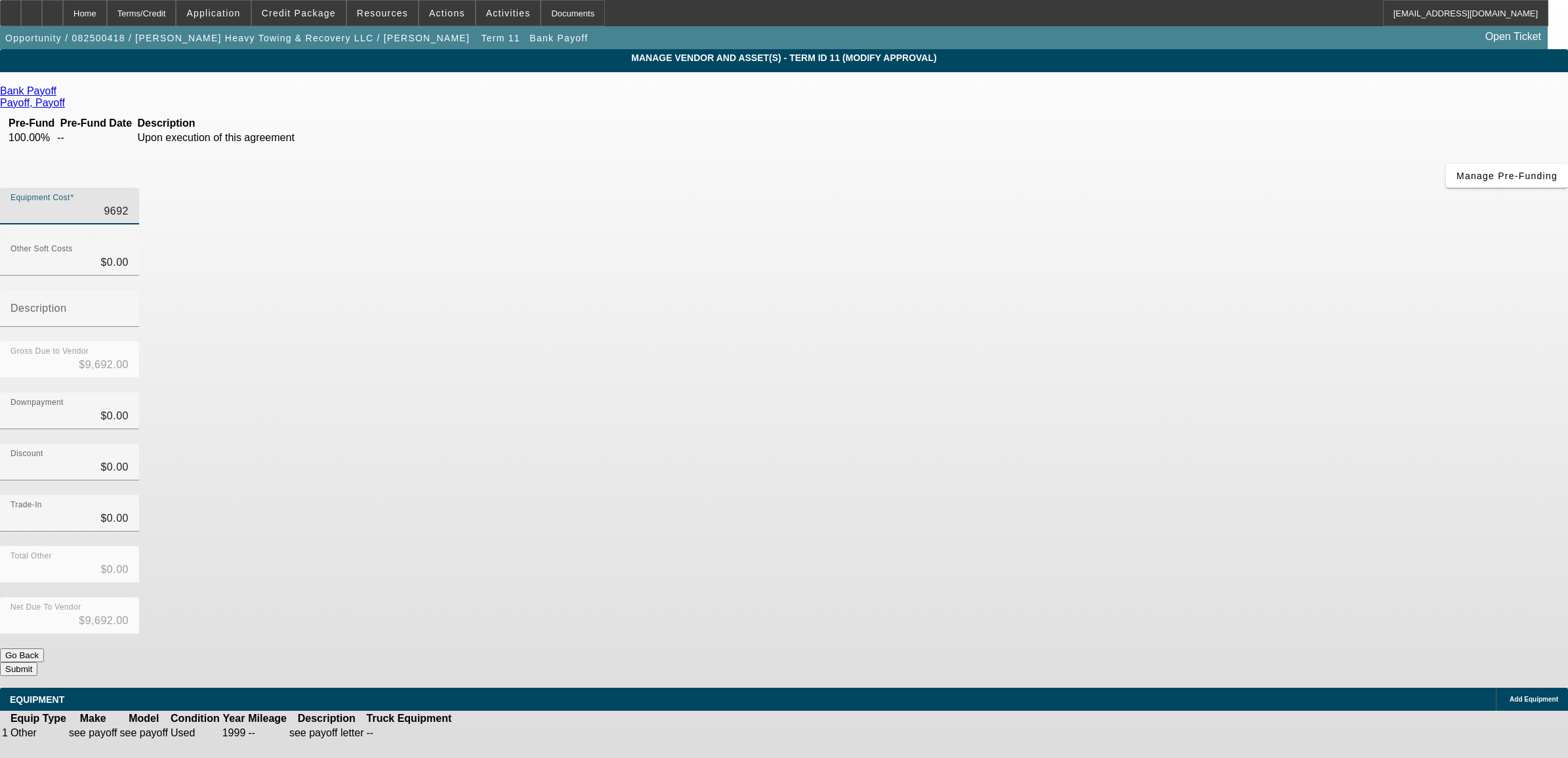
type input "$96,929.00"
type input "96929.1"
type input "$96,929.10"
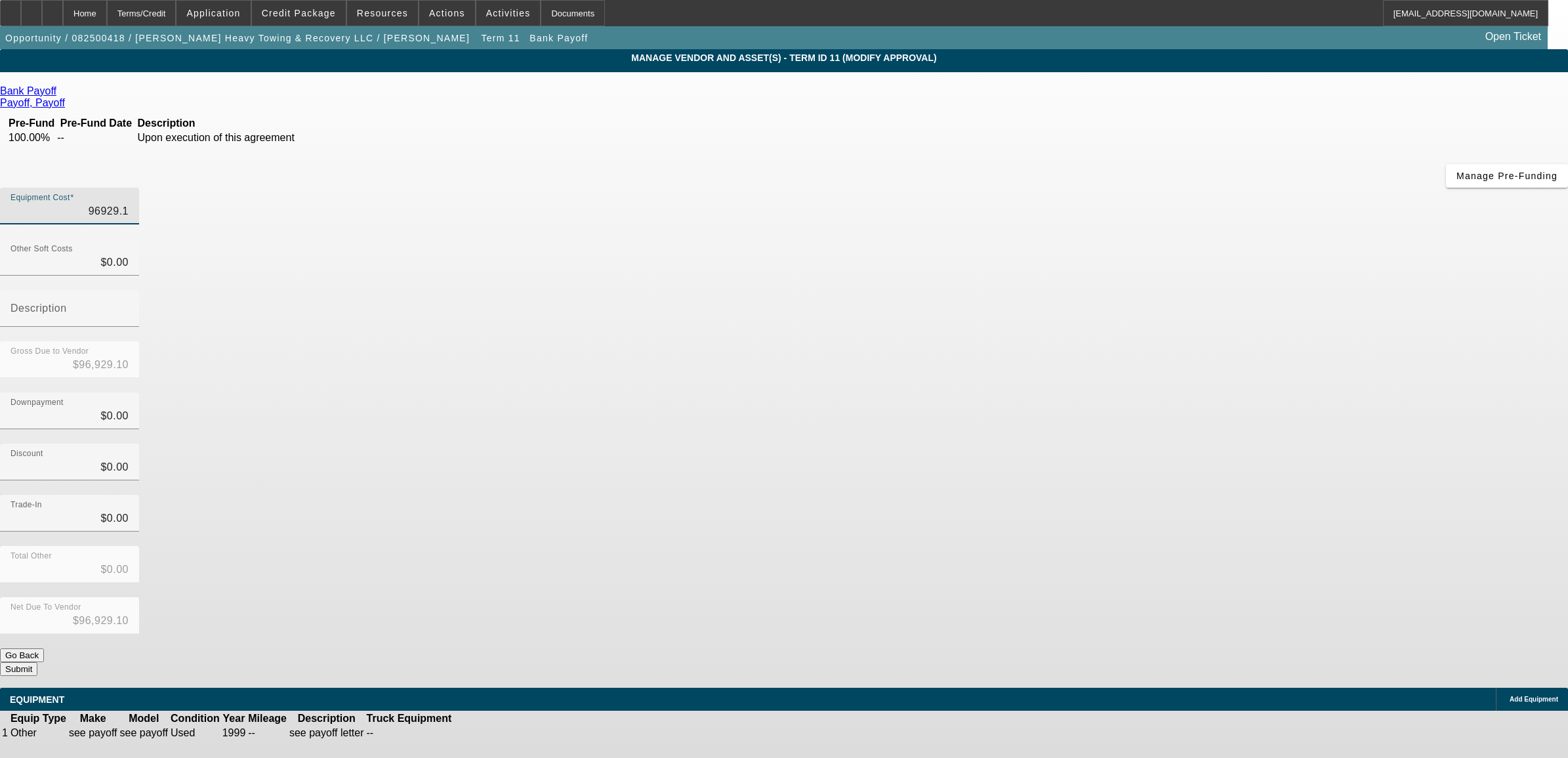
type input "96929.18"
type input "$96,929.18"
type input "$0.00"
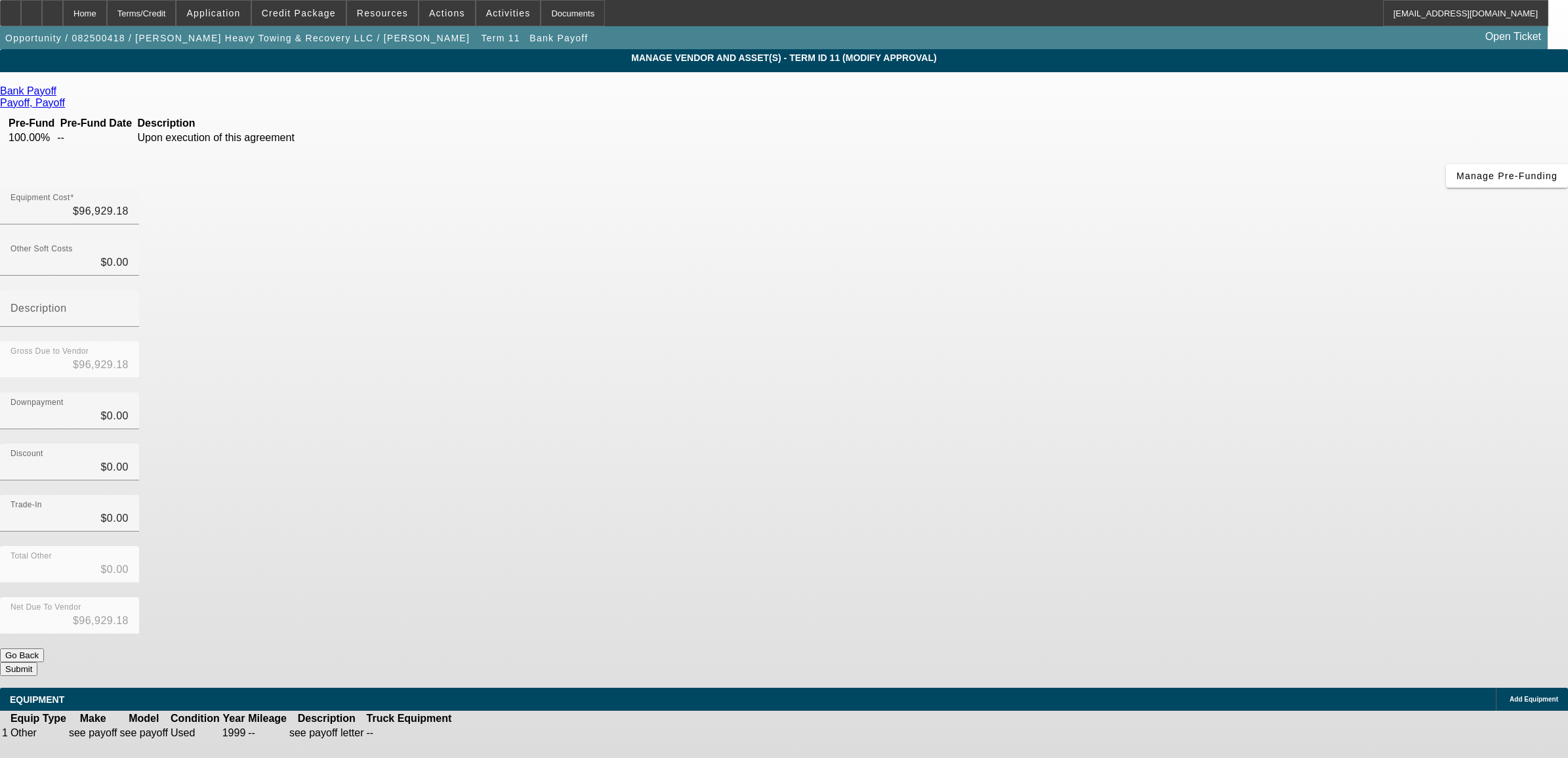
click at [37, 662] on button "Submit" at bounding box center [19, 669] width 37 height 14
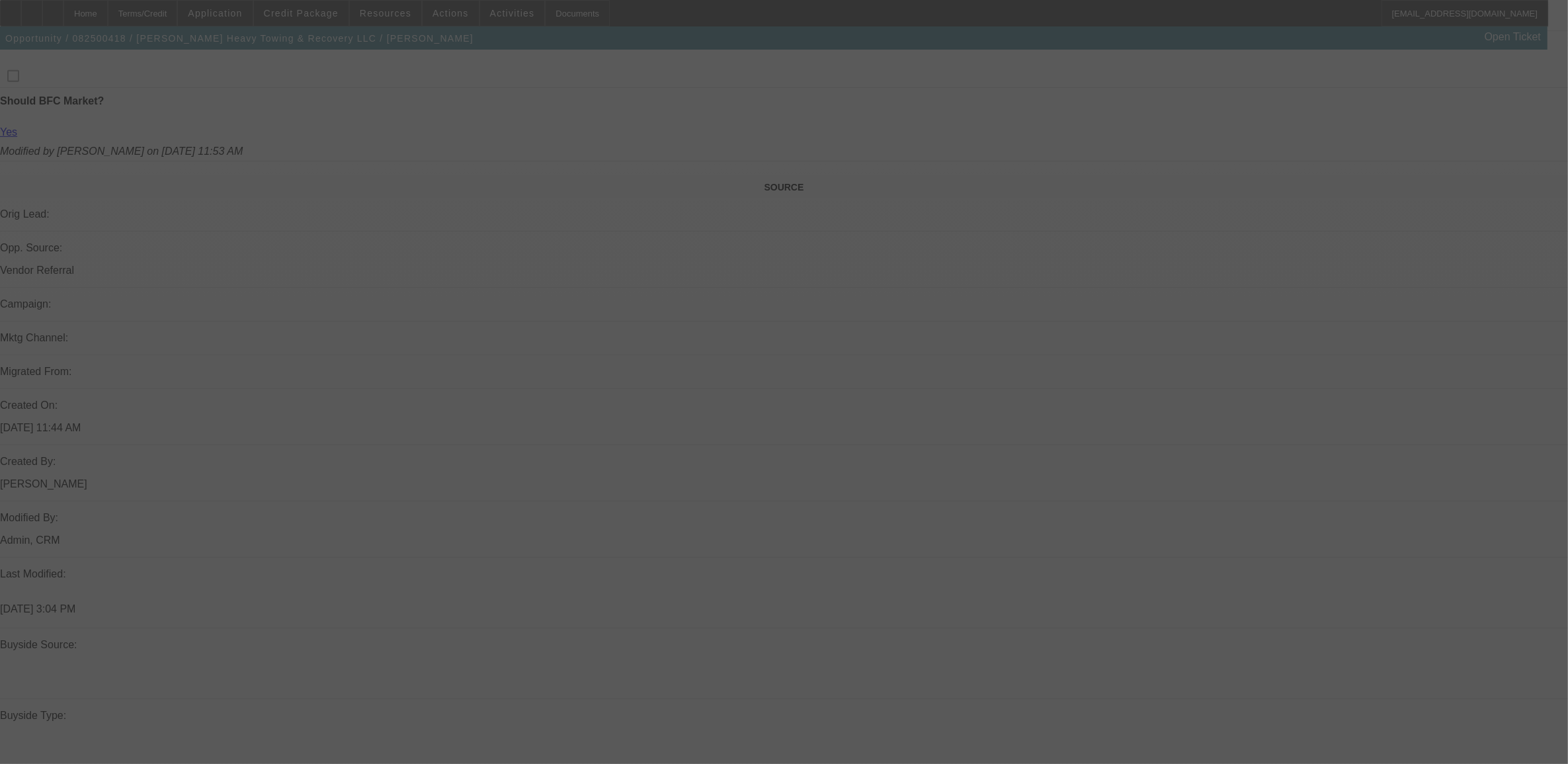
scroll to position [744, 0]
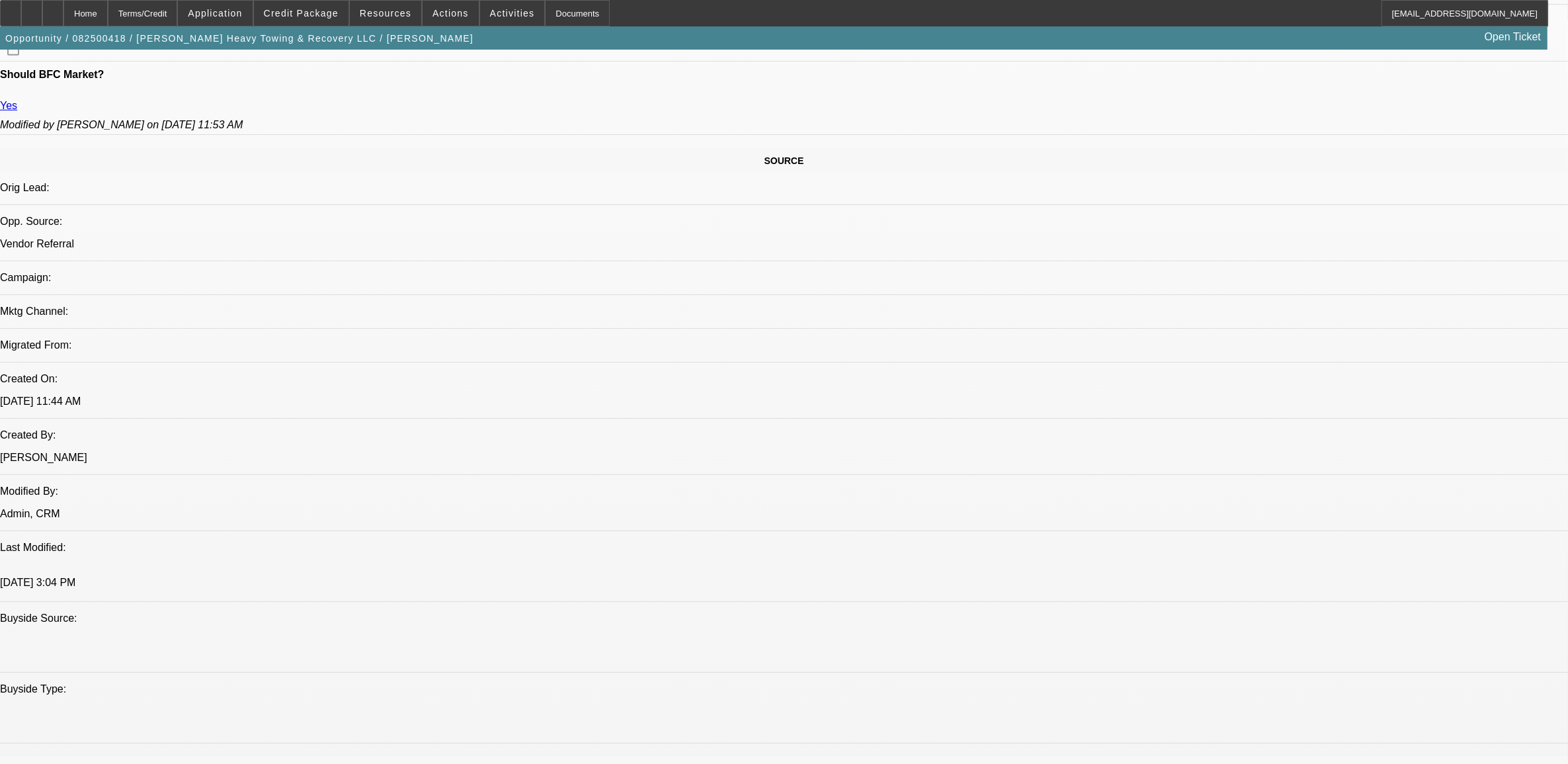
select select "0"
select select "2"
select select "0.1"
select select "4"
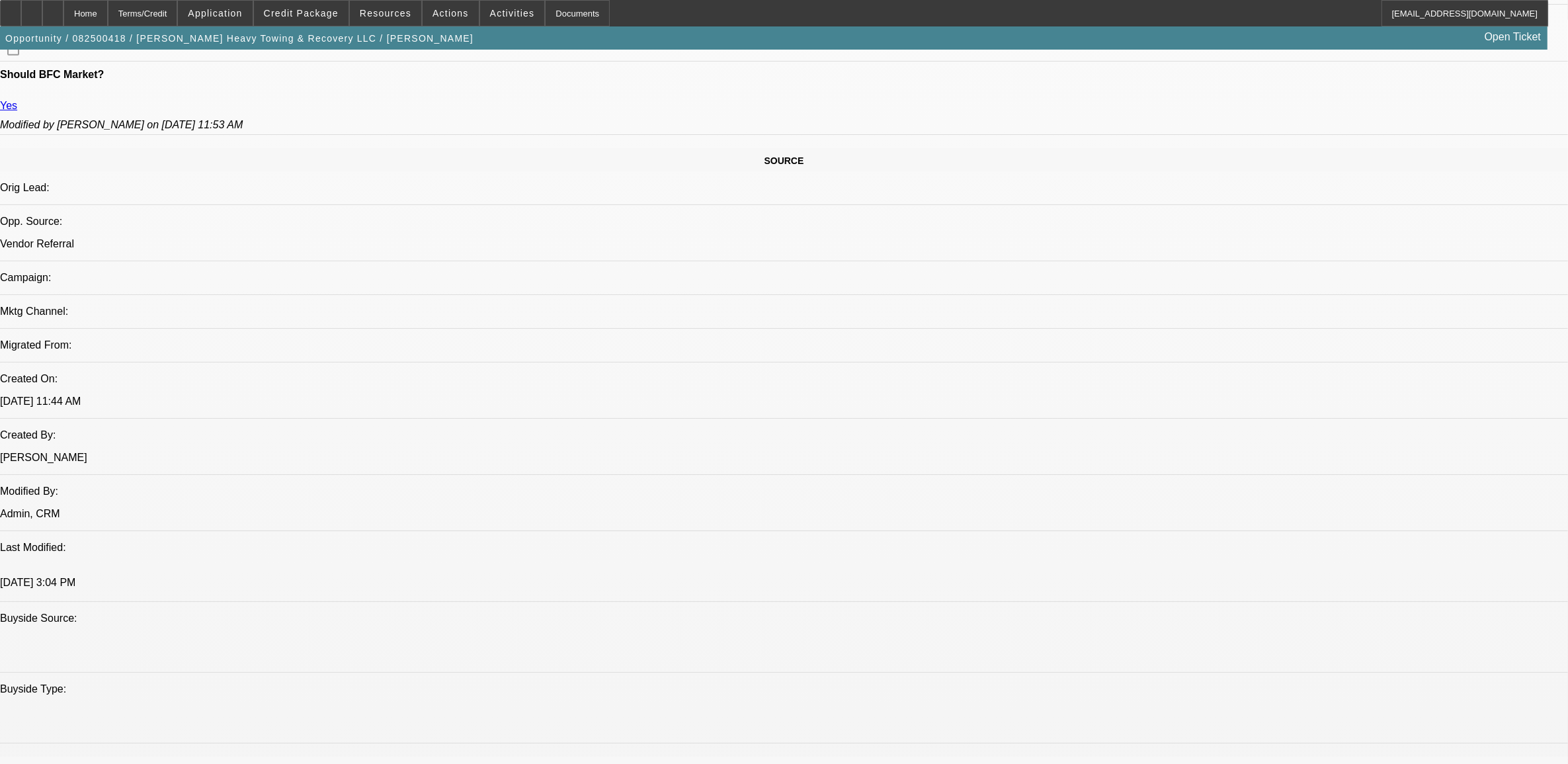
select select "0"
select select "2"
select select "0.1"
select select "4"
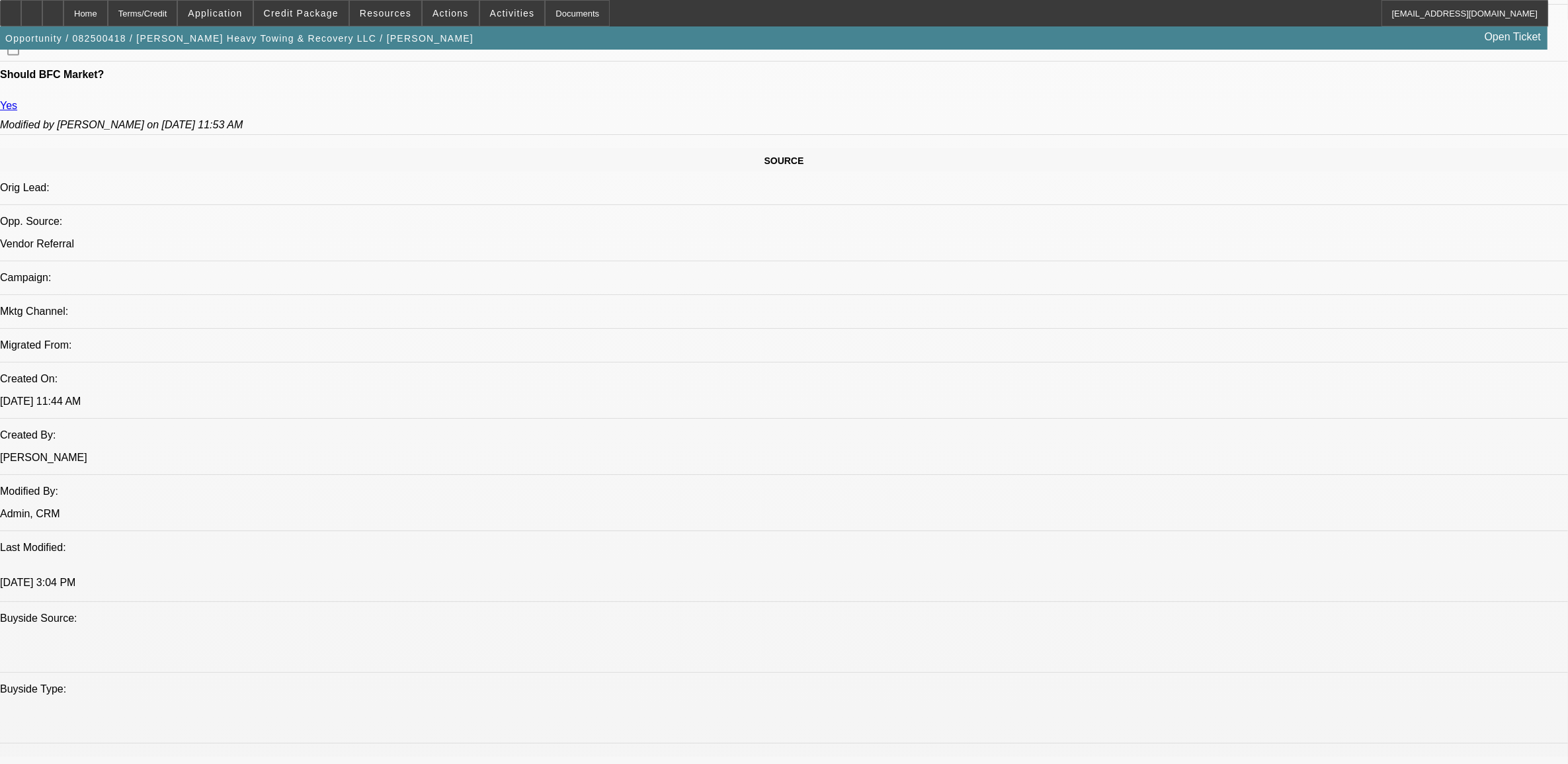
select select "0"
select select "2"
select select "0.1"
select select "4"
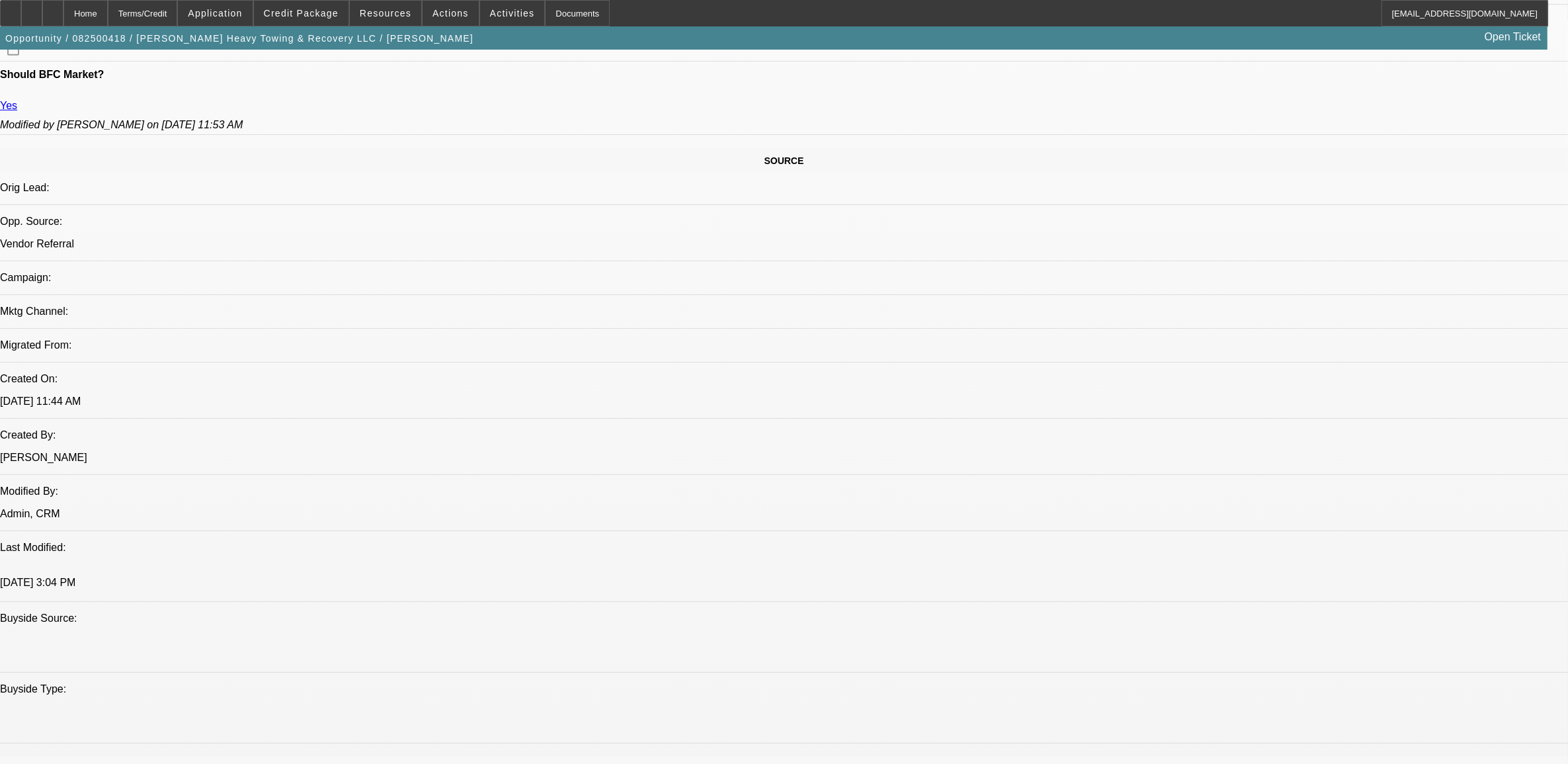
select select "0"
select select "2"
select select "0.1"
select select "4"
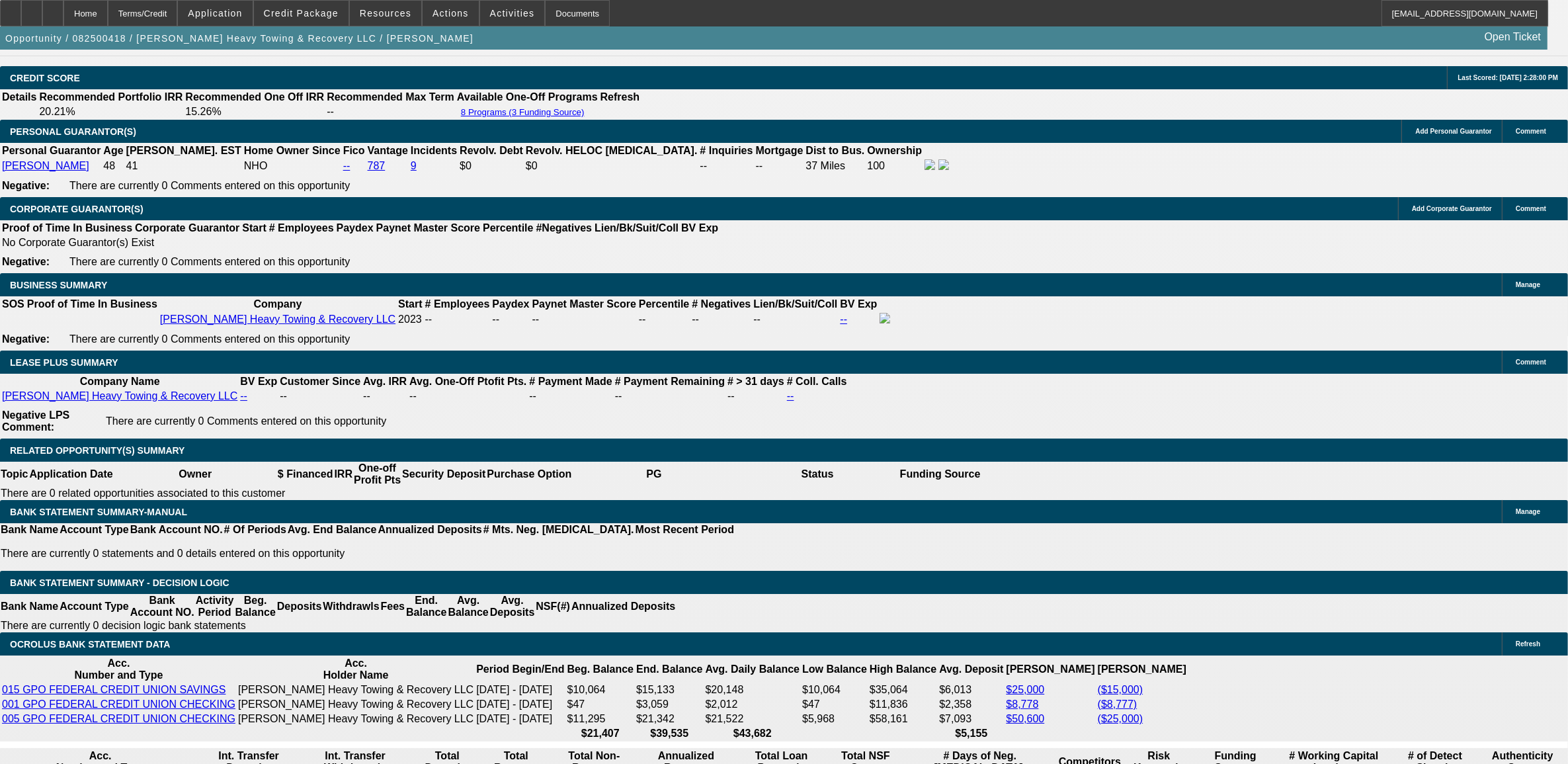
scroll to position [1902, 0]
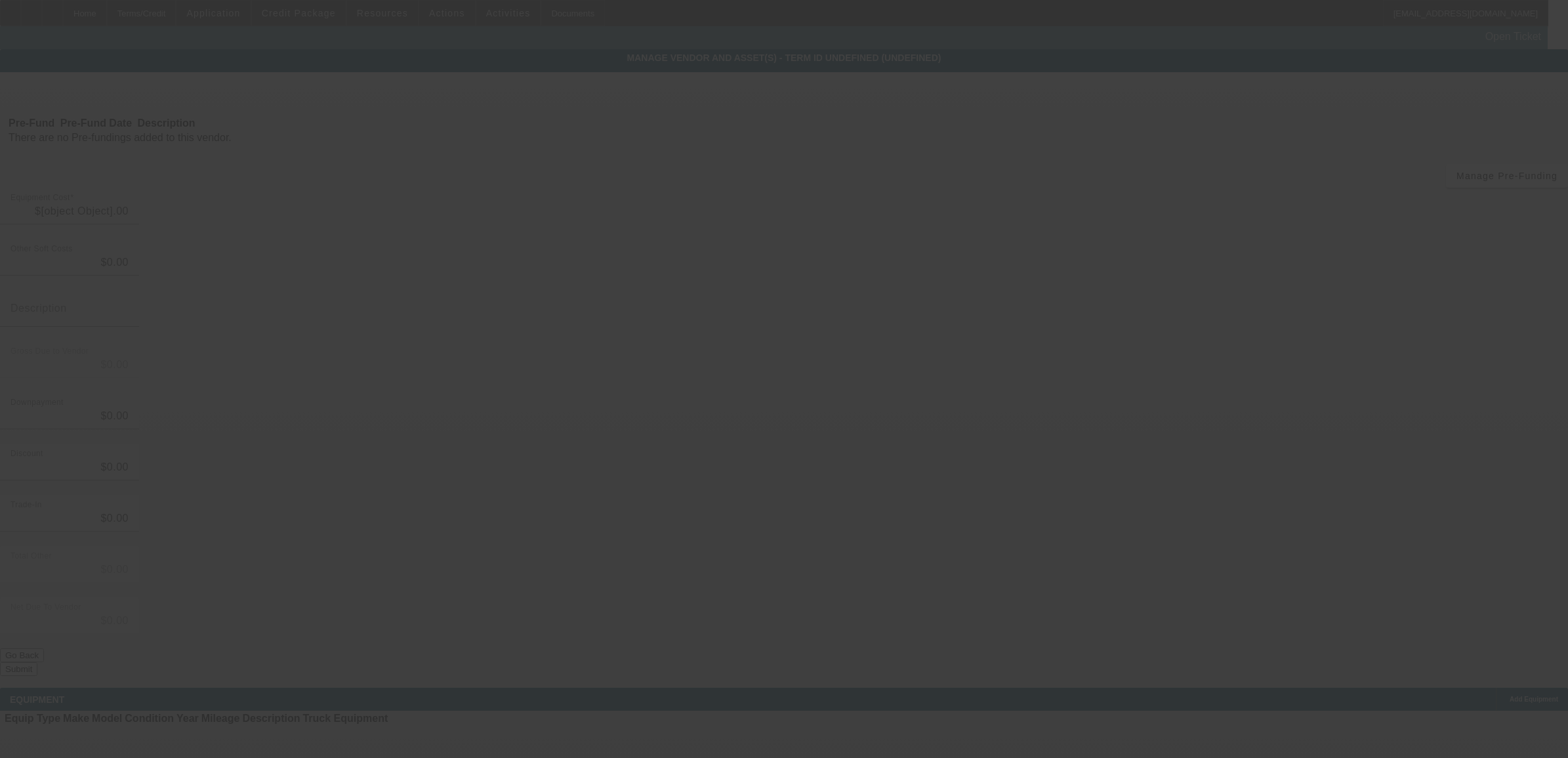
type input "$23,353.37"
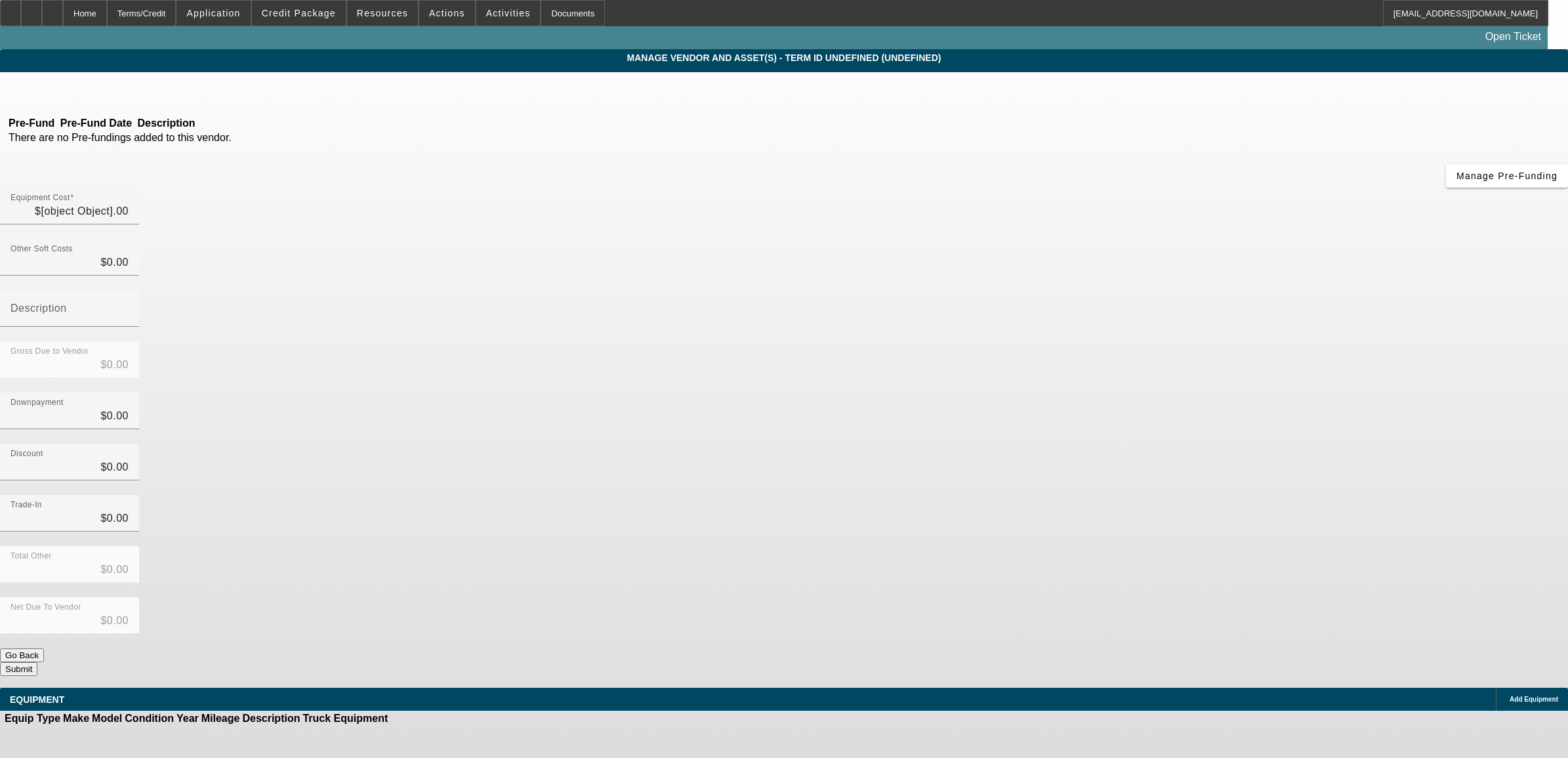
type input "$23,353.37"
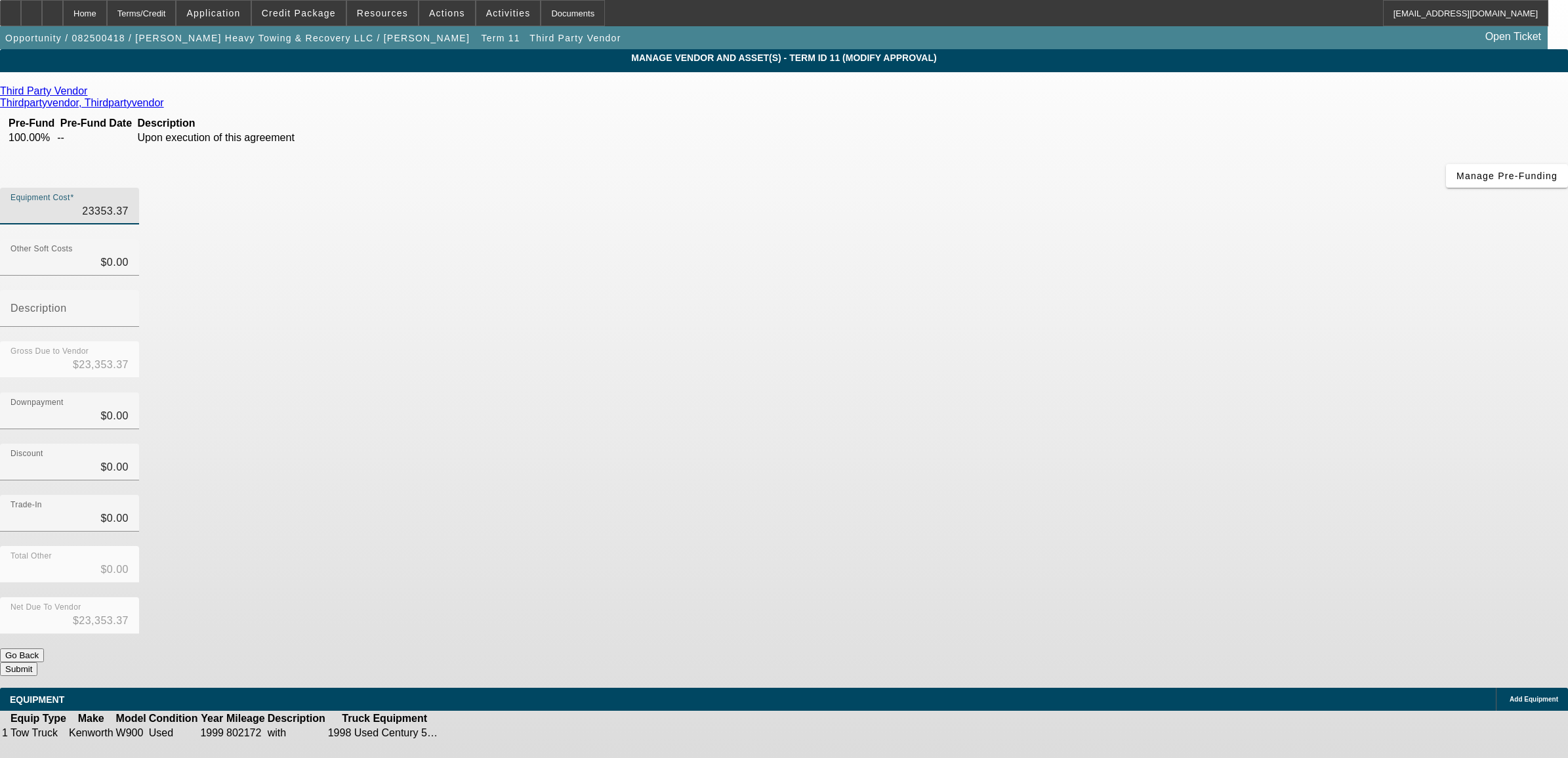
click at [128, 204] on input "23353.37" at bounding box center [70, 212] width 118 height 16
type input "2"
type input "$2.00"
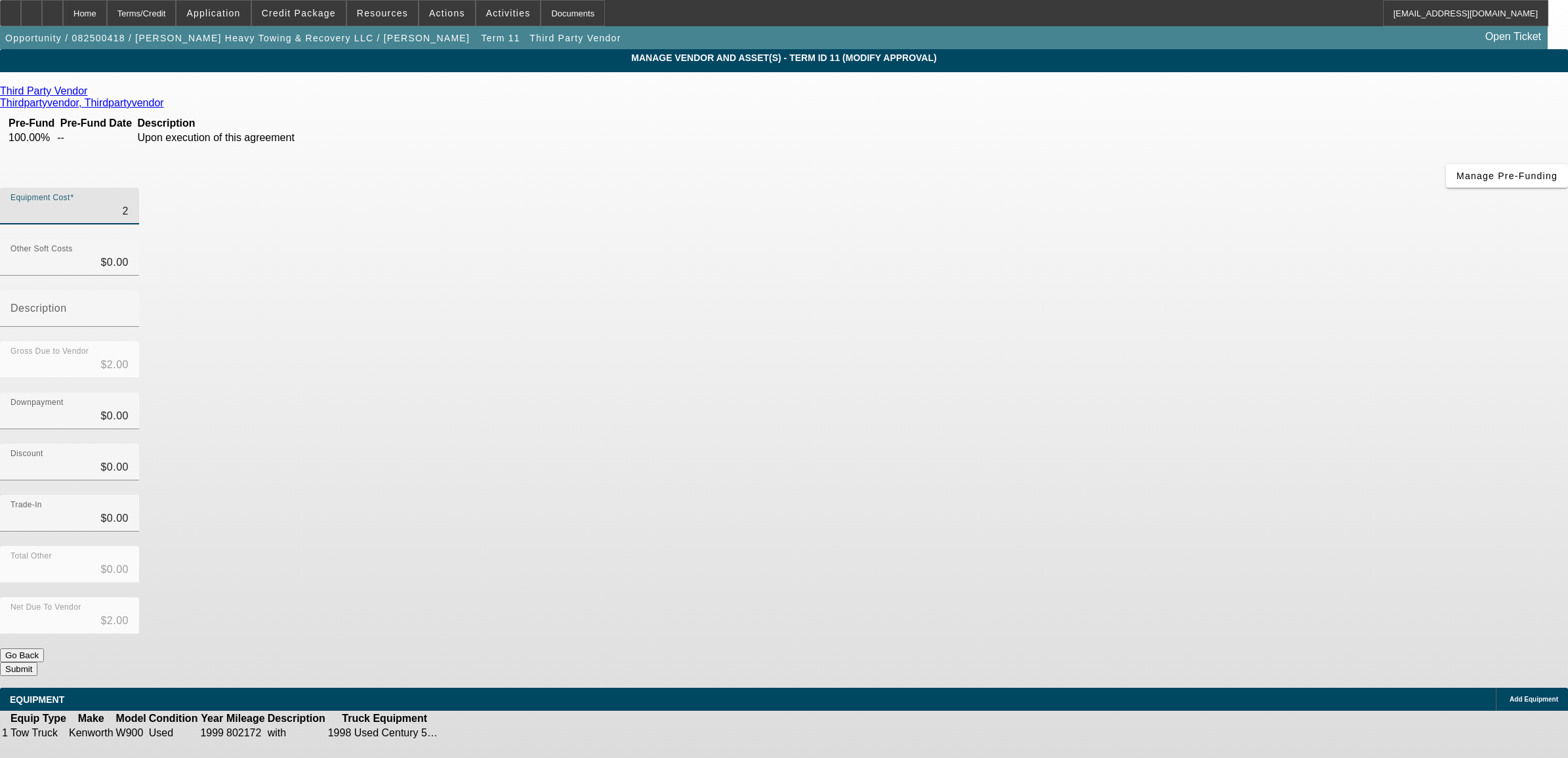
type input "23"
type input "$23.00"
type input "230"
type input "$230.00"
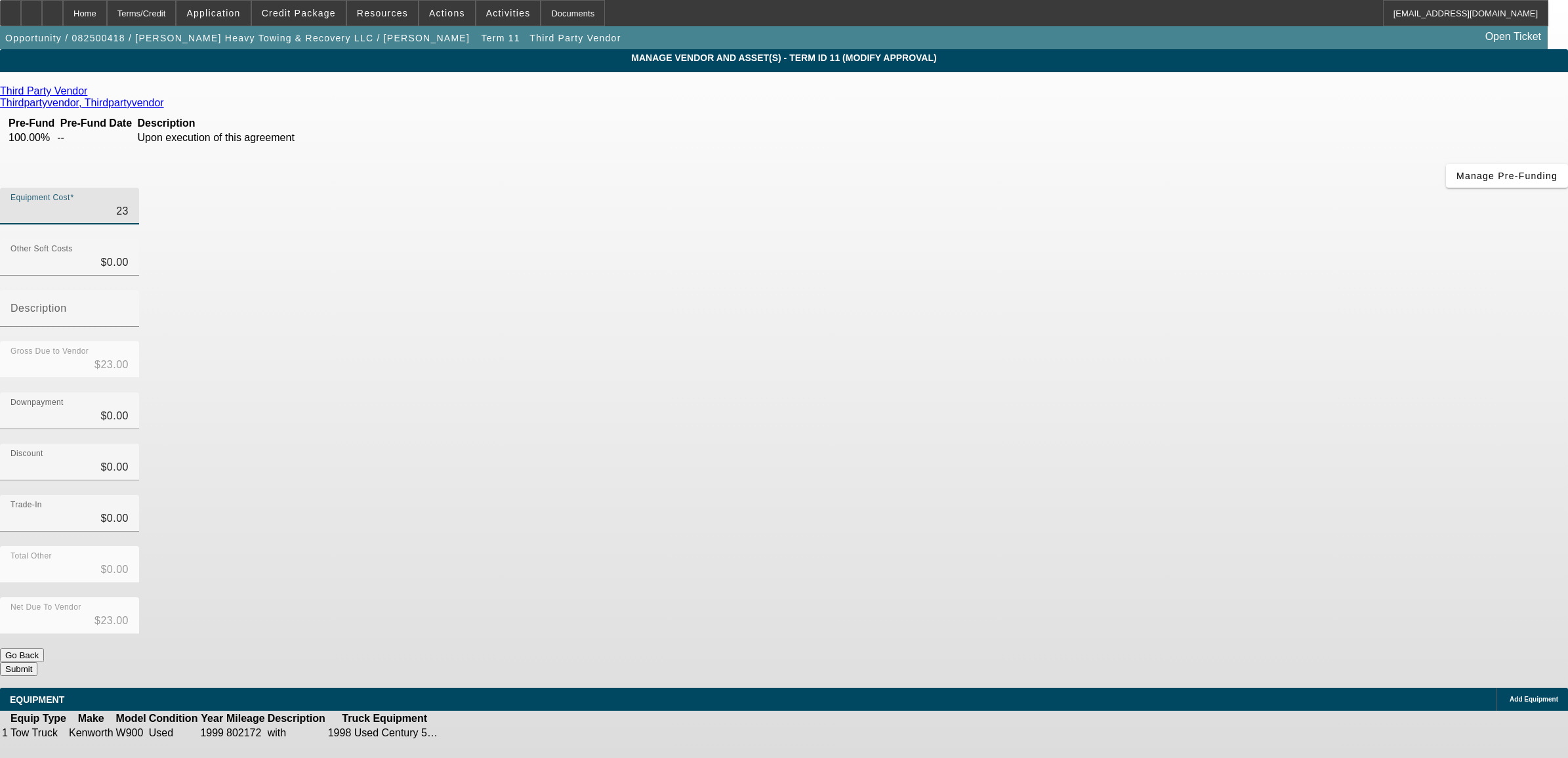
type input "$230.00"
type input "2307"
type input "$2,307.00"
type input "23070"
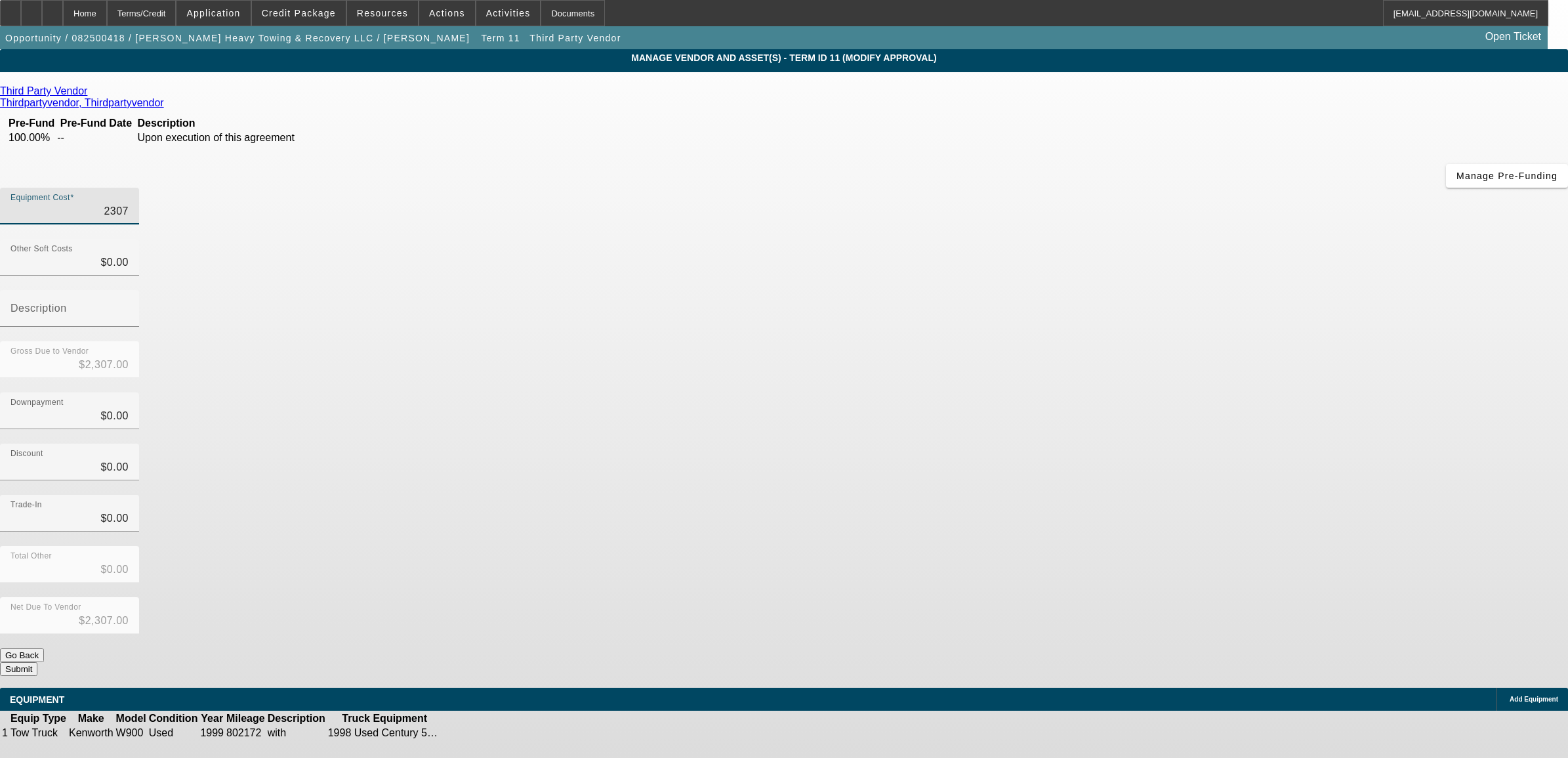
type input "$23,070.00"
type input "23070.8"
type input "$23,070.80"
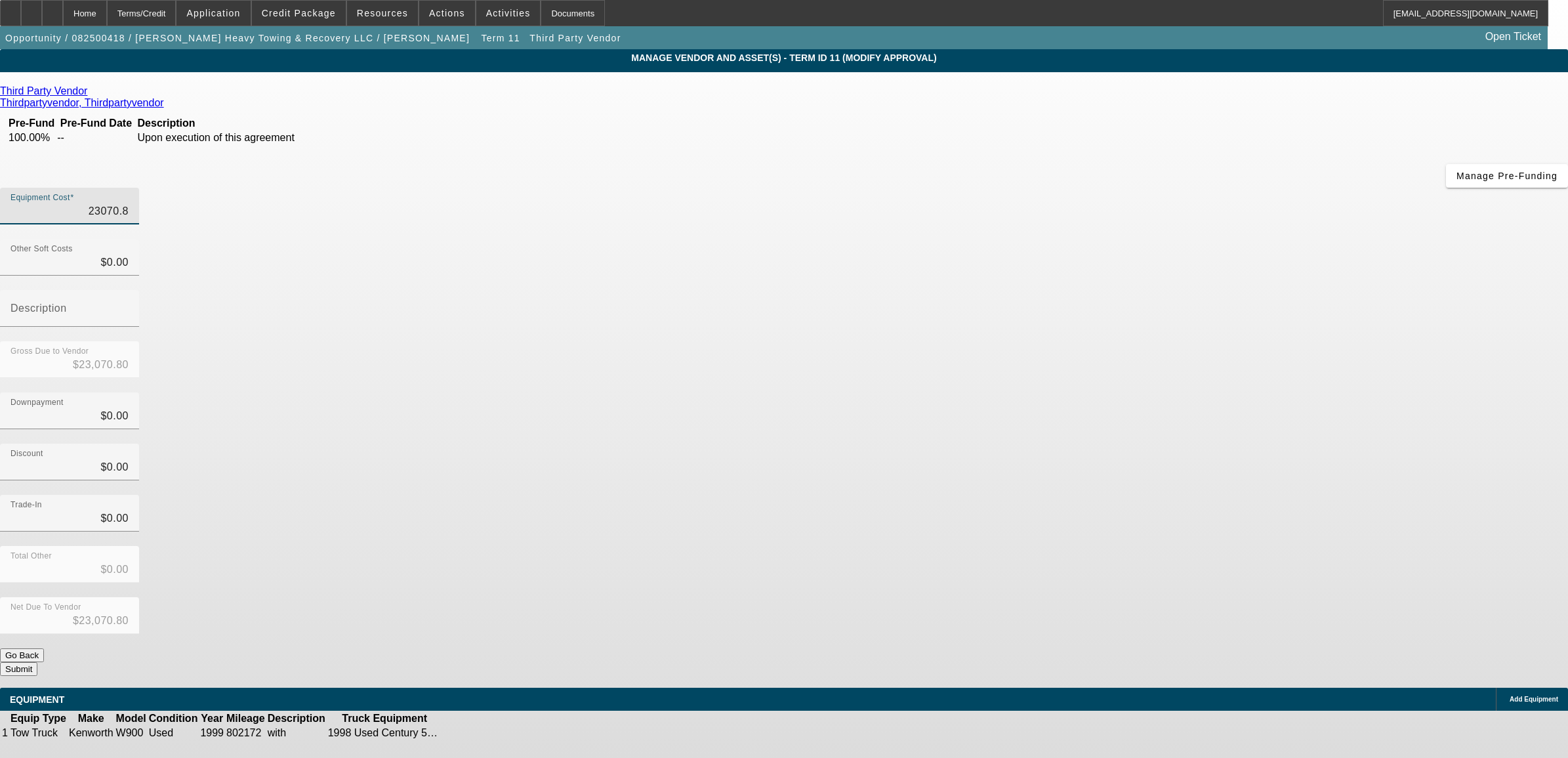
type input "23070.82"
type input "$23,070.82"
click at [1090, 444] on div "Discount $0.00" at bounding box center [784, 470] width 1568 height 51
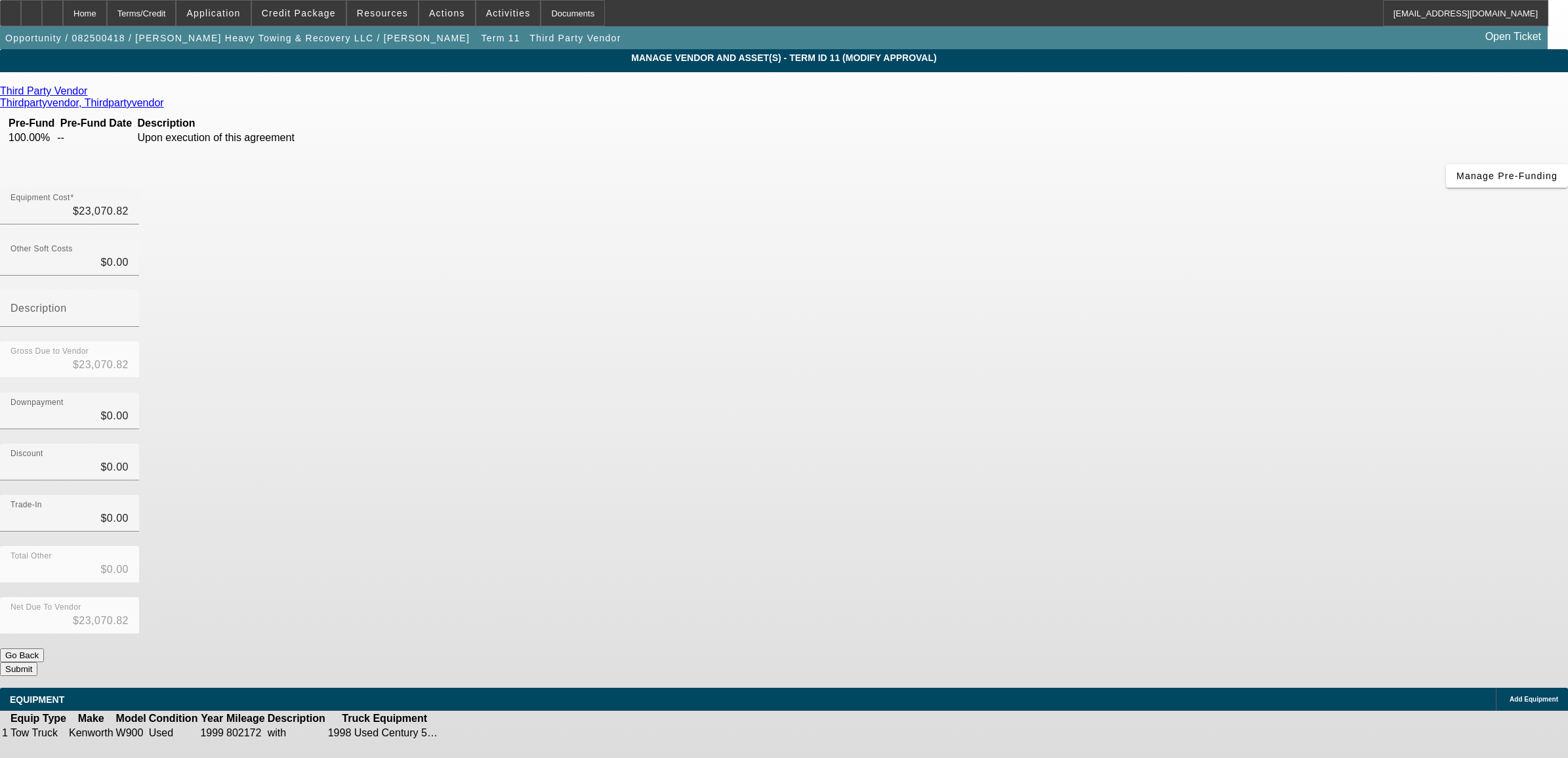
click at [37, 662] on button "Submit" at bounding box center [19, 669] width 37 height 14
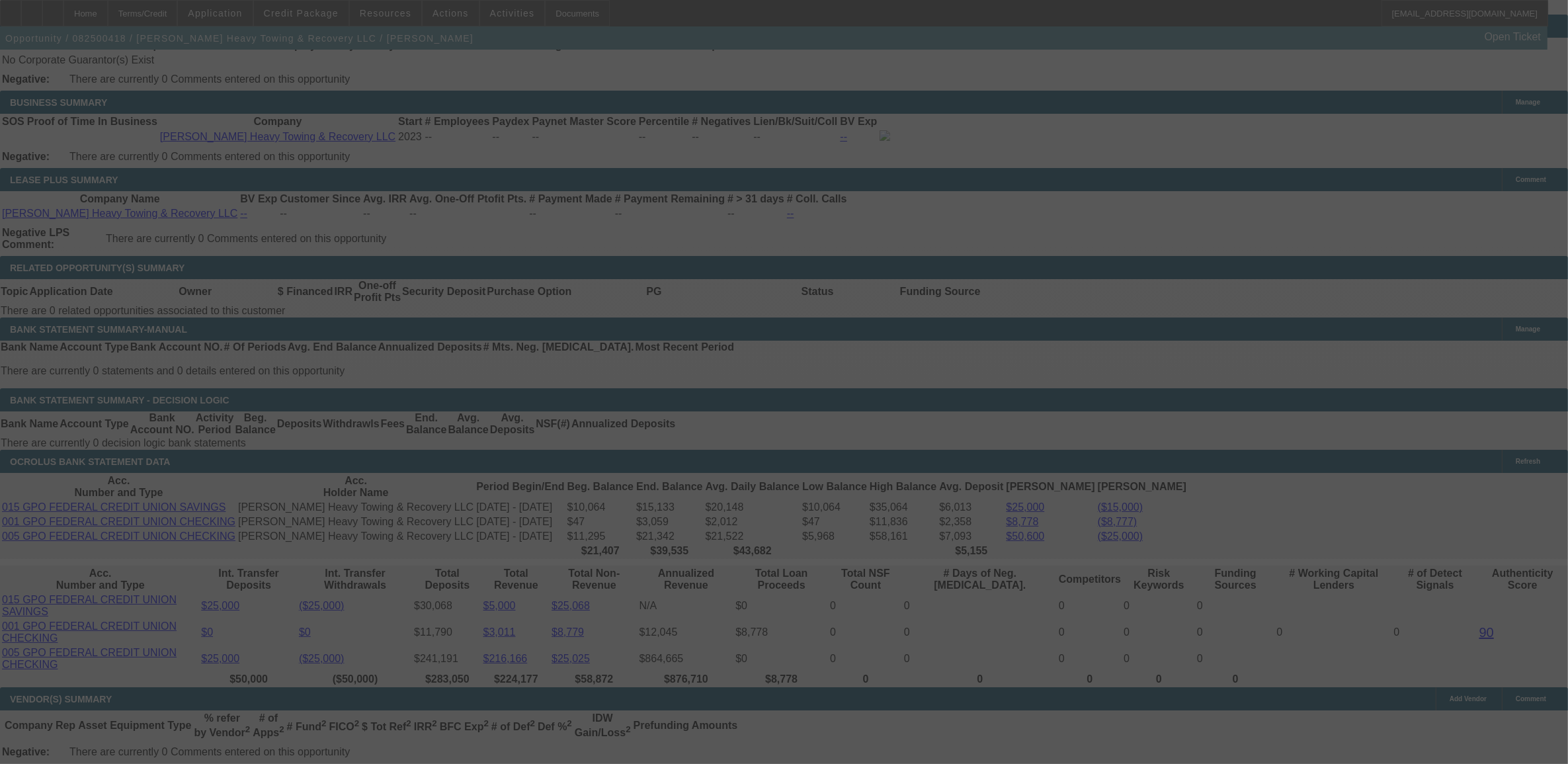
scroll to position [2069, 0]
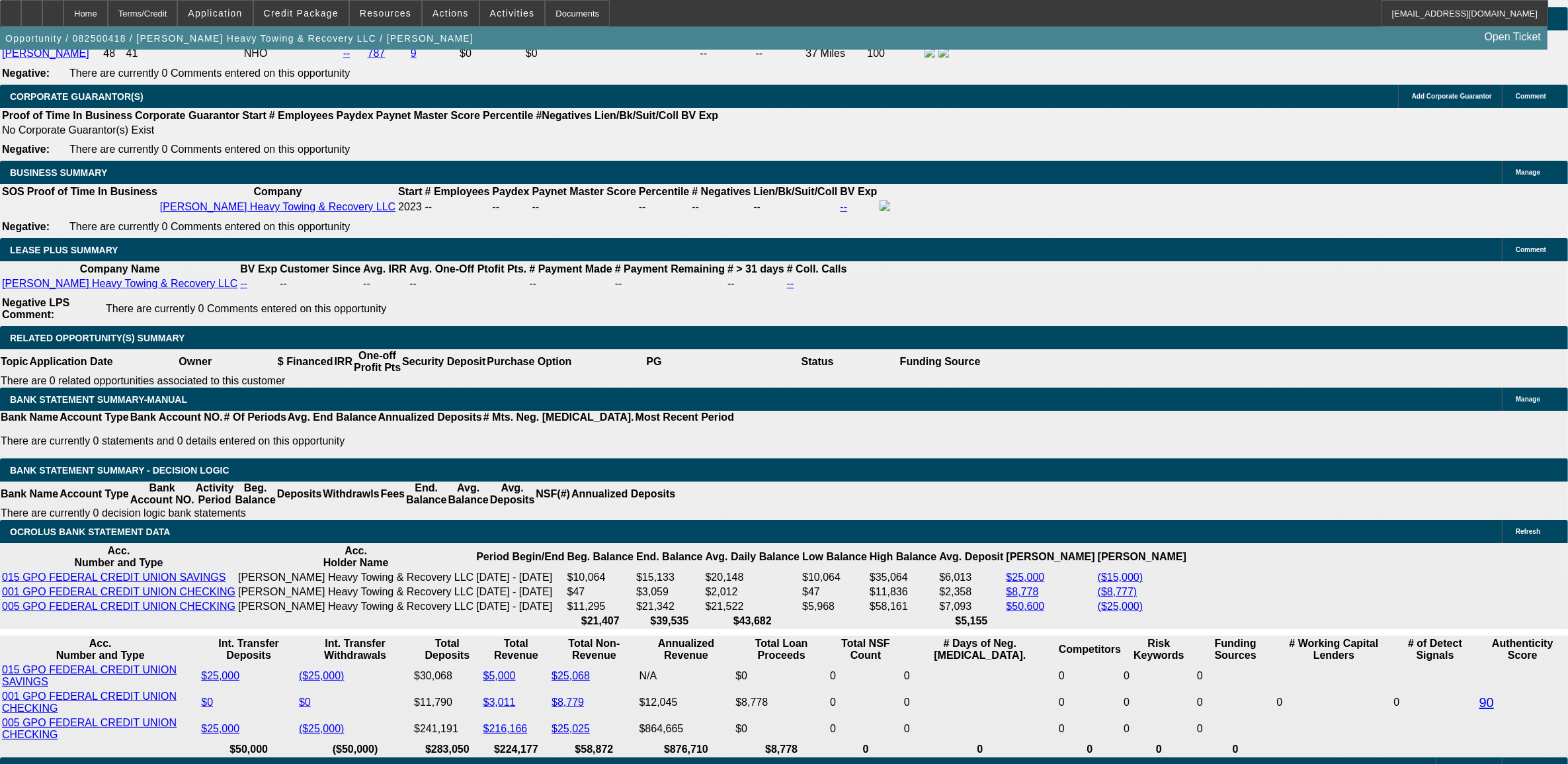
select select "0"
select select "2"
select select "0.1"
select select "4"
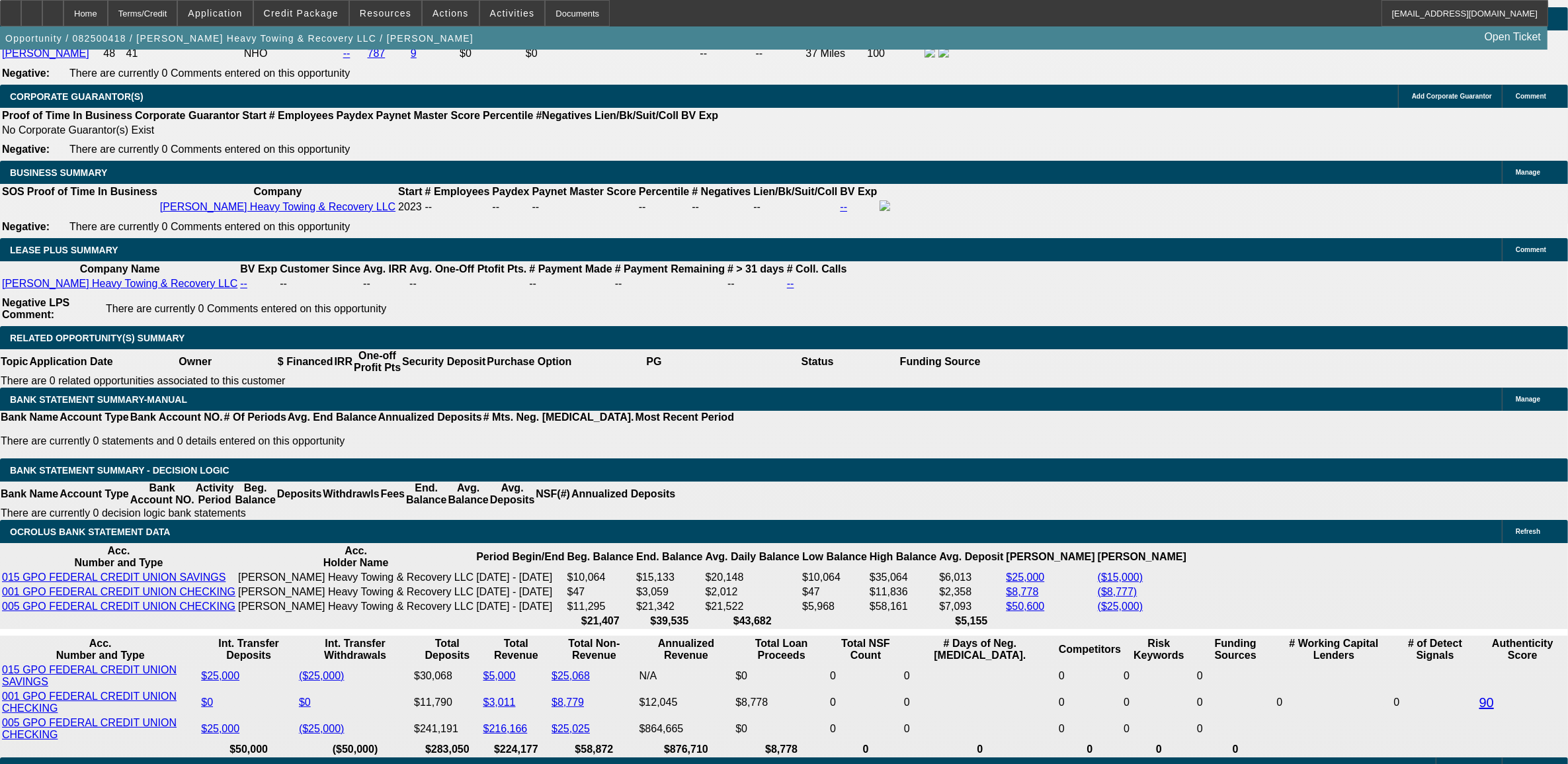
select select "0"
select select "2"
select select "0.1"
select select "4"
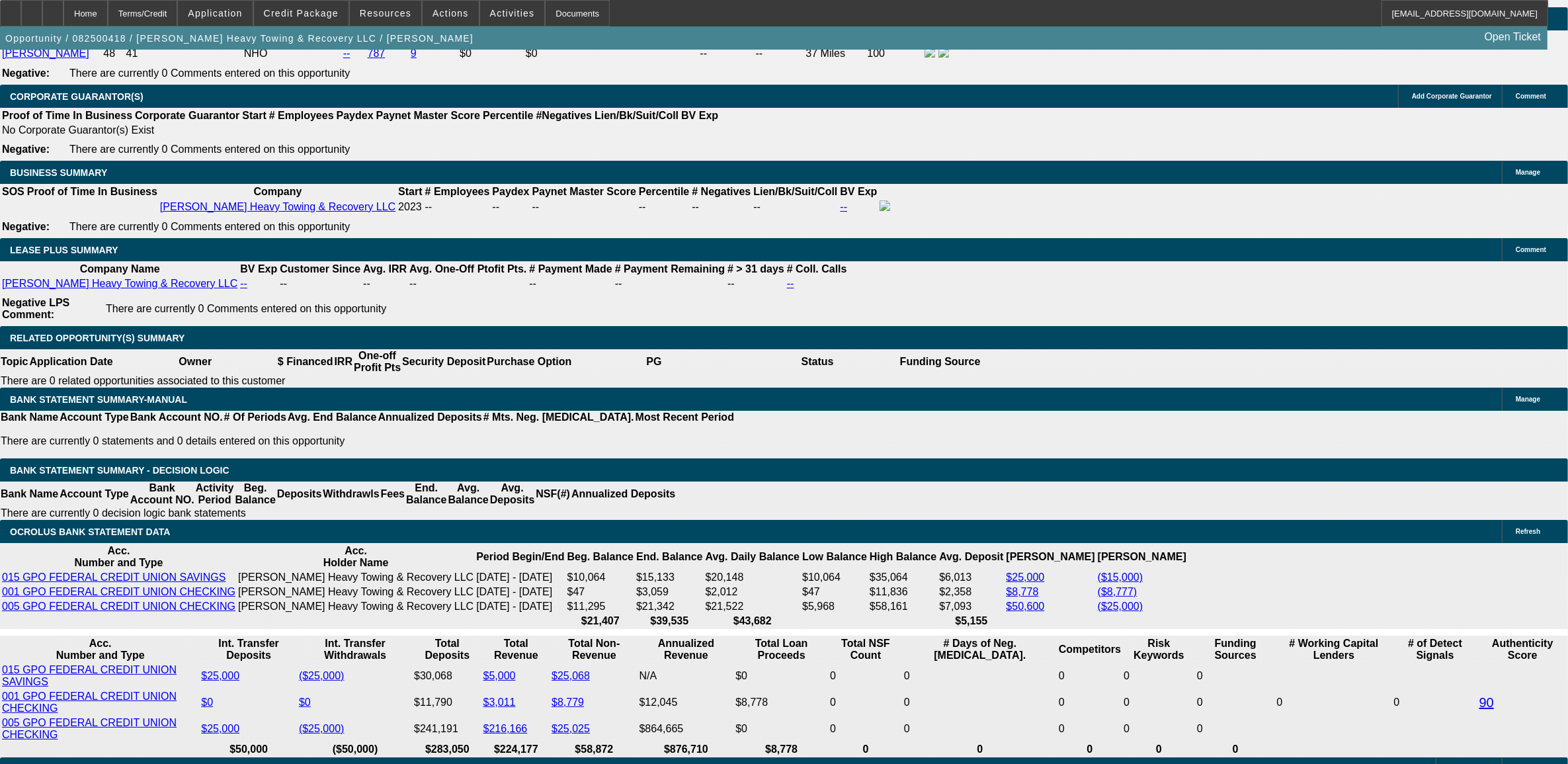
select select "0"
select select "2"
select select "0.1"
select select "4"
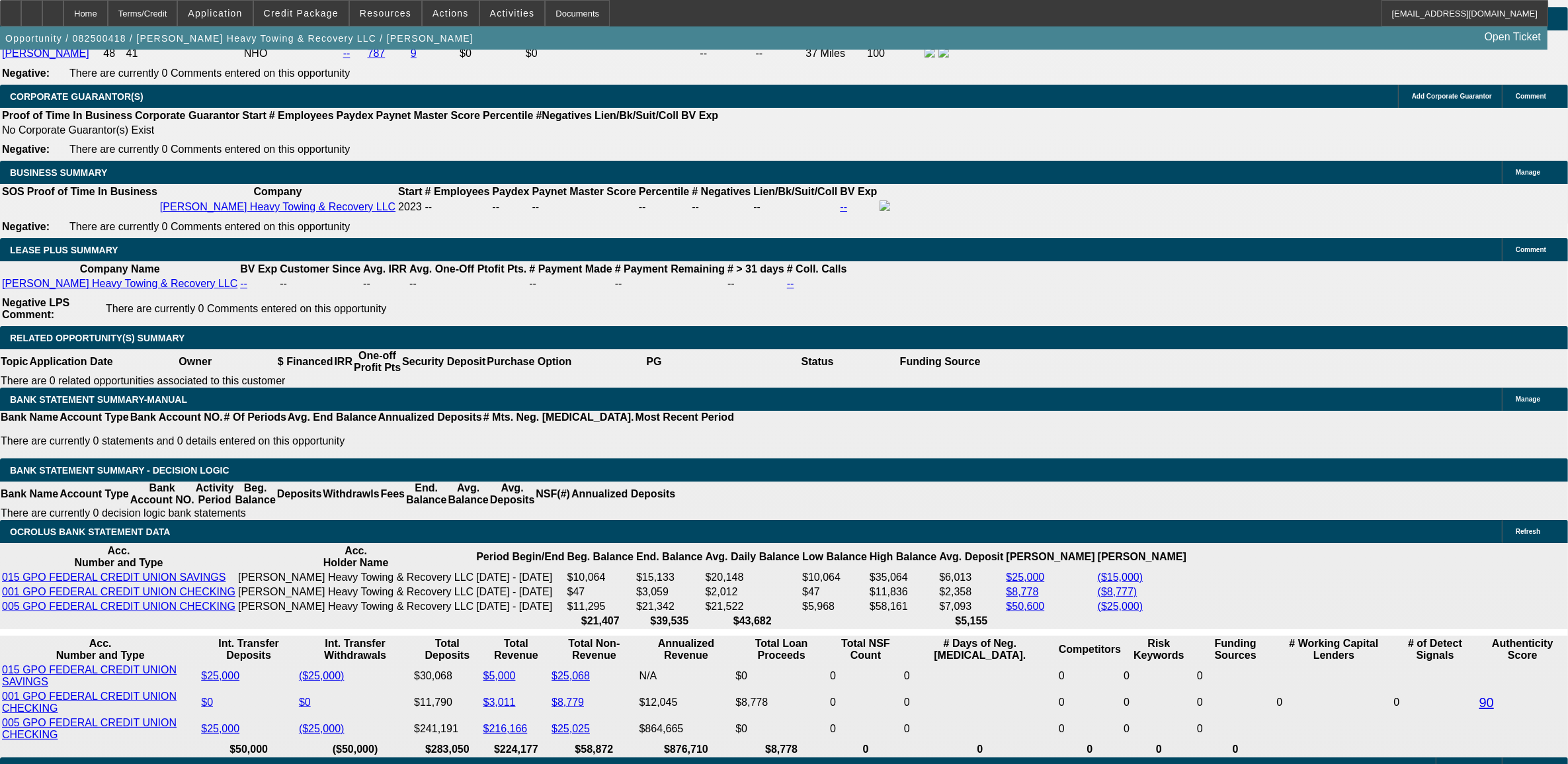
select select "0"
select select "2"
select select "0.1"
select select "4"
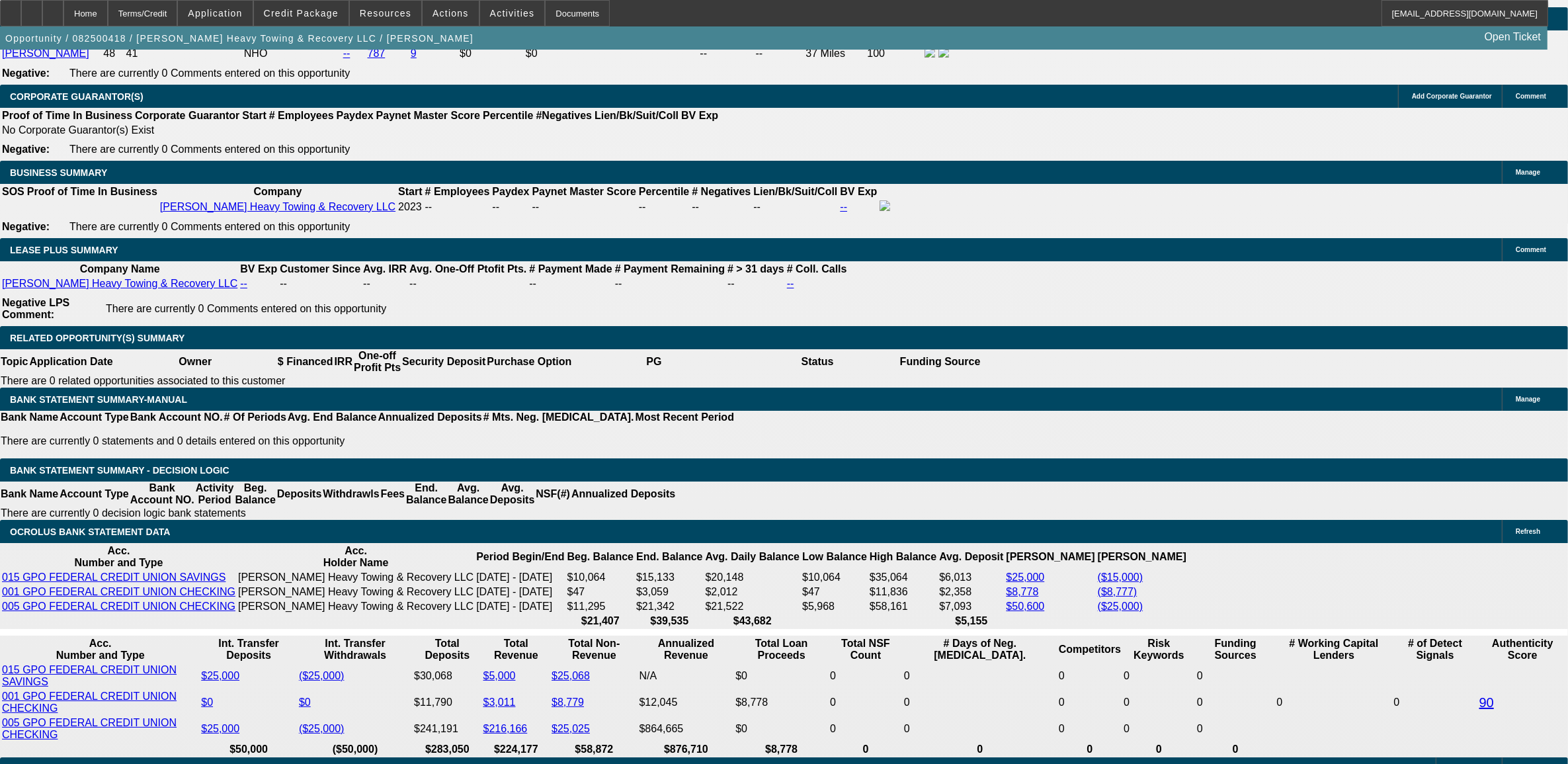
scroll to position [2108, 0]
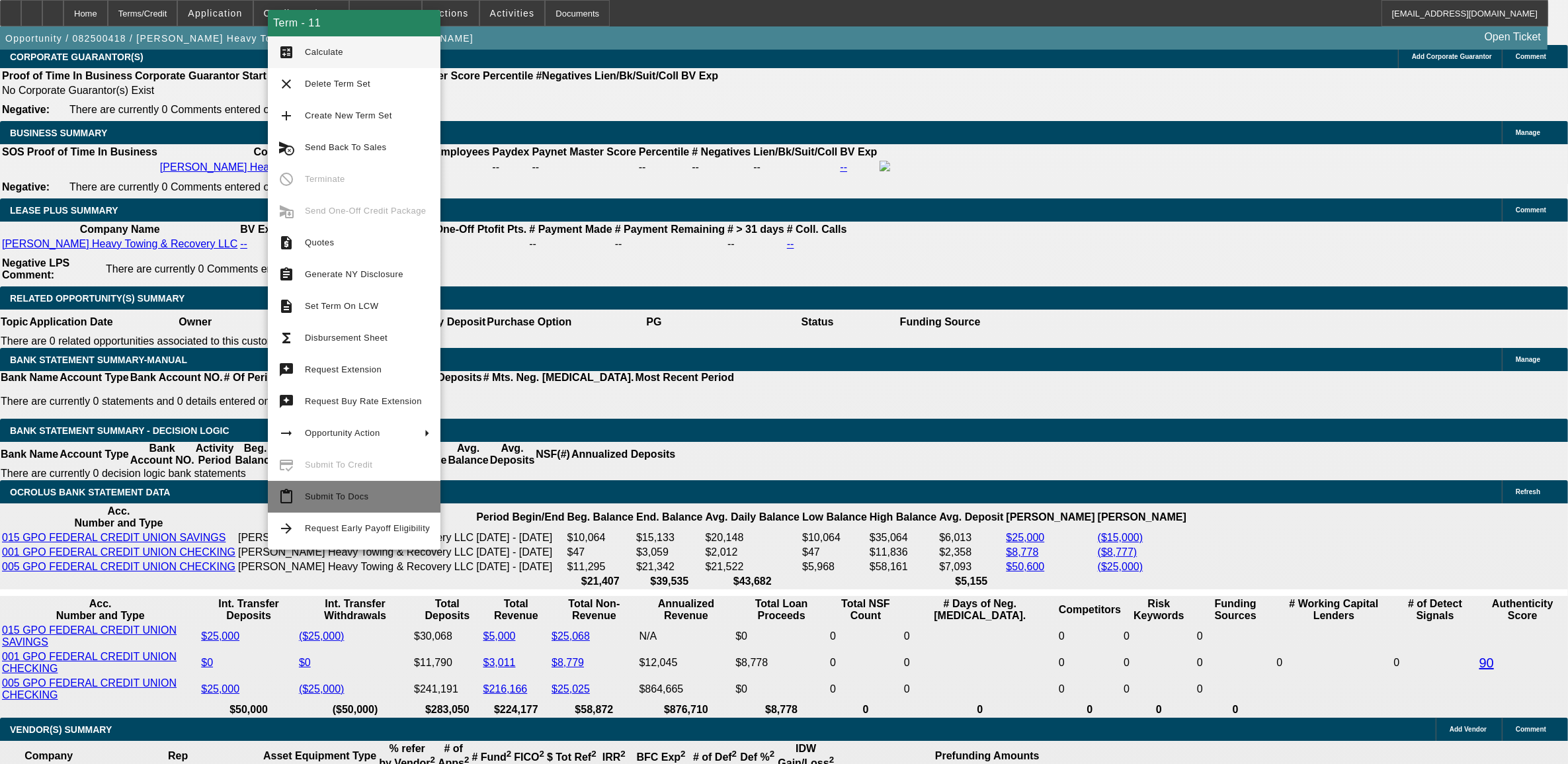
click at [306, 504] on button "content_paste Submit To Docs" at bounding box center [354, 497] width 173 height 32
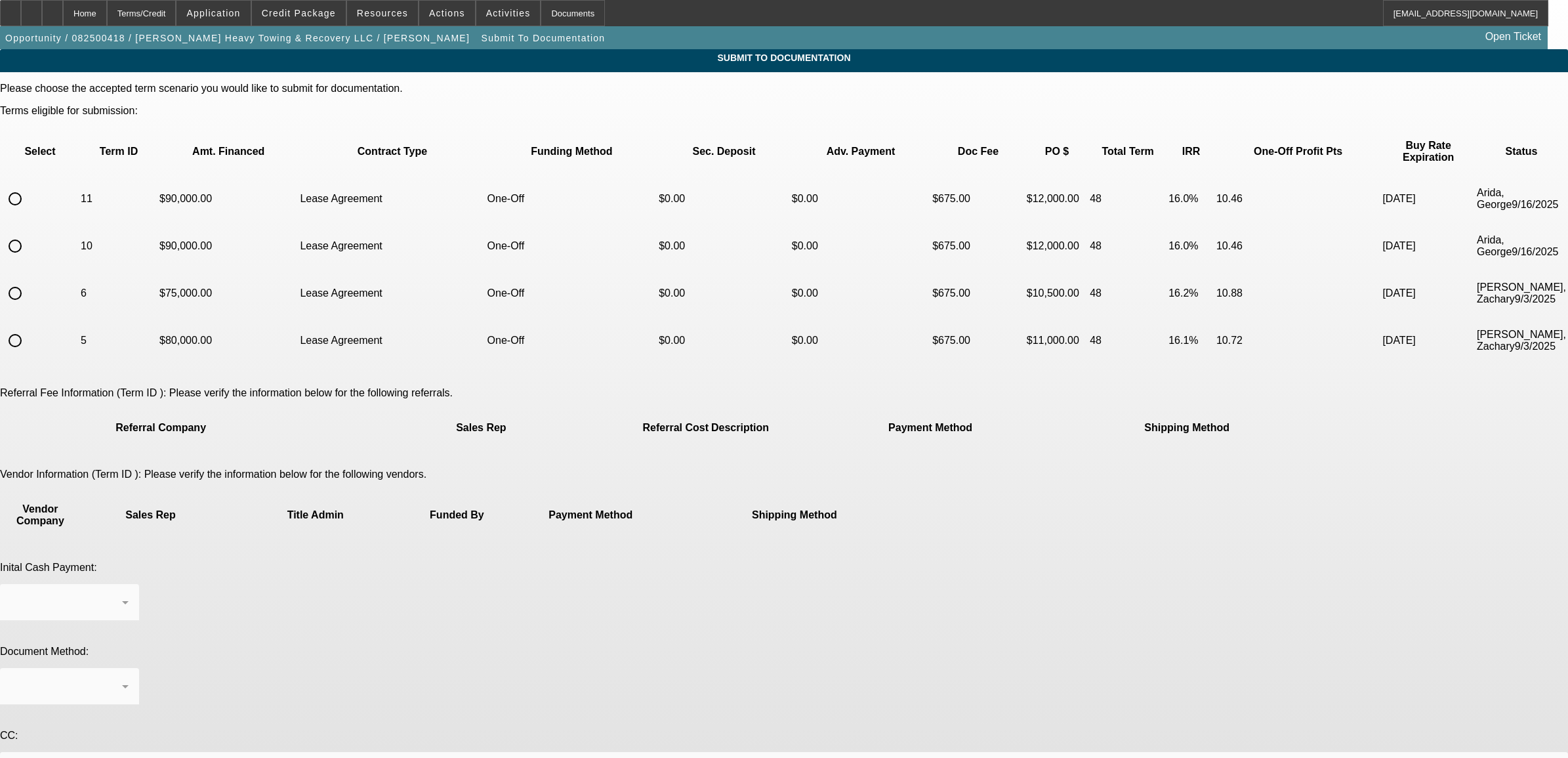
click at [28, 185] on input "radio" at bounding box center [15, 198] width 26 height 26
radio input "true"
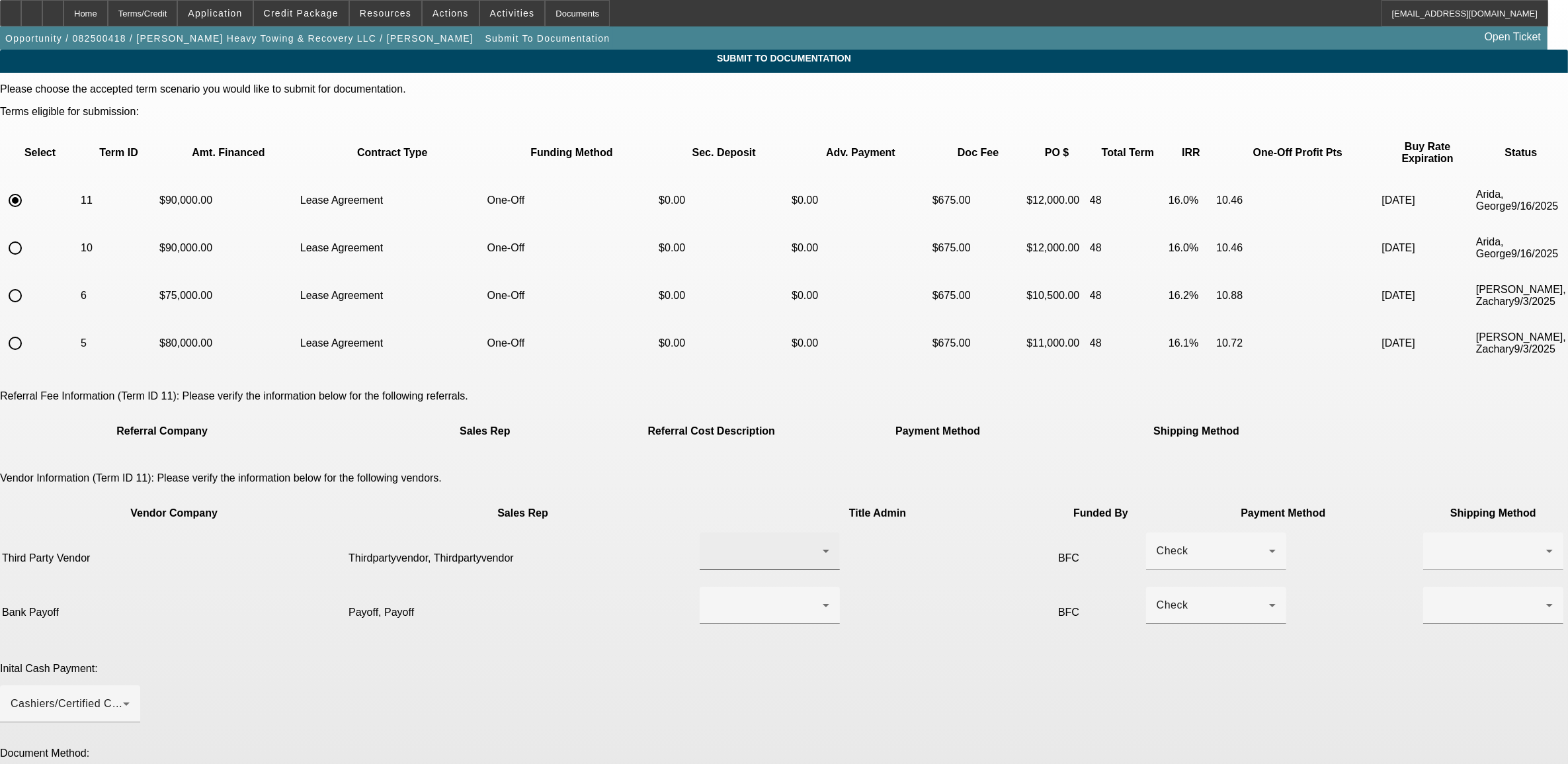
click at [710, 544] on div at bounding box center [767, 552] width 113 height 16
drag, startPoint x: 694, startPoint y: 523, endPoint x: 776, endPoint y: 509, distance: 83.2
click at [696, 523] on span "Thirdpartyvendor, Thirdpartyvendor" at bounding box center [725, 518] width 134 height 32
click at [755, 597] on div at bounding box center [767, 605] width 113 height 16
click at [717, 570] on span "Payoff, Payoff" at bounding box center [693, 577] width 70 height 16
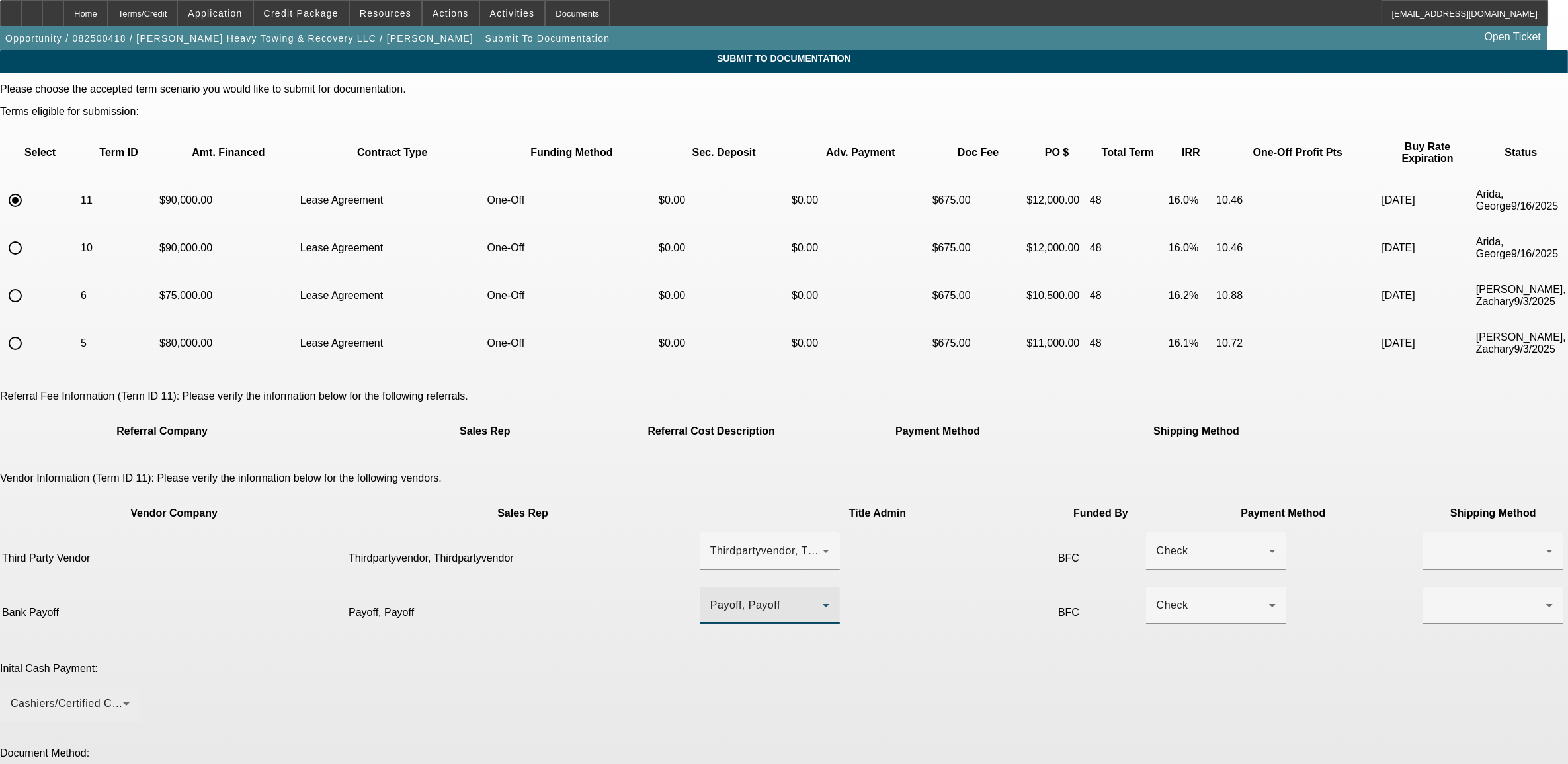
click at [129, 685] on div "Cashiers/Certified Check" at bounding box center [70, 703] width 119 height 37
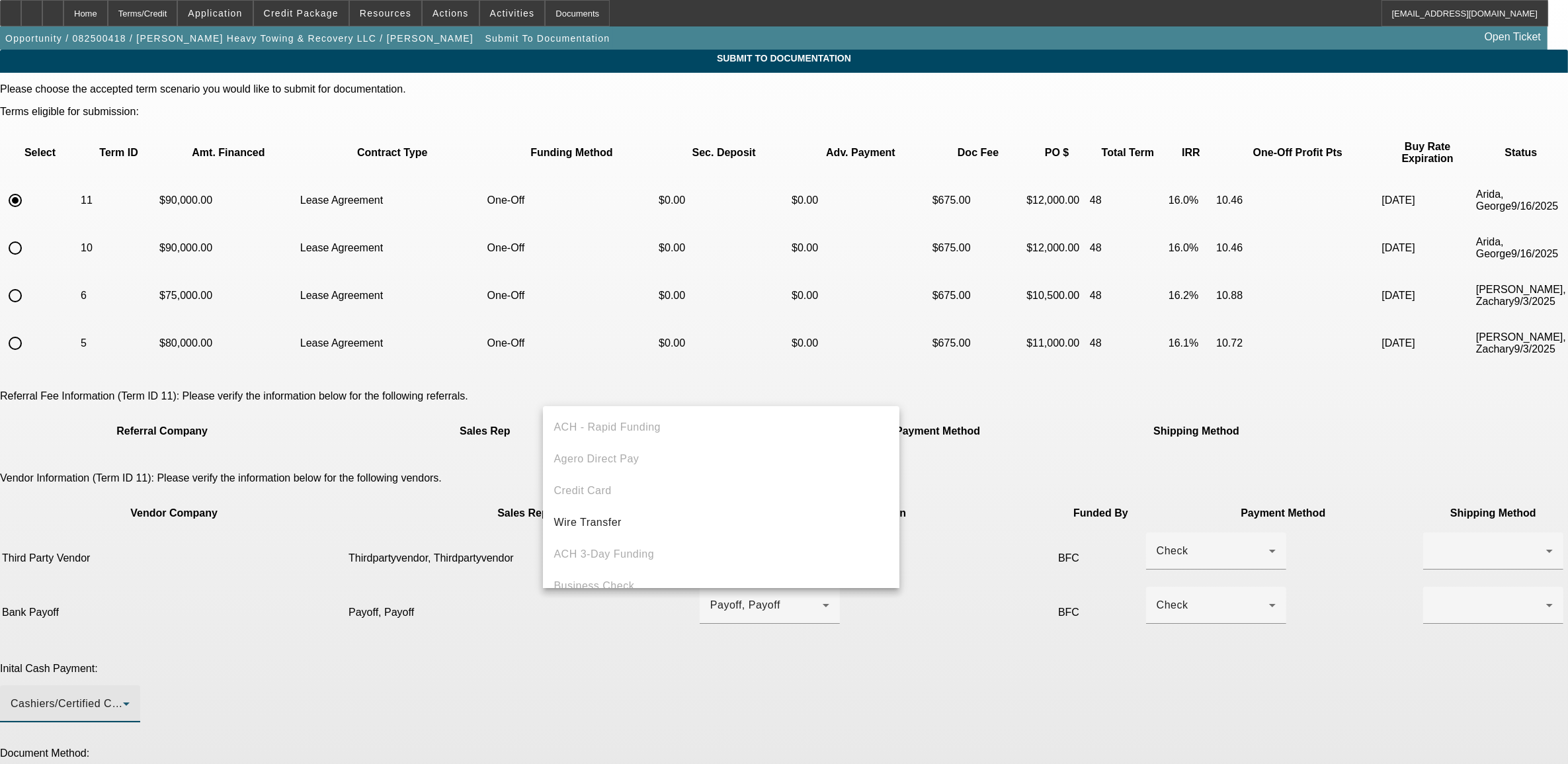
scroll to position [45, 0]
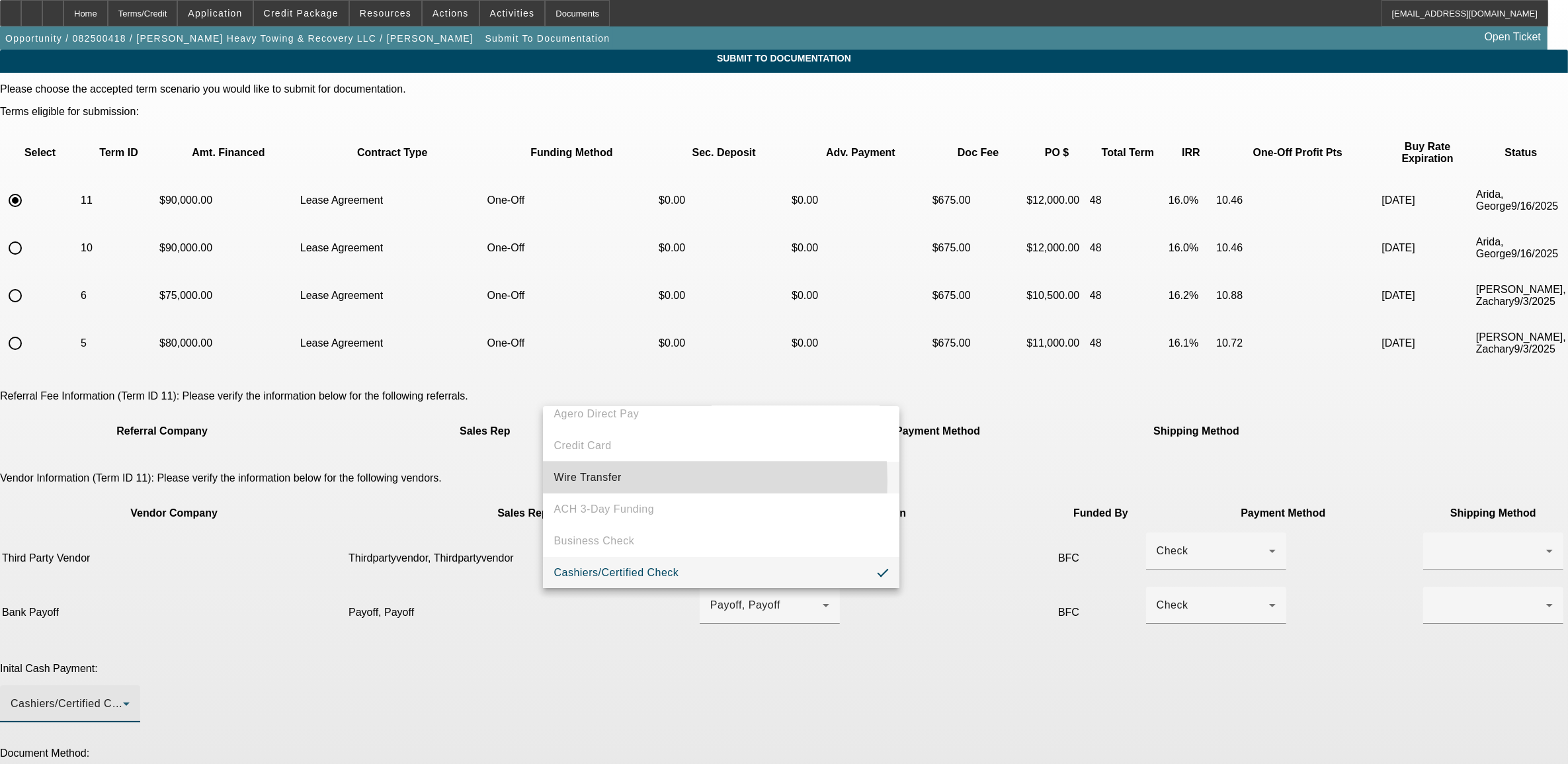
click at [579, 480] on span "Wire Transfer" at bounding box center [587, 477] width 68 height 16
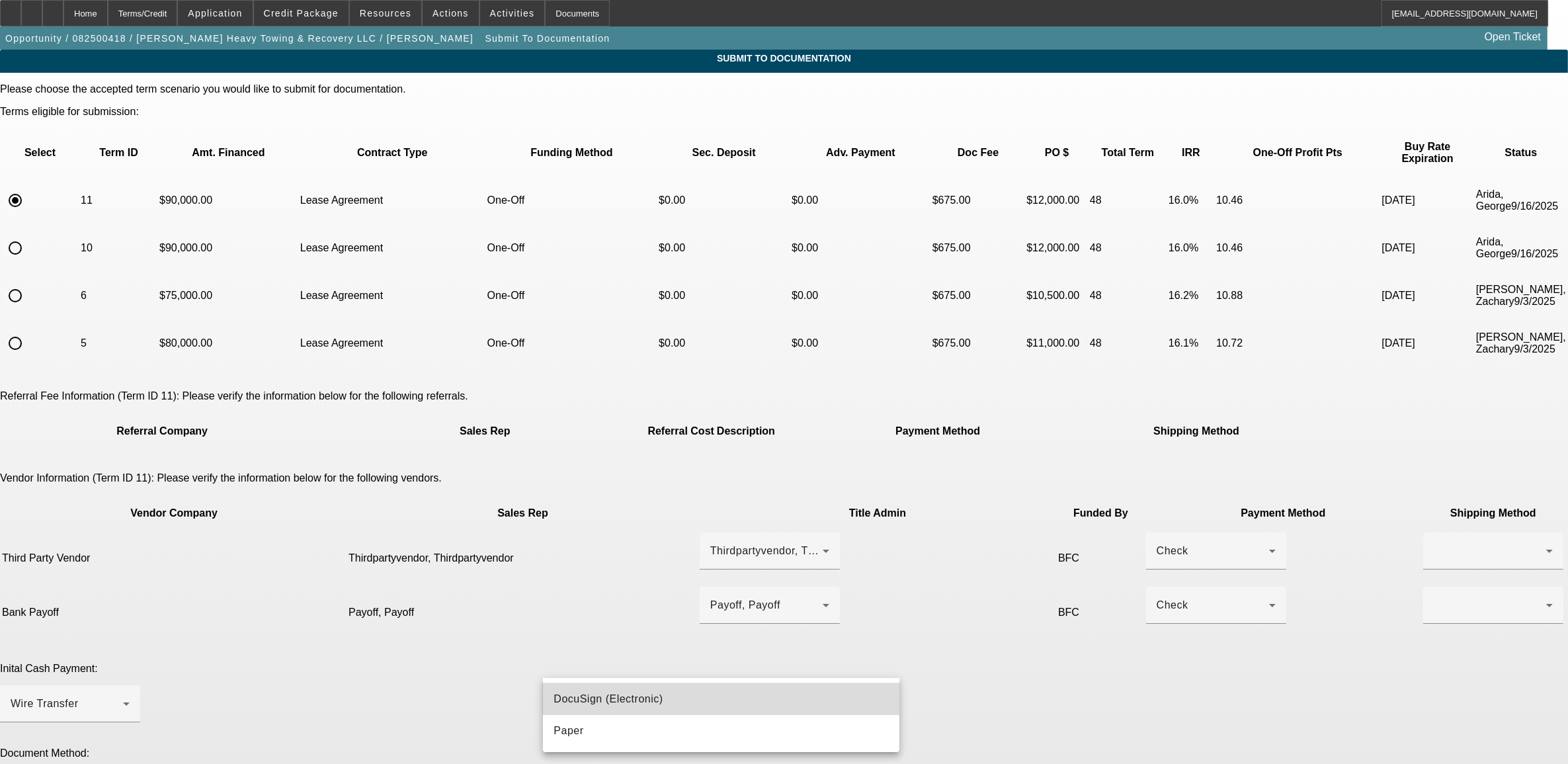
click at [621, 700] on span "DocuSign (Electronic)" at bounding box center [608, 700] width 109 height 16
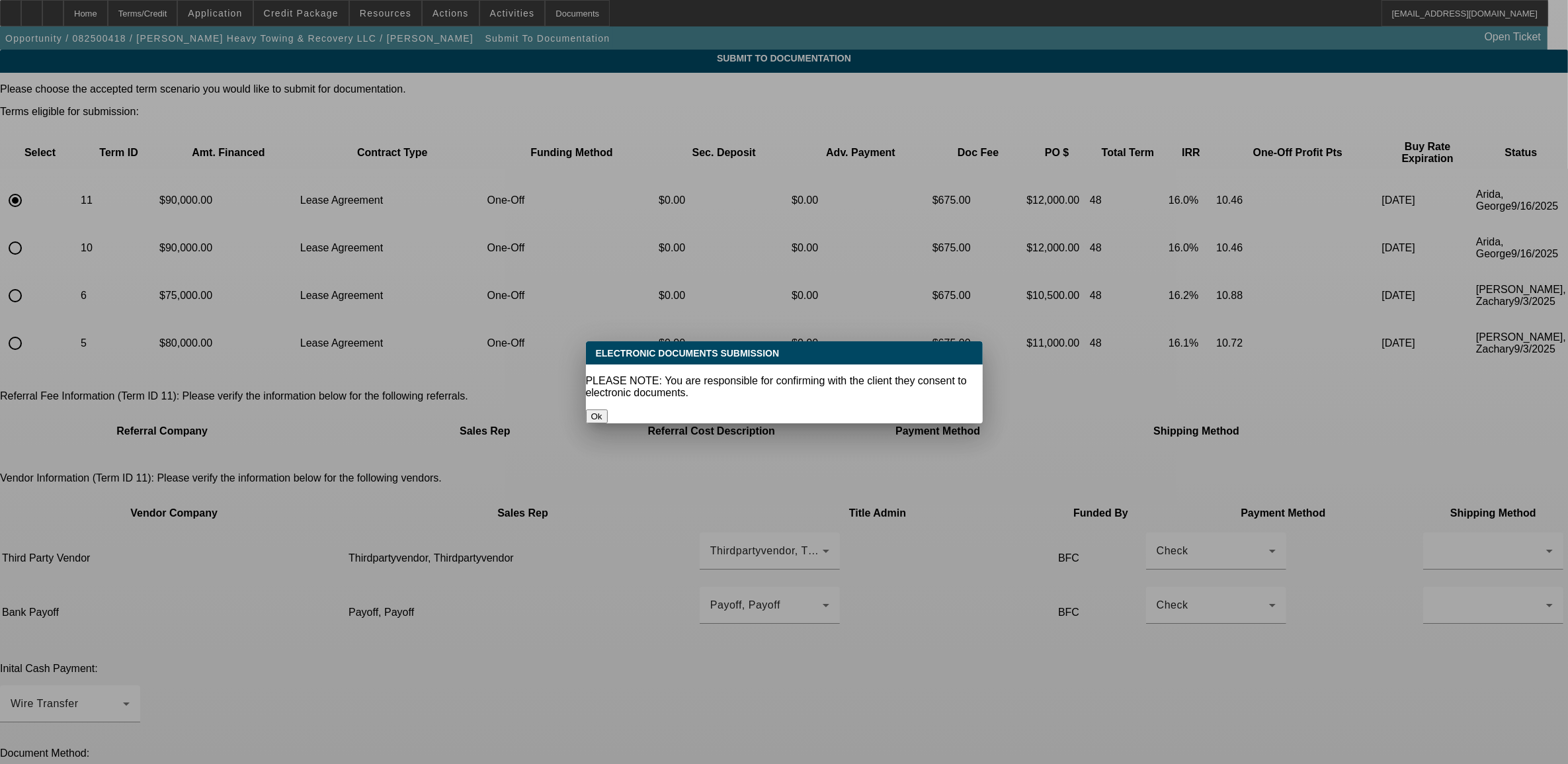
click at [608, 409] on button "Ok" at bounding box center [597, 416] width 22 height 14
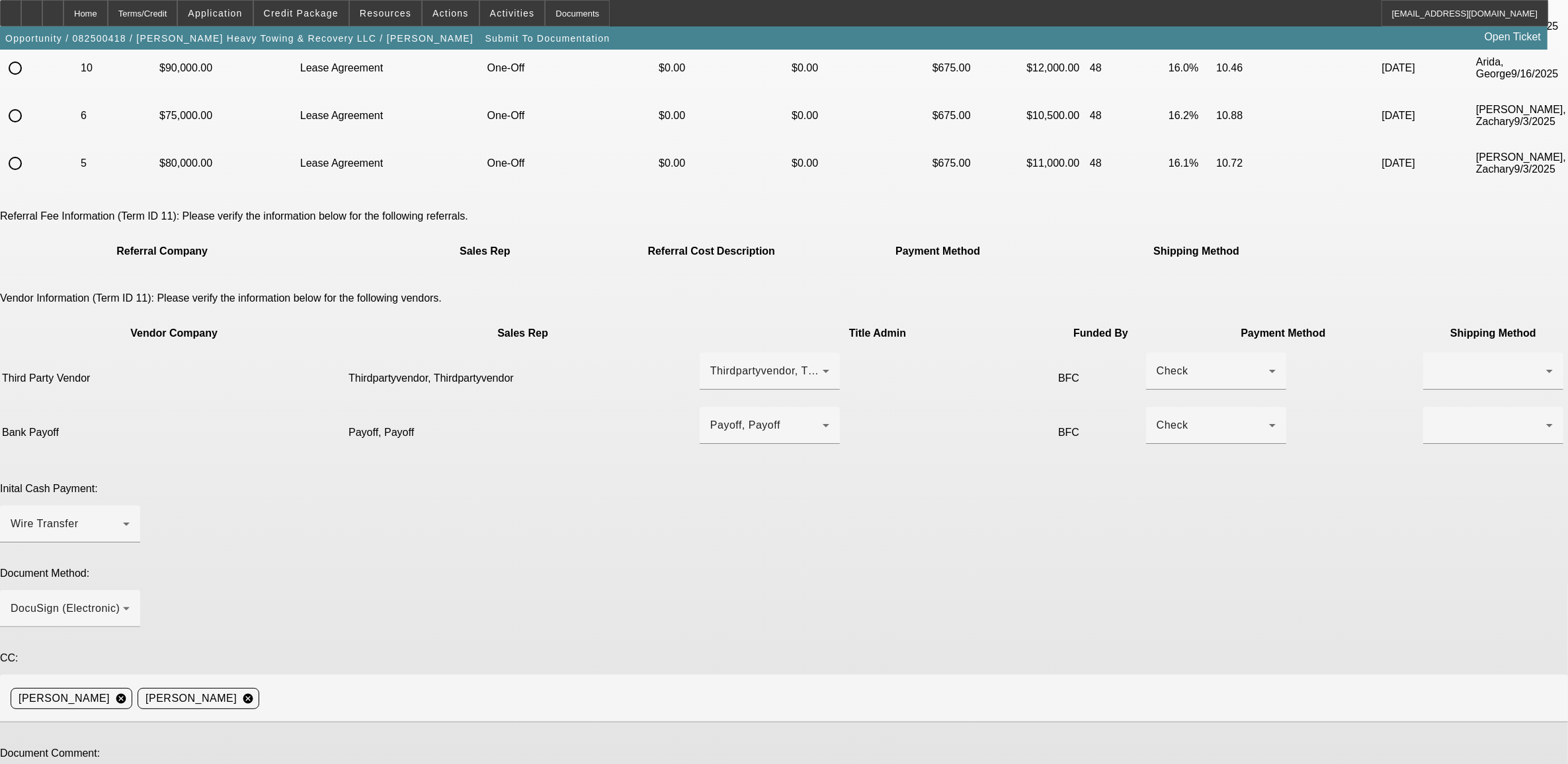
scroll to position [208, 0]
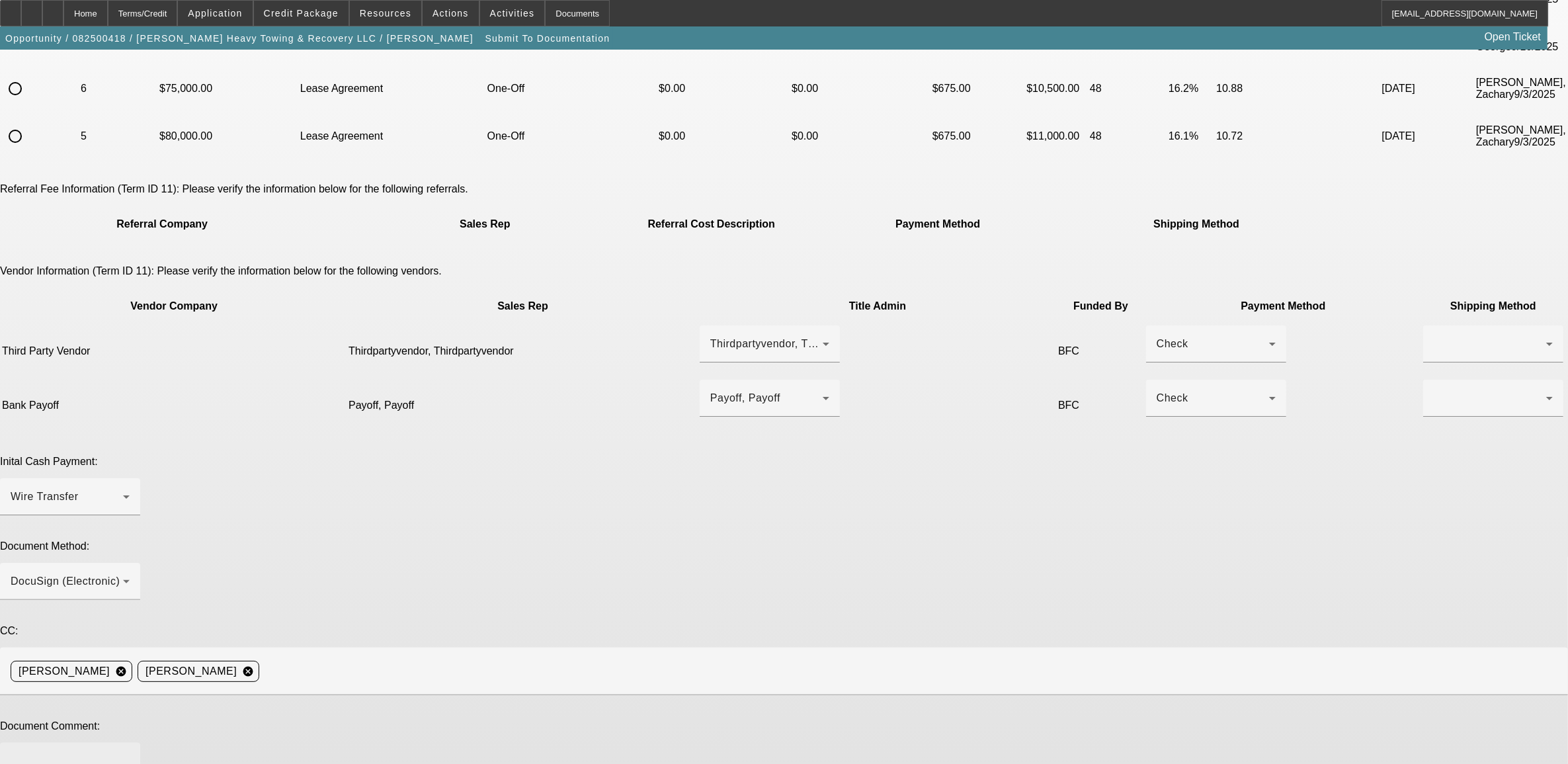
click at [129, 753] on textarea at bounding box center [70, 769] width 119 height 32
type textarea "The banker lied and and the payoff changed. numbers are now correct."
type textarea "bank payoff."
drag, startPoint x: 636, startPoint y: 559, endPoint x: 768, endPoint y: 636, distance: 152.8
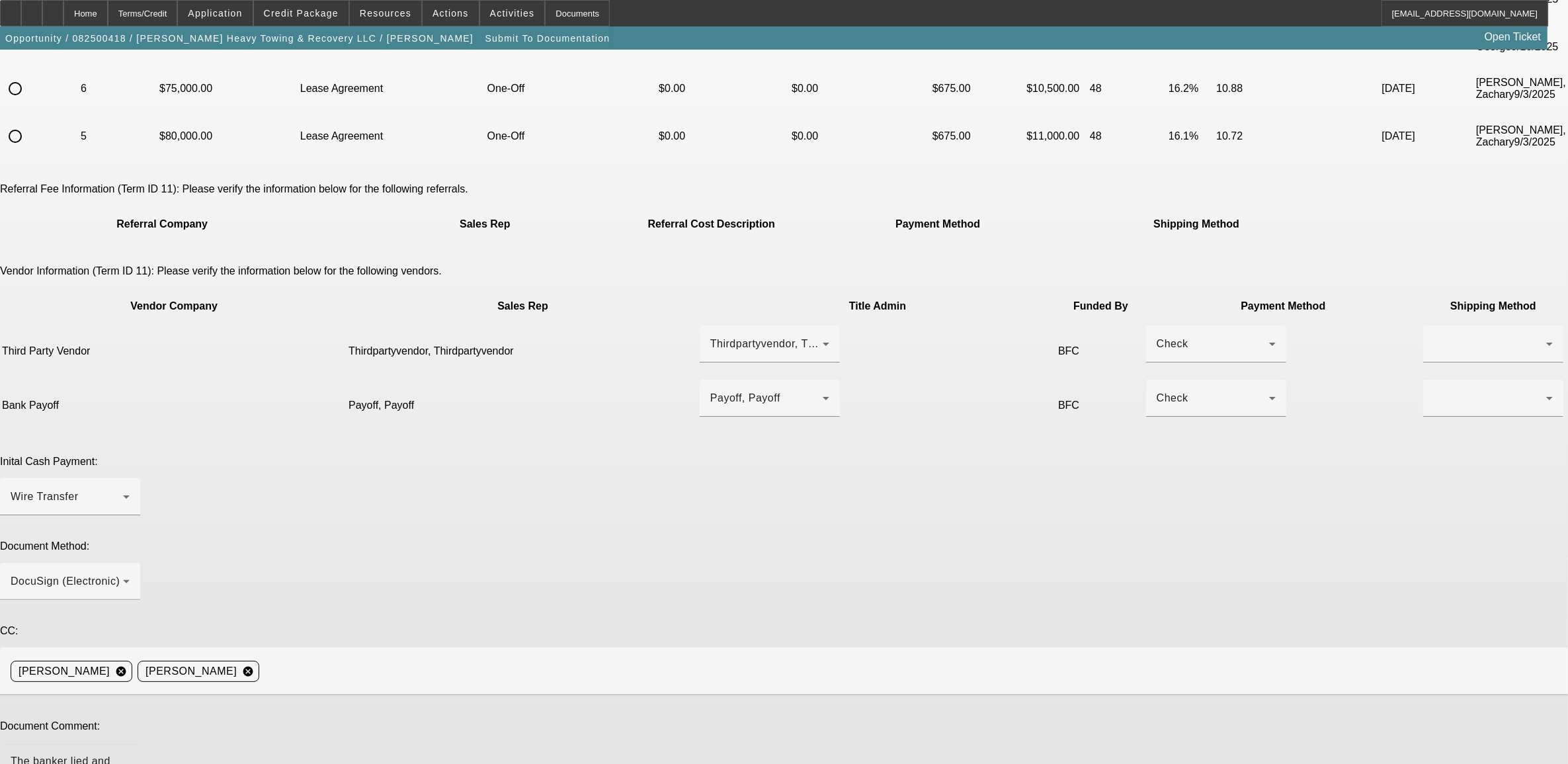
drag, startPoint x: 768, startPoint y: 636, endPoint x: 672, endPoint y: 570, distance: 116.5
click at [129, 753] on textarea "The banker lied and and the payoff changed. numbers are now correct." at bounding box center [70, 769] width 119 height 32
type textarea "The banker lied and the payoff changed. numbers are now correct."
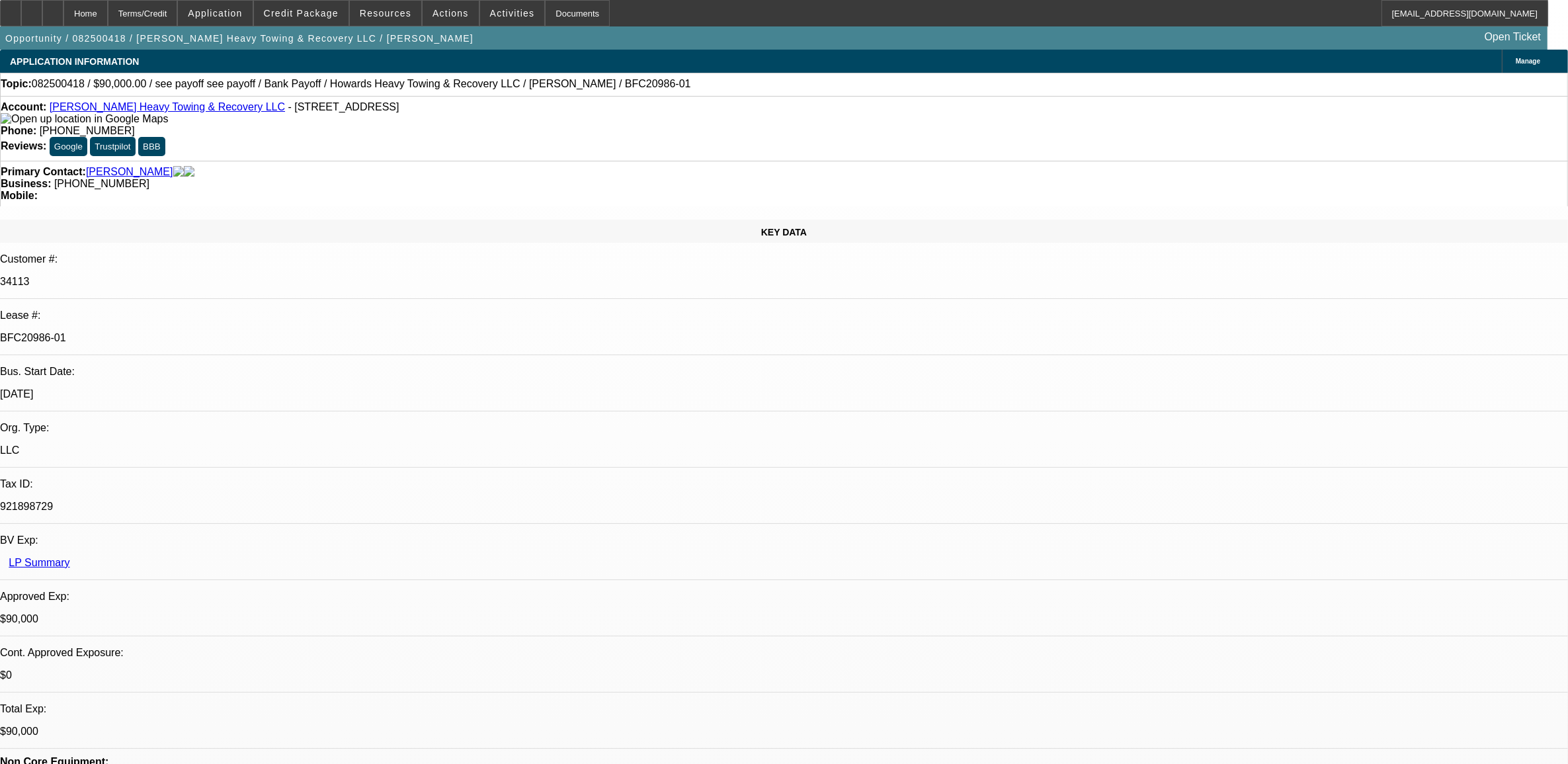
select select "0"
select select "2"
select select "0.1"
select select "4"
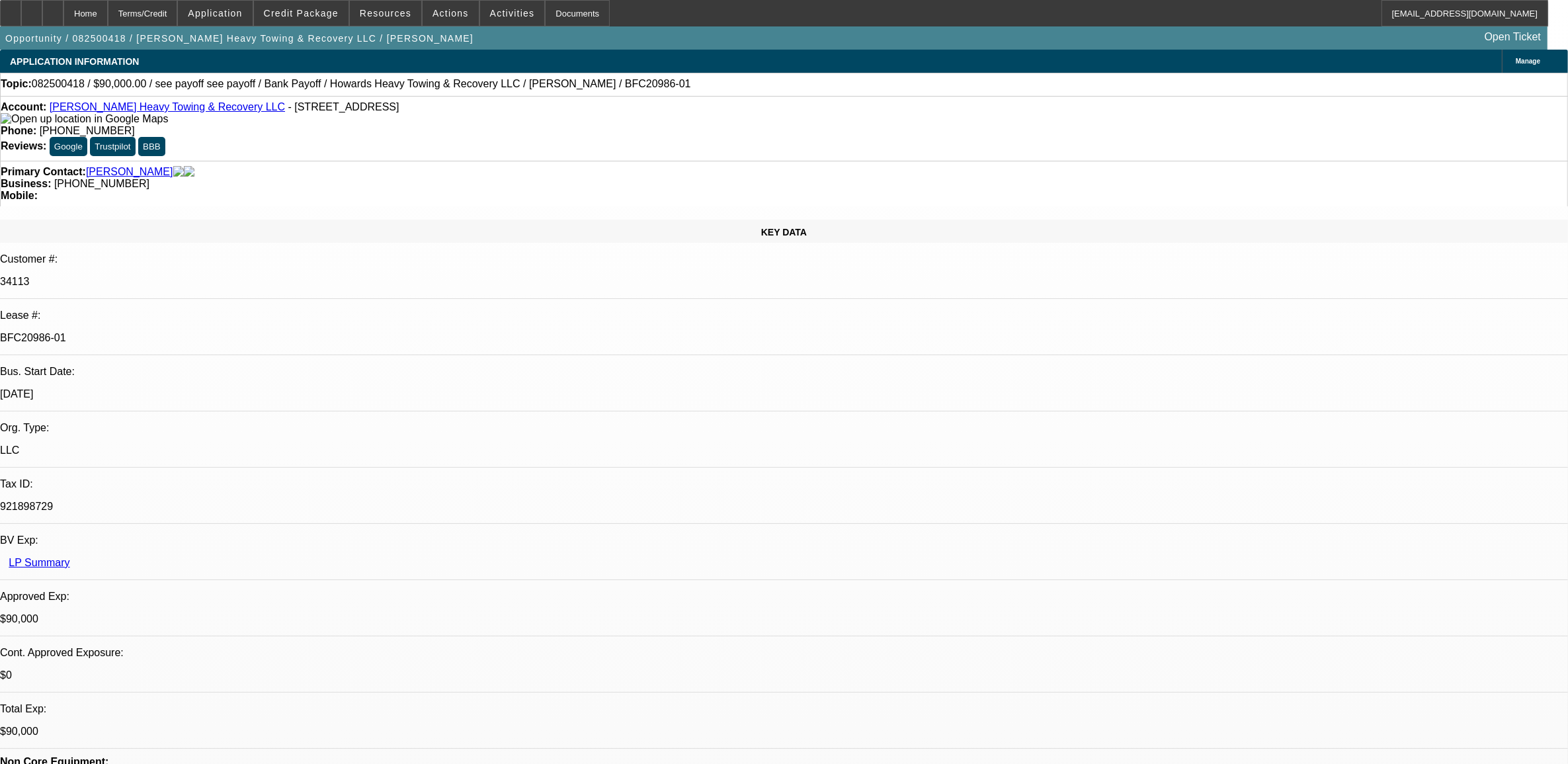
select select "0"
select select "2"
select select "0.1"
select select "4"
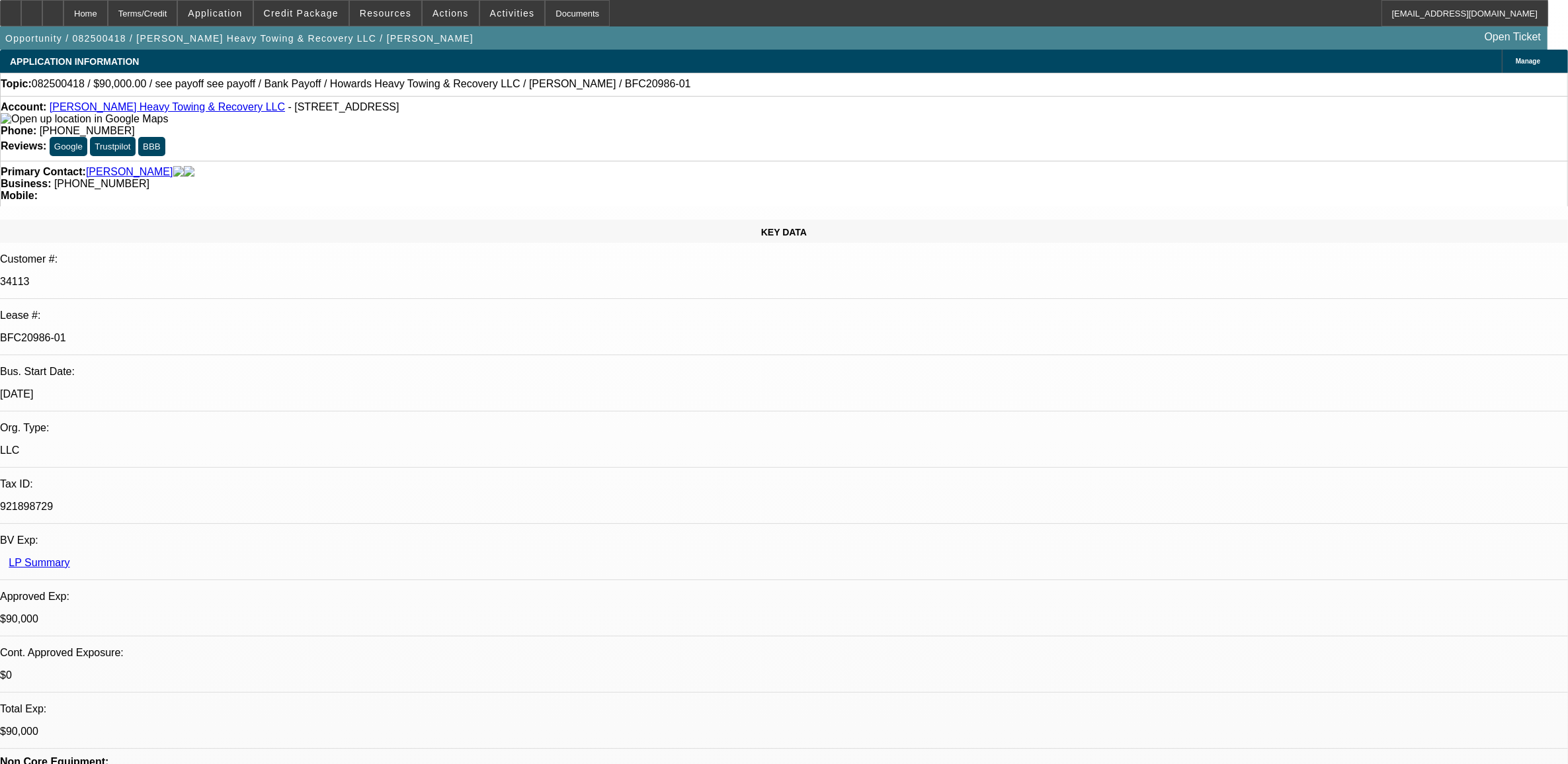
select select "0"
select select "2"
select select "0.1"
select select "4"
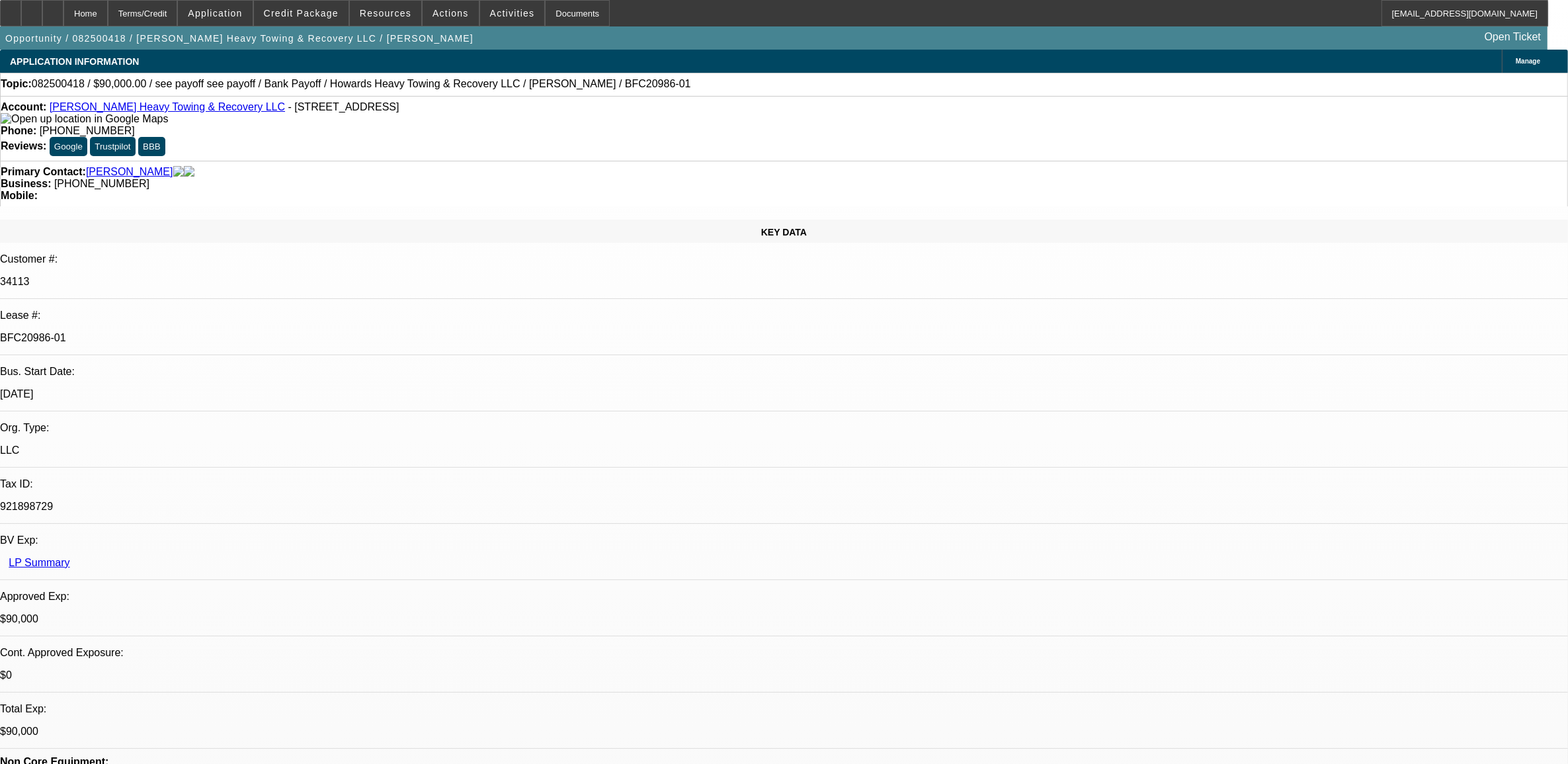
select select "0"
select select "2"
select select "0.1"
select select "4"
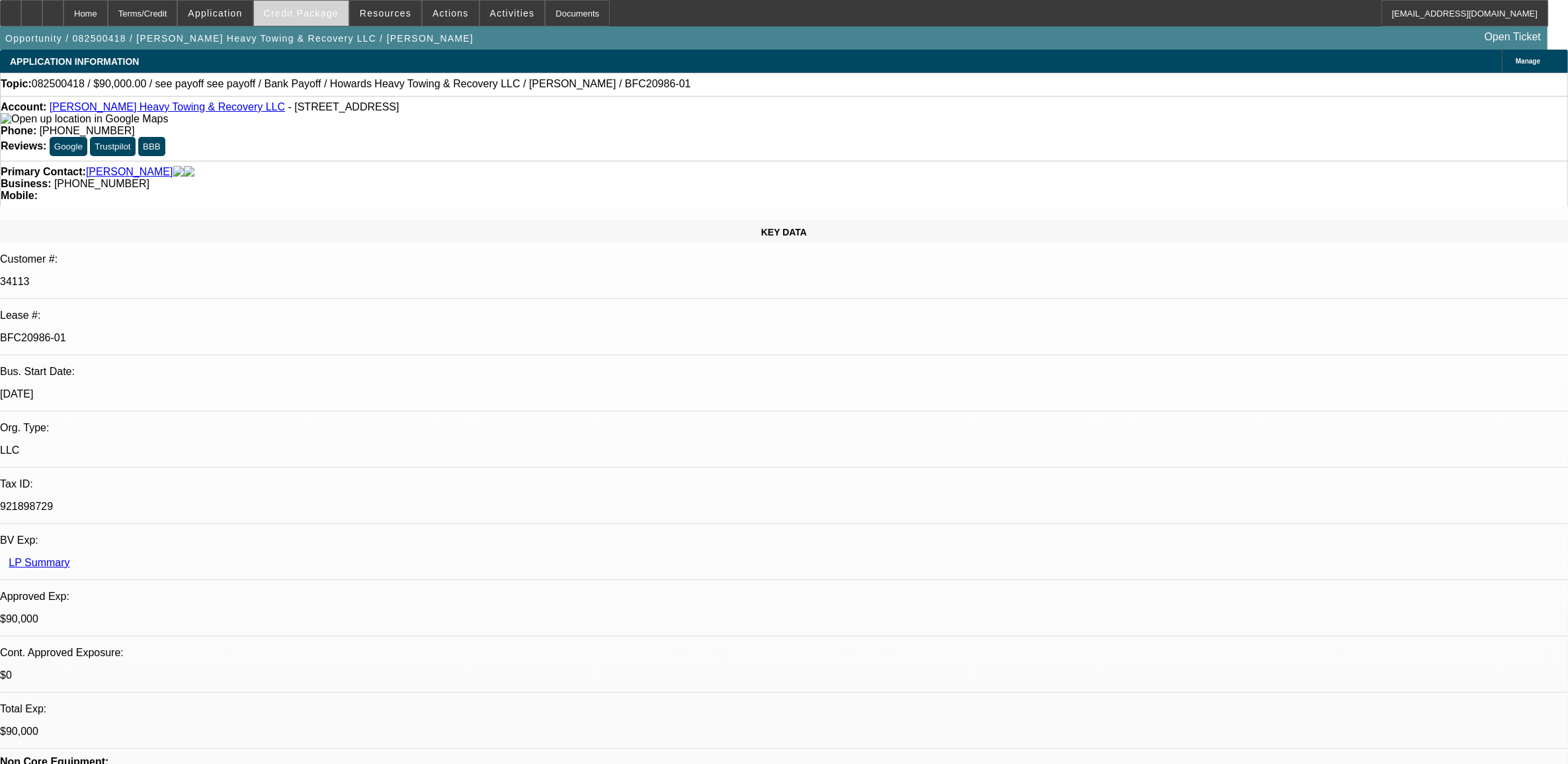
click at [305, 7] on button "Credit Package" at bounding box center [301, 13] width 95 height 25
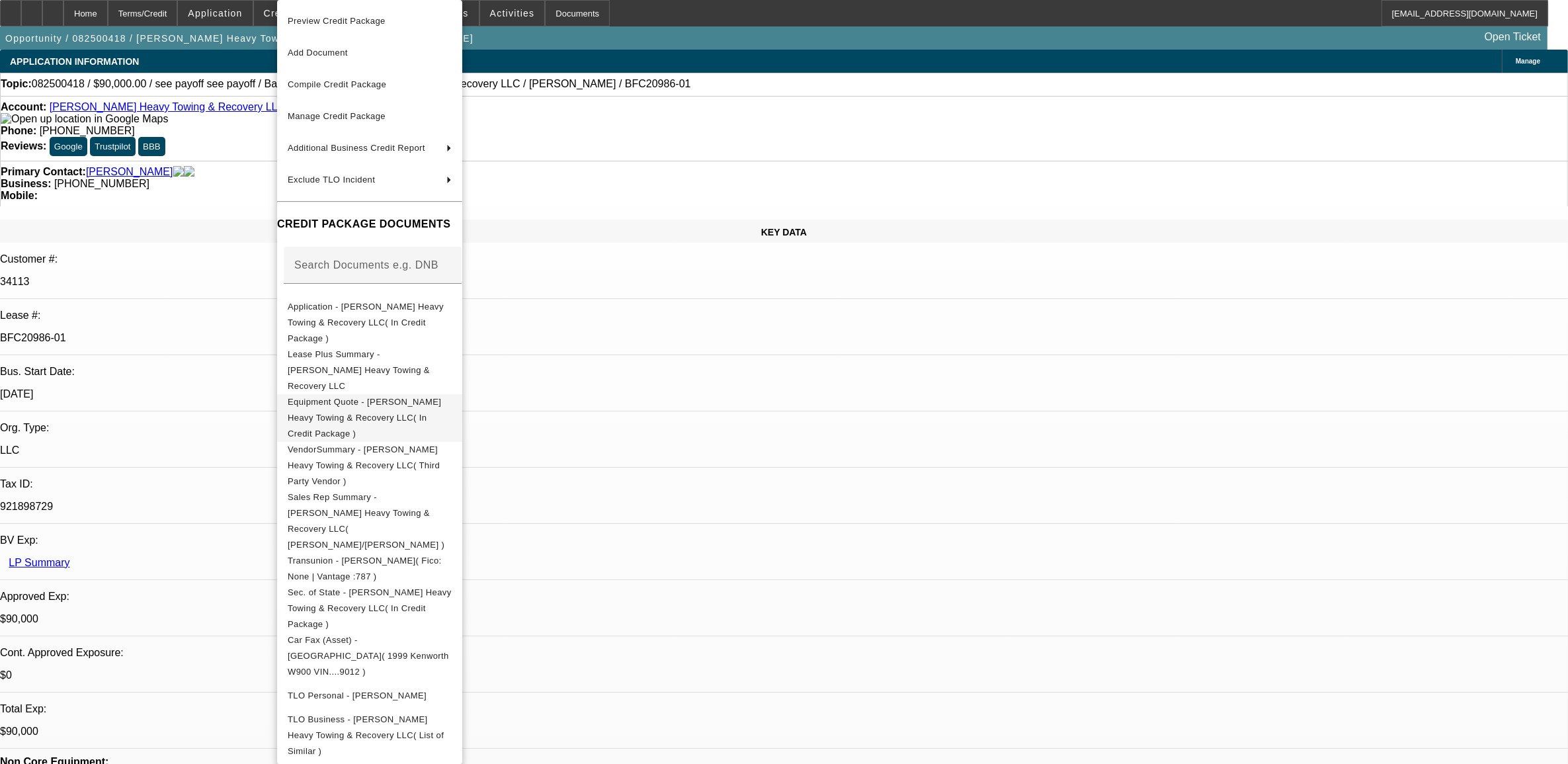
click at [351, 394] on span "Equipment Quote - [PERSON_NAME] Heavy Towing & Recovery LLC( In Credit Package )" at bounding box center [370, 418] width 164 height 47
